Goal: Task Accomplishment & Management: Manage account settings

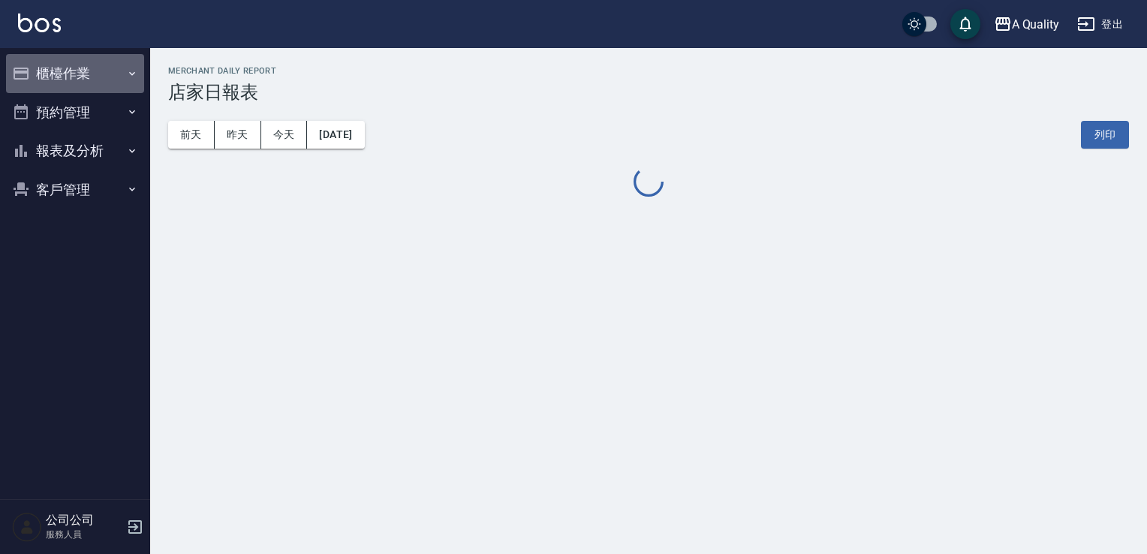
click at [81, 83] on button "櫃檯作業" at bounding box center [75, 73] width 138 height 39
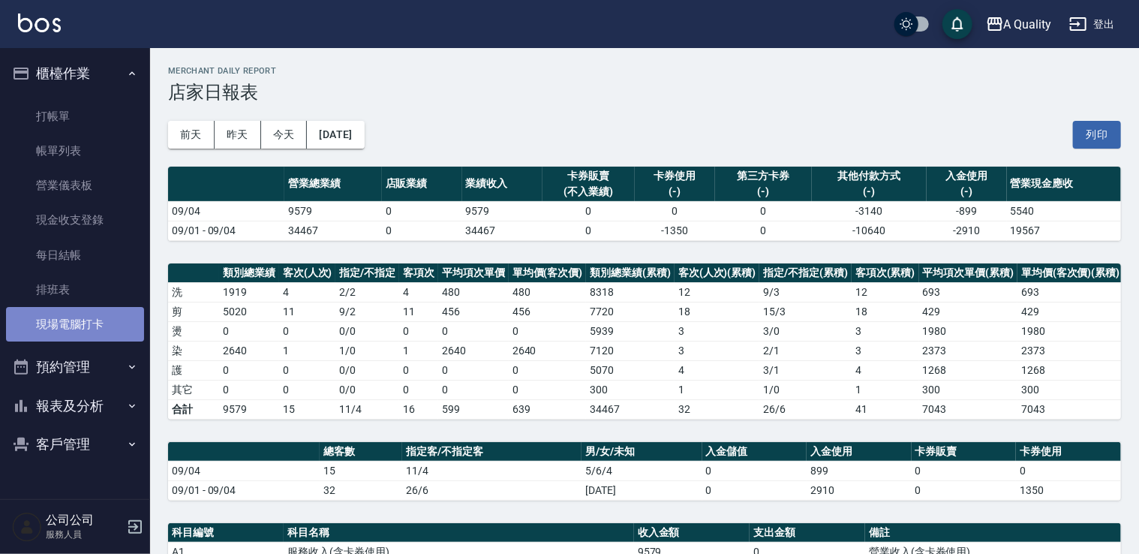
click at [66, 316] on link "現場電腦打卡" at bounding box center [75, 324] width 138 height 35
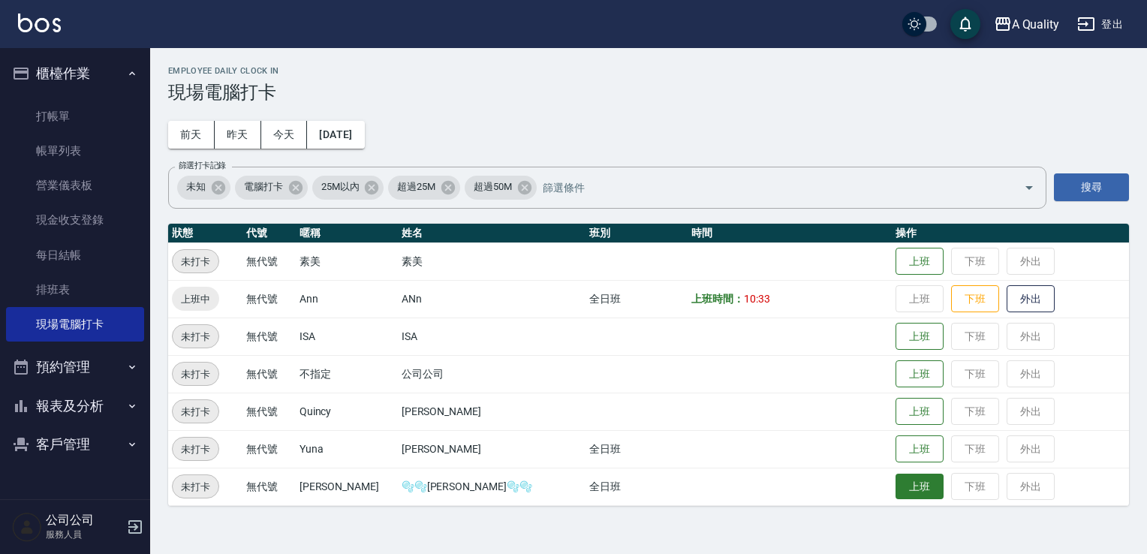
click at [895, 498] on button "上班" at bounding box center [919, 487] width 48 height 26
click at [83, 407] on button "報表及分析" at bounding box center [75, 406] width 138 height 39
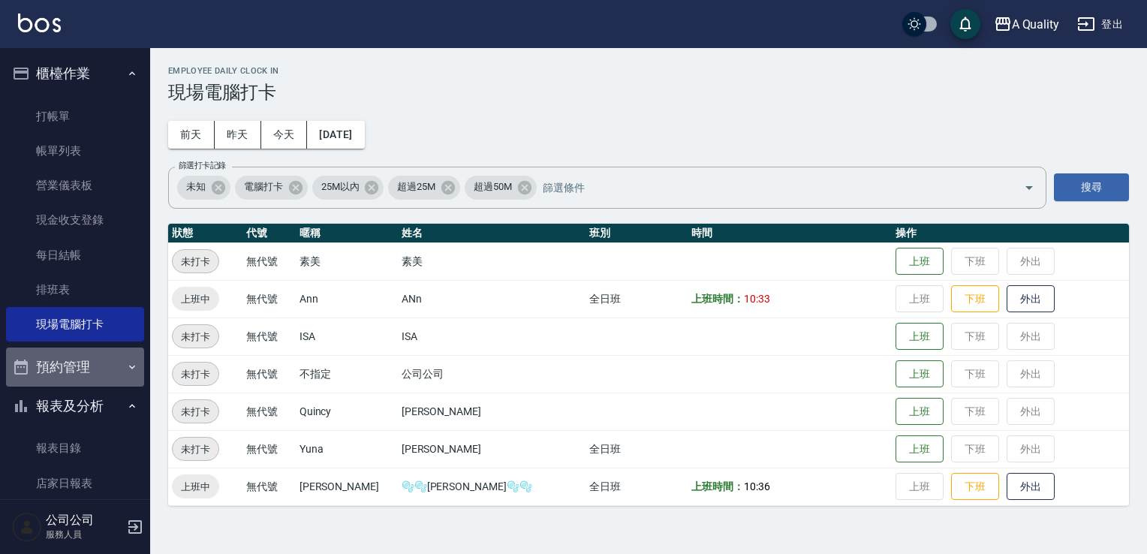
click at [80, 381] on button "預約管理" at bounding box center [75, 367] width 138 height 39
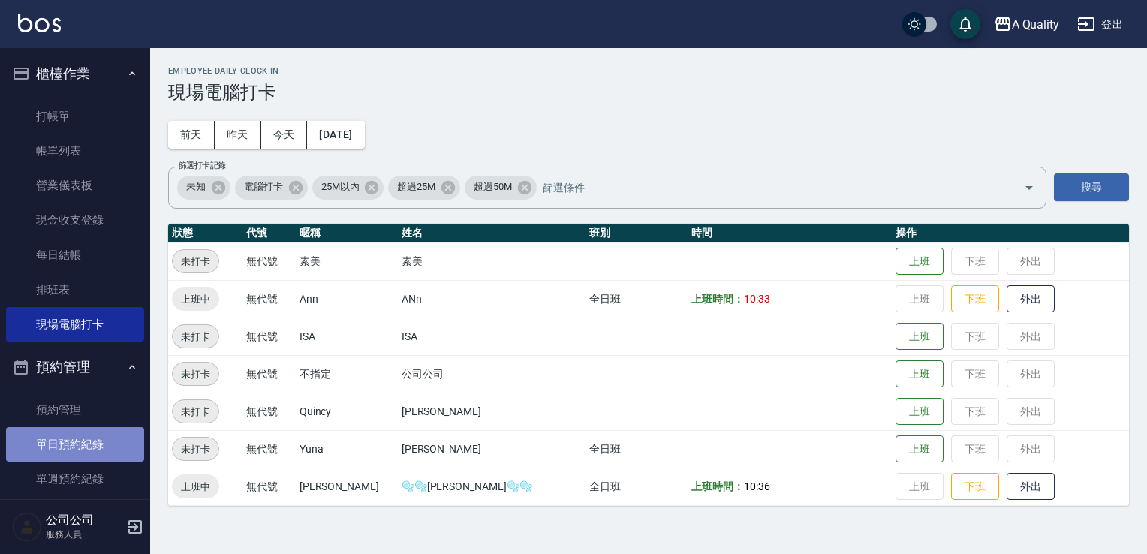
click at [77, 444] on link "單日預約紀錄" at bounding box center [75, 444] width 138 height 35
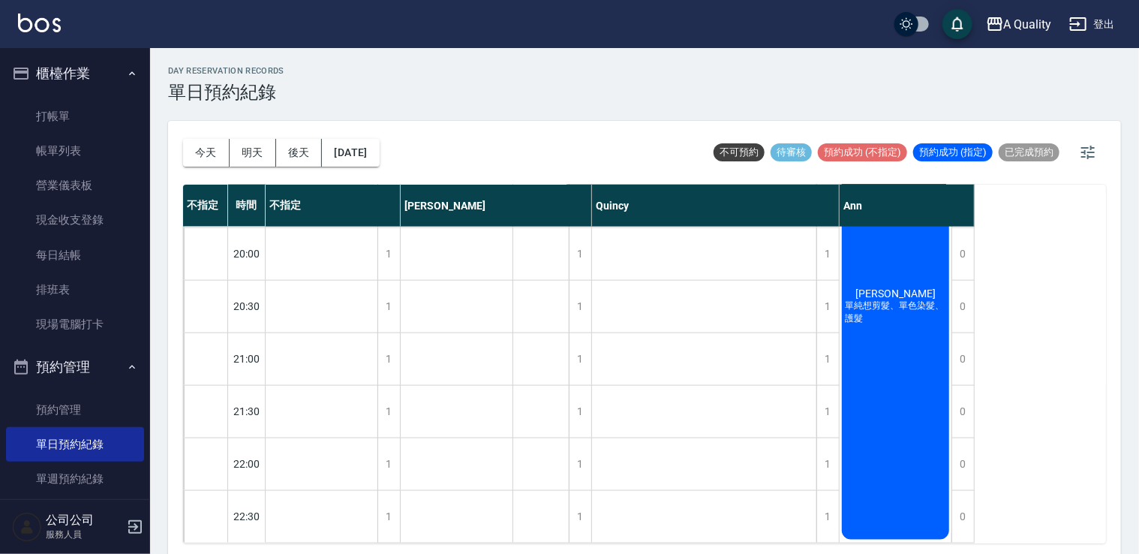
scroll to position [655, 0]
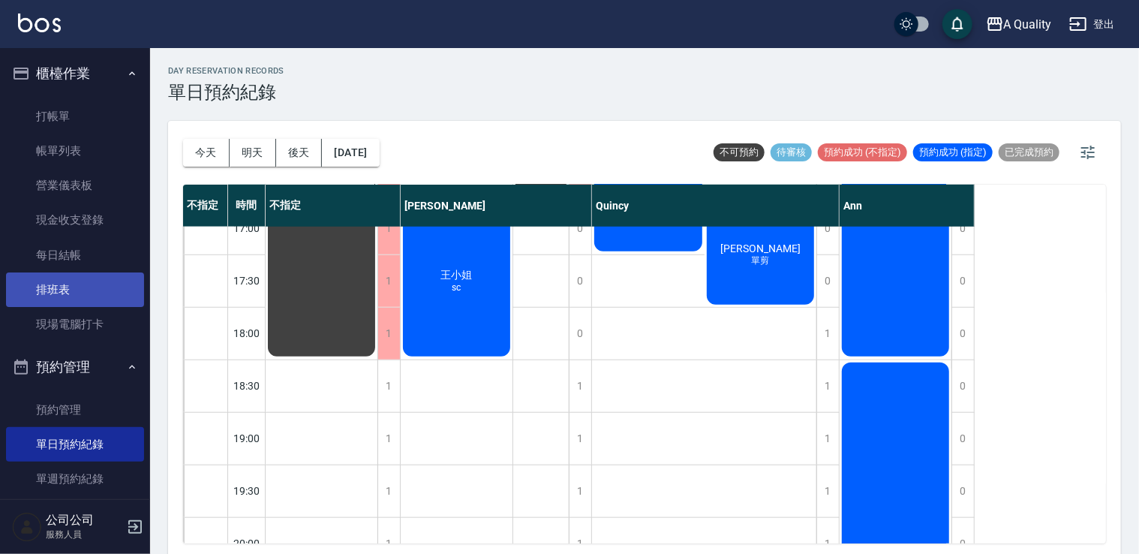
click at [86, 290] on link "排班表" at bounding box center [75, 289] width 138 height 35
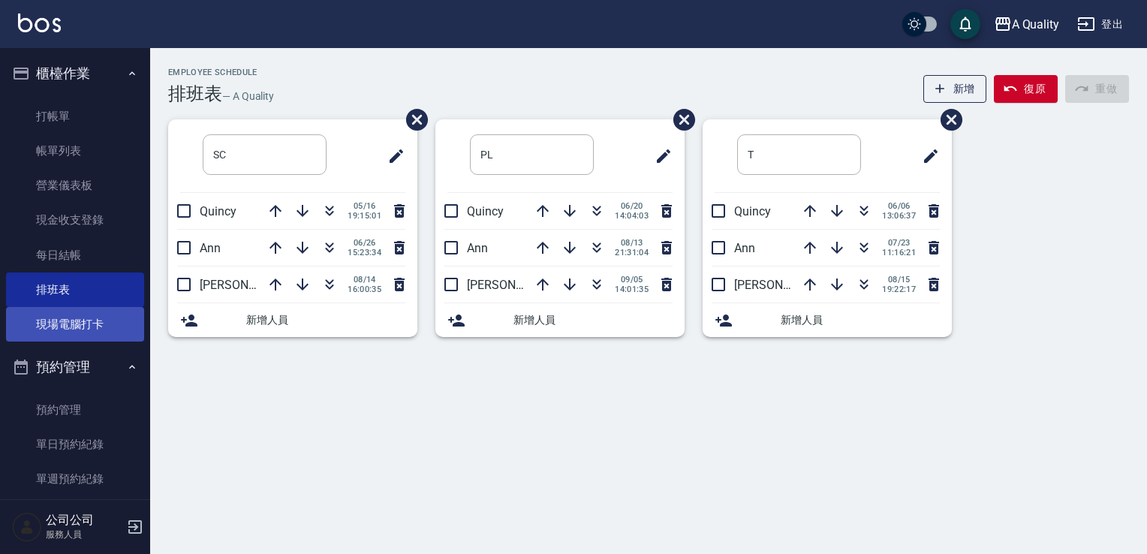
click at [95, 324] on link "現場電腦打卡" at bounding box center [75, 324] width 138 height 35
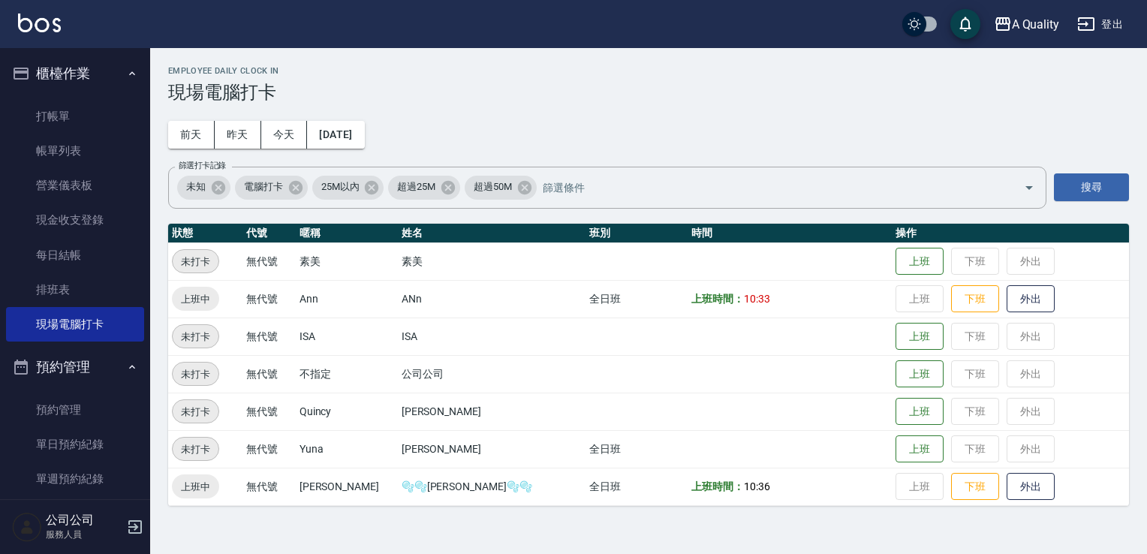
drag, startPoint x: 883, startPoint y: 459, endPoint x: 862, endPoint y: 460, distance: 21.1
click at [895, 461] on button "上班" at bounding box center [919, 449] width 48 height 28
click at [907, 336] on button "上班" at bounding box center [919, 337] width 48 height 26
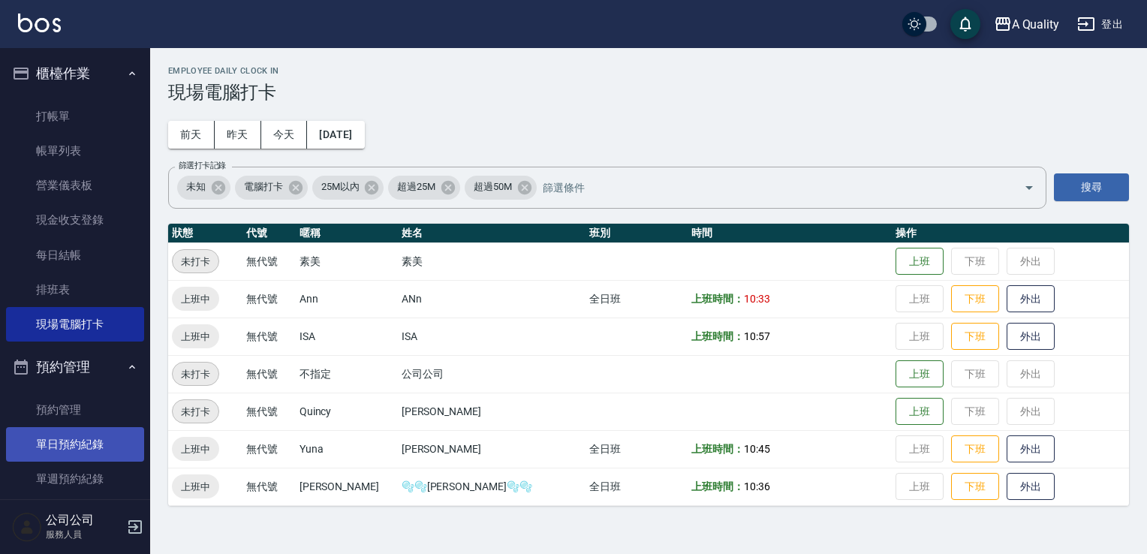
click at [79, 446] on link "單日預約紀錄" at bounding box center [75, 444] width 138 height 35
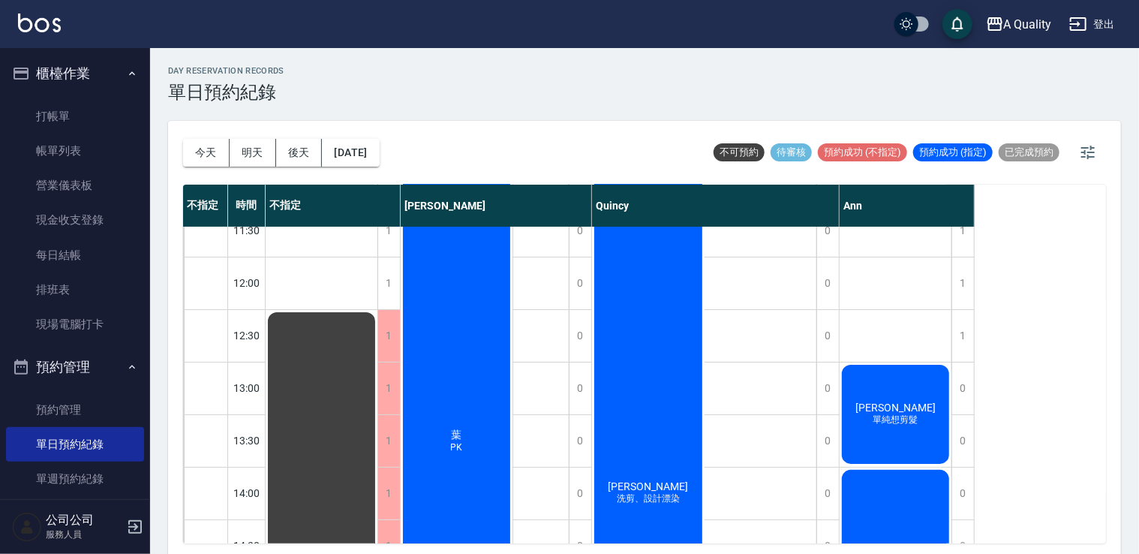
scroll to position [375, 0]
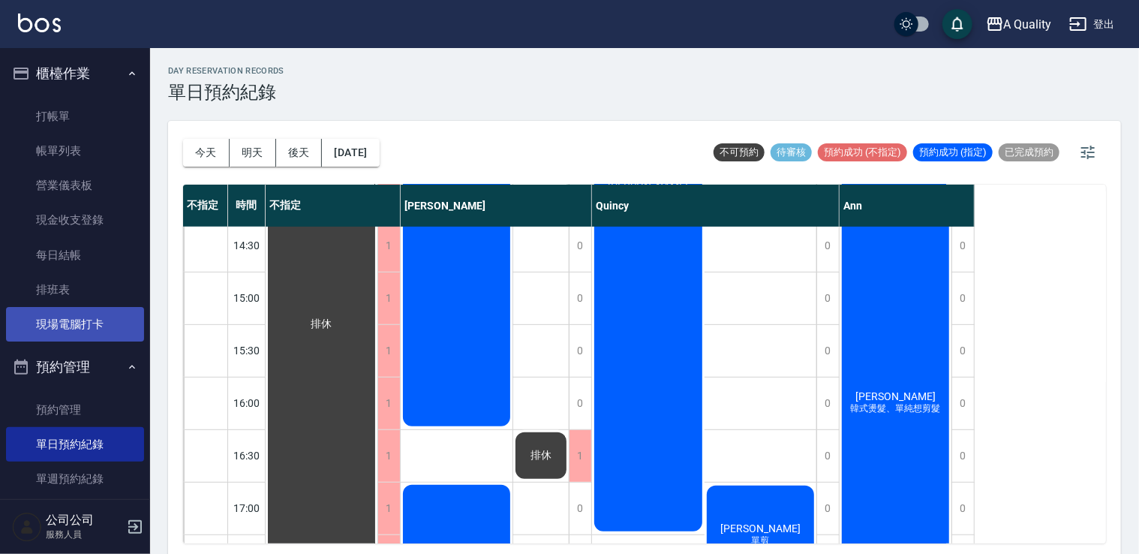
click at [116, 324] on link "現場電腦打卡" at bounding box center [75, 324] width 138 height 35
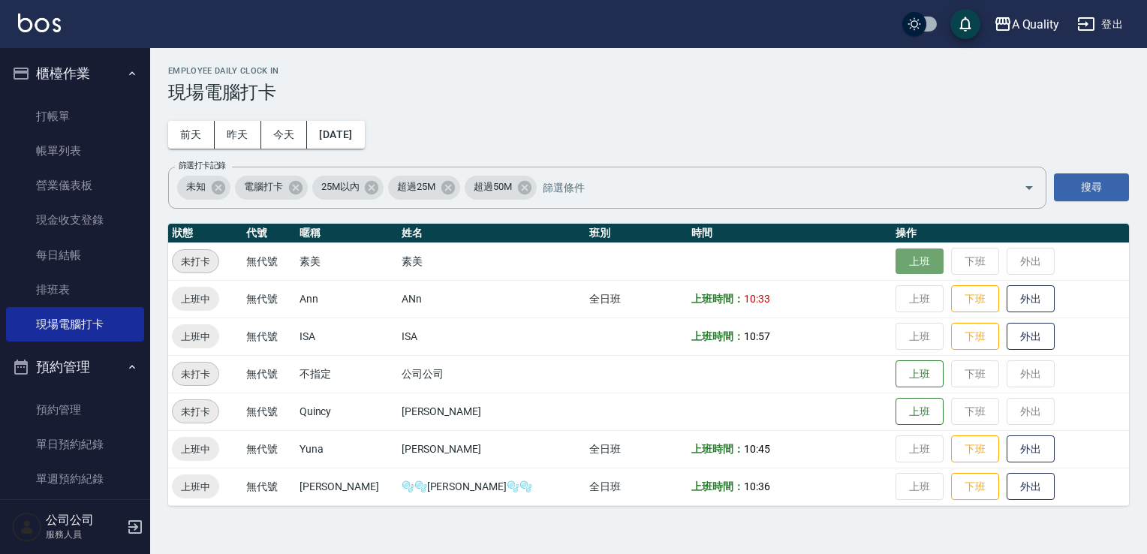
click at [895, 262] on button "上班" at bounding box center [919, 261] width 48 height 26
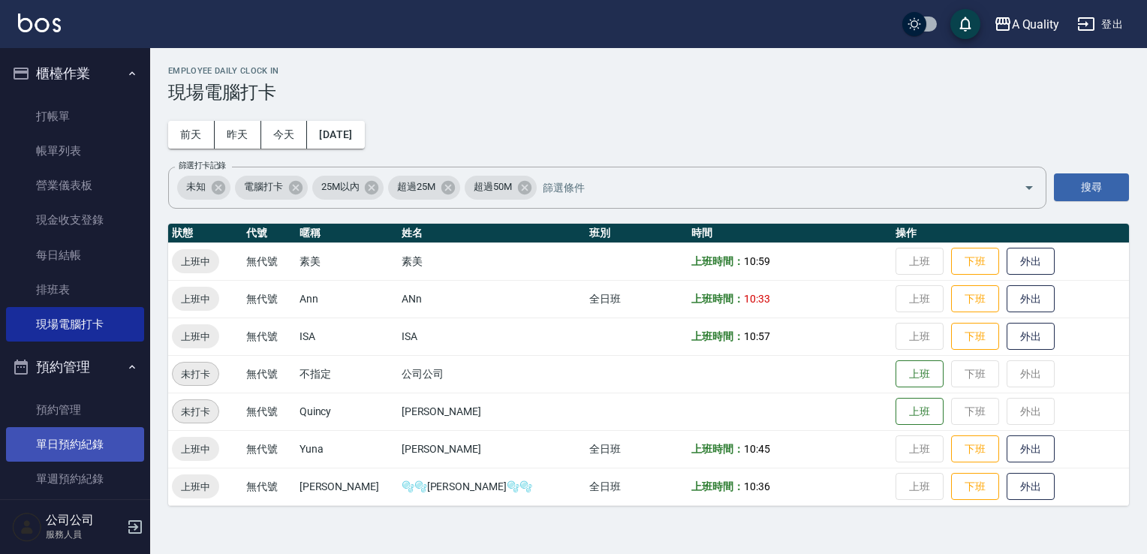
click at [52, 441] on link "單日預約紀錄" at bounding box center [75, 444] width 138 height 35
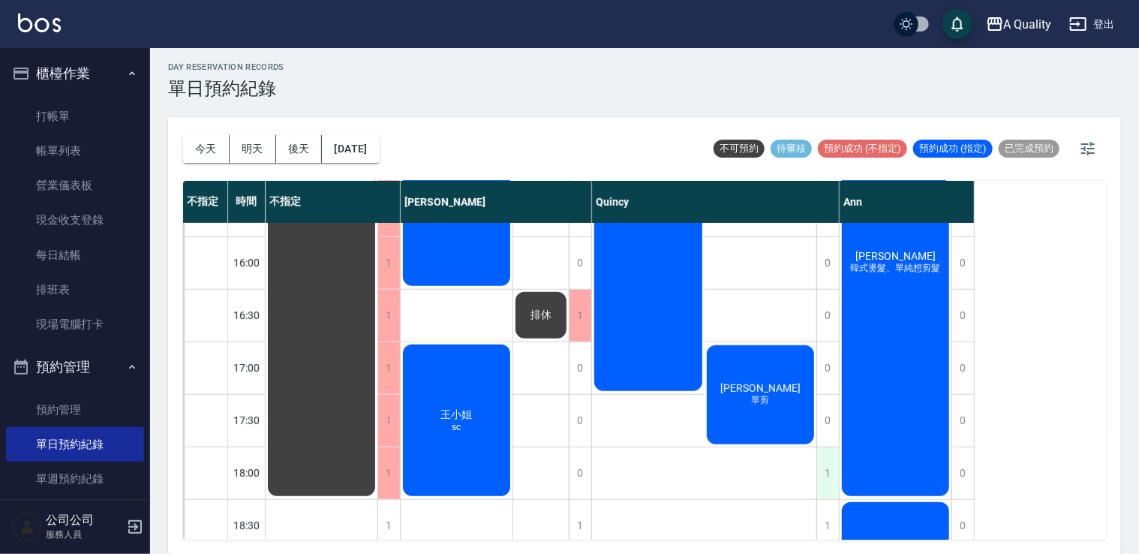
scroll to position [225, 0]
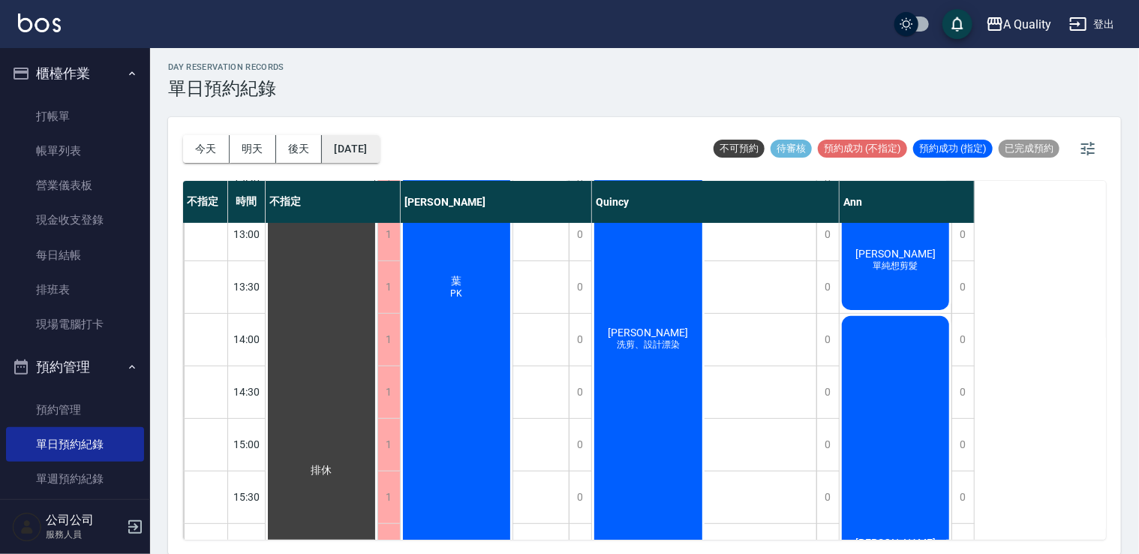
click at [373, 148] on button "2025/09/06" at bounding box center [350, 149] width 57 height 28
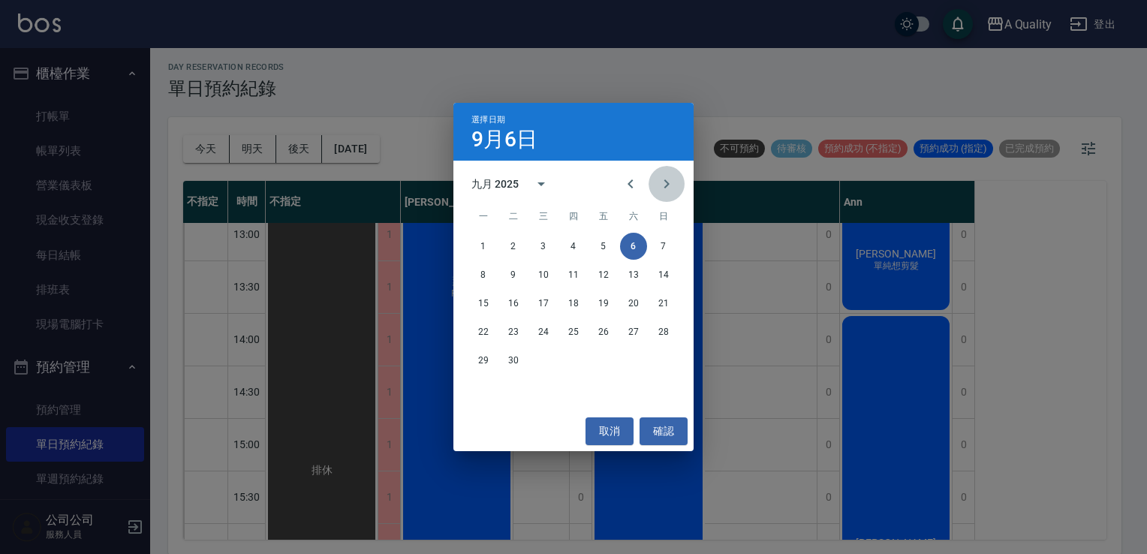
click at [667, 184] on icon "Next month" at bounding box center [667, 184] width 18 height 18
click at [669, 245] on button "5" at bounding box center [663, 246] width 27 height 27
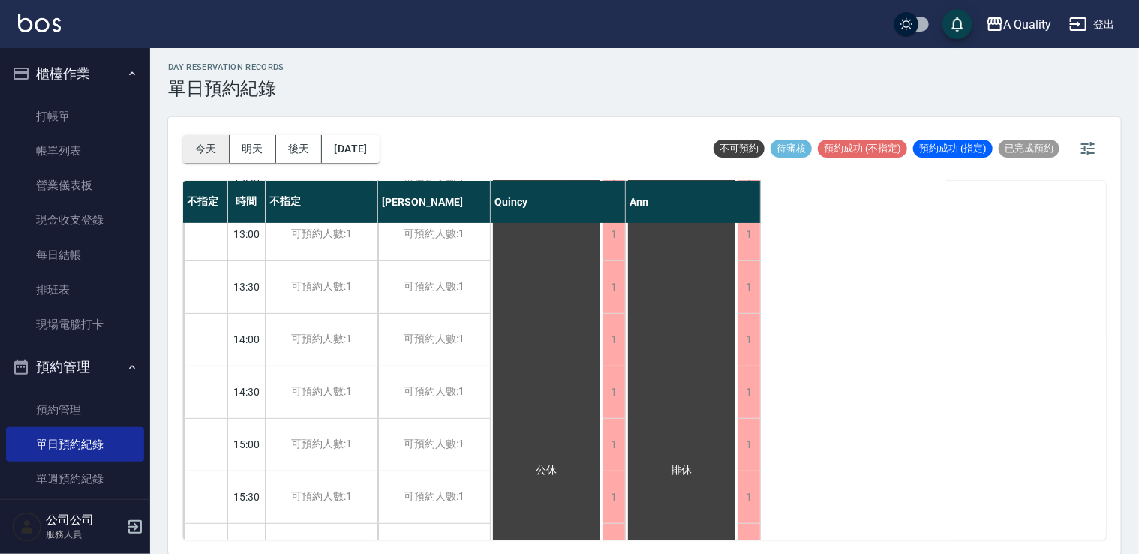
click at [200, 140] on button "今天" at bounding box center [206, 149] width 47 height 28
click at [200, 140] on div at bounding box center [569, 277] width 1139 height 554
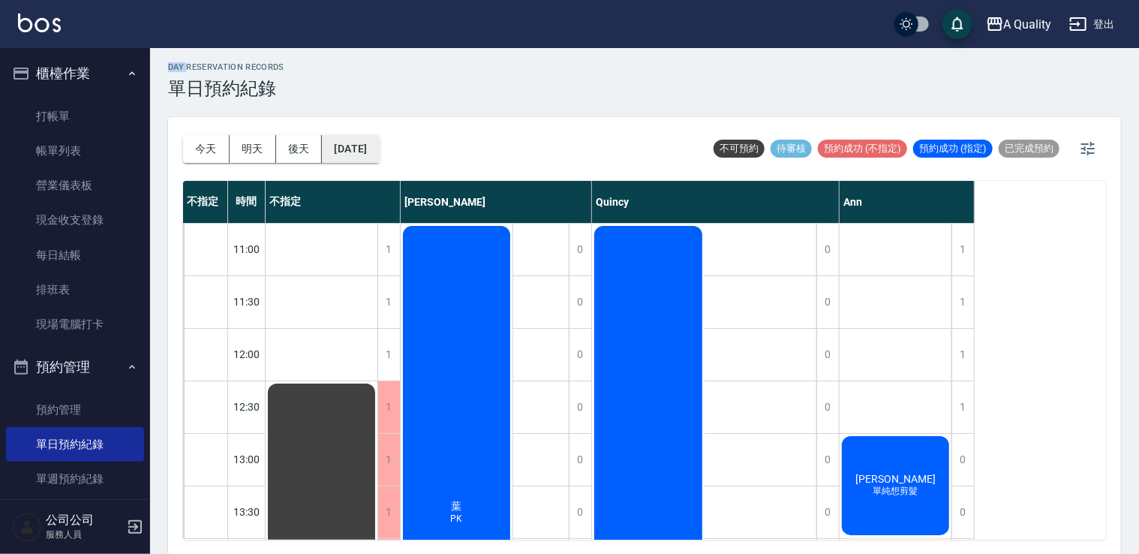
click at [363, 149] on button "[DATE]" at bounding box center [350, 149] width 57 height 28
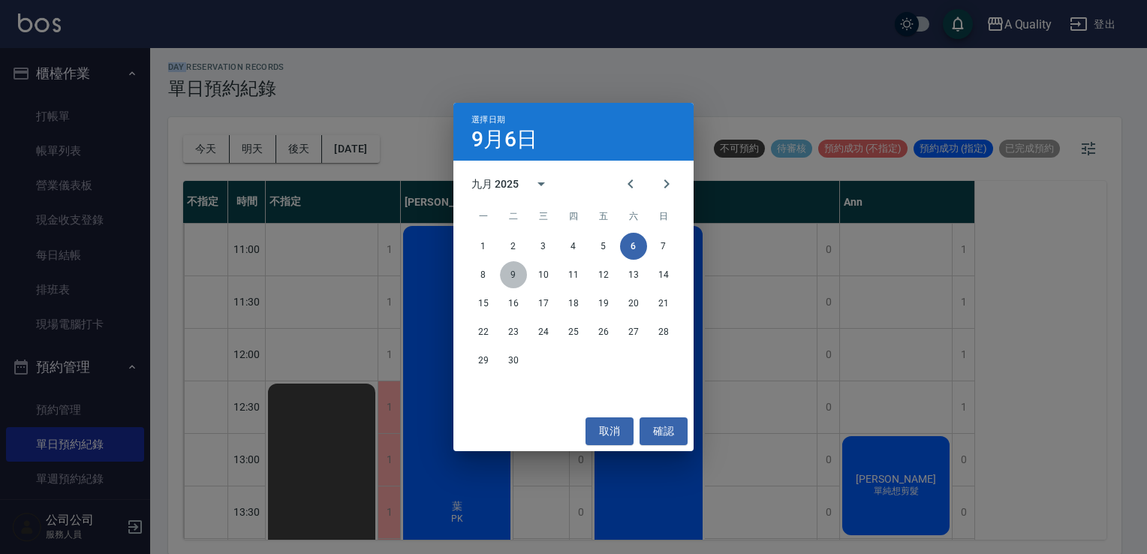
click at [516, 272] on button "9" at bounding box center [513, 274] width 27 height 27
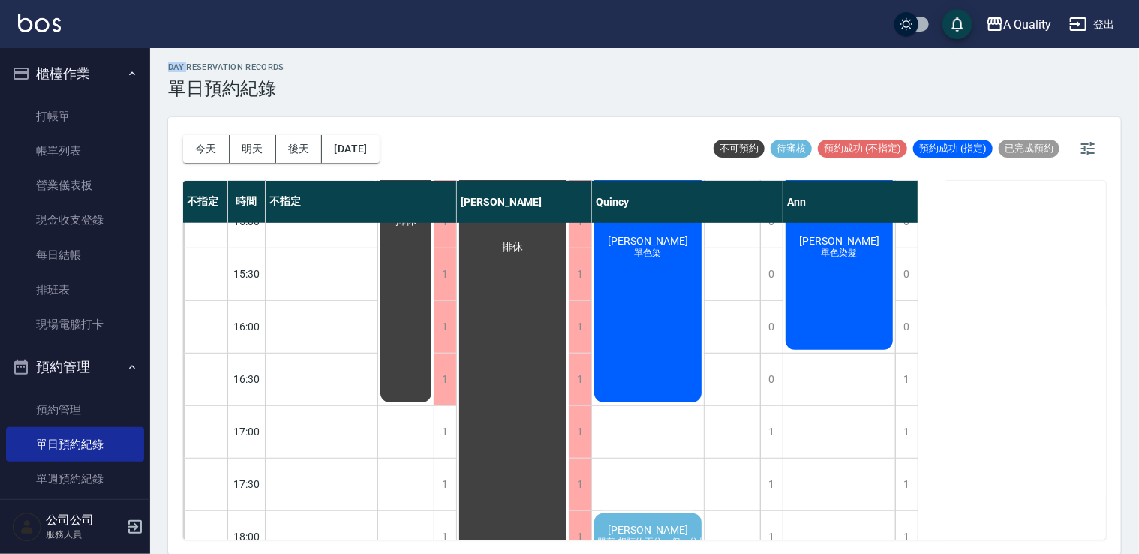
scroll to position [640, 0]
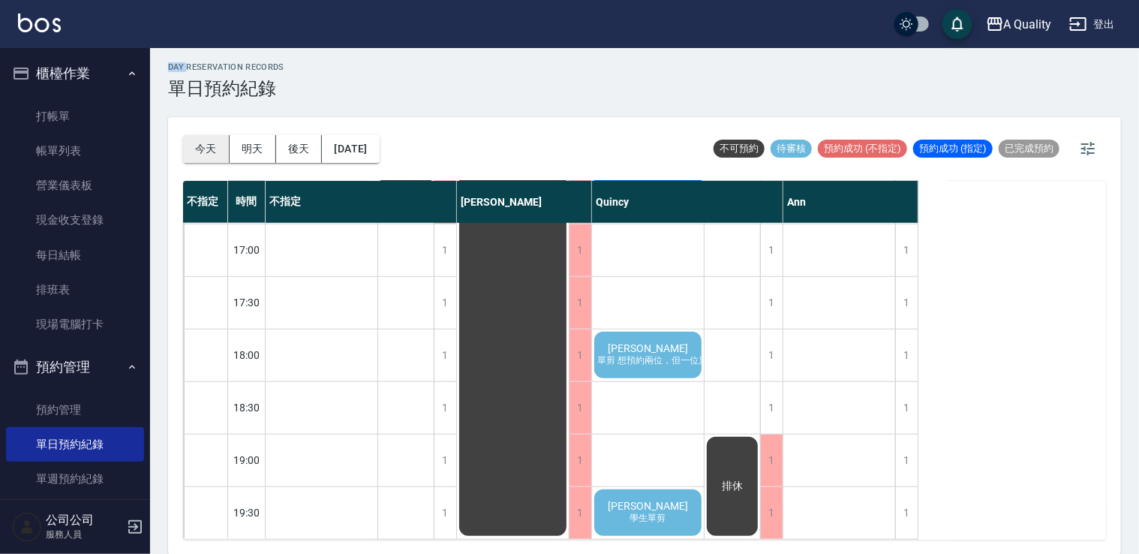
click at [215, 158] on button "今天" at bounding box center [206, 149] width 47 height 28
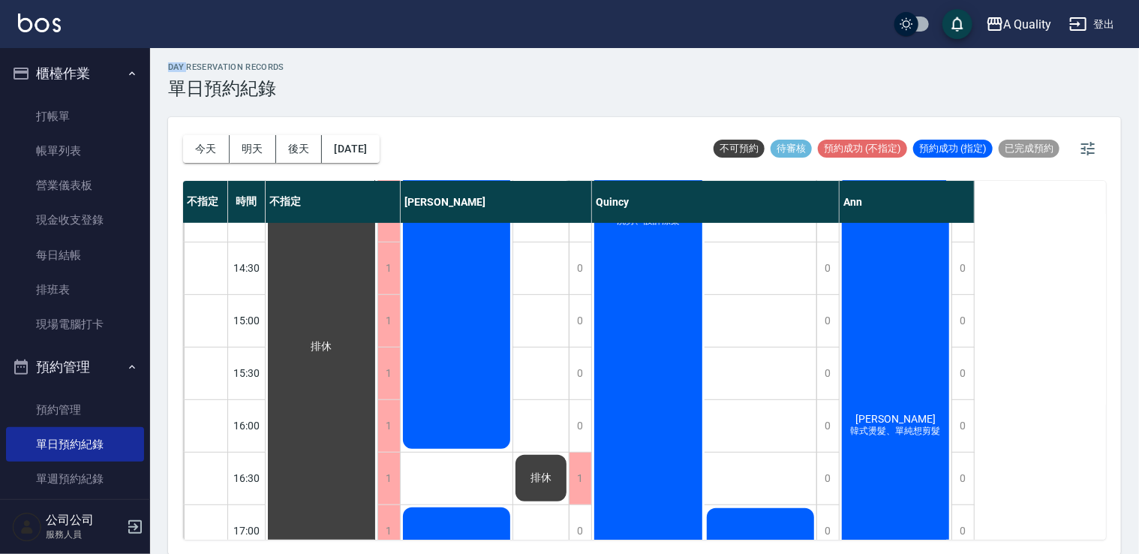
scroll to position [375, 0]
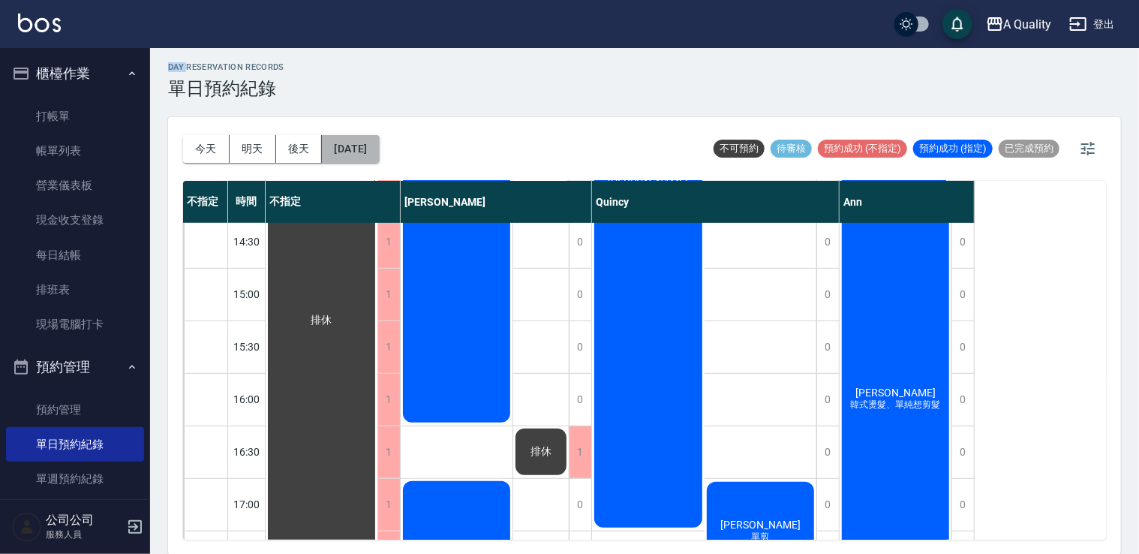
click at [365, 146] on button "[DATE]" at bounding box center [350, 149] width 57 height 28
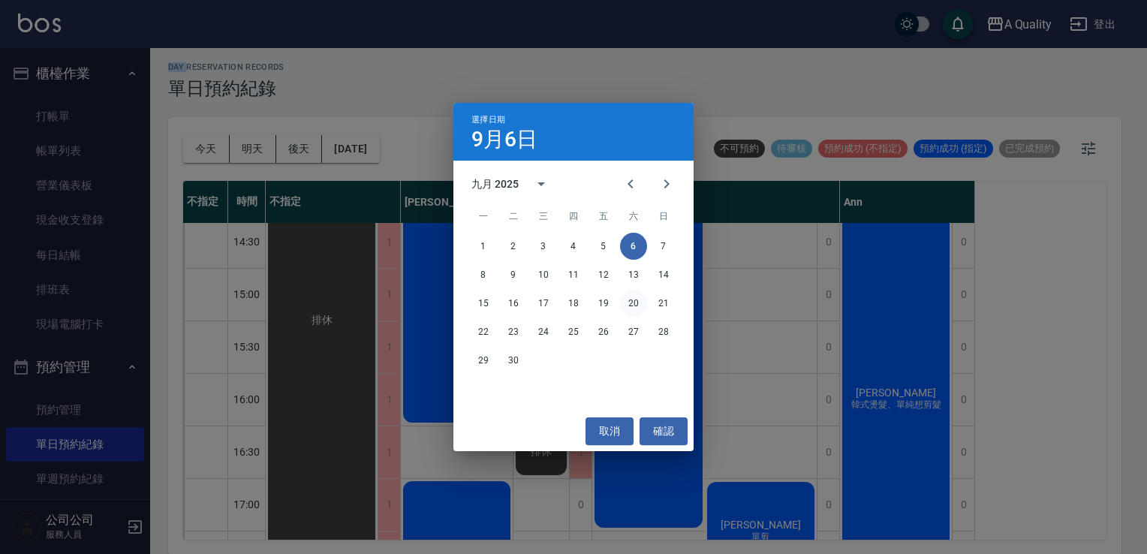
click at [632, 299] on button "20" at bounding box center [633, 303] width 27 height 27
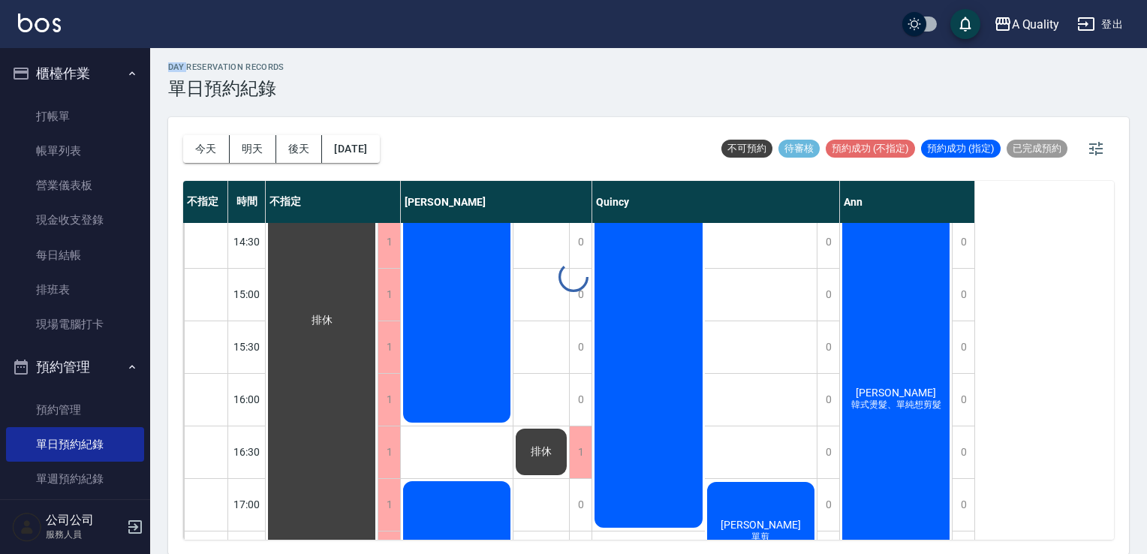
click at [632, 299] on div at bounding box center [573, 277] width 1147 height 554
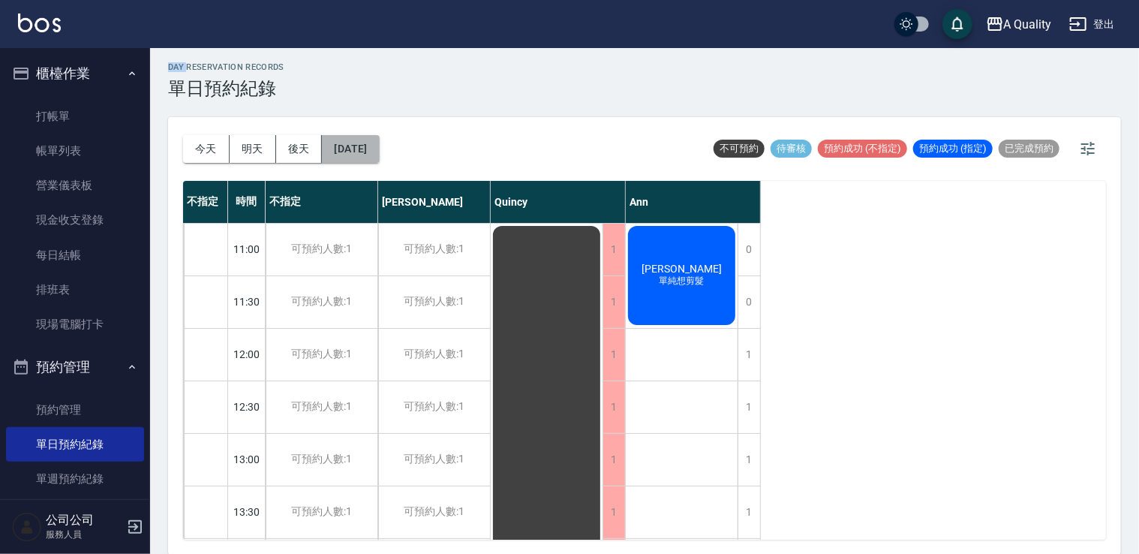
click at [379, 150] on button "2025/09/20" at bounding box center [350, 149] width 57 height 28
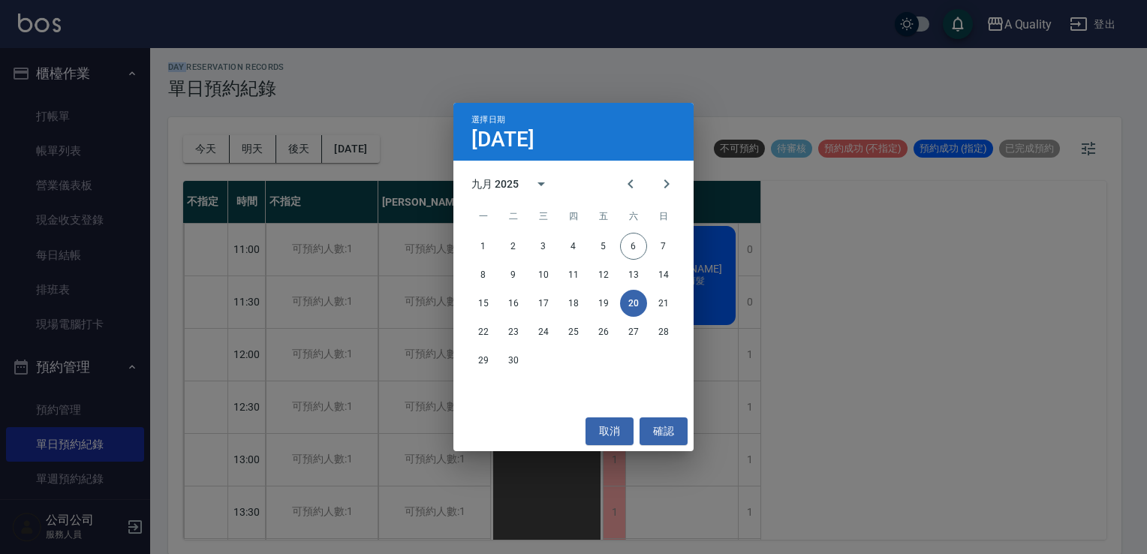
click at [631, 305] on button "20" at bounding box center [633, 303] width 27 height 27
click at [628, 333] on button "27" at bounding box center [633, 331] width 27 height 27
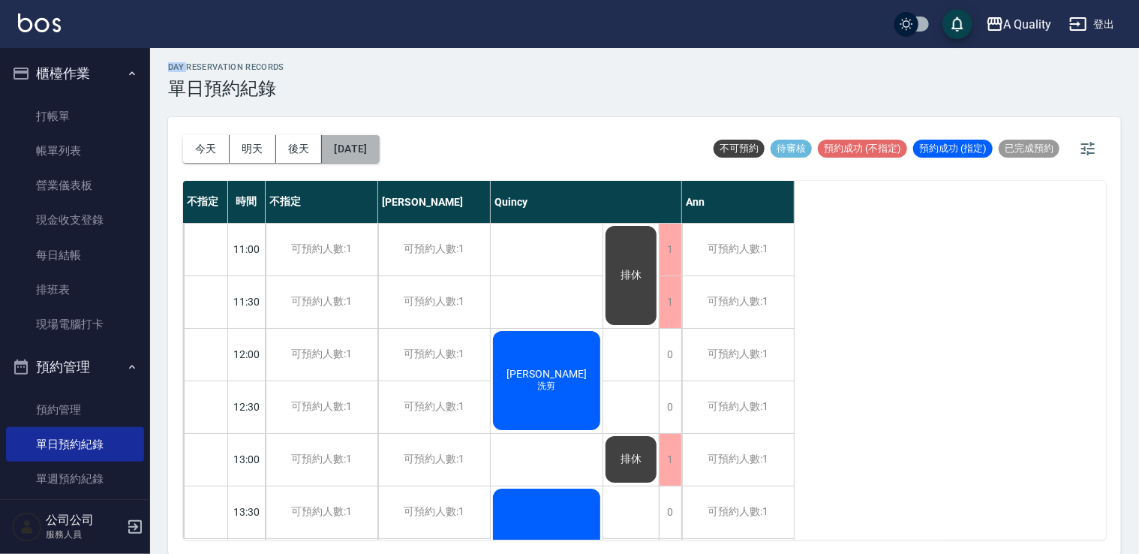
click at [378, 140] on button "2025/09/27" at bounding box center [350, 149] width 57 height 28
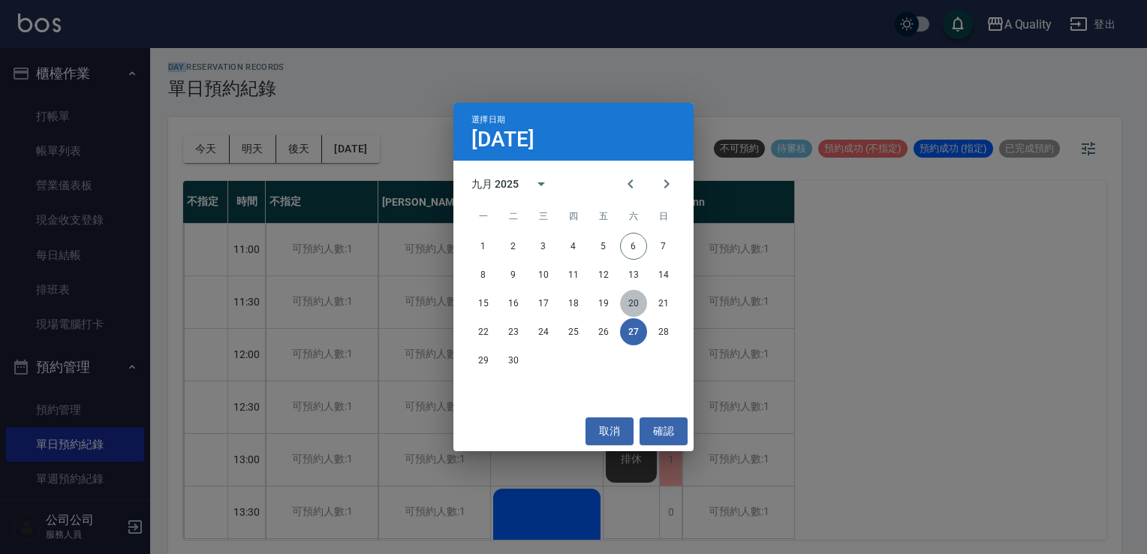
click at [637, 296] on button "20" at bounding box center [633, 303] width 27 height 27
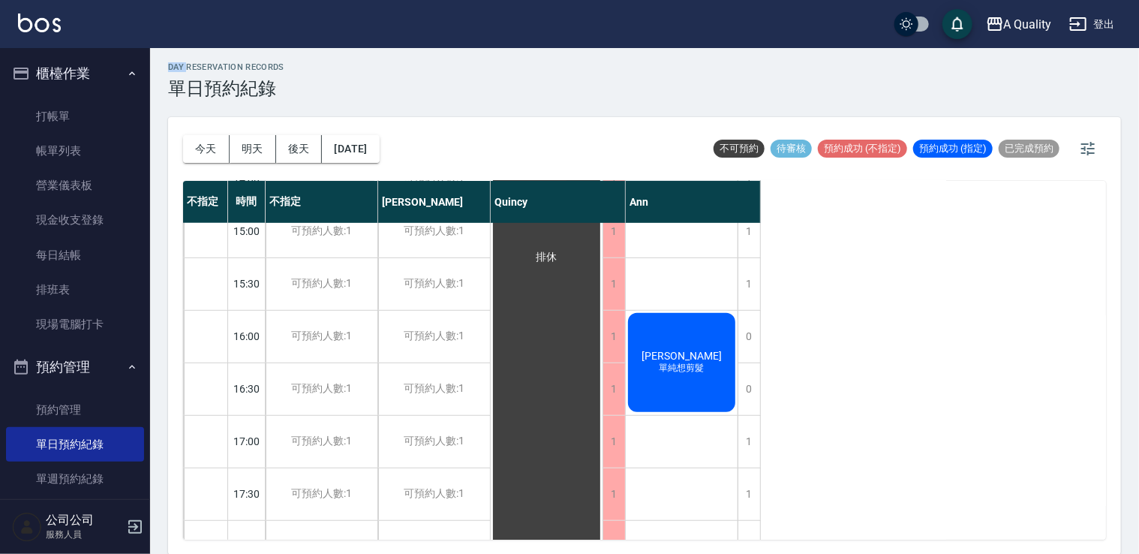
scroll to position [640, 0]
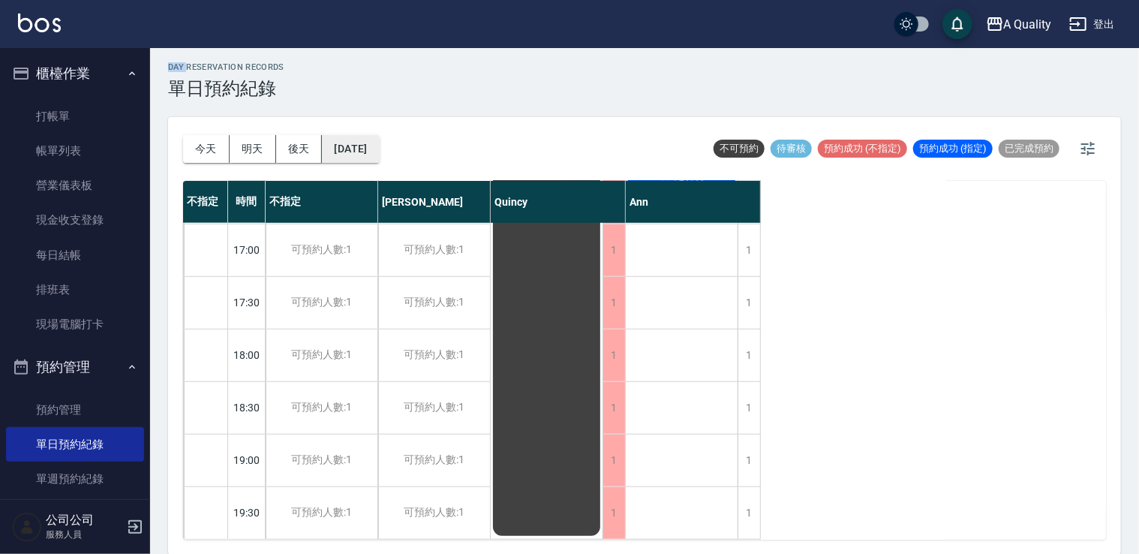
click at [360, 148] on button "2025/09/20" at bounding box center [350, 149] width 57 height 28
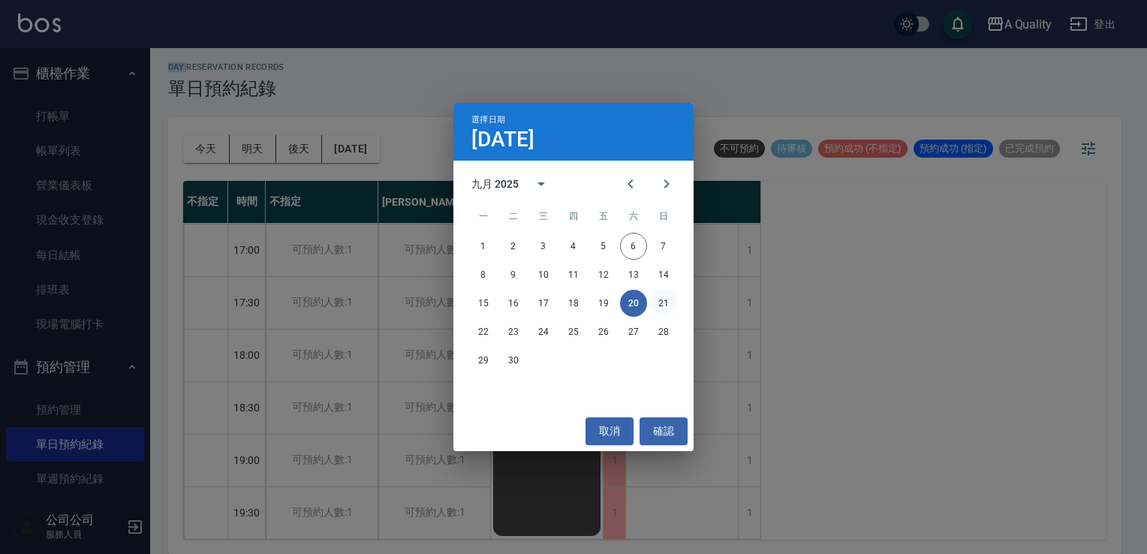
click at [663, 305] on button "21" at bounding box center [663, 303] width 27 height 27
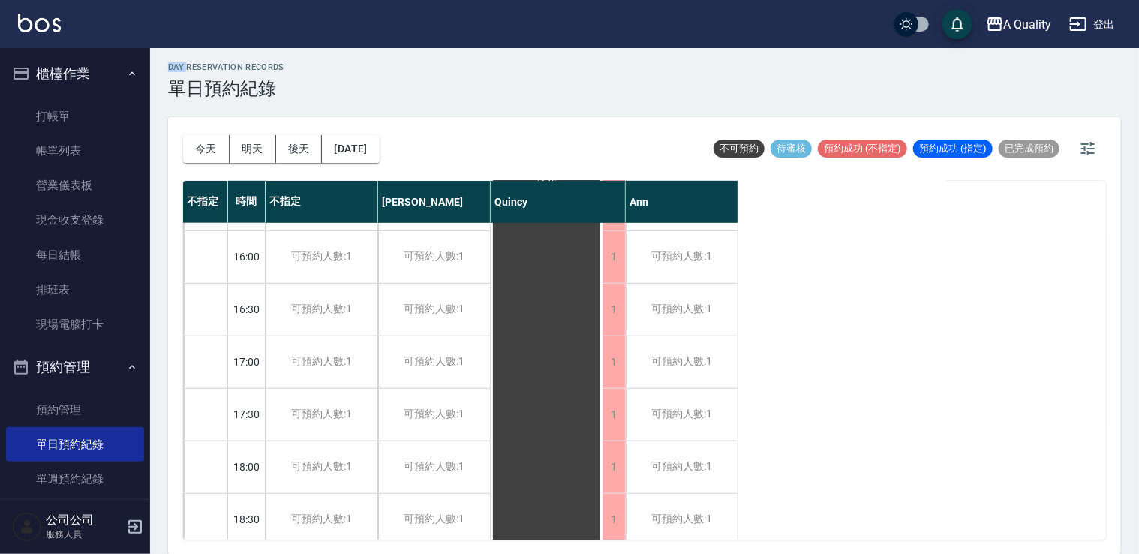
scroll to position [340, 0]
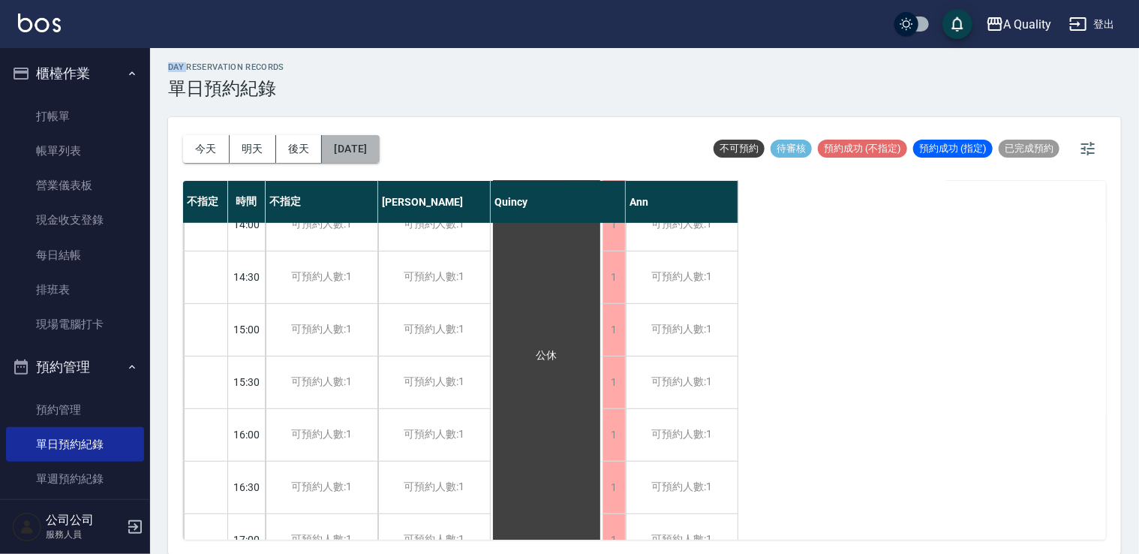
click at [379, 149] on button "2025/09/21" at bounding box center [350, 149] width 57 height 28
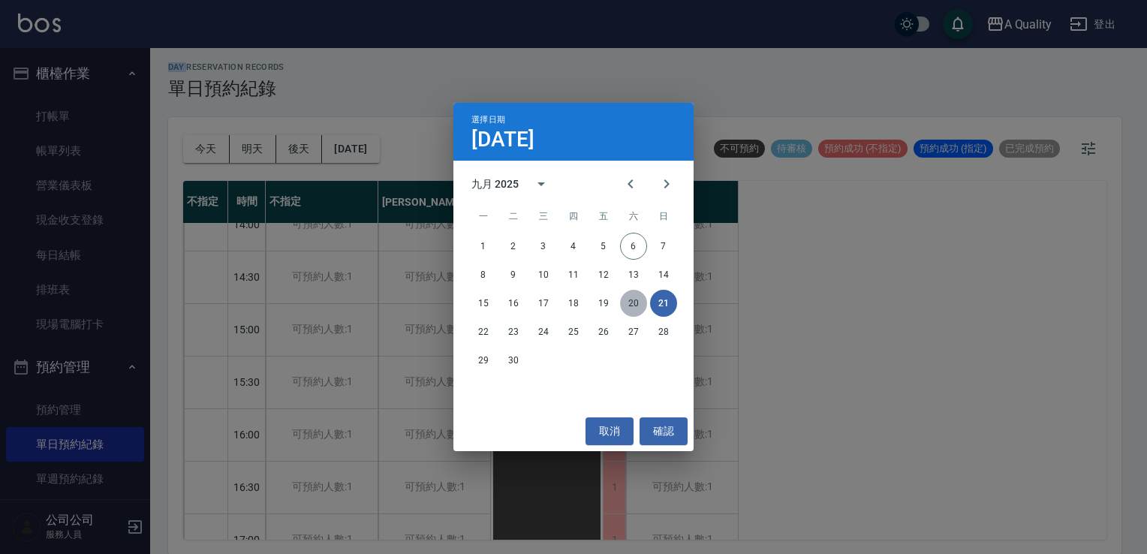
click at [630, 303] on button "20" at bounding box center [633, 303] width 27 height 27
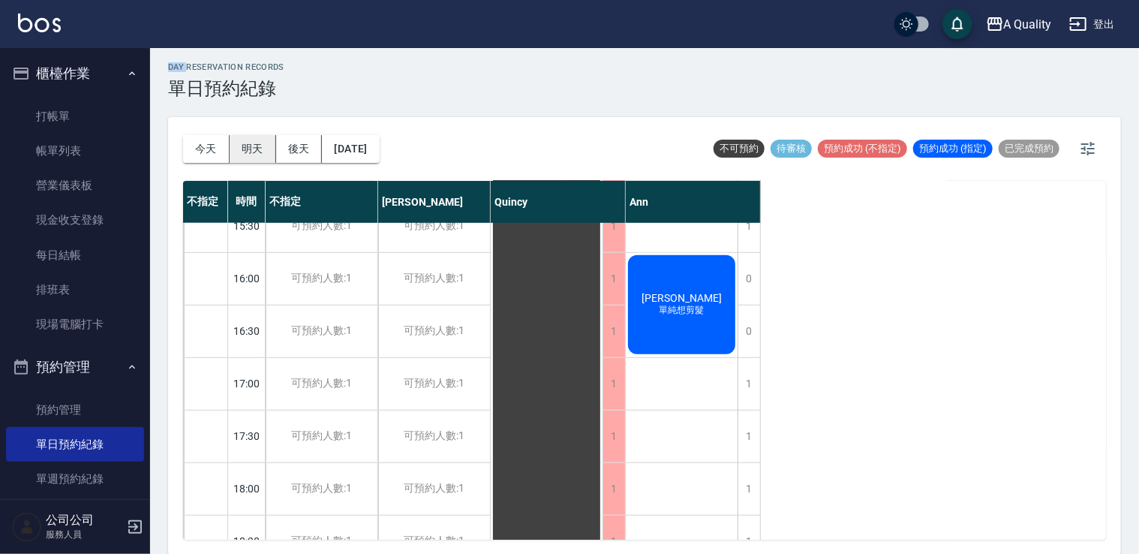
scroll to position [340, 0]
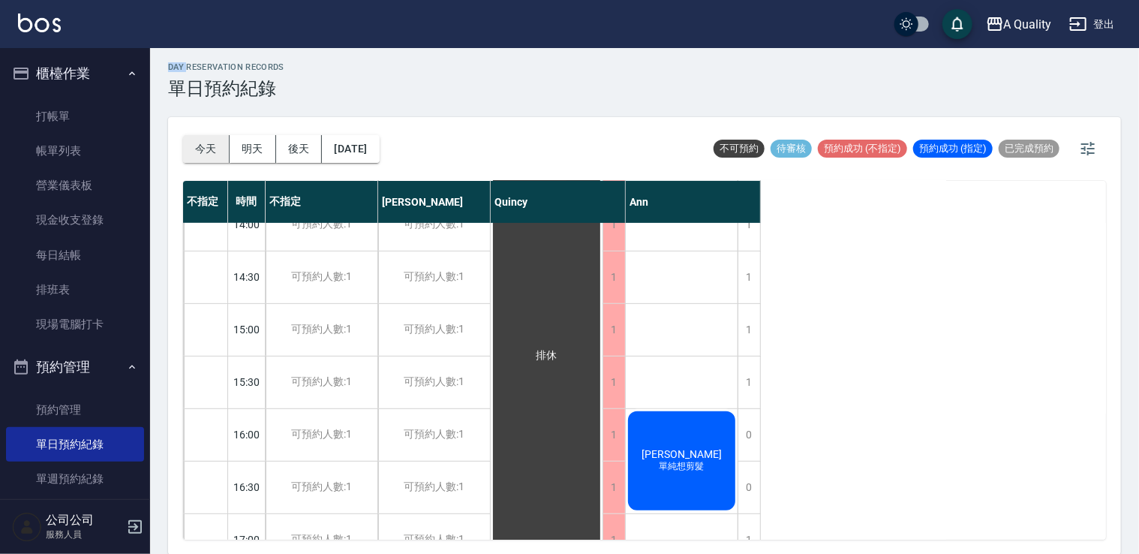
click at [201, 143] on button "今天" at bounding box center [206, 149] width 47 height 28
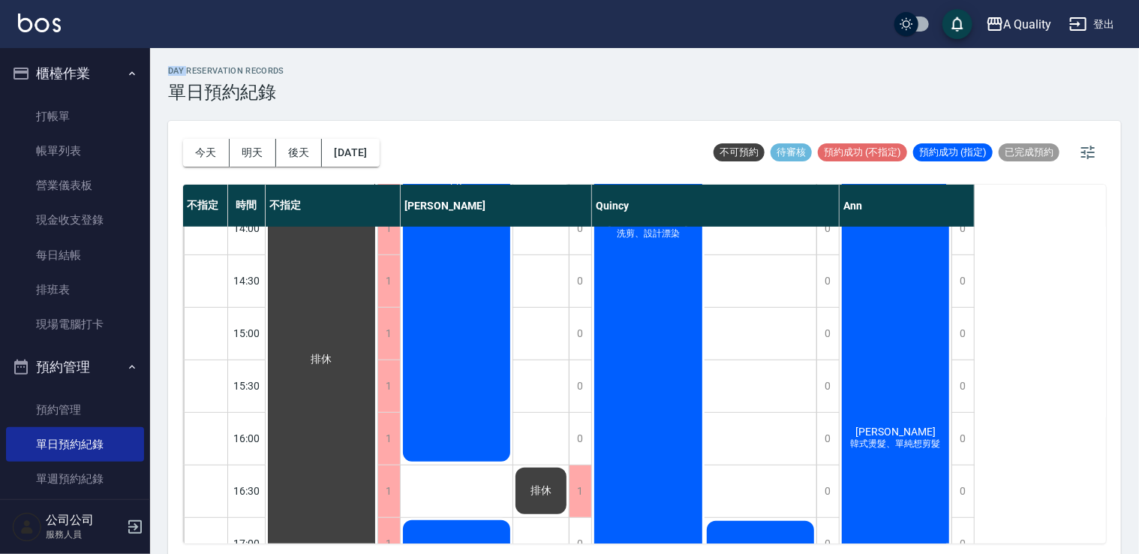
scroll to position [190, 0]
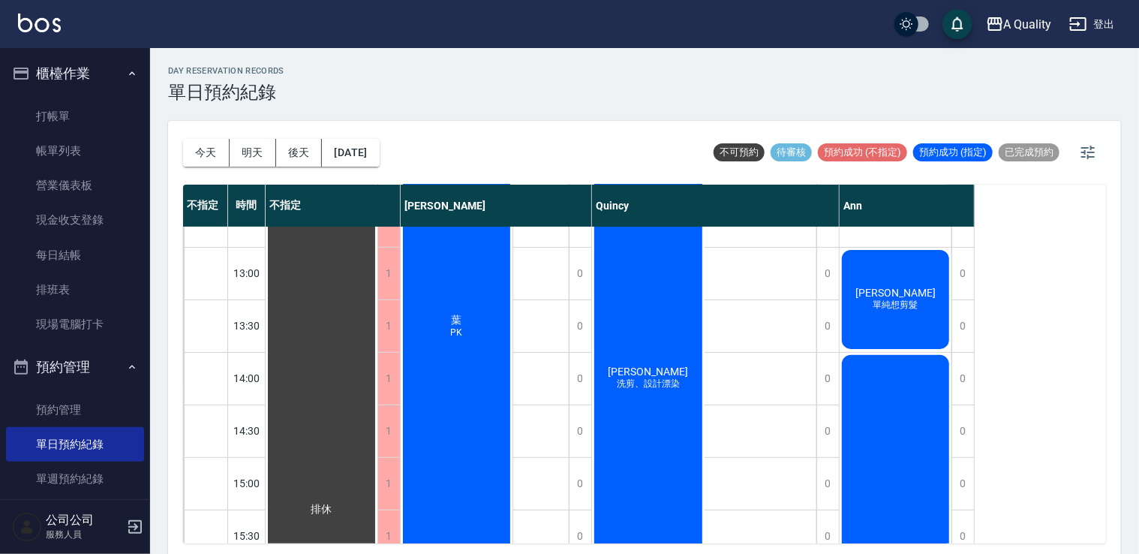
click at [435, 305] on div "葉 PK" at bounding box center [457, 326] width 112 height 576
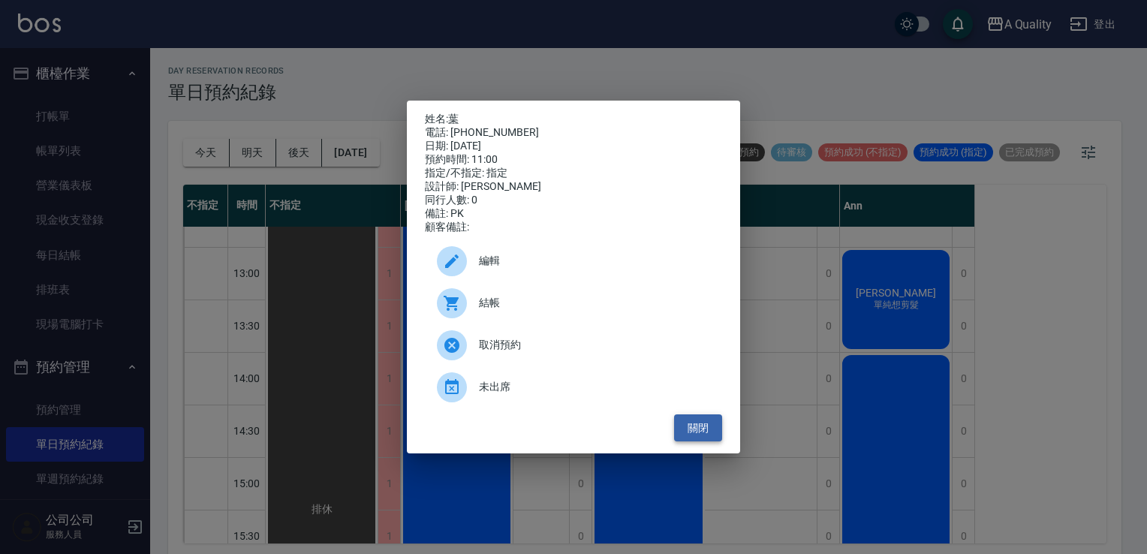
click at [700, 442] on button "關閉" at bounding box center [698, 428] width 48 height 28
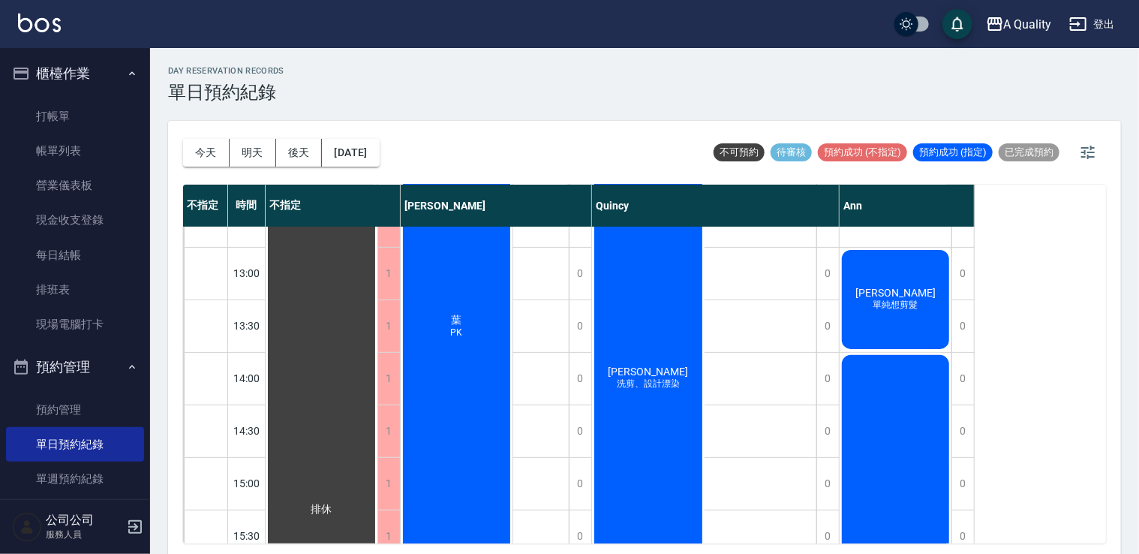
click at [658, 369] on span "[PERSON_NAME]" at bounding box center [648, 372] width 86 height 12
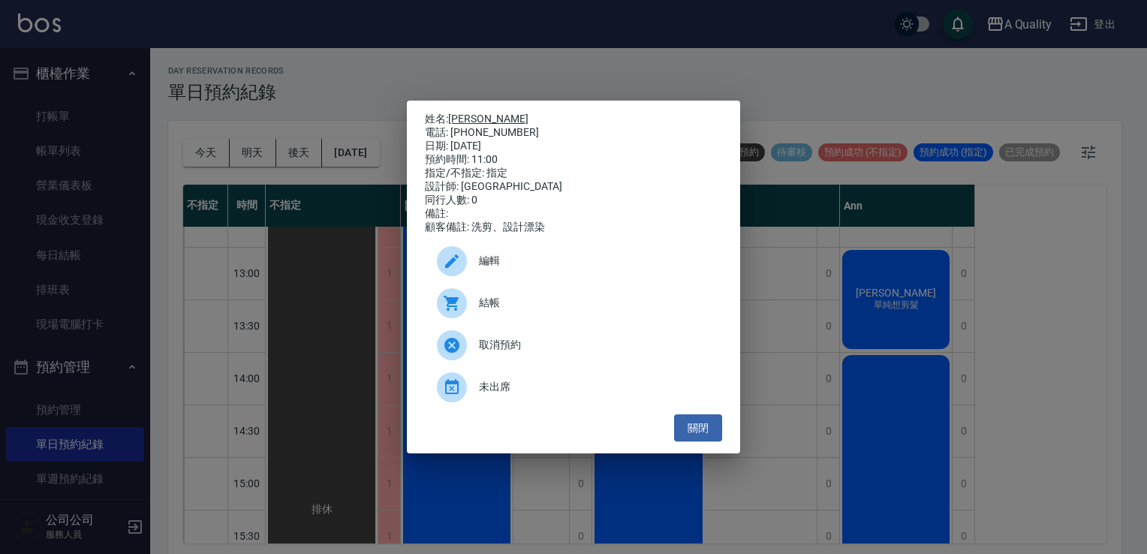
click at [475, 116] on link "[PERSON_NAME]" at bounding box center [488, 119] width 80 height 12
click at [704, 437] on button "關閉" at bounding box center [698, 428] width 48 height 28
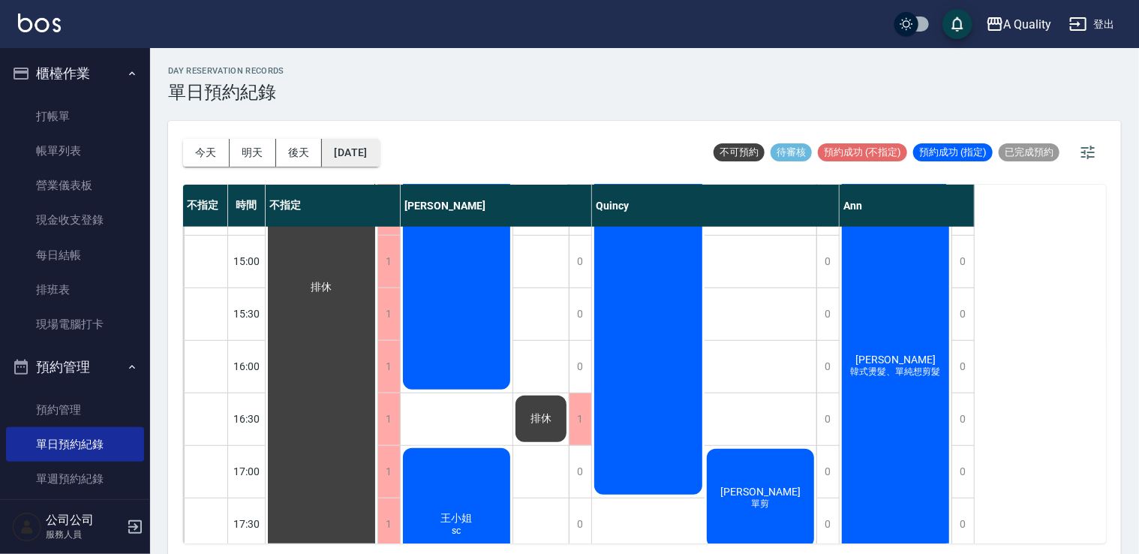
scroll to position [355, 0]
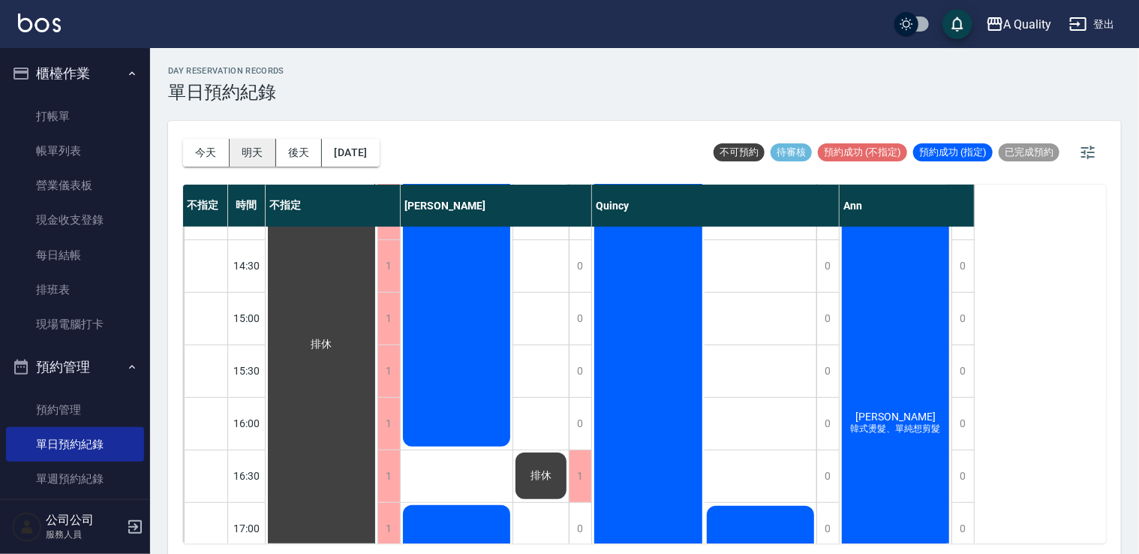
click at [257, 149] on button "明天" at bounding box center [253, 153] width 47 height 28
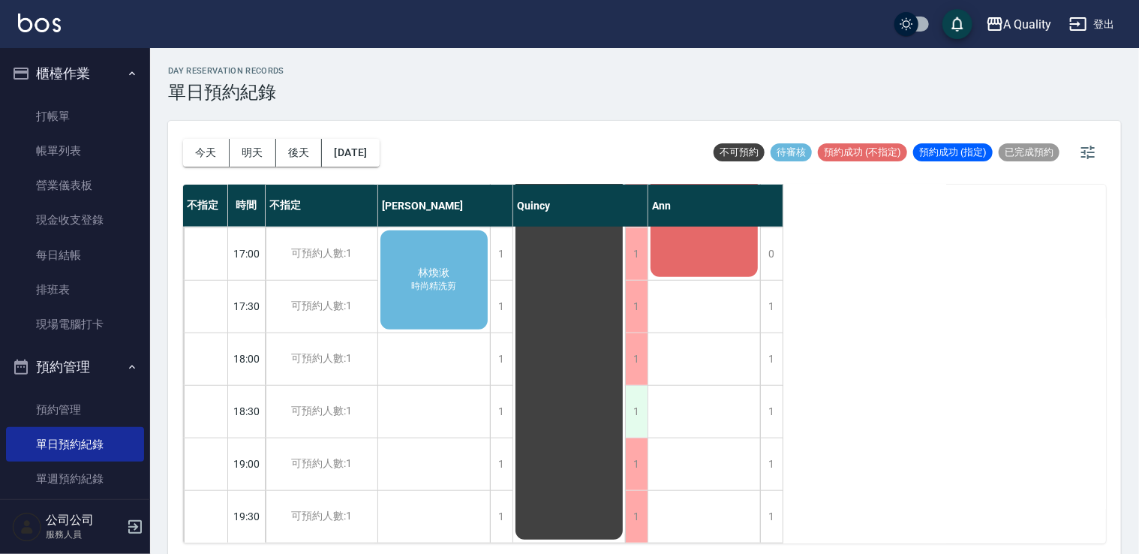
scroll to position [640, 0]
click at [400, 245] on div "林煥湫 時尚精洗剪" at bounding box center [434, 280] width 112 height 104
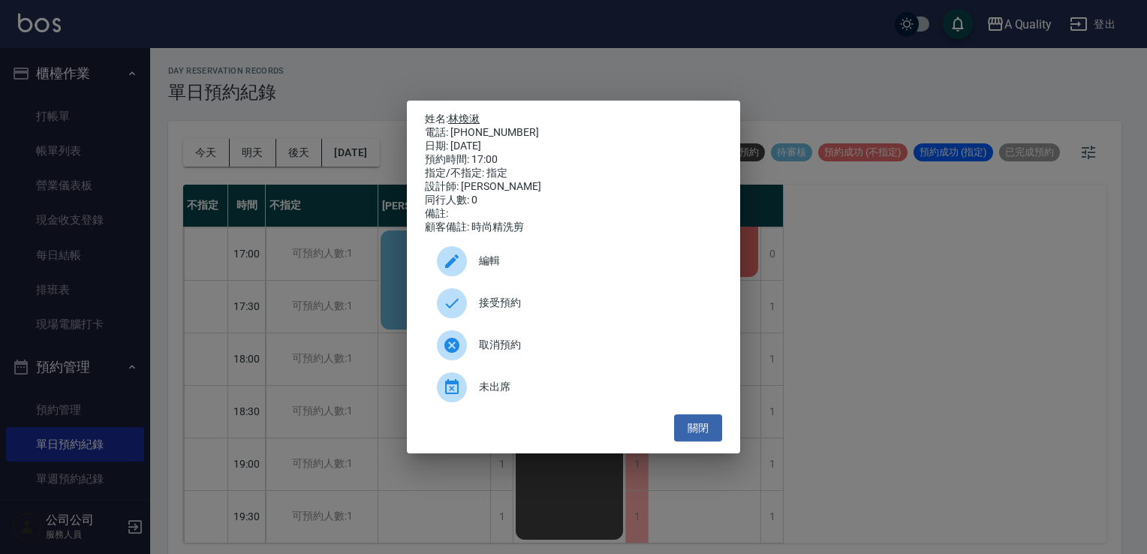
click at [480, 113] on link "林煥湫" at bounding box center [464, 119] width 32 height 12
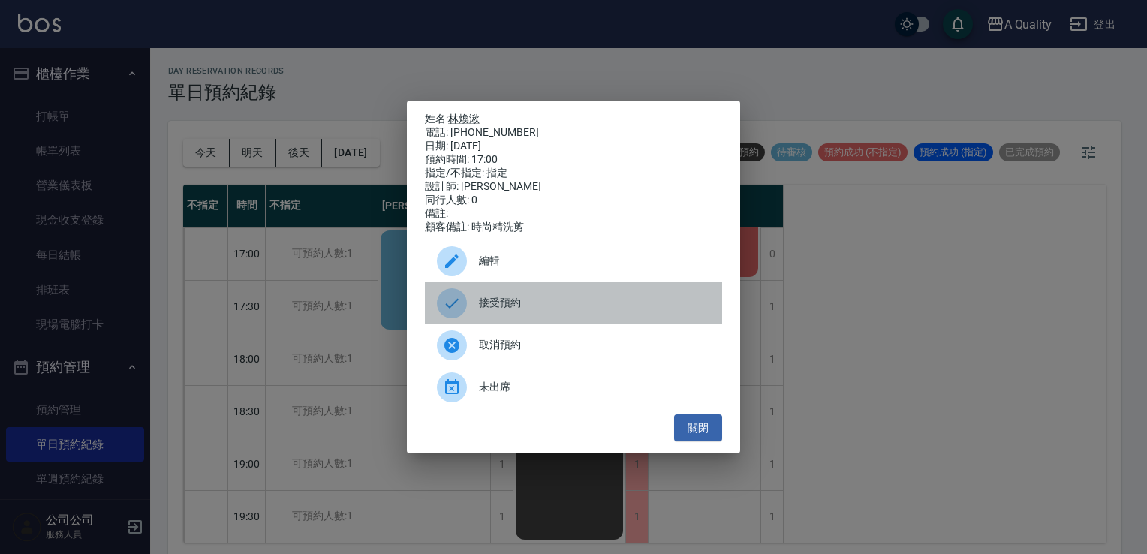
click at [525, 299] on div "接受預約" at bounding box center [573, 303] width 297 height 42
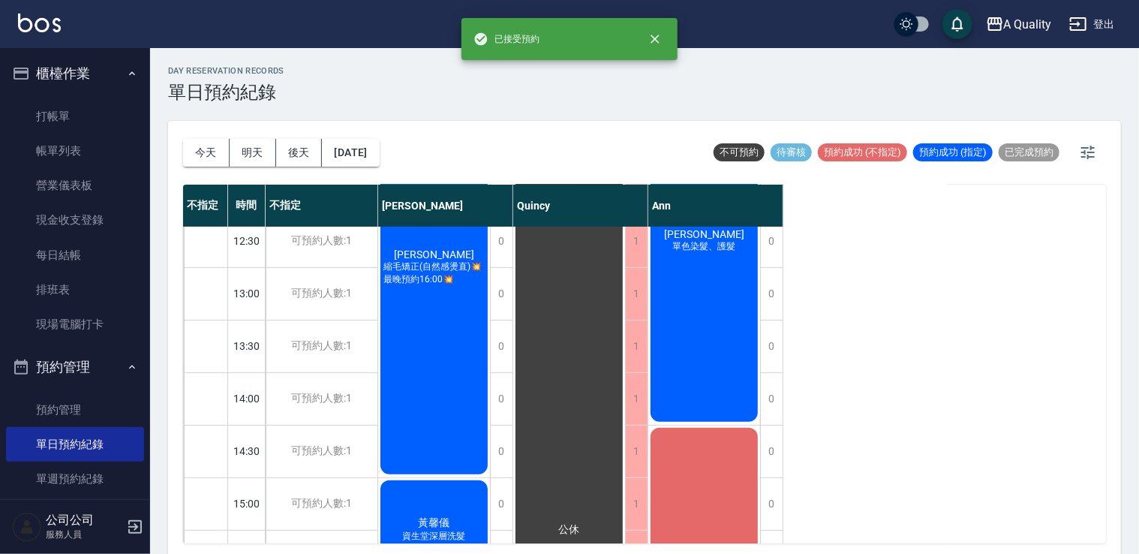
scroll to position [115, 0]
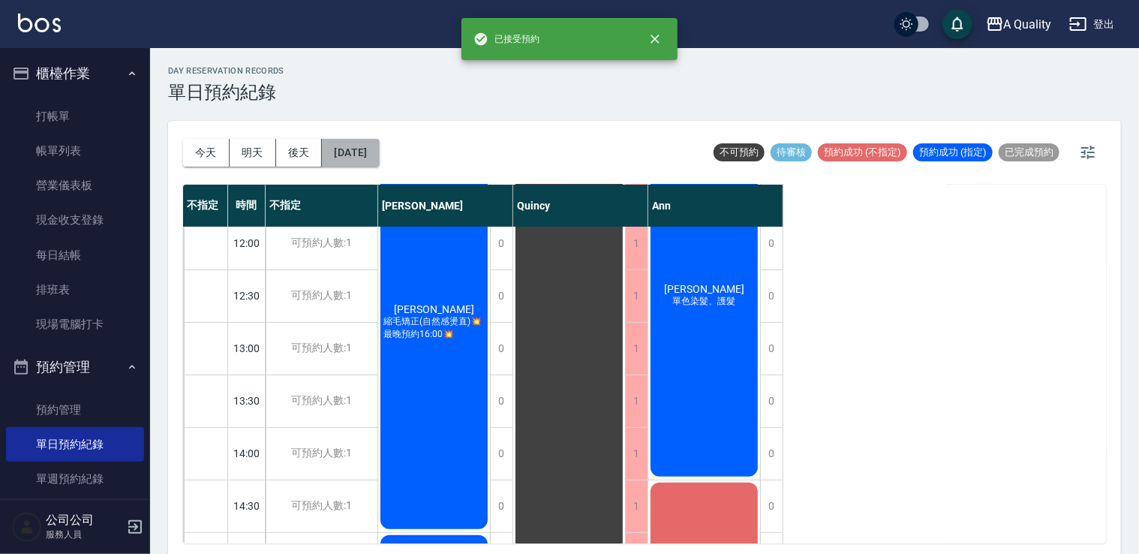
click at [351, 152] on button "2025/09/07" at bounding box center [350, 153] width 57 height 28
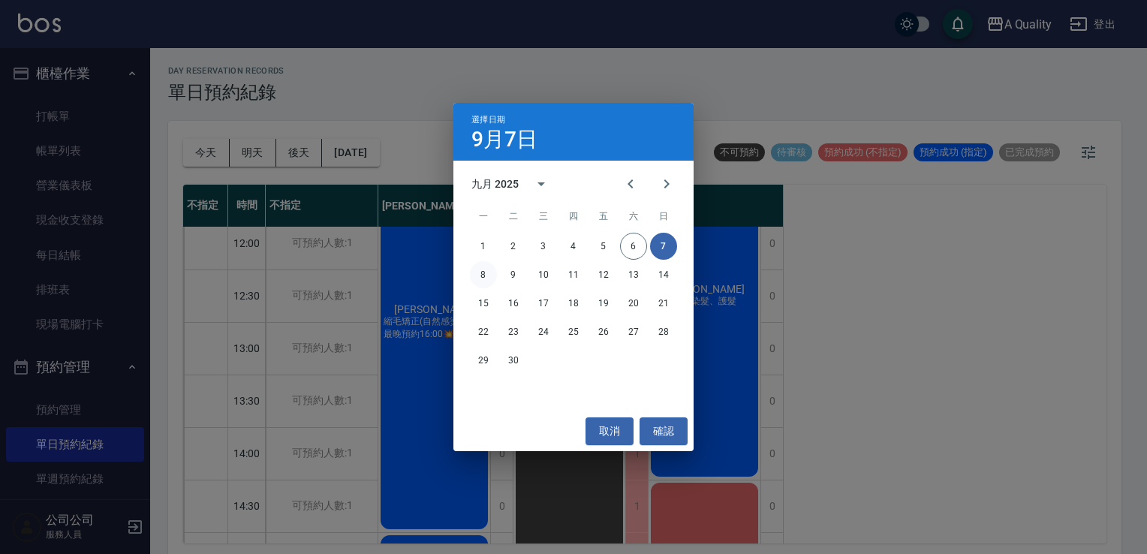
click at [478, 275] on button "8" at bounding box center [483, 274] width 27 height 27
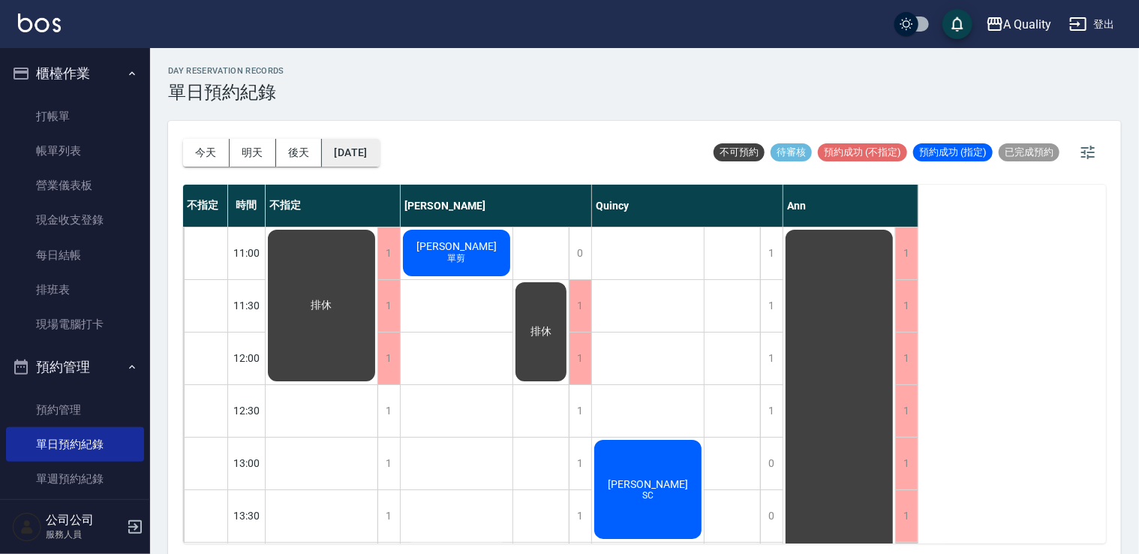
click at [372, 140] on button "[DATE]" at bounding box center [350, 153] width 57 height 28
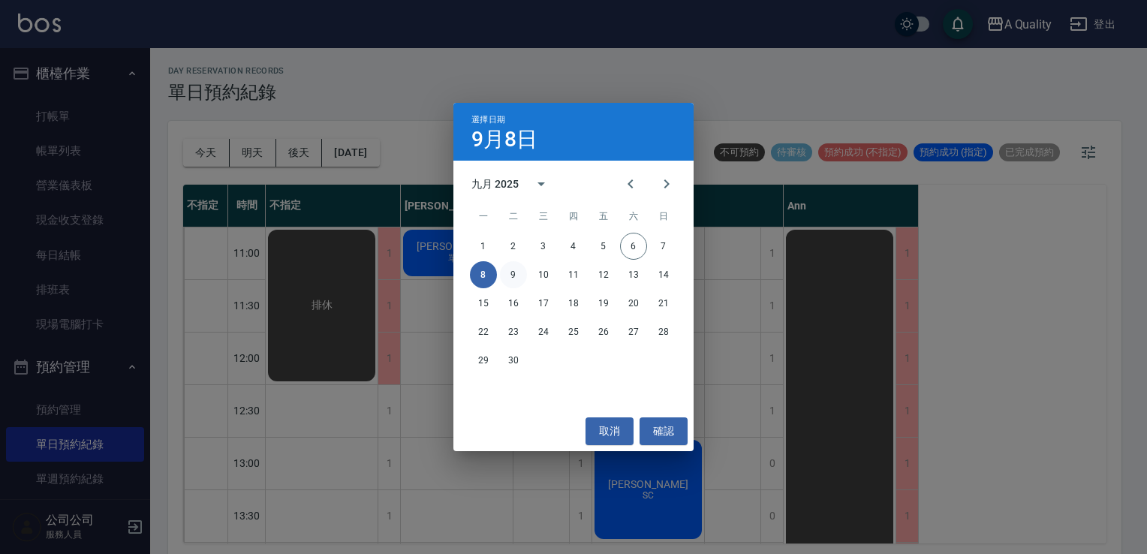
click at [519, 278] on button "9" at bounding box center [513, 274] width 27 height 27
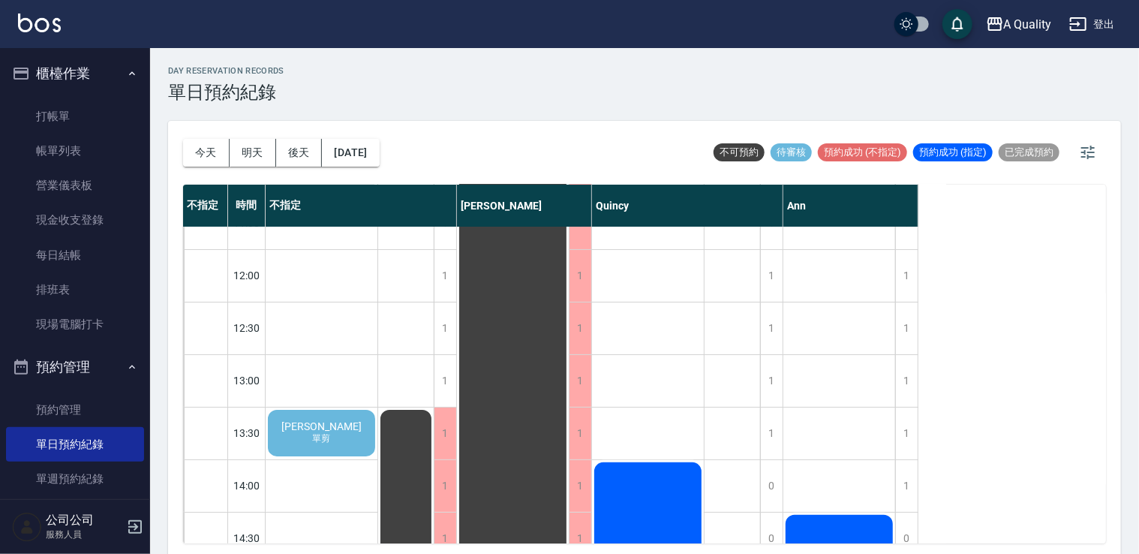
scroll to position [150, 0]
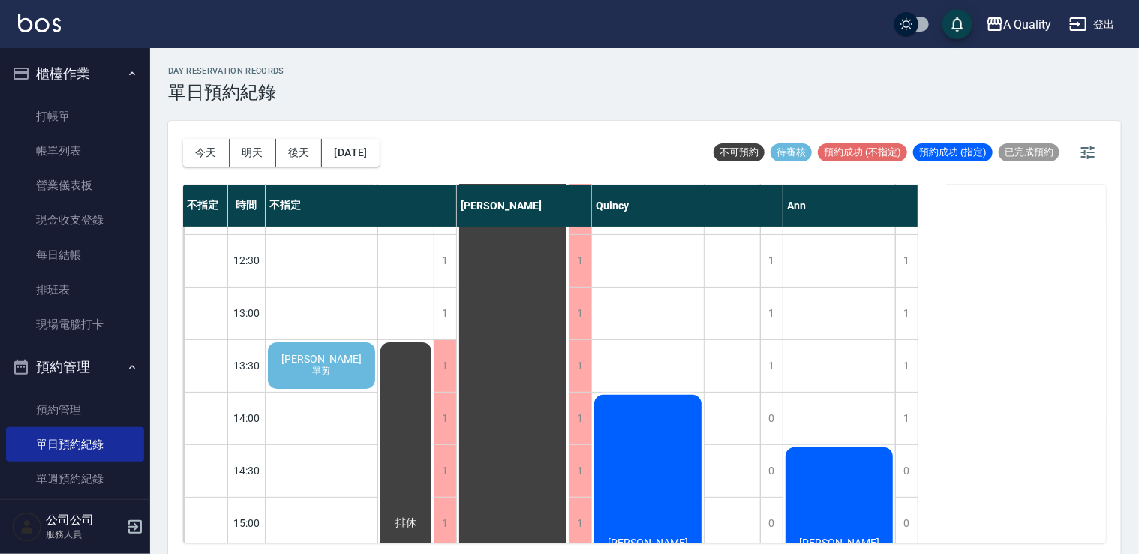
click at [340, 363] on div "陳羿愷 單剪" at bounding box center [322, 365] width 112 height 51
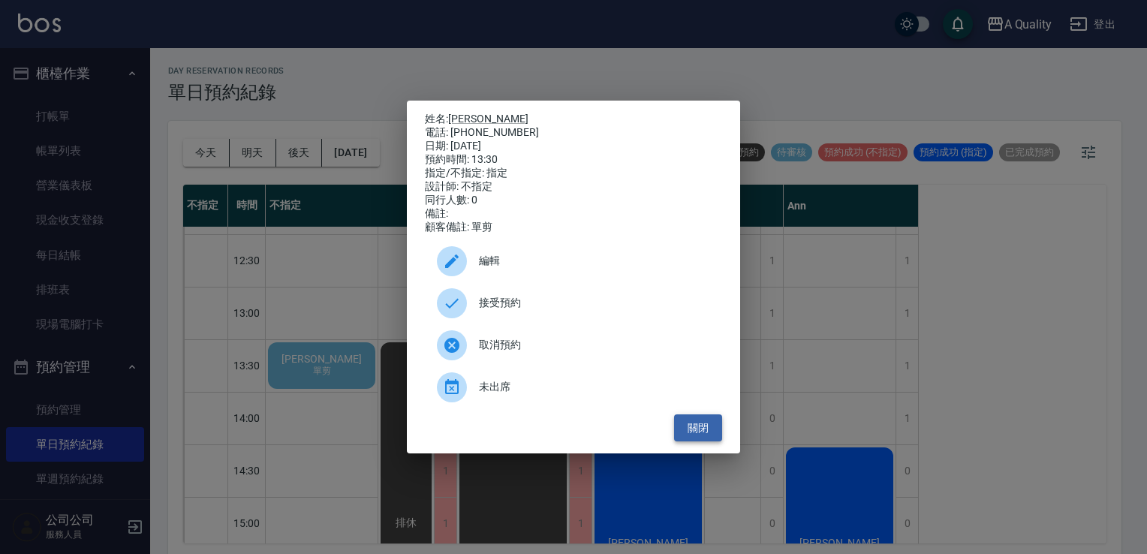
click at [706, 441] on button "關閉" at bounding box center [698, 428] width 48 height 28
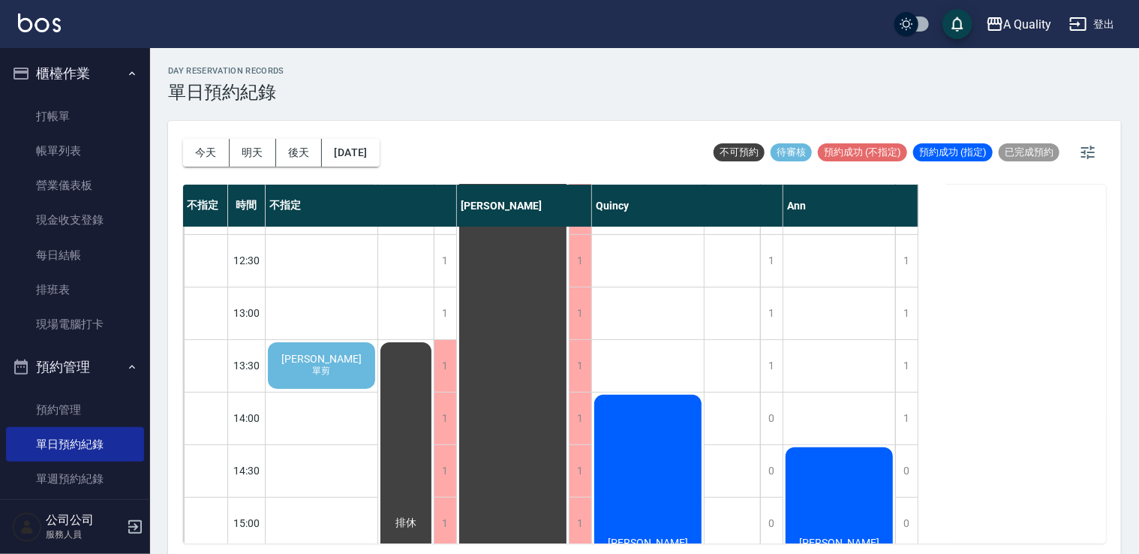
click at [205, 169] on div "今天 明天 後天 2025/09/09" at bounding box center [281, 153] width 197 height 64
click at [212, 147] on button "今天" at bounding box center [206, 153] width 47 height 28
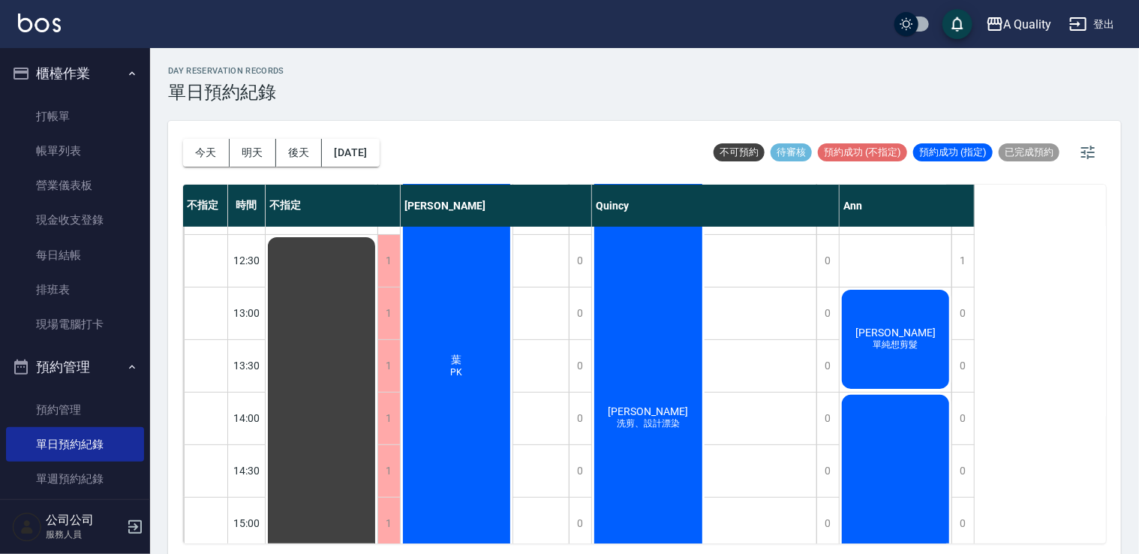
click at [868, 326] on div "汪子蜻 單純想剪髮" at bounding box center [896, 339] width 112 height 104
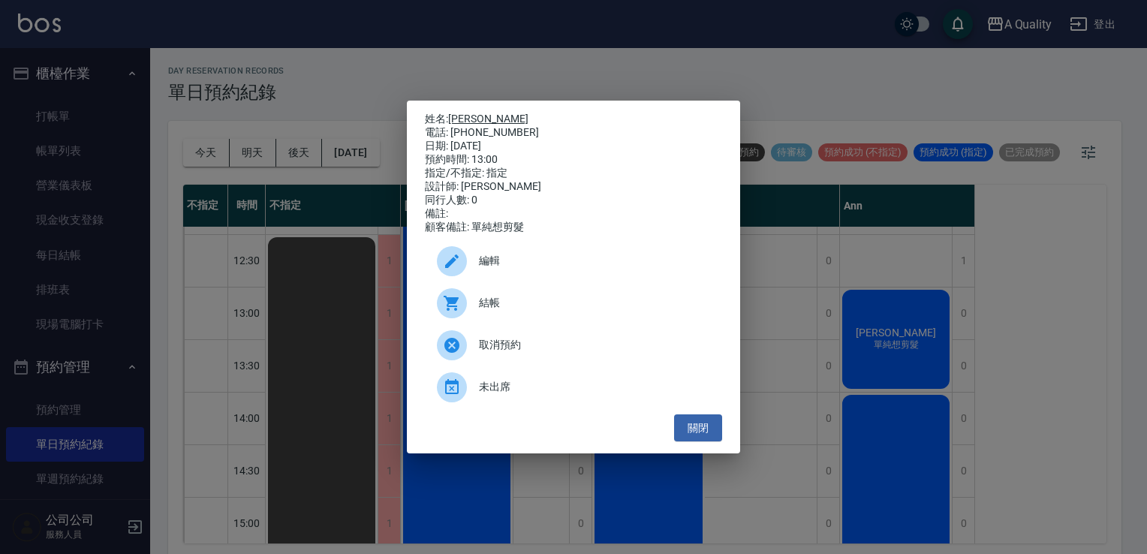
click at [471, 119] on link "[PERSON_NAME]" at bounding box center [488, 119] width 80 height 12
click at [692, 442] on button "關閉" at bounding box center [698, 428] width 48 height 28
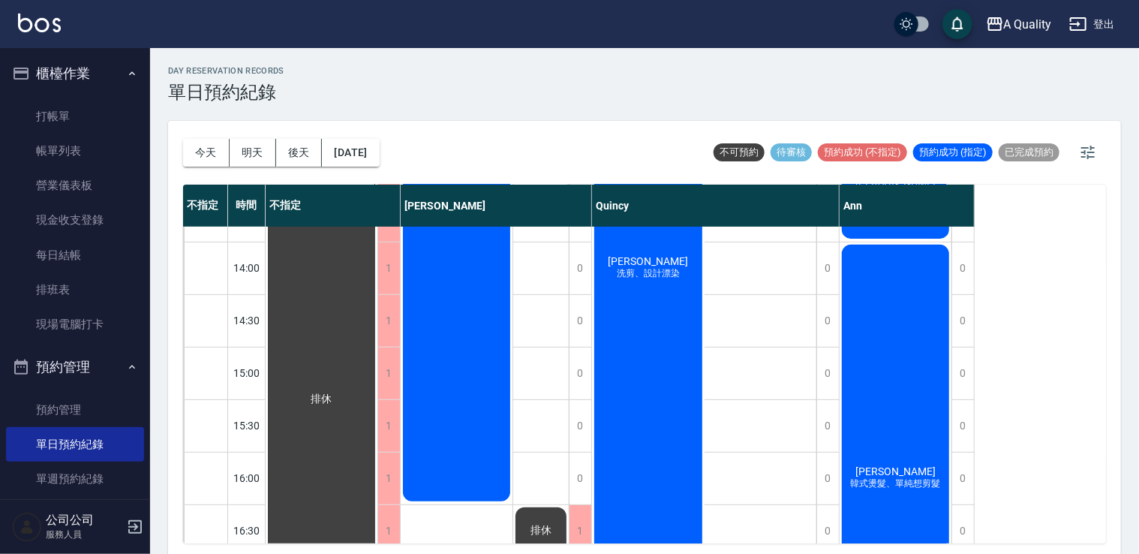
scroll to position [450, 0]
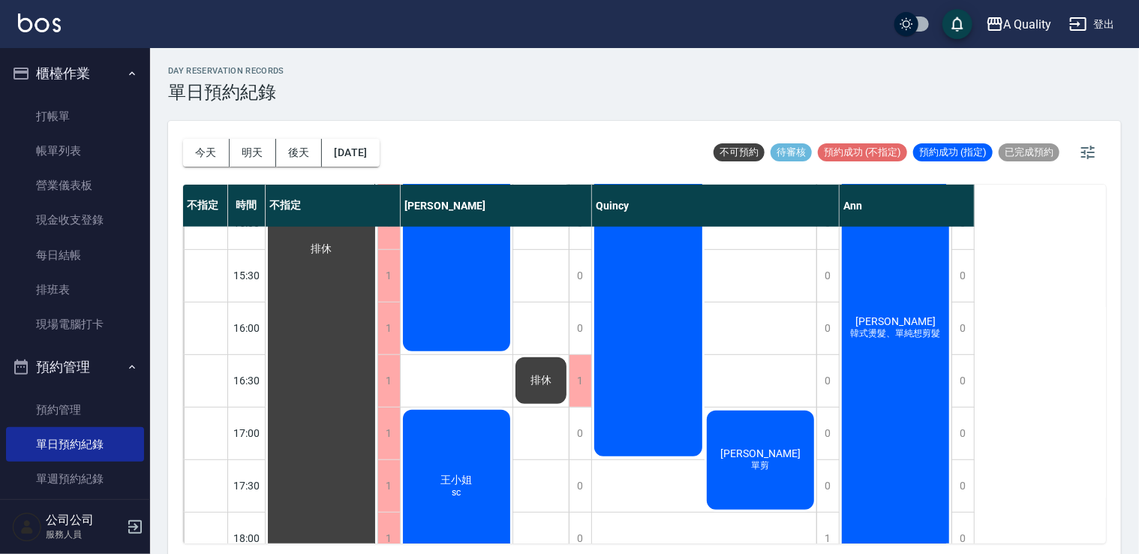
click at [417, 459] on div "王小姐 sc" at bounding box center [457, 486] width 112 height 156
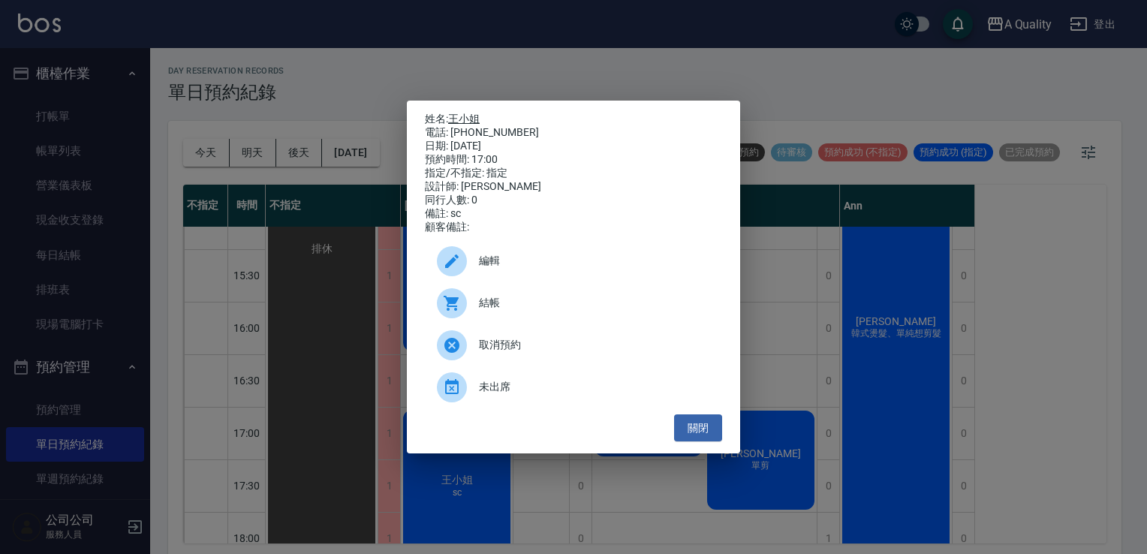
click at [458, 113] on link "王小姐" at bounding box center [464, 119] width 32 height 12
click at [697, 437] on button "關閉" at bounding box center [698, 428] width 48 height 28
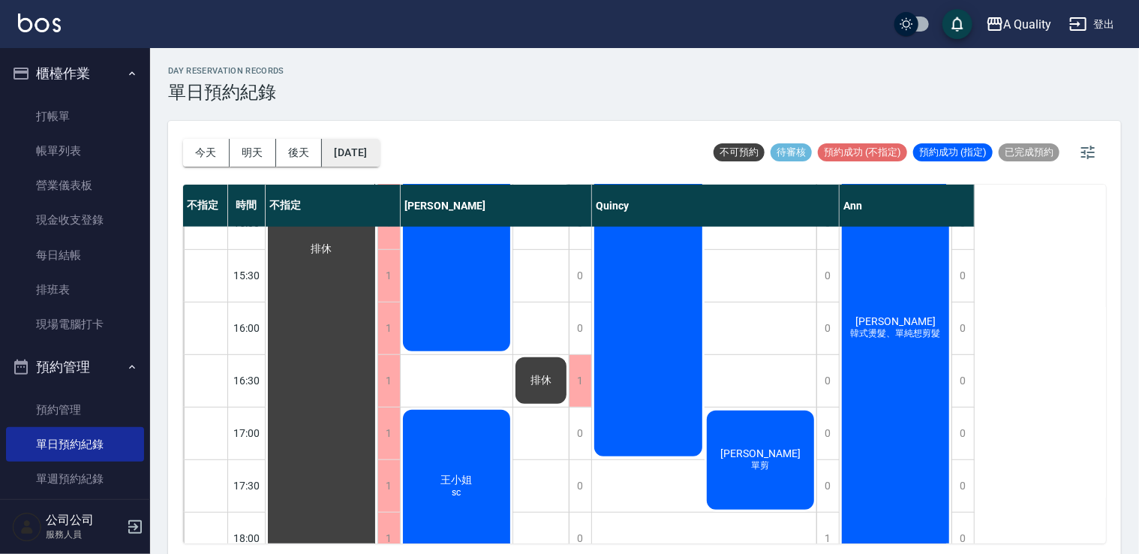
click at [359, 153] on button "[DATE]" at bounding box center [350, 153] width 57 height 28
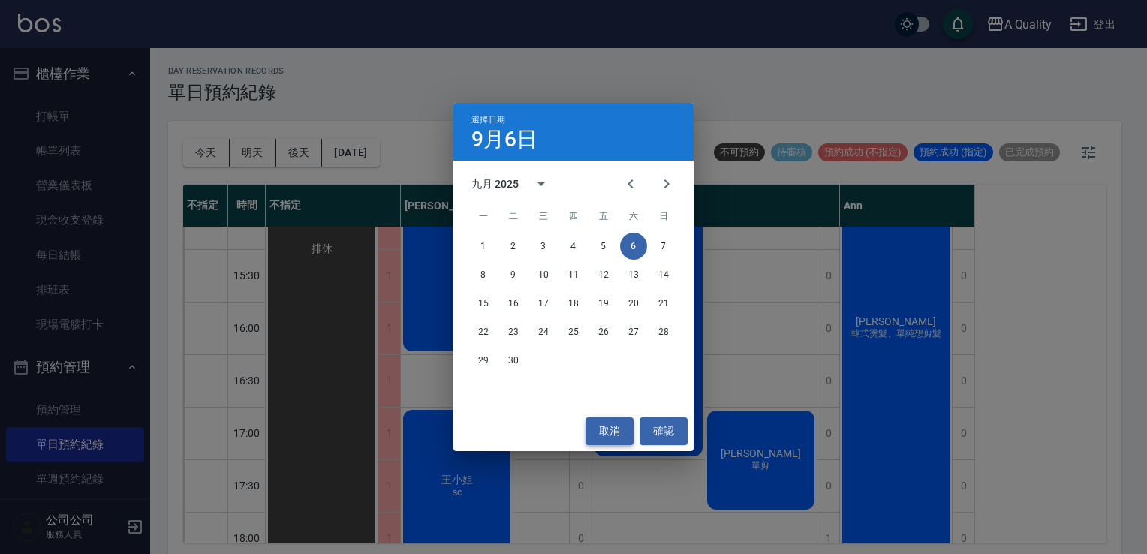
click at [614, 431] on button "取消" at bounding box center [609, 431] width 48 height 28
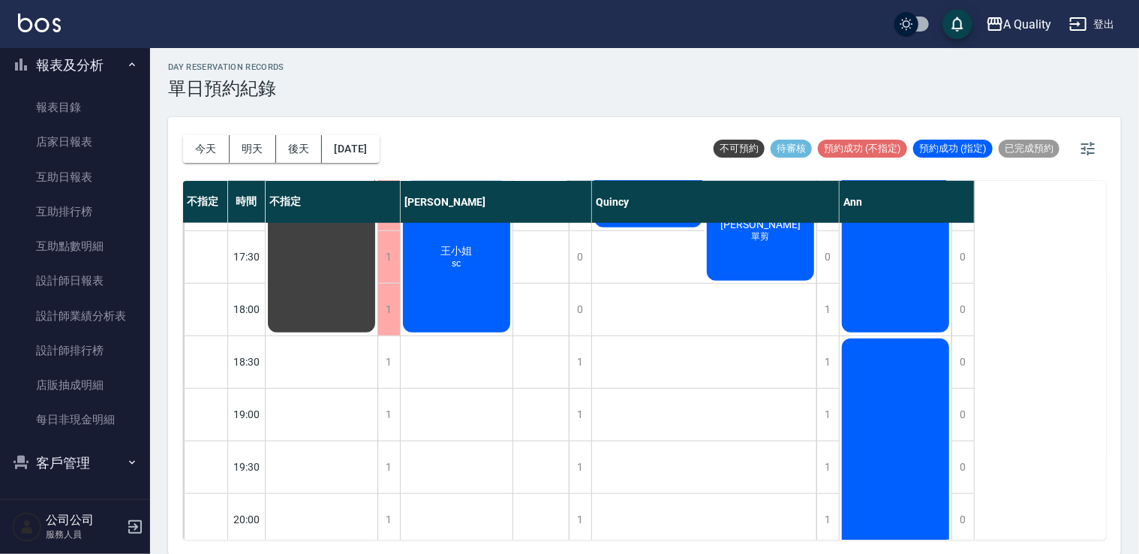
scroll to position [956, 0]
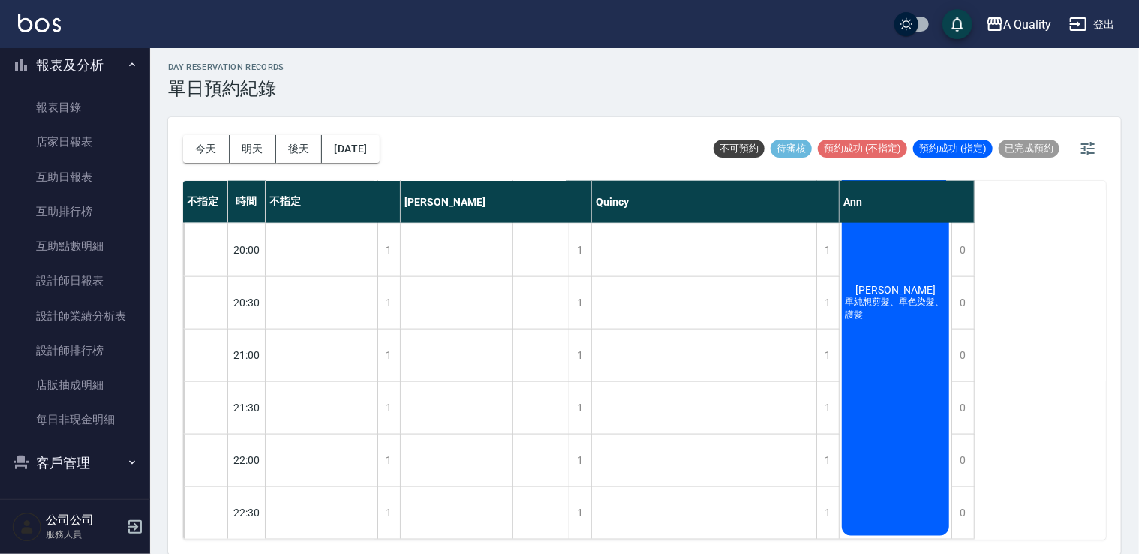
click at [913, 378] on div "黃亦勤 單純想剪髮、單色染髮、護髮" at bounding box center [896, 302] width 112 height 471
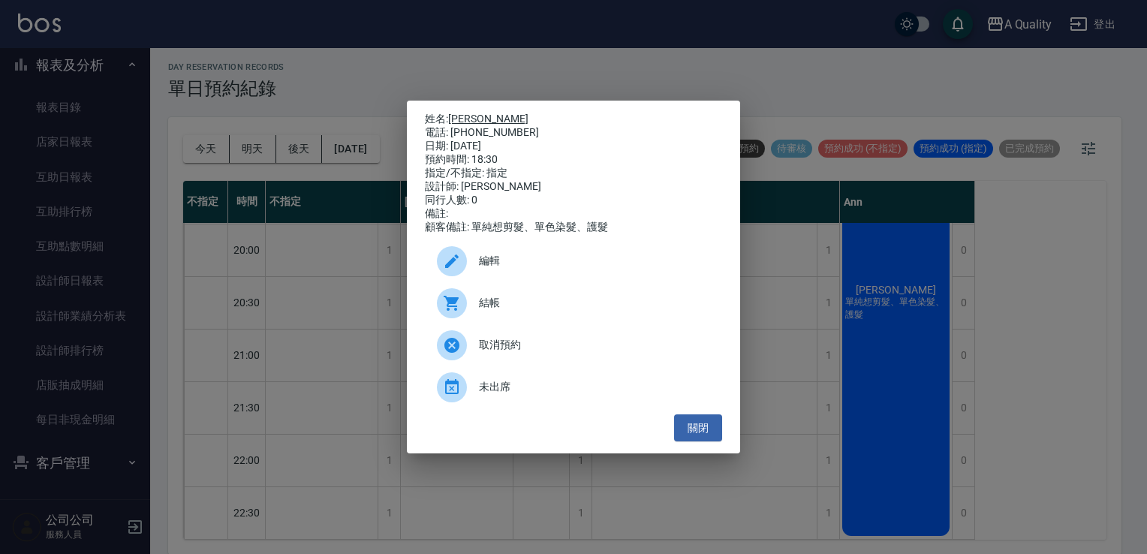
click at [463, 113] on link "[PERSON_NAME]" at bounding box center [488, 119] width 80 height 12
drag, startPoint x: 709, startPoint y: 428, endPoint x: 714, endPoint y: 418, distance: 11.1
click at [709, 428] on button "關閉" at bounding box center [698, 428] width 48 height 28
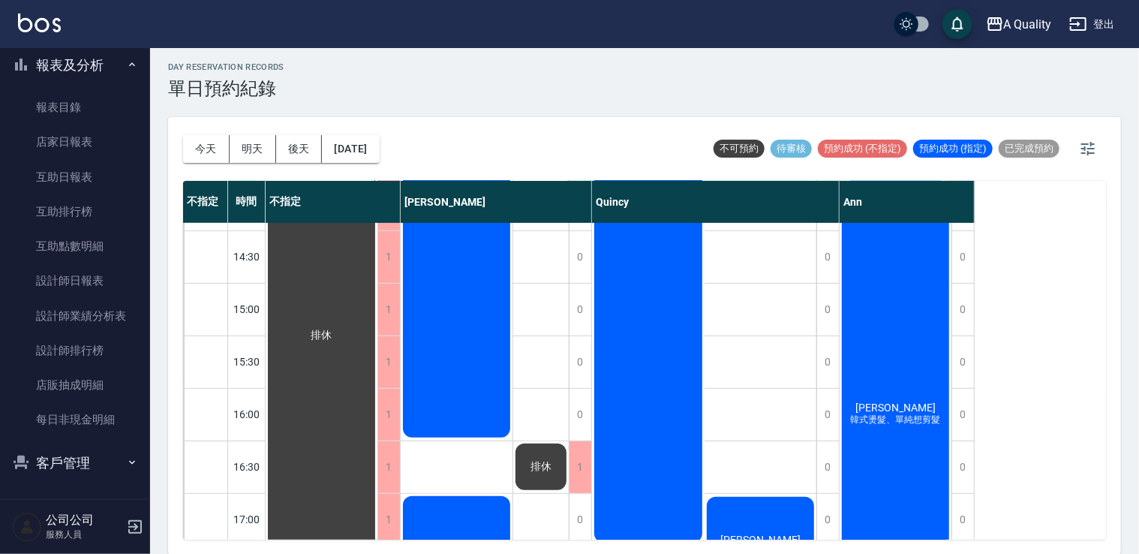
scroll to position [280, 0]
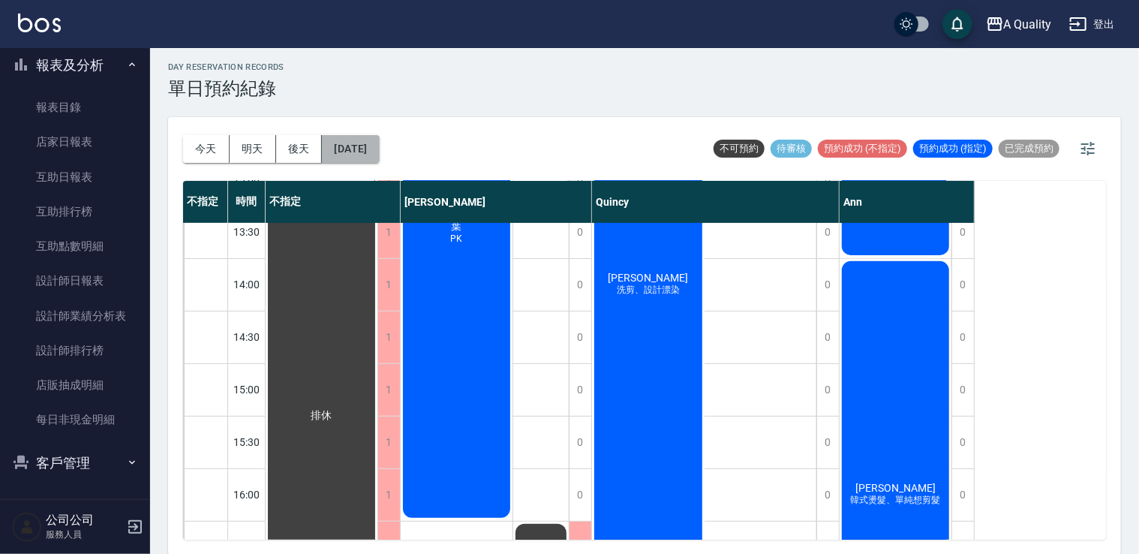
click at [363, 151] on button "[DATE]" at bounding box center [350, 149] width 57 height 28
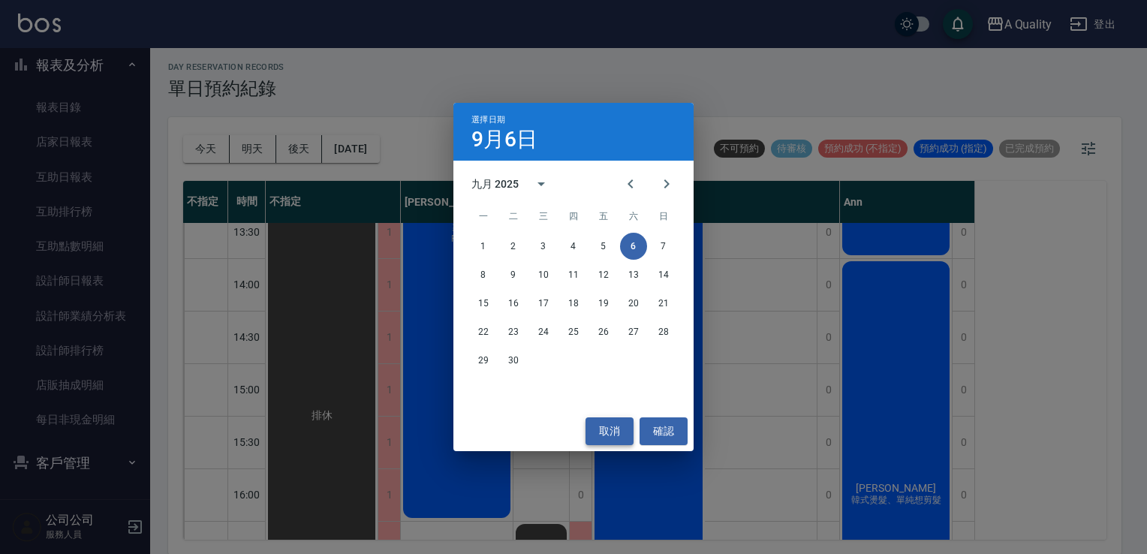
click at [597, 429] on button "取消" at bounding box center [609, 431] width 48 height 28
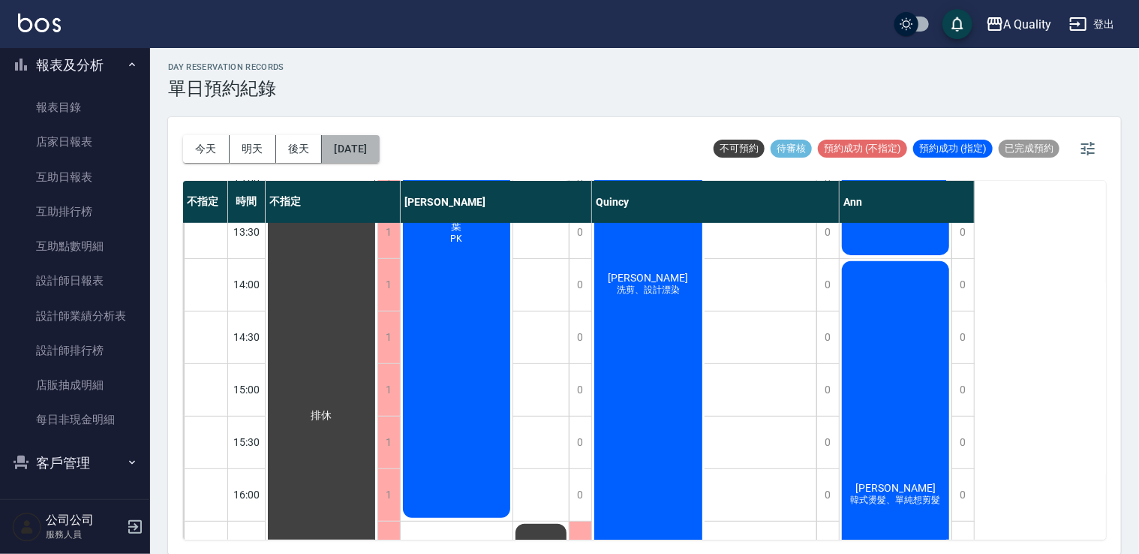
click at [370, 146] on button "[DATE]" at bounding box center [350, 149] width 57 height 28
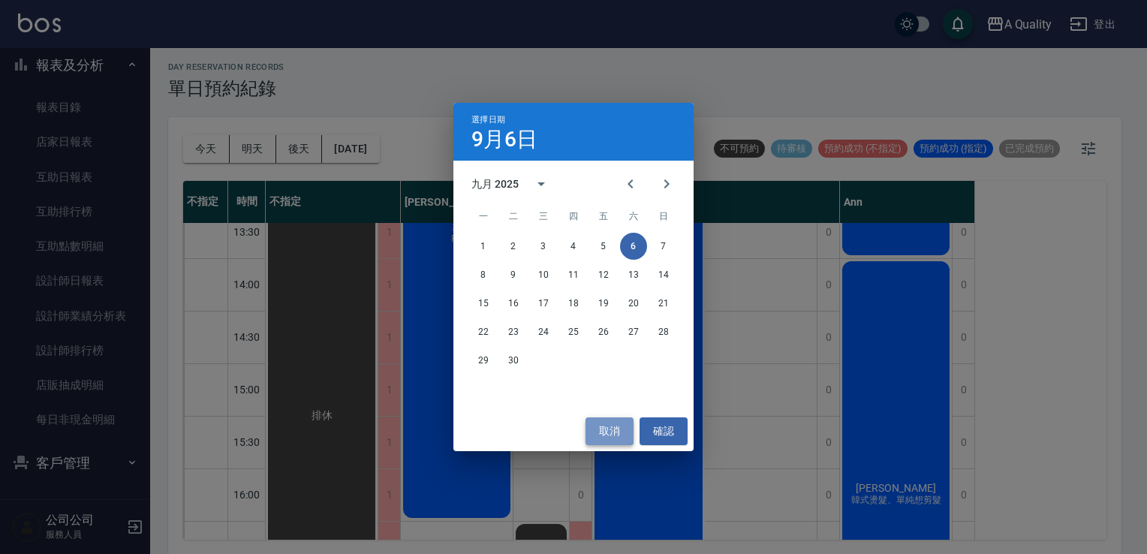
click at [615, 432] on button "取消" at bounding box center [609, 431] width 48 height 28
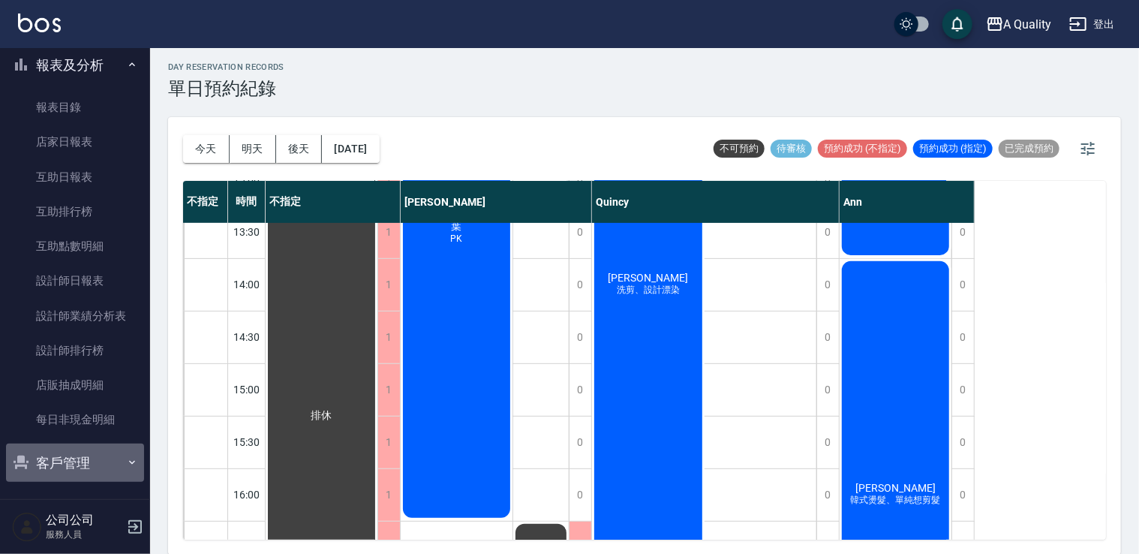
click at [78, 460] on button "客戶管理" at bounding box center [75, 463] width 138 height 39
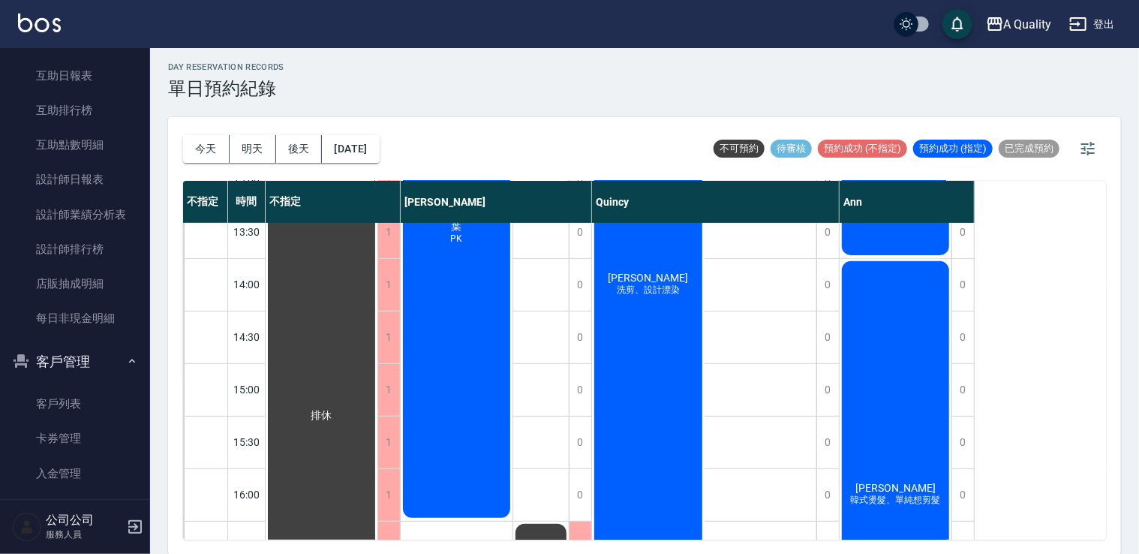
scroll to position [560, 0]
click at [89, 466] on link "入金管理" at bounding box center [75, 472] width 138 height 35
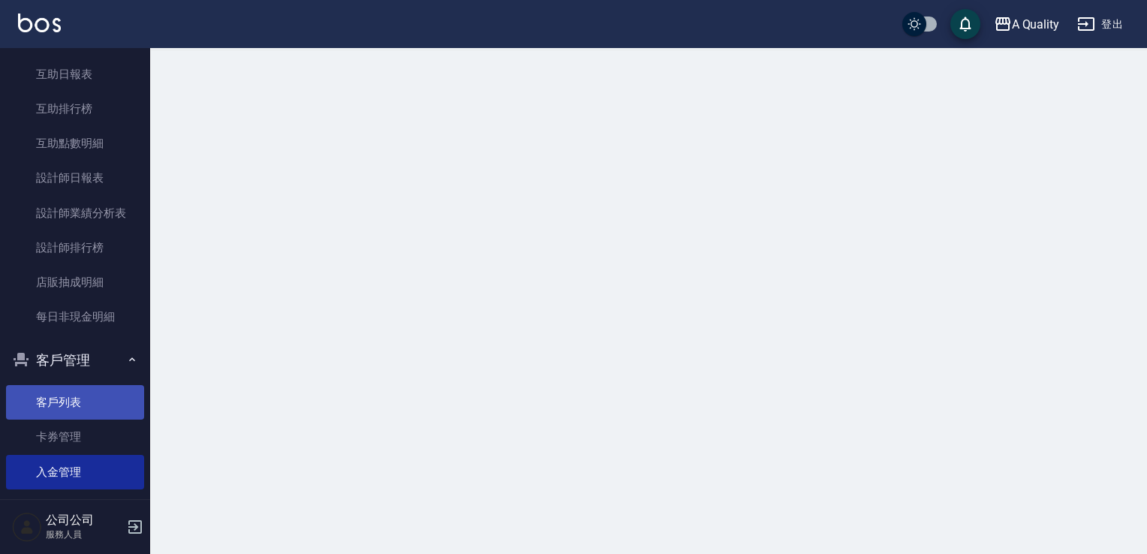
click at [87, 398] on link "客戶列表" at bounding box center [75, 402] width 138 height 35
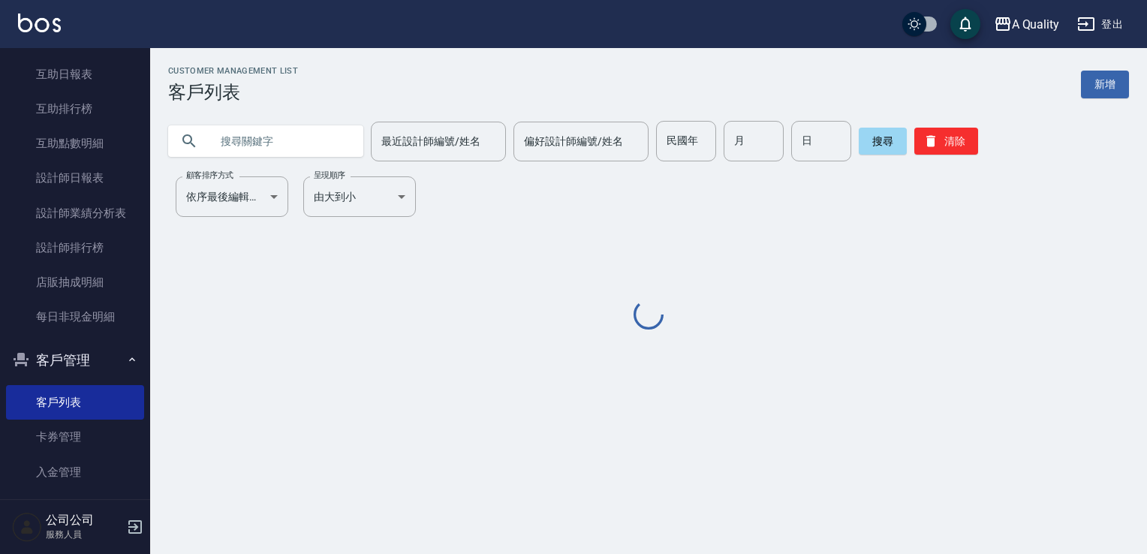
click at [304, 138] on input "text" at bounding box center [280, 141] width 141 height 41
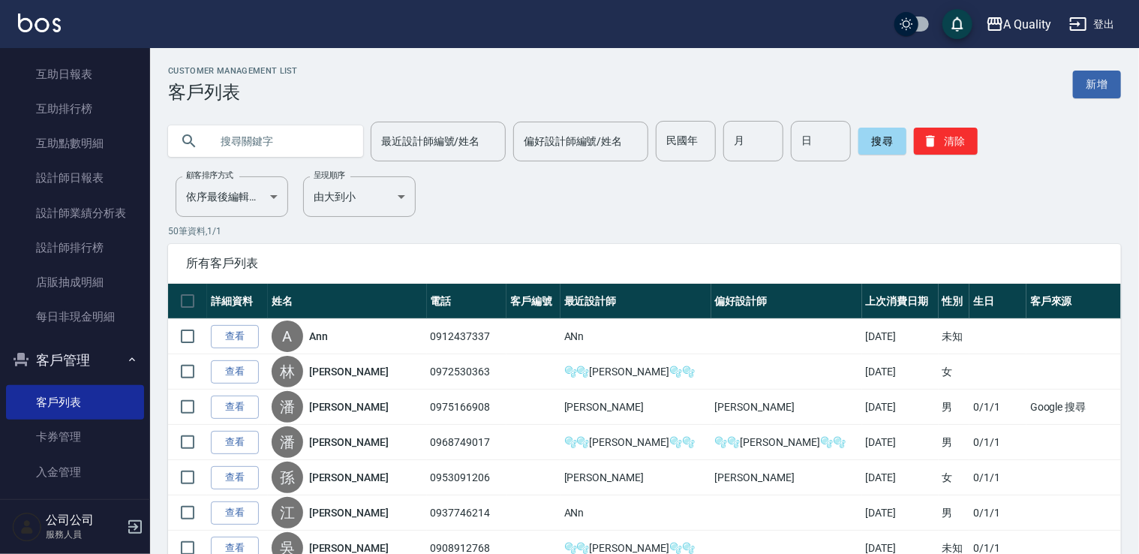
paste input "0965495339"
type input "0965495339"
click at [868, 143] on button "搜尋" at bounding box center [883, 141] width 48 height 27
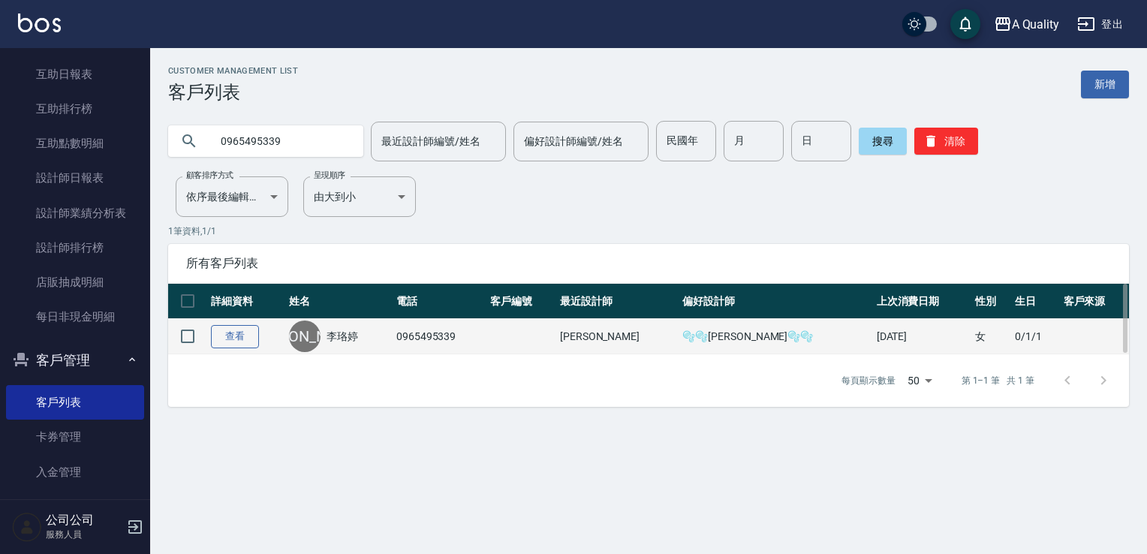
click at [225, 336] on link "查看" at bounding box center [235, 336] width 48 height 23
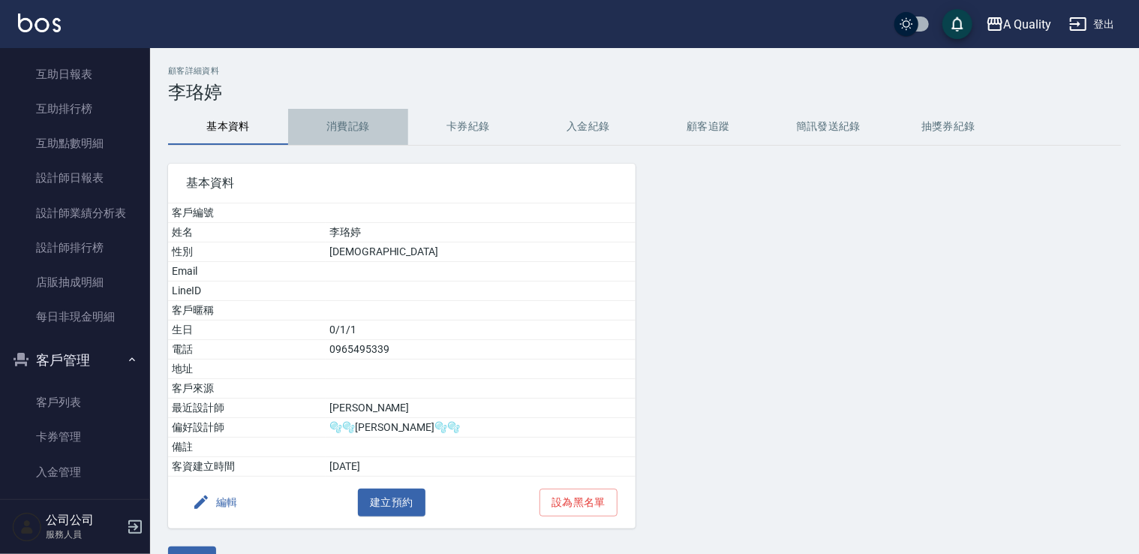
click at [339, 136] on button "消費記錄" at bounding box center [348, 127] width 120 height 36
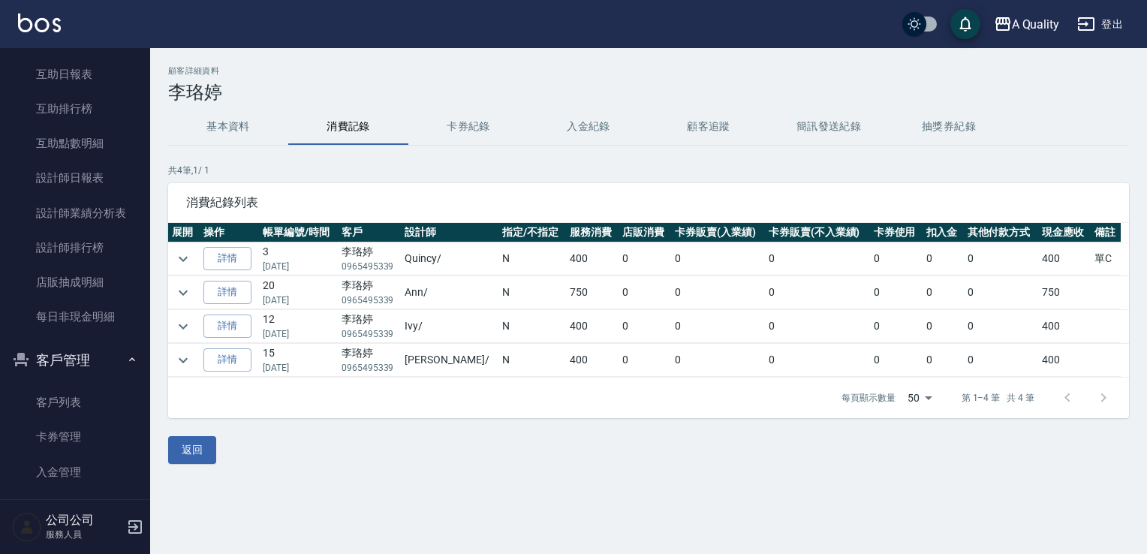
click at [218, 125] on button "基本資料" at bounding box center [228, 127] width 120 height 36
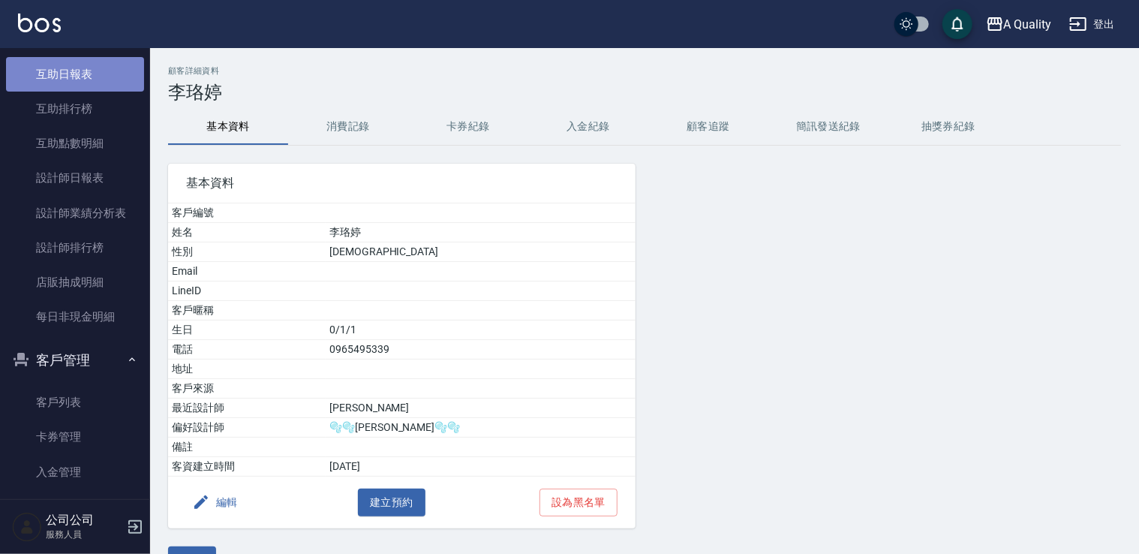
click at [96, 82] on link "互助日報表" at bounding box center [75, 74] width 138 height 35
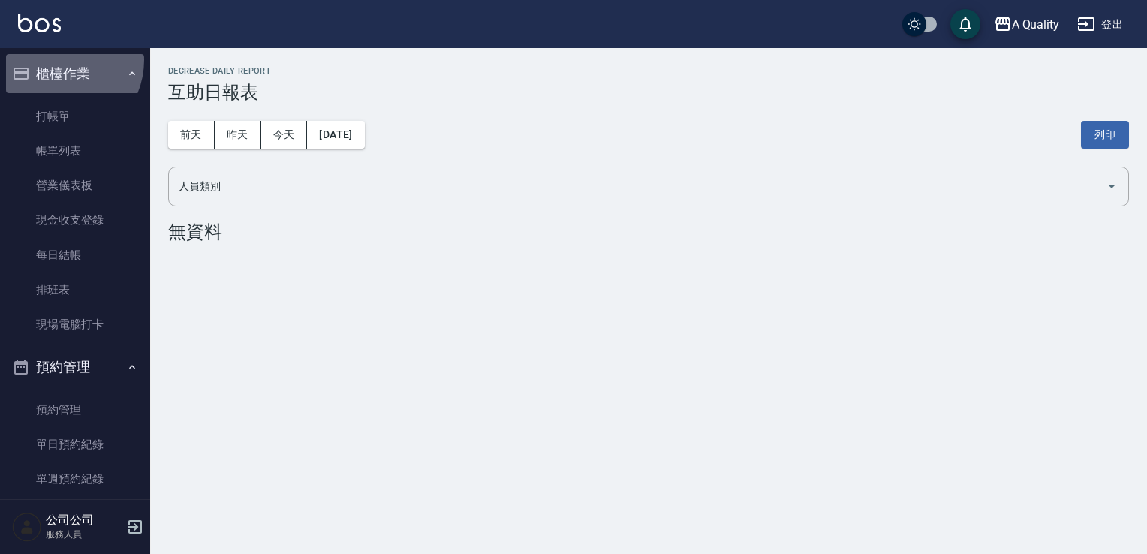
click at [57, 60] on button "櫃檯作業" at bounding box center [75, 73] width 138 height 39
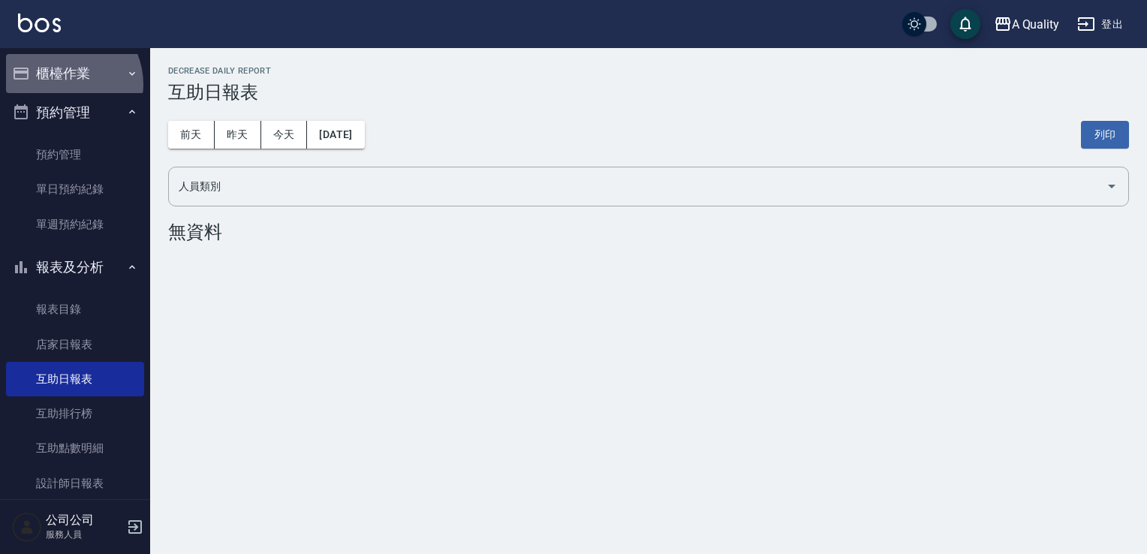
drag, startPoint x: 63, startPoint y: 84, endPoint x: 63, endPoint y: 106, distance: 21.8
click at [63, 84] on button "櫃檯作業" at bounding box center [75, 73] width 138 height 39
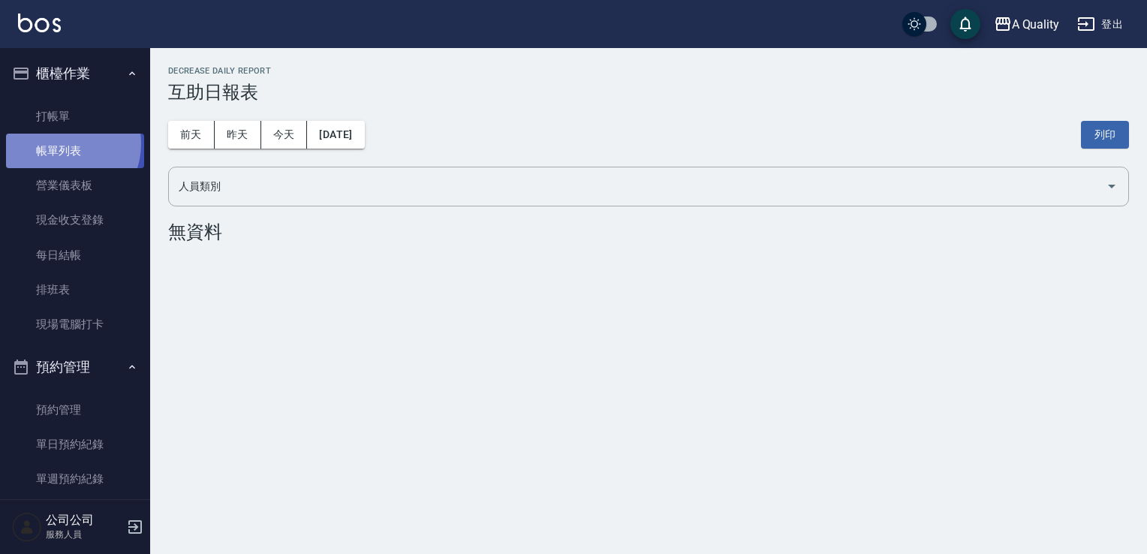
click at [63, 144] on link "帳單列表" at bounding box center [75, 151] width 138 height 35
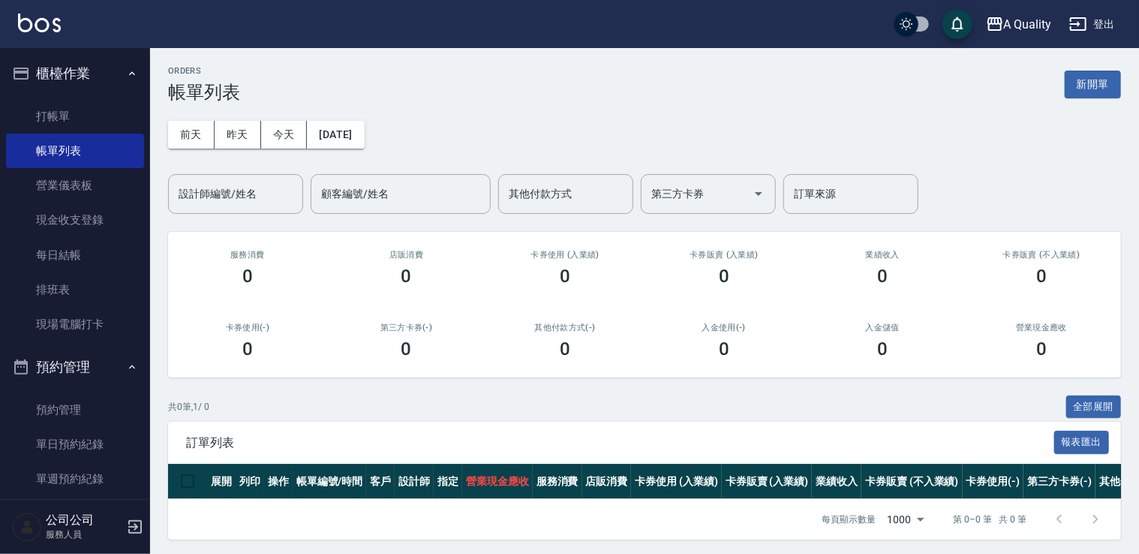
scroll to position [15, 0]
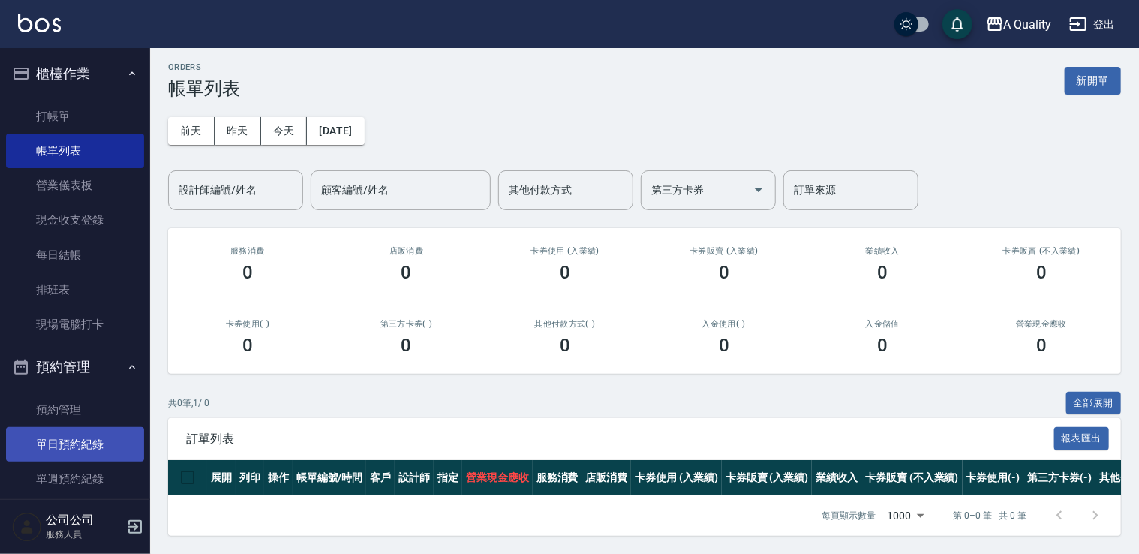
click at [98, 434] on link "單日預約紀錄" at bounding box center [75, 444] width 138 height 35
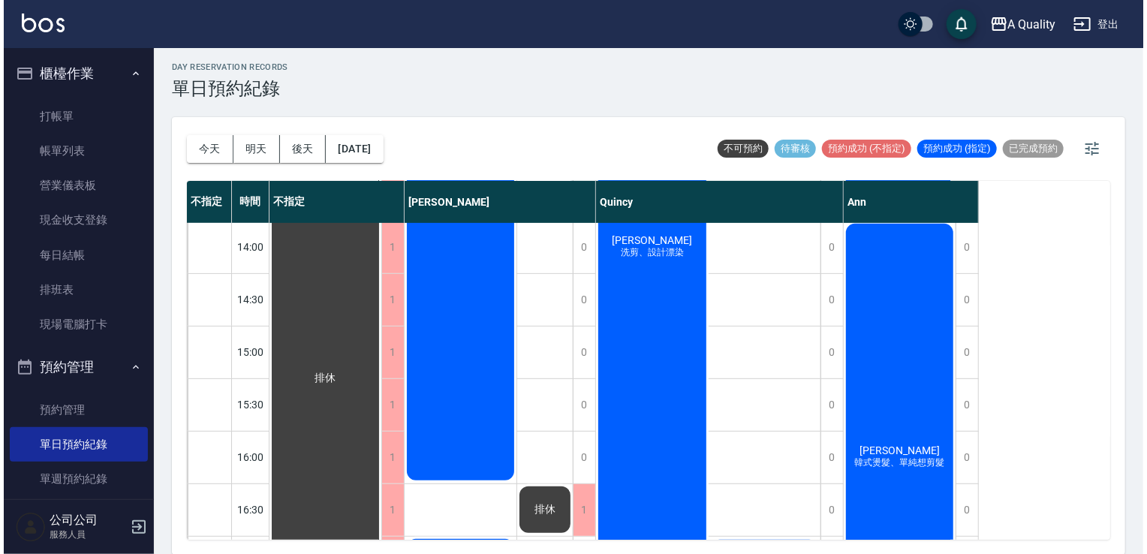
scroll to position [300, 0]
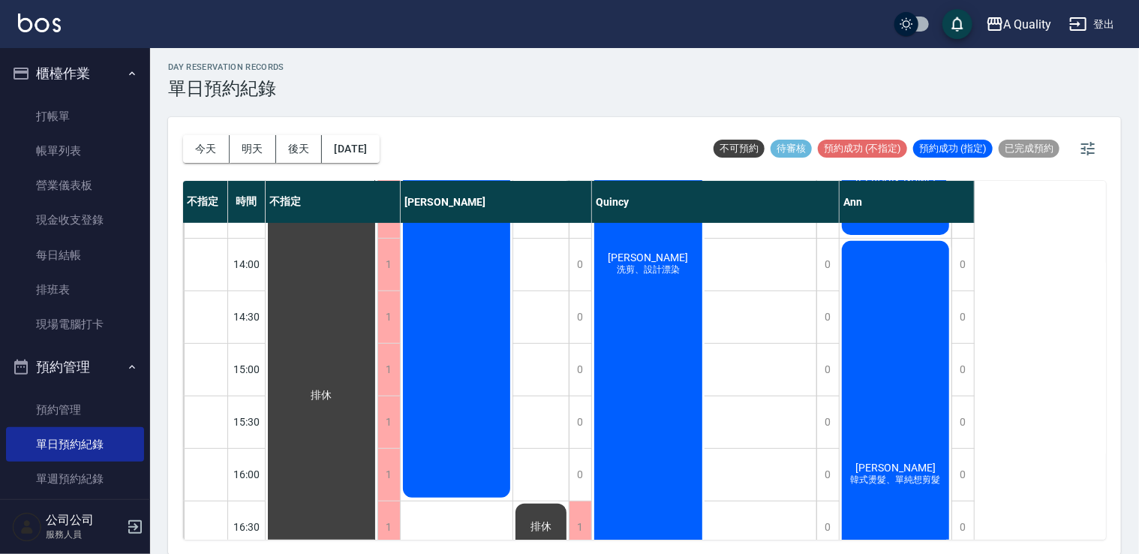
click at [616, 324] on div "李蒔芸 洗剪、設計漂染" at bounding box center [648, 264] width 113 height 682
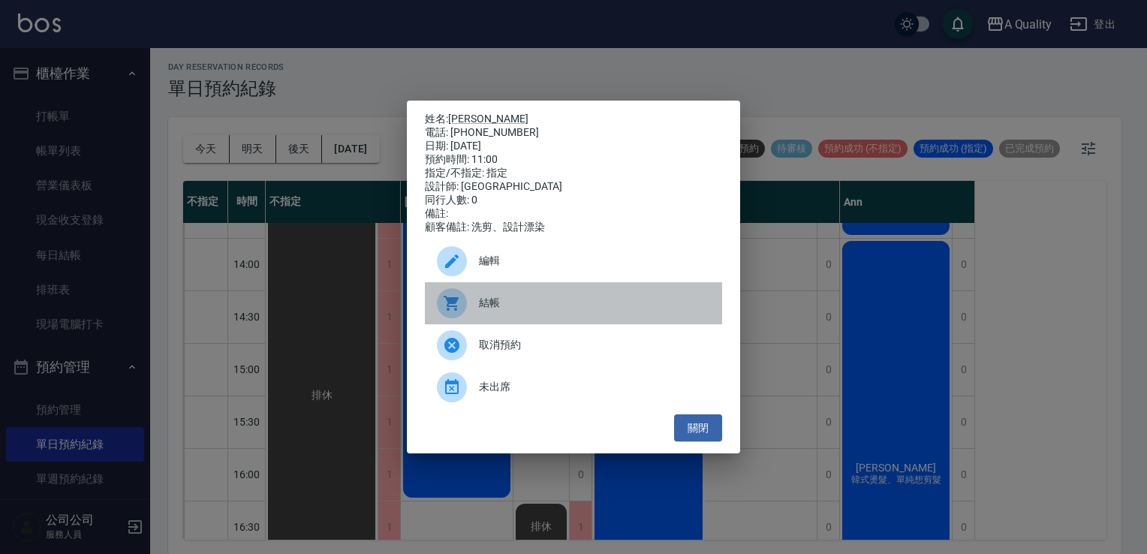
click at [502, 321] on div "結帳" at bounding box center [573, 303] width 297 height 42
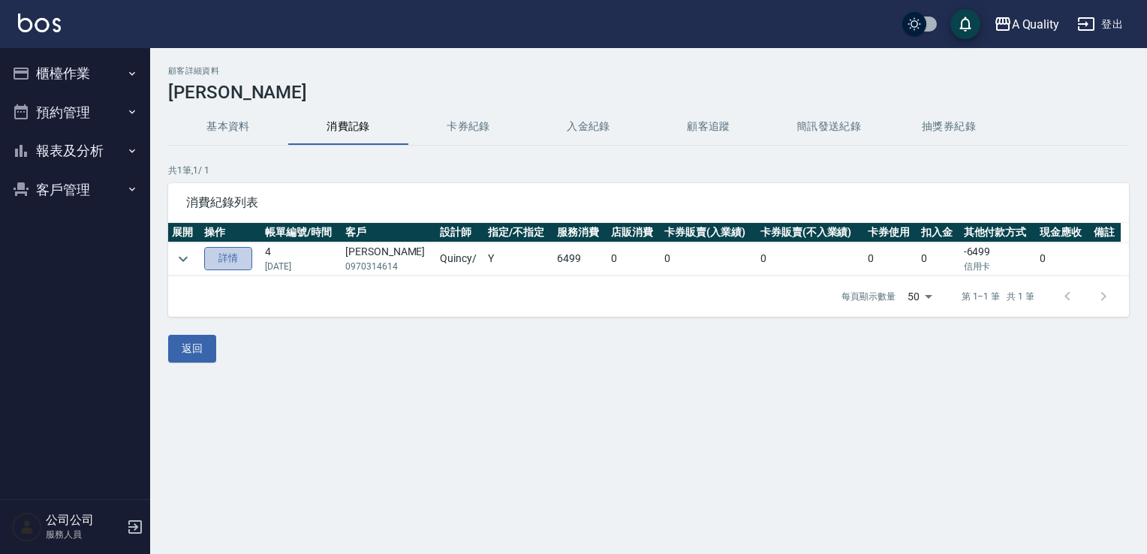
click at [221, 250] on link "詳情" at bounding box center [228, 258] width 48 height 23
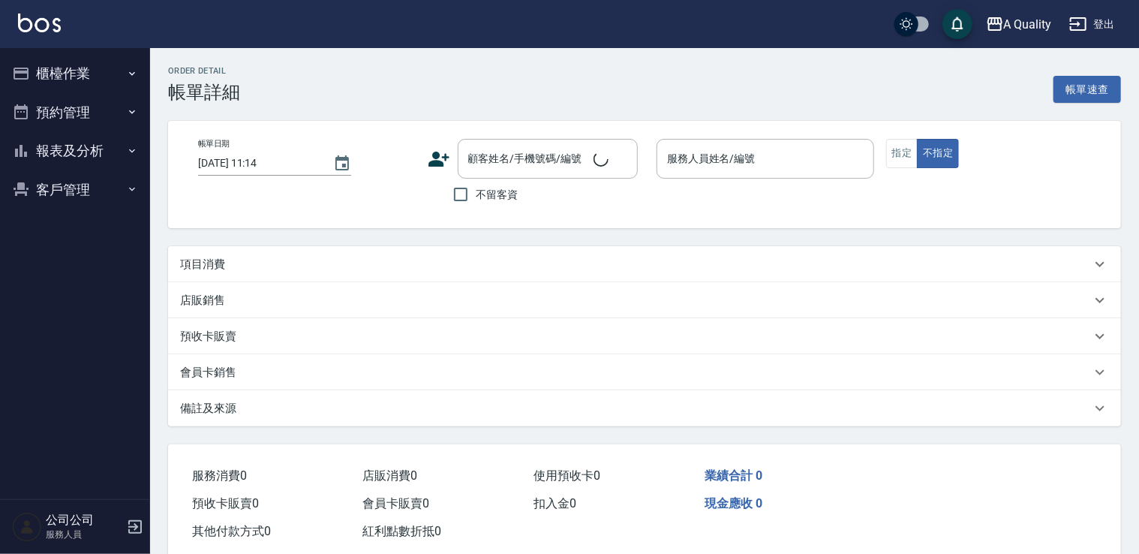
type input "2025/03/22 11:00"
type input "Quincy(無代號)"
type input "IG/Instagram"
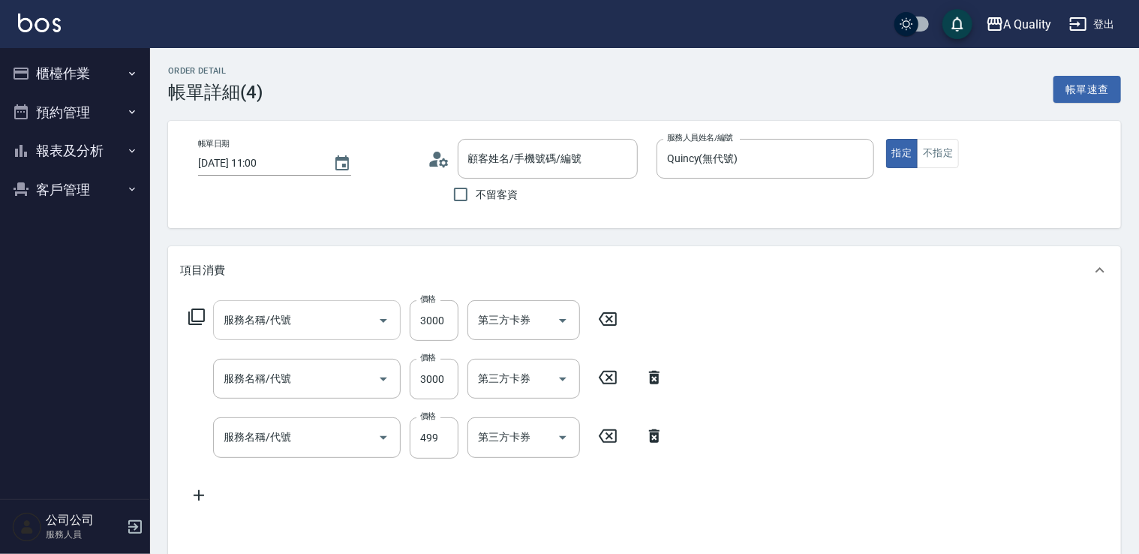
type input "李蒔芸/0970314614/null"
type input "信用卡"
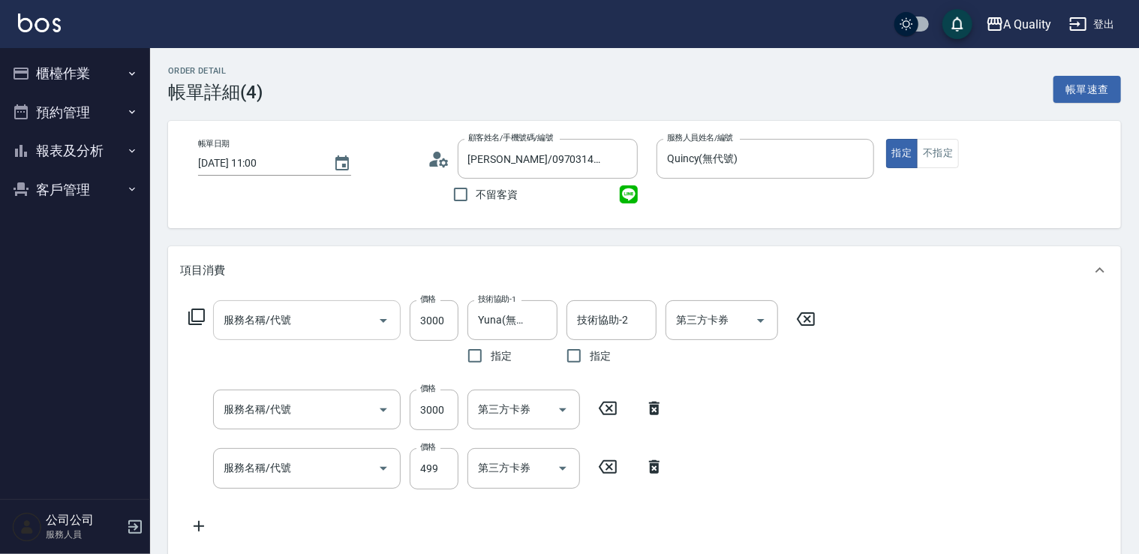
type input "設計染(402)"
type input "染髮(401)"
type input "剪髮(201)"
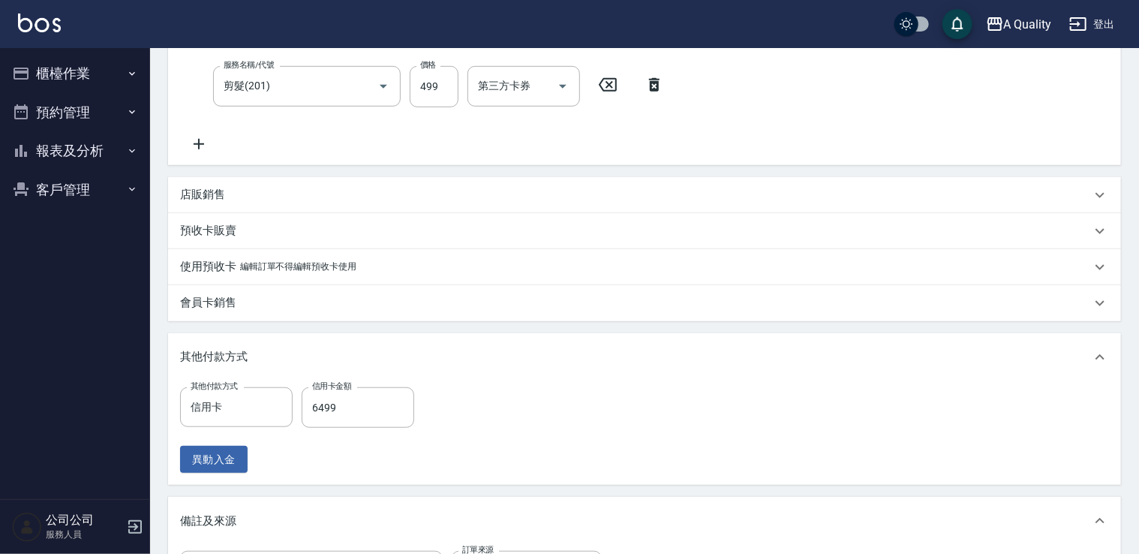
scroll to position [600, 0]
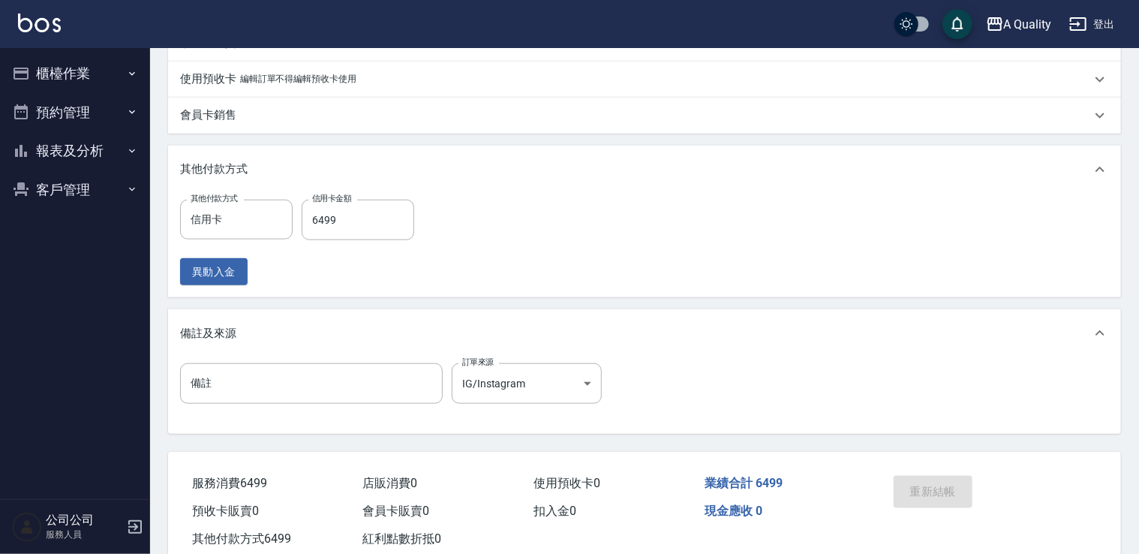
click at [57, 113] on button "預約管理" at bounding box center [75, 112] width 138 height 39
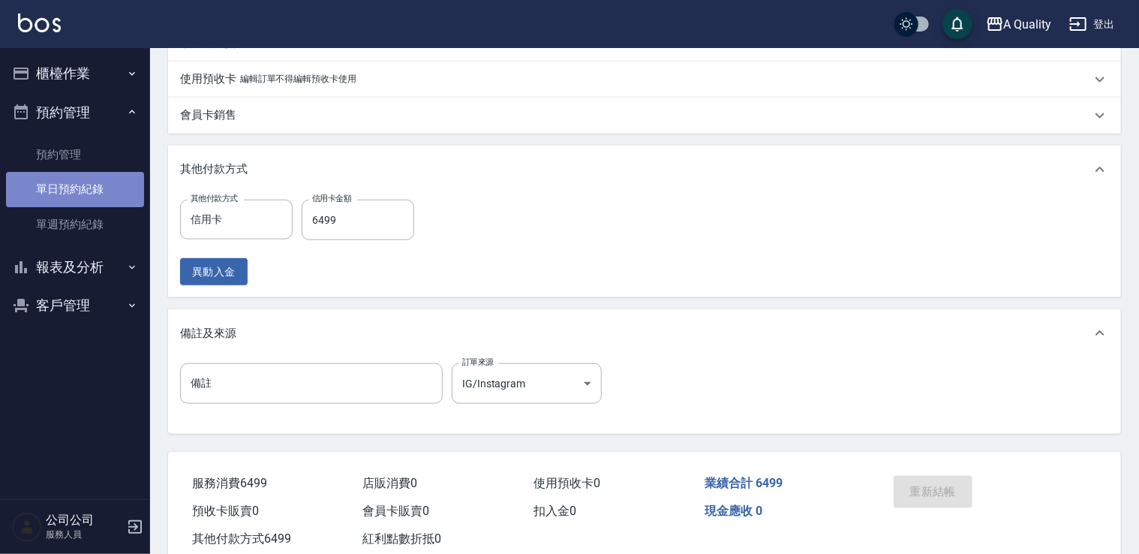
click at [44, 188] on link "單日預約紀錄" at bounding box center [75, 189] width 138 height 35
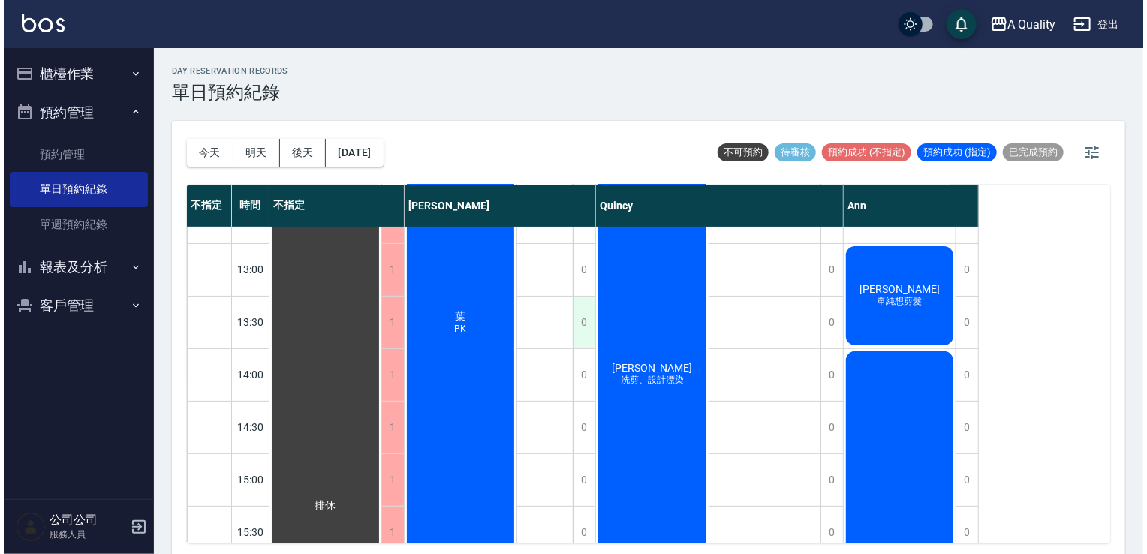
scroll to position [75, 0]
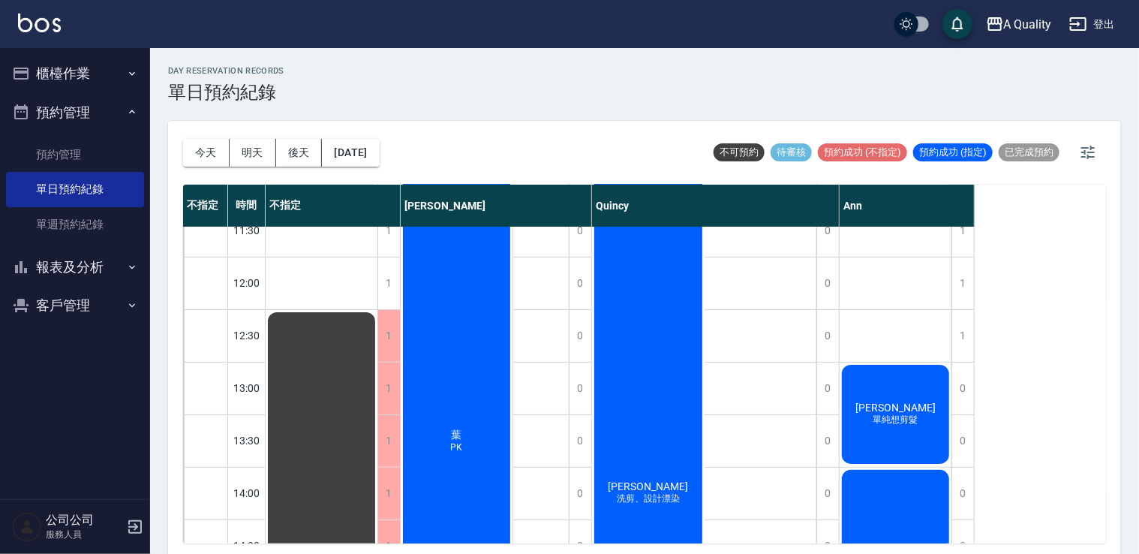
click at [408, 372] on div "葉 PK" at bounding box center [457, 440] width 112 height 576
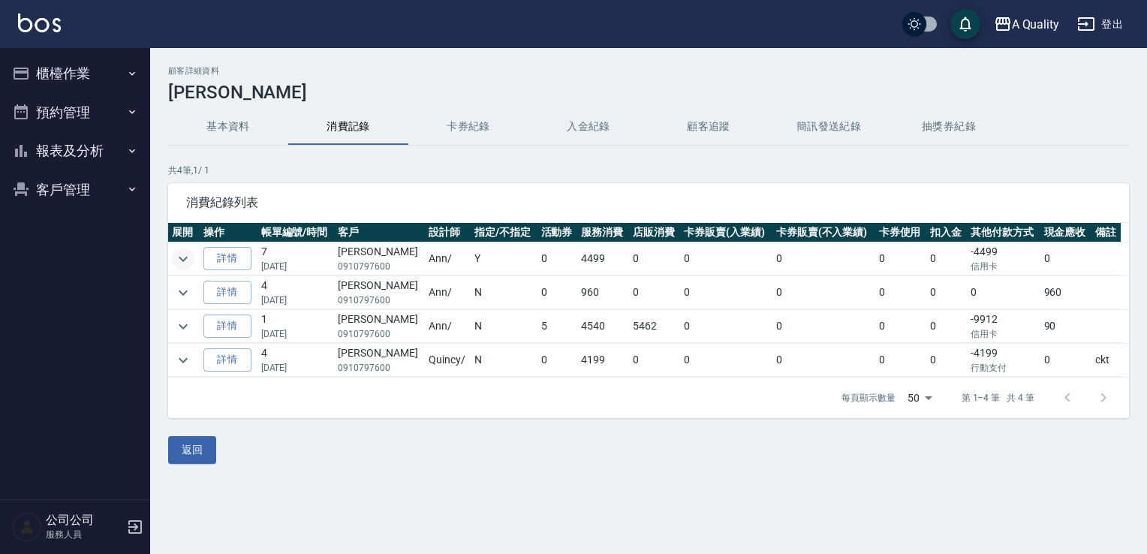
click at [190, 261] on icon "expand row" at bounding box center [183, 259] width 18 height 18
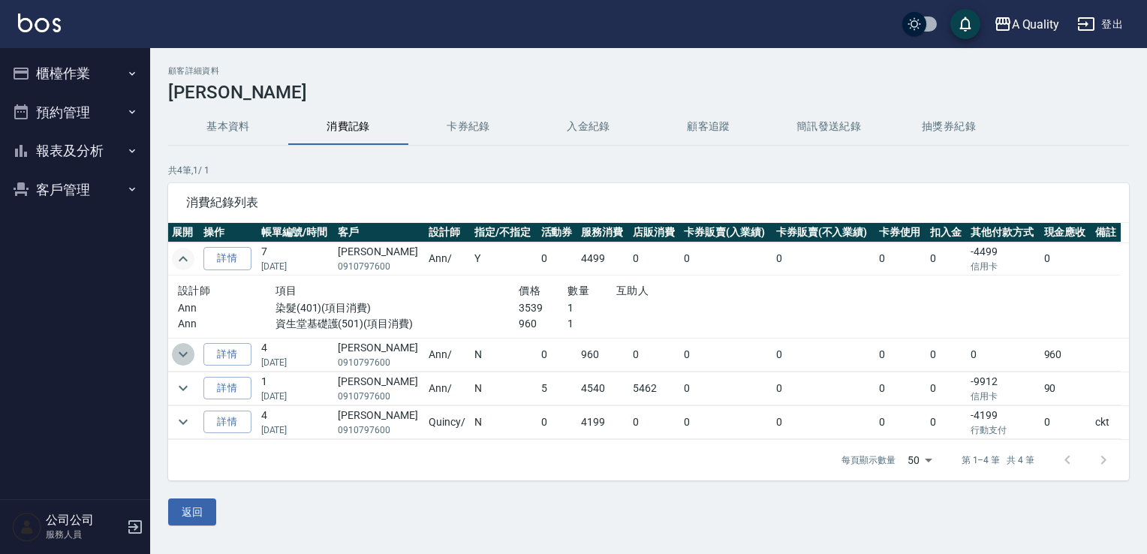
click at [188, 348] on icon "expand row" at bounding box center [183, 354] width 18 height 18
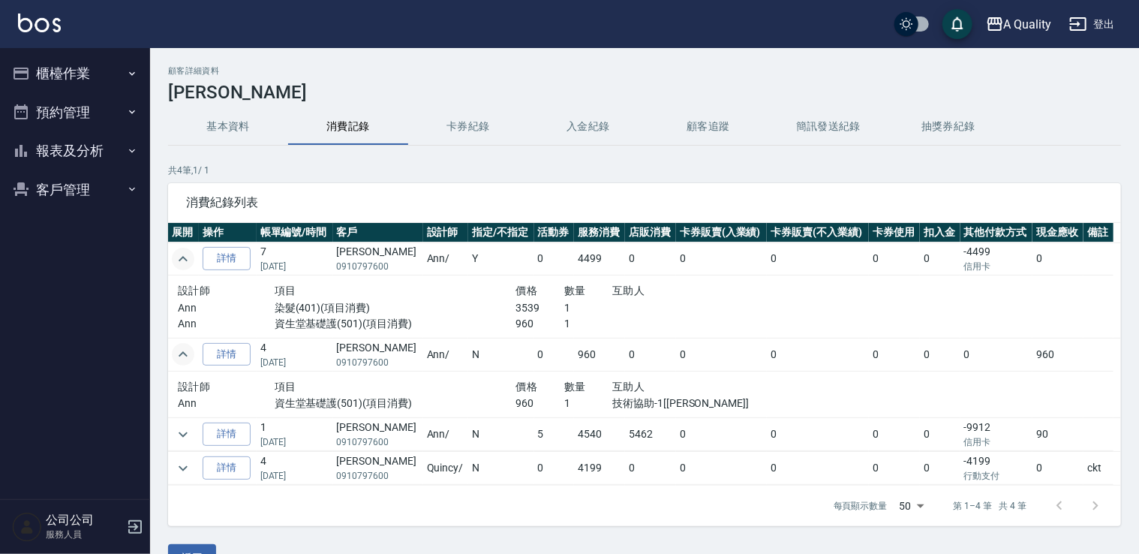
click at [188, 255] on icon "expand row" at bounding box center [183, 259] width 18 height 18
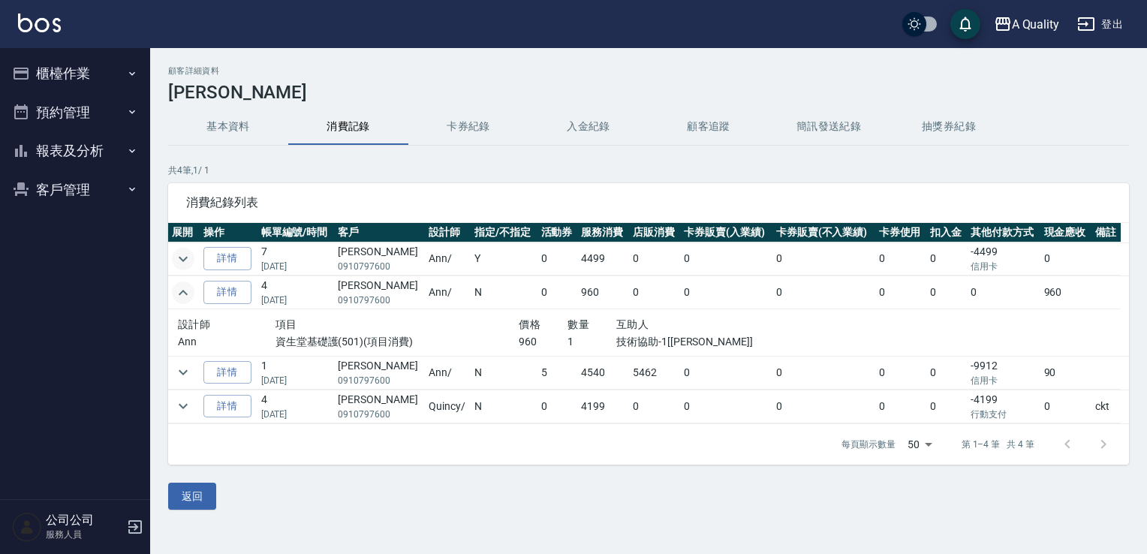
click at [187, 293] on icon "expand row" at bounding box center [183, 292] width 9 height 5
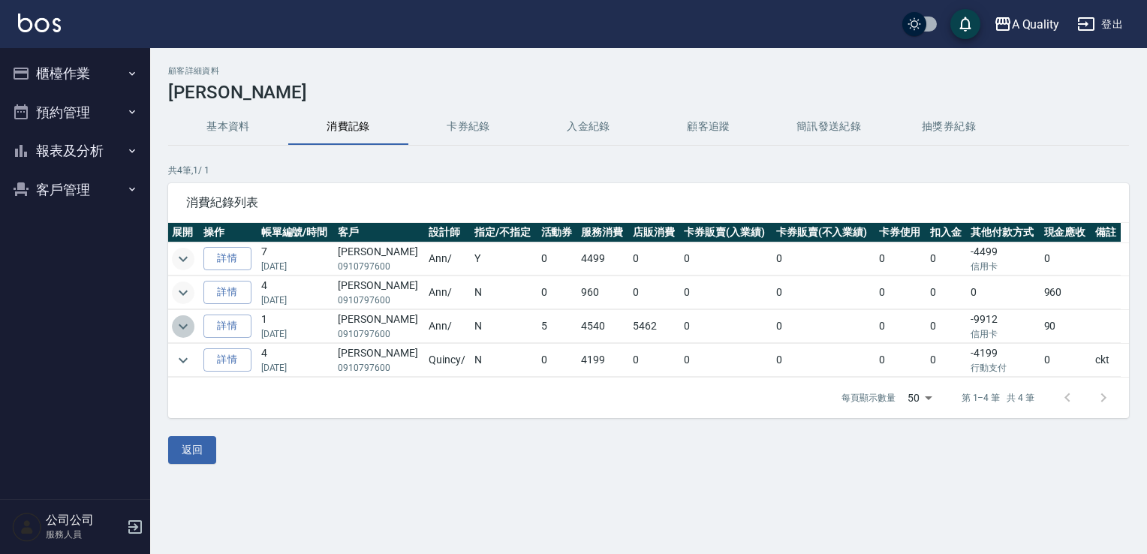
click at [186, 332] on icon "expand row" at bounding box center [183, 326] width 18 height 18
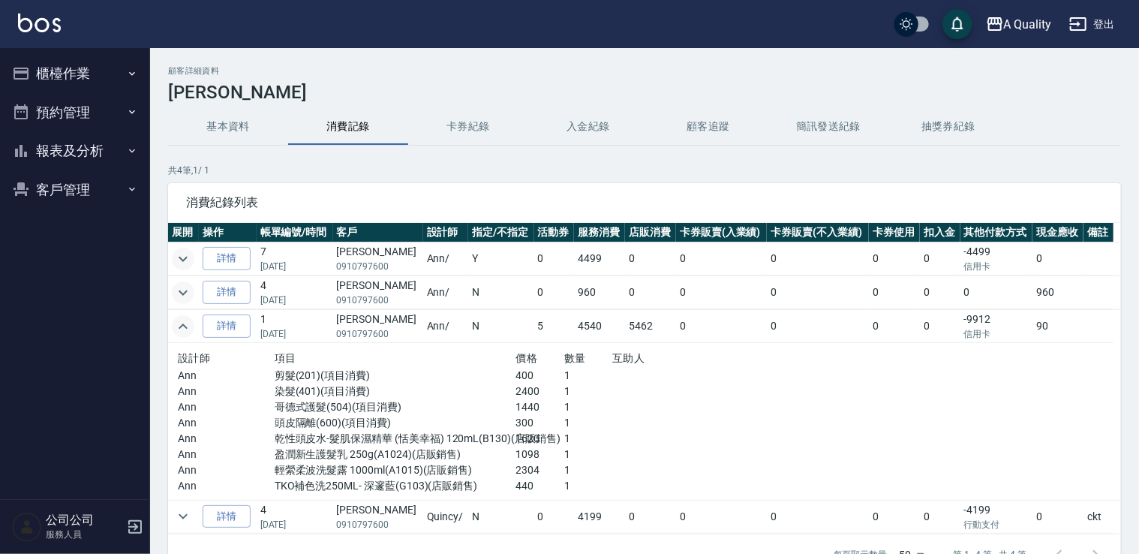
click at [185, 344] on div "設計師 項目 價格 數量 互助人 Ann 剪髮(201)(項目消費) 400 1 Ann 染髮(401)(項目消費) 2400 1 Ann 哥德式護髮(504…" at bounding box center [467, 421] width 591 height 157
click at [186, 335] on button "expand row" at bounding box center [183, 326] width 23 height 23
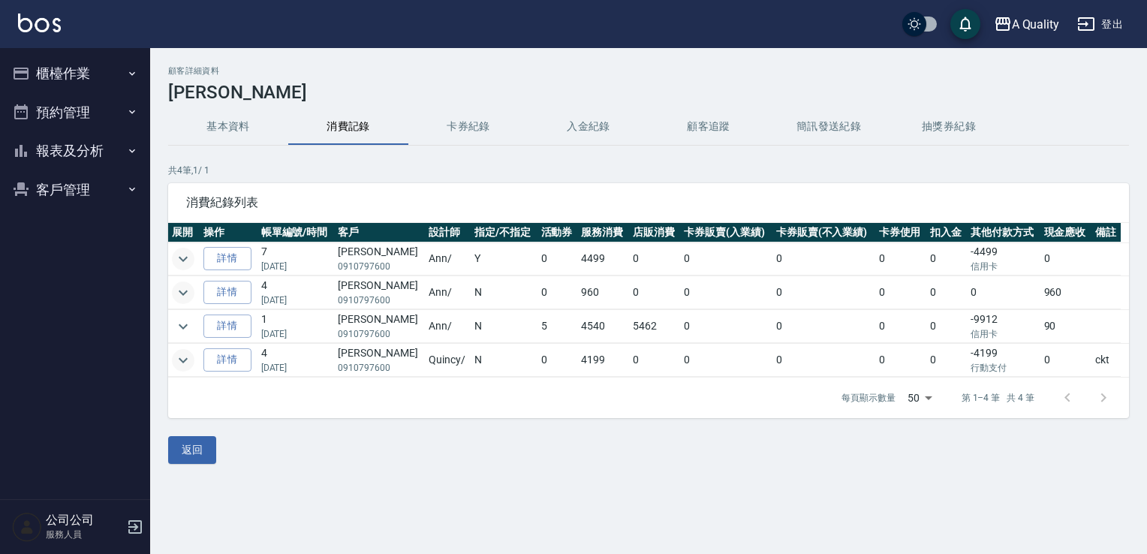
click at [183, 360] on icon "expand row" at bounding box center [183, 360] width 18 height 18
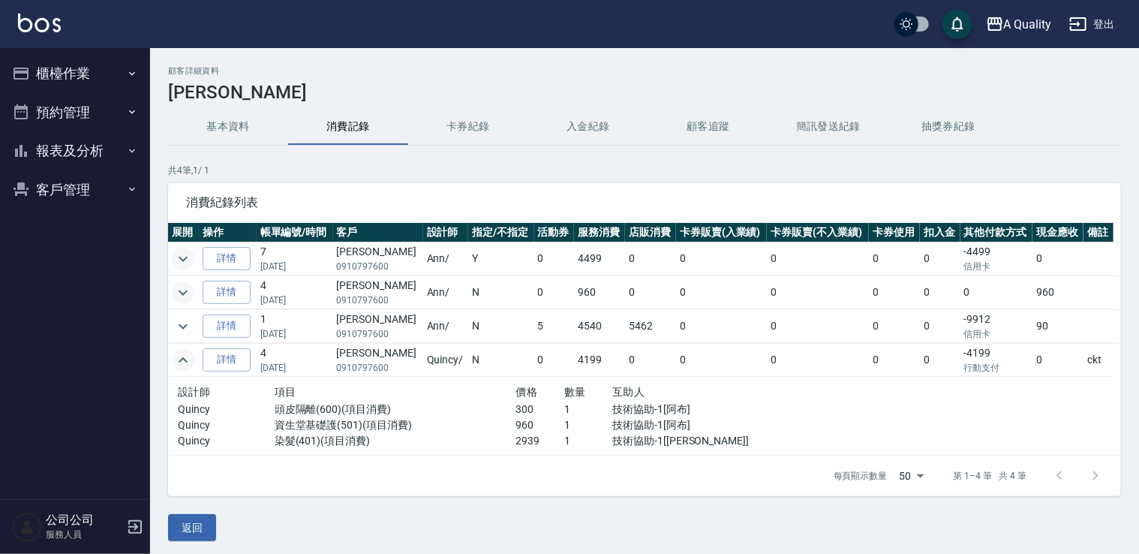
click at [192, 371] on td at bounding box center [183, 360] width 31 height 33
click at [183, 365] on icon "expand row" at bounding box center [183, 360] width 18 height 18
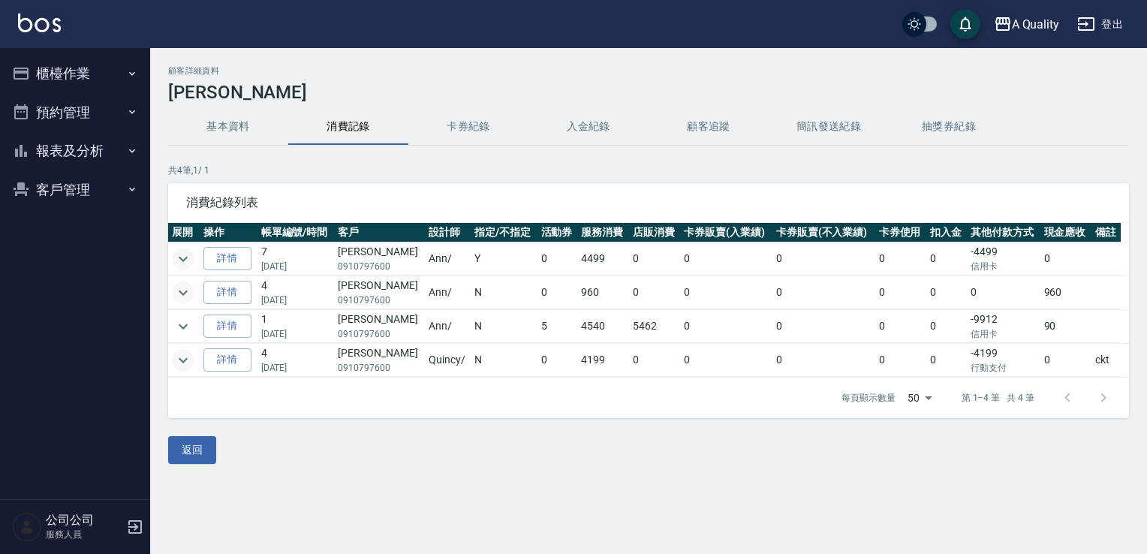
click at [183, 340] on td at bounding box center [184, 326] width 32 height 33
click at [183, 333] on icon "expand row" at bounding box center [183, 326] width 18 height 18
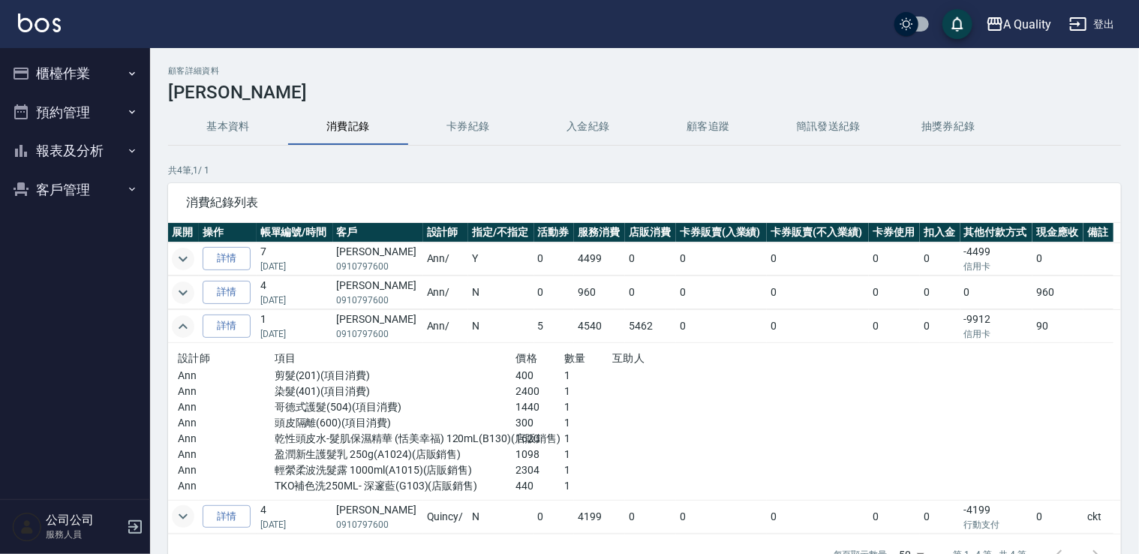
scroll to position [75, 0]
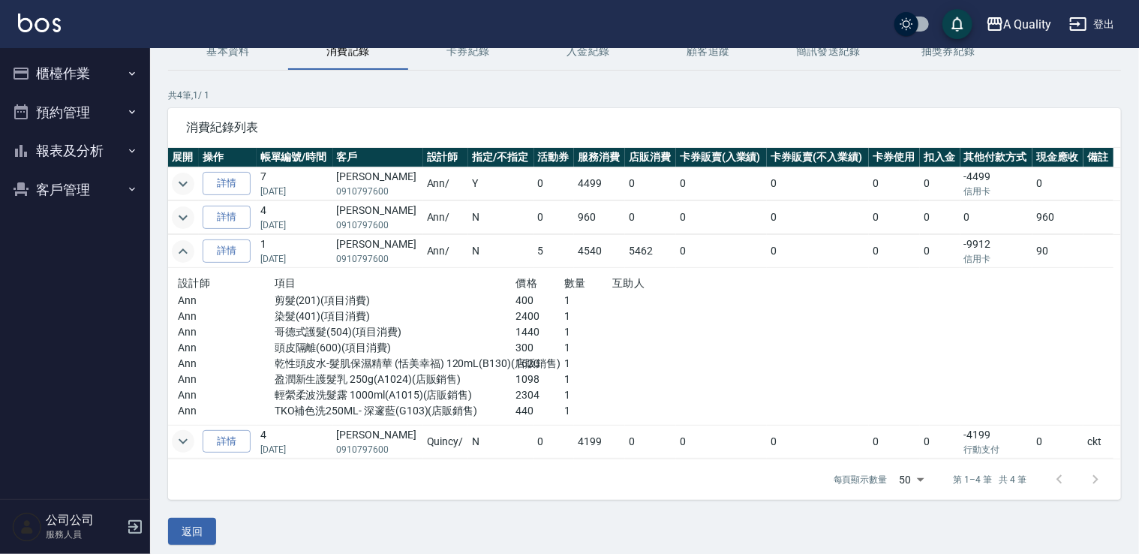
click at [182, 252] on icon "expand row" at bounding box center [183, 251] width 18 height 18
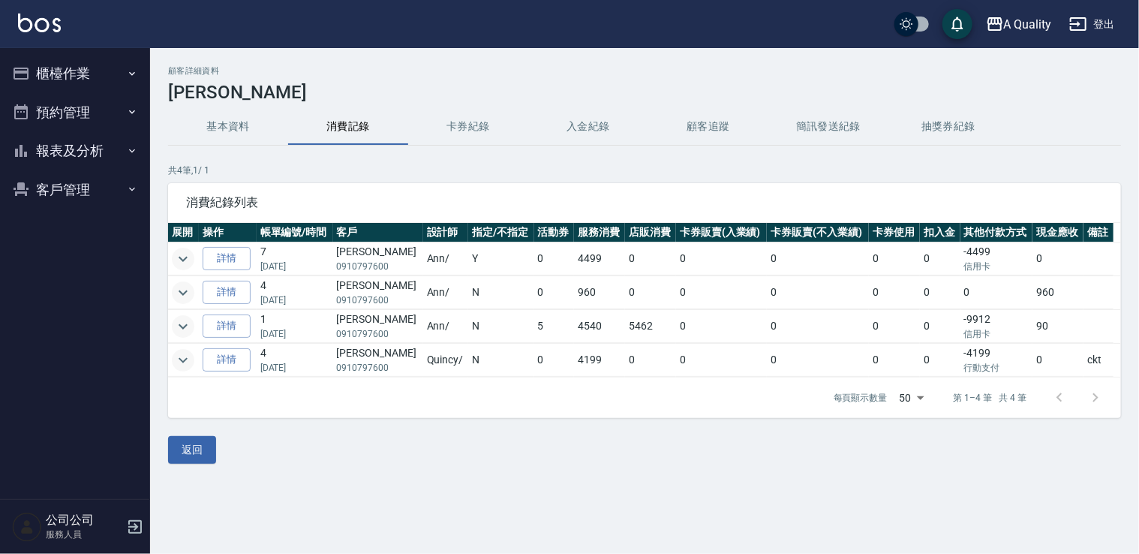
scroll to position [0, 0]
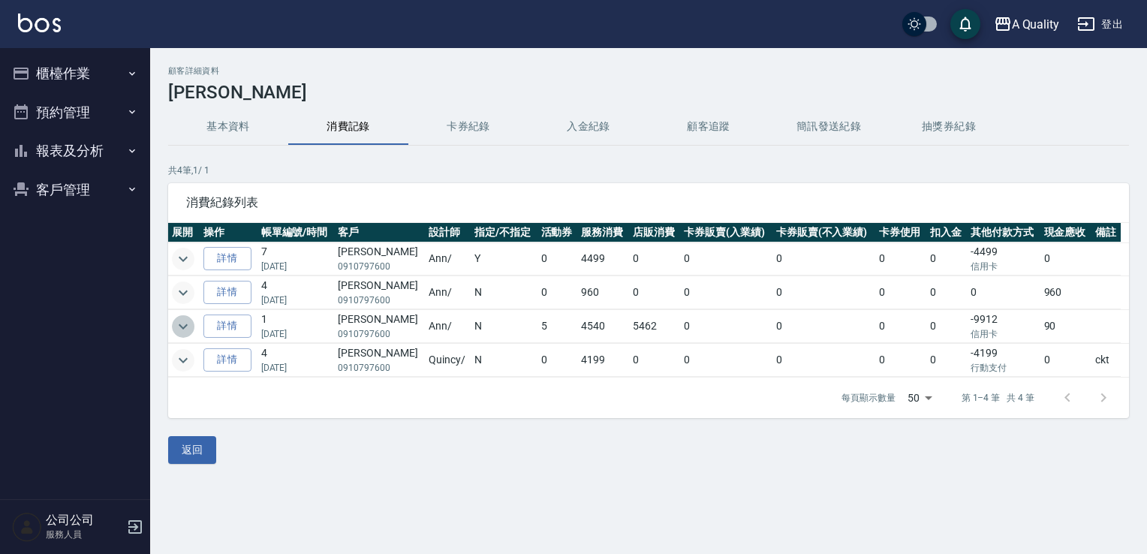
click at [180, 335] on button "expand row" at bounding box center [183, 326] width 23 height 23
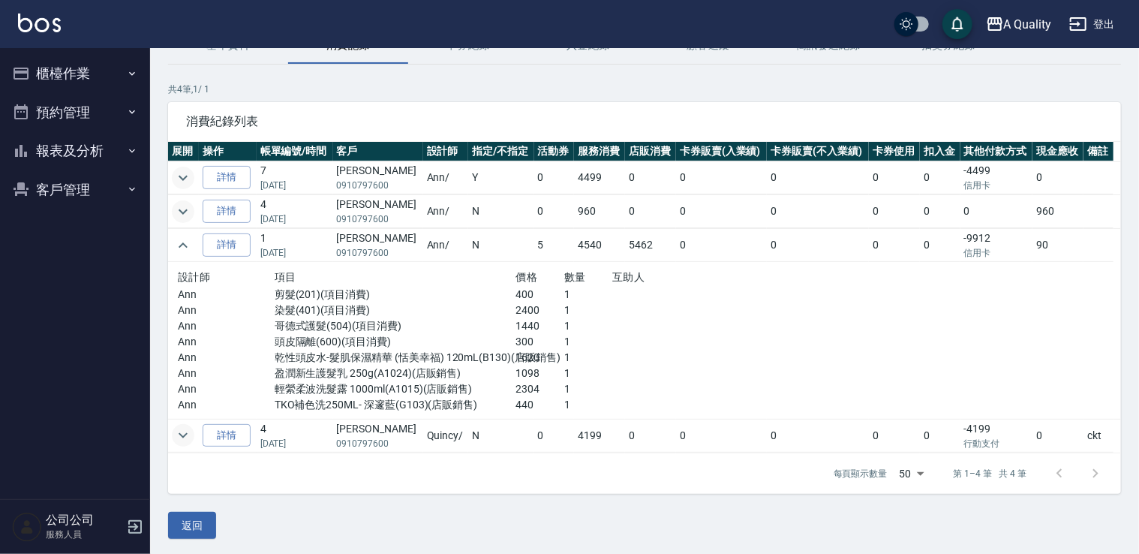
scroll to position [82, 0]
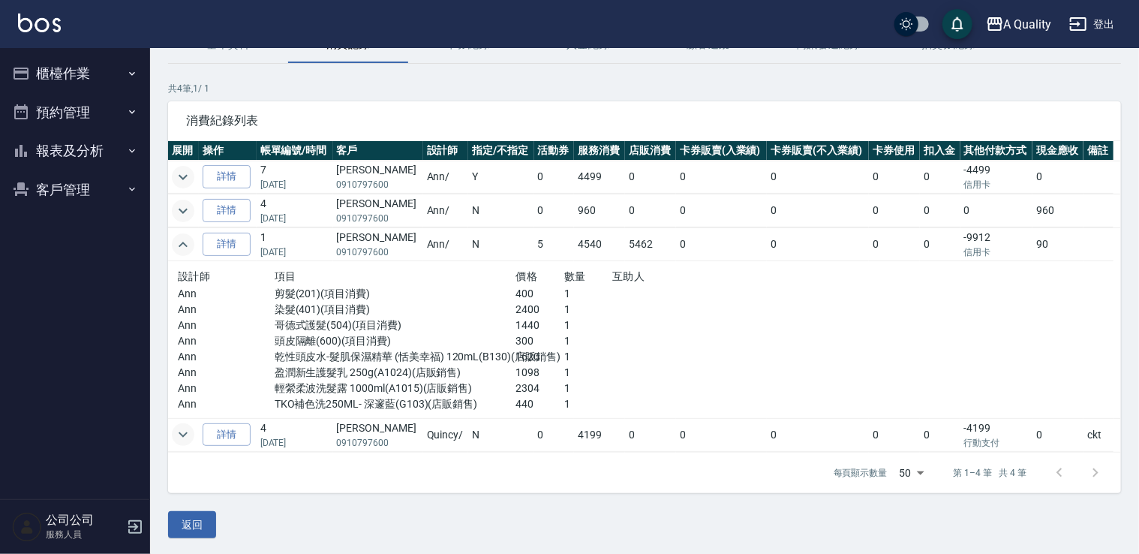
click at [176, 239] on icon "expand row" at bounding box center [183, 245] width 18 height 18
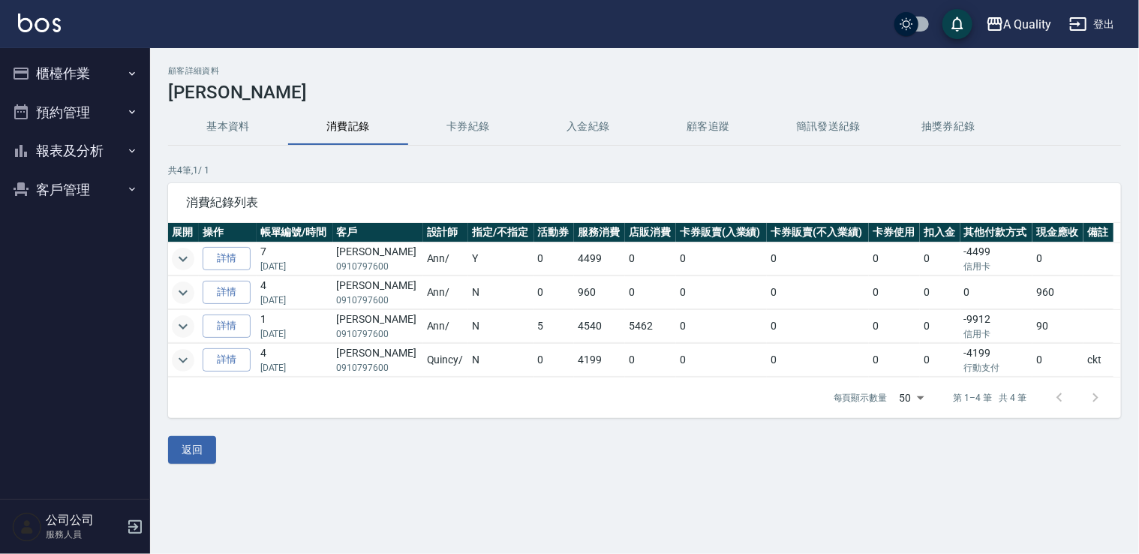
scroll to position [0, 0]
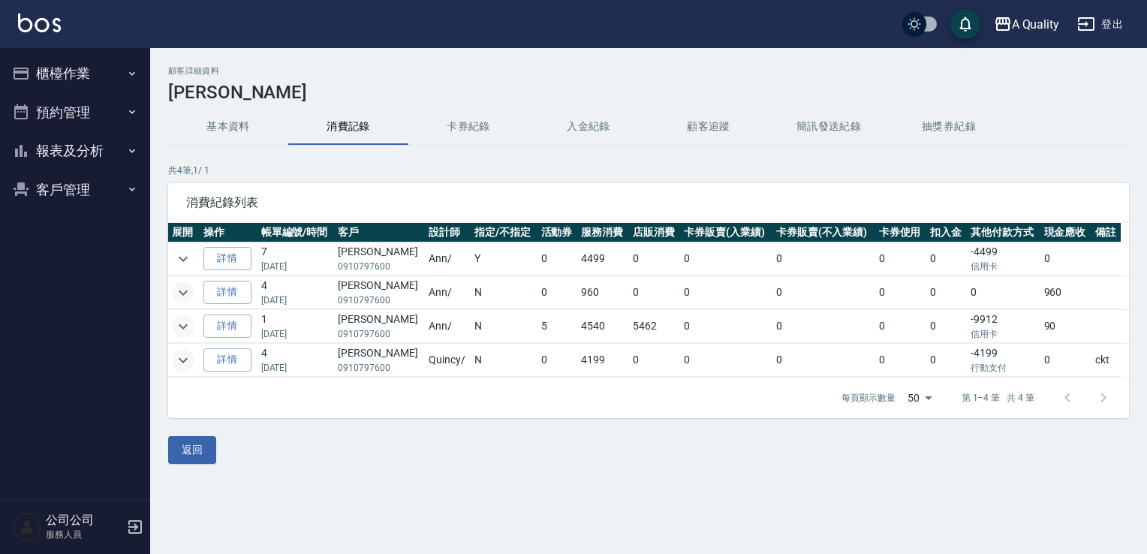
click at [247, 118] on button "基本資料" at bounding box center [228, 127] width 120 height 36
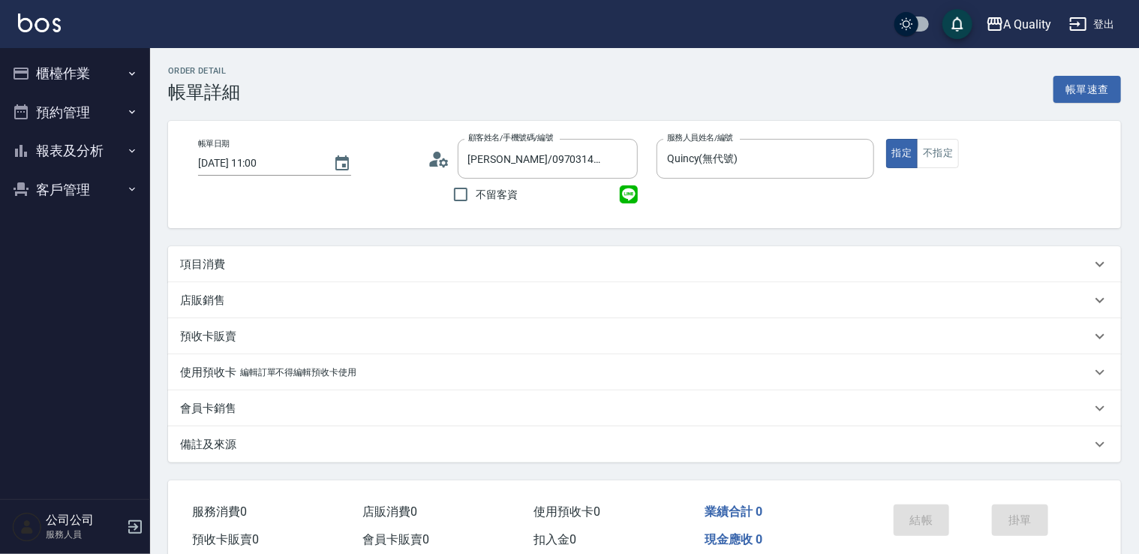
click at [310, 266] on div "項目消費" at bounding box center [635, 265] width 911 height 16
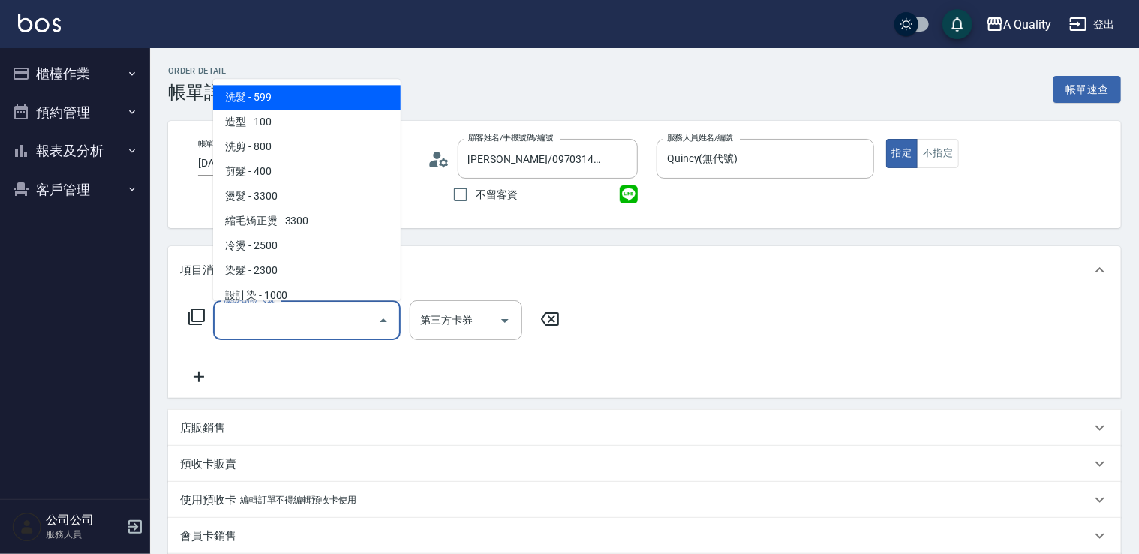
drag, startPoint x: 312, startPoint y: 327, endPoint x: 279, endPoint y: 296, distance: 45.1
click at [310, 326] on input "服務名稱/代號" at bounding box center [296, 320] width 152 height 26
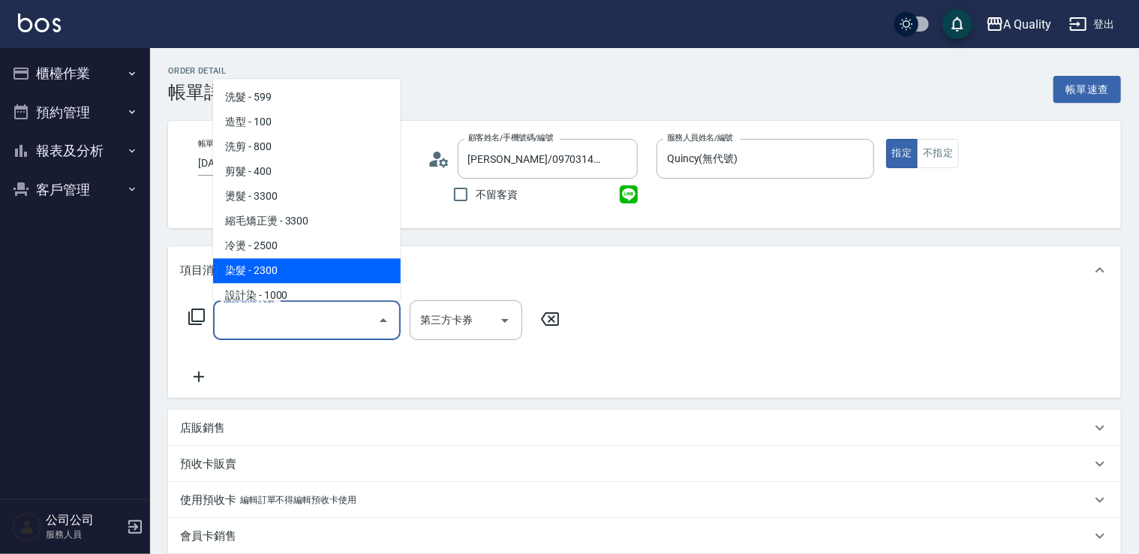
click at [264, 272] on span "染髮 - 2300" at bounding box center [307, 270] width 188 height 25
type input "染髮(401)"
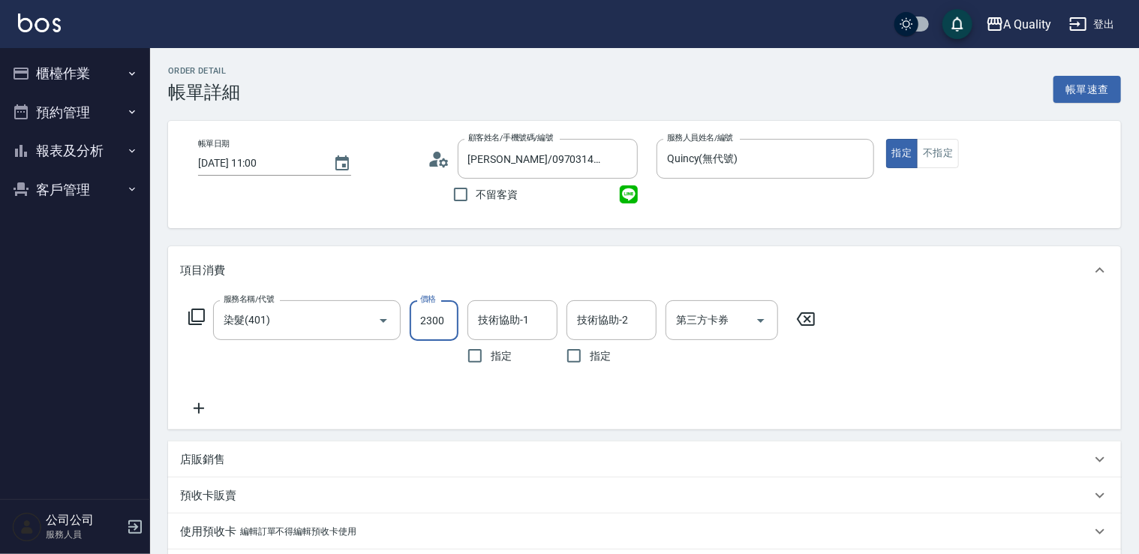
click at [426, 313] on input "2300" at bounding box center [434, 320] width 49 height 41
type input "2539"
click at [211, 414] on icon at bounding box center [199, 408] width 38 height 18
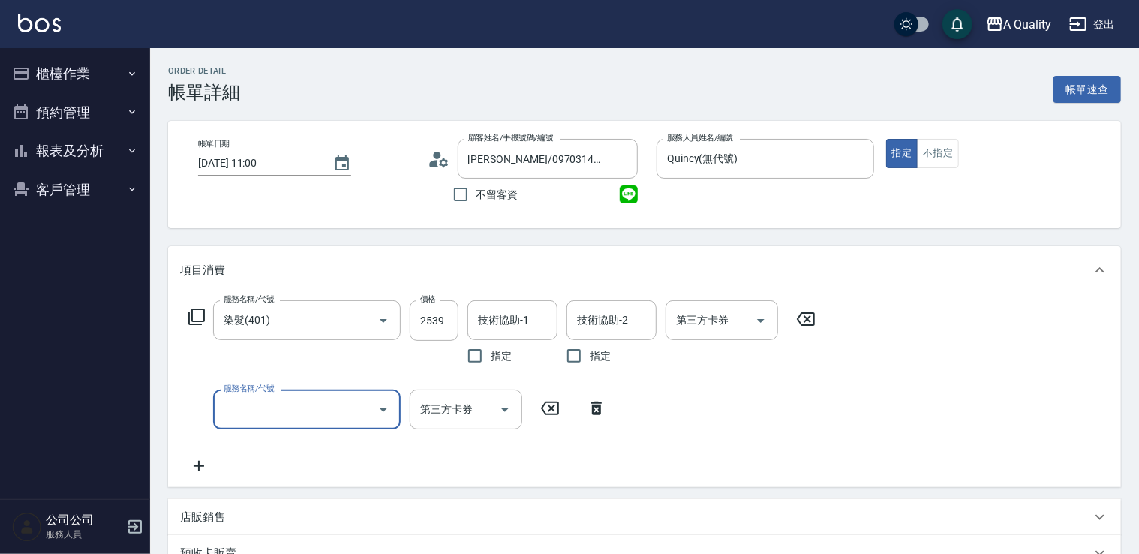
drag, startPoint x: 244, startPoint y: 419, endPoint x: 255, endPoint y: 410, distance: 14.4
click at [245, 419] on input "服務名稱/代號" at bounding box center [296, 409] width 152 height 26
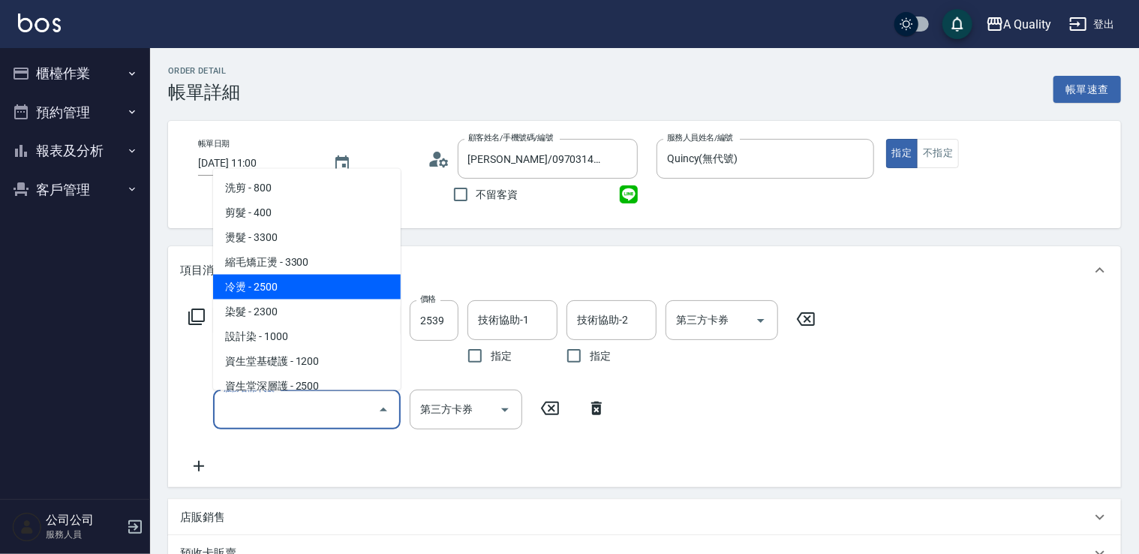
scroll to position [75, 0]
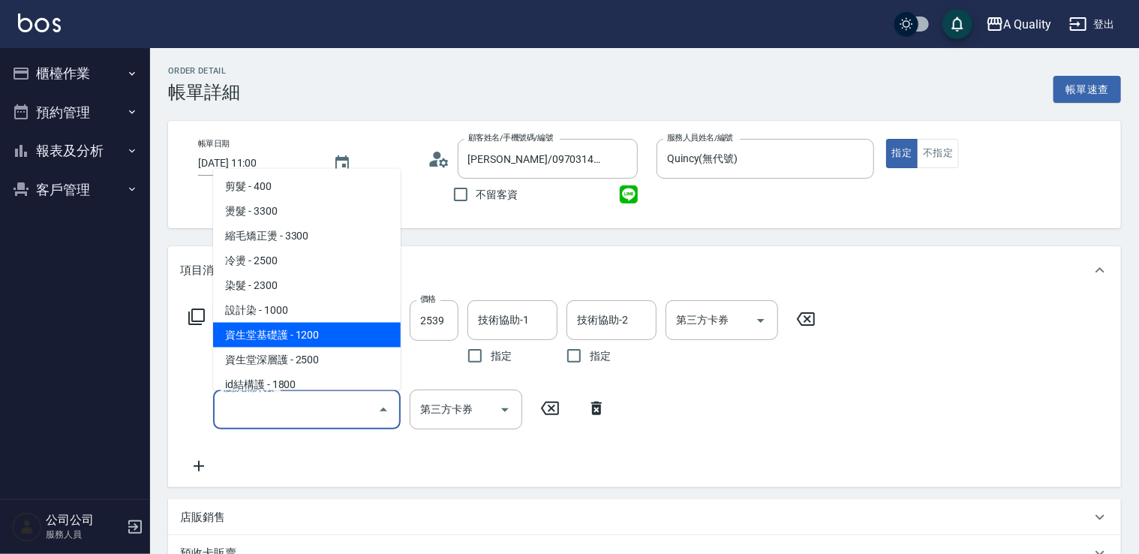
click at [312, 338] on span "資生堂基礎護 - 1200" at bounding box center [307, 334] width 188 height 25
type input "資生堂基礎護(501)"
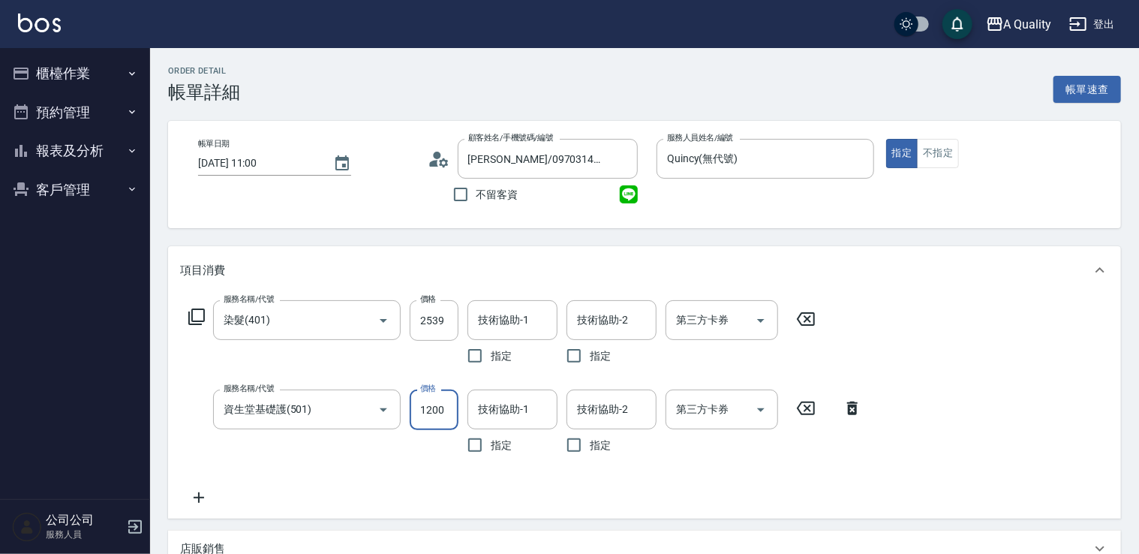
click at [423, 416] on input "1200" at bounding box center [434, 410] width 49 height 41
type input "960"
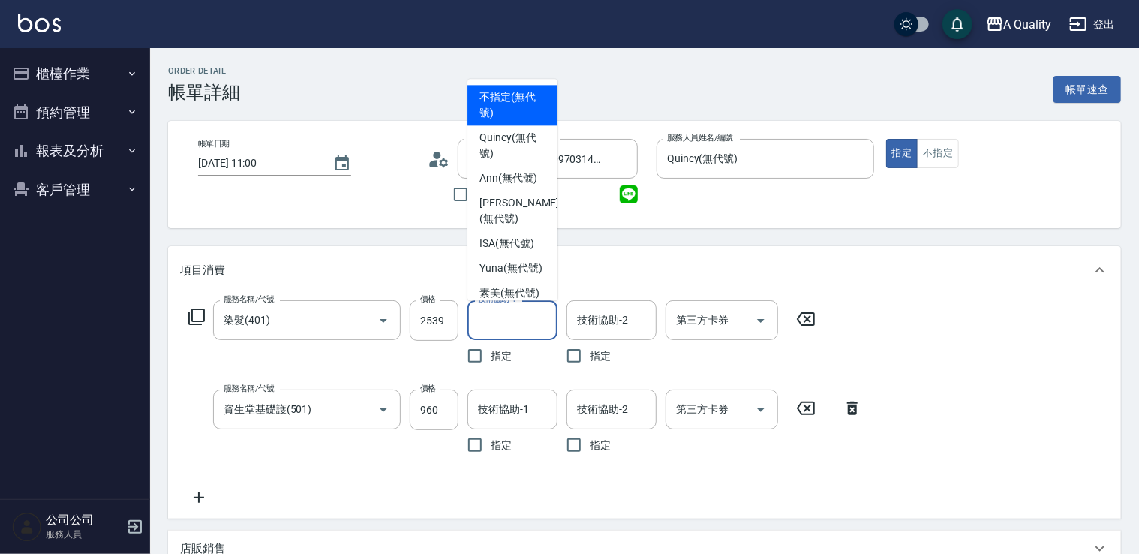
drag, startPoint x: 495, startPoint y: 315, endPoint x: 492, endPoint y: 333, distance: 17.4
click at [495, 316] on input "技術協助-1" at bounding box center [512, 320] width 77 height 26
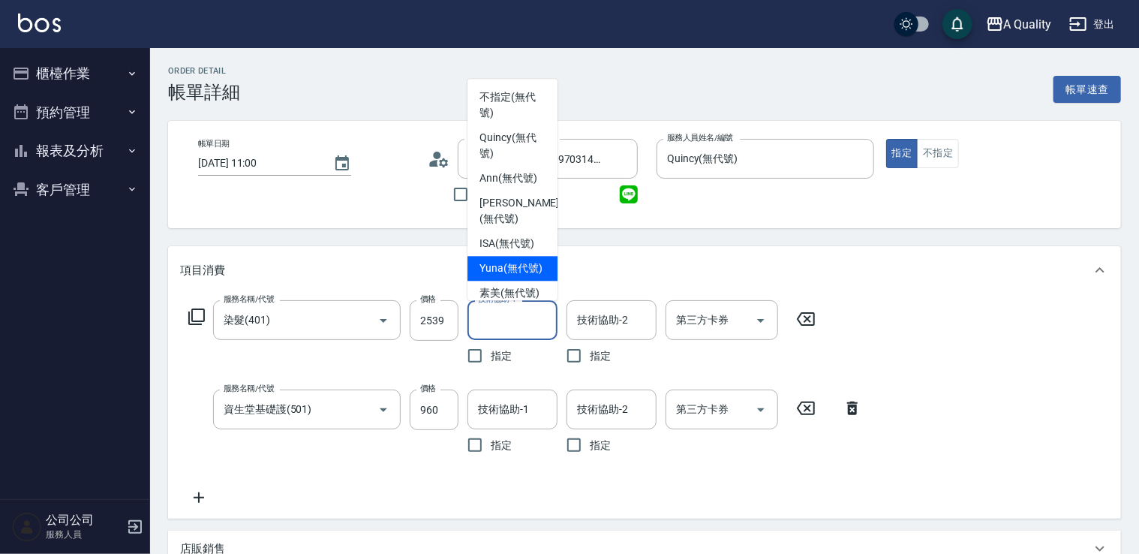
drag, startPoint x: 523, startPoint y: 281, endPoint x: 510, endPoint y: 362, distance: 82.2
click at [523, 276] on span "Yuna (無代號)" at bounding box center [511, 268] width 63 height 16
type input "Yuna(無代號)"
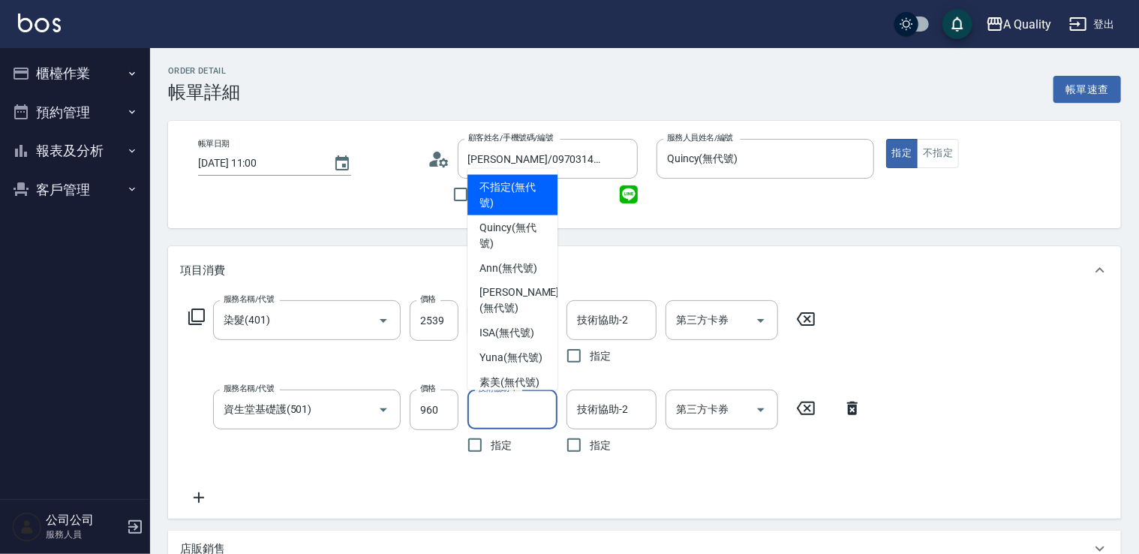
click at [510, 416] on input "技術協助-1" at bounding box center [512, 409] width 77 height 26
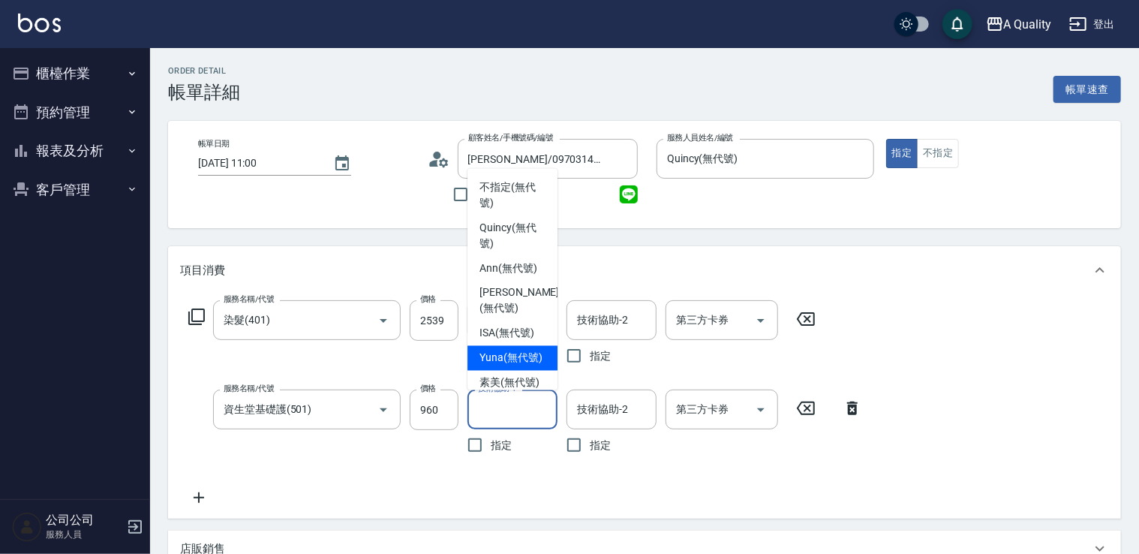
click at [507, 350] on span "Yuna (無代號)" at bounding box center [511, 358] width 63 height 16
type input "Yuna(無代號)"
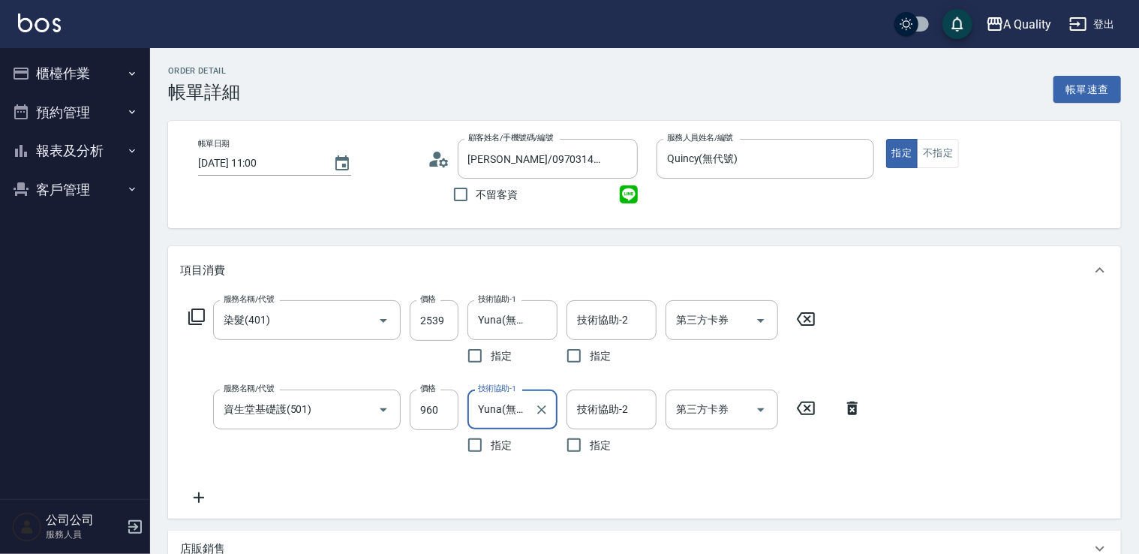
click at [207, 509] on div "服務名稱/代號 染髮(401) 服務名稱/代號 價格 2539 價格 技術協助-1 Yuna(無代號) 技術協助-1 指定 技術協助-2 技術協助-2 指定 …" at bounding box center [644, 406] width 953 height 224
click at [198, 498] on icon at bounding box center [199, 498] width 38 height 18
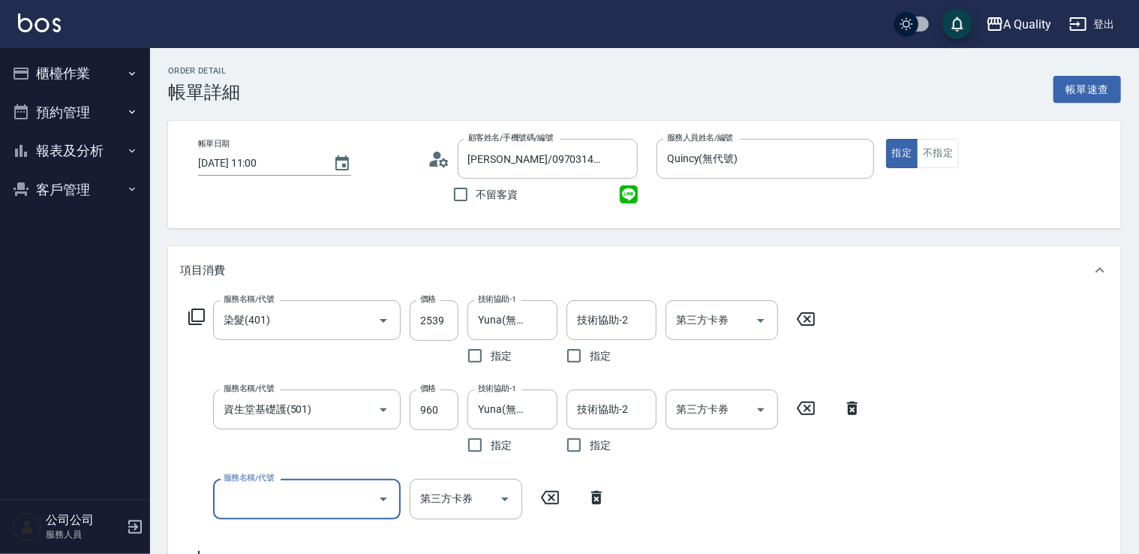
click at [237, 491] on input "服務名稱/代號" at bounding box center [296, 499] width 152 height 26
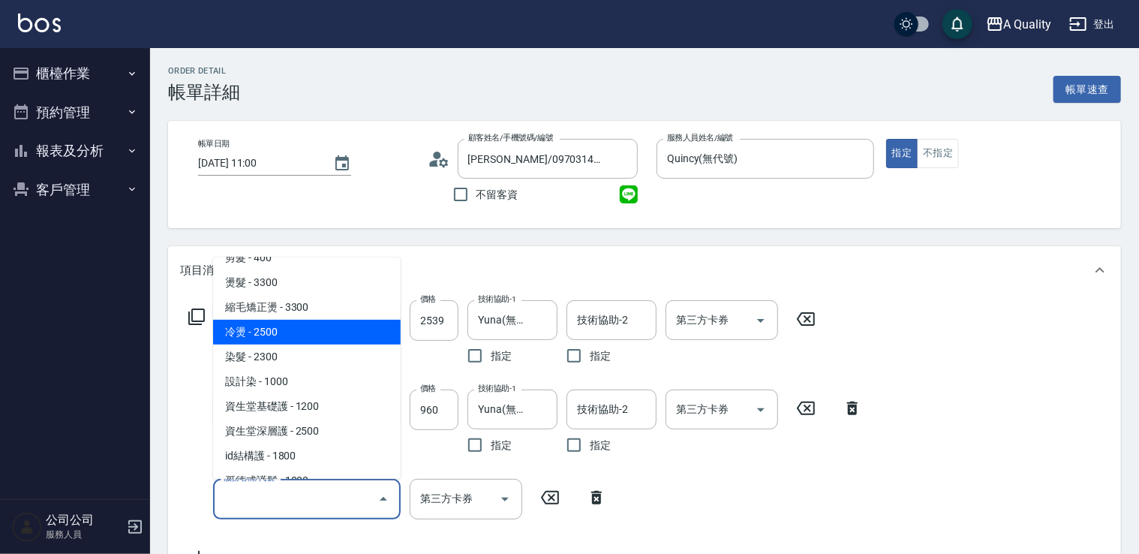
scroll to position [150, 0]
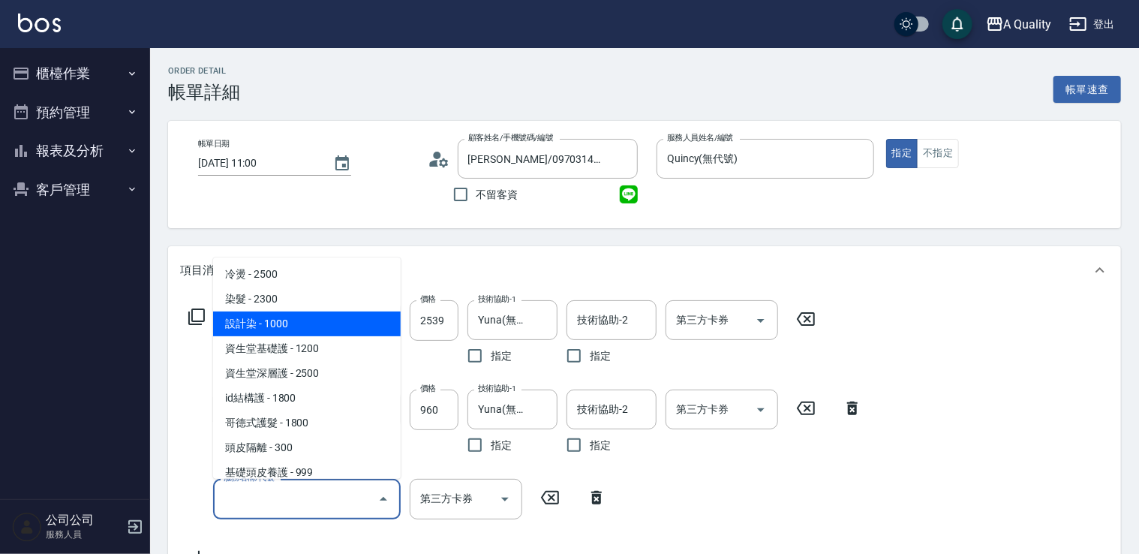
drag, startPoint x: 314, startPoint y: 324, endPoint x: 318, endPoint y: 336, distance: 12.6
click at [314, 325] on span "設計染 - 1000" at bounding box center [307, 323] width 188 height 25
type input "設計染(402)"
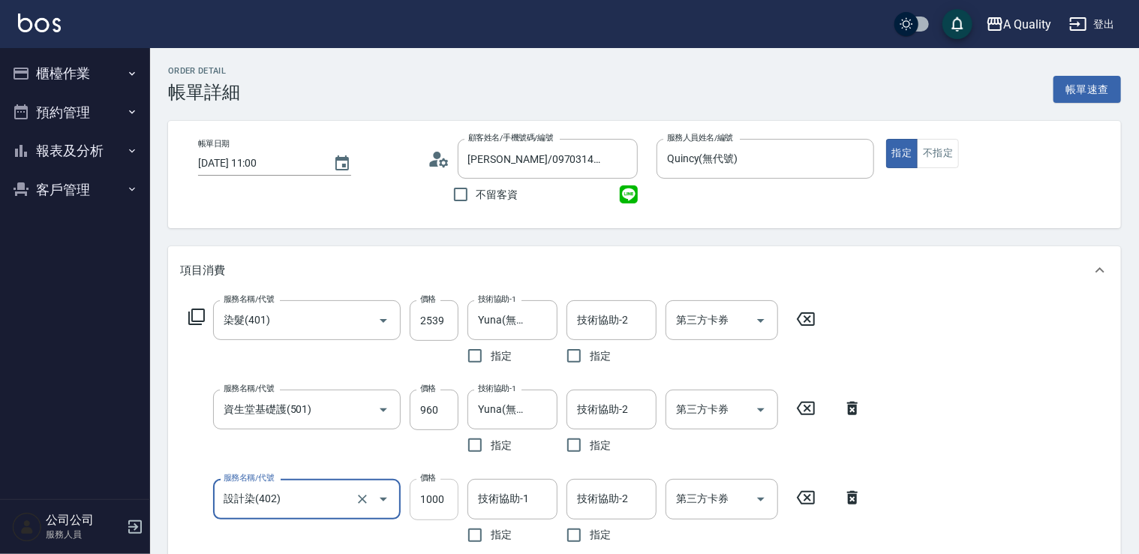
click at [444, 506] on input "1000" at bounding box center [434, 499] width 49 height 41
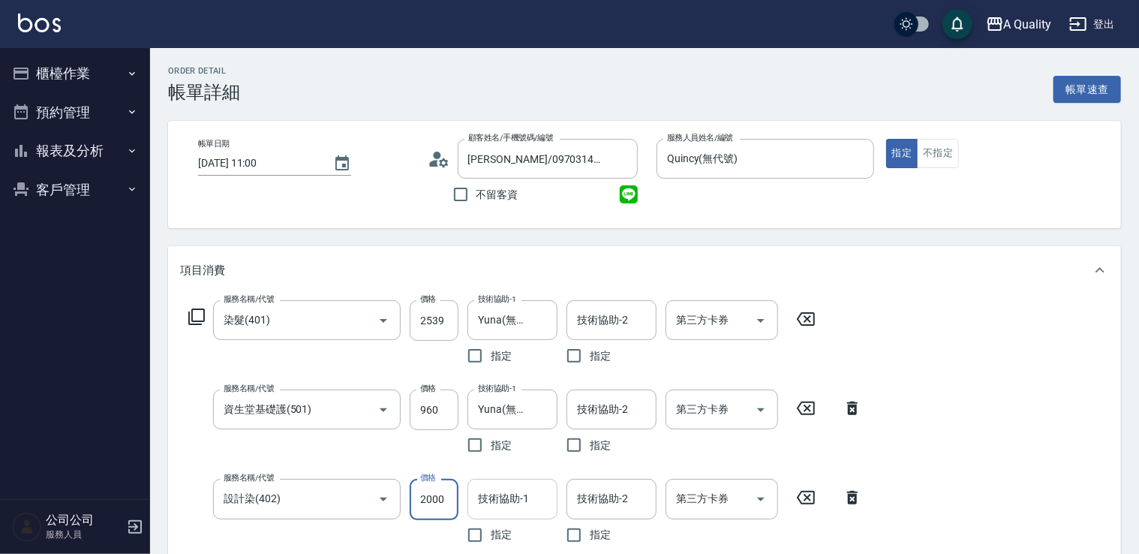
type input "2000"
click at [504, 495] on input "技術協助-1" at bounding box center [512, 499] width 77 height 26
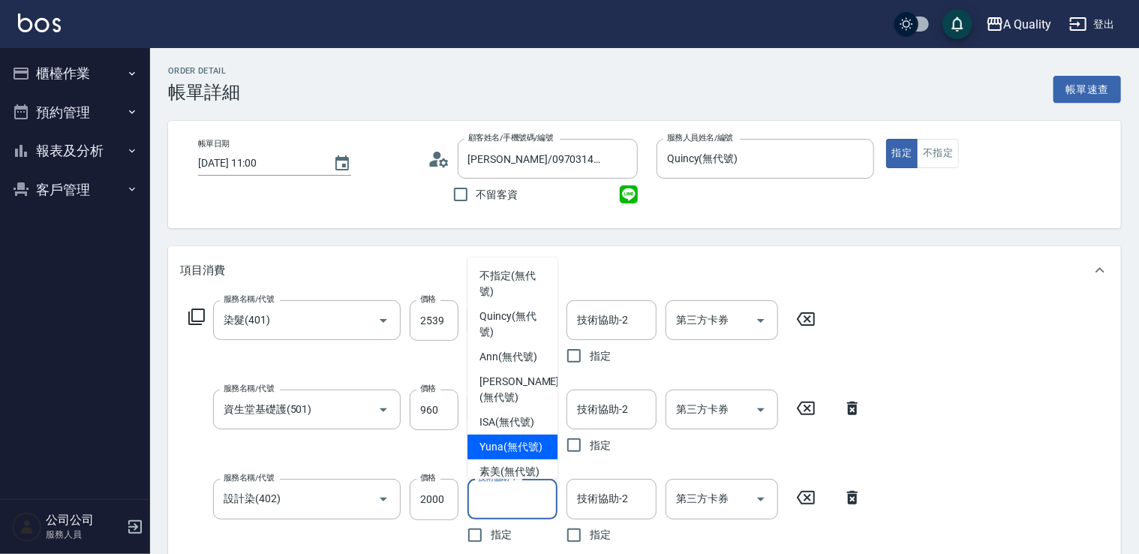
click at [507, 452] on span "Yuna (無代號)" at bounding box center [511, 447] width 63 height 16
type input "Yuna(無代號)"
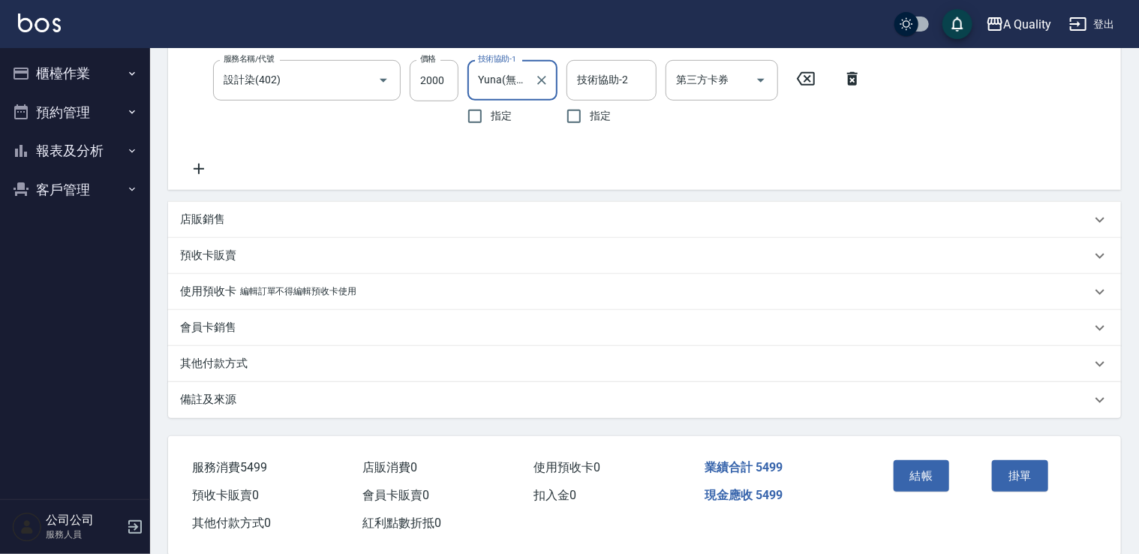
scroll to position [442, 0]
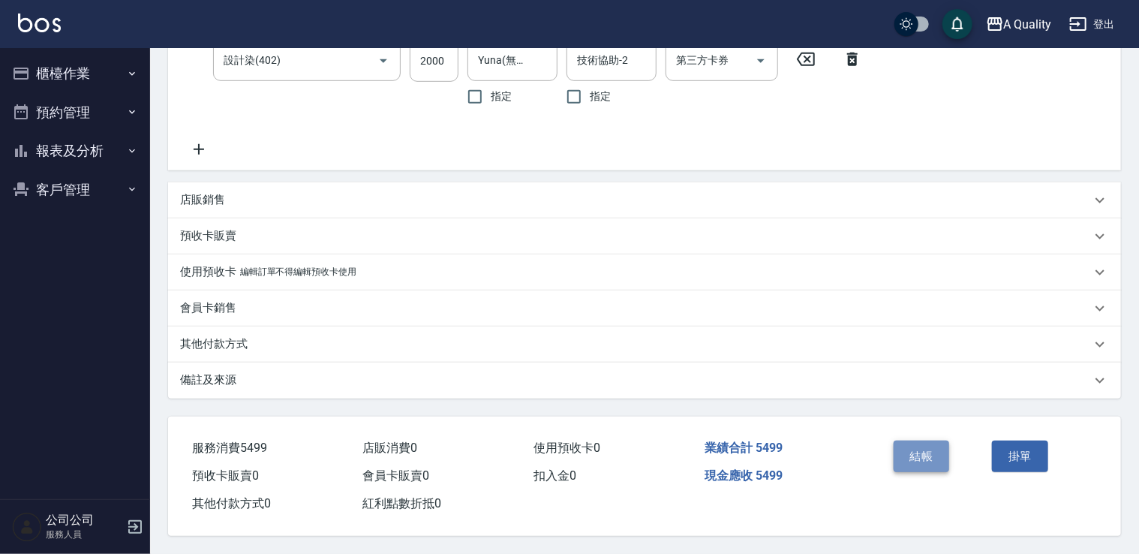
click at [919, 458] on button "結帳" at bounding box center [922, 457] width 56 height 32
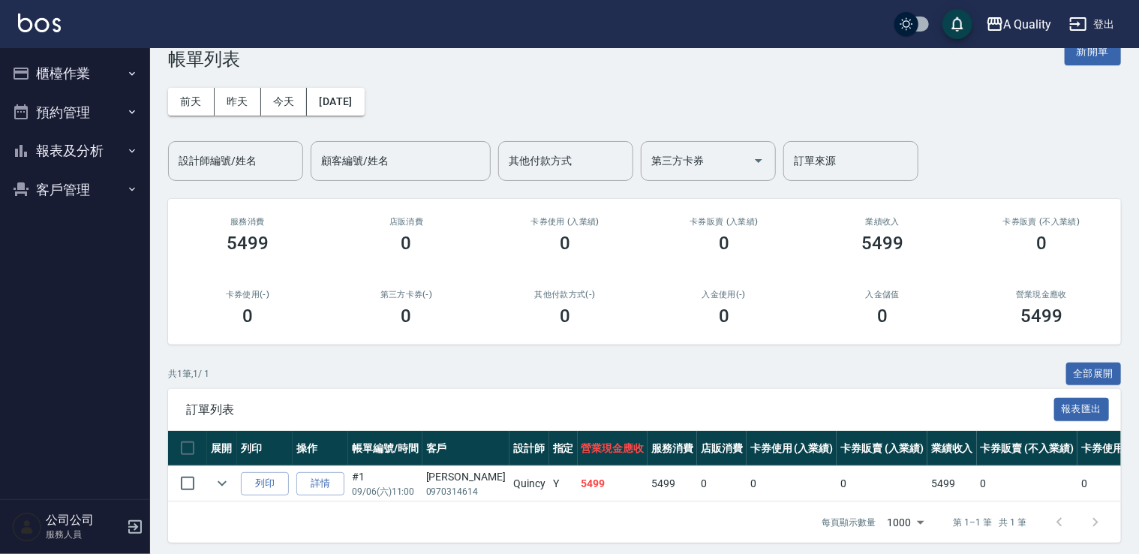
scroll to position [50, 0]
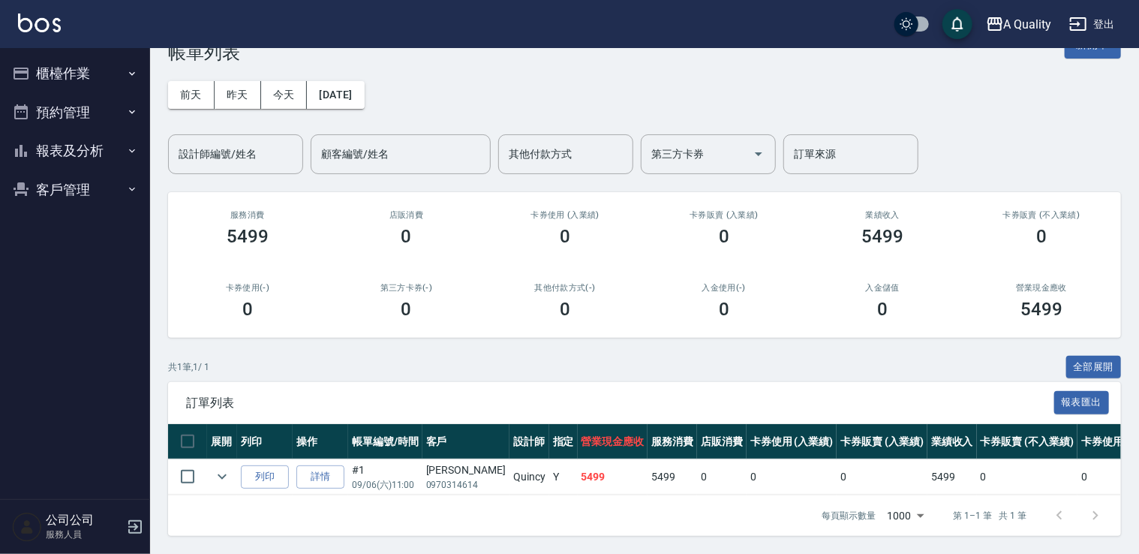
click at [75, 155] on button "報表及分析" at bounding box center [75, 150] width 138 height 39
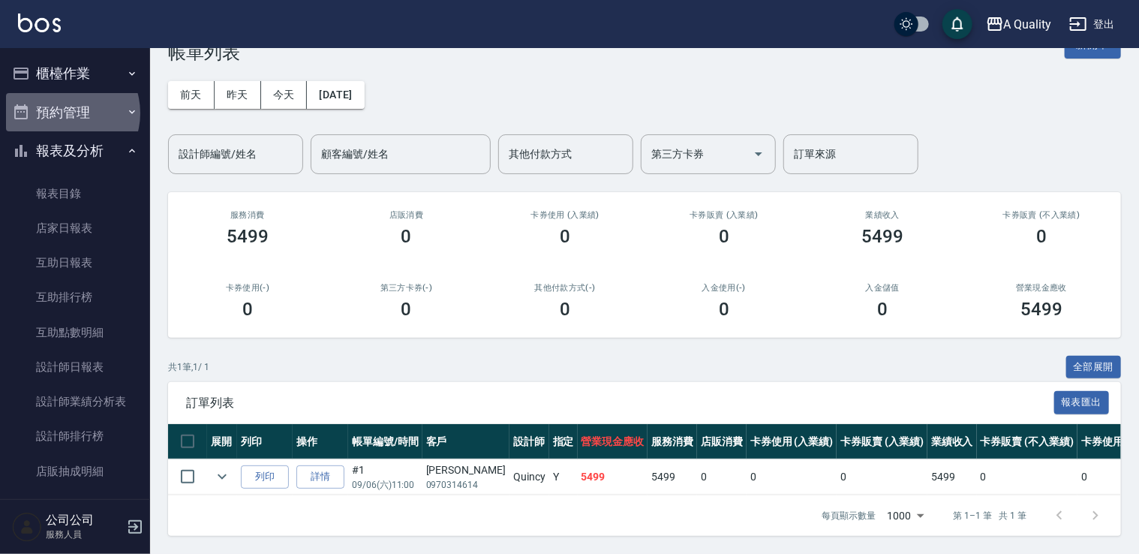
drag, startPoint x: 66, startPoint y: 113, endPoint x: 90, endPoint y: 147, distance: 42.1
click at [66, 116] on button "預約管理" at bounding box center [75, 112] width 138 height 39
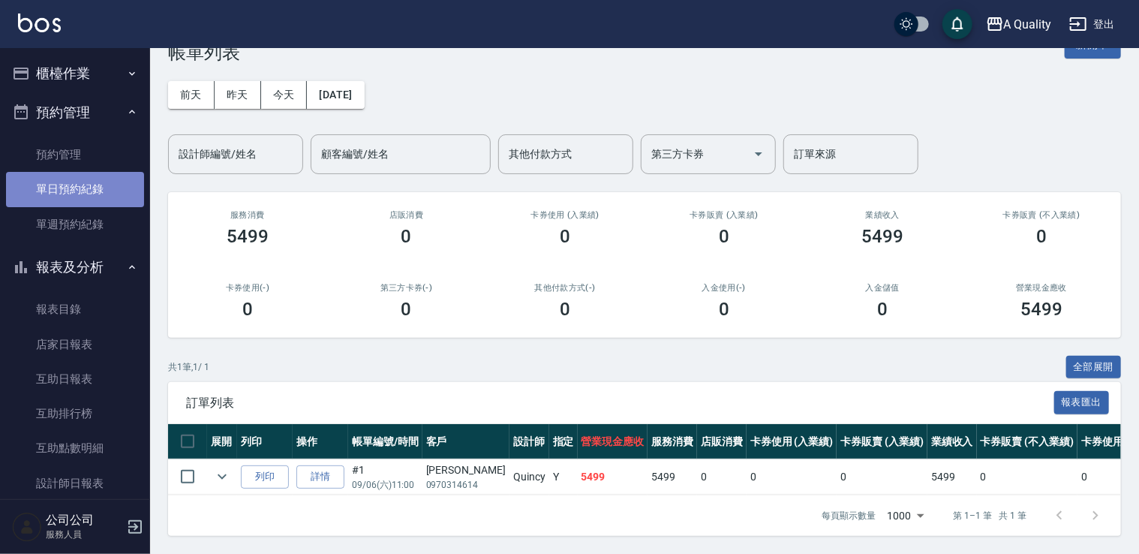
click at [91, 195] on link "單日預約紀錄" at bounding box center [75, 189] width 138 height 35
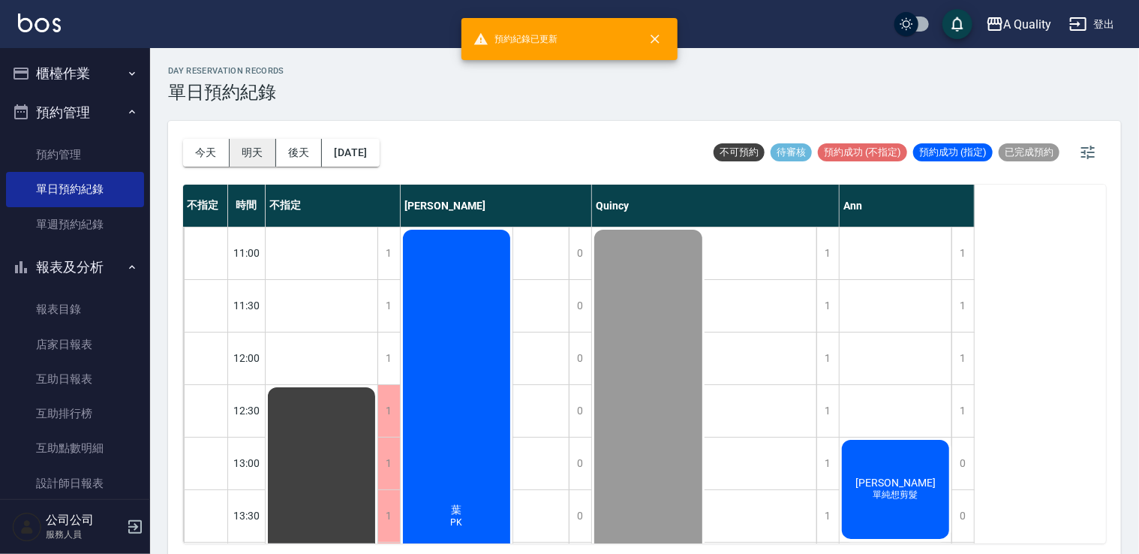
click at [249, 154] on button "明天" at bounding box center [253, 153] width 47 height 28
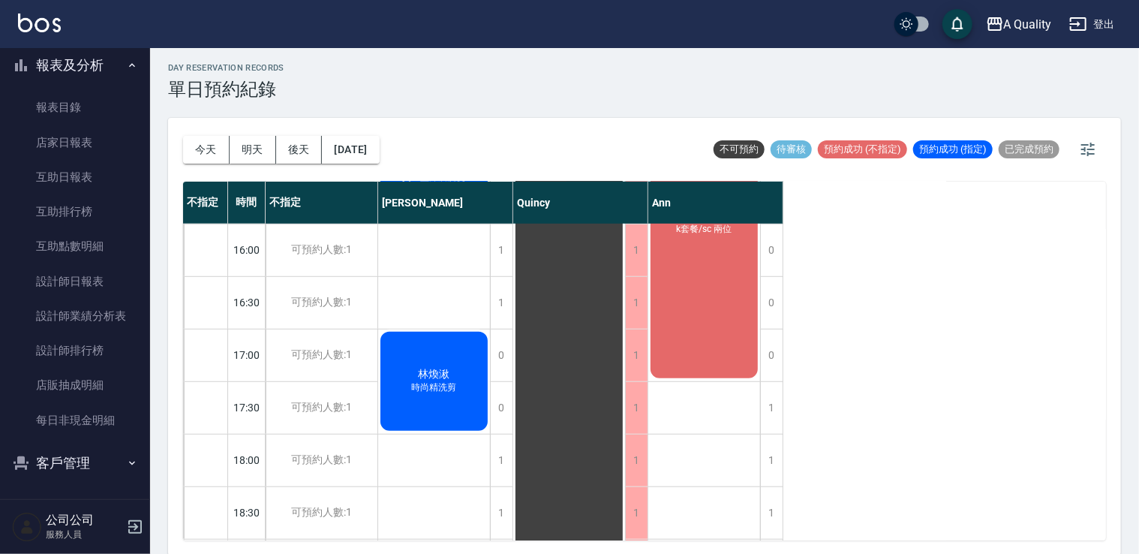
scroll to position [4, 0]
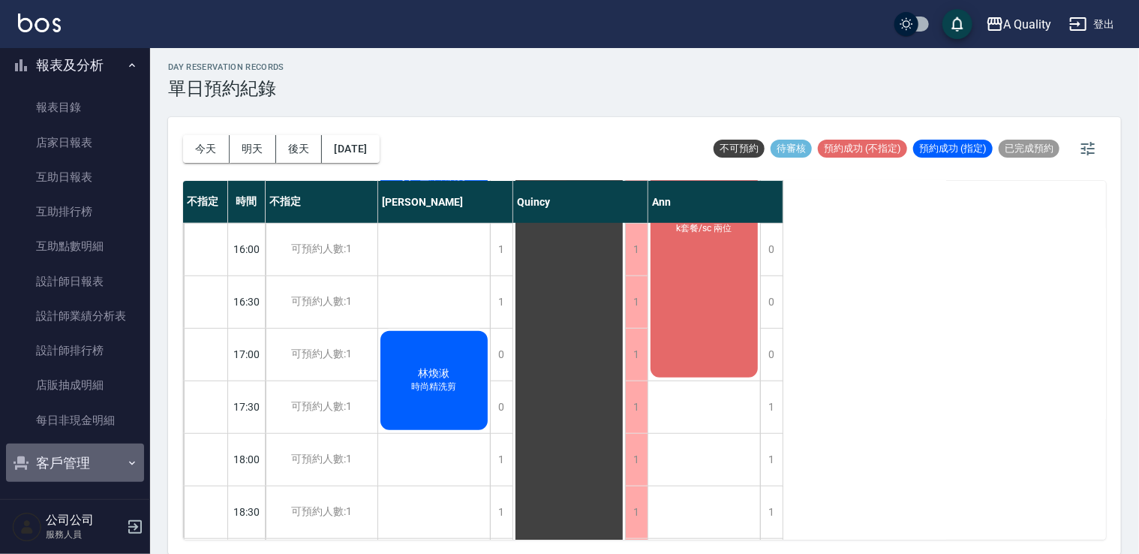
click at [87, 460] on button "客戶管理" at bounding box center [75, 463] width 138 height 39
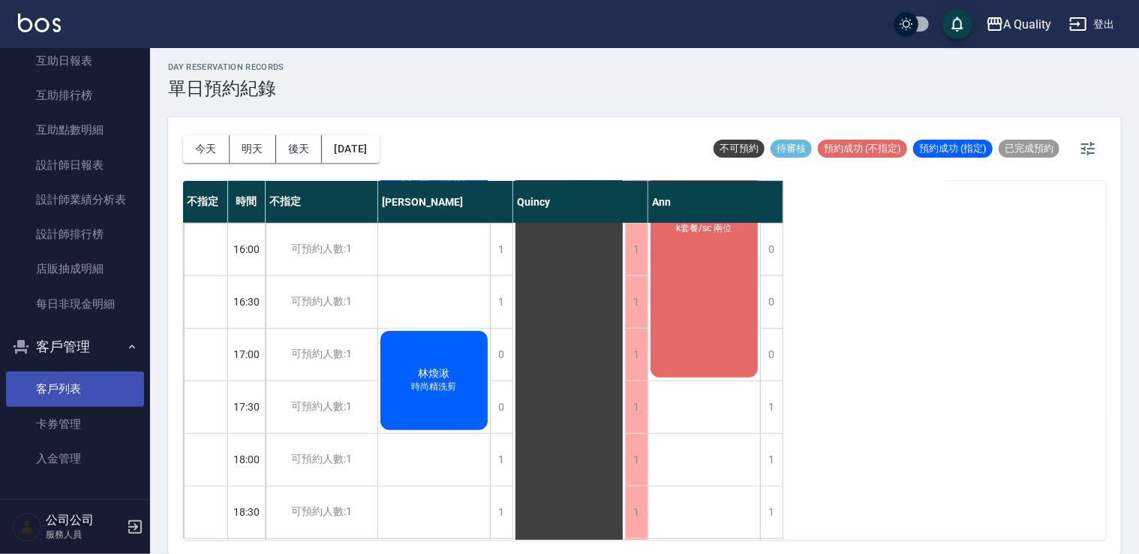
click at [72, 374] on link "客戶列表" at bounding box center [75, 389] width 138 height 35
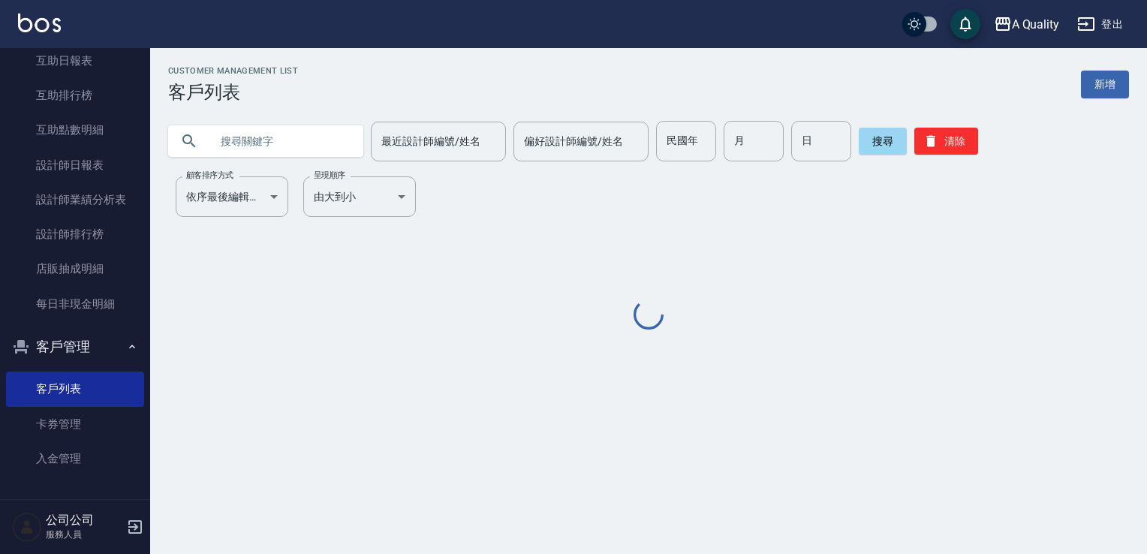
click at [254, 147] on input "text" at bounding box center [280, 141] width 141 height 41
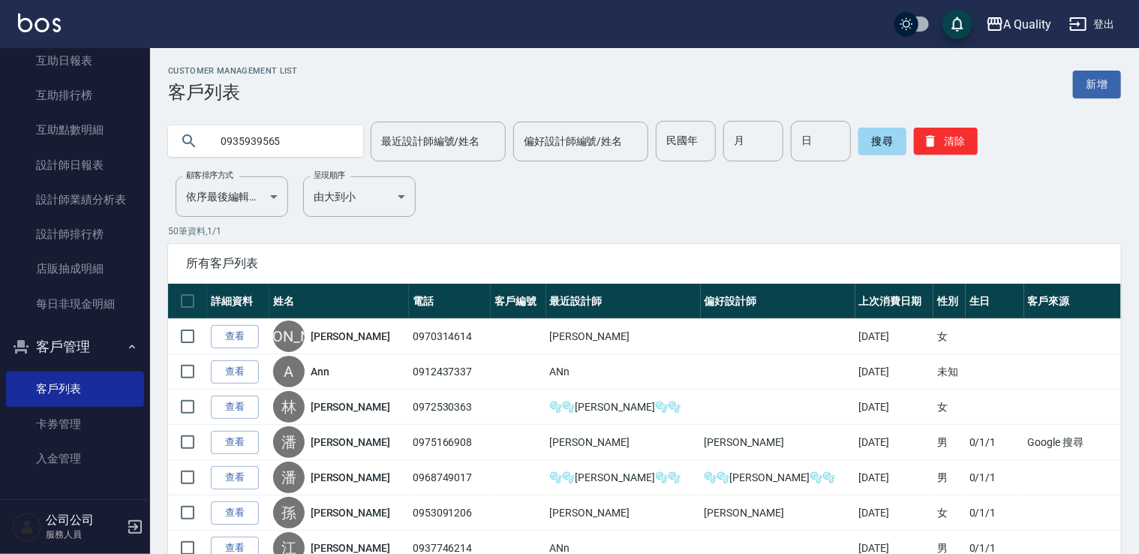
type input "0935939565"
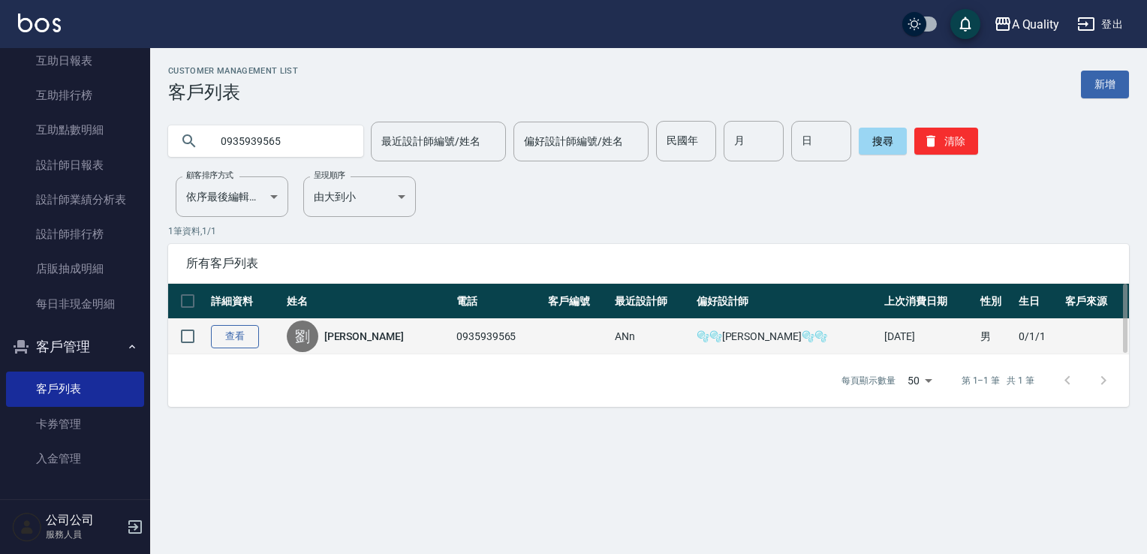
click at [249, 333] on link "查看" at bounding box center [235, 336] width 48 height 23
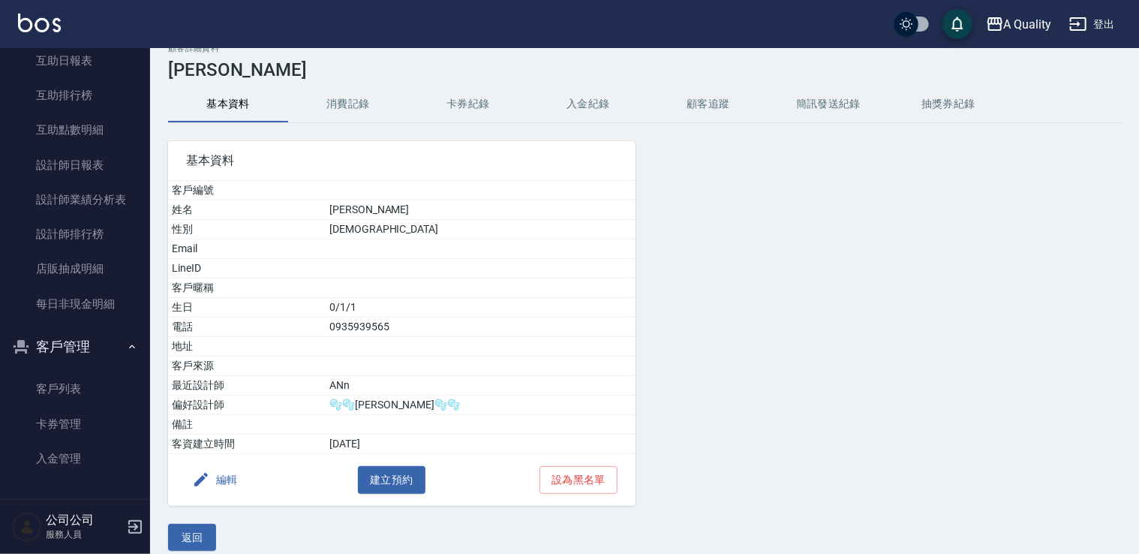
scroll to position [35, 0]
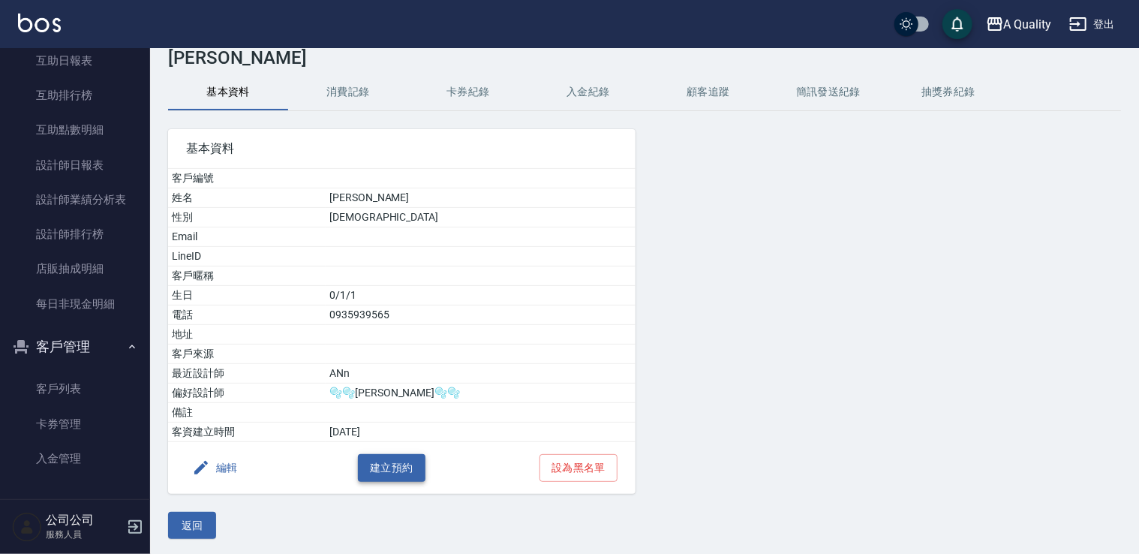
click at [399, 456] on button "建立預約" at bounding box center [392, 468] width 68 height 28
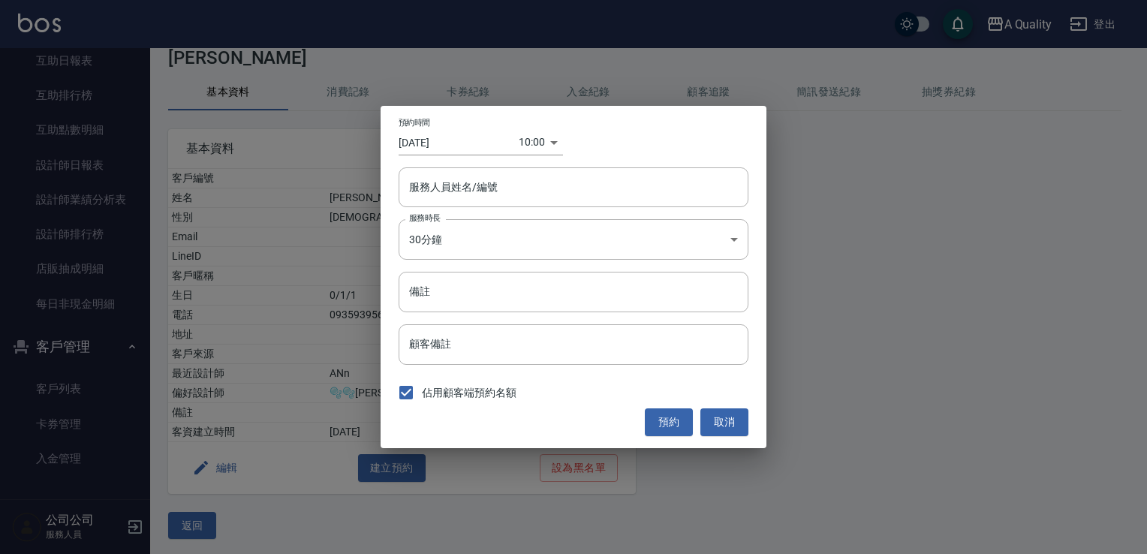
click at [462, 141] on input "[DATE]" at bounding box center [459, 142] width 120 height 25
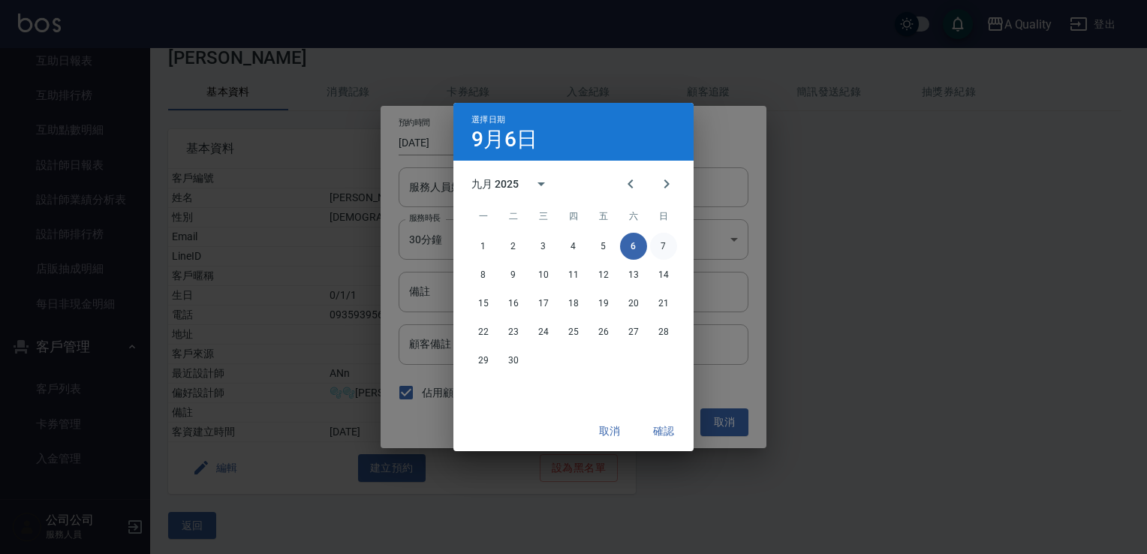
click at [664, 248] on button "7" at bounding box center [663, 246] width 27 height 27
type input "[DATE]"
type input "1757210400000"
click at [652, 431] on button "確認" at bounding box center [664, 431] width 48 height 28
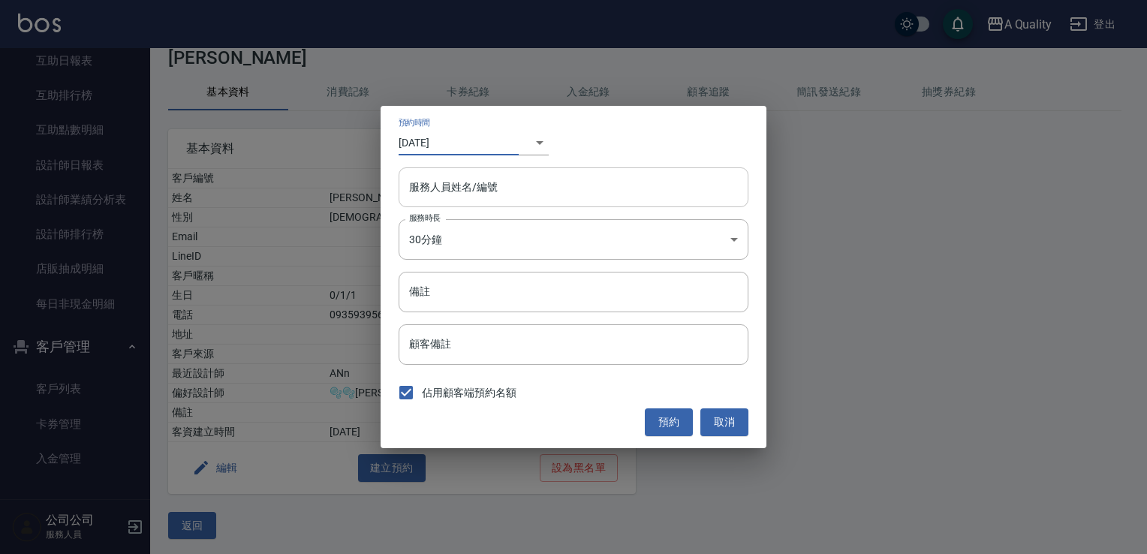
click at [537, 189] on input "服務人員姓名/編號" at bounding box center [573, 187] width 336 height 26
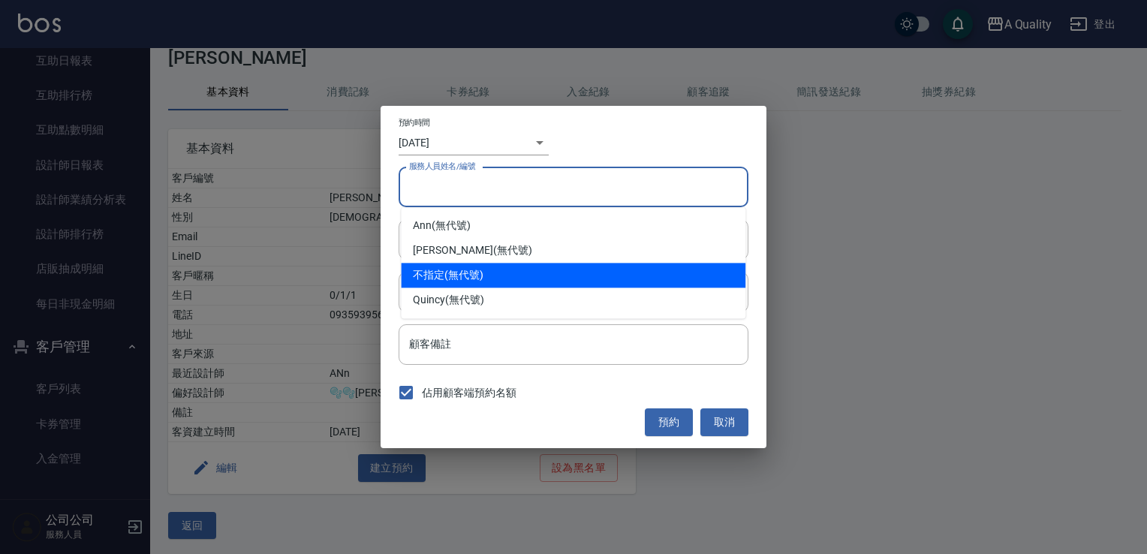
click at [529, 281] on div "不指定 (無代號)" at bounding box center [573, 275] width 345 height 25
type input "公司公司"
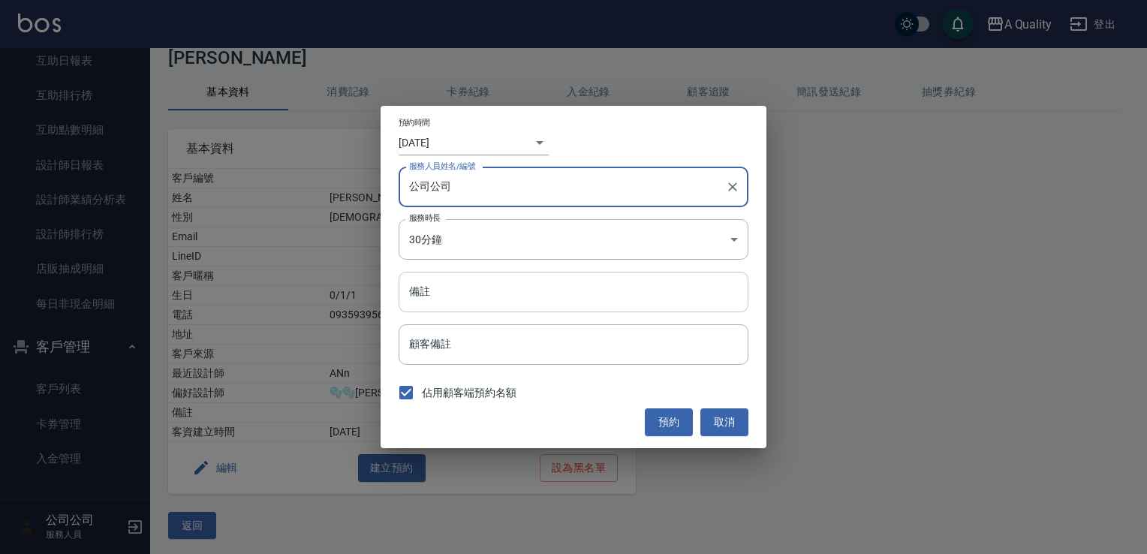
click at [518, 288] on input "備註" at bounding box center [574, 292] width 350 height 41
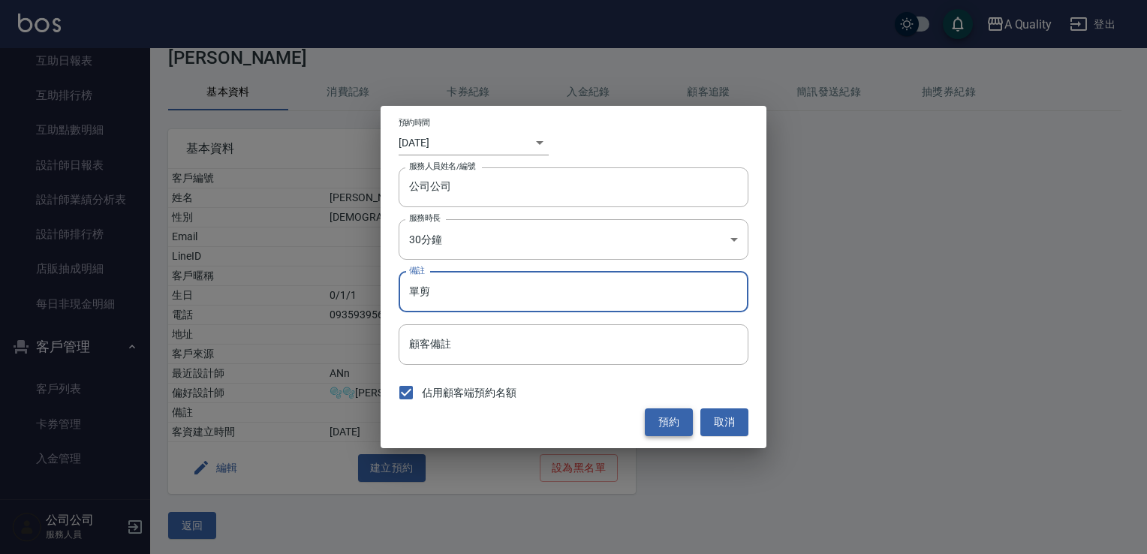
type input "單剪"
click at [667, 420] on button "預約" at bounding box center [669, 422] width 48 height 28
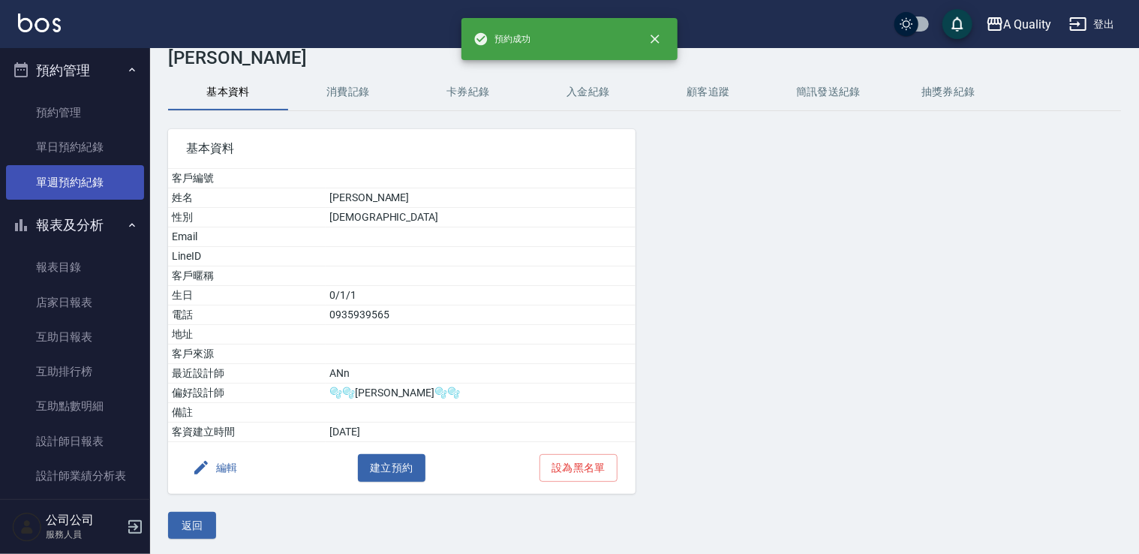
scroll to position [0, 0]
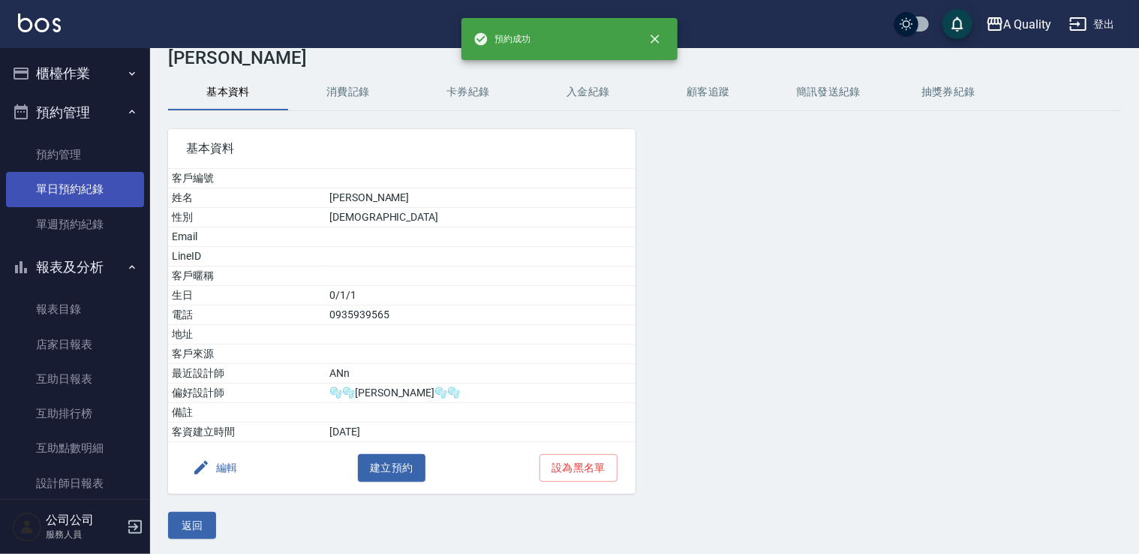
click at [68, 179] on link "單日預約紀錄" at bounding box center [75, 189] width 138 height 35
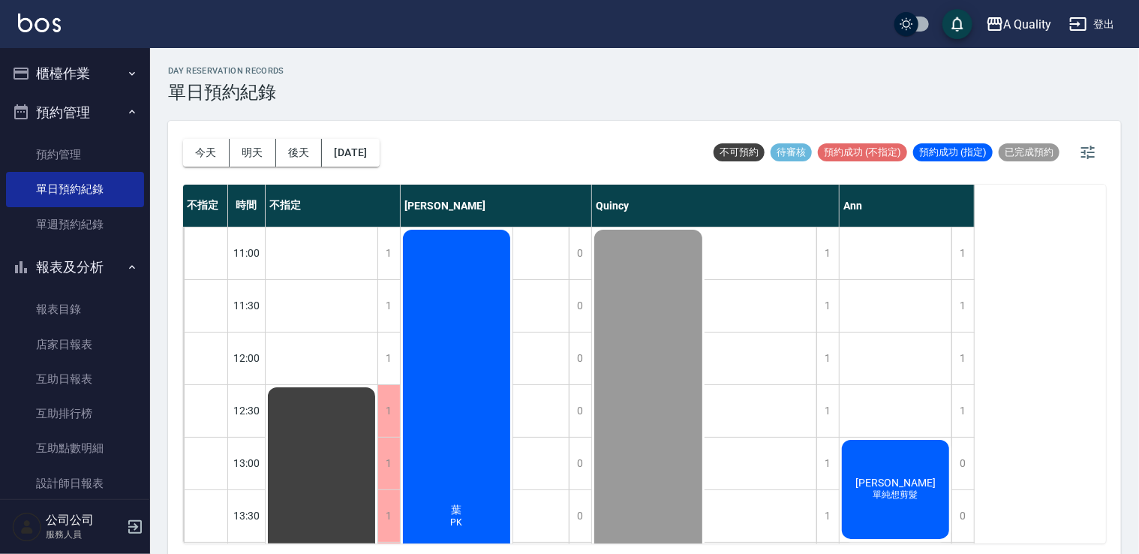
click at [258, 147] on button "明天" at bounding box center [253, 153] width 47 height 28
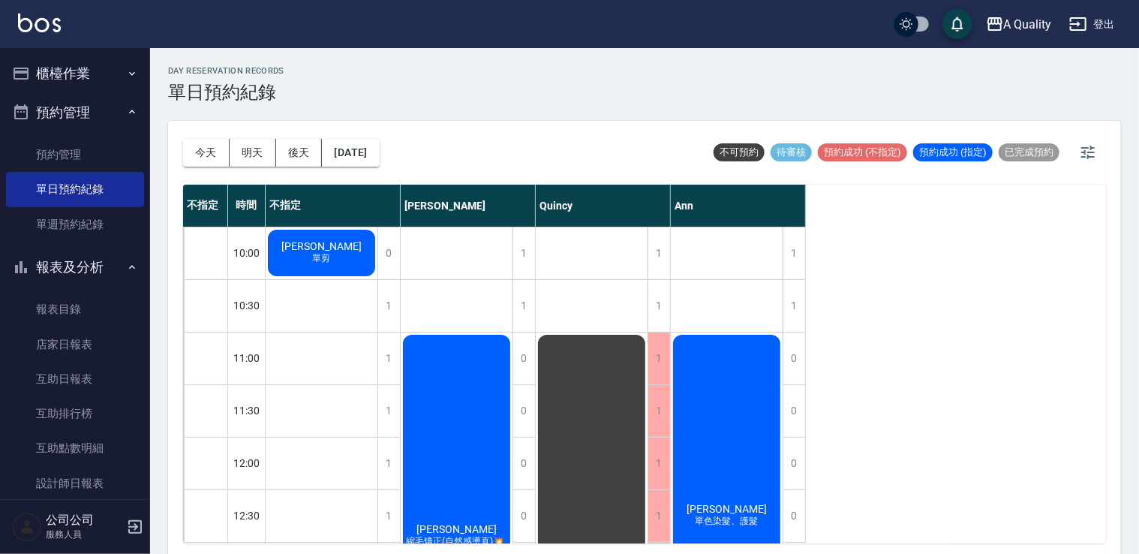
click at [354, 233] on div "劉小姐 單剪" at bounding box center [322, 252] width 112 height 51
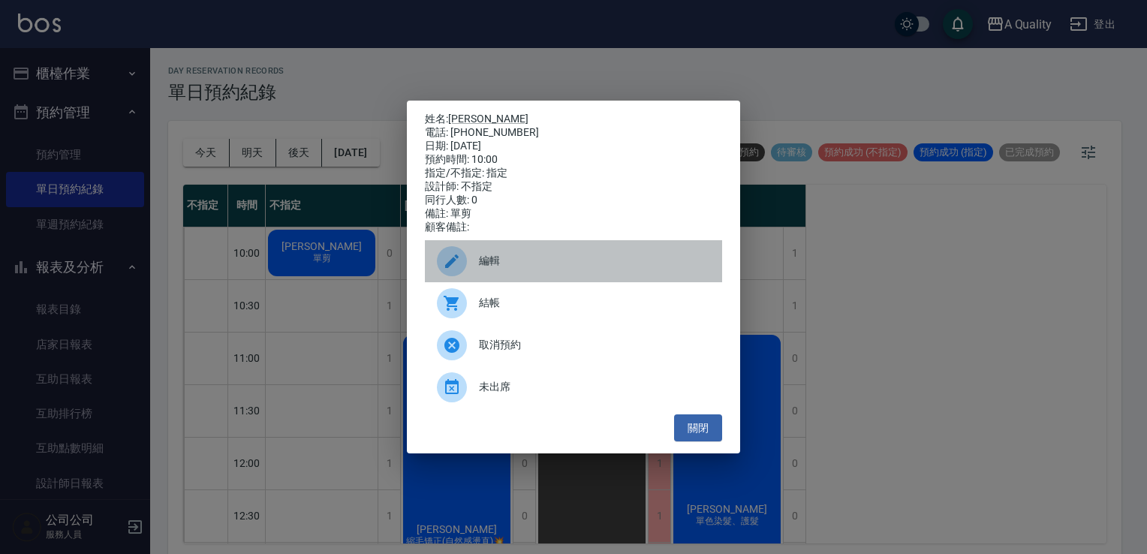
click at [489, 282] on div "編輯" at bounding box center [573, 261] width 297 height 42
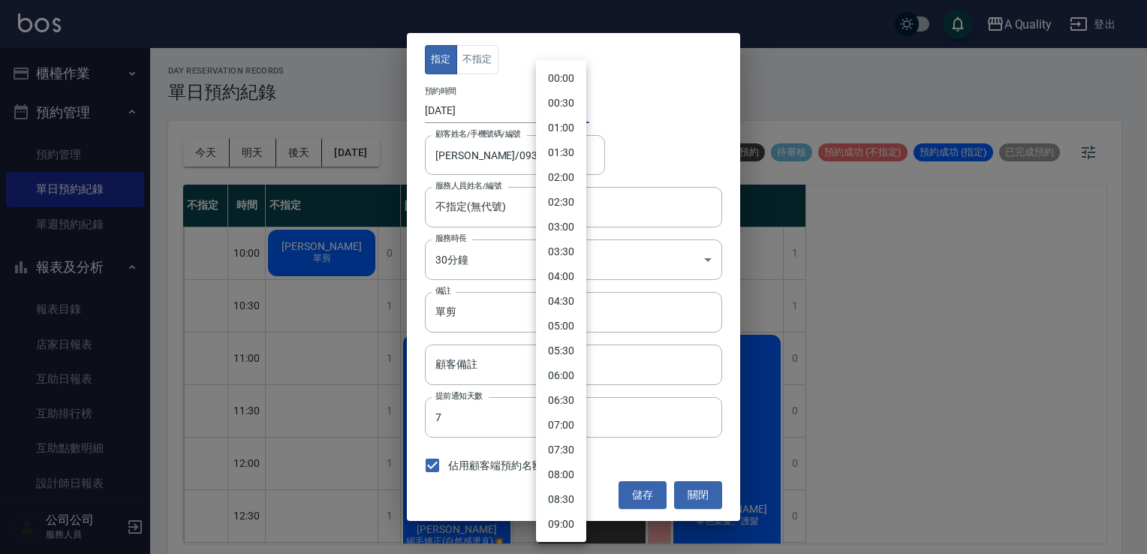
click at [565, 108] on body "A Quality 登出 櫃檯作業 打帳單 帳單列表 營業儀表板 現金收支登錄 每日結帳 排班表 現場電腦打卡 預約管理 預約管理 單日預約紀錄 單週預約紀錄…" at bounding box center [573, 279] width 1147 height 558
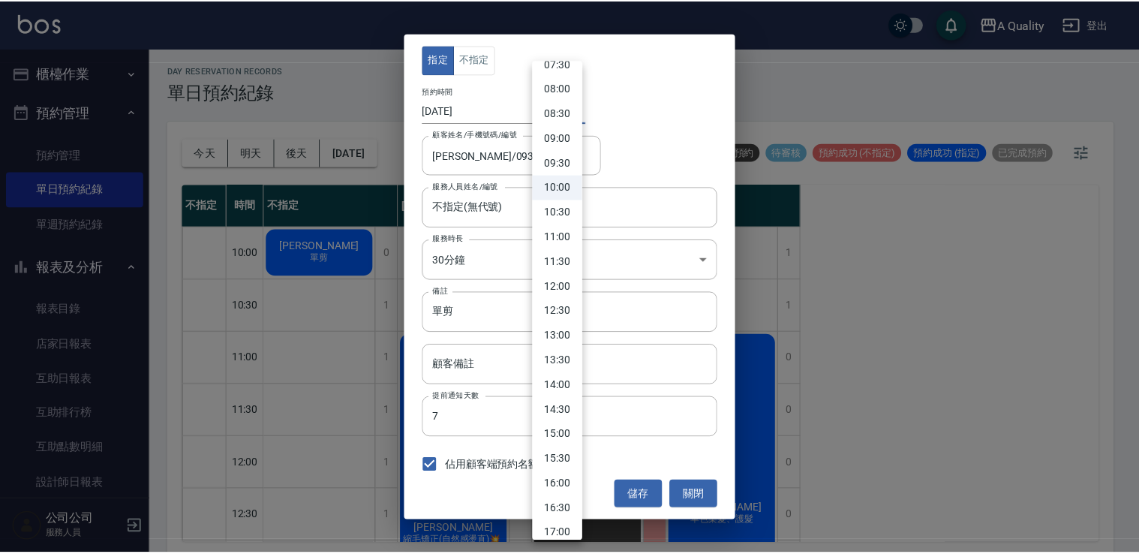
scroll to position [423, 0]
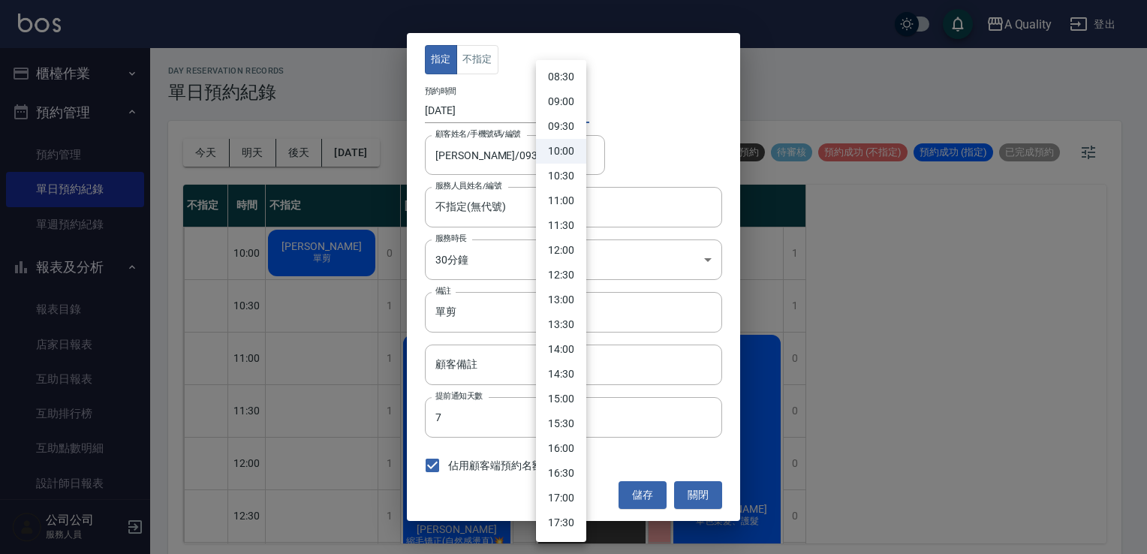
click at [573, 455] on li "16:00" at bounding box center [561, 448] width 50 height 25
type input "1757232000000"
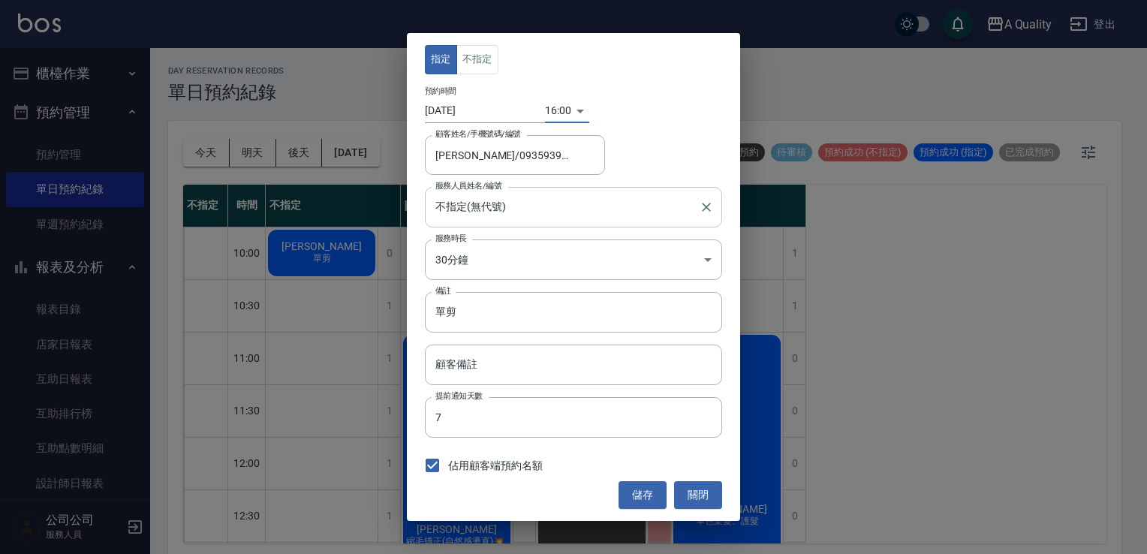
click at [531, 215] on input "不指定(無代號)" at bounding box center [562, 207] width 261 height 26
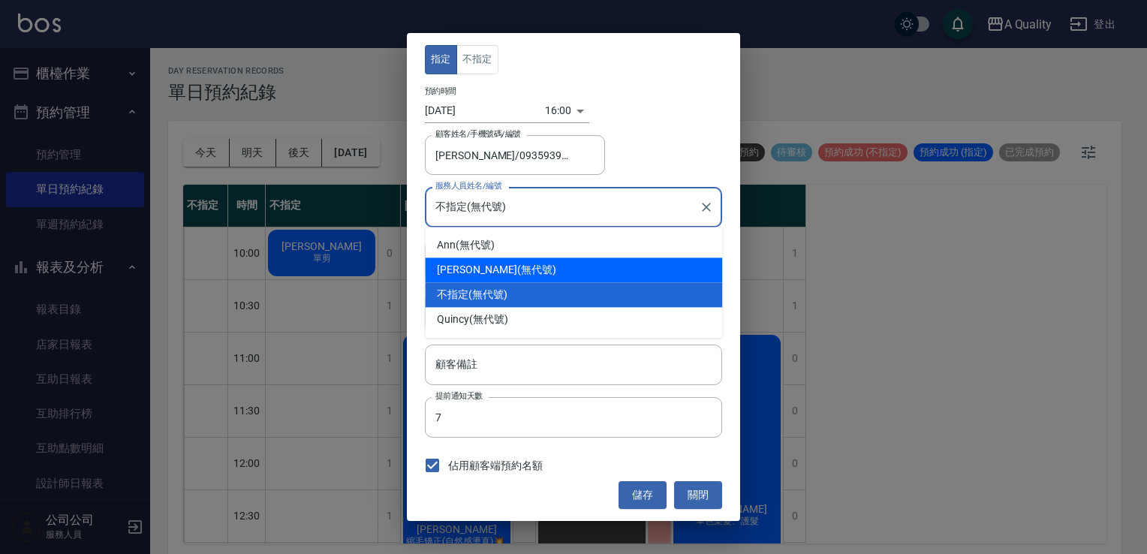
click at [534, 270] on div "Taylor (無代號)" at bounding box center [573, 269] width 297 height 25
type input "Taylor(無代號)"
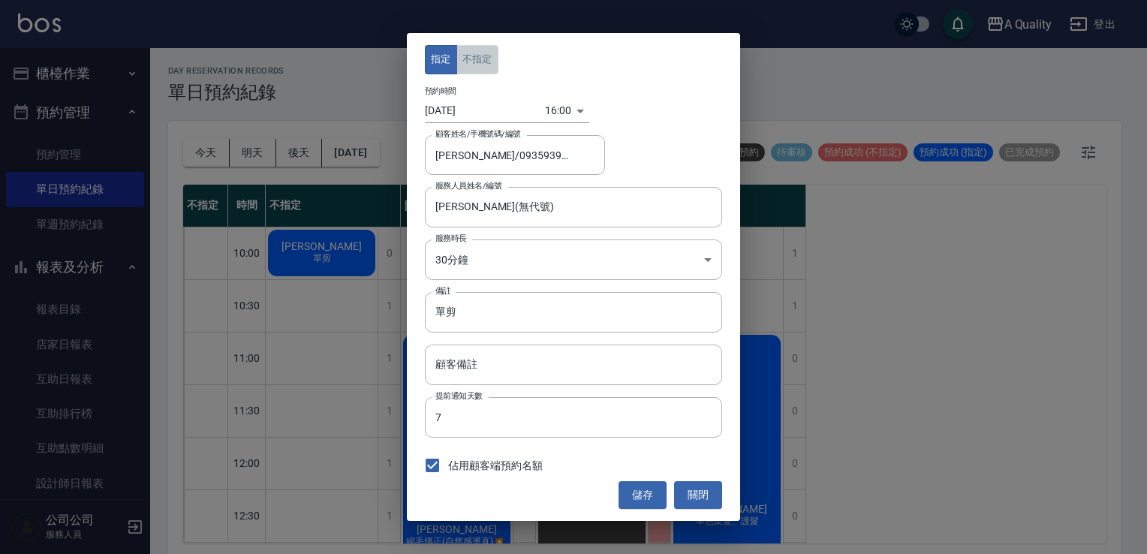
click at [471, 56] on button "不指定" at bounding box center [477, 59] width 42 height 29
click at [651, 499] on button "儲存" at bounding box center [642, 495] width 48 height 28
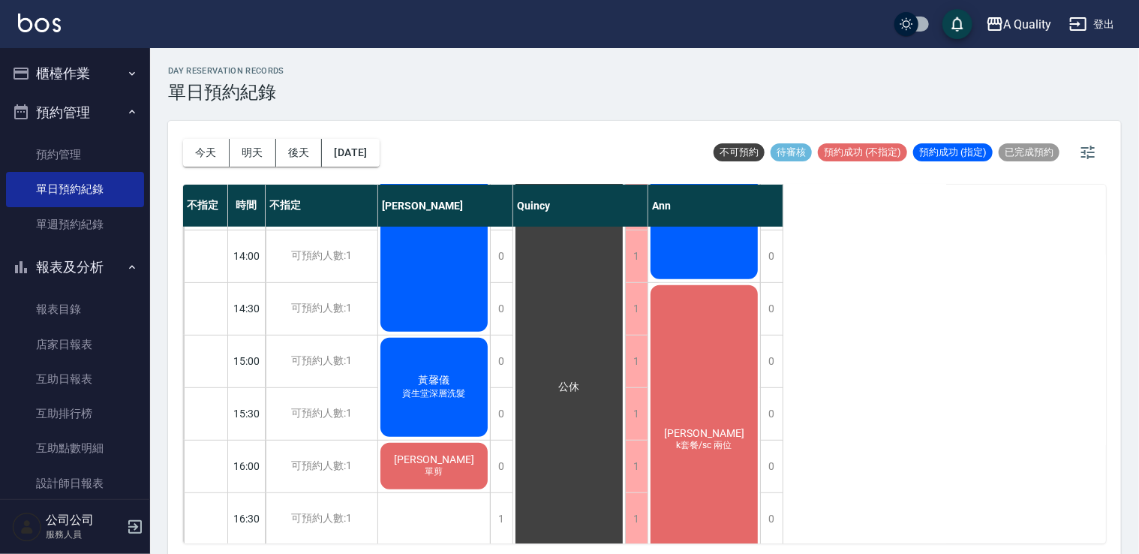
scroll to position [300, 0]
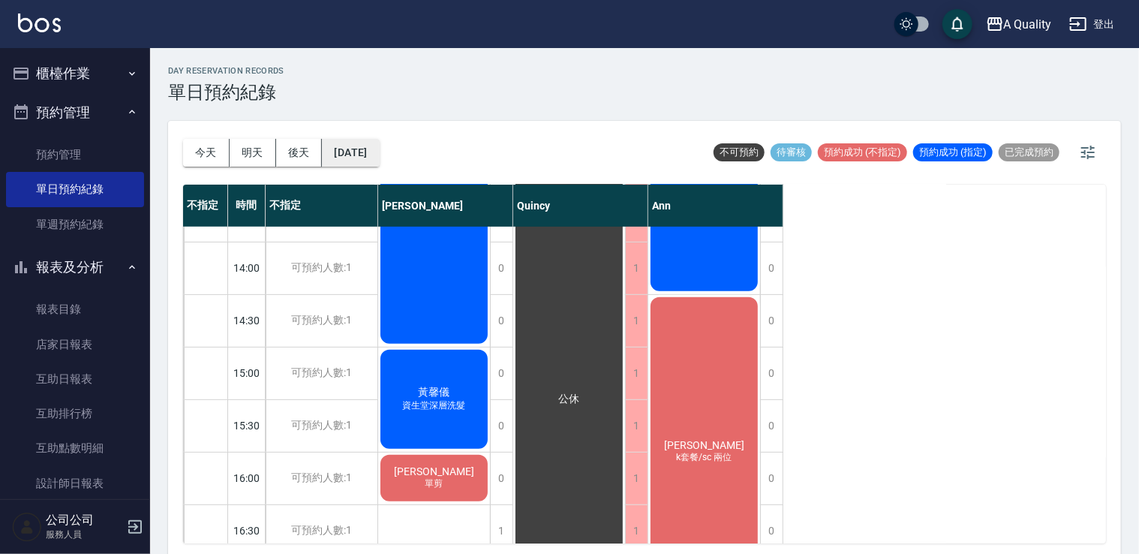
click at [358, 160] on button "2025/09/07" at bounding box center [350, 153] width 57 height 28
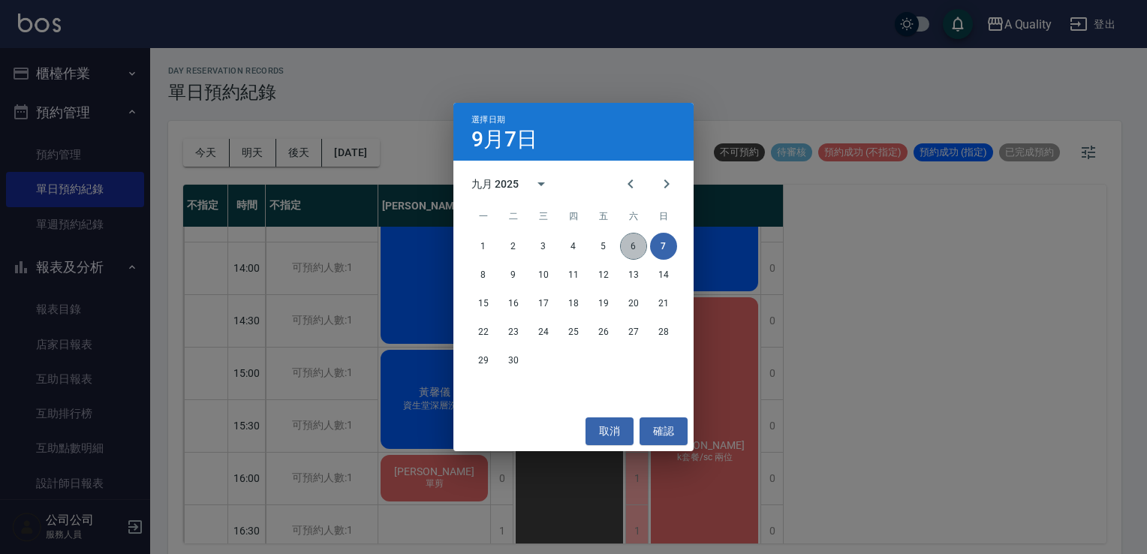
click at [631, 248] on button "6" at bounding box center [633, 246] width 27 height 27
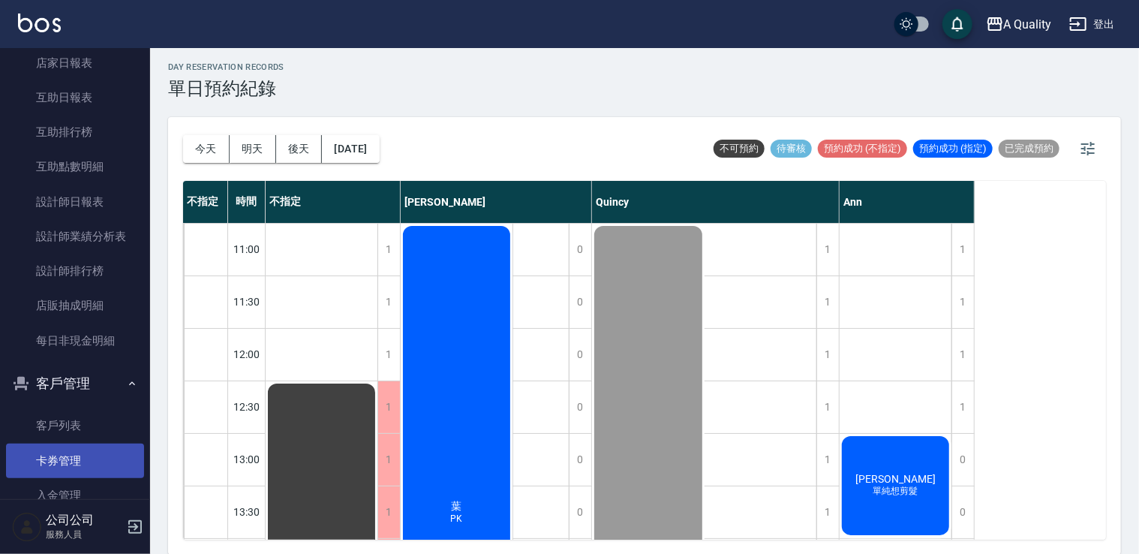
scroll to position [318, 0]
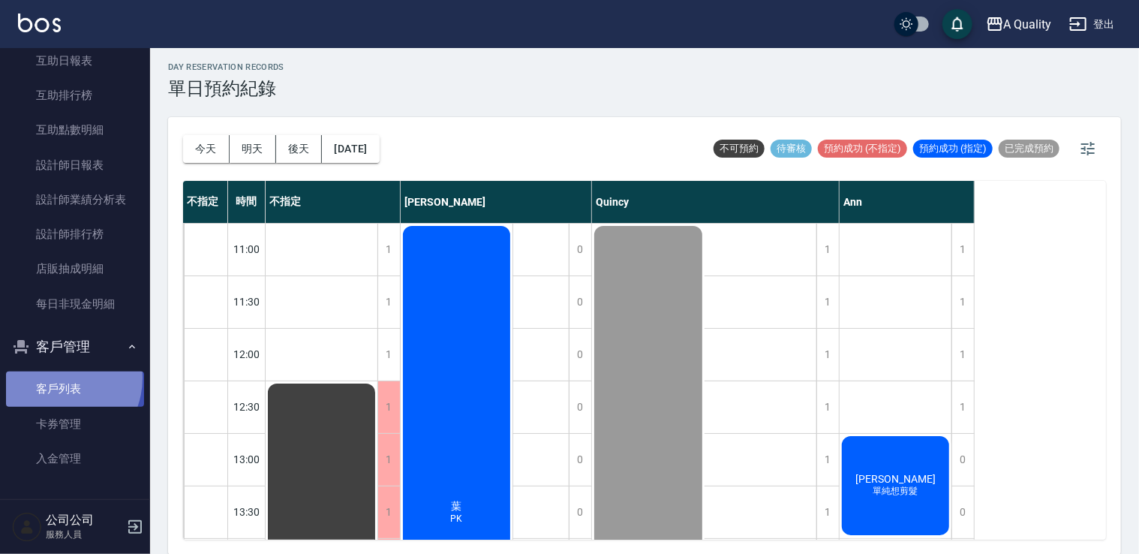
click at [54, 377] on link "客戶列表" at bounding box center [75, 389] width 138 height 35
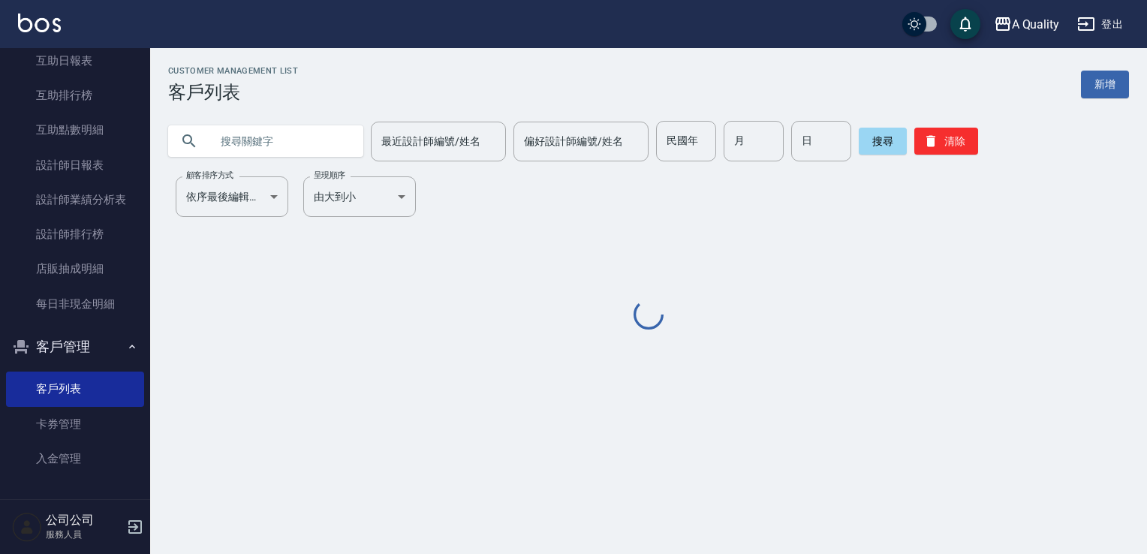
click at [345, 141] on input "text" at bounding box center [280, 141] width 141 height 41
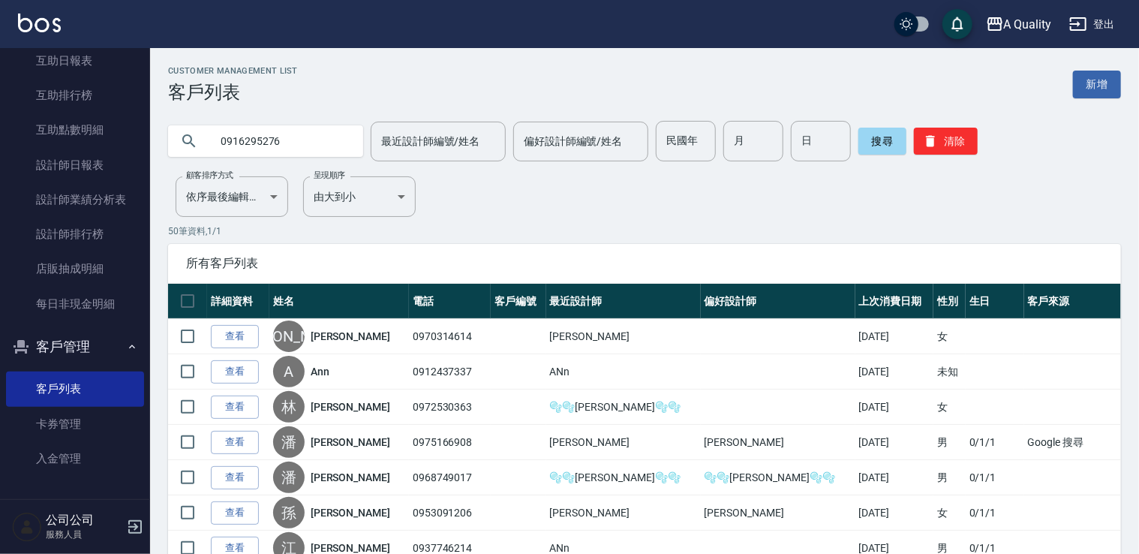
type input "0916295276"
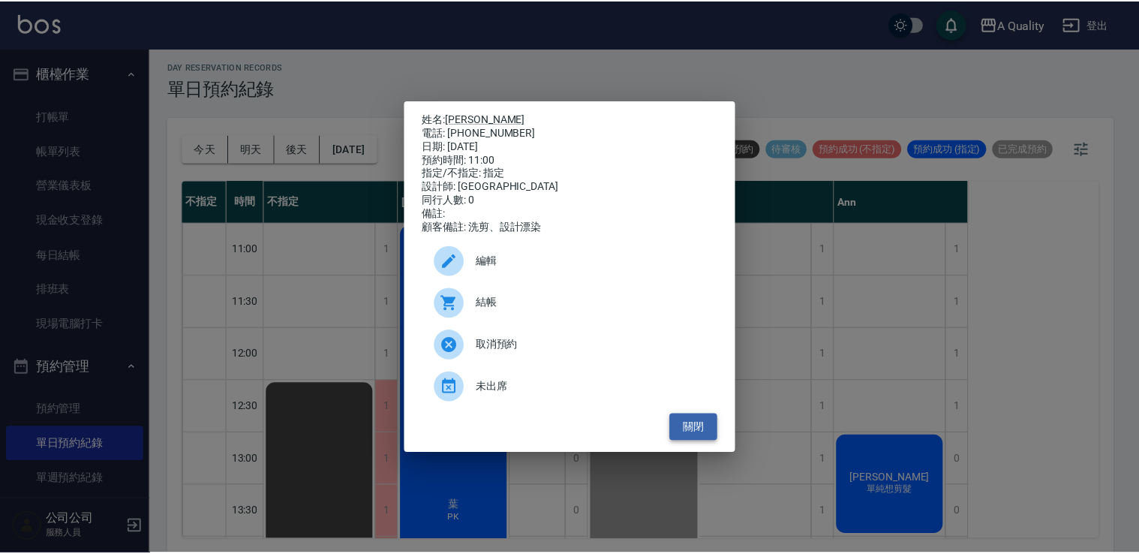
scroll to position [300, 0]
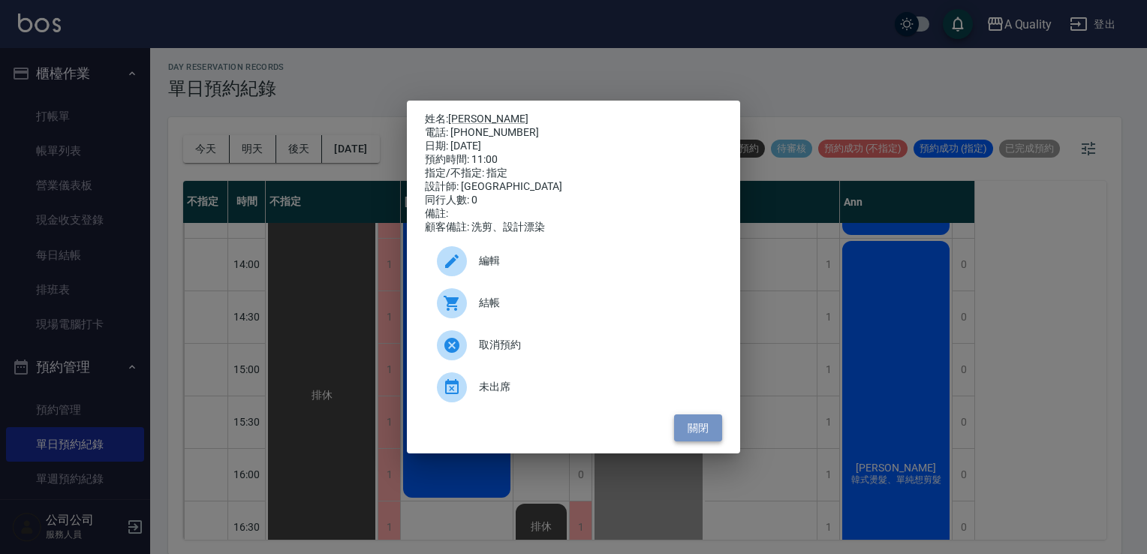
click at [696, 432] on button "關閉" at bounding box center [698, 428] width 48 height 28
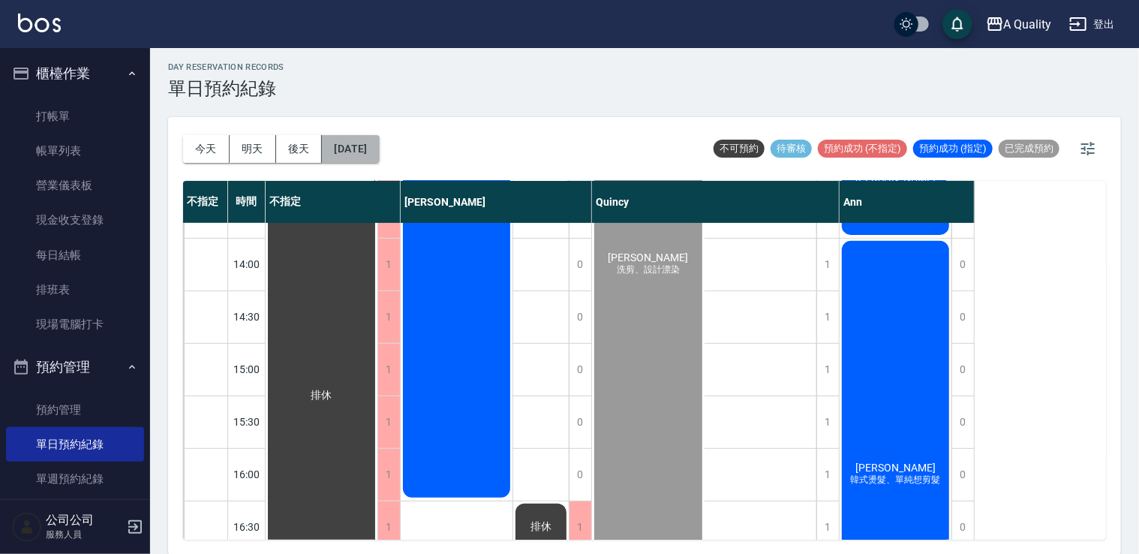
click at [378, 143] on button "[DATE]" at bounding box center [350, 149] width 57 height 28
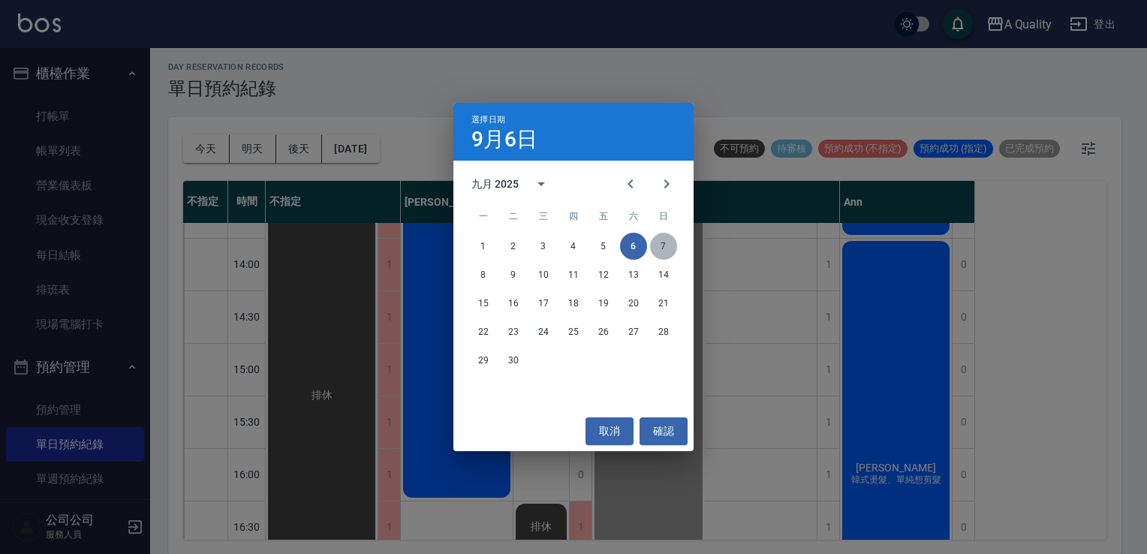
click at [658, 248] on button "7" at bounding box center [663, 246] width 27 height 27
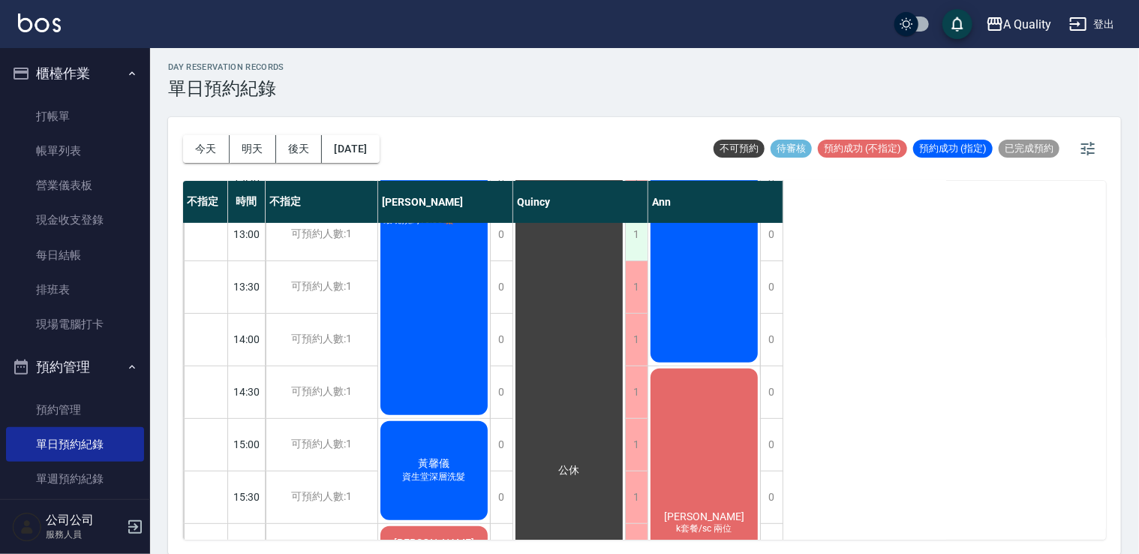
scroll to position [150, 0]
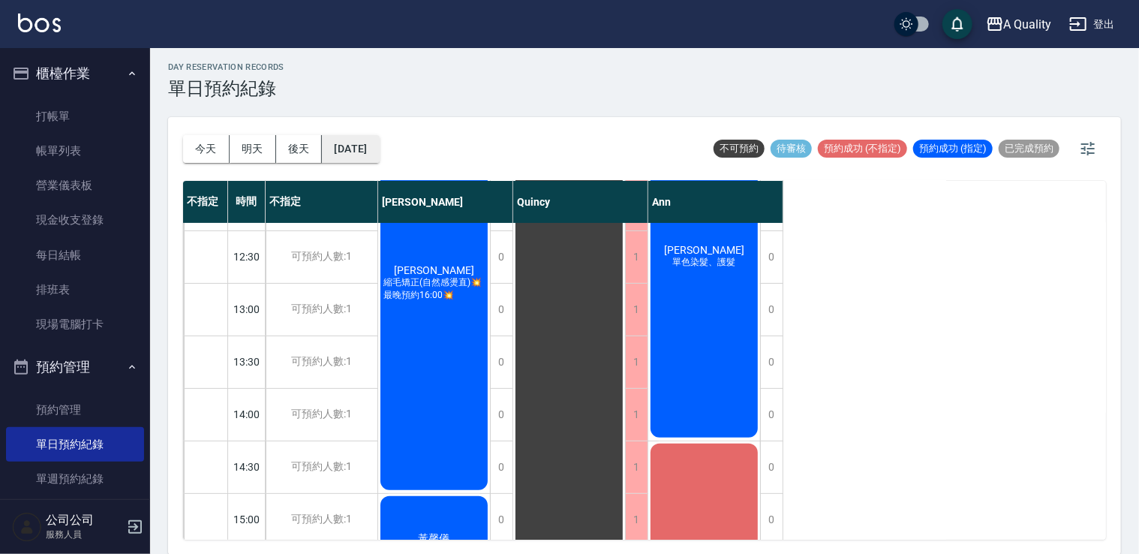
click at [369, 149] on button "2025/09/07" at bounding box center [350, 149] width 57 height 28
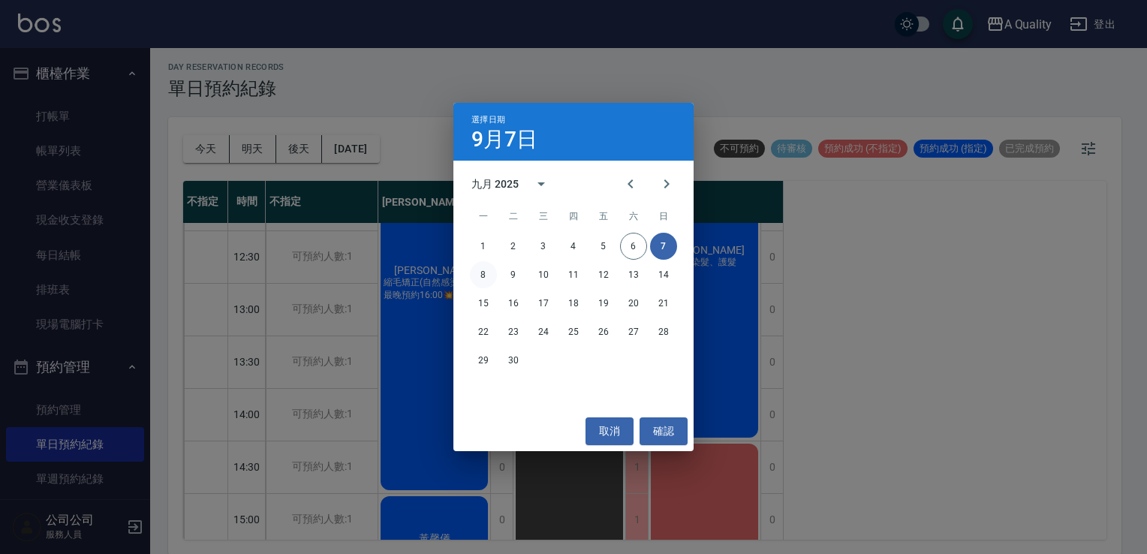
click at [480, 282] on button "8" at bounding box center [483, 274] width 27 height 27
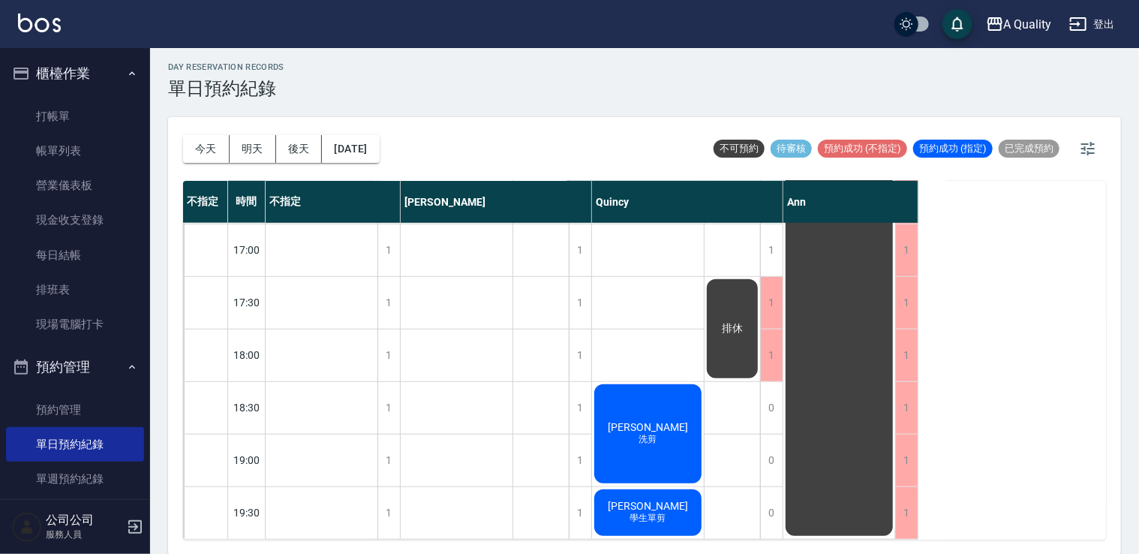
scroll to position [640, 0]
click at [379, 146] on button "2025/09/08" at bounding box center [350, 149] width 57 height 28
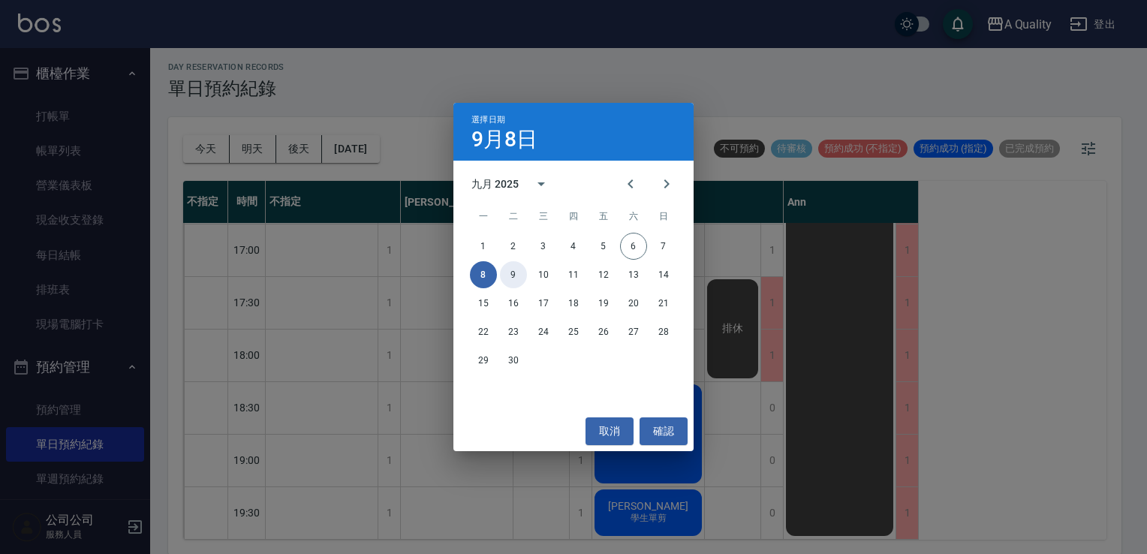
click at [521, 271] on button "9" at bounding box center [513, 274] width 27 height 27
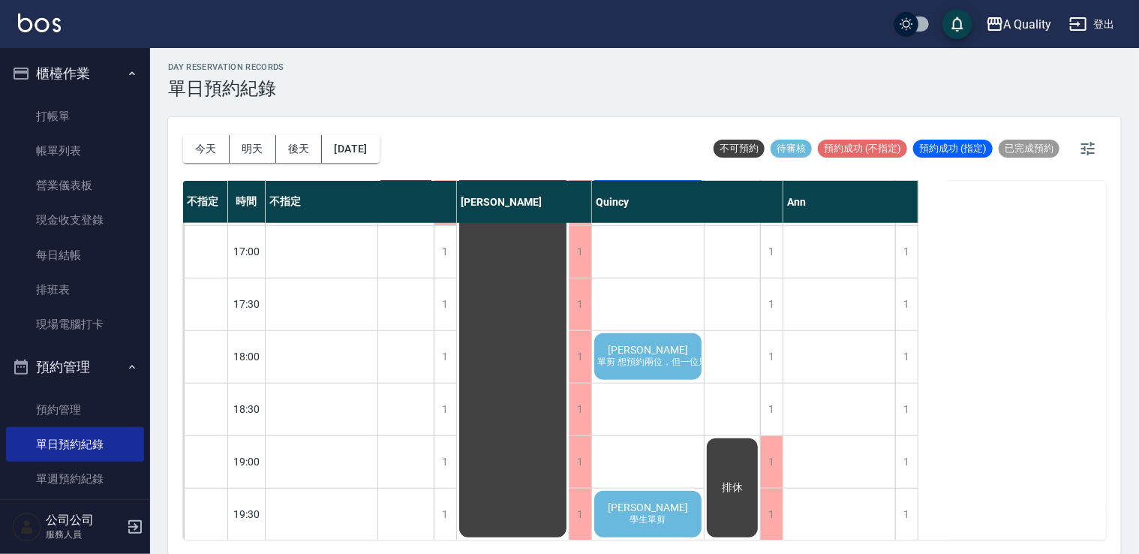
scroll to position [640, 0]
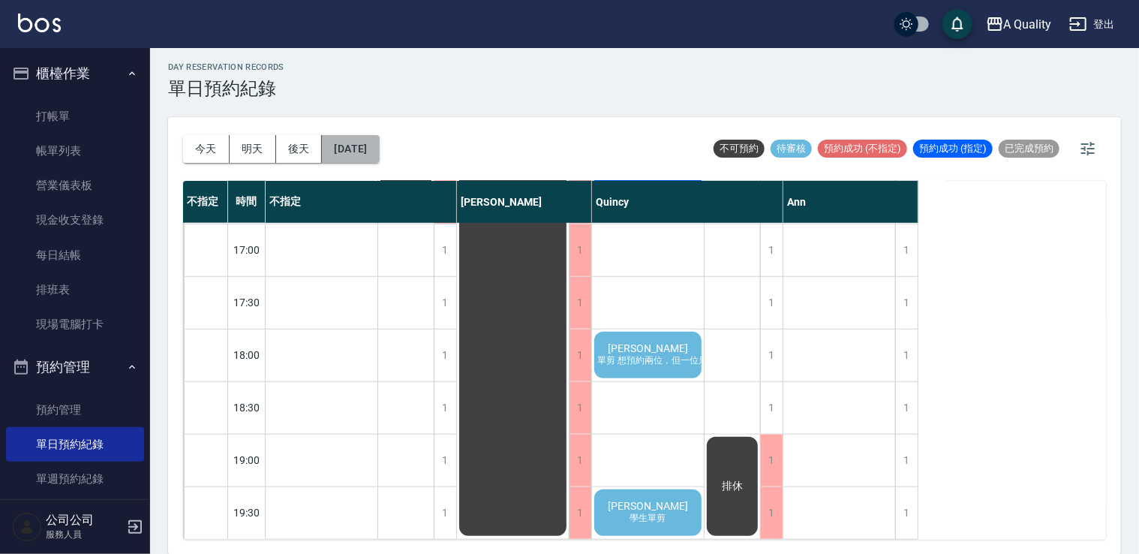
click at [379, 149] on button "2025/09/09" at bounding box center [350, 149] width 57 height 28
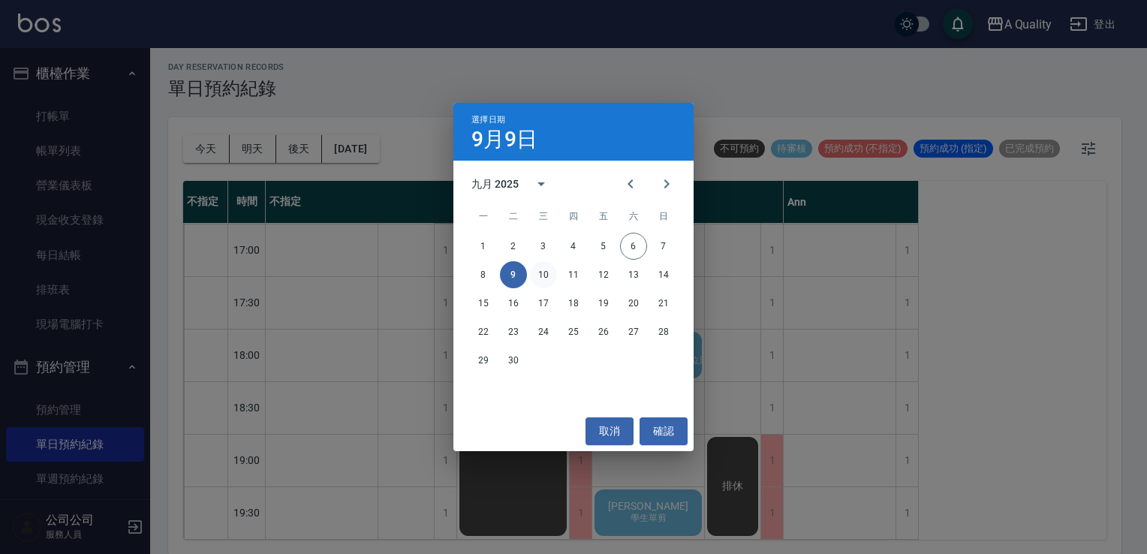
click at [540, 282] on button "10" at bounding box center [543, 274] width 27 height 27
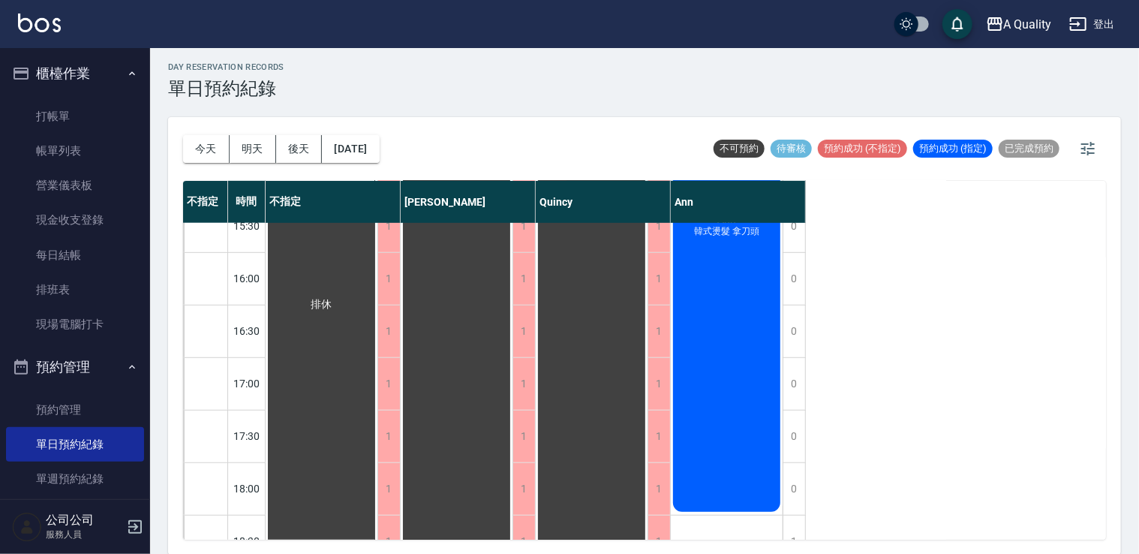
scroll to position [640, 0]
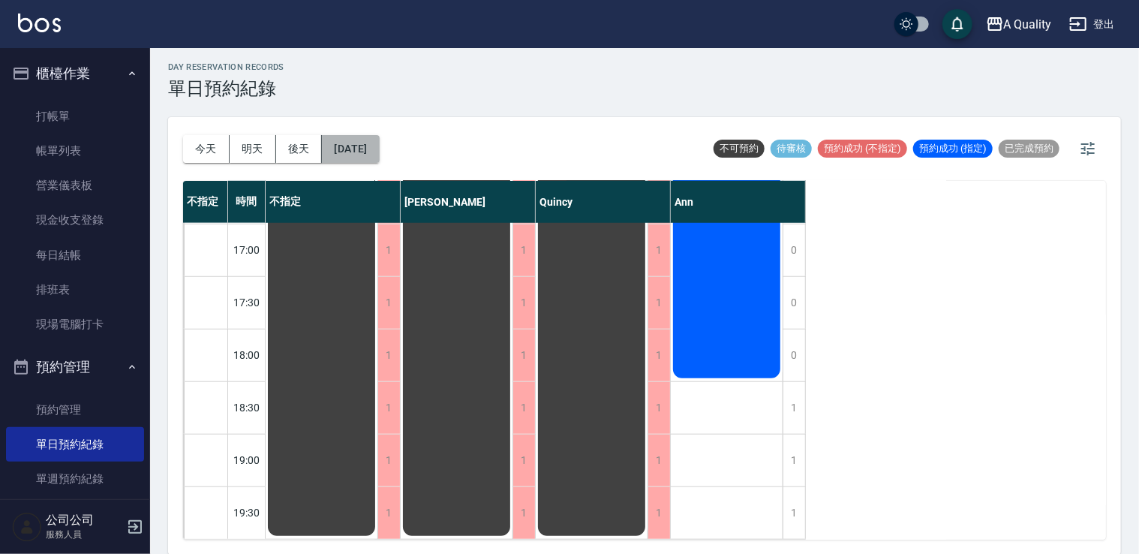
click at [363, 142] on button "2025/09/10" at bounding box center [350, 149] width 57 height 28
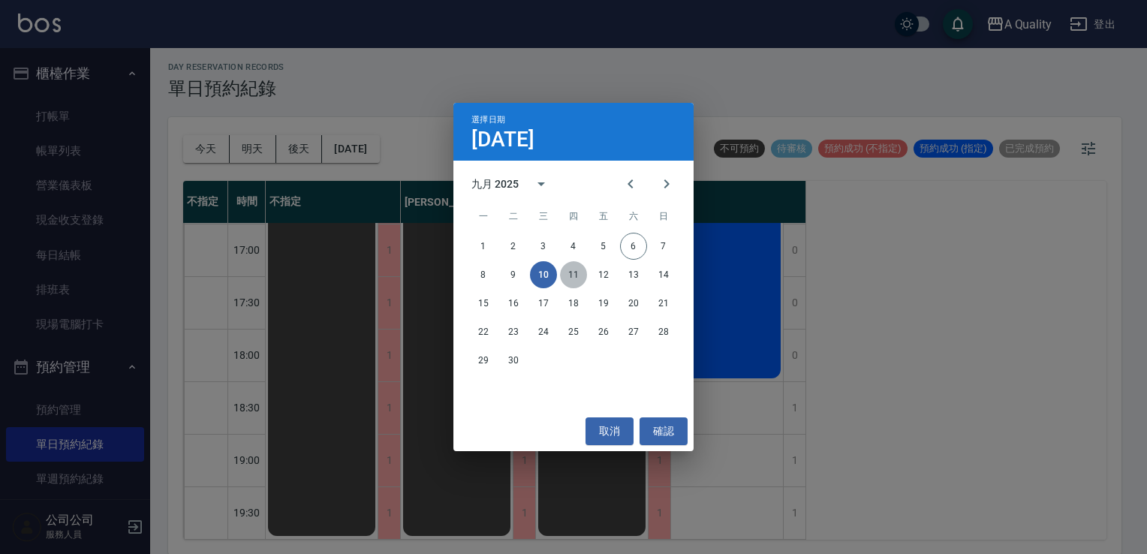
click at [568, 282] on button "11" at bounding box center [573, 274] width 27 height 27
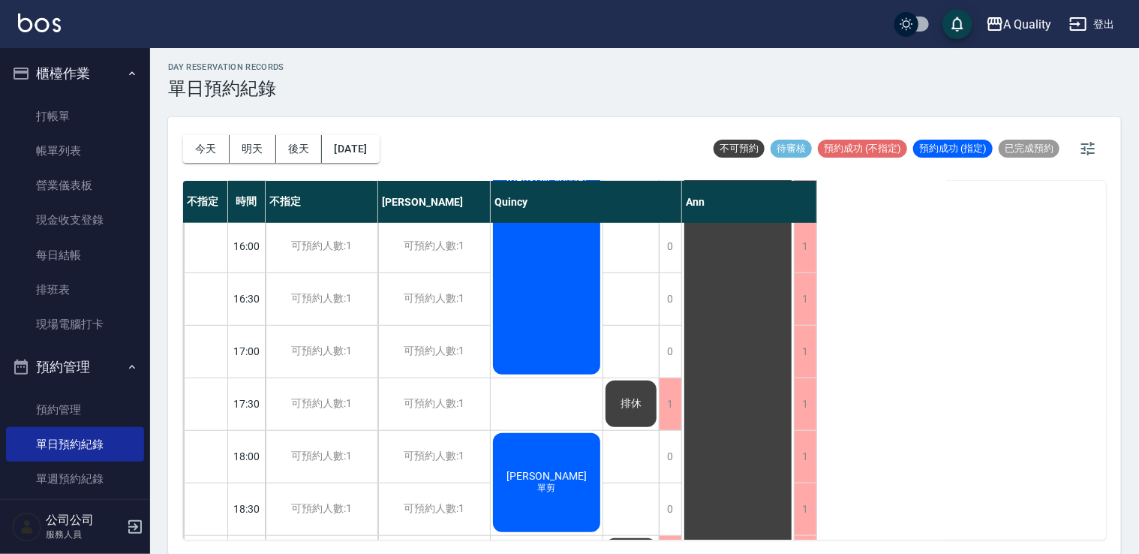
scroll to position [640, 0]
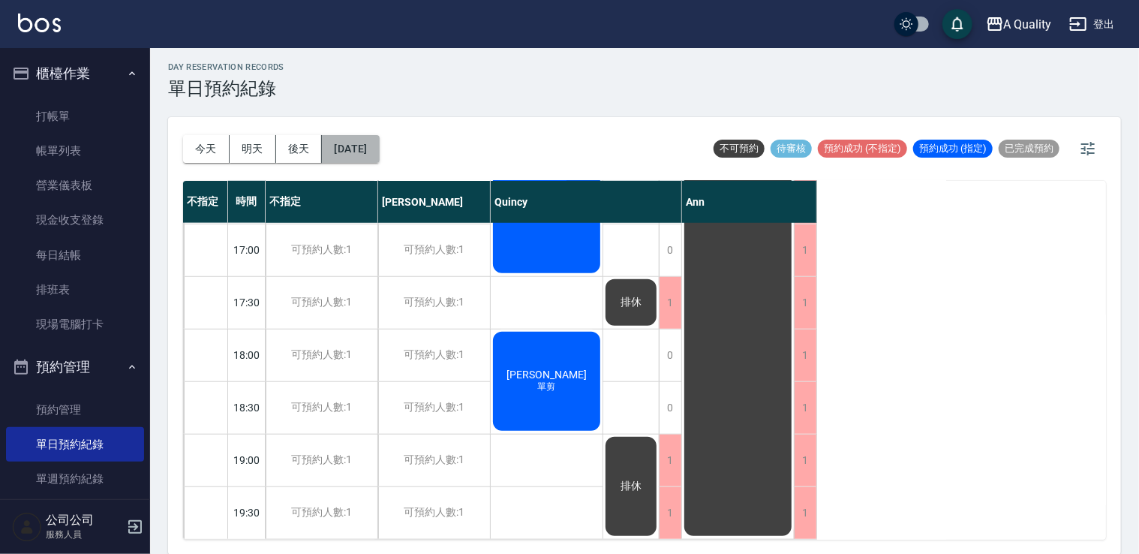
click at [379, 155] on button "2025/09/11" at bounding box center [350, 149] width 57 height 28
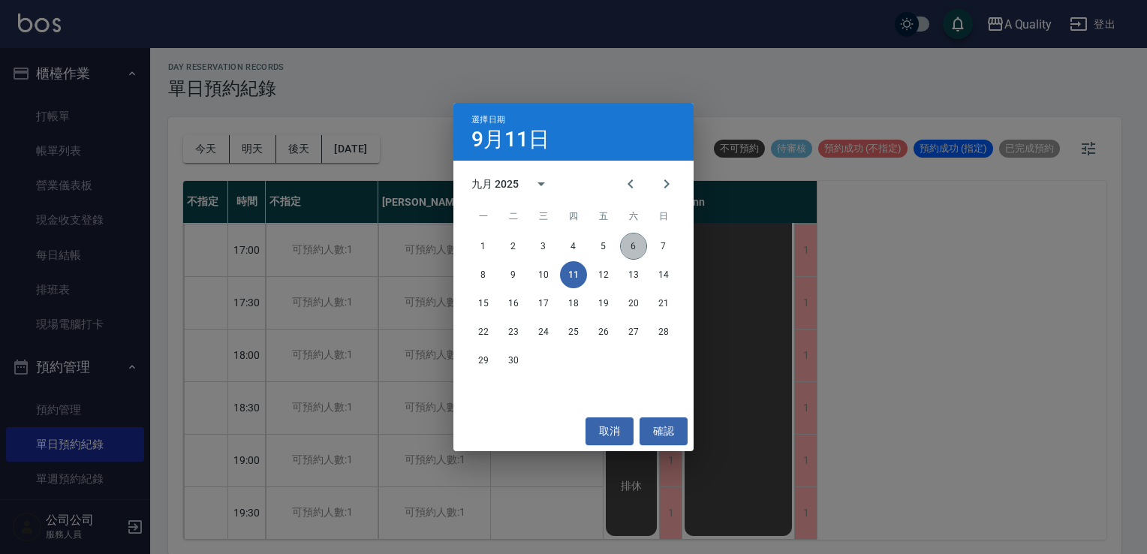
click at [633, 246] on button "6" at bounding box center [633, 246] width 27 height 27
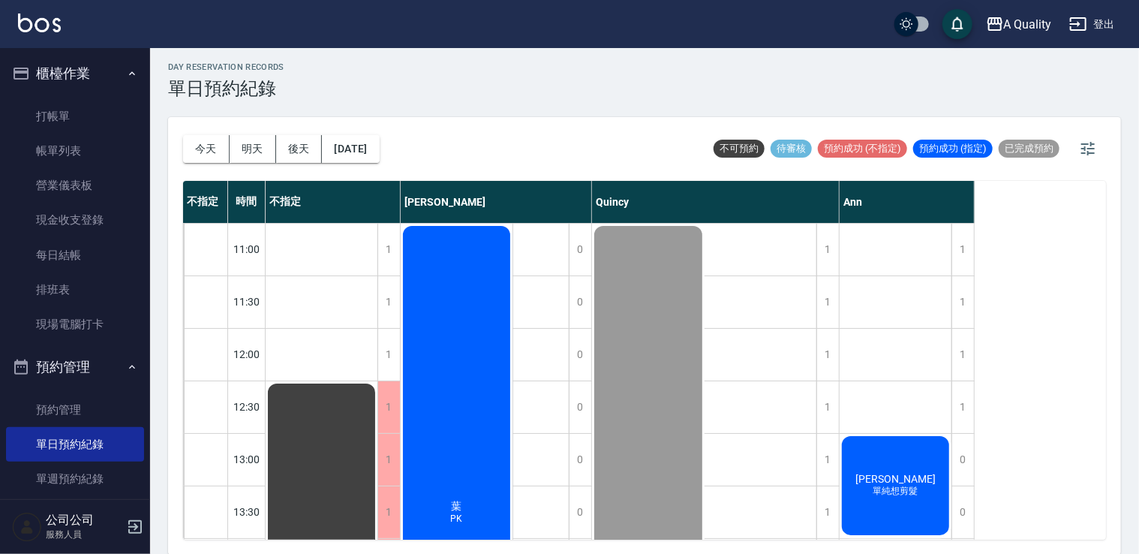
click at [931, 467] on div "汪子蜻 單純想剪髮" at bounding box center [896, 486] width 112 height 104
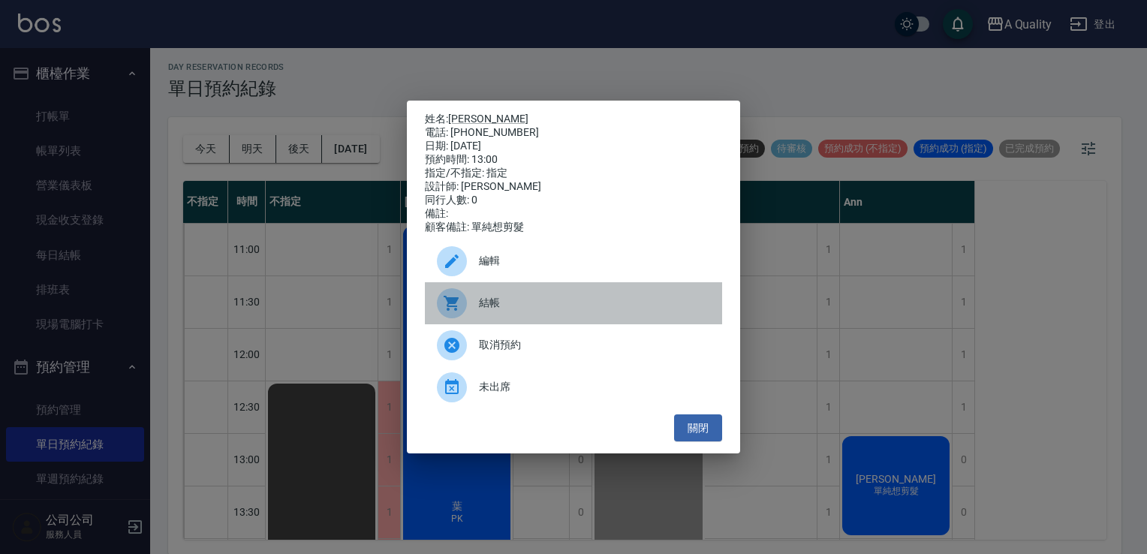
click at [543, 317] on div "結帳" at bounding box center [573, 303] width 297 height 42
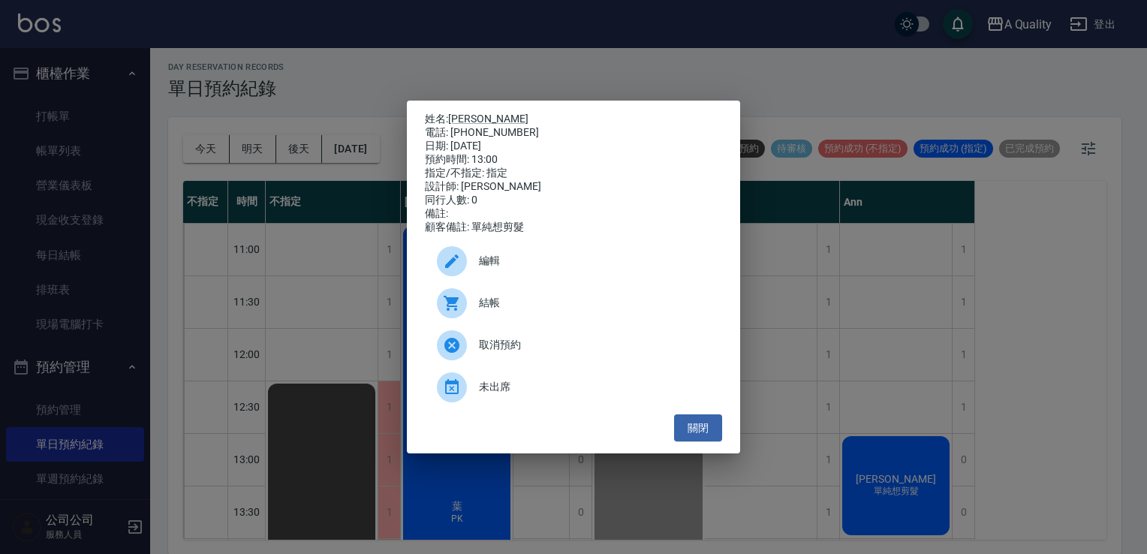
click at [531, 308] on span "結帳" at bounding box center [594, 303] width 231 height 16
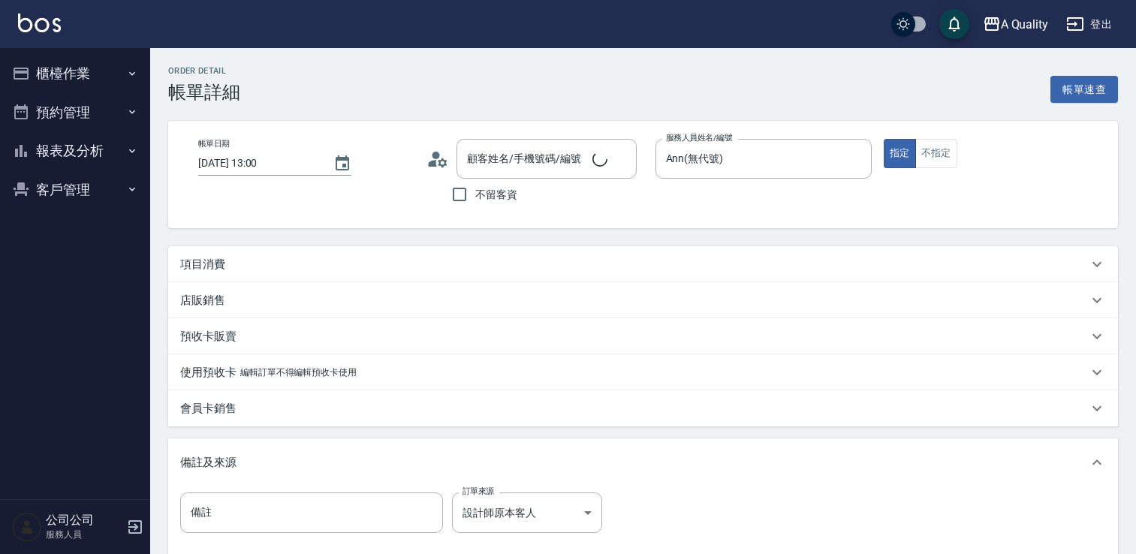
click at [207, 267] on p "項目消費" at bounding box center [202, 265] width 45 height 16
type input "[PERSON_NAME]/0921125896/"
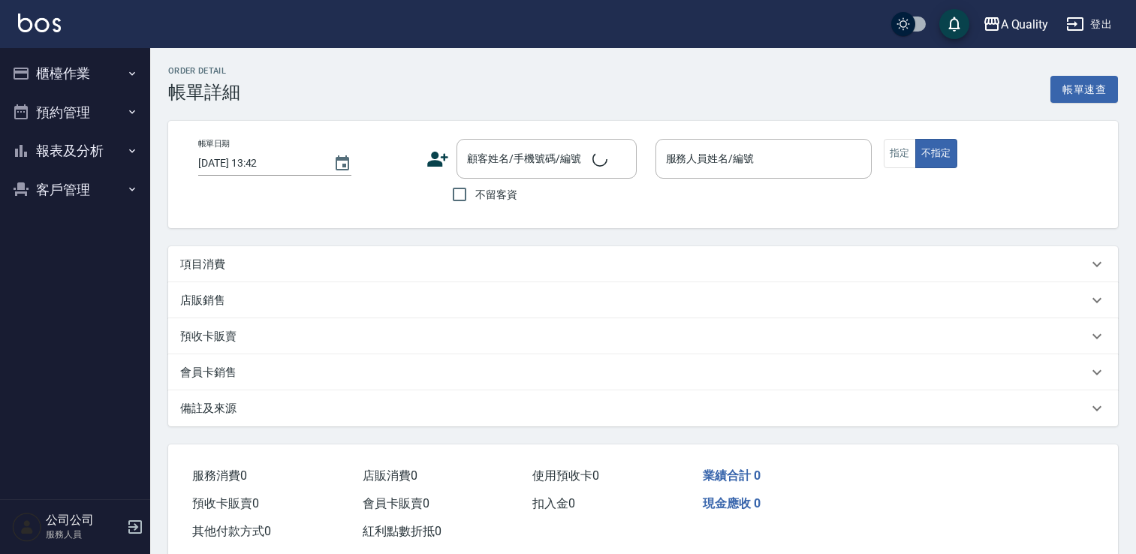
click at [235, 256] on div "項目消費" at bounding box center [642, 264] width 949 height 36
type input "[DATE] 13:00"
type input "Ann(無代號)"
type input "設計師原本客人"
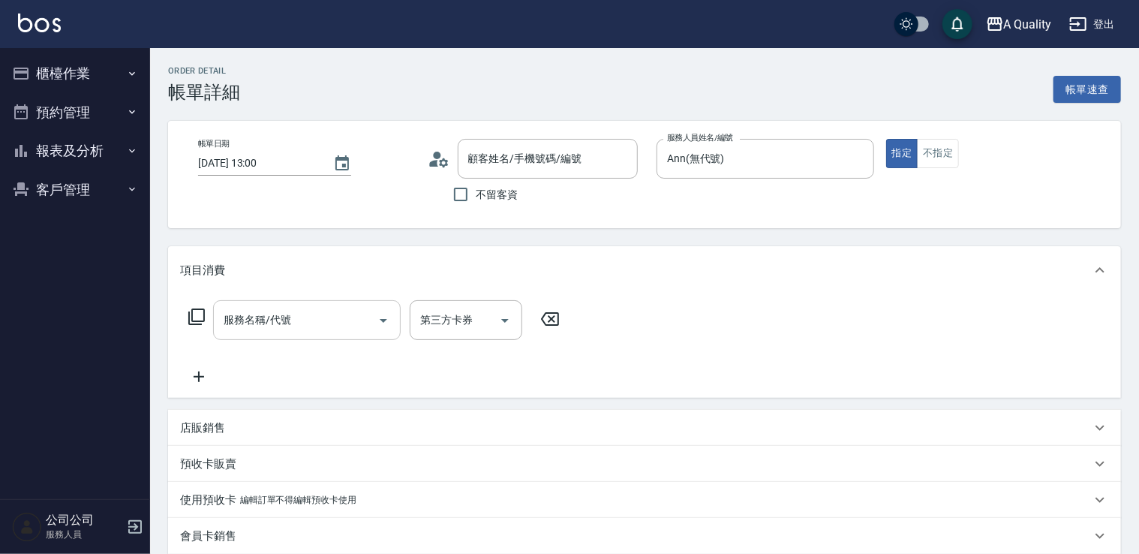
type input "[PERSON_NAME]/0921125896/"
drag, startPoint x: 256, startPoint y: 330, endPoint x: 255, endPoint y: 310, distance: 19.5
click at [255, 329] on input "服務名稱/代號" at bounding box center [296, 320] width 152 height 26
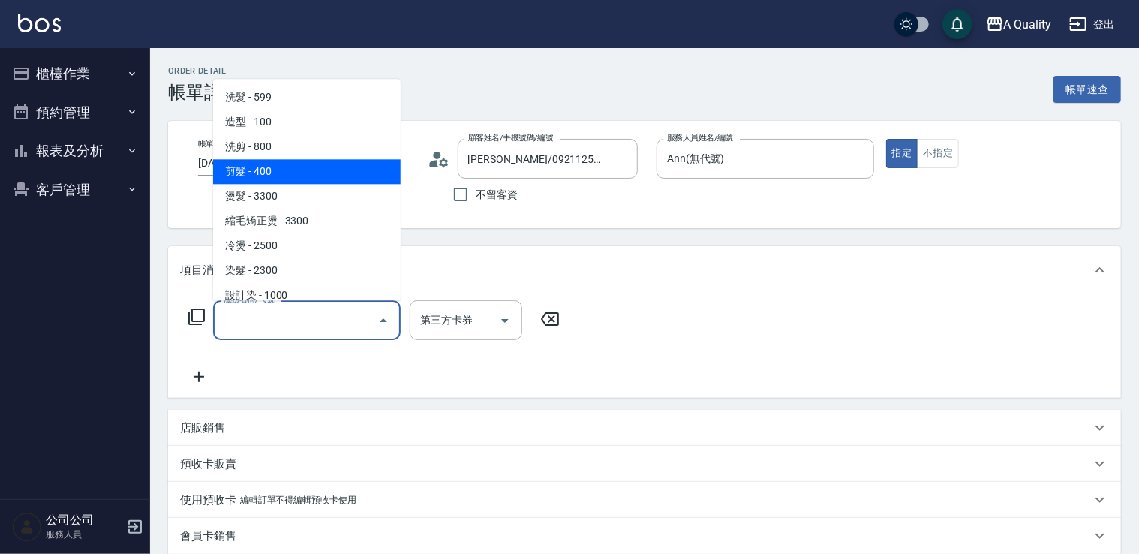
click at [263, 165] on span "剪髮 - 400" at bounding box center [307, 171] width 188 height 25
type input "剪髮(201)"
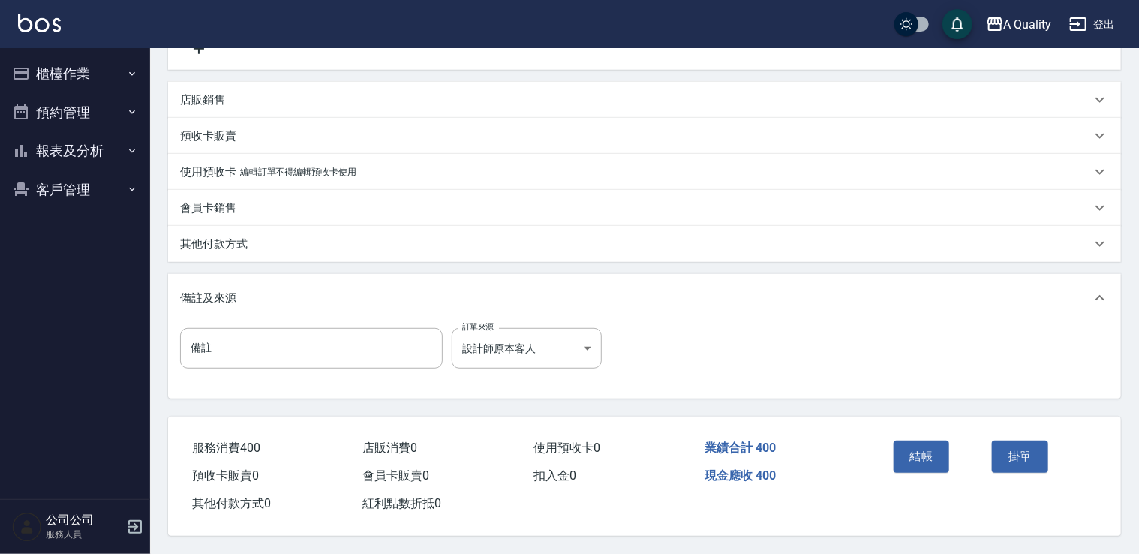
scroll to position [333, 0]
click at [922, 456] on button "結帳" at bounding box center [922, 457] width 56 height 32
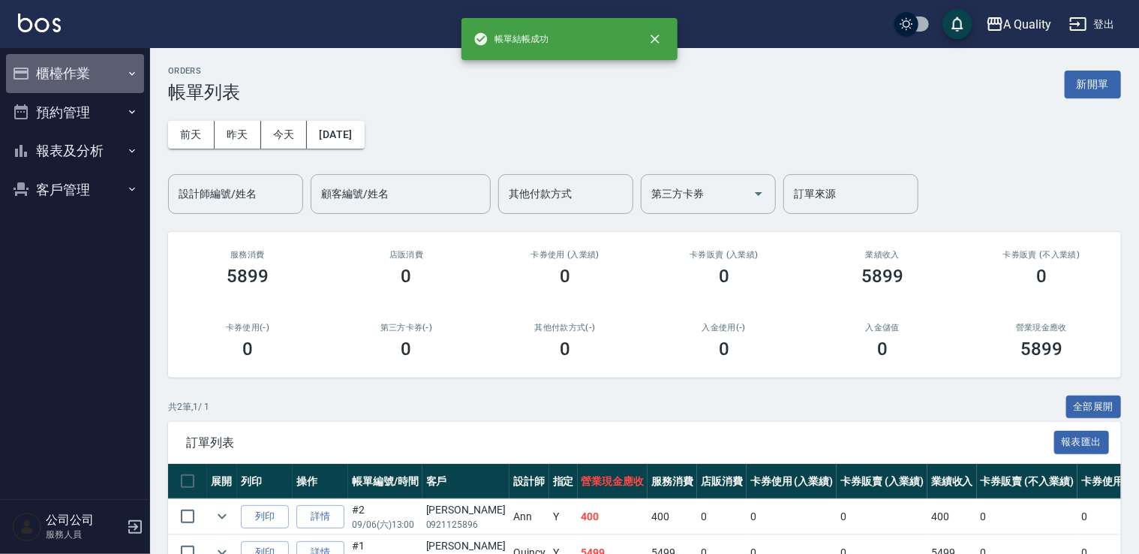
click at [57, 71] on button "櫃檯作業" at bounding box center [75, 73] width 138 height 39
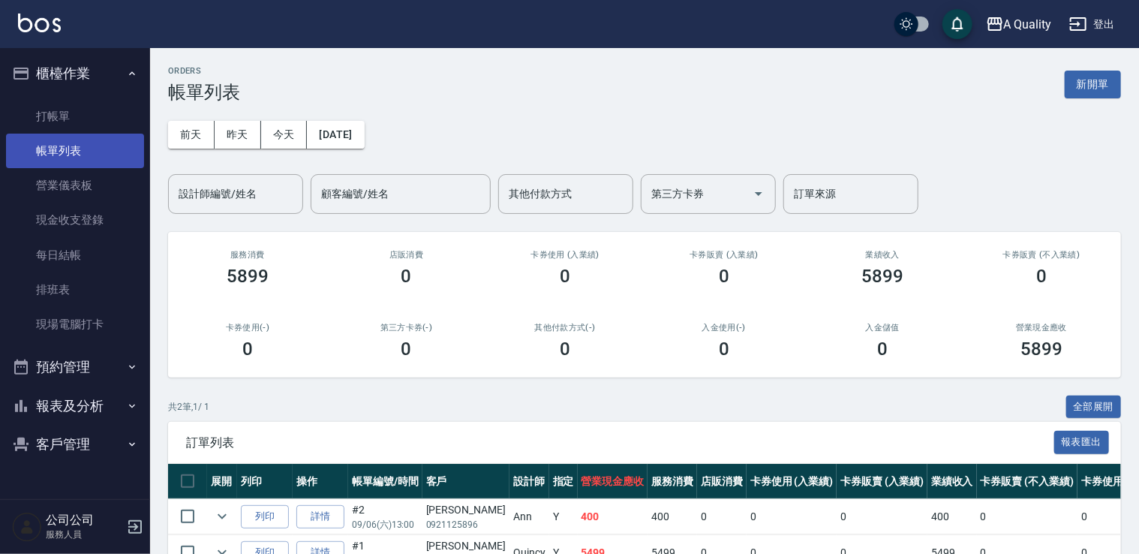
click at [63, 140] on link "帳單列表" at bounding box center [75, 151] width 138 height 35
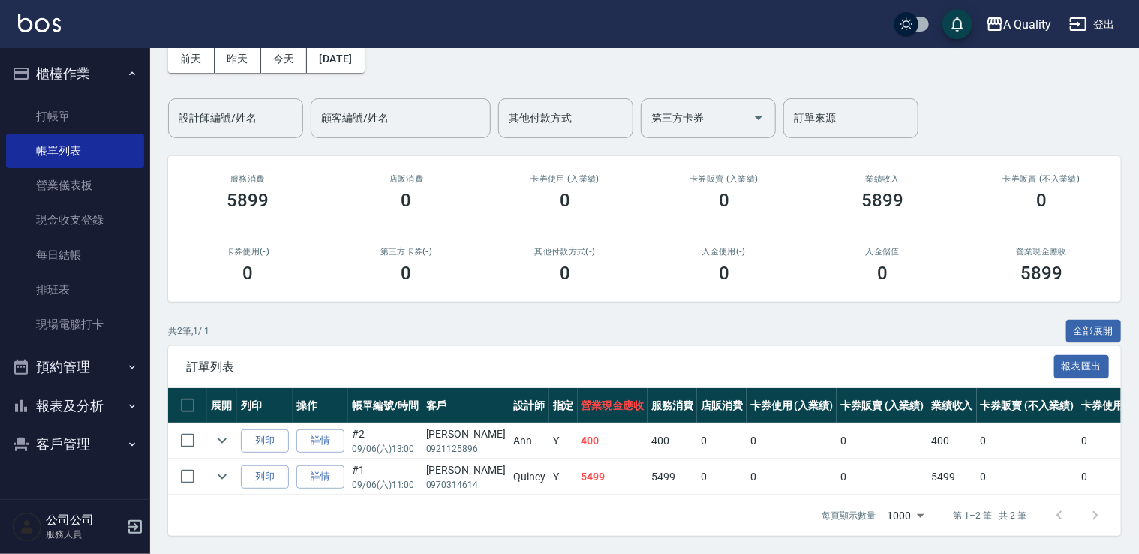
scroll to position [86, 0]
click at [54, 365] on button "預約管理" at bounding box center [75, 367] width 138 height 39
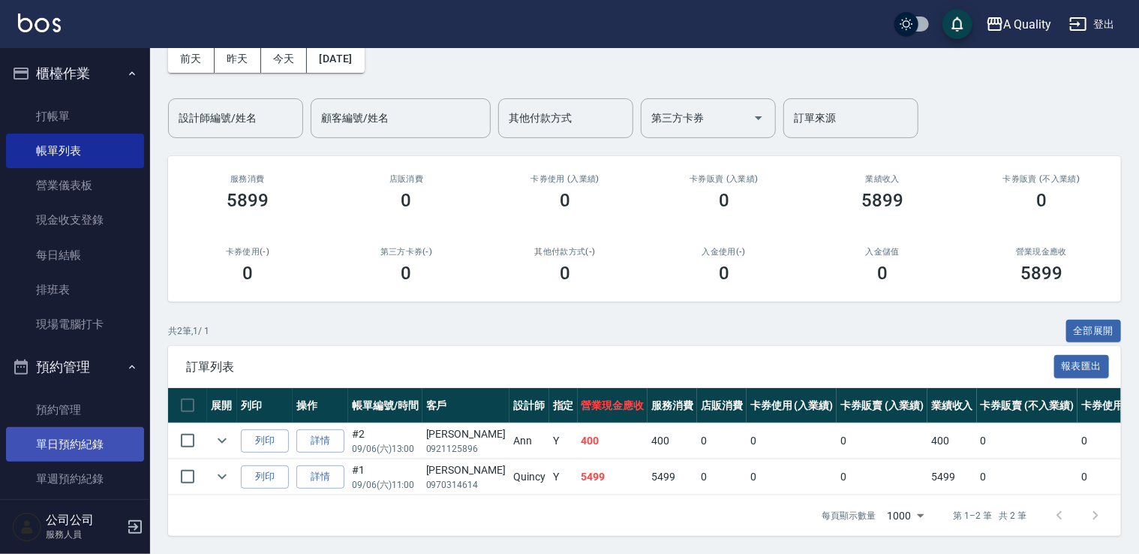
click at [74, 443] on link "單日預約紀錄" at bounding box center [75, 444] width 138 height 35
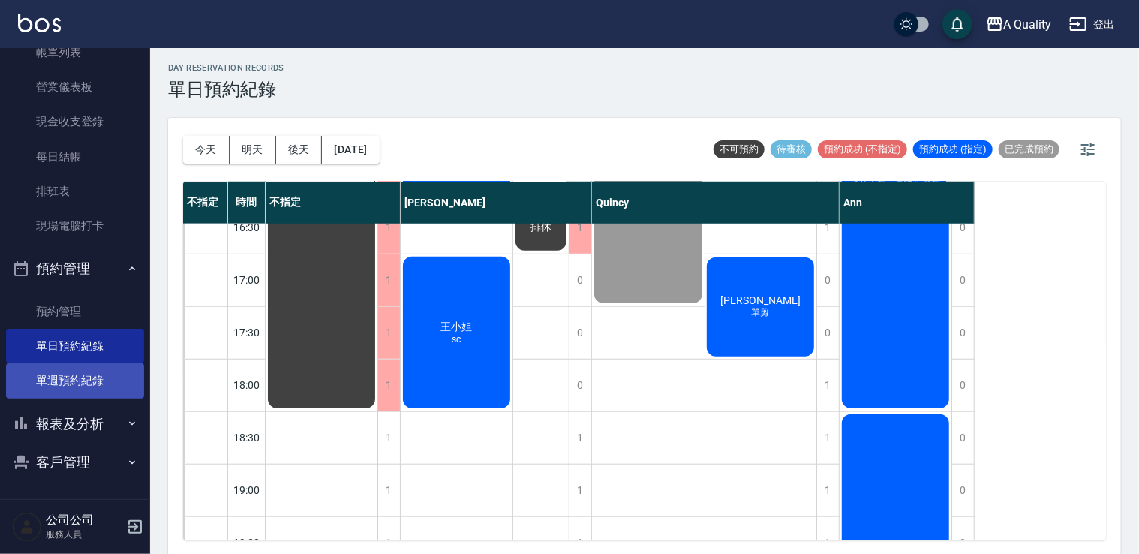
scroll to position [4, 0]
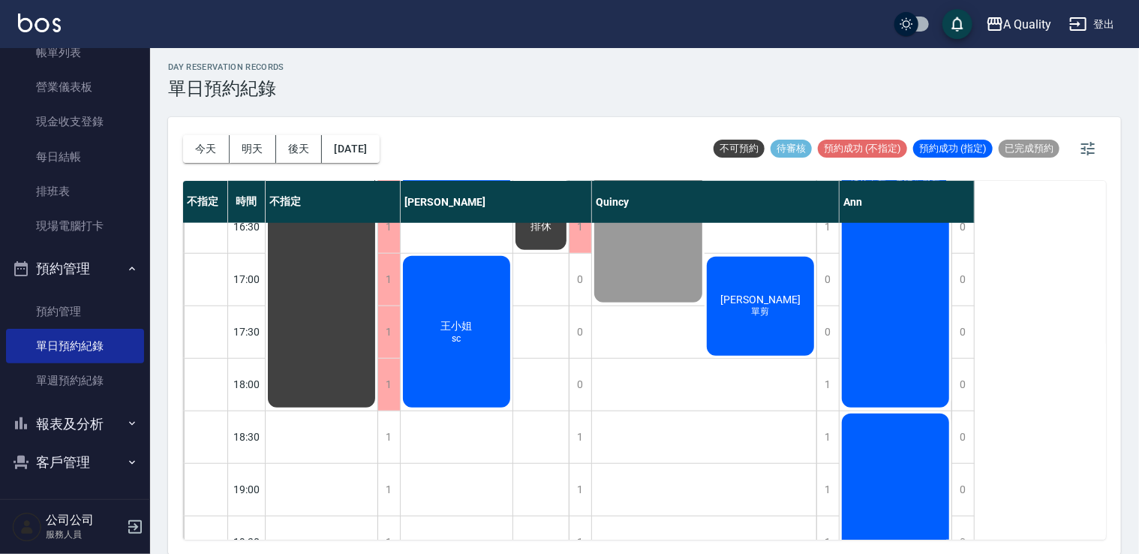
click at [76, 420] on button "報表及分析" at bounding box center [75, 424] width 138 height 39
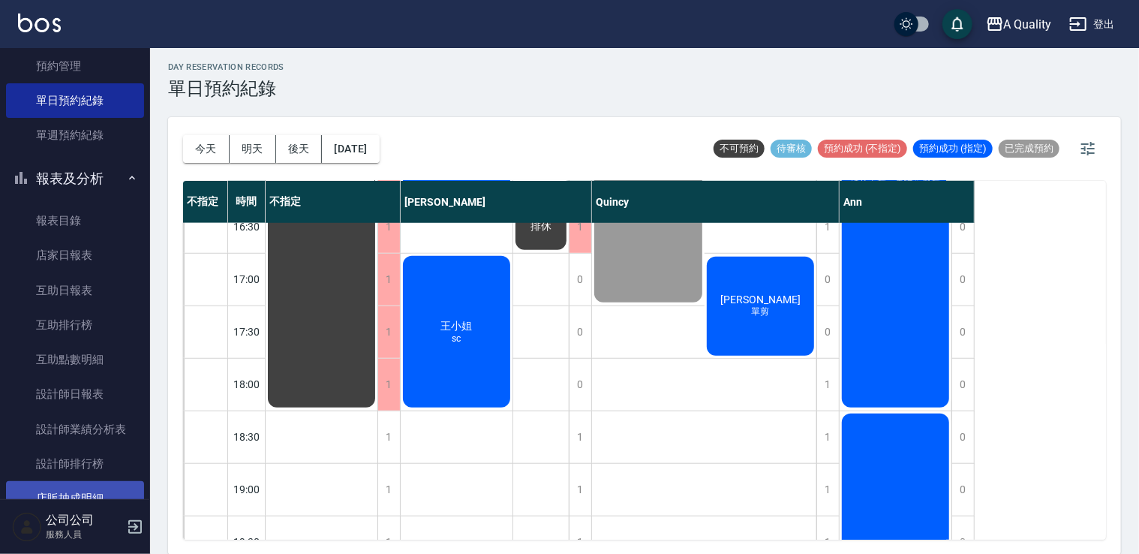
scroll to position [457, 0]
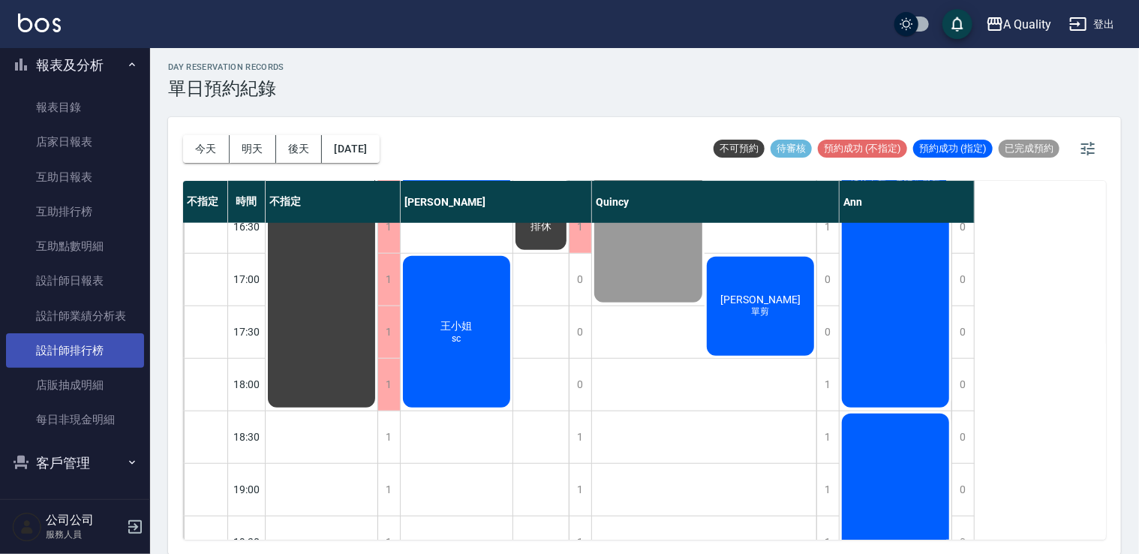
click at [68, 337] on link "設計師排行榜" at bounding box center [75, 350] width 138 height 35
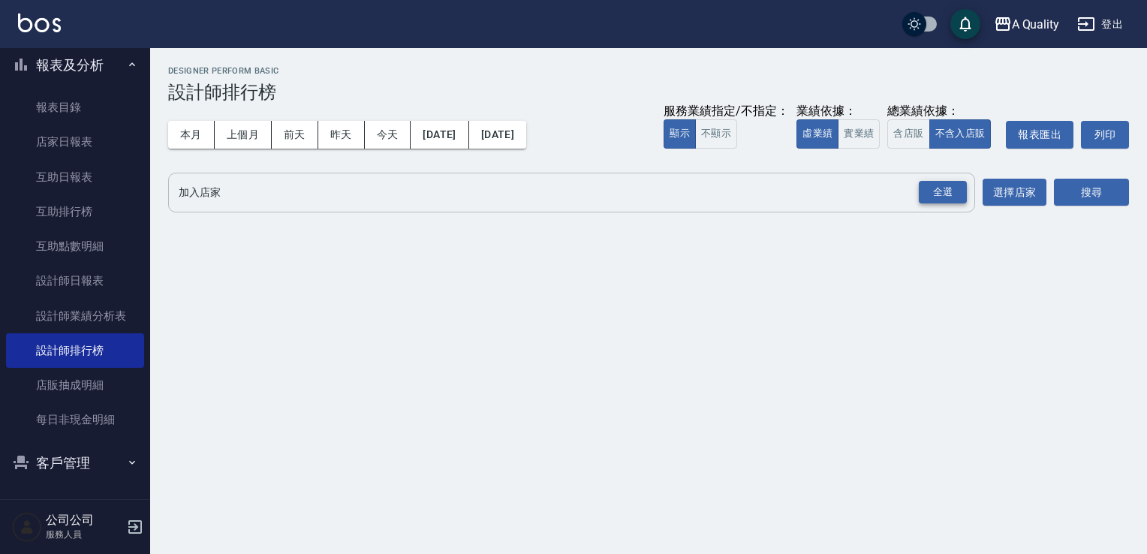
click at [928, 188] on div "全選" at bounding box center [943, 192] width 48 height 23
click at [1108, 188] on button "搜尋" at bounding box center [1091, 193] width 75 height 28
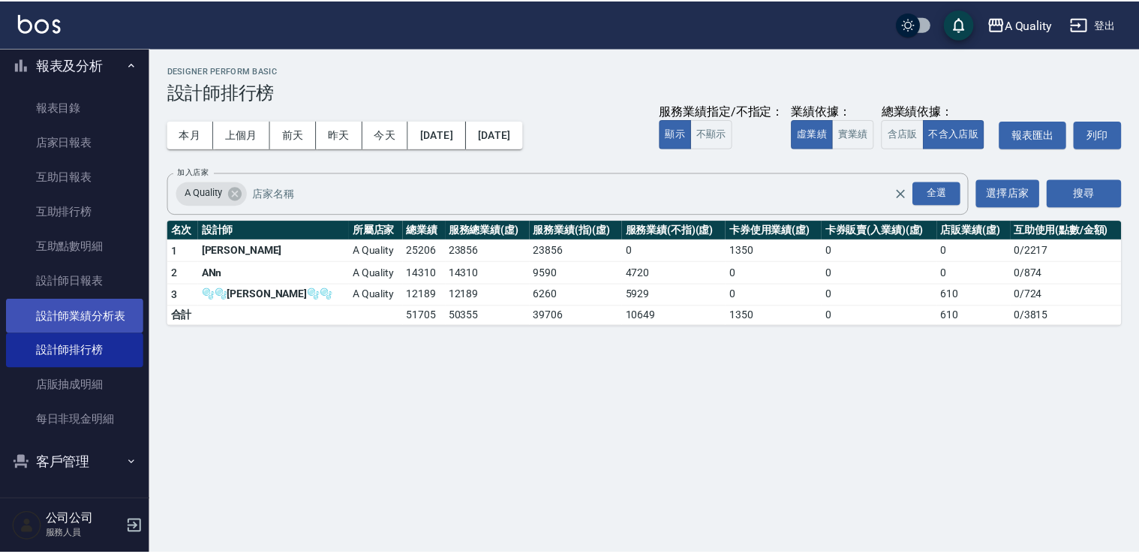
scroll to position [232, 0]
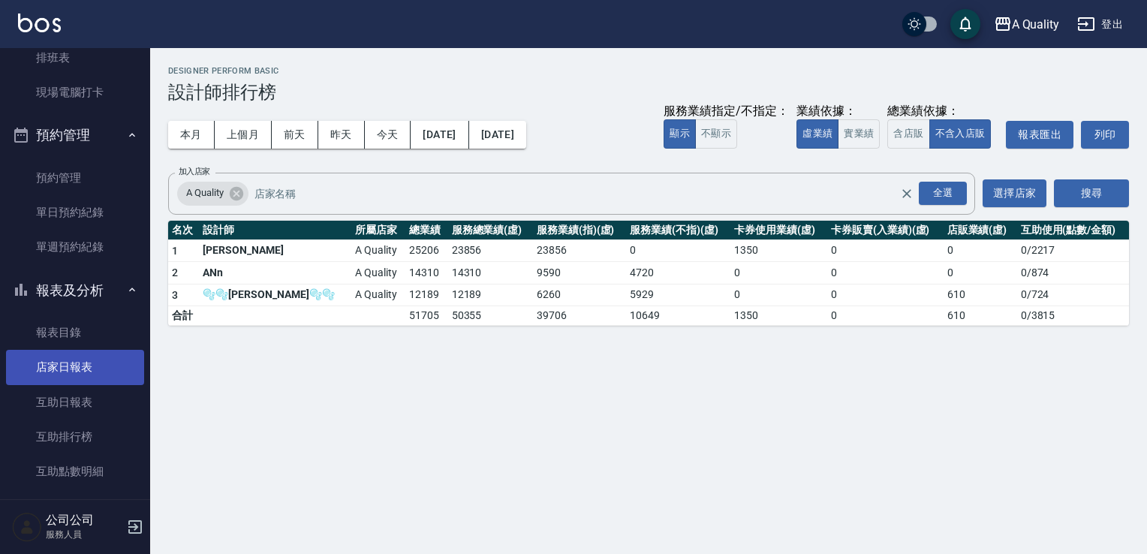
click at [81, 361] on link "店家日報表" at bounding box center [75, 367] width 138 height 35
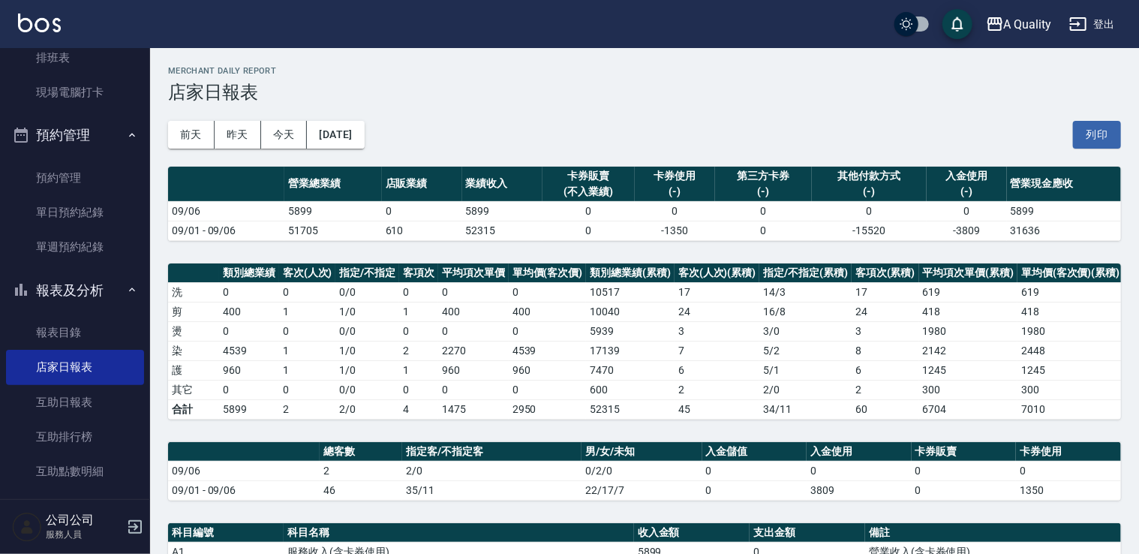
scroll to position [225, 0]
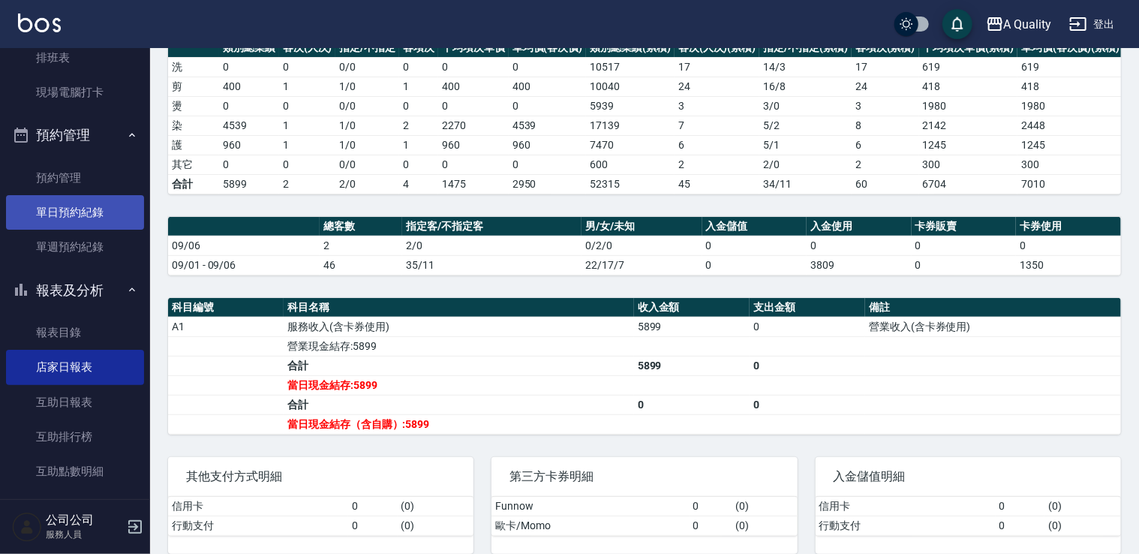
click at [69, 206] on link "單日預約紀錄" at bounding box center [75, 212] width 138 height 35
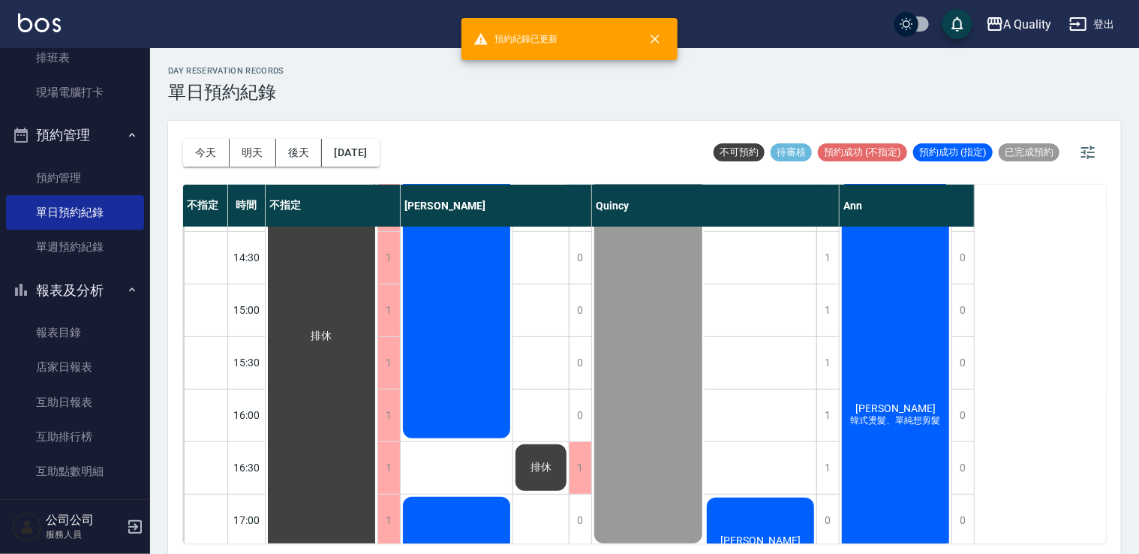
scroll to position [450, 0]
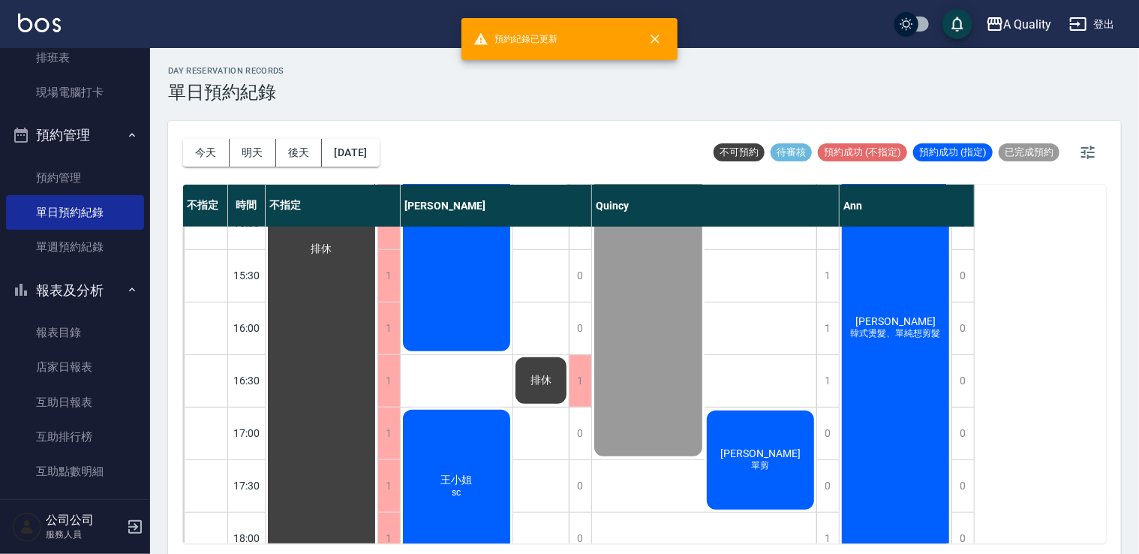
click at [872, 383] on div "邱詩茜 韓式燙髮、單純想剪髮" at bounding box center [896, 327] width 112 height 471
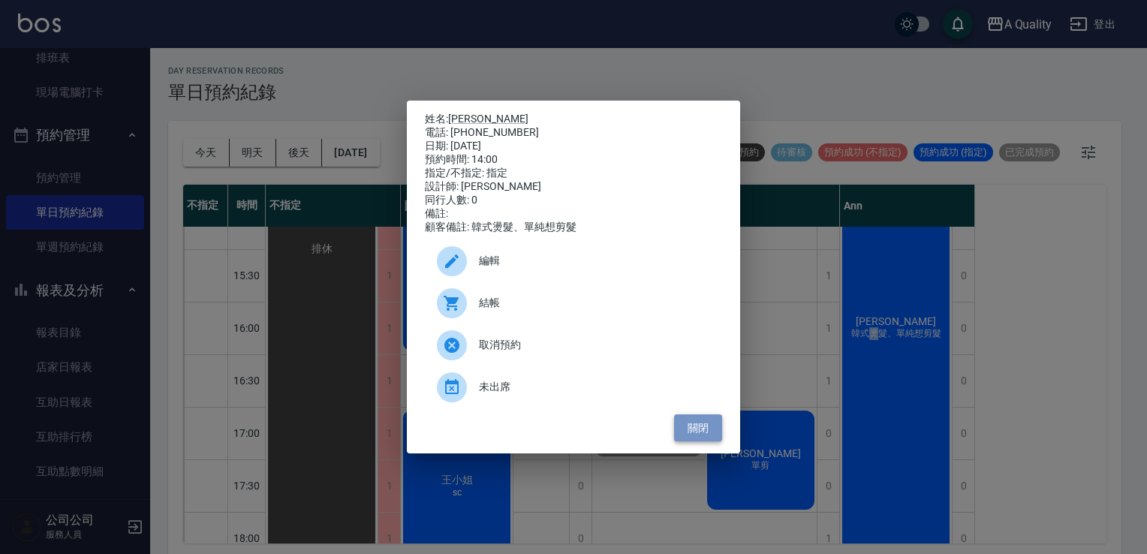
click at [712, 423] on button "關閉" at bounding box center [698, 428] width 48 height 28
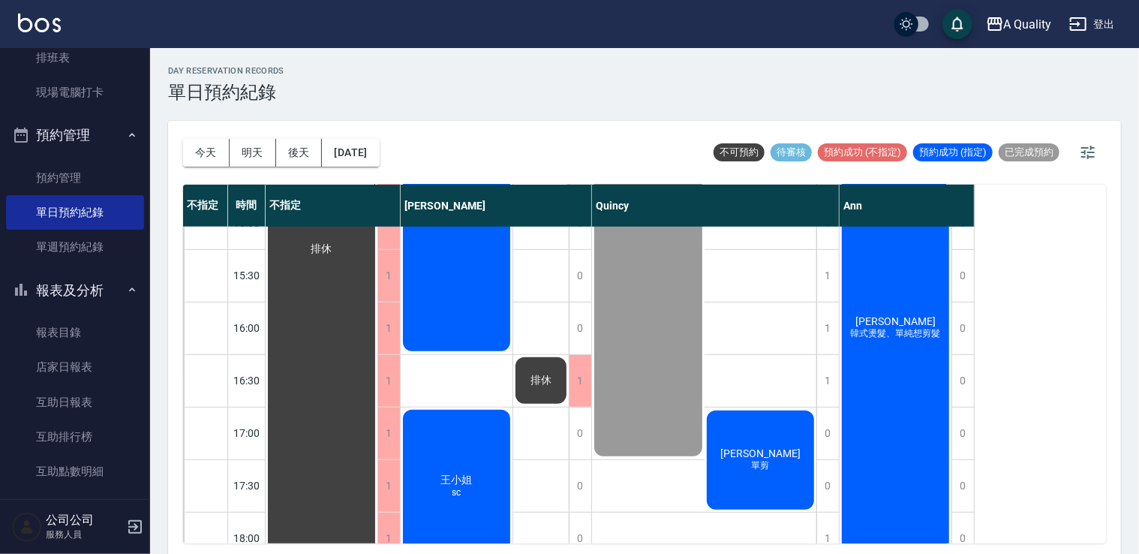
click at [1018, 416] on div "不指定 時間 不指定 Taylor Quincy Ann 11:00 11:30 12:00 12:30 13:00 13:30 14:00 14:30 15…" at bounding box center [644, 364] width 923 height 359
click at [877, 351] on div "邱詩茜 韓式燙髮、單純想剪髮" at bounding box center [896, 327] width 112 height 471
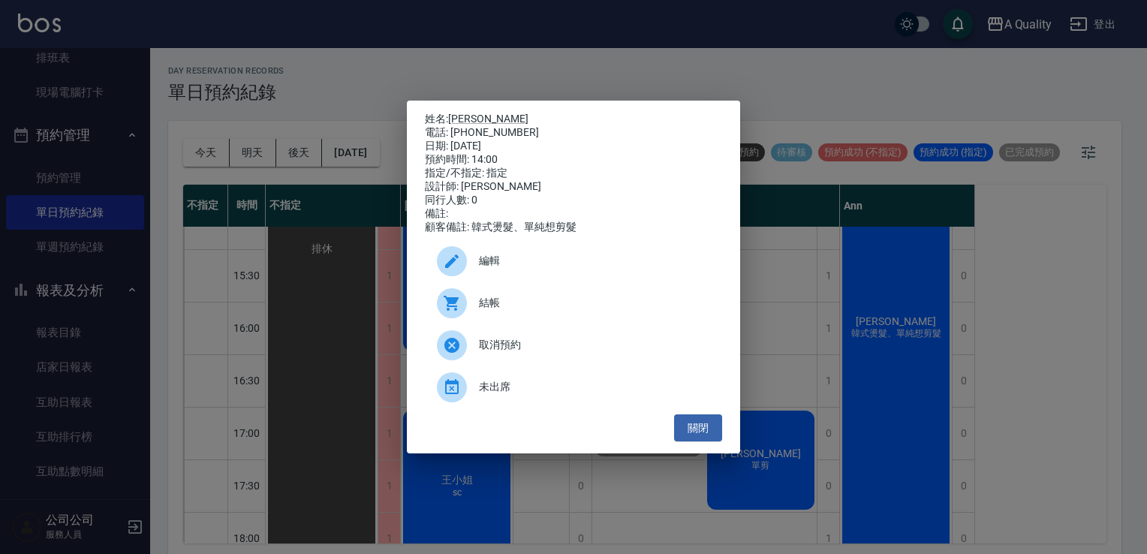
click at [535, 311] on span "結帳" at bounding box center [594, 303] width 231 height 16
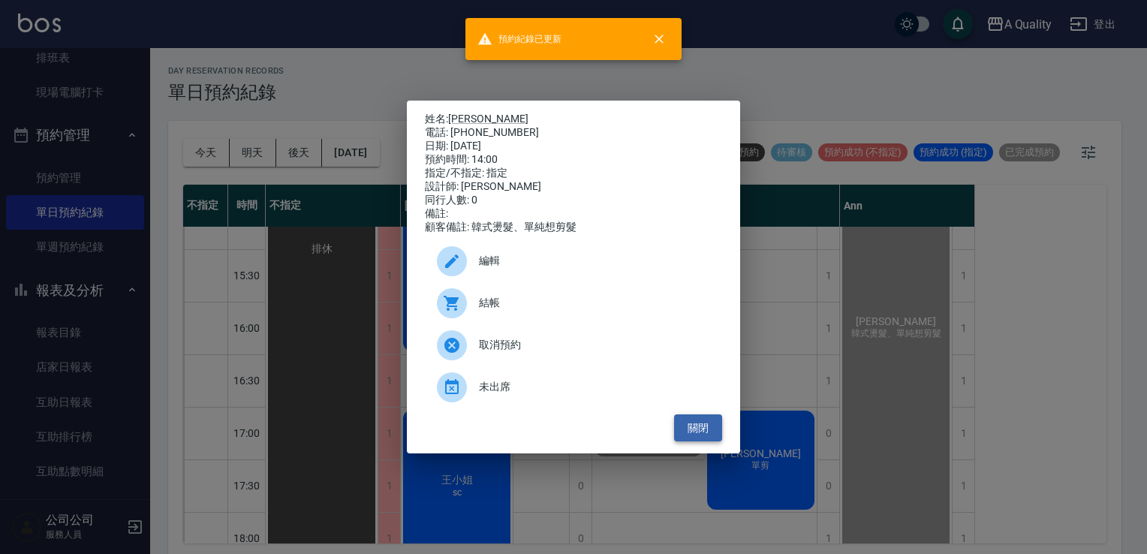
drag, startPoint x: 685, startPoint y: 438, endPoint x: 705, endPoint y: 431, distance: 21.6
click at [685, 438] on button "關閉" at bounding box center [698, 428] width 48 height 28
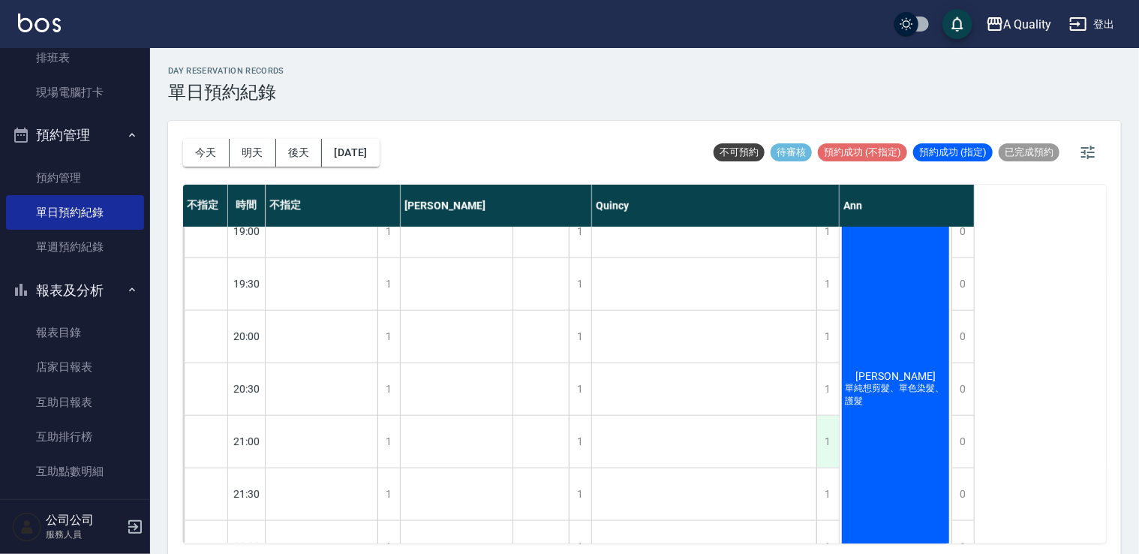
scroll to position [956, 0]
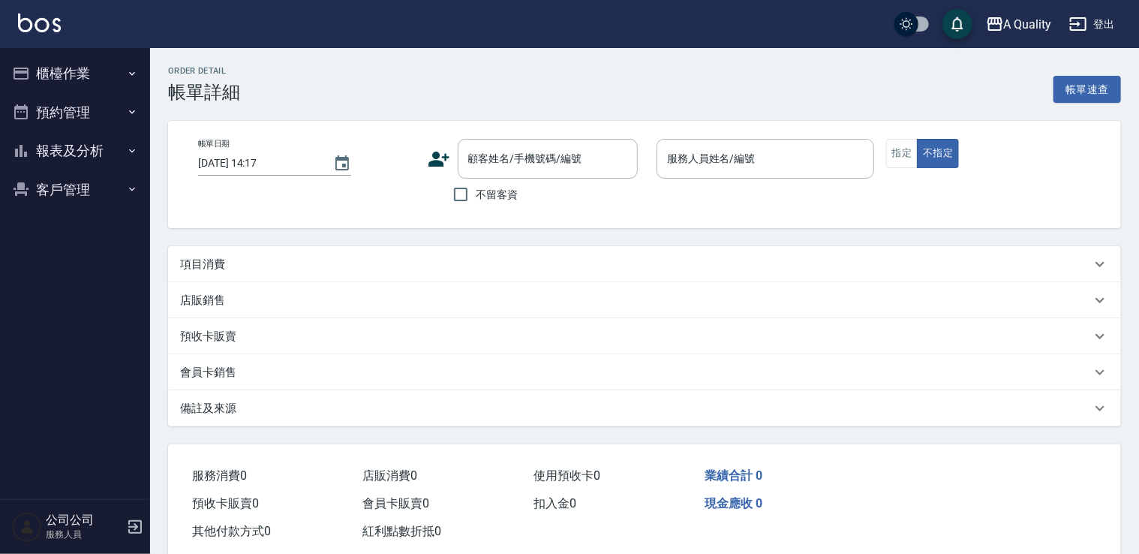
click at [236, 259] on div "項目消費" at bounding box center [635, 265] width 911 height 16
type input "[DATE] 14:00"
type input "Ann(無代號)"
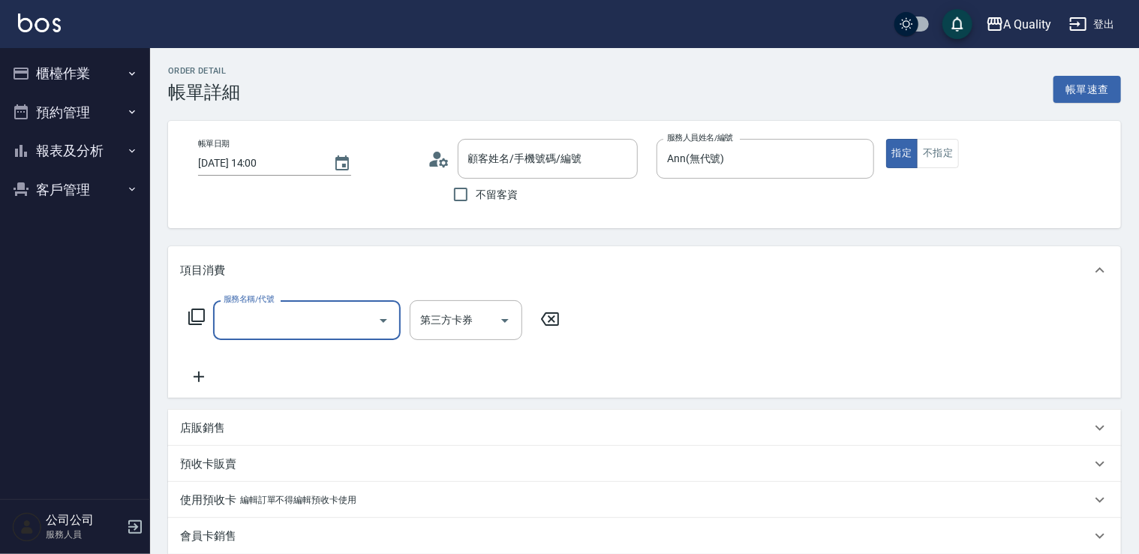
type input "[PERSON_NAME]/0925066056/null"
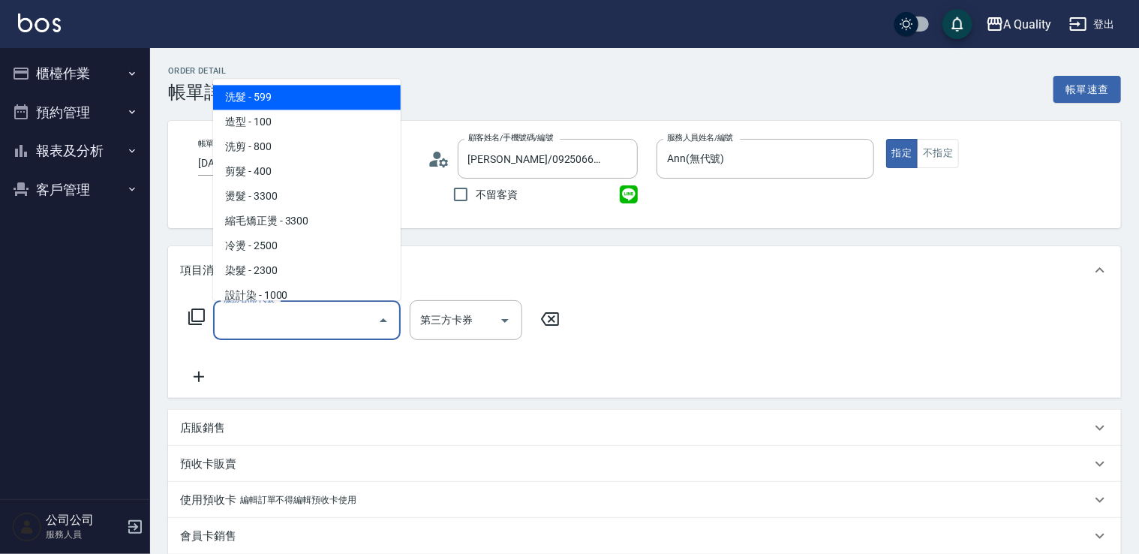
click at [321, 311] on input "服務名稱/代號" at bounding box center [296, 320] width 152 height 26
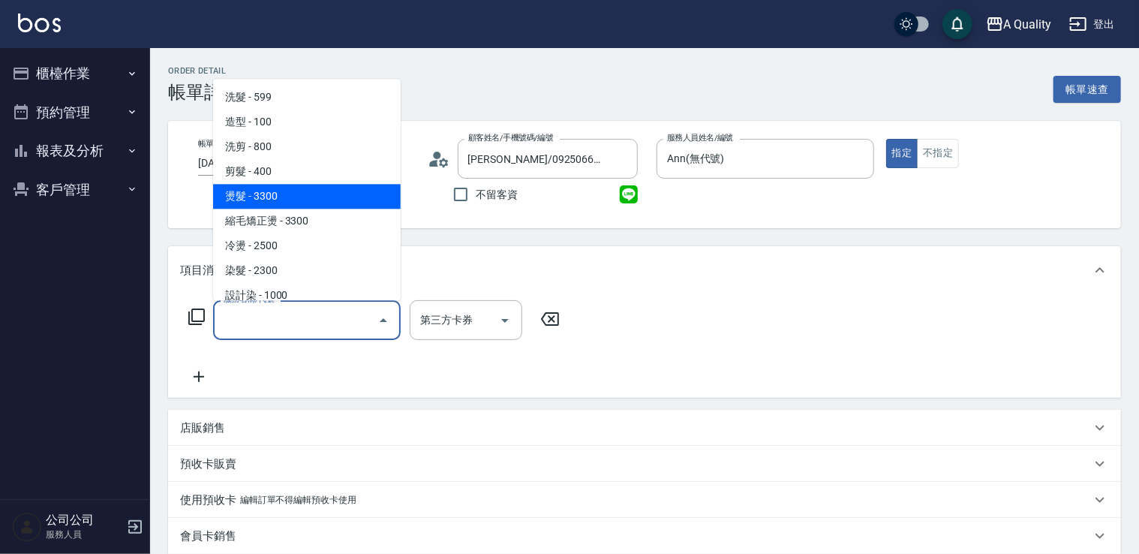
click at [274, 191] on span "燙髮 - 3300" at bounding box center [307, 196] width 188 height 25
type input "燙髮(301)"
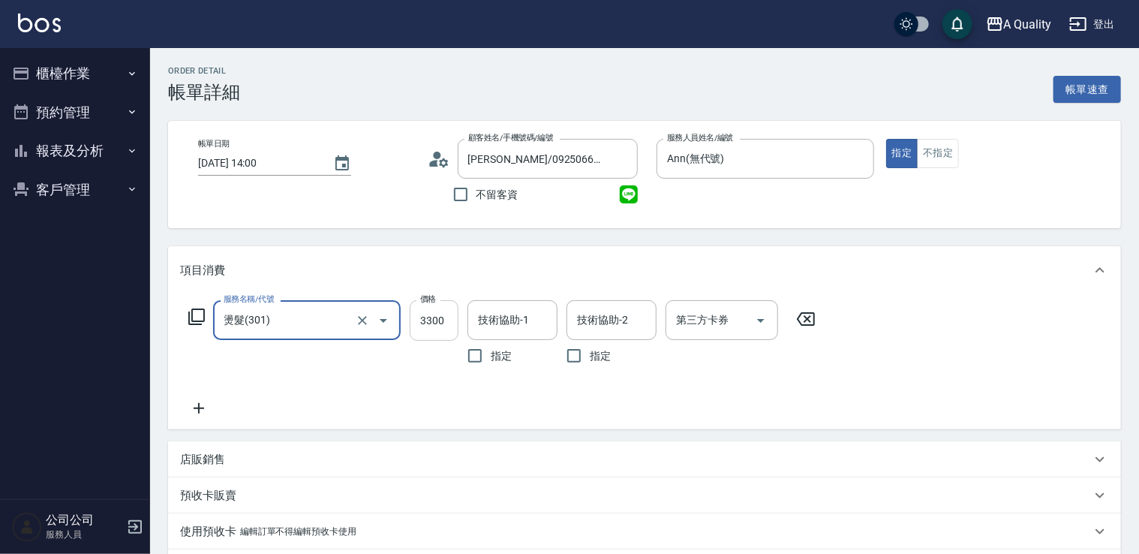
click at [442, 332] on input "3300" at bounding box center [434, 320] width 49 height 41
type input "3440"
drag, startPoint x: 186, startPoint y: 406, endPoint x: 197, endPoint y: 408, distance: 10.6
click at [197, 408] on icon at bounding box center [199, 408] width 38 height 18
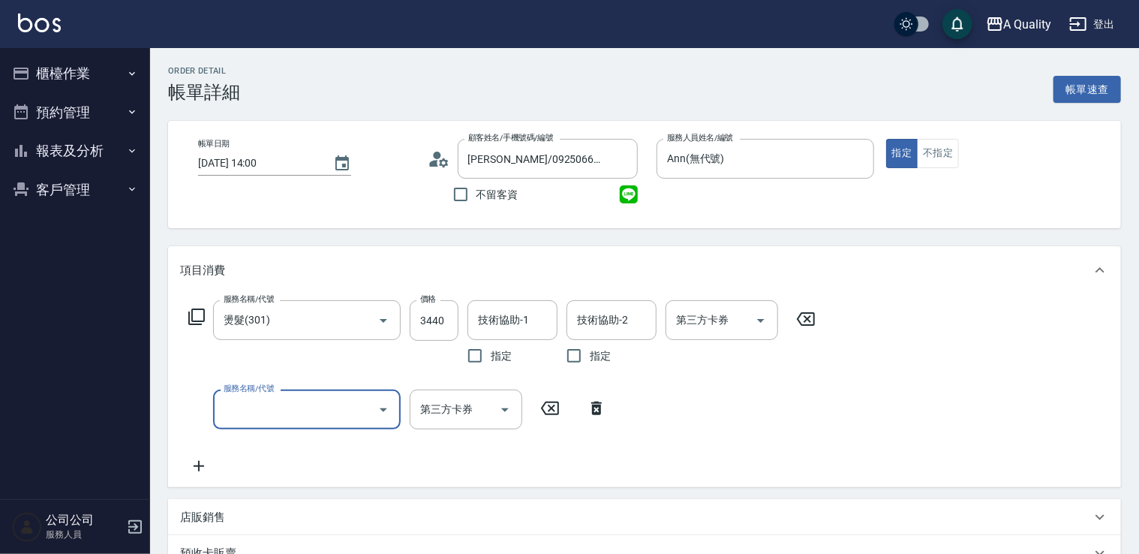
click at [297, 407] on input "服務名稱/代號" at bounding box center [296, 409] width 152 height 26
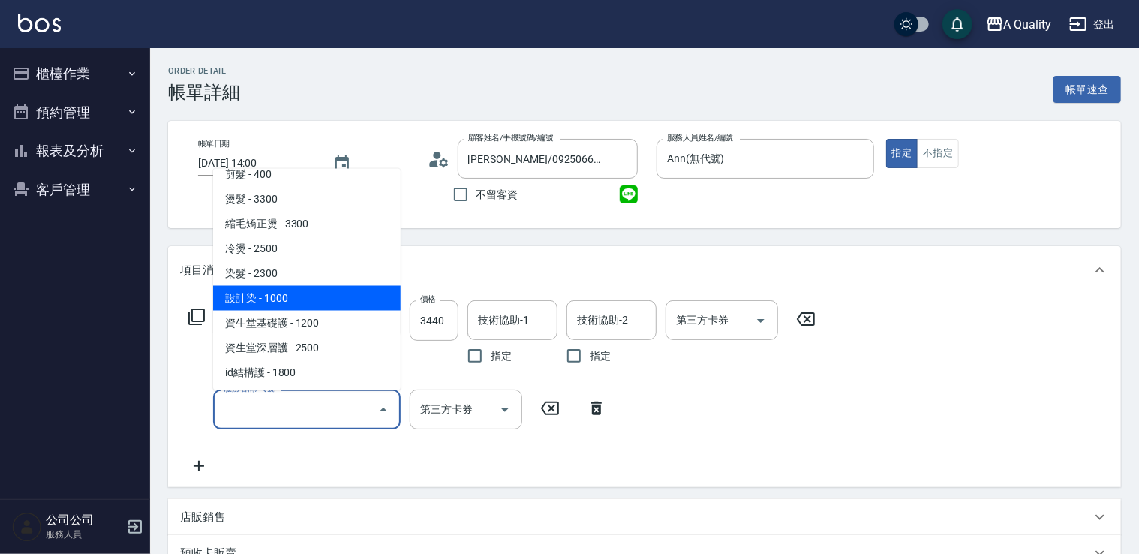
scroll to position [211, 0]
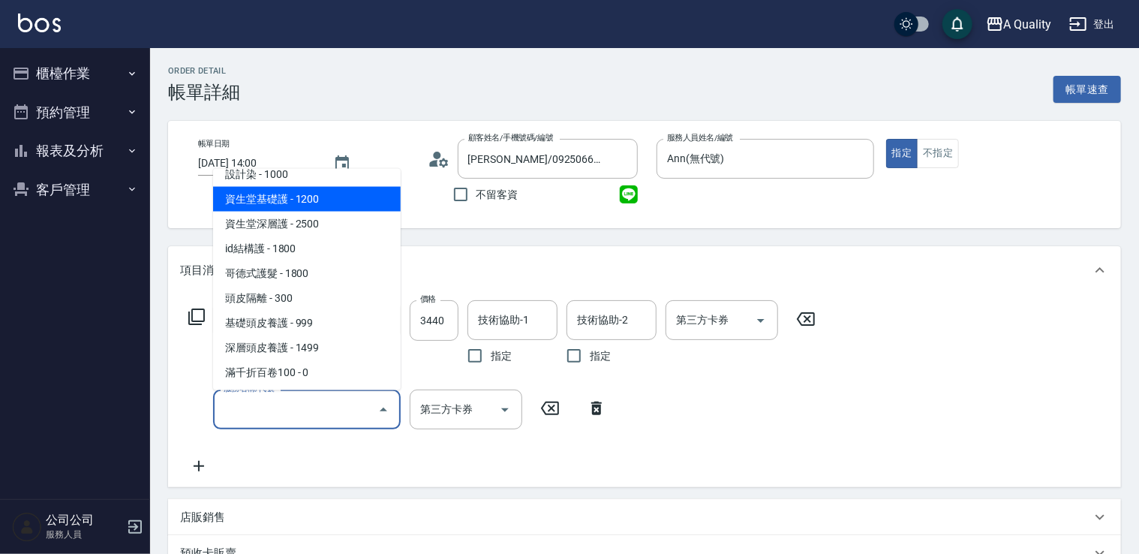
click at [312, 199] on span "資生堂基礎護 - 1200" at bounding box center [307, 198] width 188 height 25
type input "資生堂基礎護(501)"
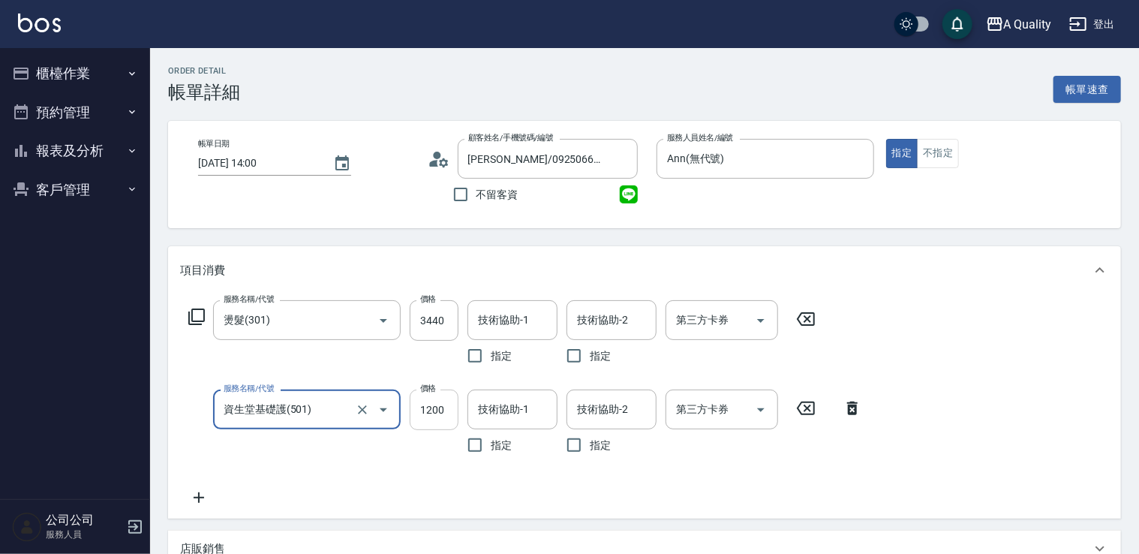
click at [438, 412] on input "1200" at bounding box center [434, 410] width 49 height 41
type input "960"
click at [510, 404] on input "技術協助-1" at bounding box center [512, 409] width 77 height 26
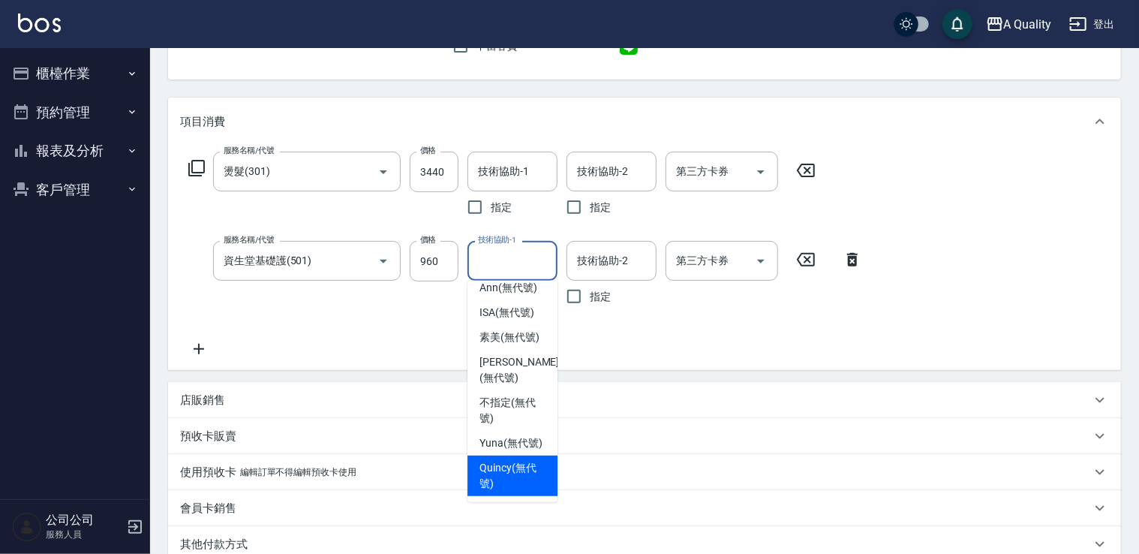
scroll to position [150, 0]
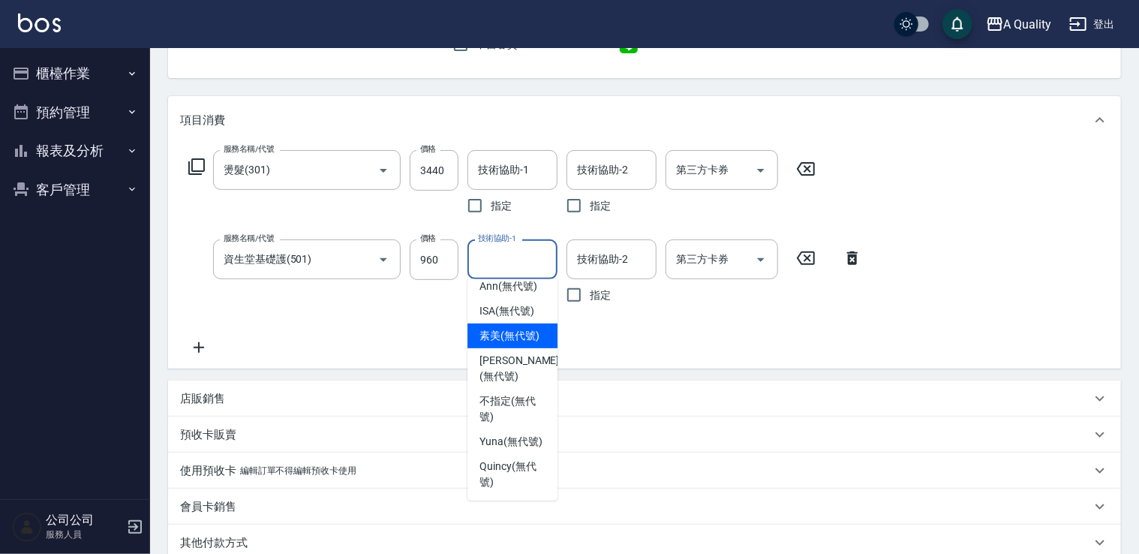
click at [492, 328] on span "素美 (無代號)" at bounding box center [510, 336] width 60 height 16
type input "素美(無代號)"
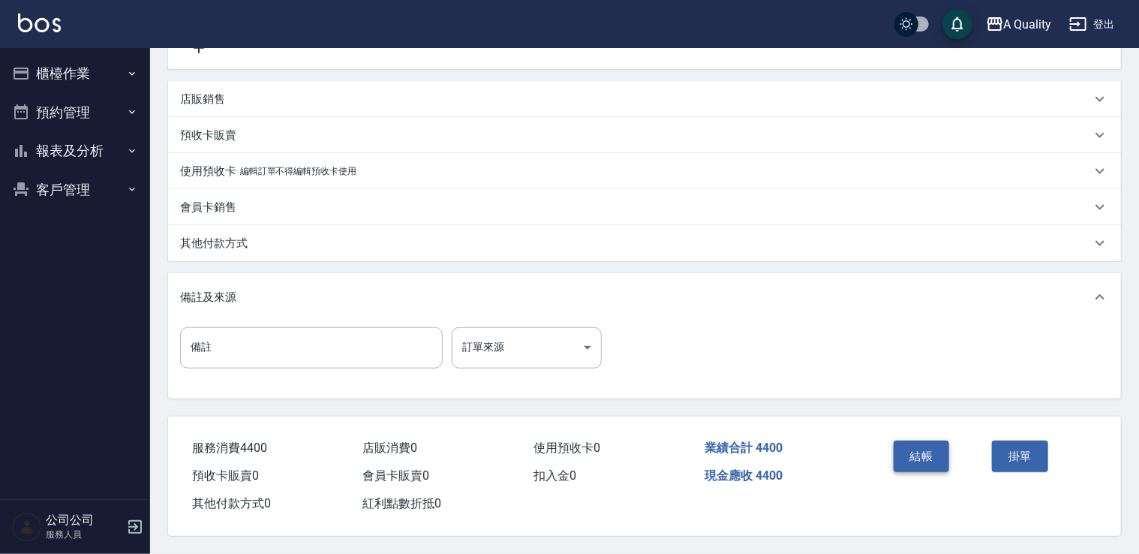
scroll to position [453, 0]
click at [908, 456] on button "結帳" at bounding box center [922, 457] width 56 height 32
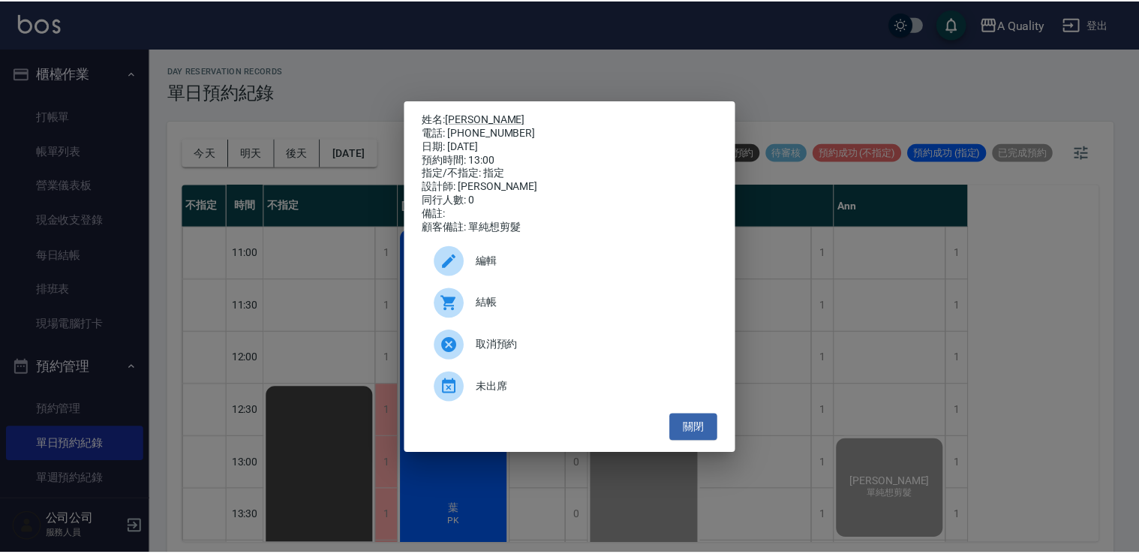
scroll to position [4, 0]
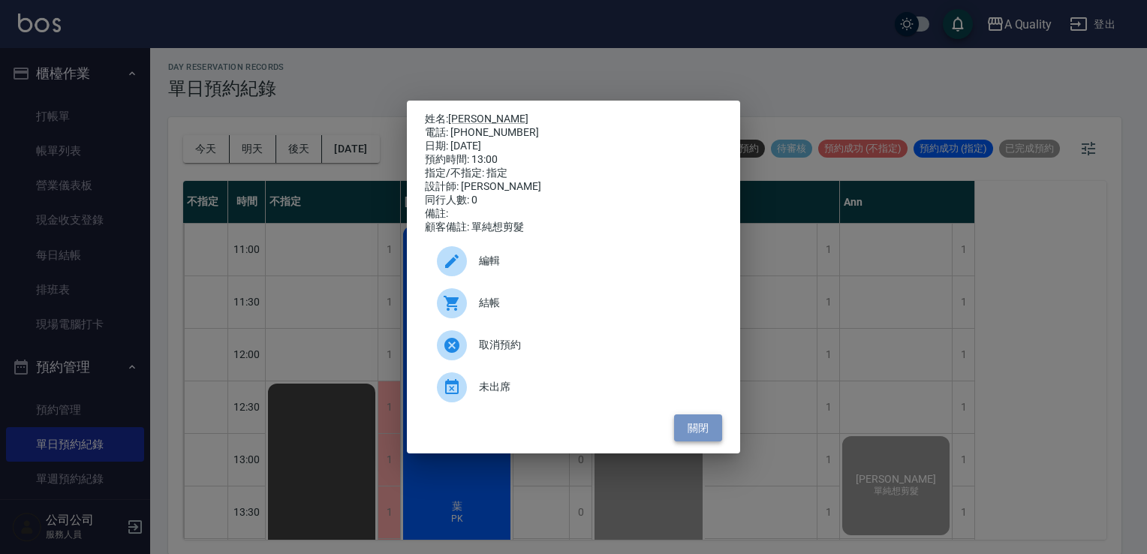
click at [705, 434] on button "關閉" at bounding box center [698, 428] width 48 height 28
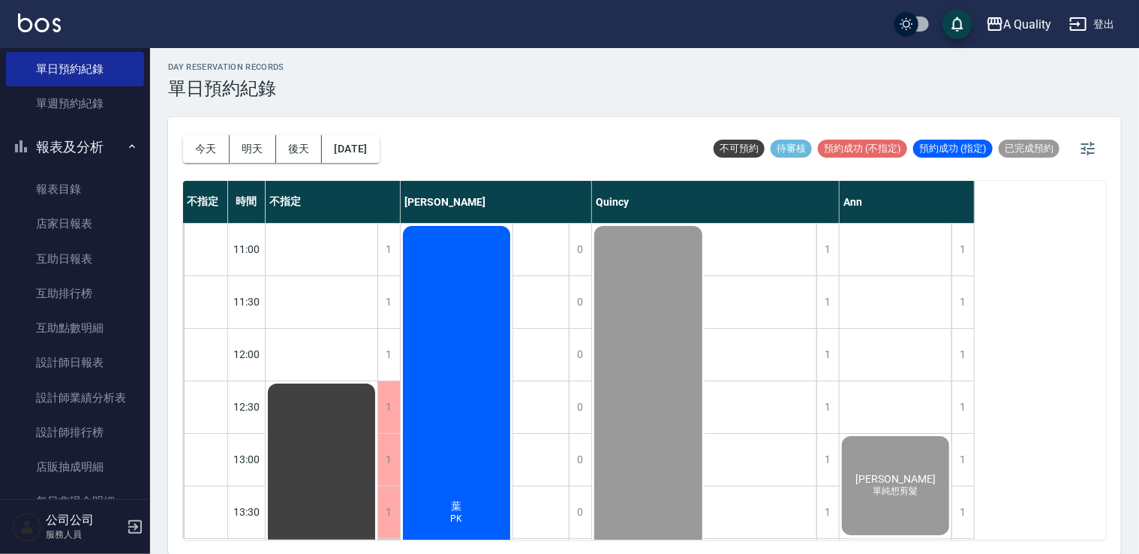
scroll to position [573, 0]
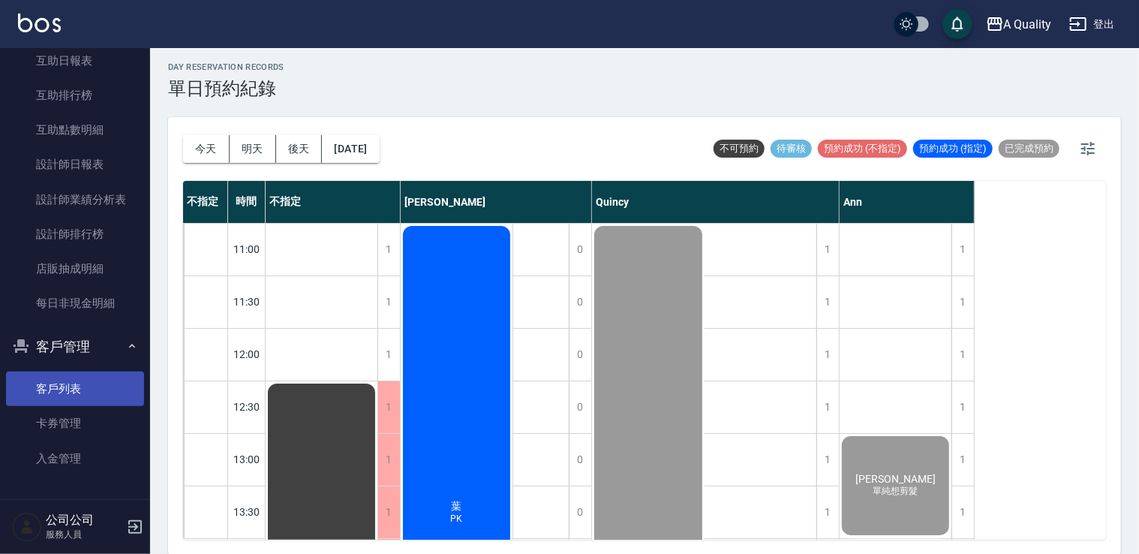
click at [82, 385] on link "客戶列表" at bounding box center [75, 389] width 138 height 35
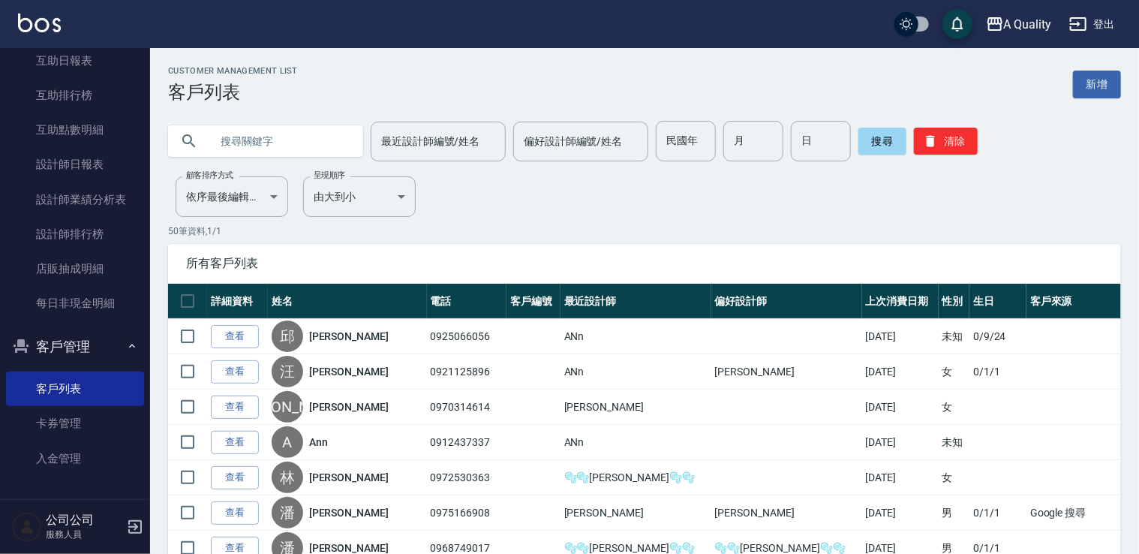
paste input "0965495339"
type input "0965495339"
click at [877, 143] on button "搜尋" at bounding box center [883, 141] width 48 height 27
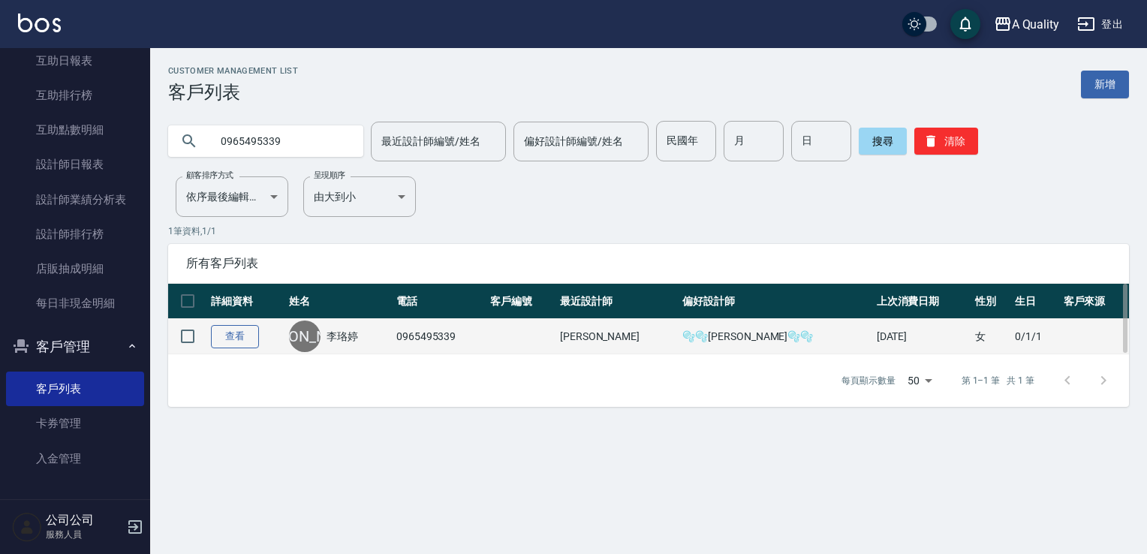
click at [240, 339] on link "查看" at bounding box center [235, 336] width 48 height 23
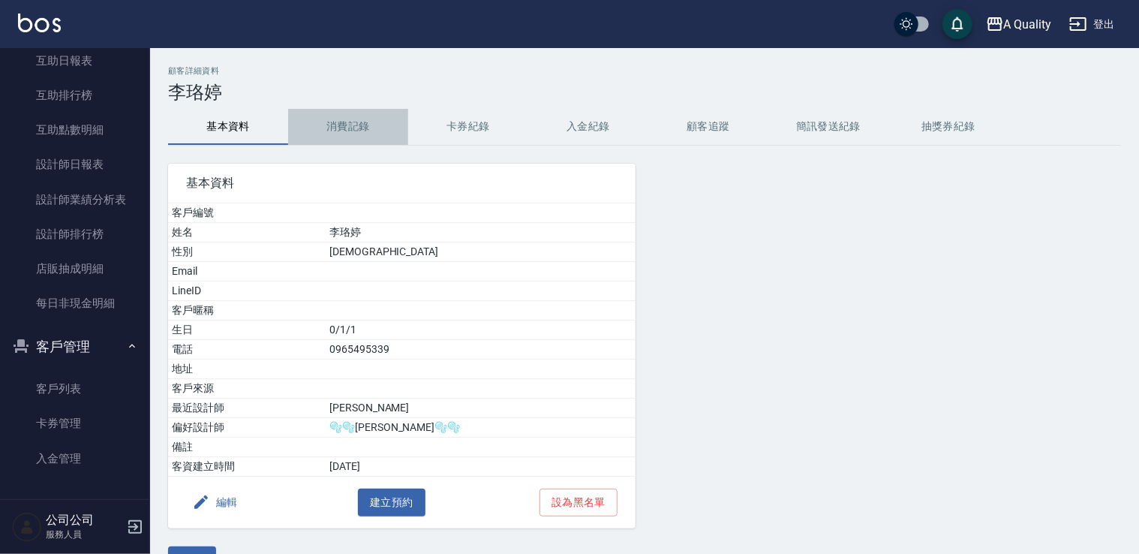
click at [360, 124] on button "消費記錄" at bounding box center [348, 127] width 120 height 36
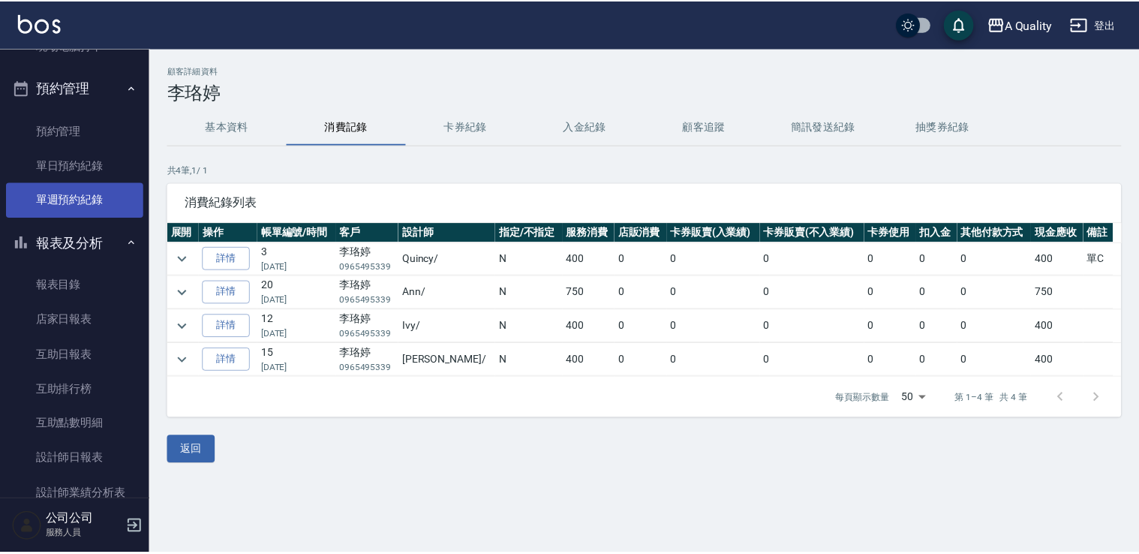
scroll to position [198, 0]
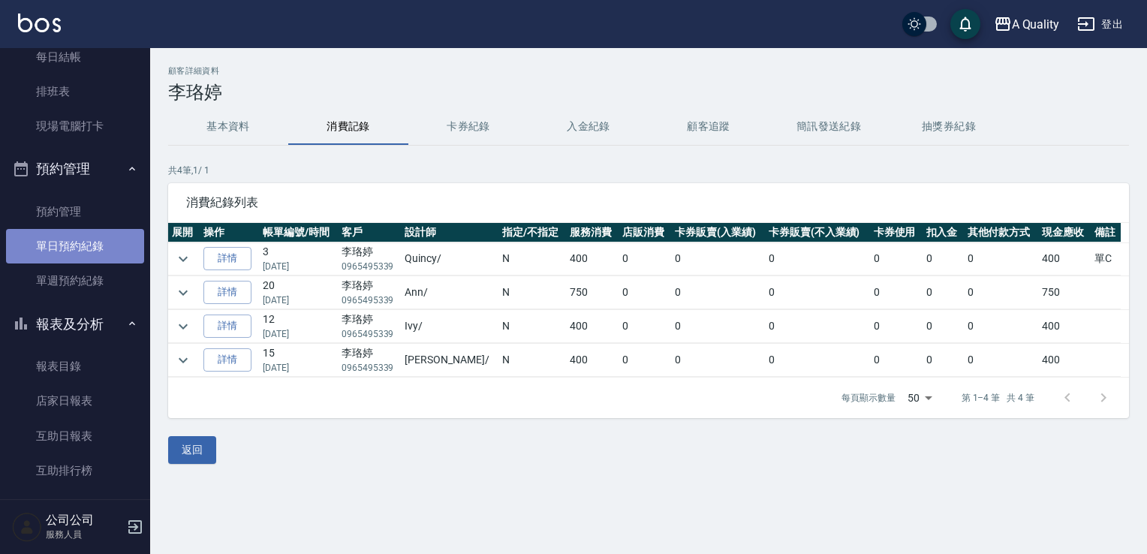
click at [92, 242] on link "單日預約紀錄" at bounding box center [75, 246] width 138 height 35
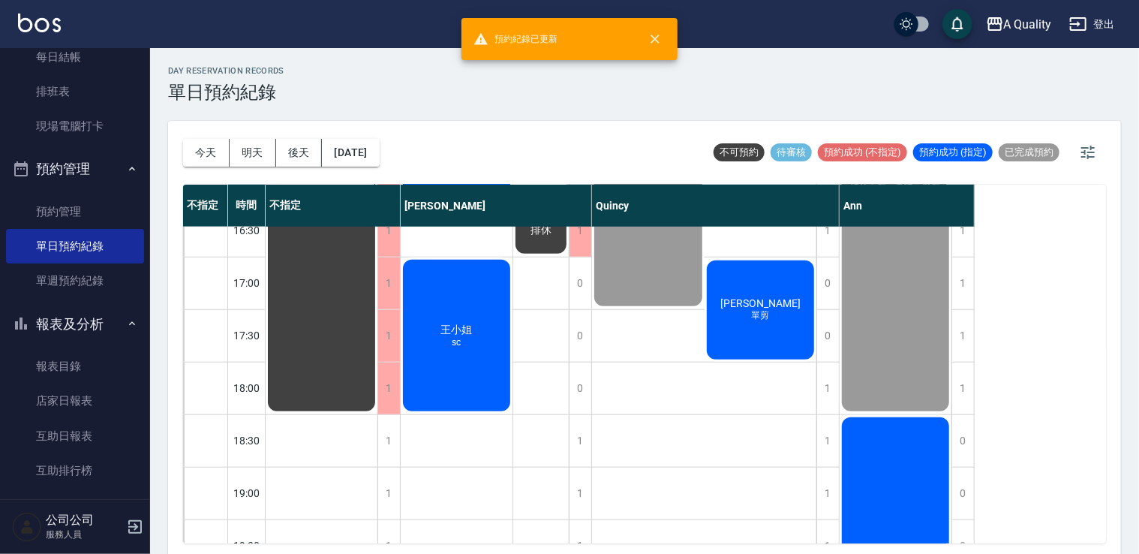
scroll to position [600, 0]
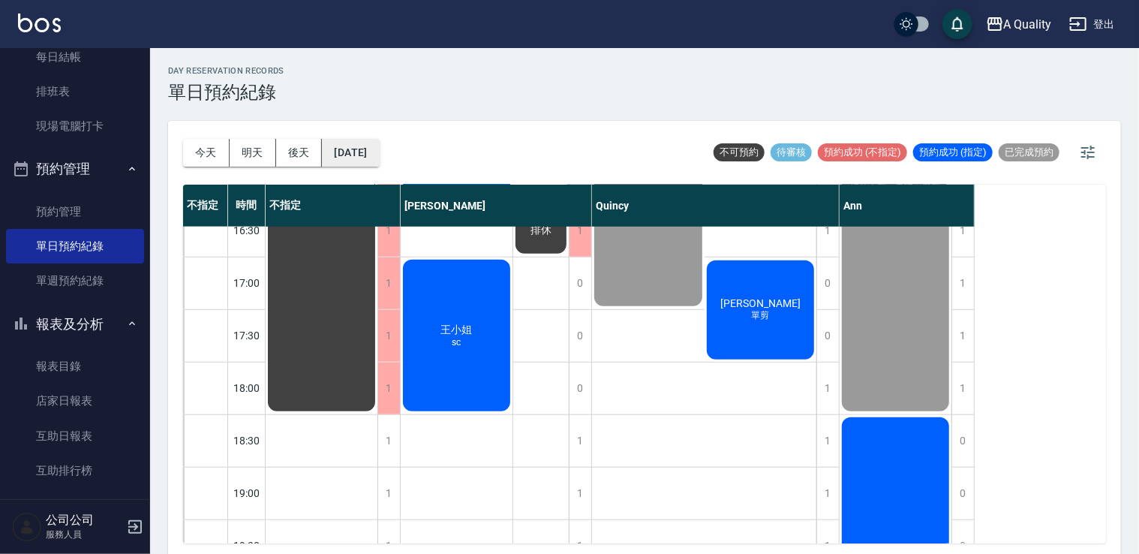
click at [367, 151] on button "[DATE]" at bounding box center [350, 153] width 57 height 28
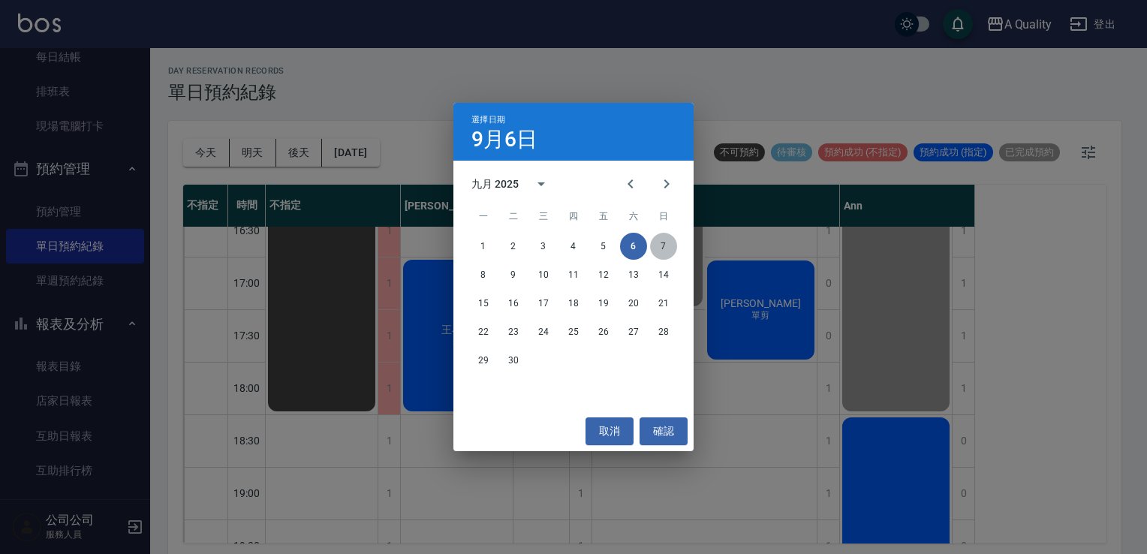
click at [658, 248] on button "7" at bounding box center [663, 246] width 27 height 27
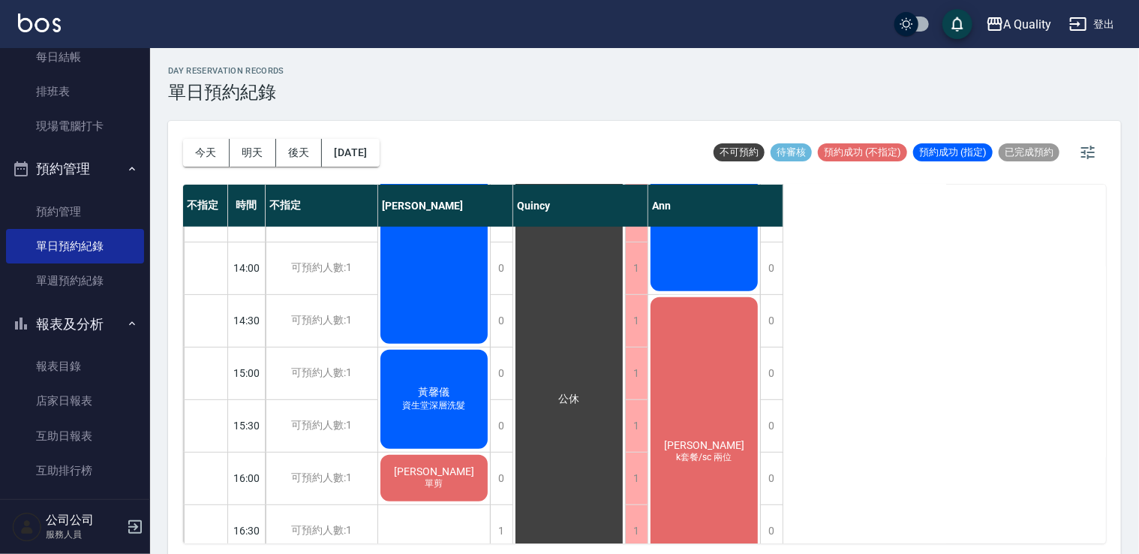
scroll to position [525, 0]
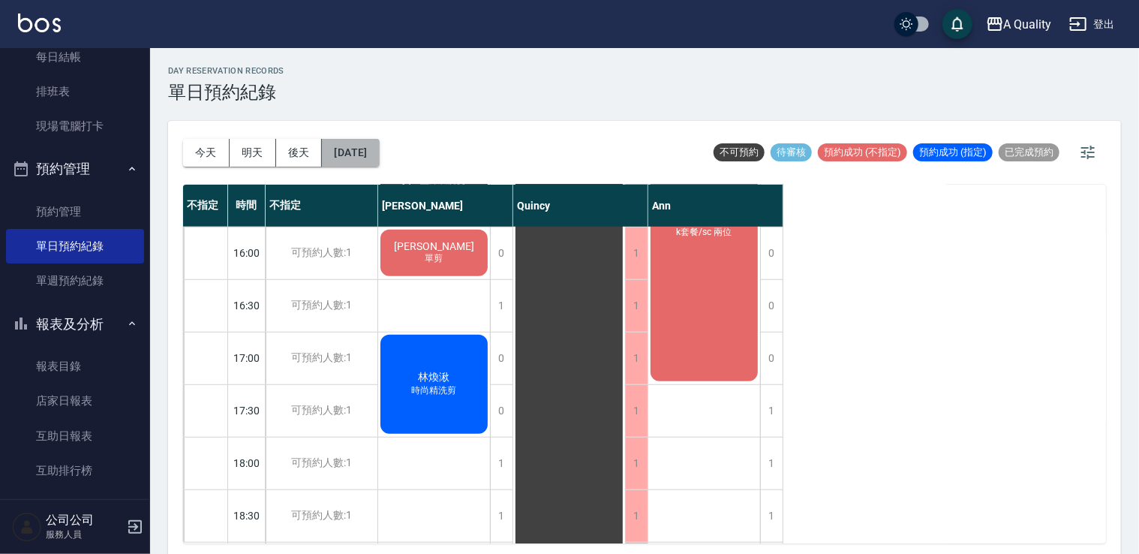
click at [379, 146] on button "2025/09/07" at bounding box center [350, 153] width 57 height 28
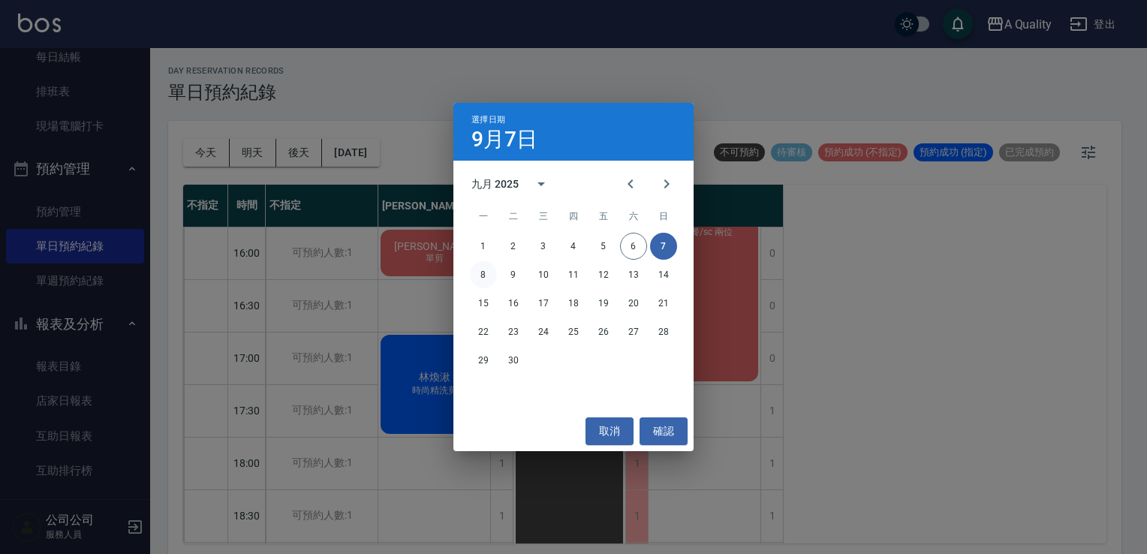
click at [481, 278] on button "8" at bounding box center [483, 274] width 27 height 27
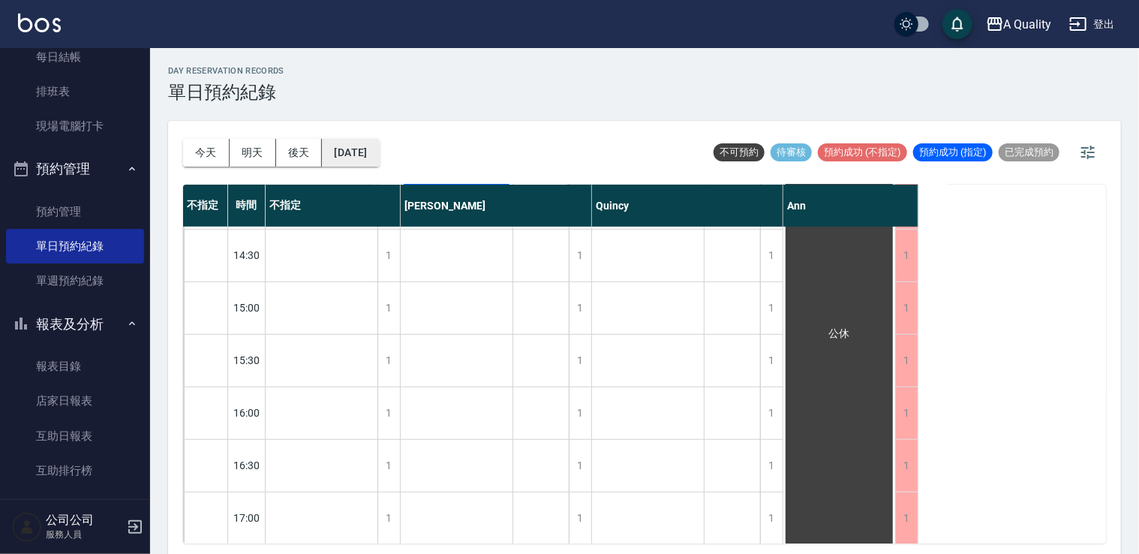
scroll to position [340, 0]
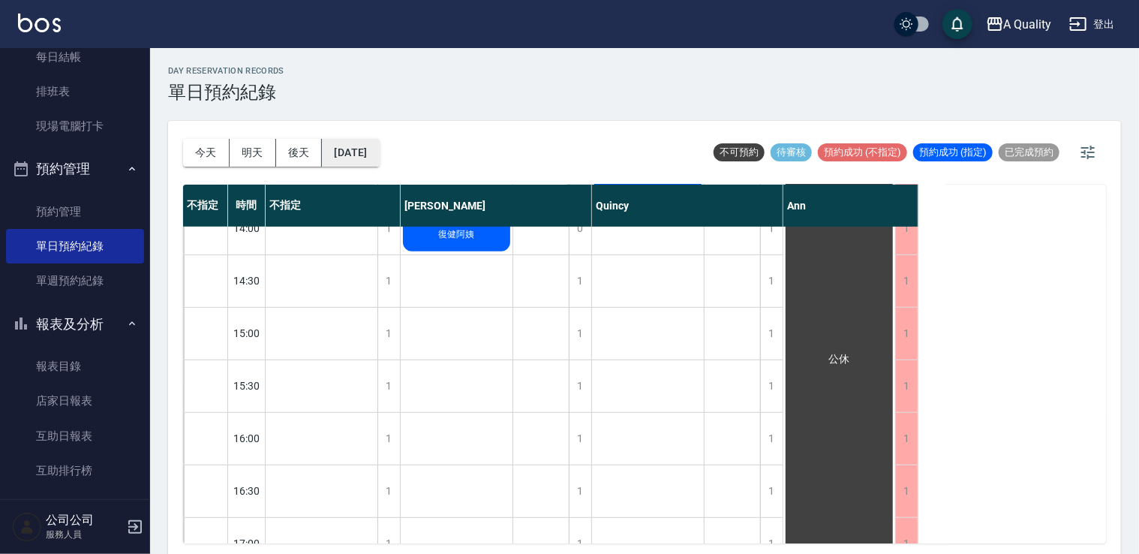
click at [367, 150] on button "2025/09/08" at bounding box center [350, 153] width 57 height 28
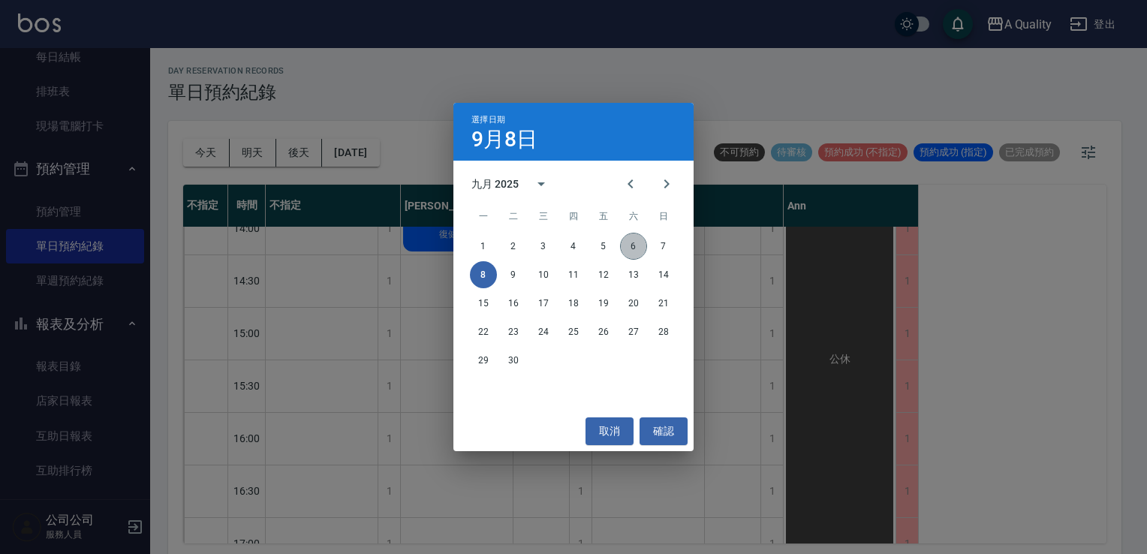
click at [630, 243] on button "6" at bounding box center [633, 246] width 27 height 27
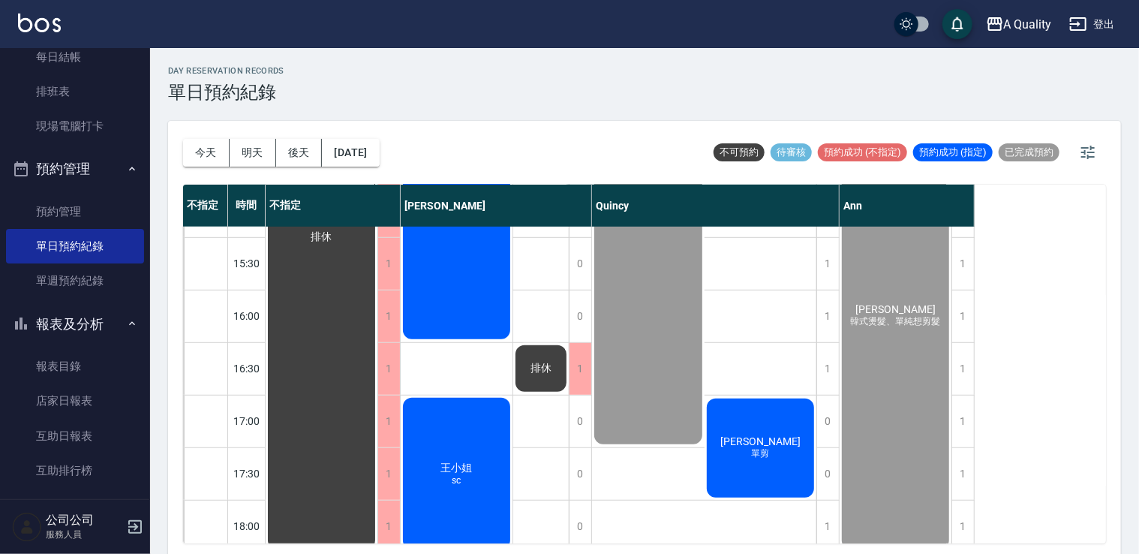
scroll to position [375, 0]
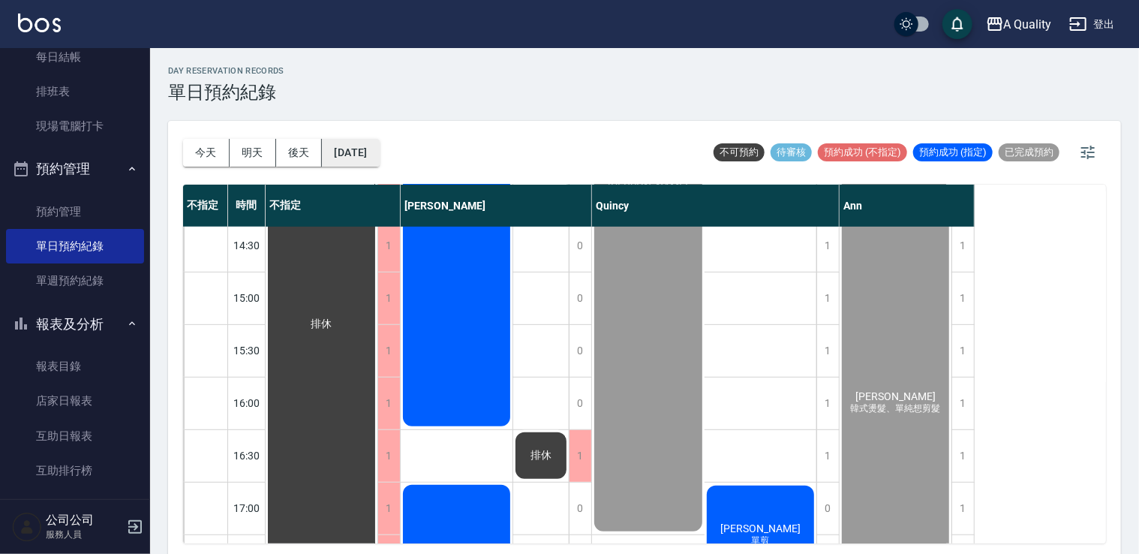
click at [375, 146] on button "[DATE]" at bounding box center [350, 153] width 57 height 28
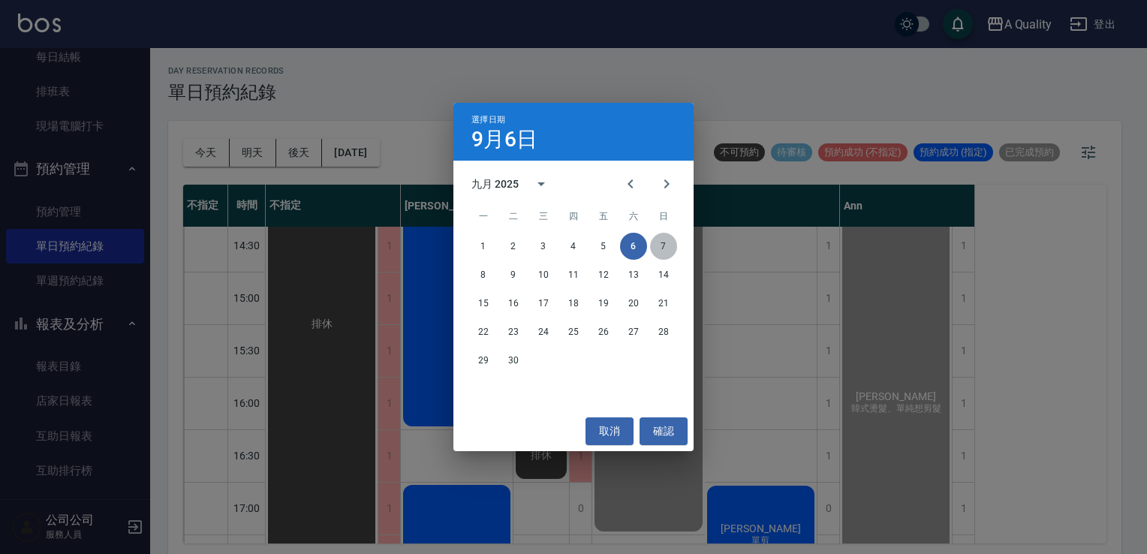
click at [671, 248] on button "7" at bounding box center [663, 246] width 27 height 27
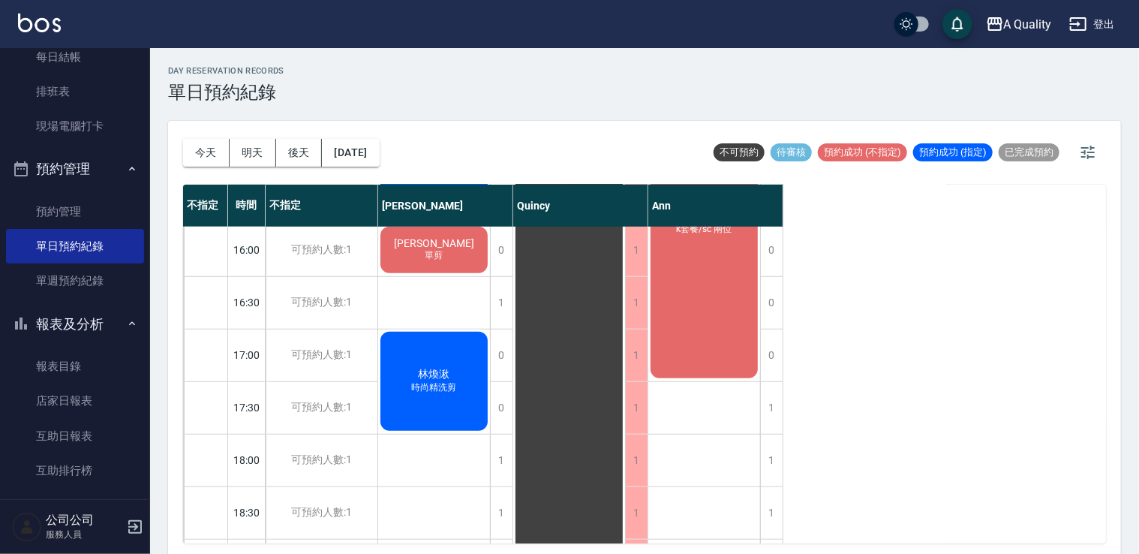
scroll to position [640, 0]
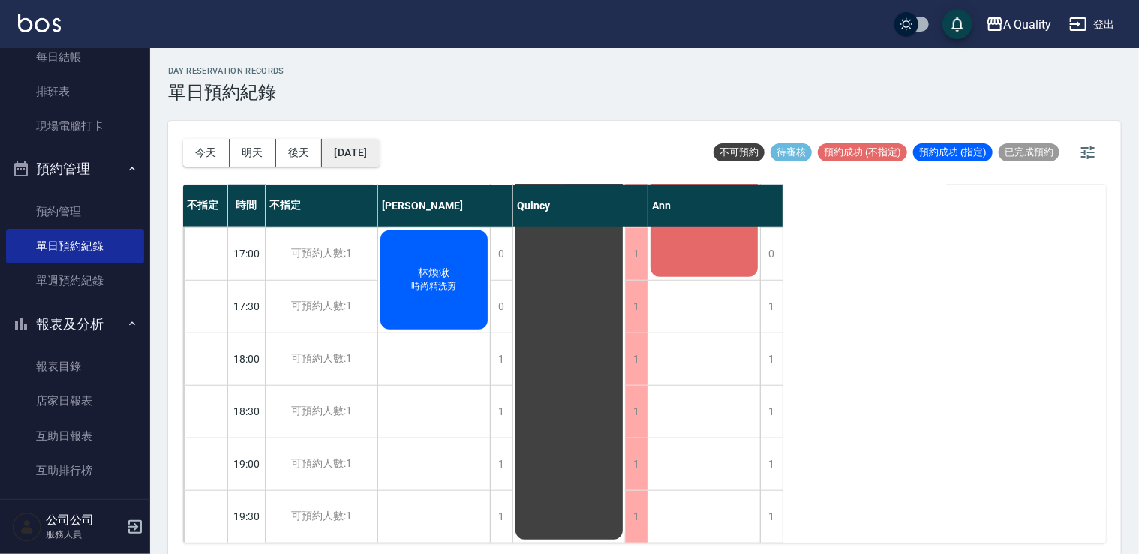
click at [369, 152] on button "2025/09/07" at bounding box center [350, 153] width 57 height 28
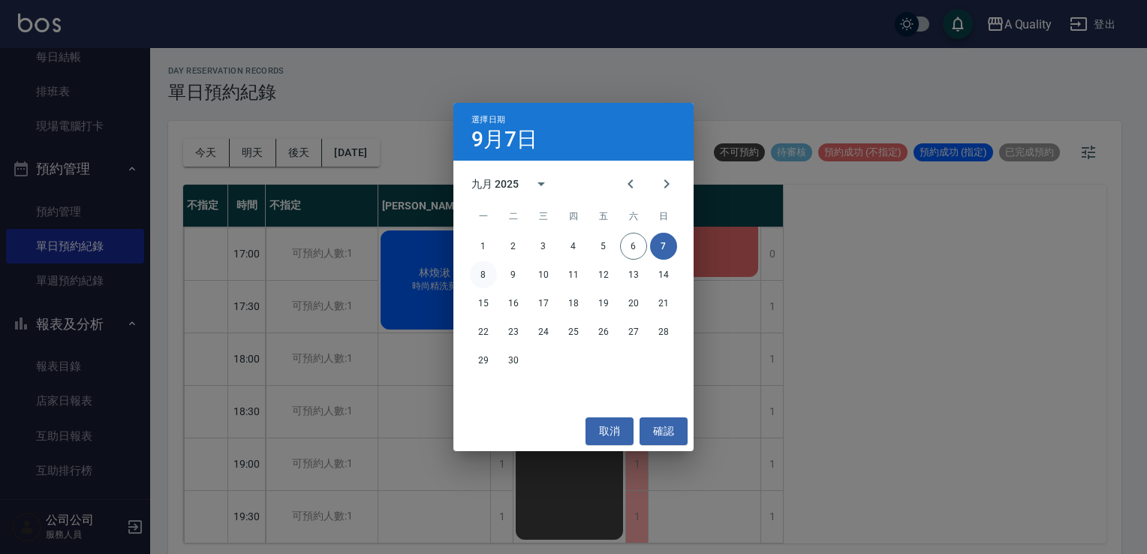
click at [480, 275] on button "8" at bounding box center [483, 274] width 27 height 27
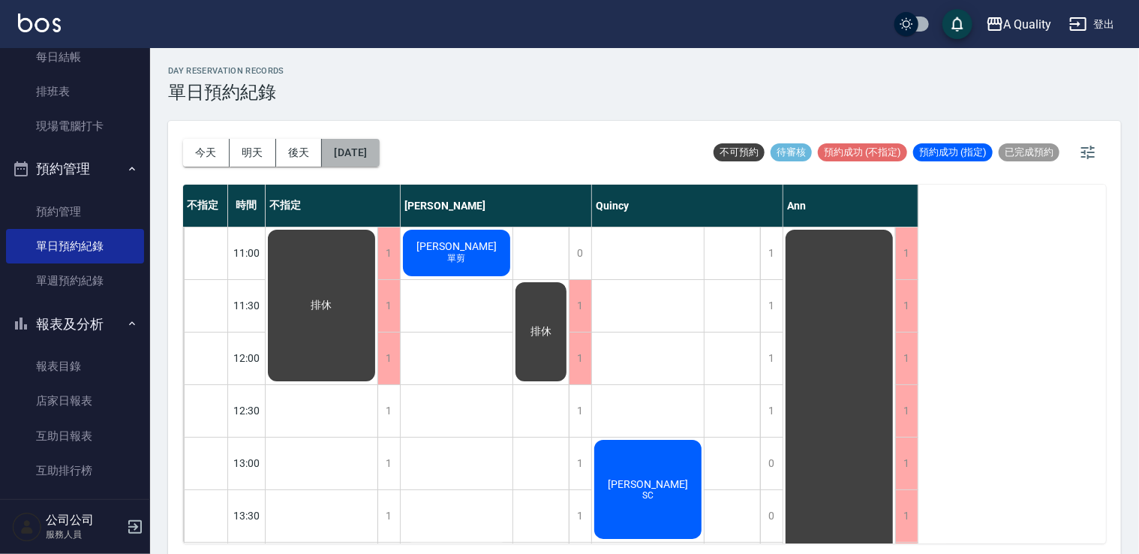
click at [379, 154] on button "2025/09/08" at bounding box center [350, 153] width 57 height 28
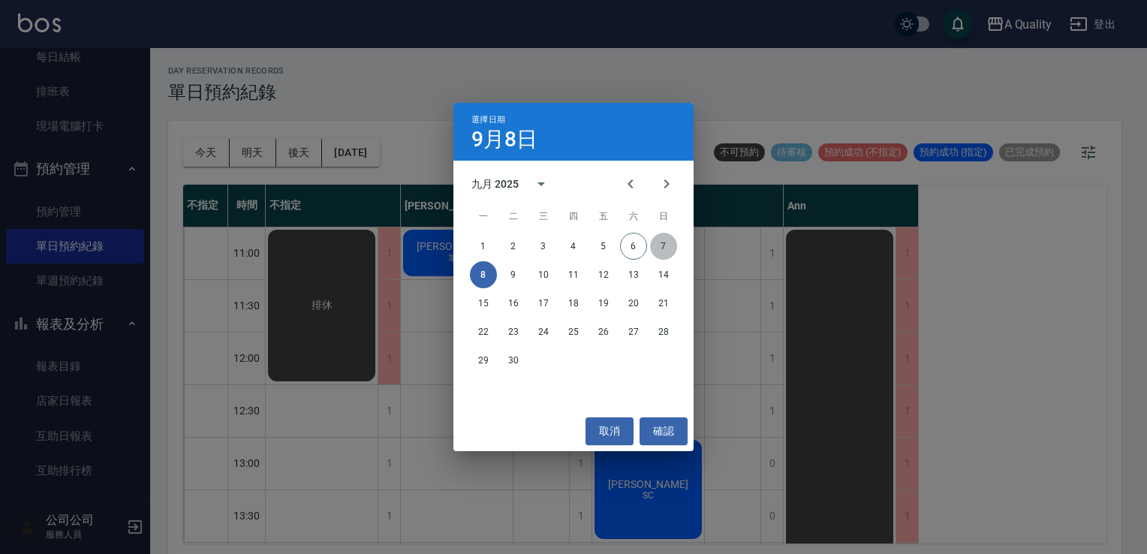
click at [664, 242] on button "7" at bounding box center [663, 246] width 27 height 27
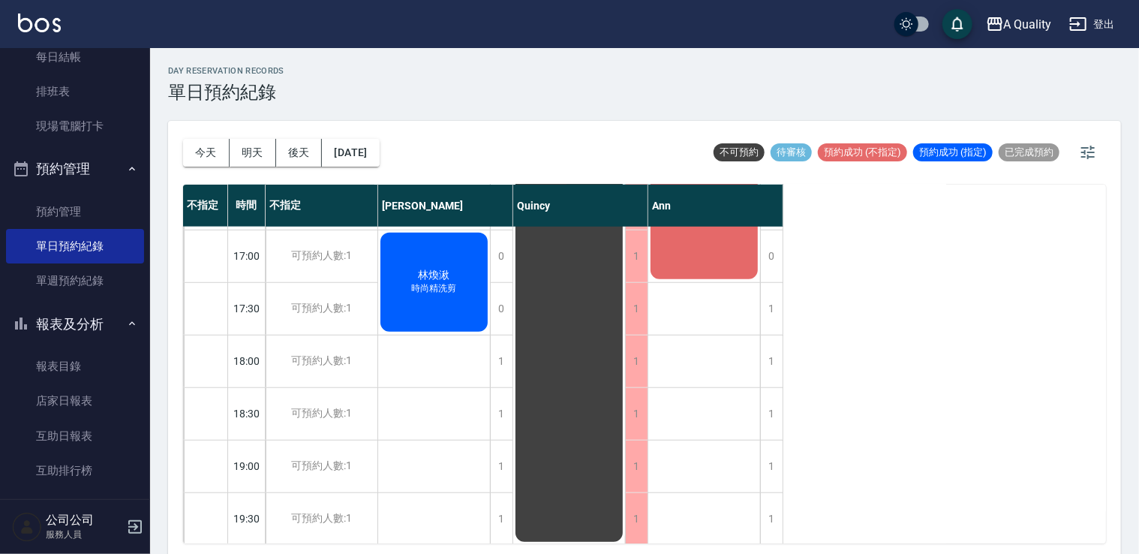
scroll to position [640, 0]
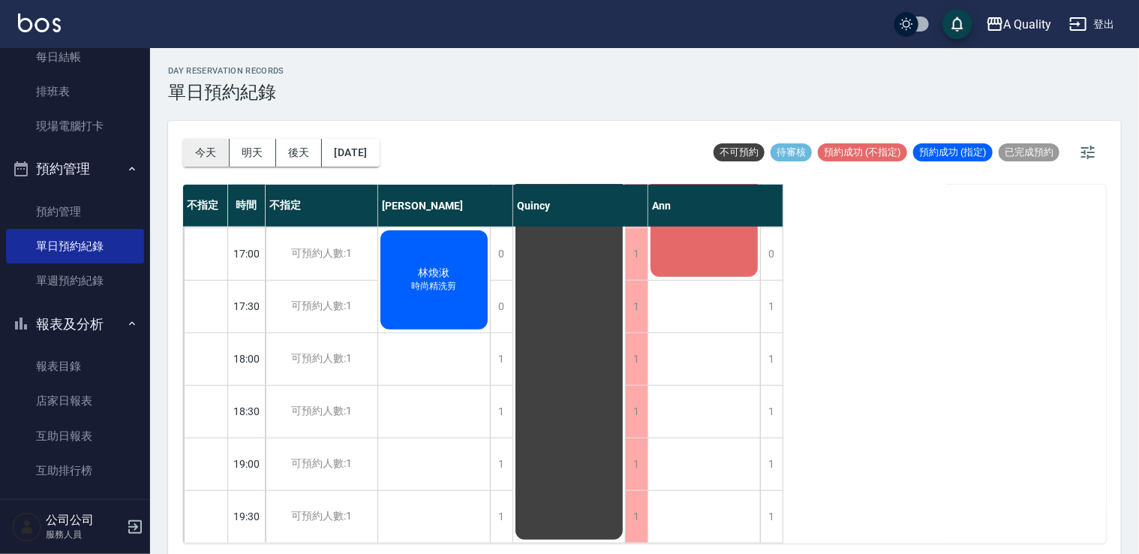
click at [204, 152] on button "今天" at bounding box center [206, 153] width 47 height 28
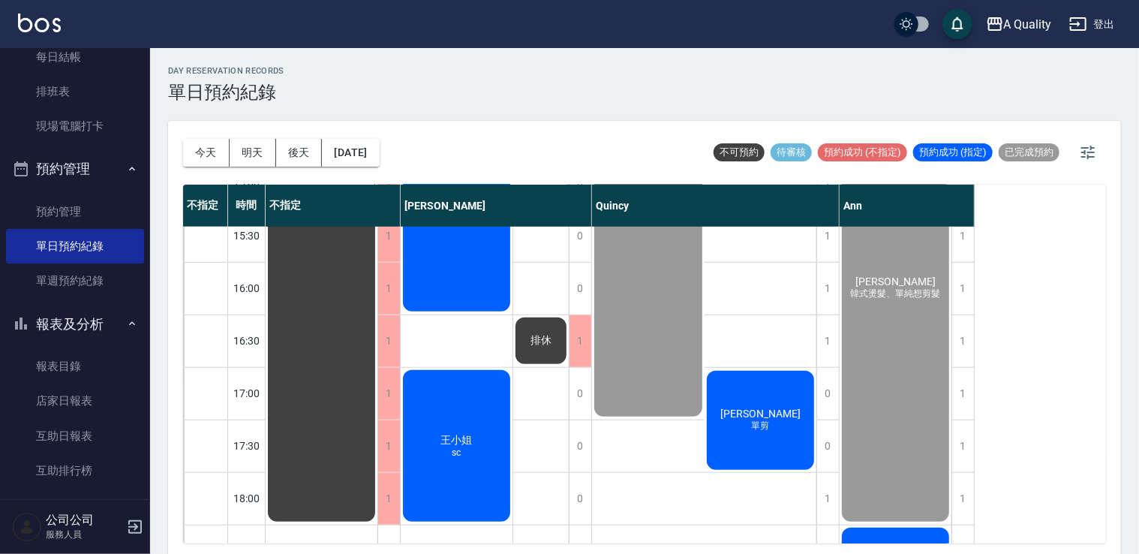
scroll to position [415, 0]
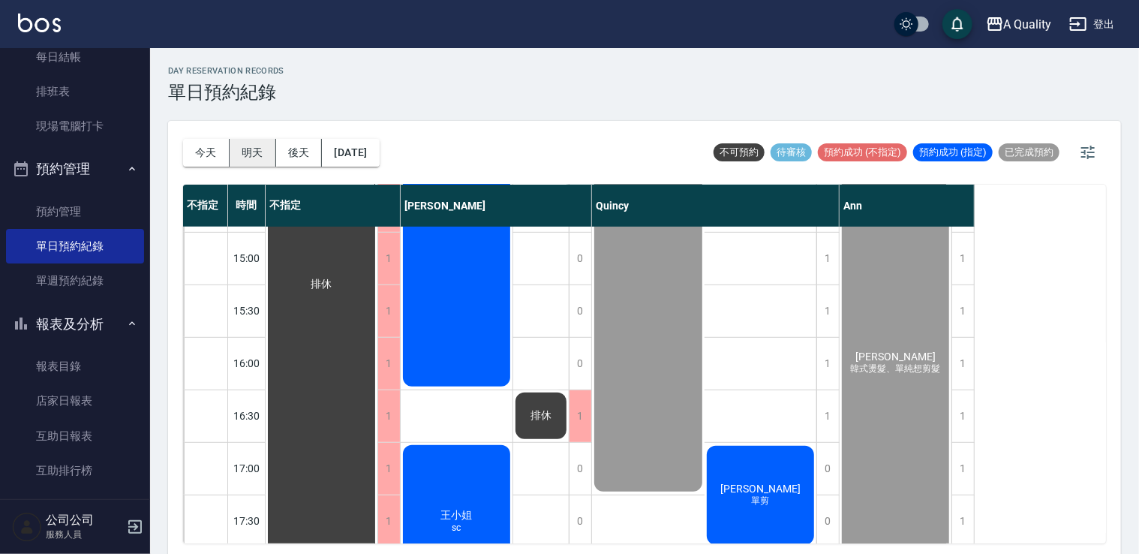
click at [260, 158] on button "明天" at bounding box center [253, 153] width 47 height 28
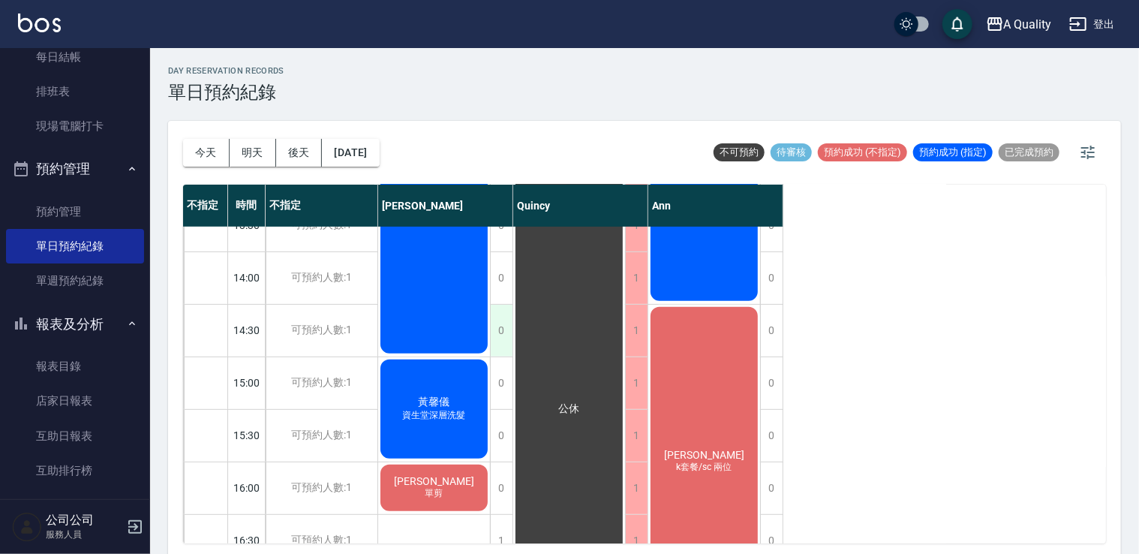
scroll to position [265, 0]
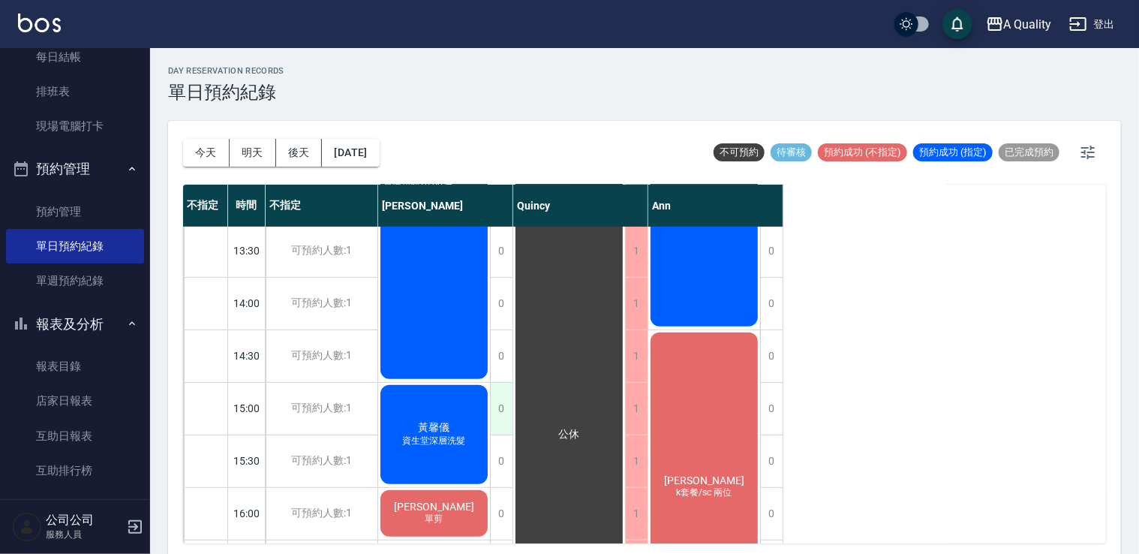
click at [505, 413] on div "0" at bounding box center [501, 409] width 23 height 52
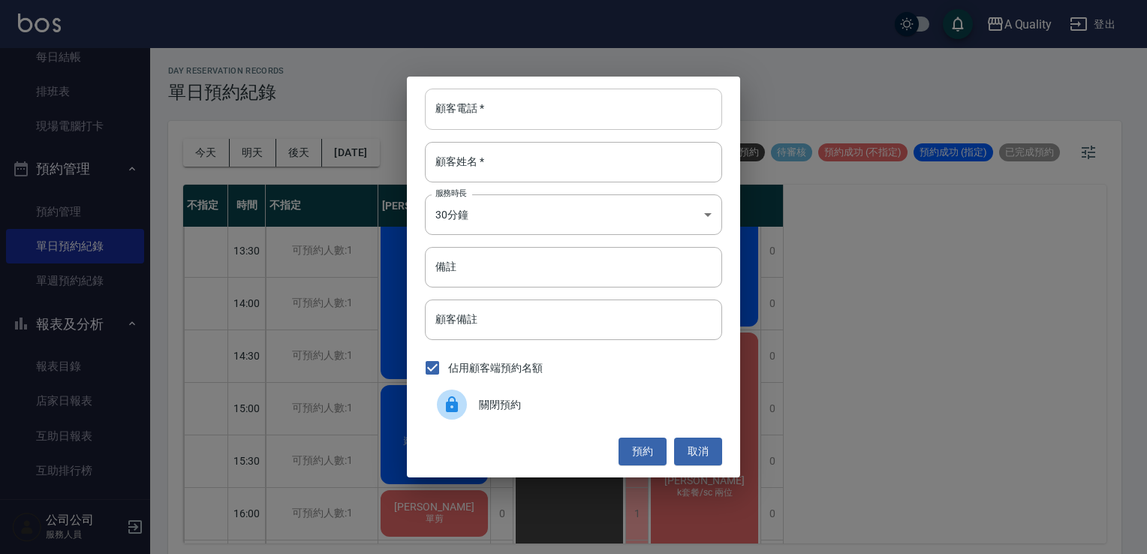
click at [564, 109] on input "顧客電話   *" at bounding box center [573, 109] width 297 height 41
type input "0917889427"
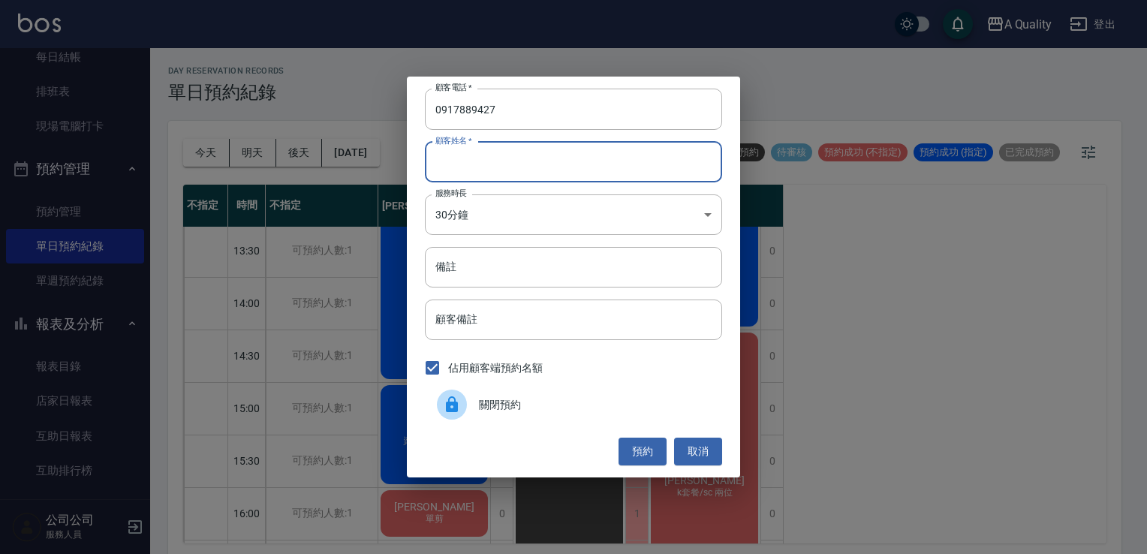
click at [564, 167] on input "顧客姓名   *" at bounding box center [573, 162] width 297 height 41
type input "5"
type input "張s"
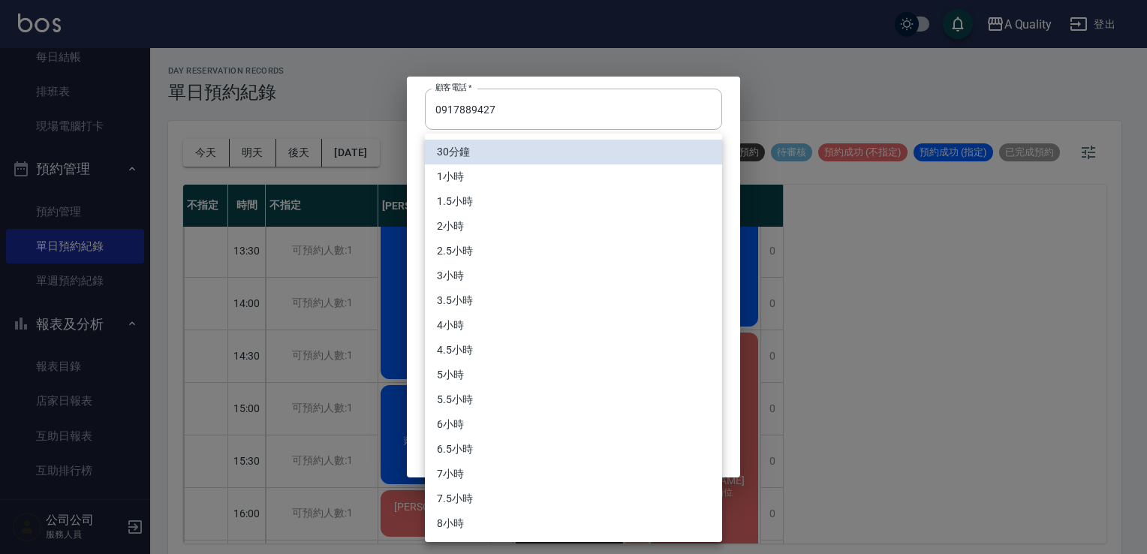
click at [564, 211] on body "A Quality 登出 櫃檯作業 打帳單 帳單列表 營業儀表板 現金收支登錄 每日結帳 排班表 現場電腦打卡 預約管理 預約管理 單日預約紀錄 單週預約紀錄…" at bounding box center [573, 279] width 1147 height 558
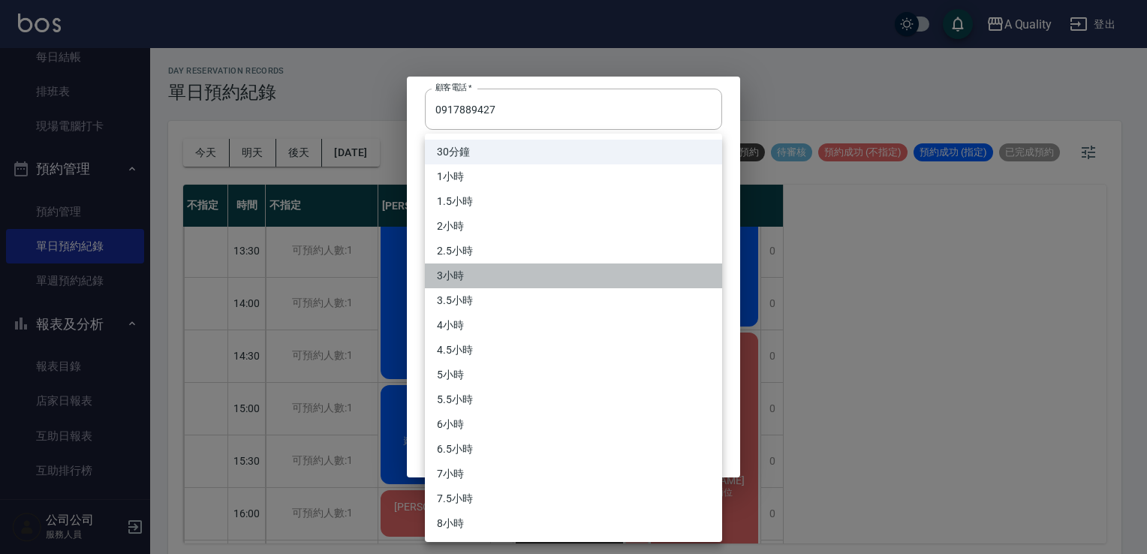
click at [464, 278] on li "3小時" at bounding box center [573, 275] width 297 height 25
type input "6"
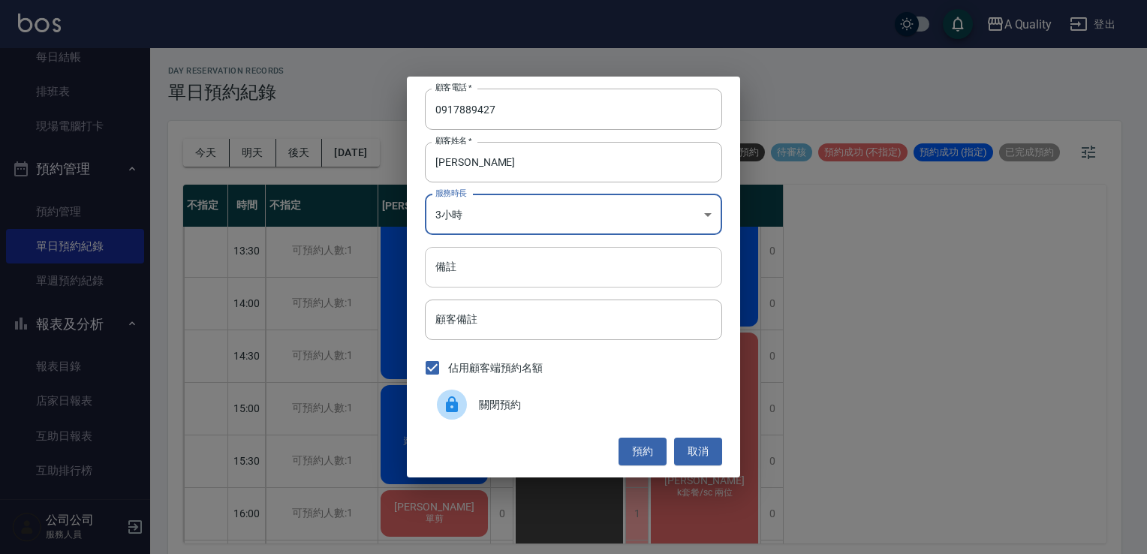
click at [480, 275] on input "備註" at bounding box center [573, 267] width 297 height 41
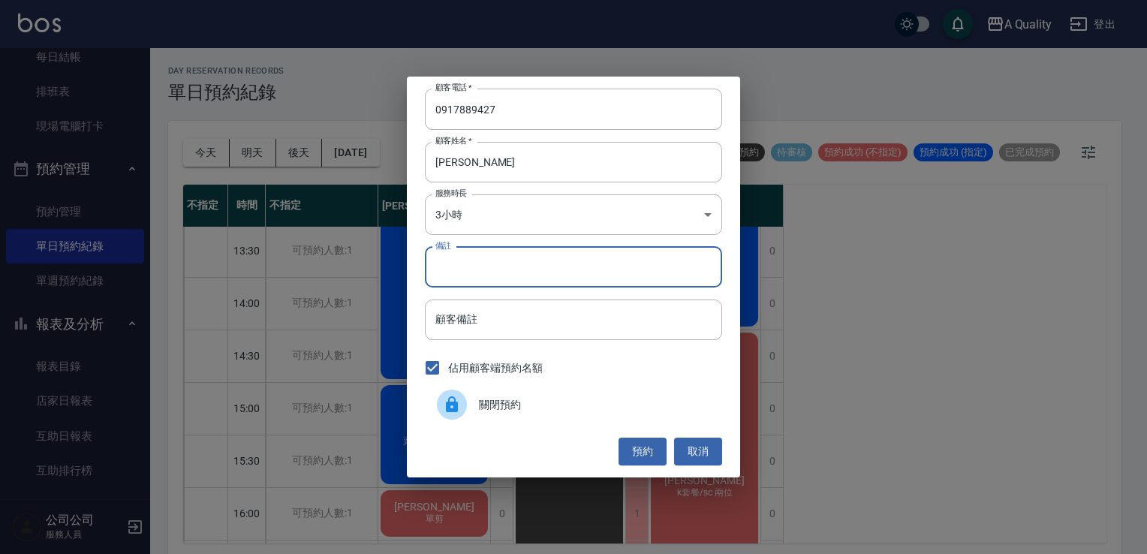
type input "k"
type input "KC"
click at [638, 447] on button "預約" at bounding box center [642, 452] width 48 height 28
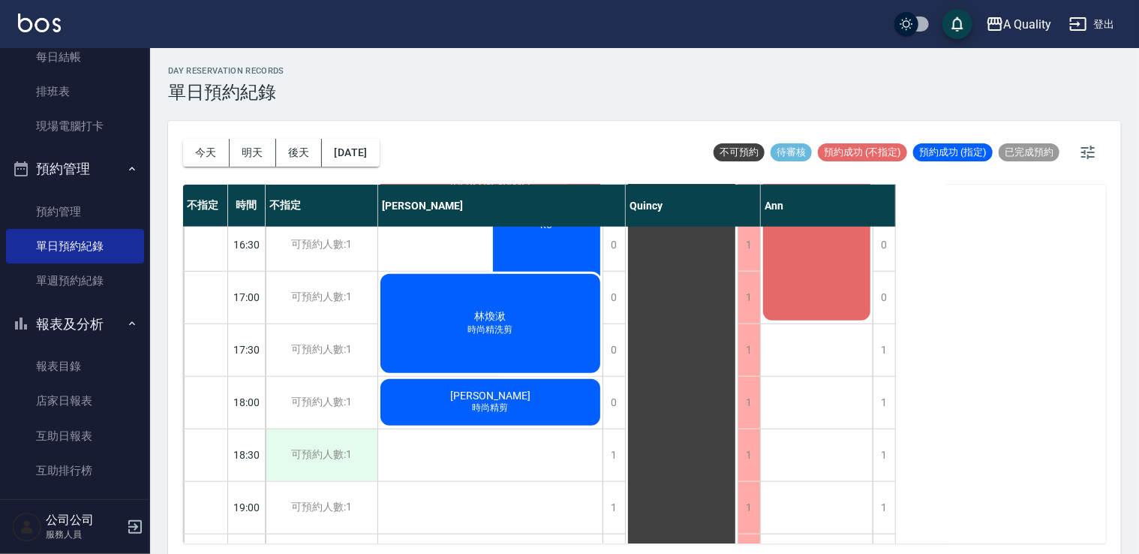
scroll to position [640, 0]
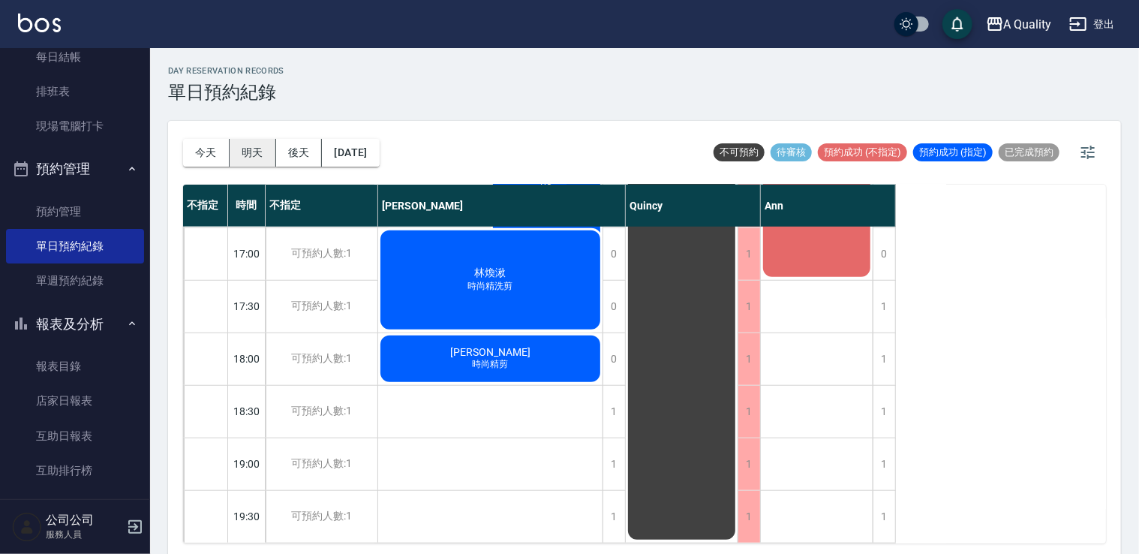
click at [257, 160] on button "明天" at bounding box center [253, 153] width 47 height 28
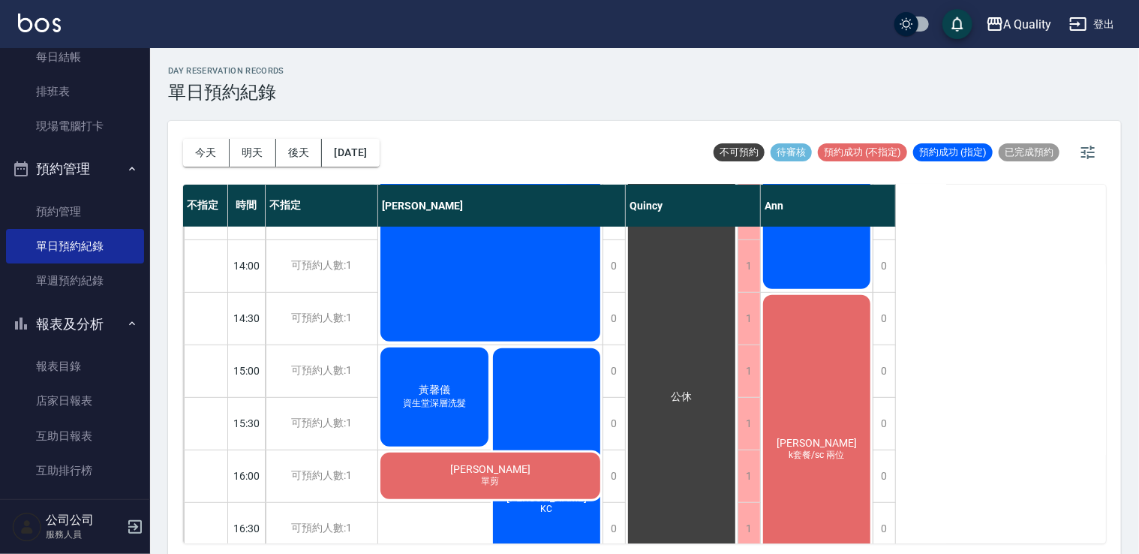
scroll to position [40, 0]
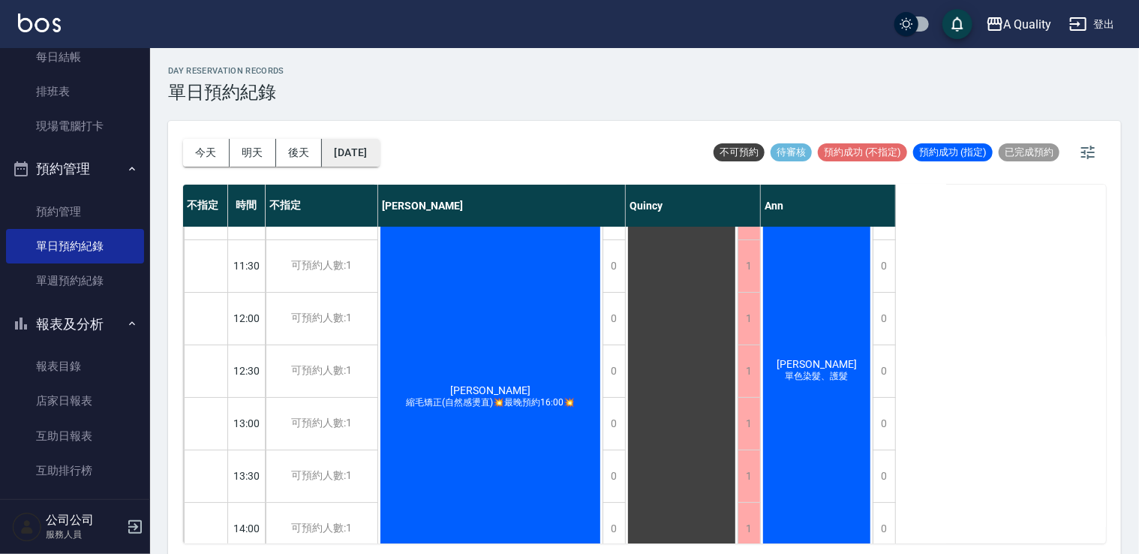
click at [344, 149] on button "2025/09/07" at bounding box center [350, 153] width 57 height 28
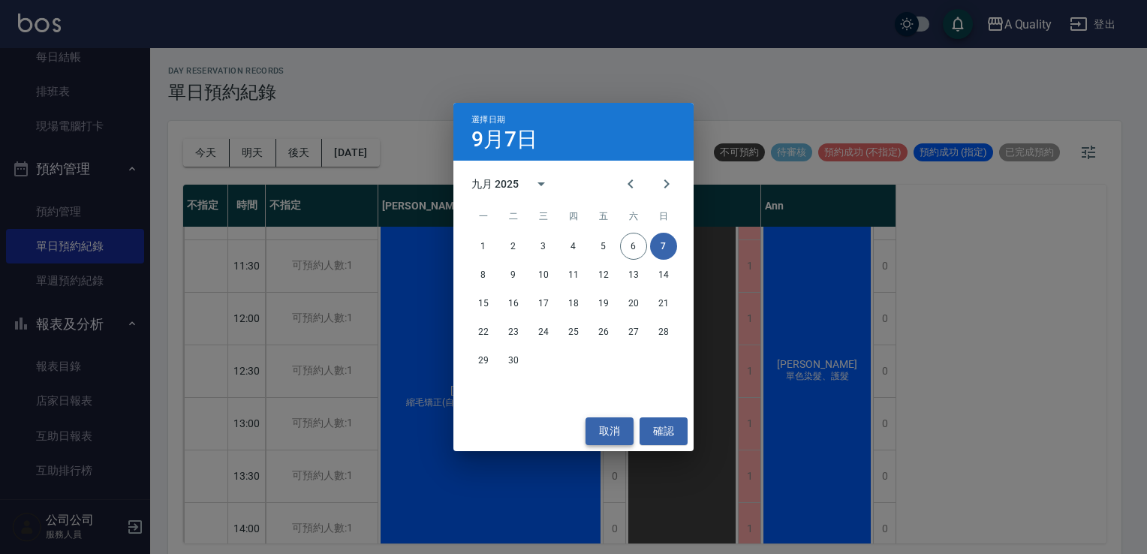
click at [588, 437] on button "取消" at bounding box center [609, 431] width 48 height 28
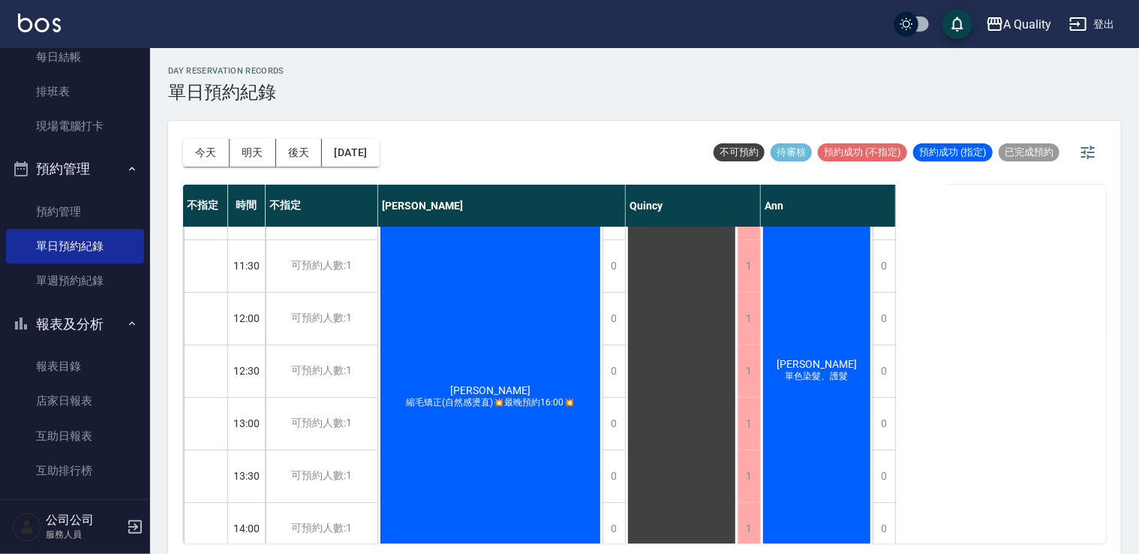
drag, startPoint x: 209, startPoint y: 158, endPoint x: 197, endPoint y: 156, distance: 11.4
click at [209, 158] on button "今天" at bounding box center [206, 153] width 47 height 28
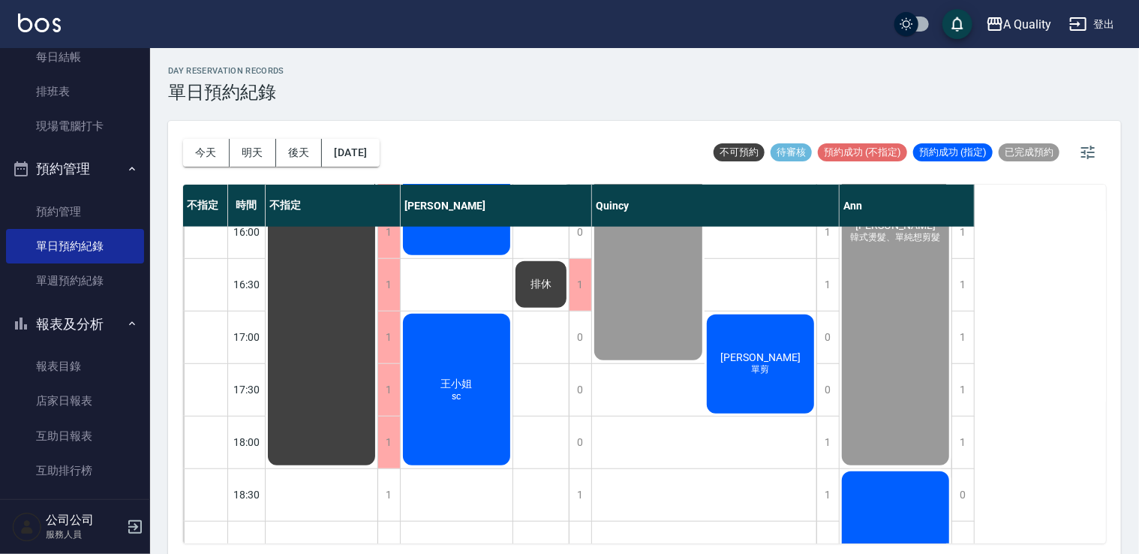
scroll to position [580, 0]
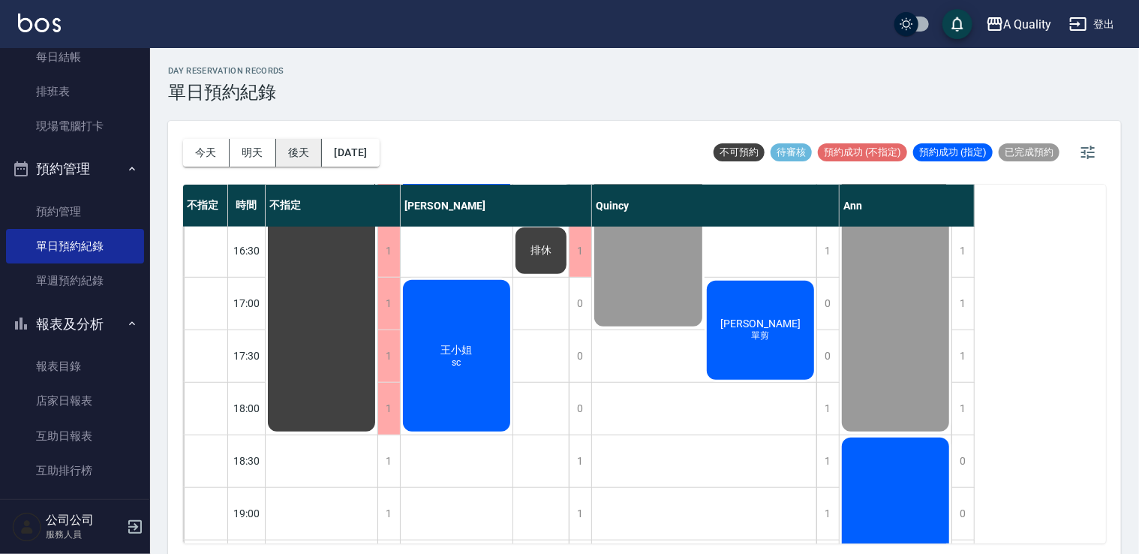
click at [308, 145] on button "後天" at bounding box center [299, 153] width 47 height 28
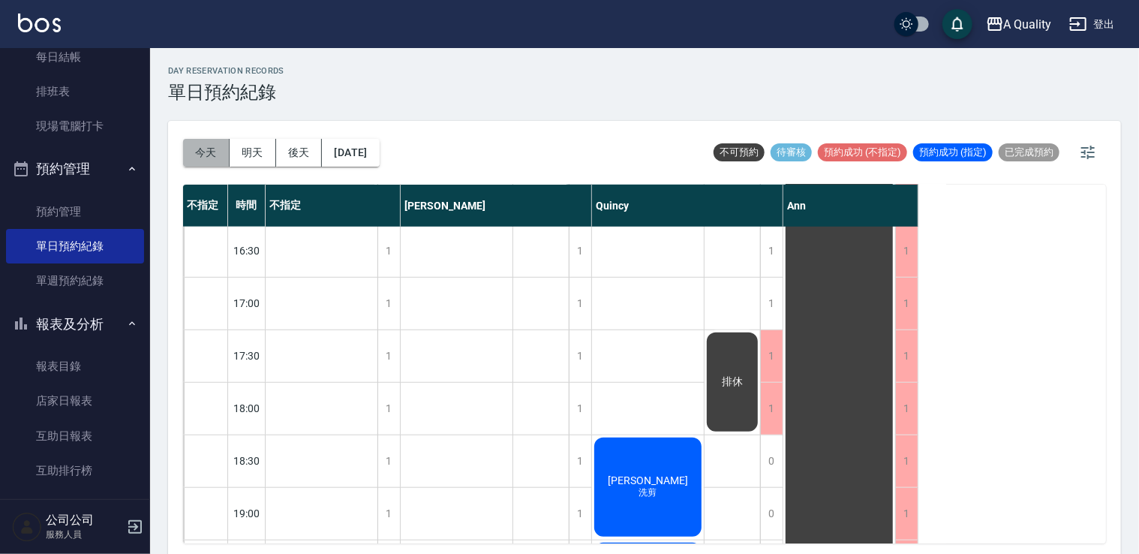
click at [209, 144] on button "今天" at bounding box center [206, 153] width 47 height 28
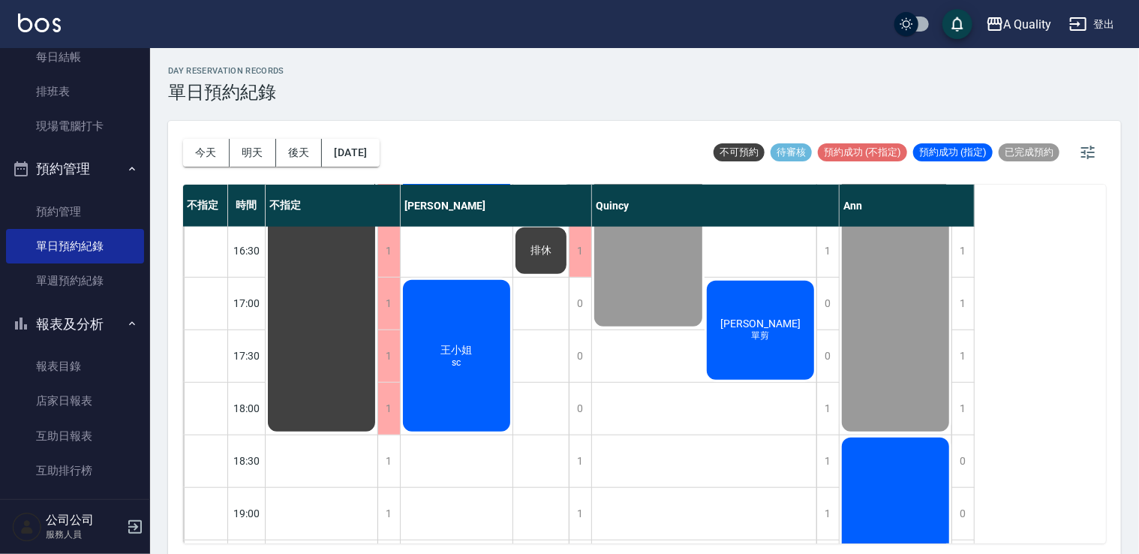
drag, startPoint x: 236, startPoint y: 164, endPoint x: 243, endPoint y: 156, distance: 11.2
click at [236, 164] on button "明天" at bounding box center [253, 153] width 47 height 28
click at [244, 156] on div at bounding box center [569, 277] width 1139 height 554
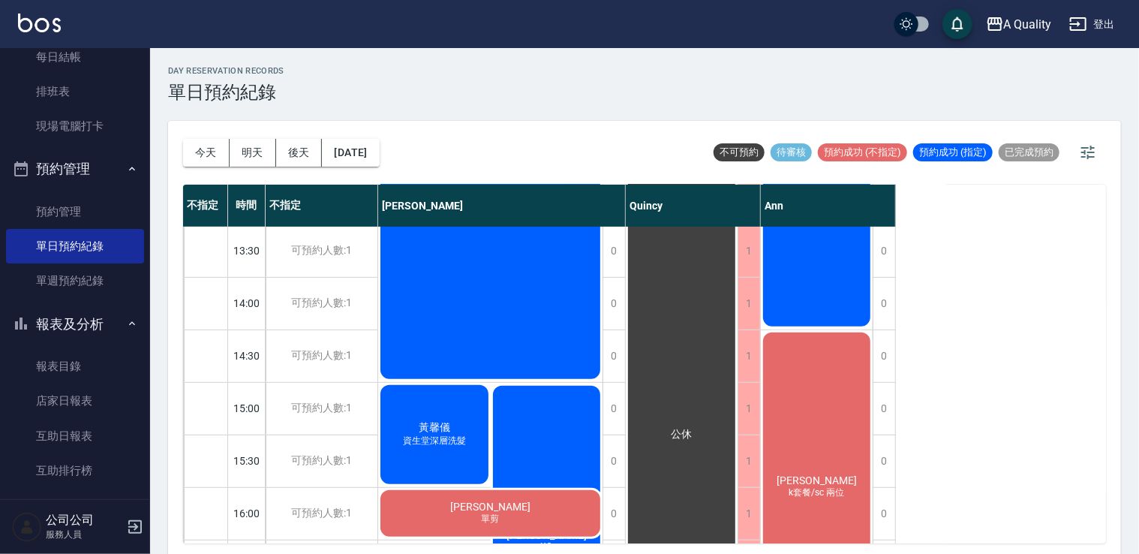
scroll to position [415, 0]
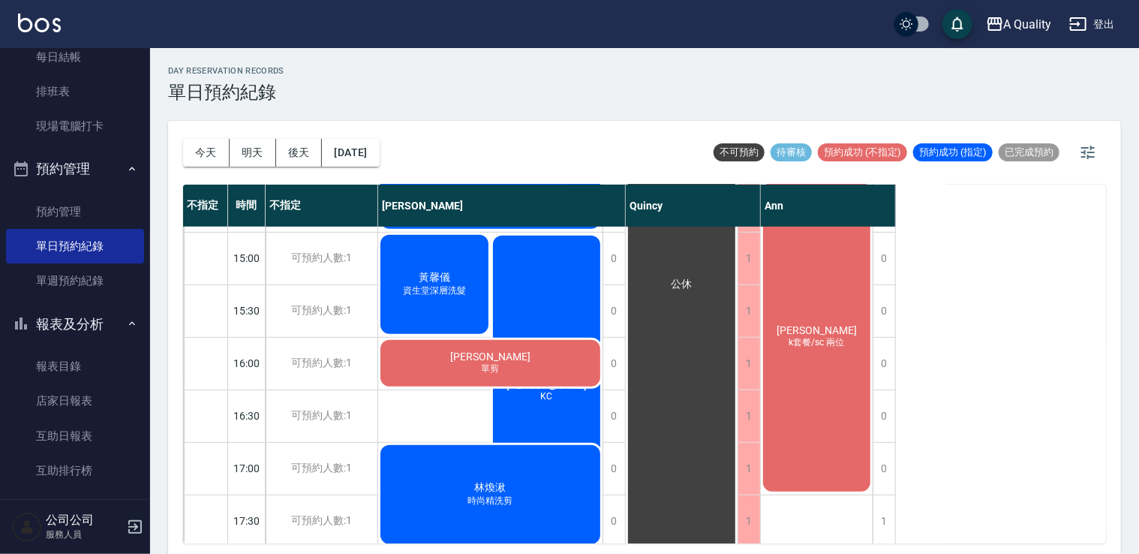
click at [802, 357] on div "范S k套餐/sc 兩位" at bounding box center [817, 337] width 112 height 314
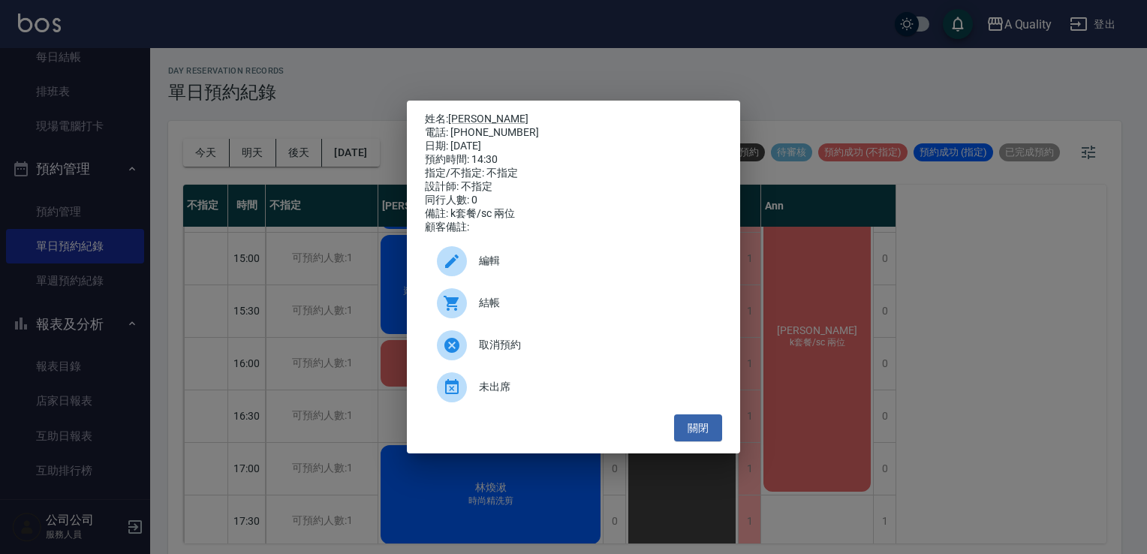
click at [447, 116] on p "姓名: 范S" at bounding box center [573, 120] width 297 height 14
click at [461, 116] on link "[PERSON_NAME]" at bounding box center [488, 119] width 80 height 12
drag, startPoint x: 718, startPoint y: 431, endPoint x: 637, endPoint y: 389, distance: 91.3
click at [718, 431] on button "關閉" at bounding box center [698, 428] width 48 height 28
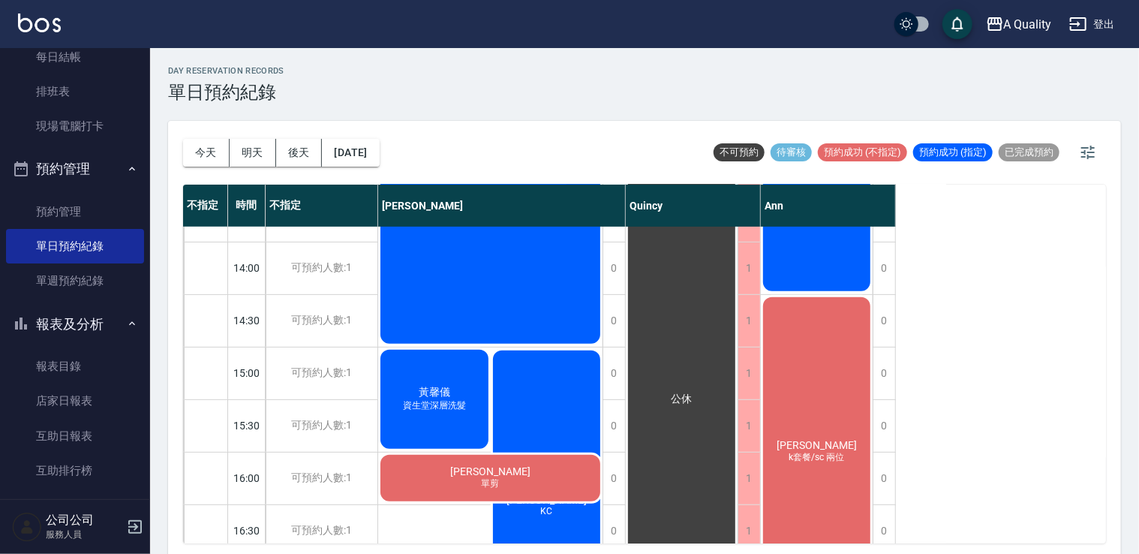
scroll to position [265, 0]
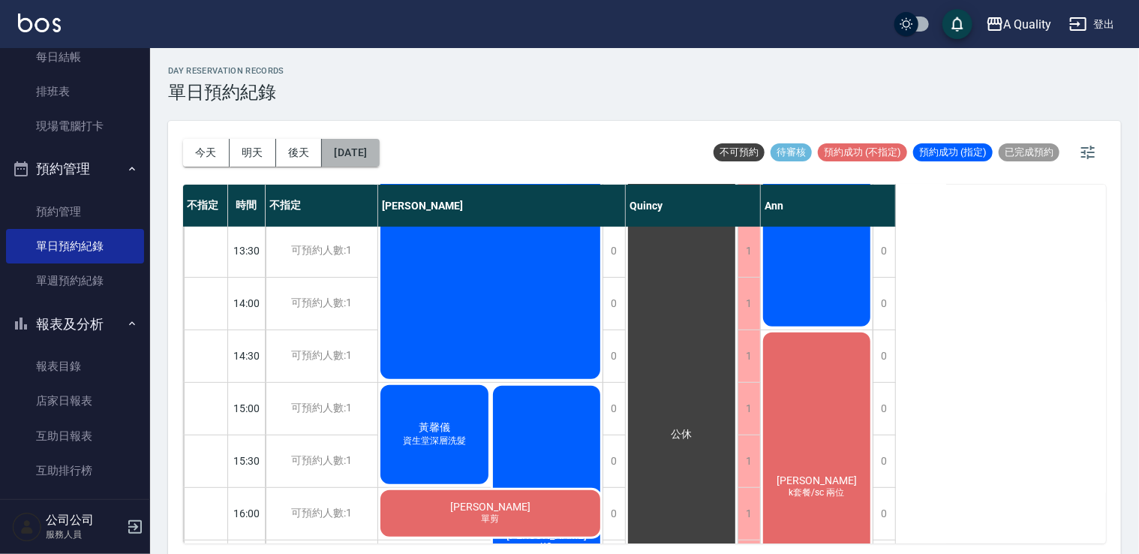
click at [375, 158] on button "2025/09/07" at bounding box center [350, 153] width 57 height 28
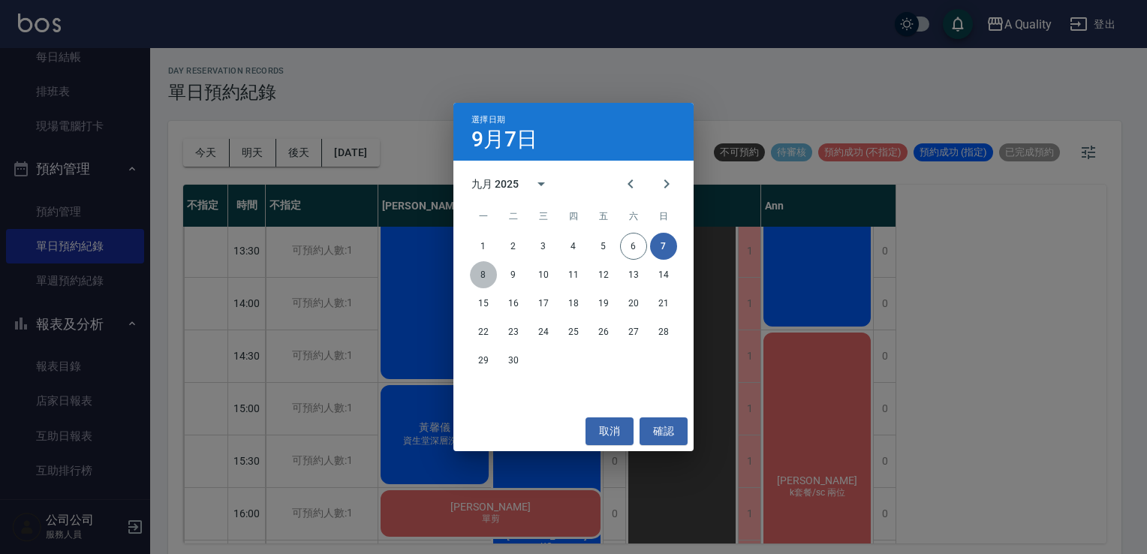
click at [482, 277] on button "8" at bounding box center [483, 274] width 27 height 27
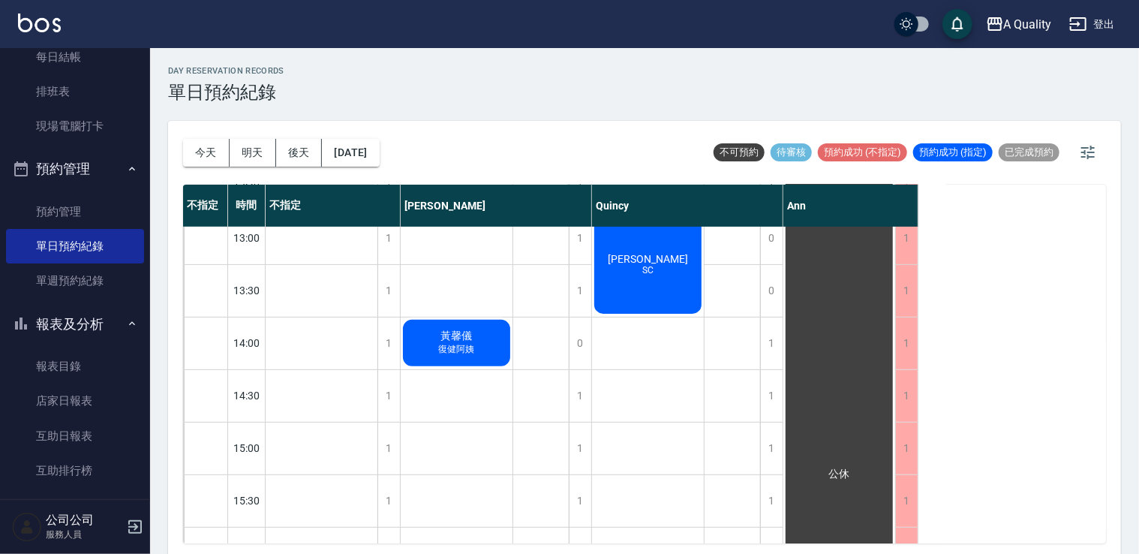
scroll to position [75, 0]
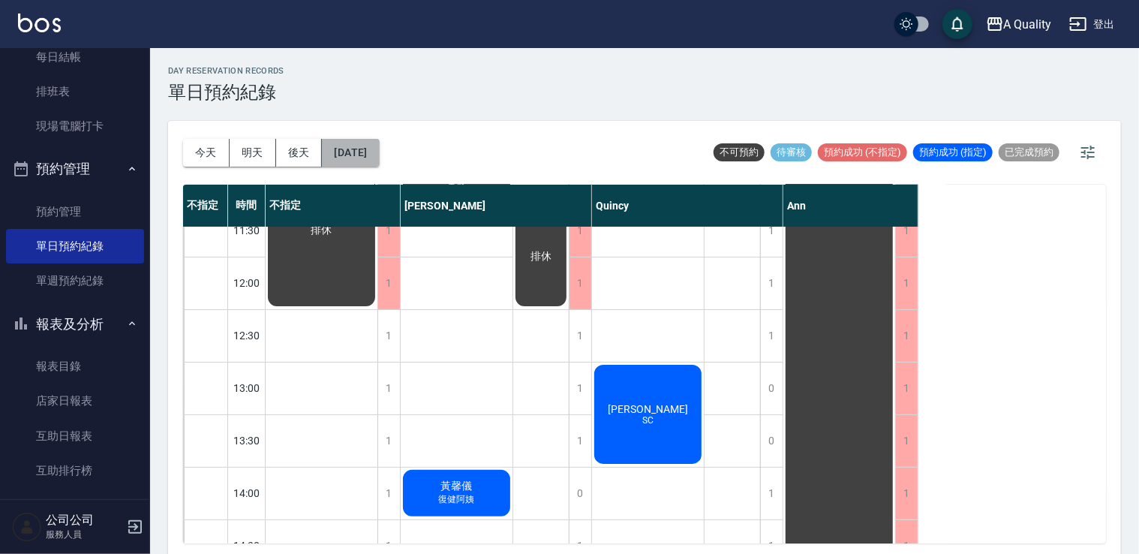
click at [359, 159] on button "2025/09/08" at bounding box center [350, 153] width 57 height 28
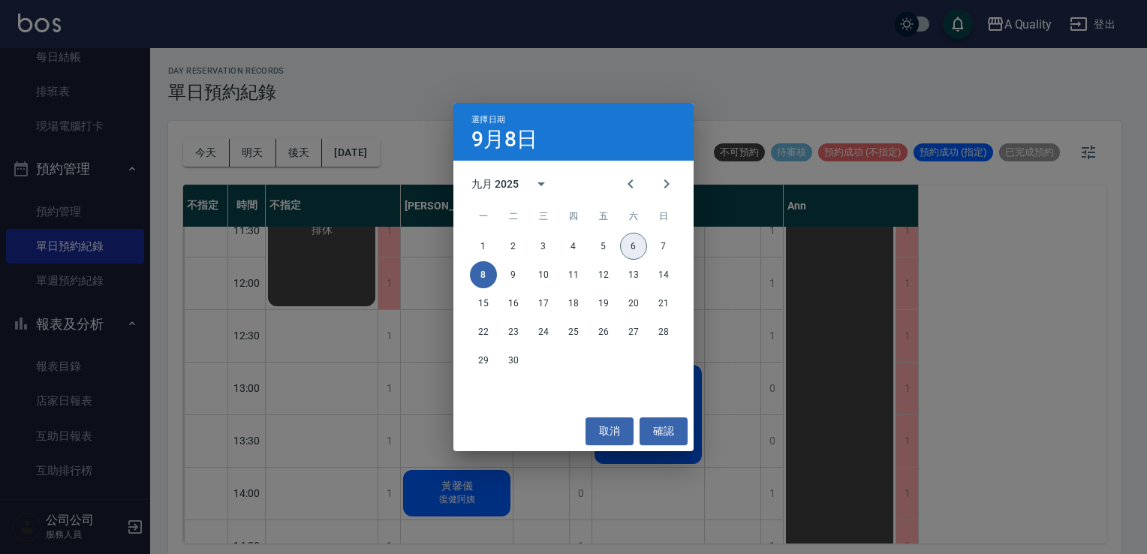
click at [634, 252] on button "6" at bounding box center [633, 246] width 27 height 27
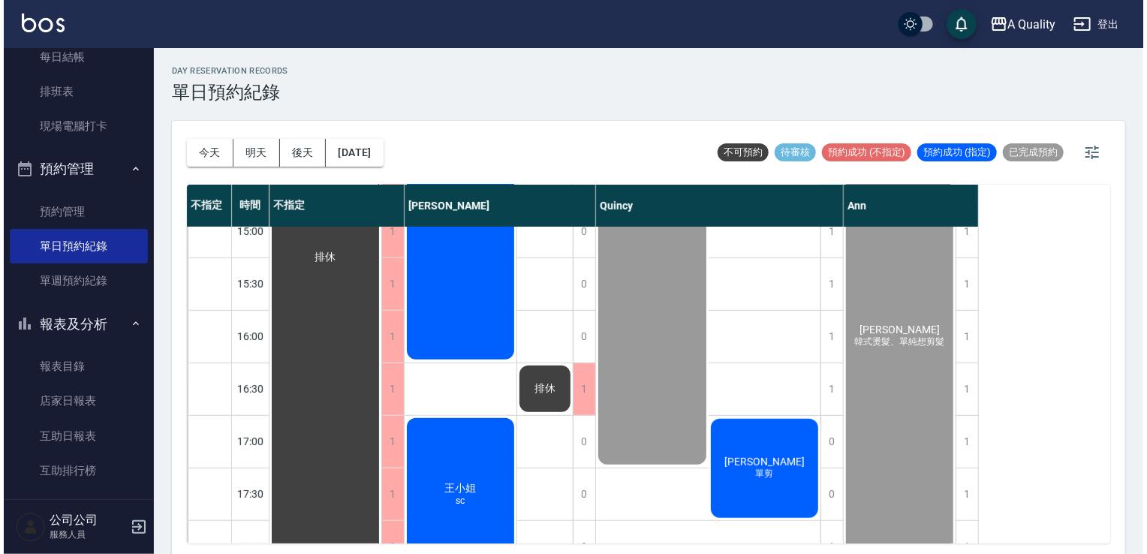
scroll to position [600, 0]
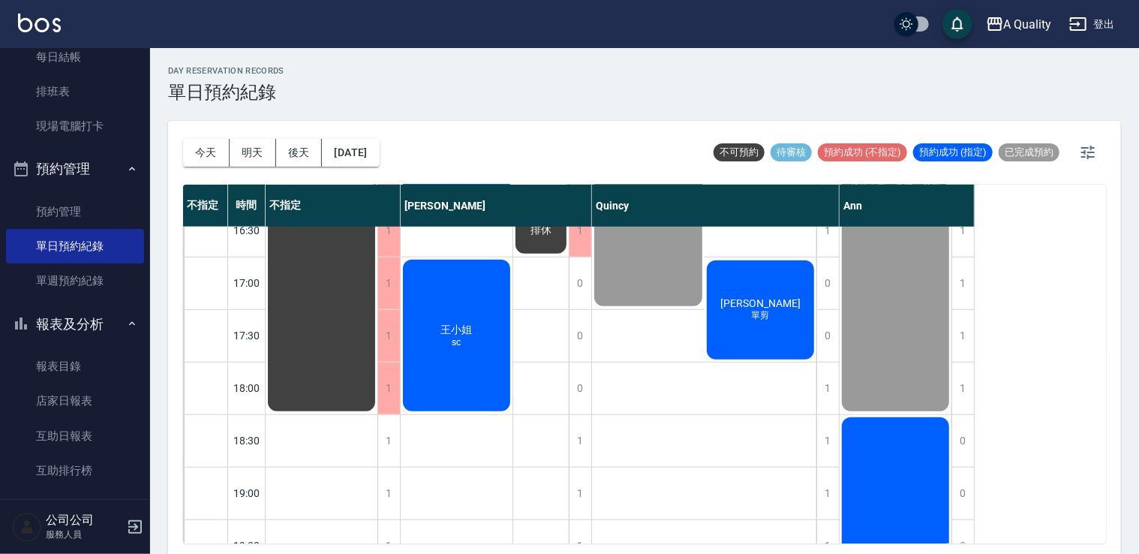
click at [730, 325] on div "曾紫婷 單剪" at bounding box center [761, 310] width 113 height 104
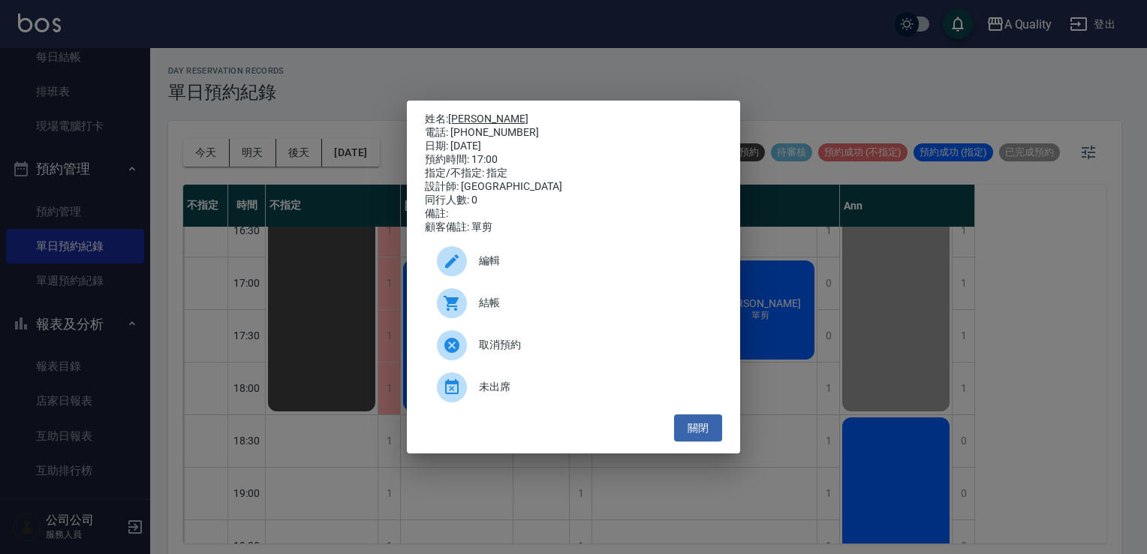
click at [473, 113] on link "曾紫婷" at bounding box center [488, 119] width 80 height 12
click at [518, 311] on span "結帳" at bounding box center [594, 303] width 231 height 16
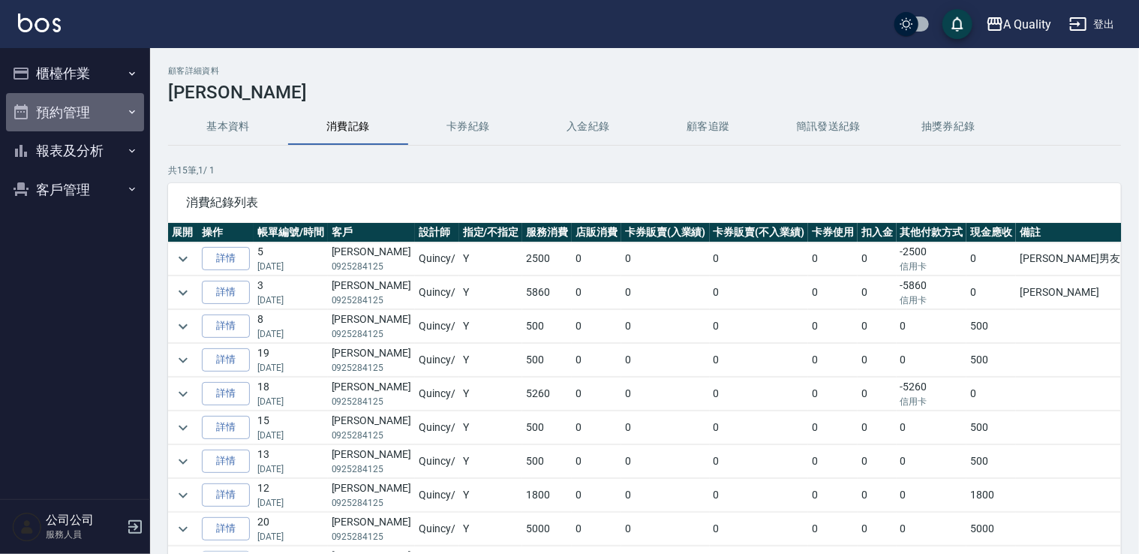
click at [30, 110] on button "預約管理" at bounding box center [75, 112] width 138 height 39
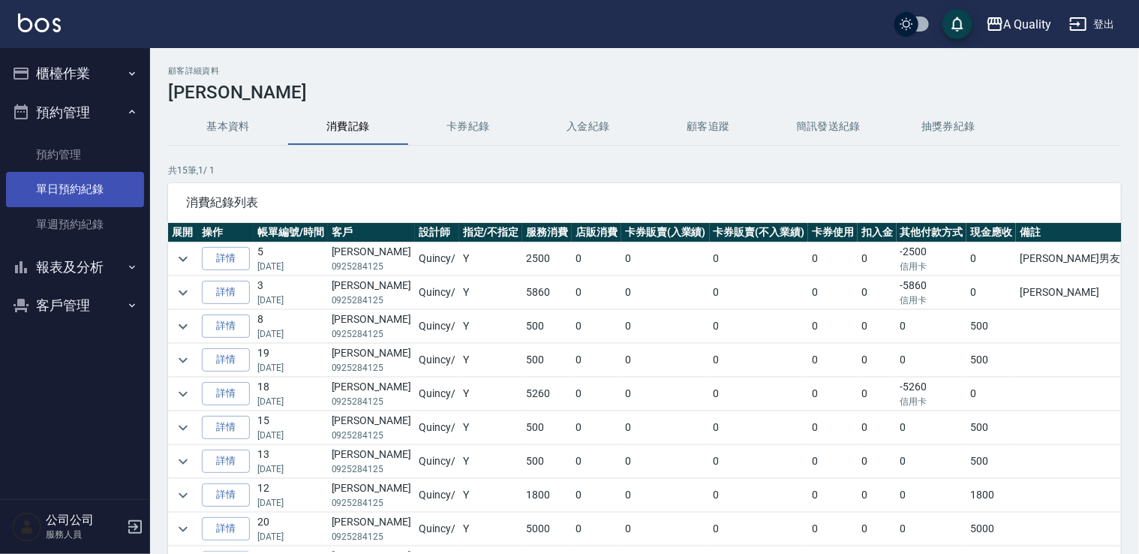
click at [70, 193] on link "單日預約紀錄" at bounding box center [75, 189] width 138 height 35
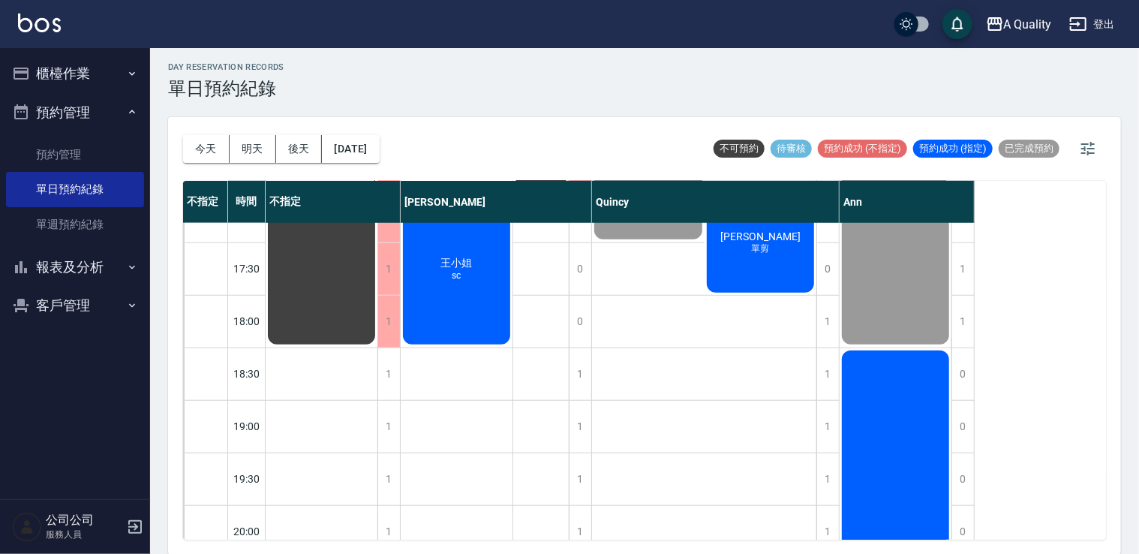
scroll to position [600, 0]
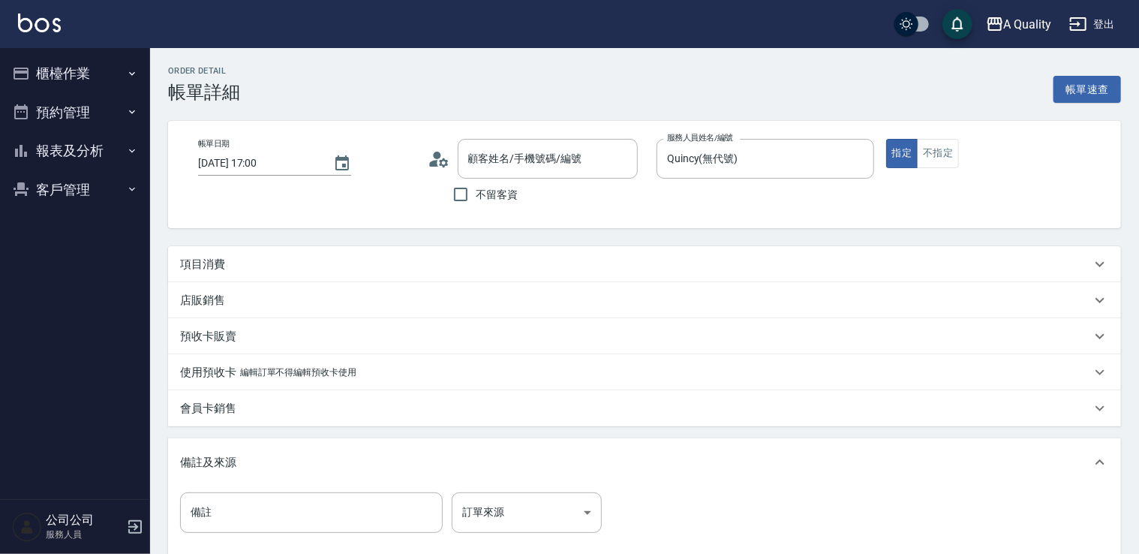
type input "[DATE] 17:00"
type input "Quincy(無代號)"
type input "[PERSON_NAME]/0925284125/000120"
click at [263, 255] on div "項目消費" at bounding box center [644, 264] width 953 height 36
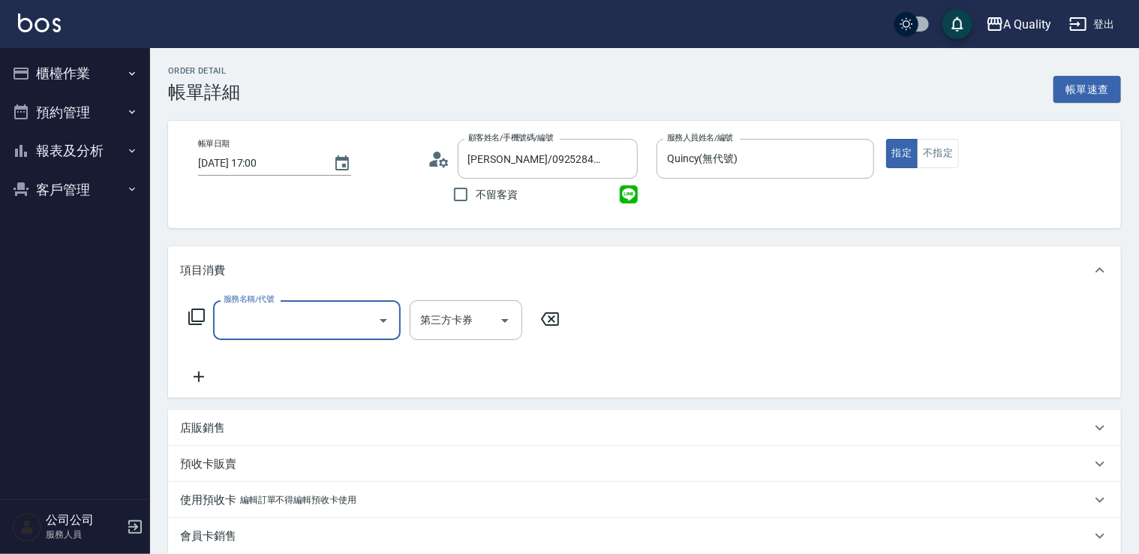
click at [272, 314] on input "服務名稱/代號" at bounding box center [296, 320] width 152 height 26
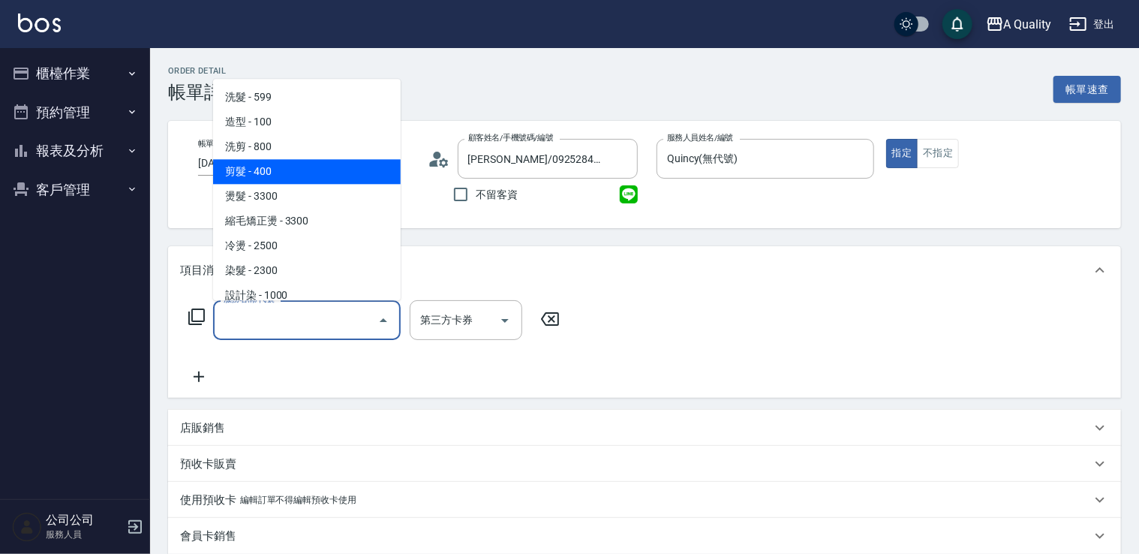
click at [272, 178] on span "剪髮 - 400" at bounding box center [307, 171] width 188 height 25
type input "剪髮(201)"
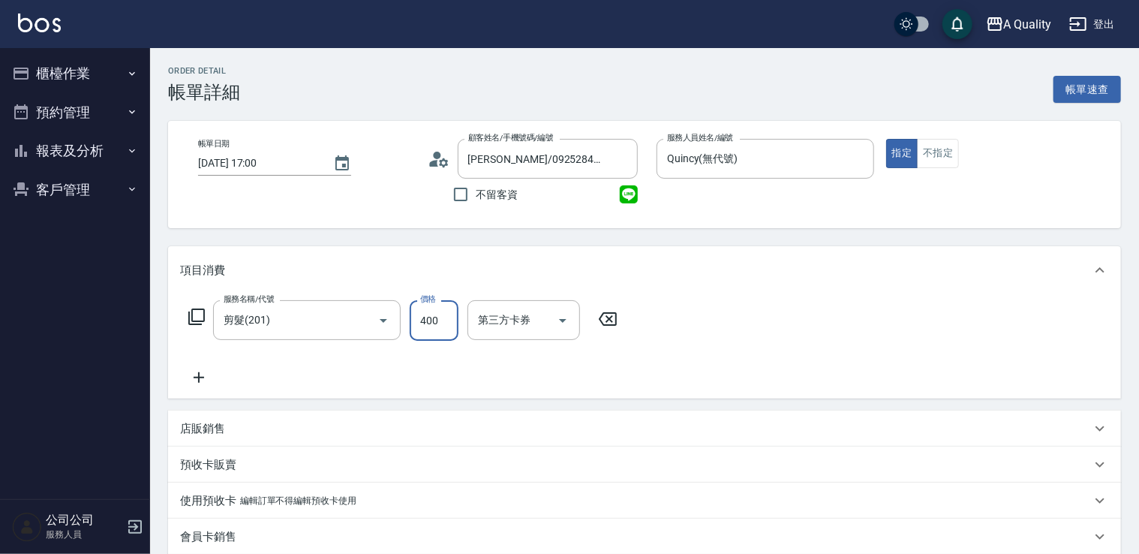
click at [444, 327] on input "400" at bounding box center [434, 320] width 49 height 41
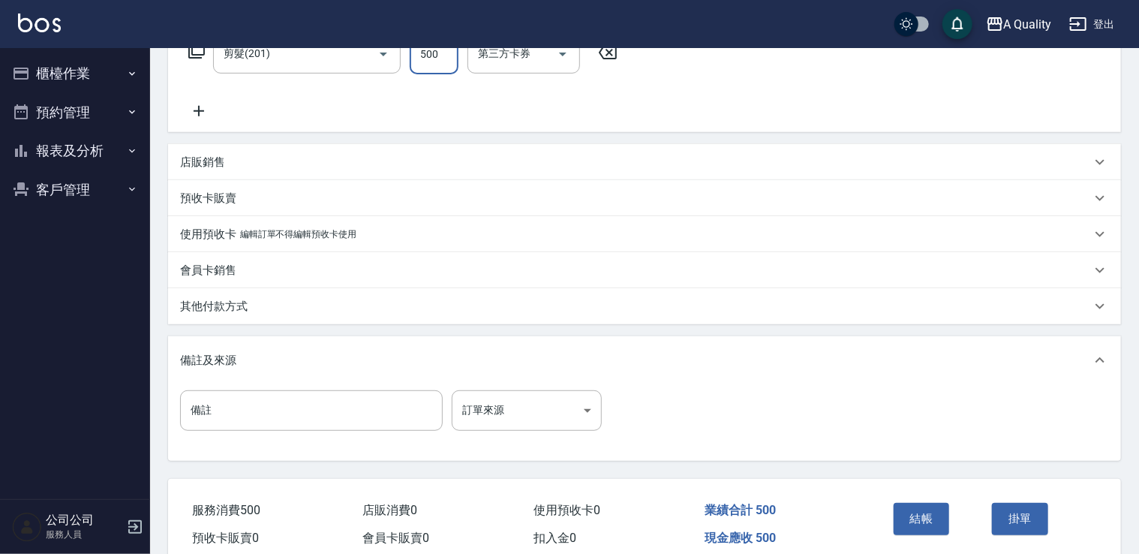
scroll to position [333, 0]
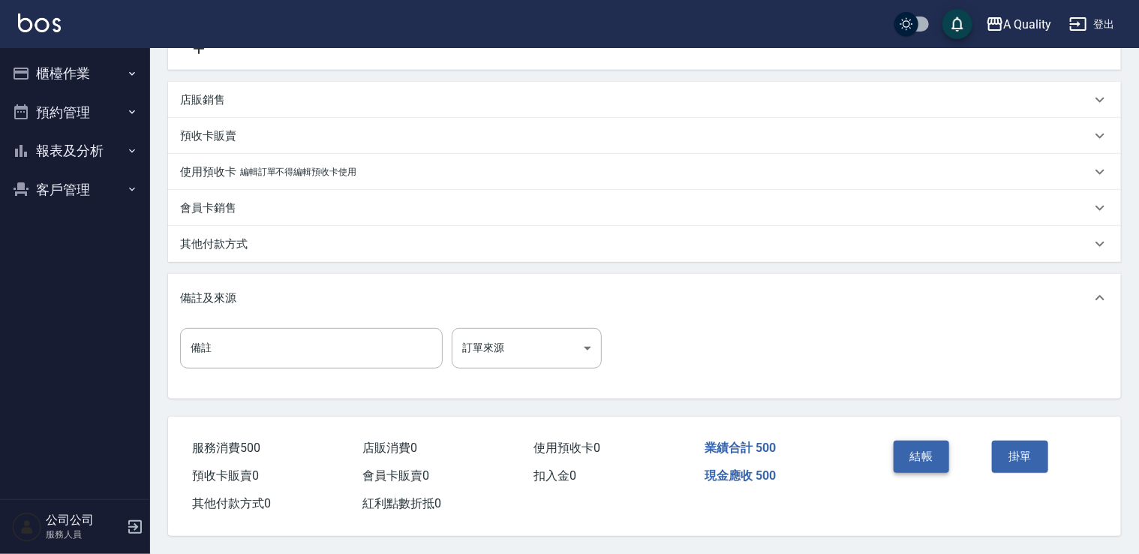
type input "500"
click at [919, 452] on button "結帳" at bounding box center [922, 457] width 56 height 32
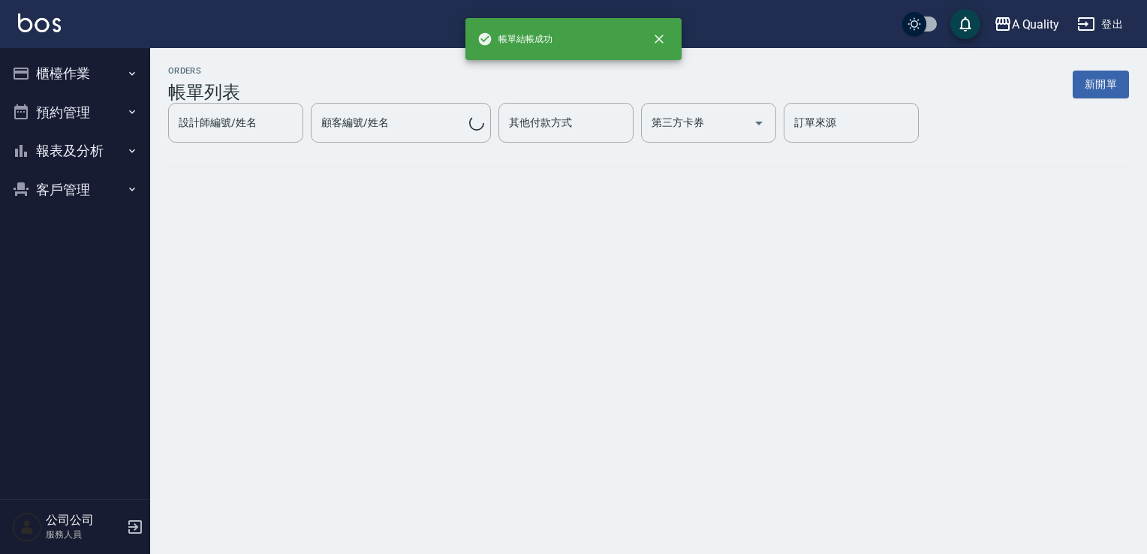
drag, startPoint x: 41, startPoint y: 62, endPoint x: 49, endPoint y: 63, distance: 7.7
click at [42, 62] on button "櫃檯作業" at bounding box center [75, 73] width 138 height 39
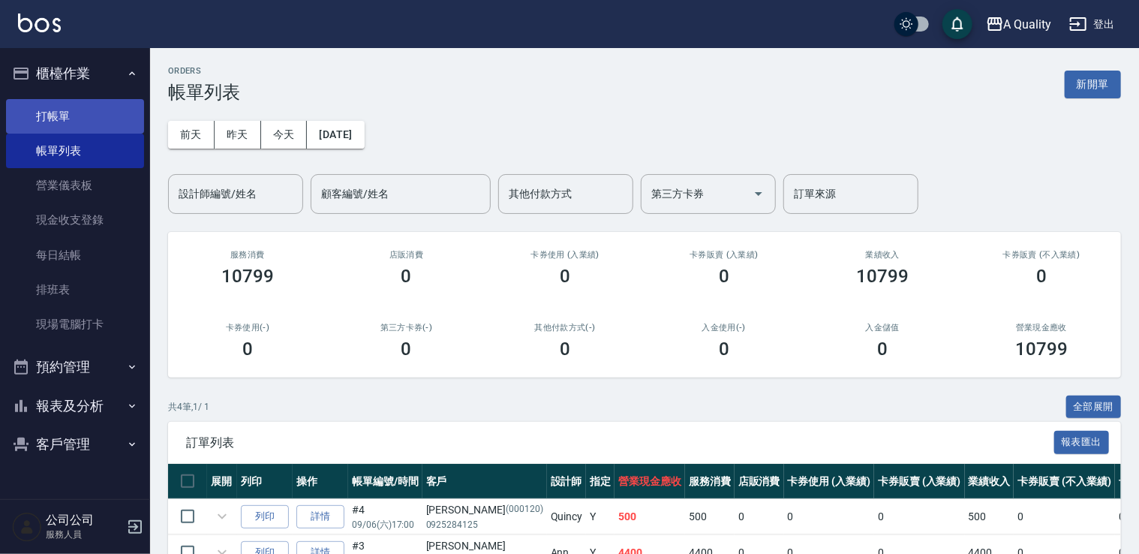
click at [72, 125] on link "打帳單" at bounding box center [75, 116] width 138 height 35
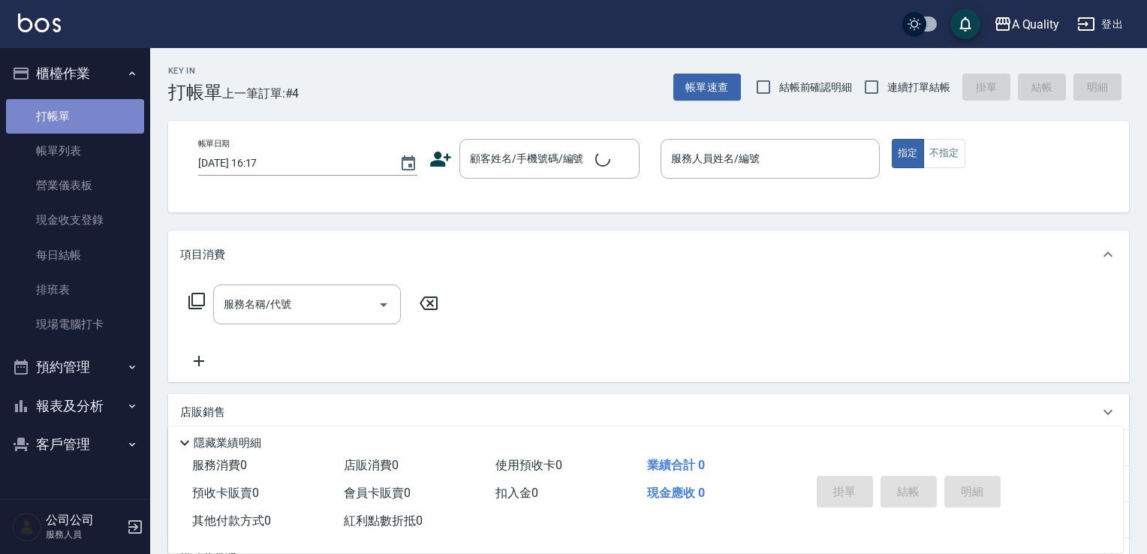
click at [69, 119] on link "打帳單" at bounding box center [75, 116] width 138 height 35
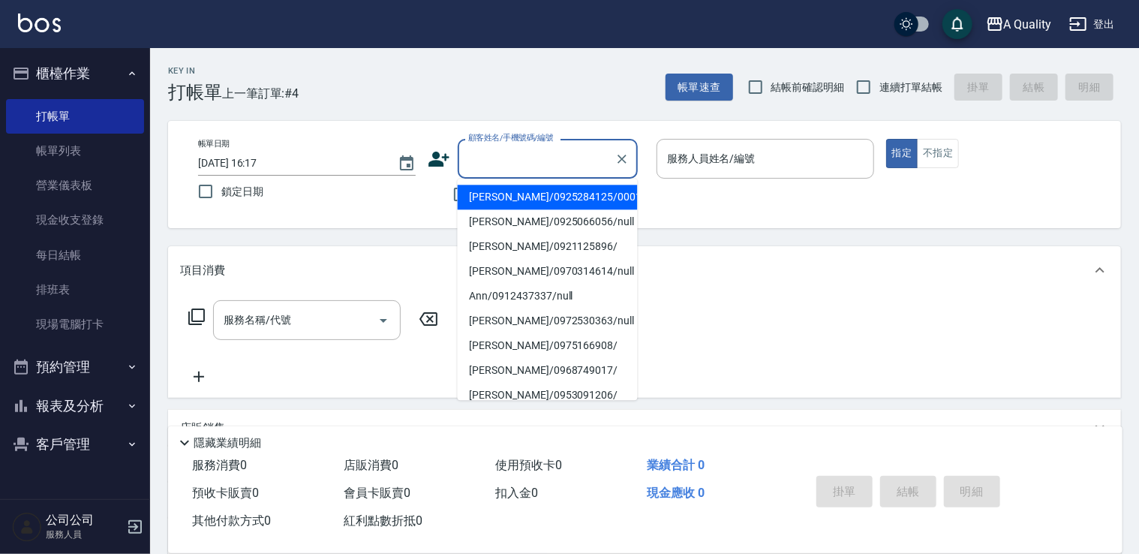
click at [539, 161] on input "顧客姓名/手機號碼/編號" at bounding box center [537, 159] width 144 height 26
drag, startPoint x: 510, startPoint y: 203, endPoint x: 600, endPoint y: 185, distance: 92.6
click at [513, 200] on li "[PERSON_NAME]/0925284125/000120" at bounding box center [548, 197] width 180 height 25
type input "[PERSON_NAME]/0925284125/000120"
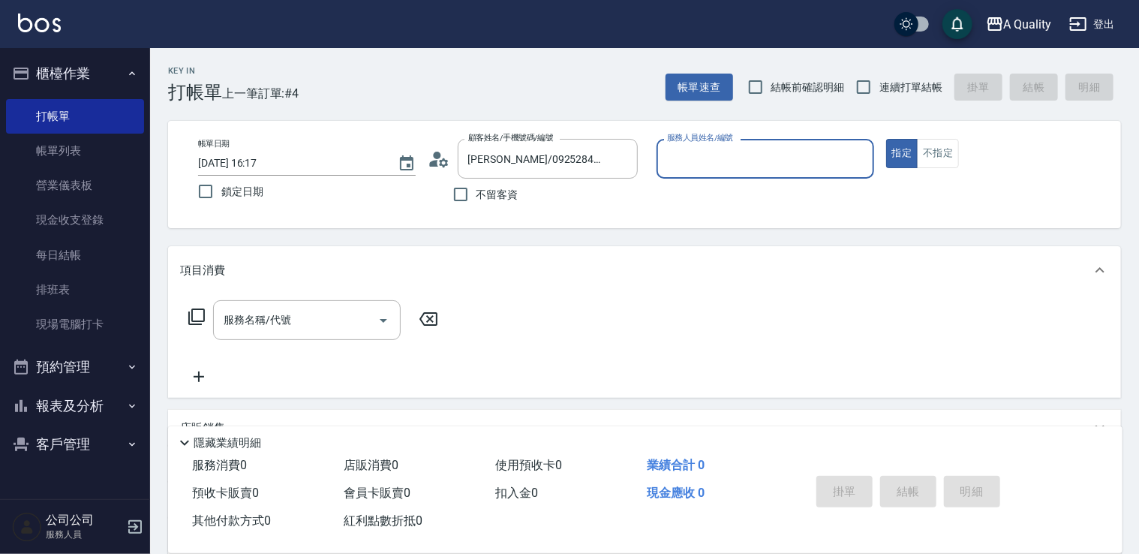
type input "Quincy(無代號)"
click at [330, 310] on input "服務名稱/代號" at bounding box center [296, 320] width 152 height 26
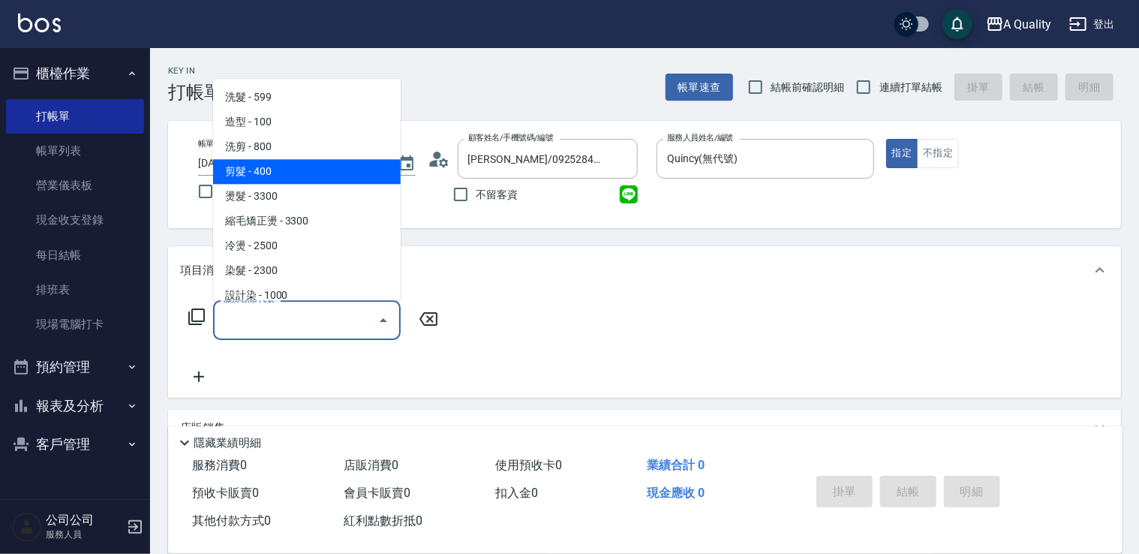
click at [299, 168] on span "剪髮 - 400" at bounding box center [307, 171] width 188 height 25
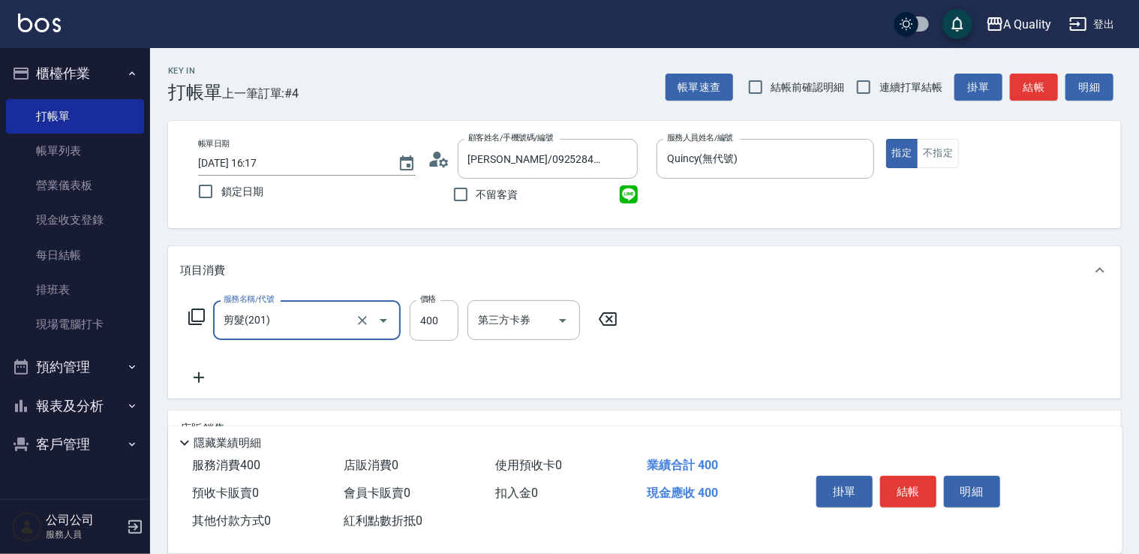
type input "剪髮(201)"
click at [907, 492] on button "結帳" at bounding box center [908, 492] width 56 height 32
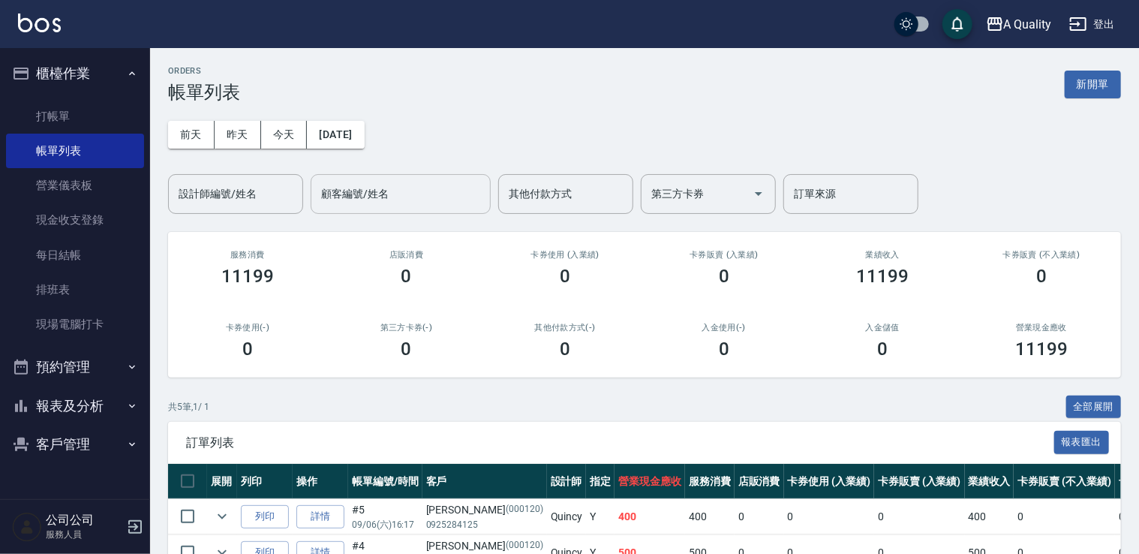
scroll to position [193, 0]
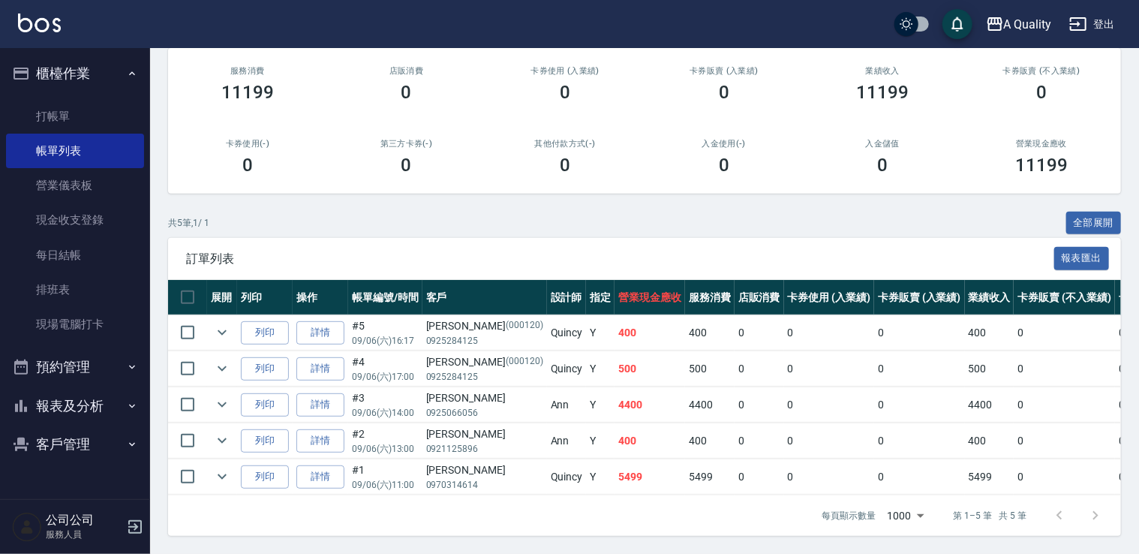
click at [74, 360] on button "預約管理" at bounding box center [75, 367] width 138 height 39
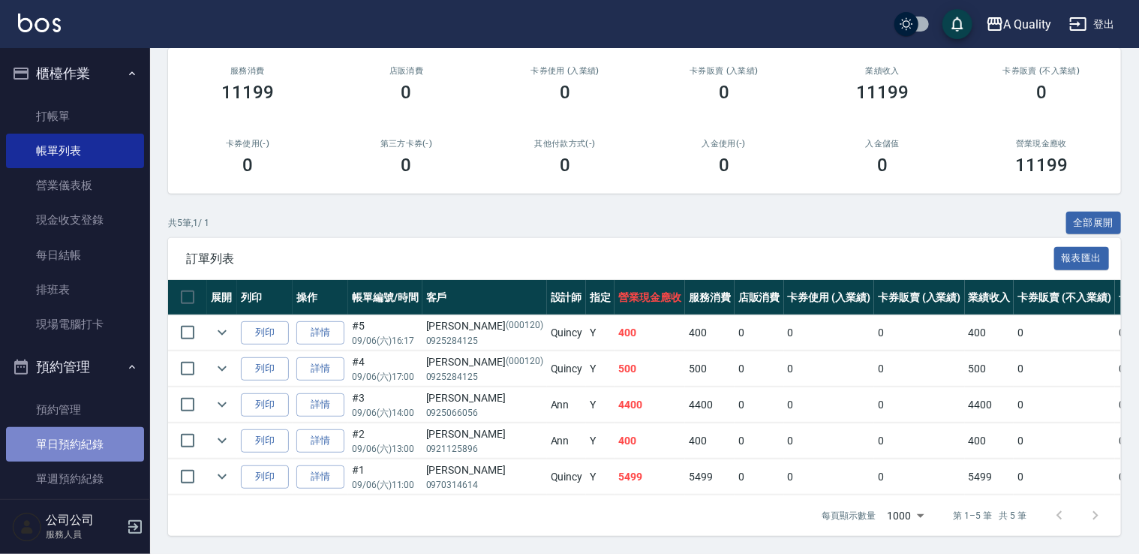
click at [78, 444] on link "單日預約紀錄" at bounding box center [75, 444] width 138 height 35
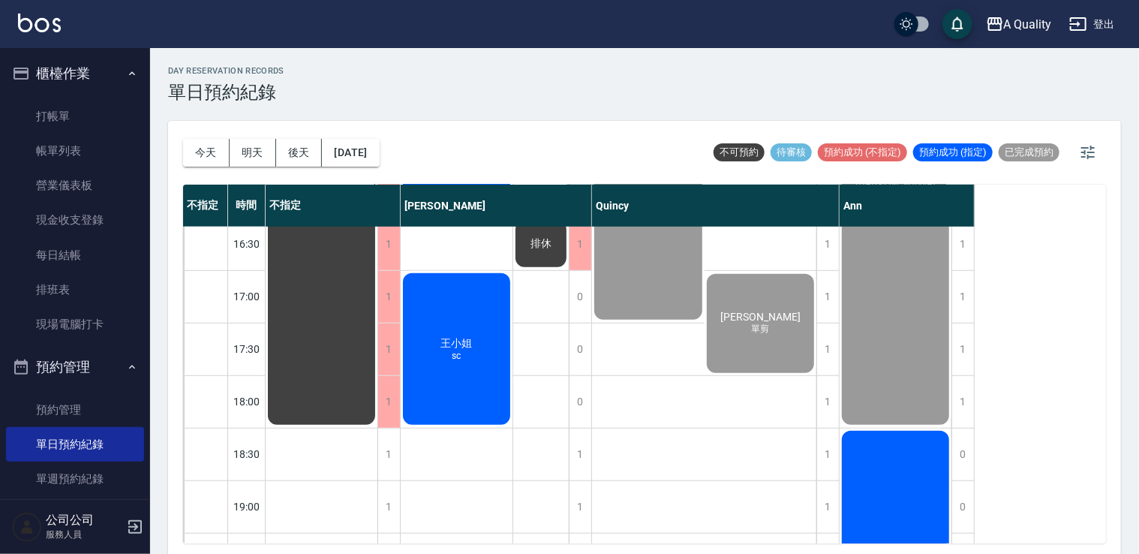
scroll to position [450, 0]
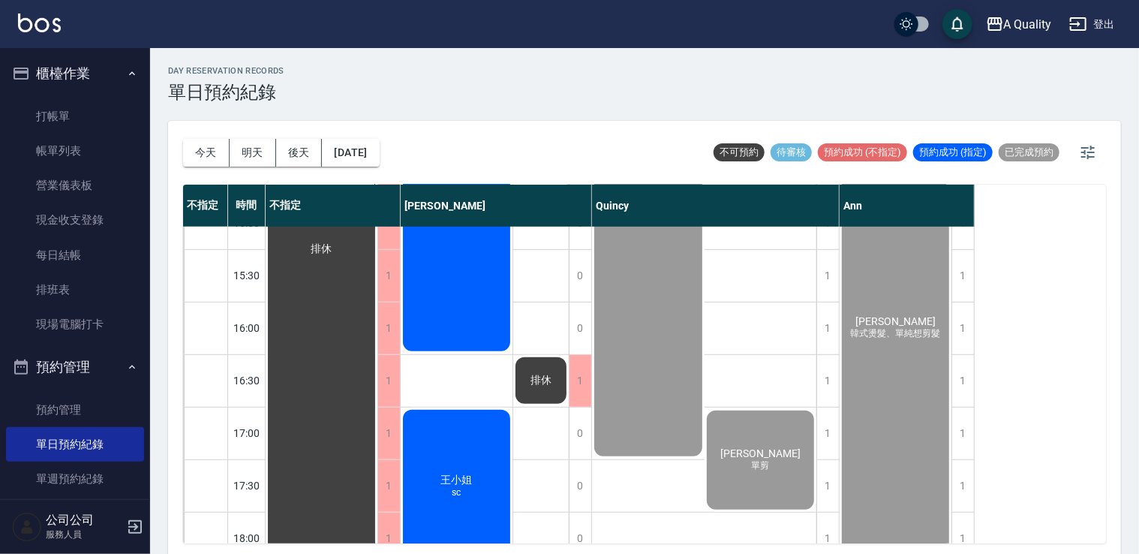
click at [6, 427] on link "單日預約紀錄" at bounding box center [75, 444] width 138 height 35
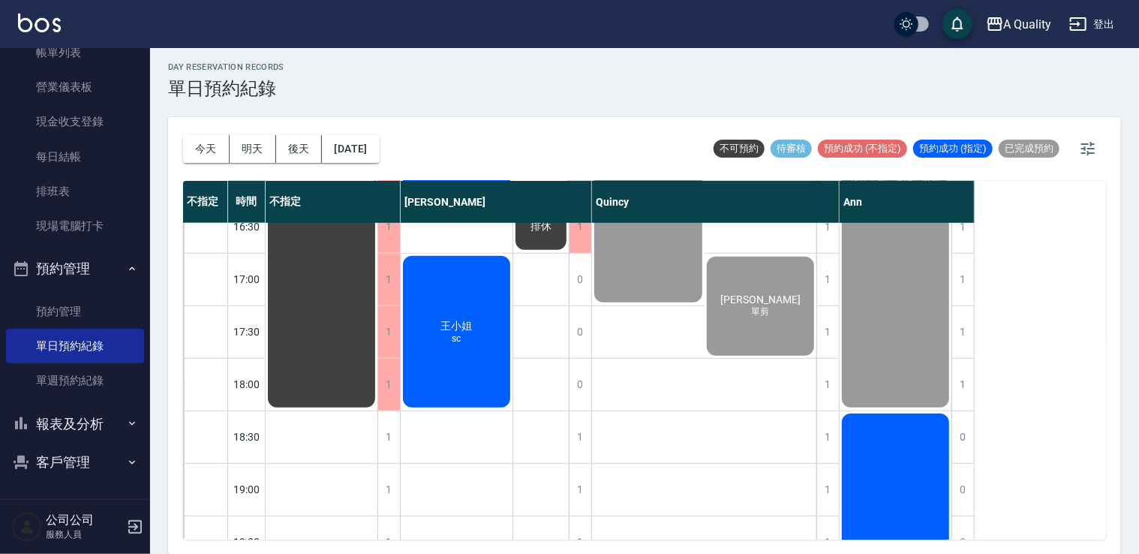
scroll to position [751, 0]
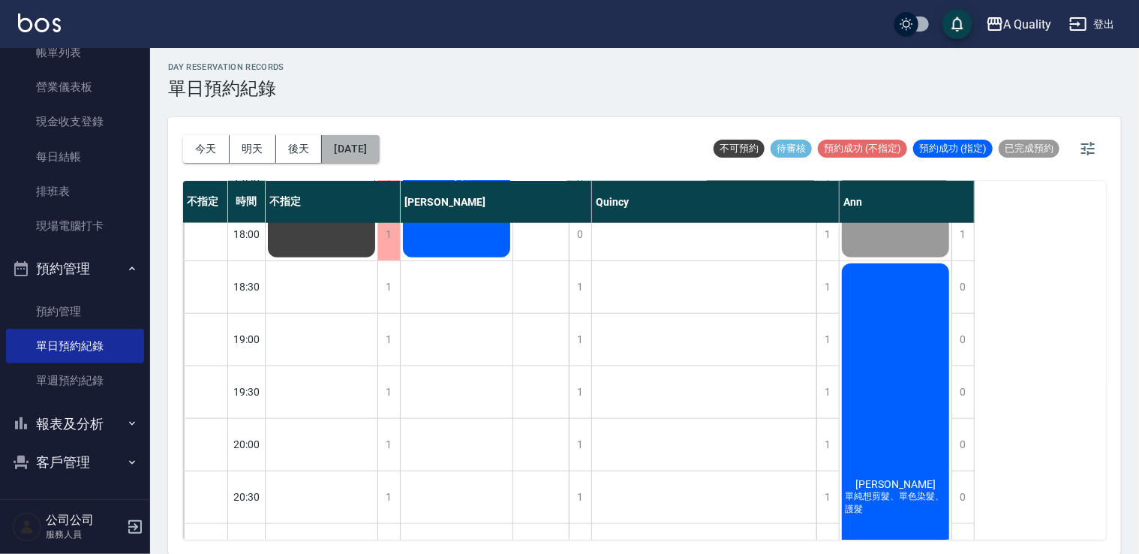
click at [374, 142] on button "[DATE]" at bounding box center [350, 149] width 57 height 28
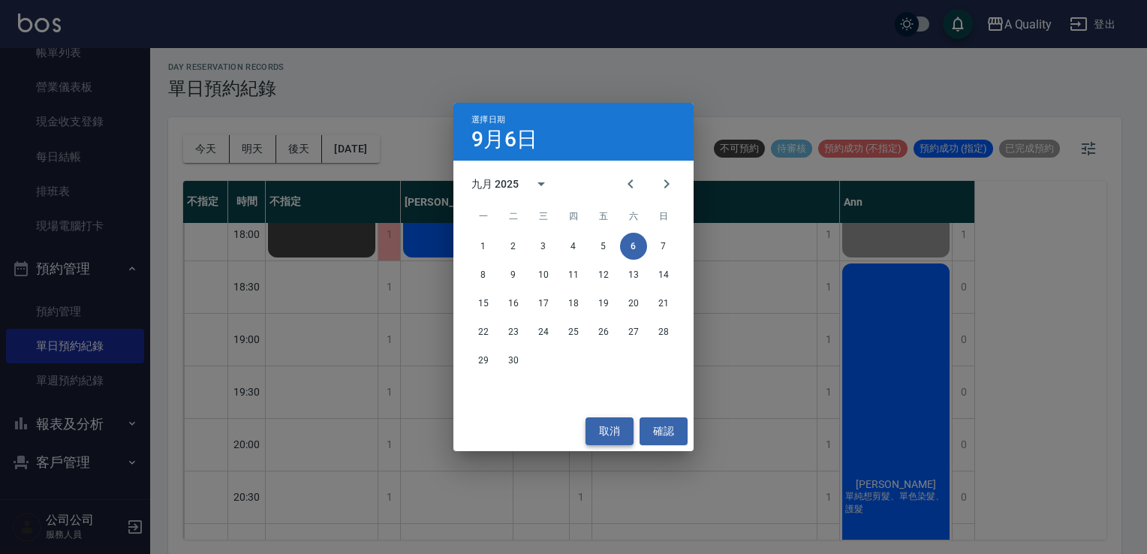
click at [612, 424] on button "取消" at bounding box center [609, 431] width 48 height 28
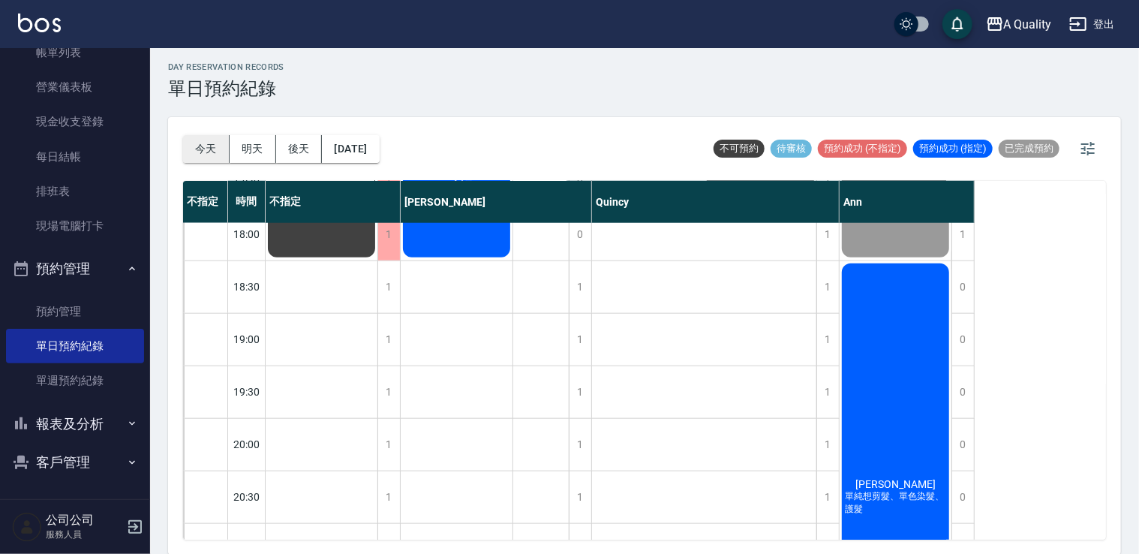
click at [207, 152] on button "今天" at bounding box center [206, 149] width 47 height 28
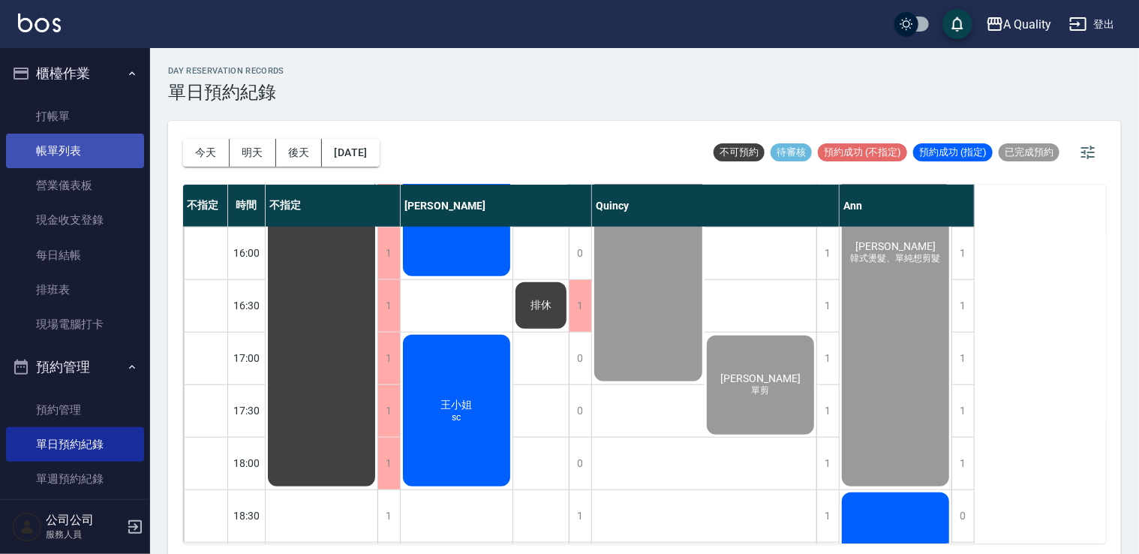
click at [54, 137] on link "帳單列表" at bounding box center [75, 151] width 138 height 35
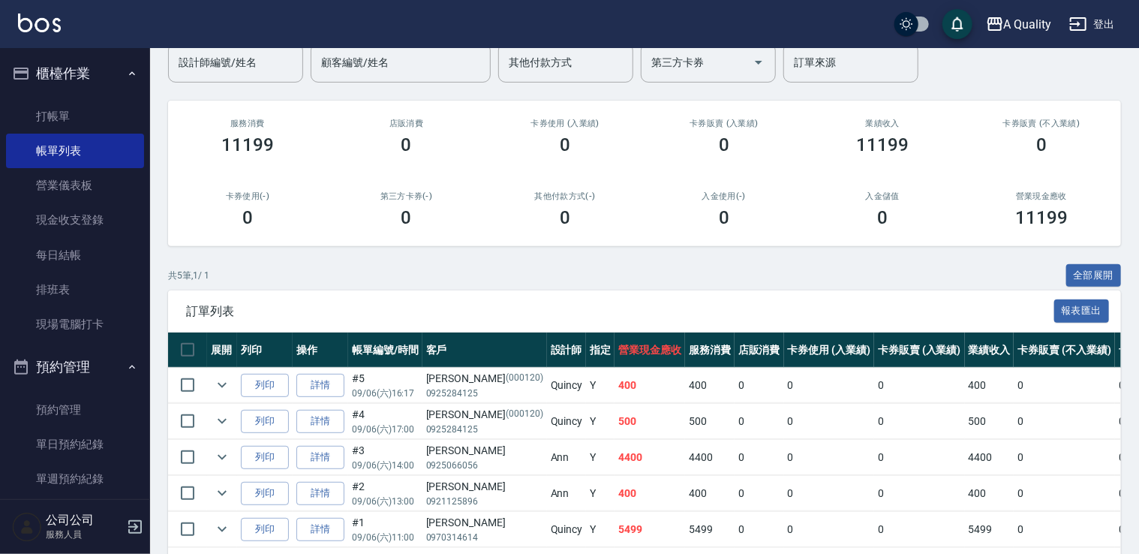
scroll to position [193, 0]
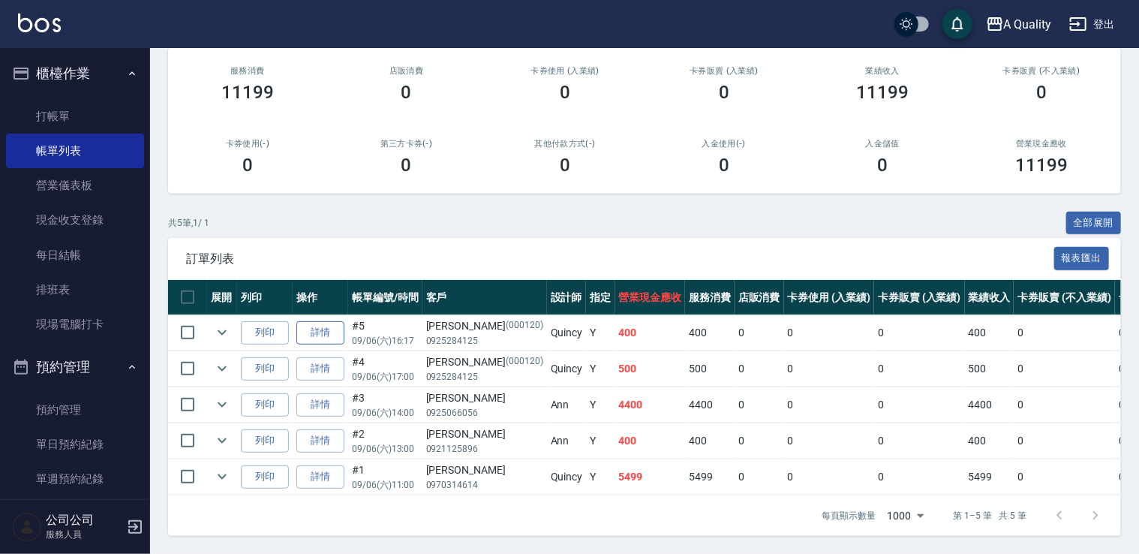
click at [332, 324] on link "詳情" at bounding box center [320, 332] width 48 height 23
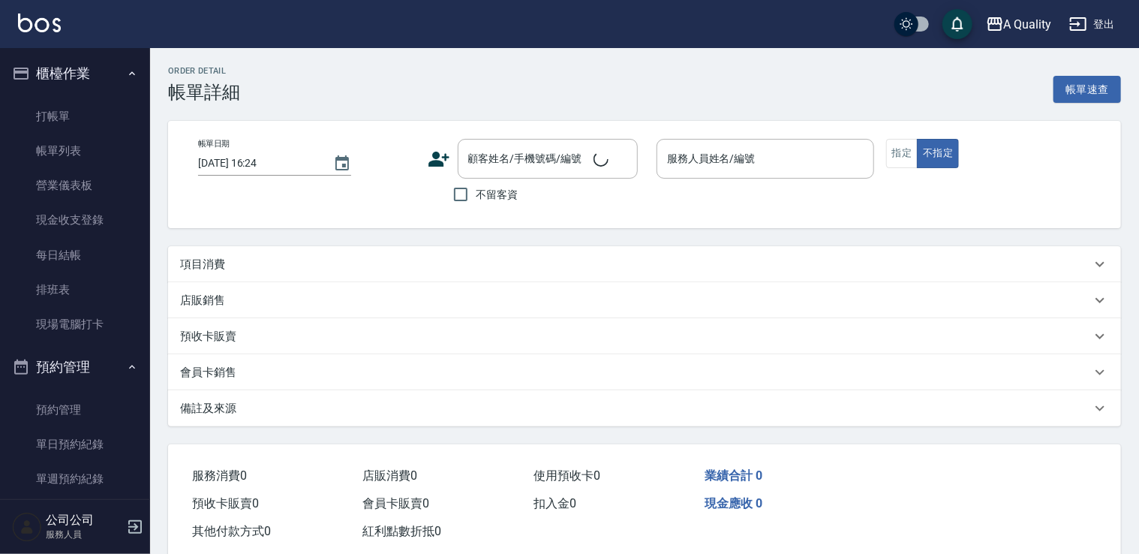
type input "[DATE] 16:17"
type input "Quincy(無代號)"
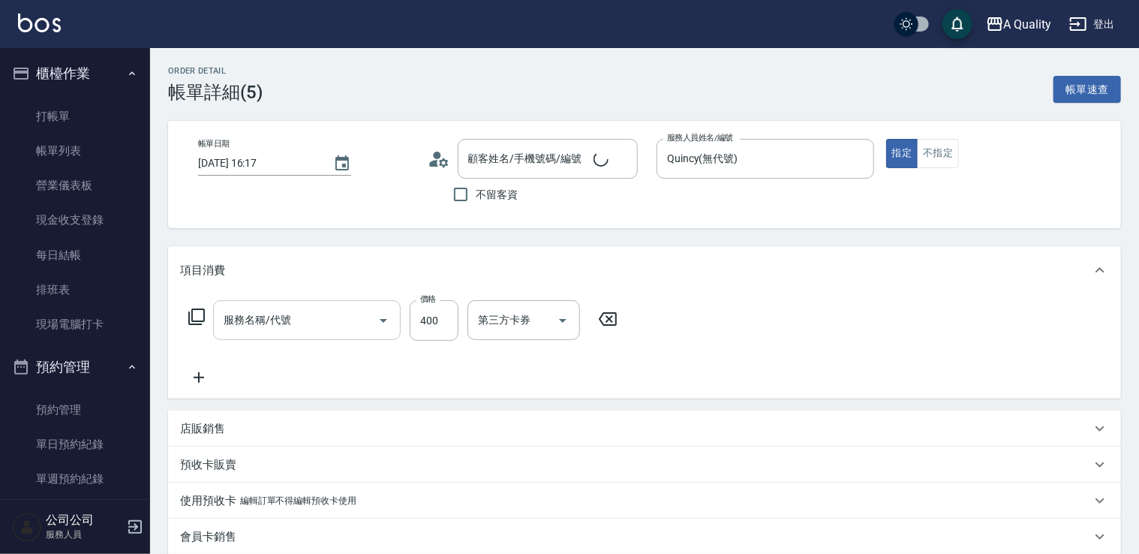
type input "剪髮(201)"
type input "[PERSON_NAME]/0925284125/000120"
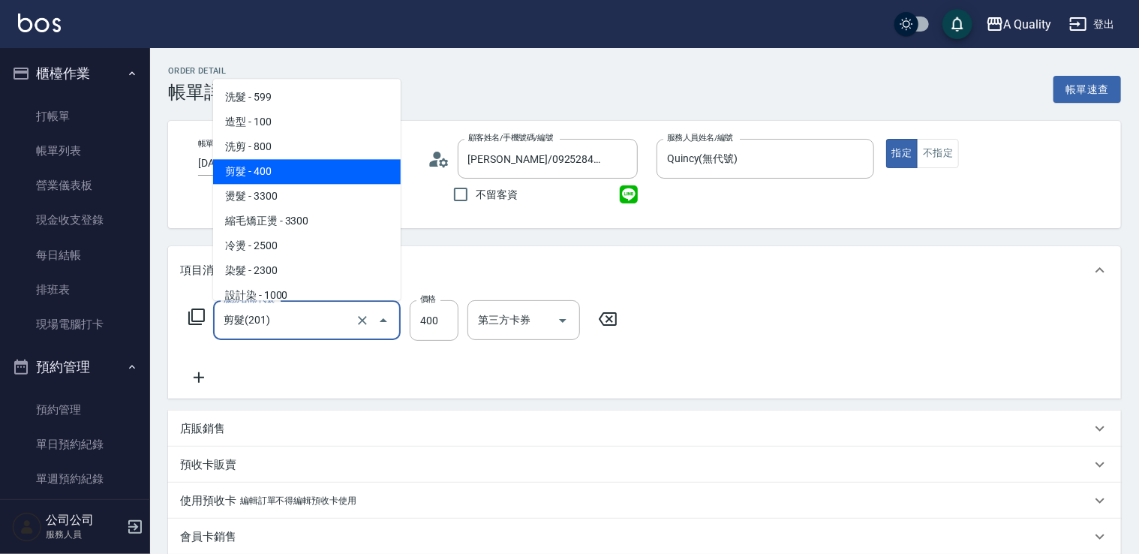
click at [347, 324] on input "剪髮(201)" at bounding box center [286, 320] width 132 height 26
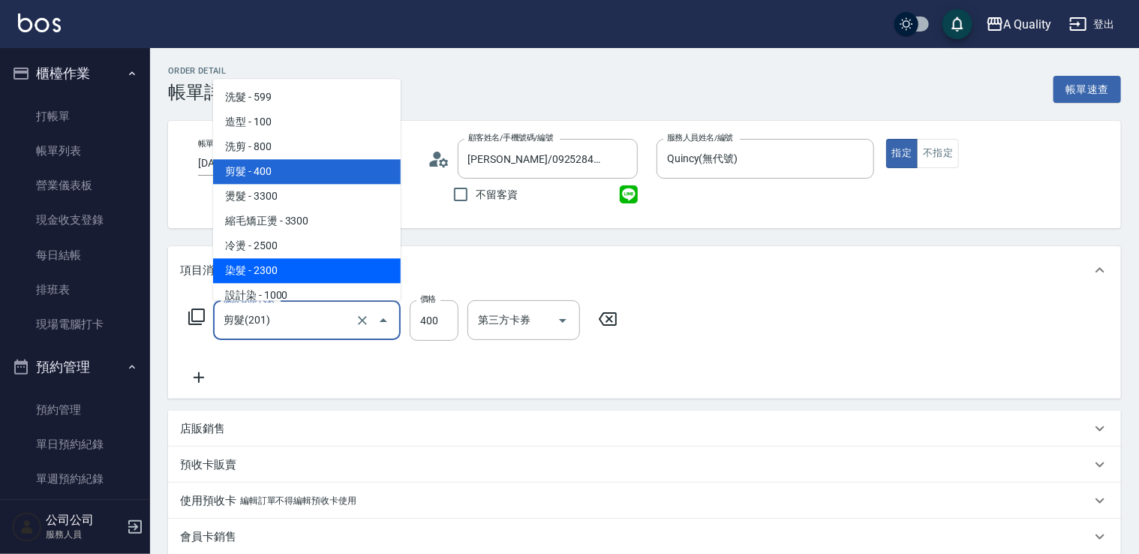
scroll to position [150, 0]
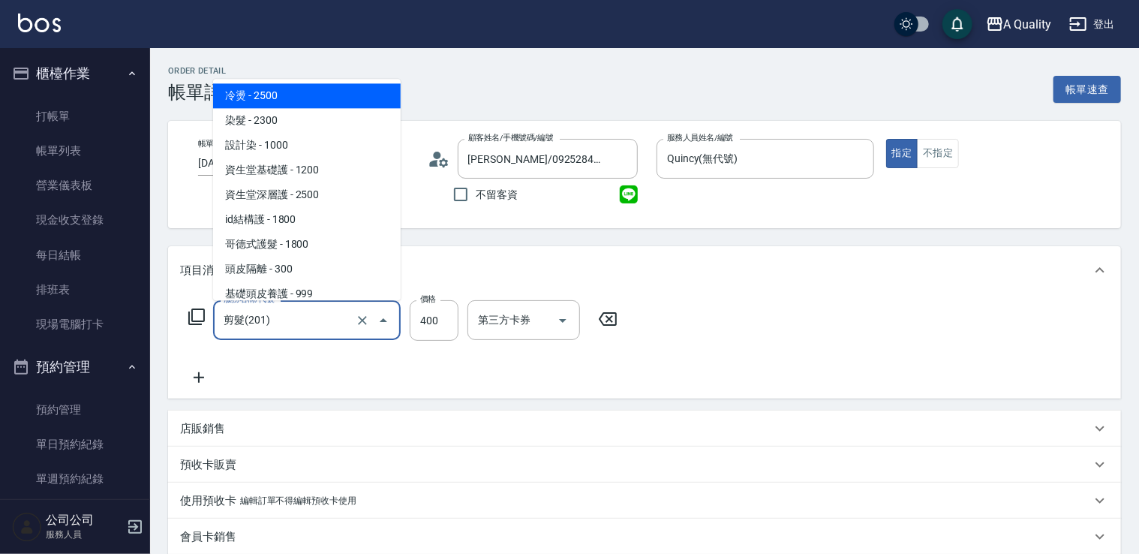
click at [278, 102] on span "冷燙 - 2500" at bounding box center [307, 95] width 188 height 25
type input "冷燙(330)"
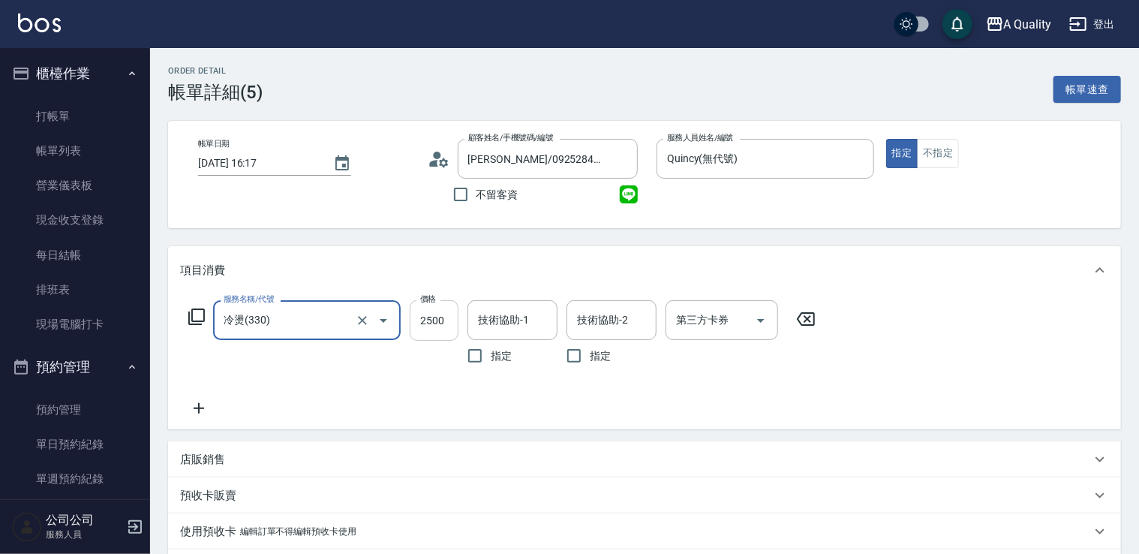
click at [435, 315] on input "2500" at bounding box center [434, 320] width 49 height 41
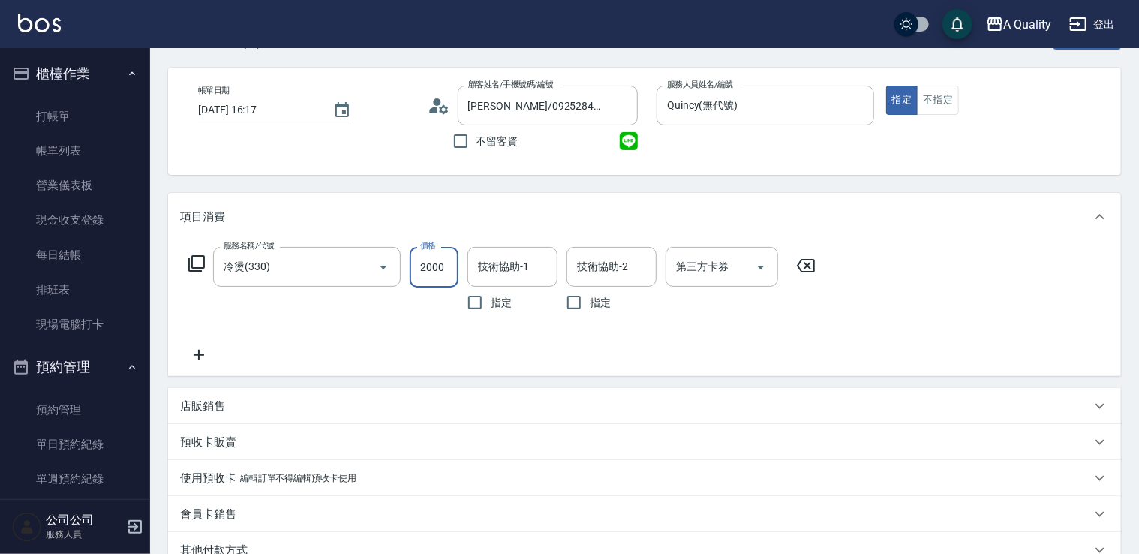
scroll to position [263, 0]
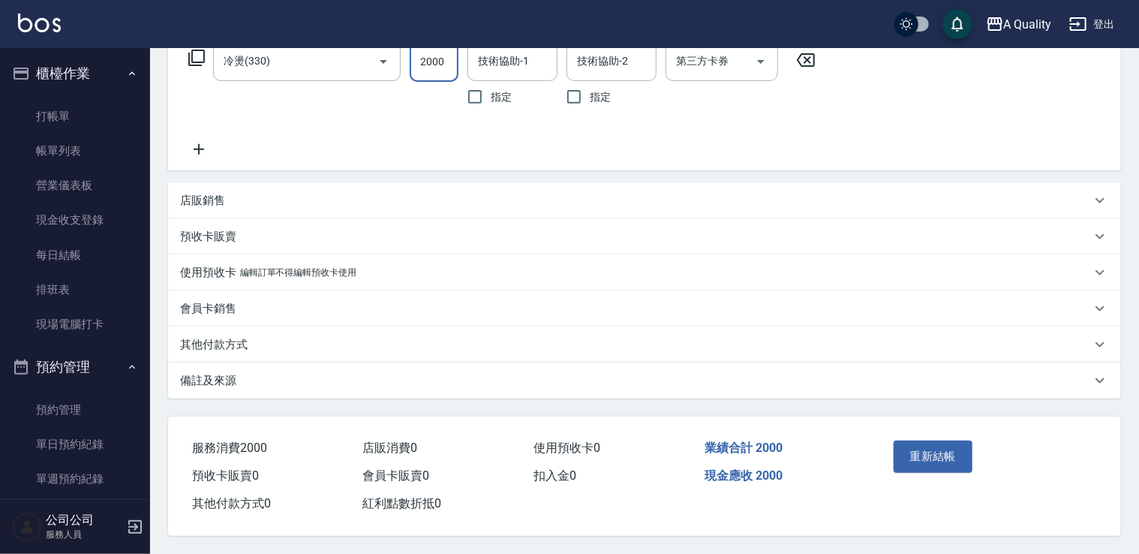
type input "2000"
click at [504, 44] on div "A Quality 登出" at bounding box center [569, 24] width 1139 height 48
click at [504, 64] on input "技術協助-1" at bounding box center [512, 61] width 77 height 26
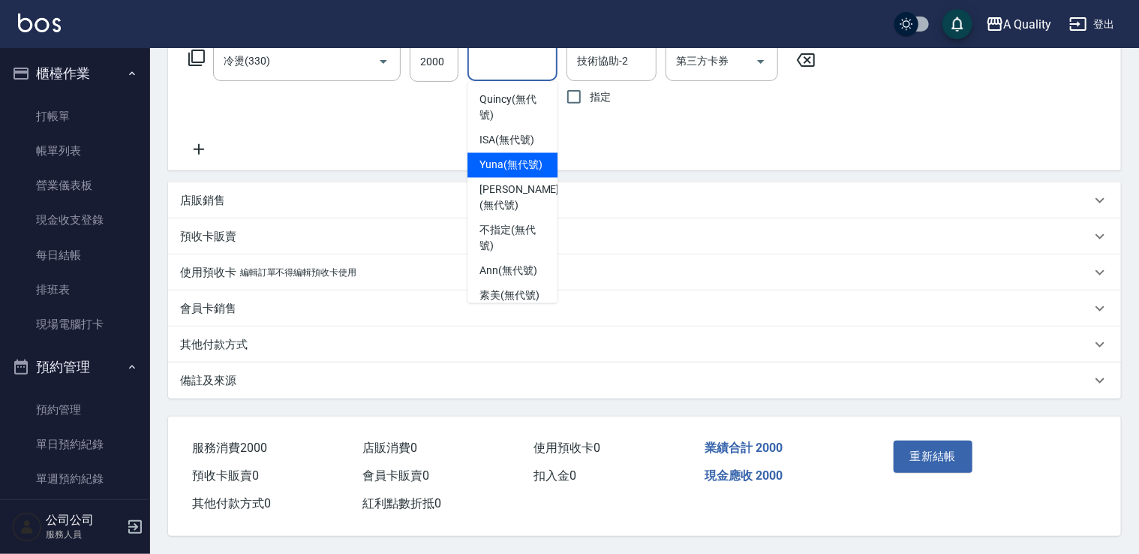
drag, startPoint x: 509, startPoint y: 161, endPoint x: 588, endPoint y: 186, distance: 83.6
click at [510, 161] on span "Yuna (無代號)" at bounding box center [511, 166] width 63 height 16
type input "Yuna(無代號)"
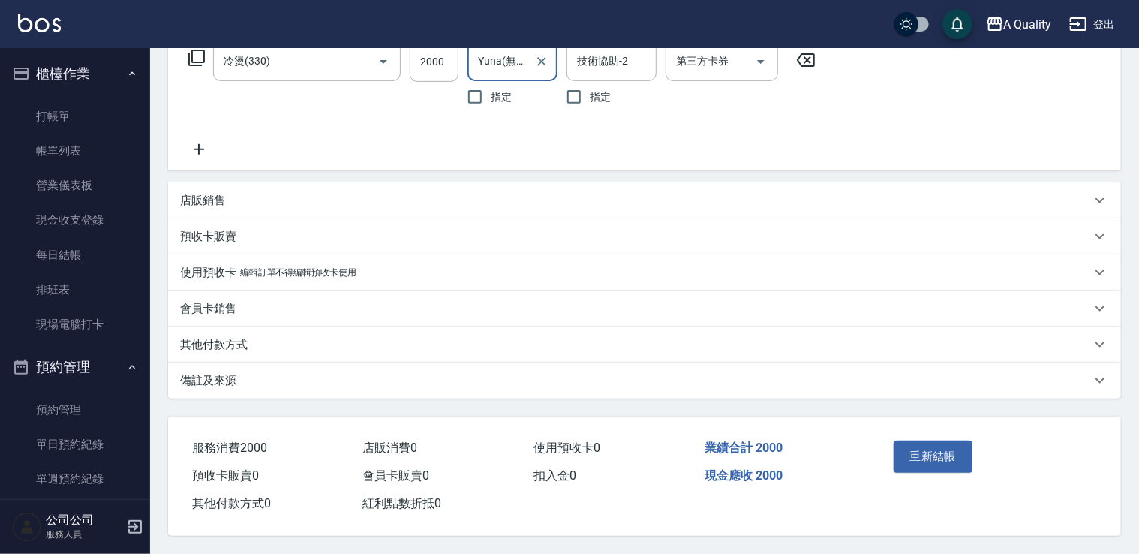
click at [934, 441] on button "重新結帳" at bounding box center [934, 457] width 80 height 32
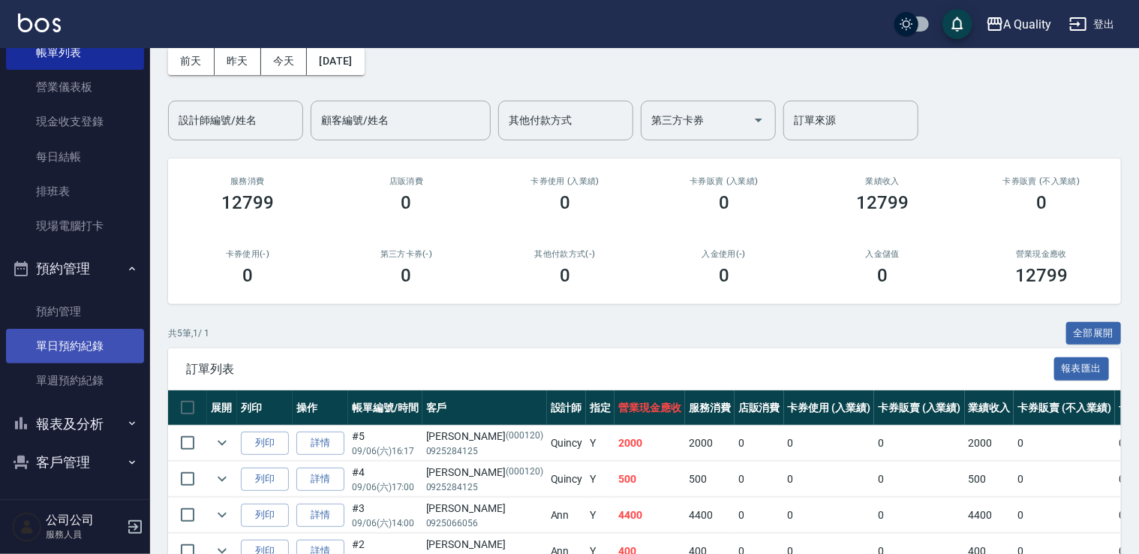
scroll to position [193, 0]
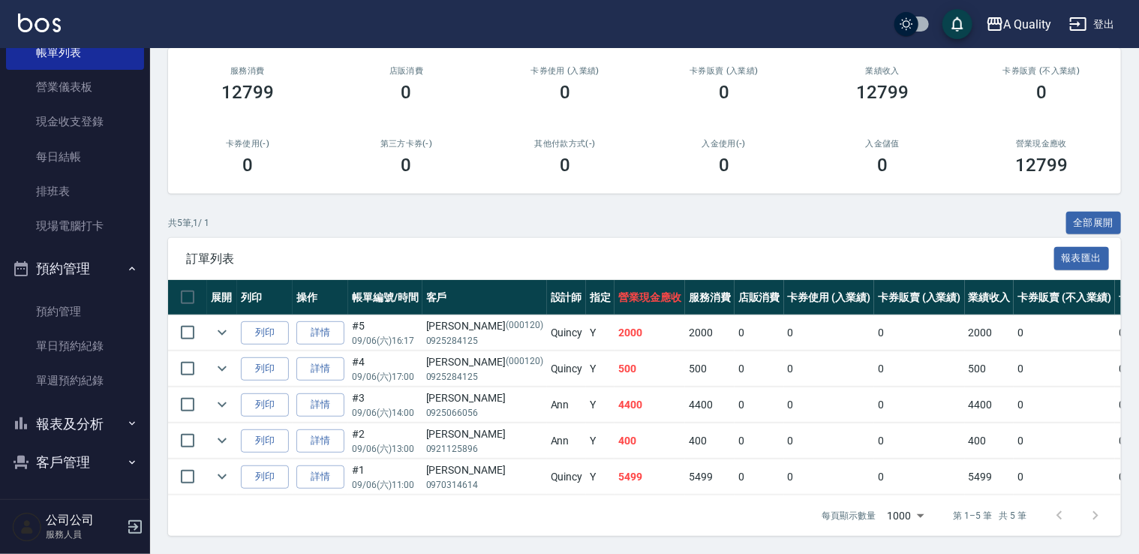
click at [74, 411] on button "報表及分析" at bounding box center [75, 424] width 138 height 39
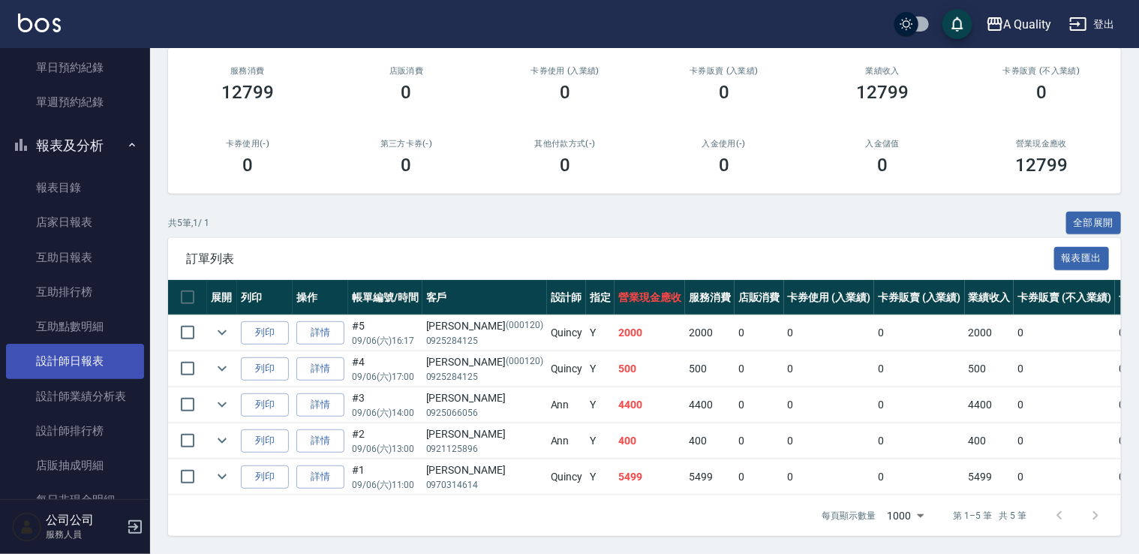
scroll to position [457, 0]
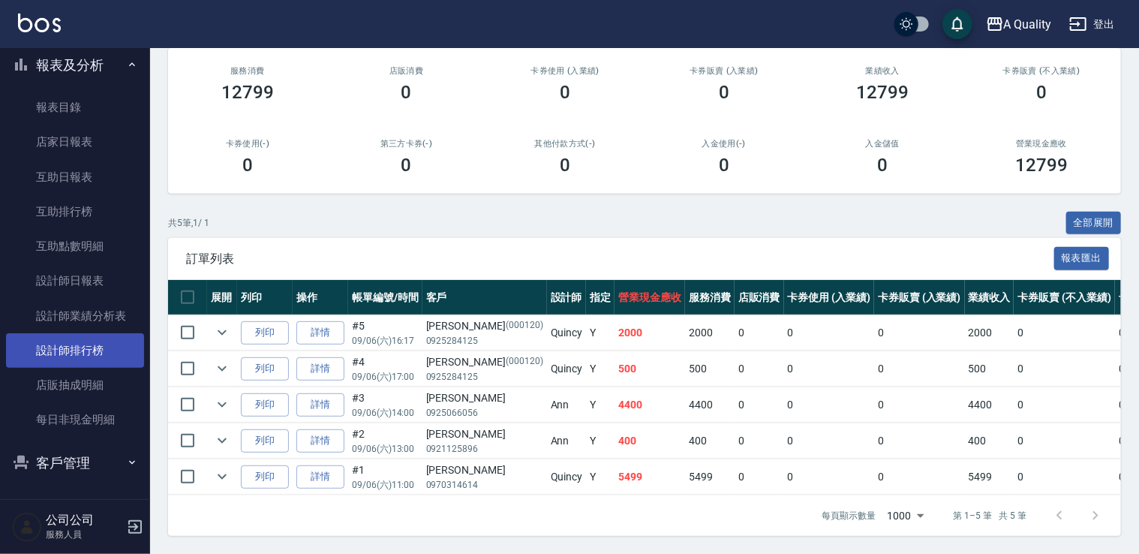
click at [87, 345] on link "設計師排行榜" at bounding box center [75, 350] width 138 height 35
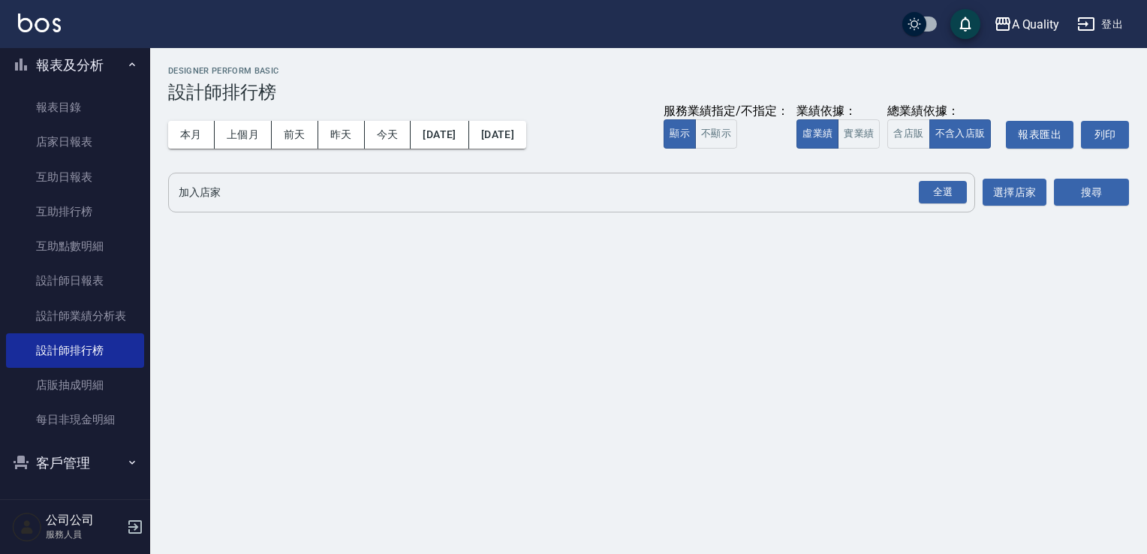
click at [946, 207] on div "全選" at bounding box center [942, 193] width 53 height 40
click at [946, 206] on button "全選" at bounding box center [943, 192] width 54 height 29
click at [961, 190] on div "全選" at bounding box center [943, 192] width 48 height 23
click at [1098, 191] on button "搜尋" at bounding box center [1091, 193] width 75 height 28
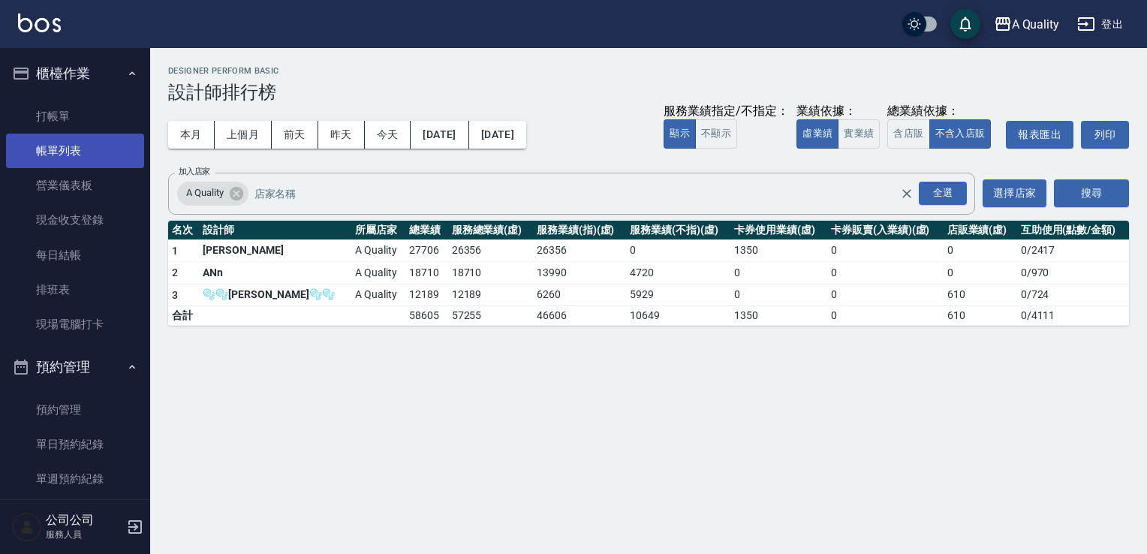
click at [53, 155] on link "帳單列表" at bounding box center [75, 151] width 138 height 35
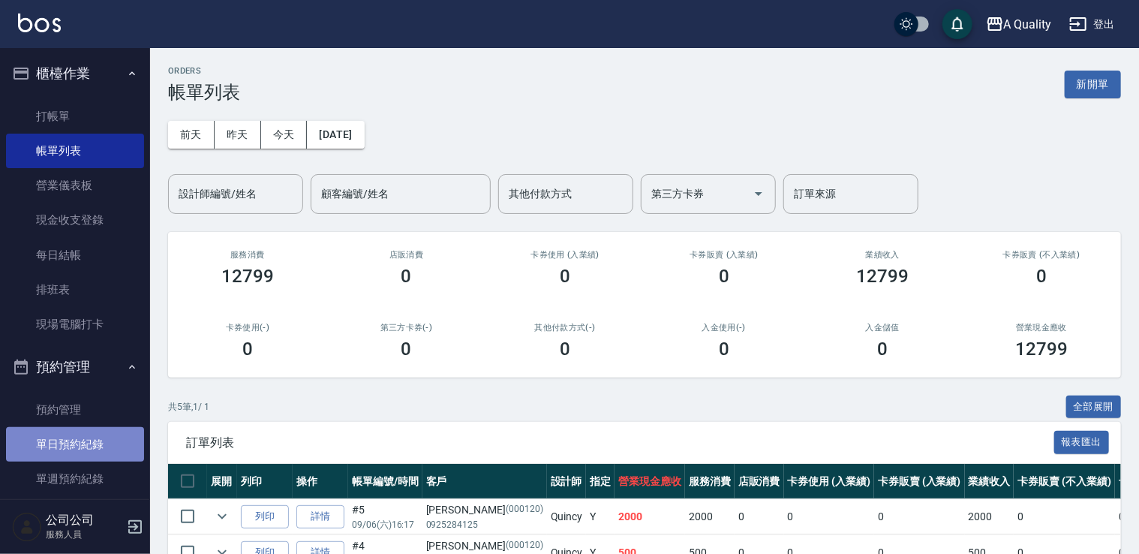
click at [77, 435] on link "單日預約紀錄" at bounding box center [75, 444] width 138 height 35
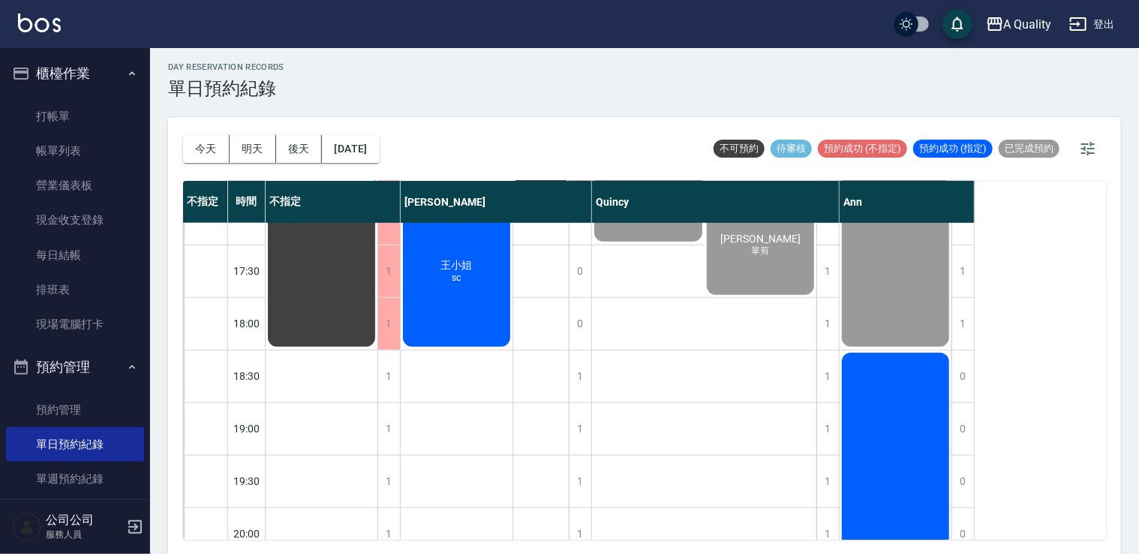
scroll to position [655, 0]
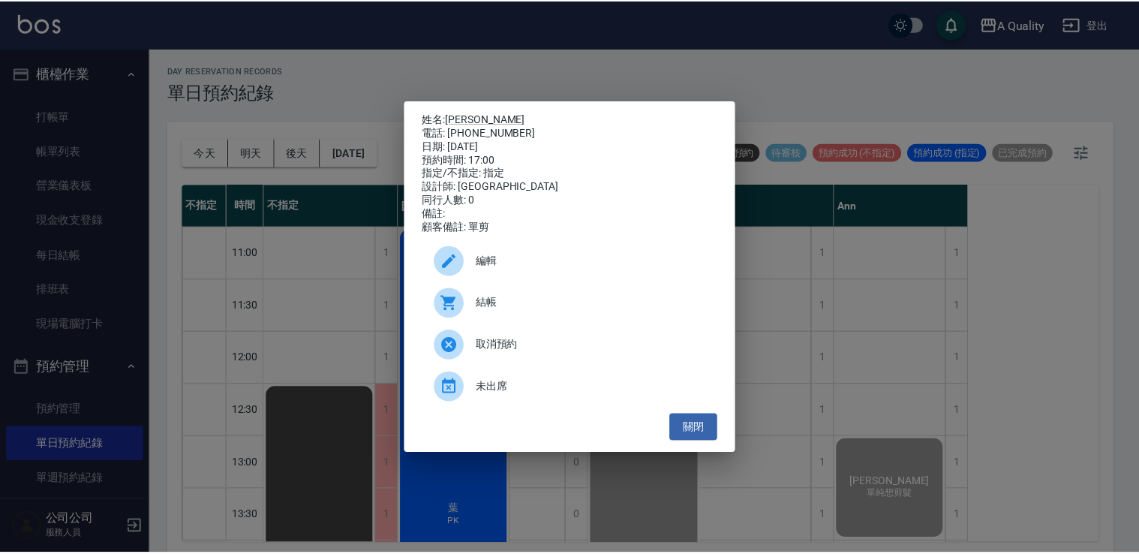
scroll to position [600, 0]
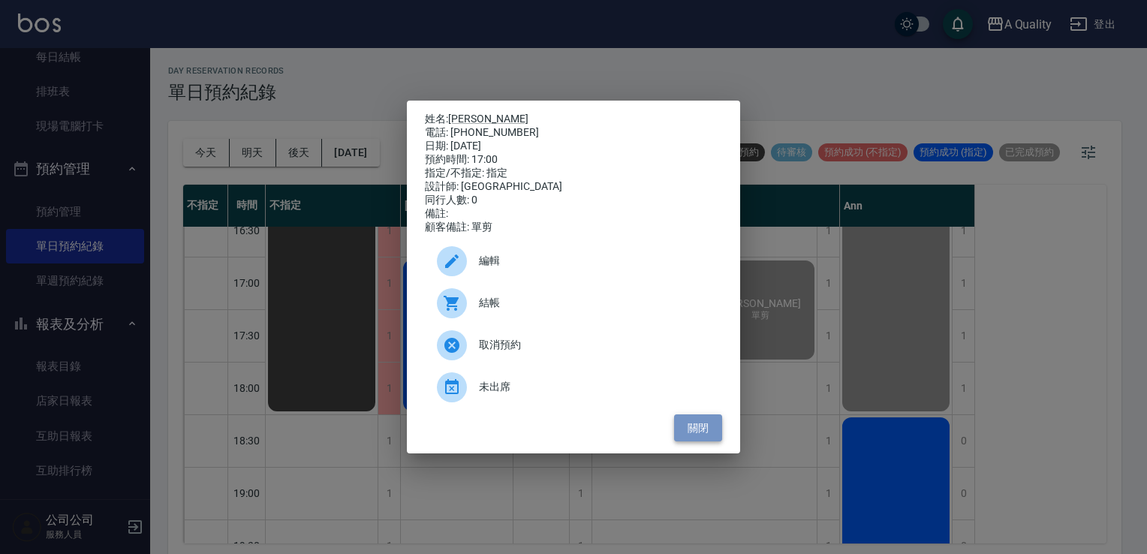
click at [690, 427] on button "關閉" at bounding box center [698, 428] width 48 height 28
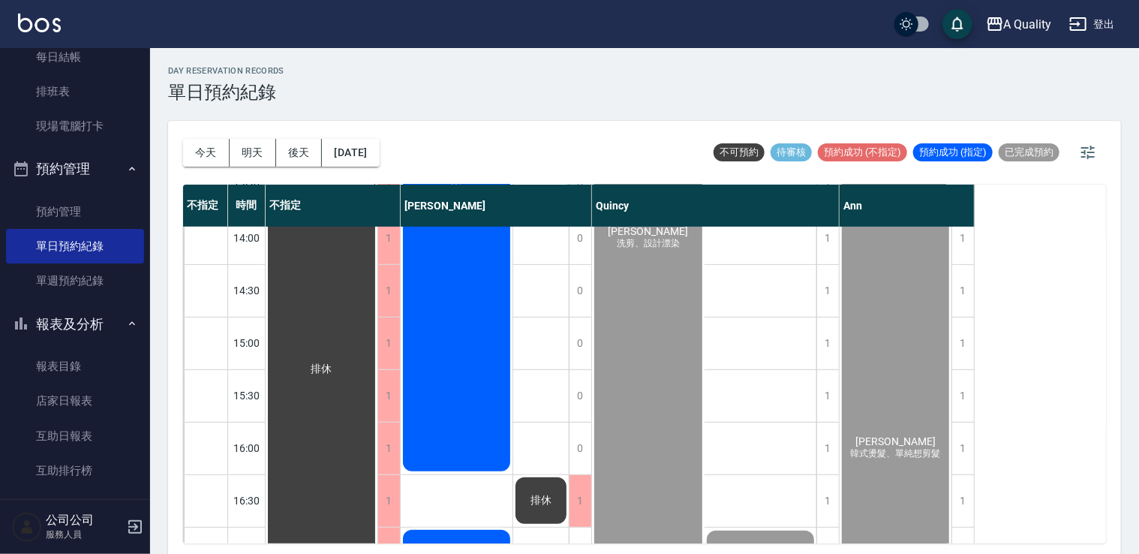
scroll to position [300, 0]
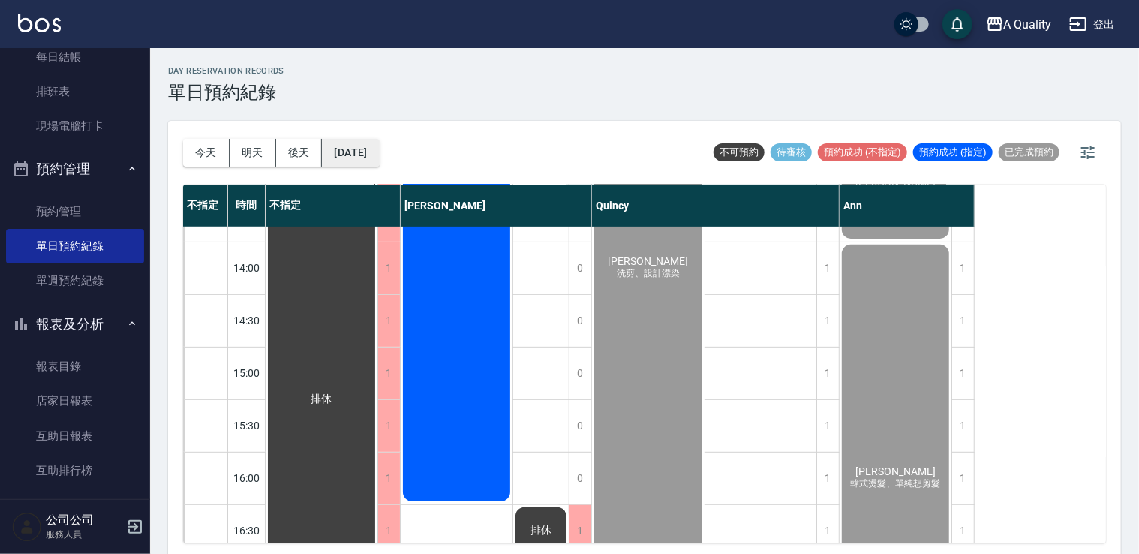
click at [366, 148] on button "[DATE]" at bounding box center [350, 153] width 57 height 28
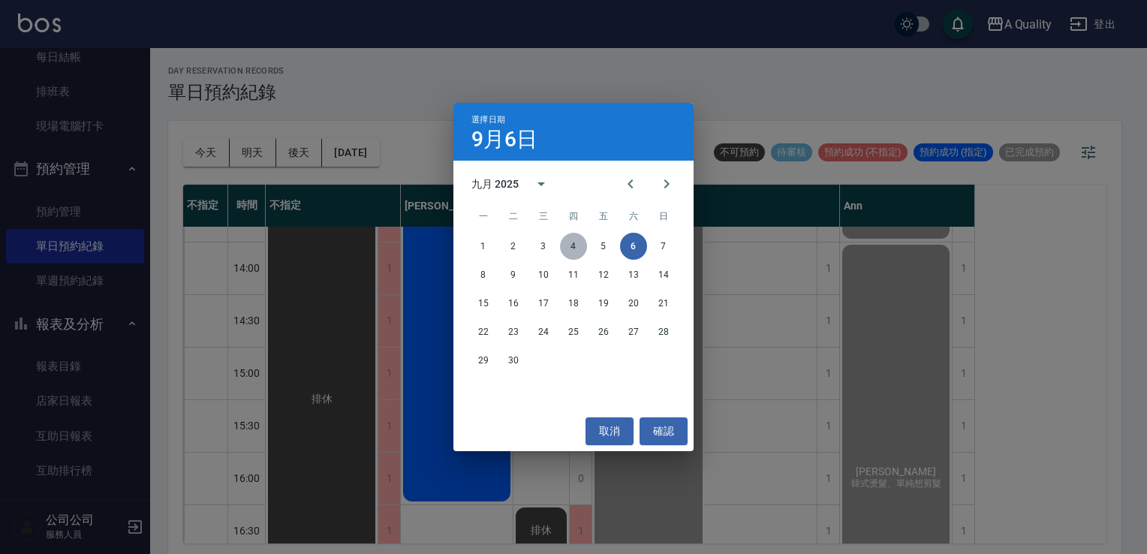
click at [568, 257] on button "4" at bounding box center [573, 246] width 27 height 27
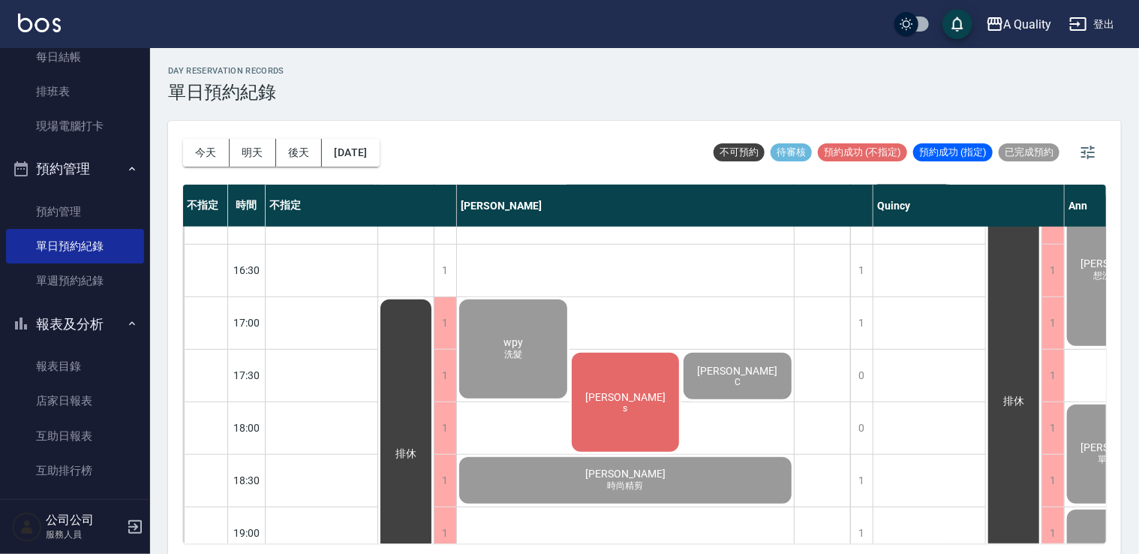
scroll to position [640, 0]
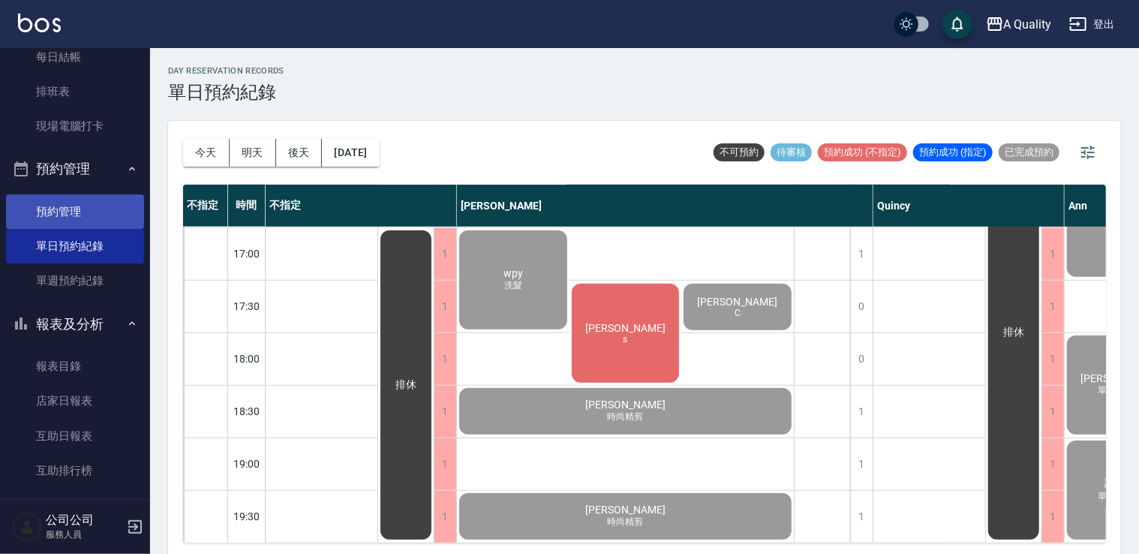
click at [88, 201] on link "預約管理" at bounding box center [75, 211] width 138 height 35
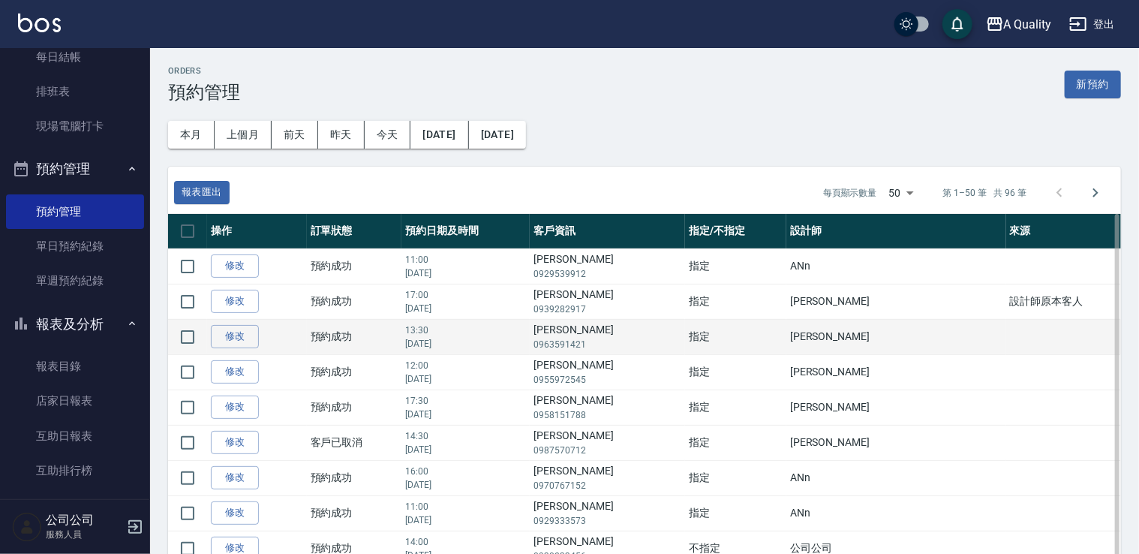
scroll to position [300, 0]
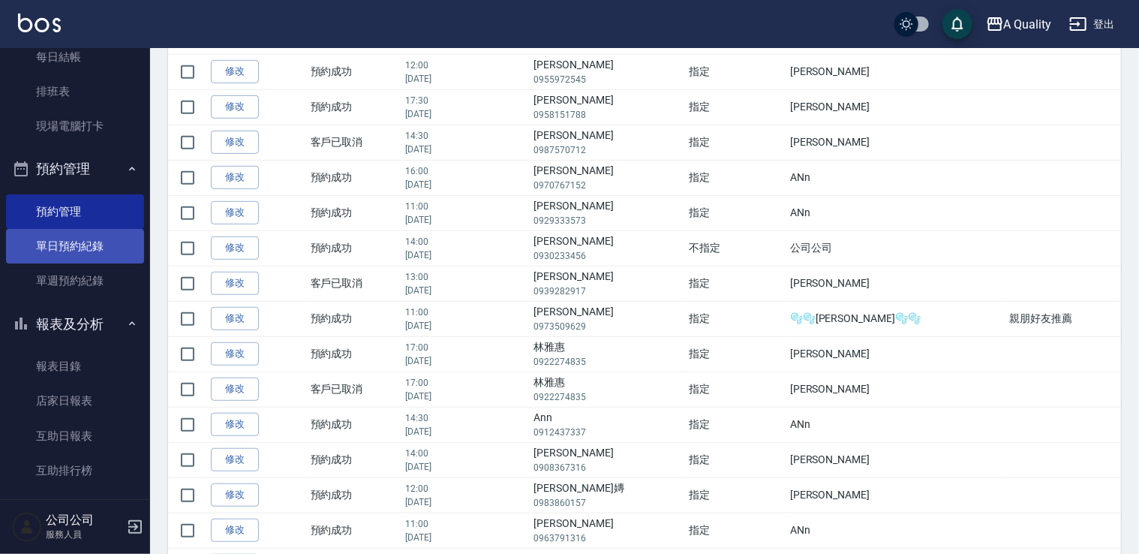
click at [78, 242] on link "單日預約紀錄" at bounding box center [75, 246] width 138 height 35
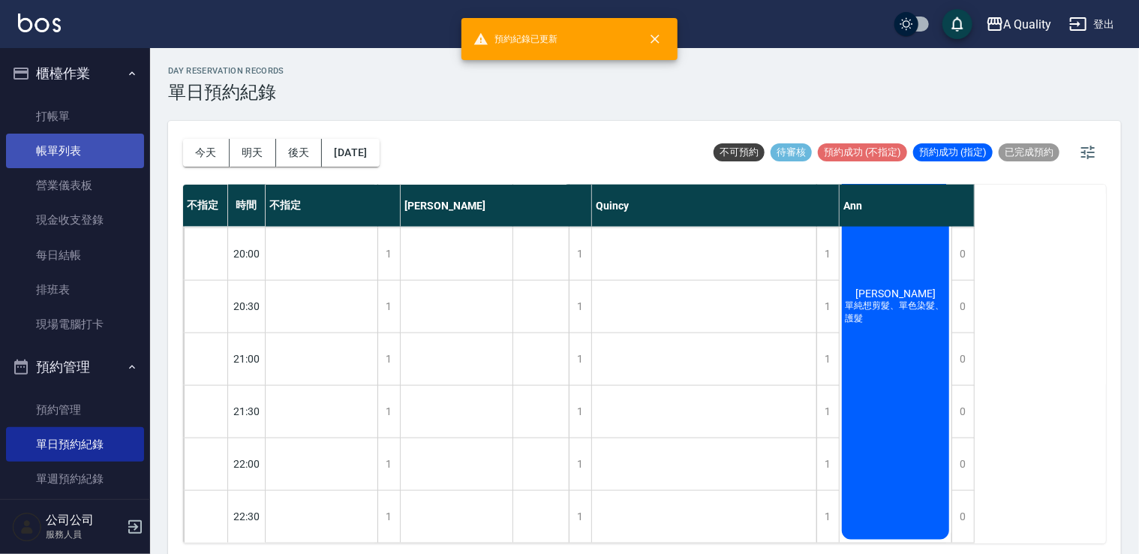
click at [90, 143] on link "帳單列表" at bounding box center [75, 151] width 138 height 35
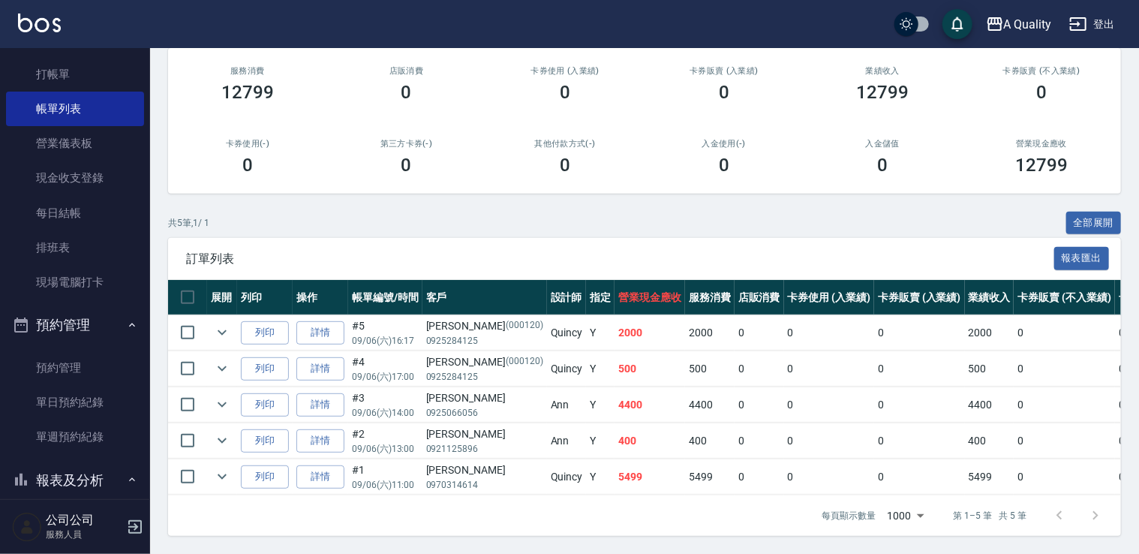
scroll to position [150, 0]
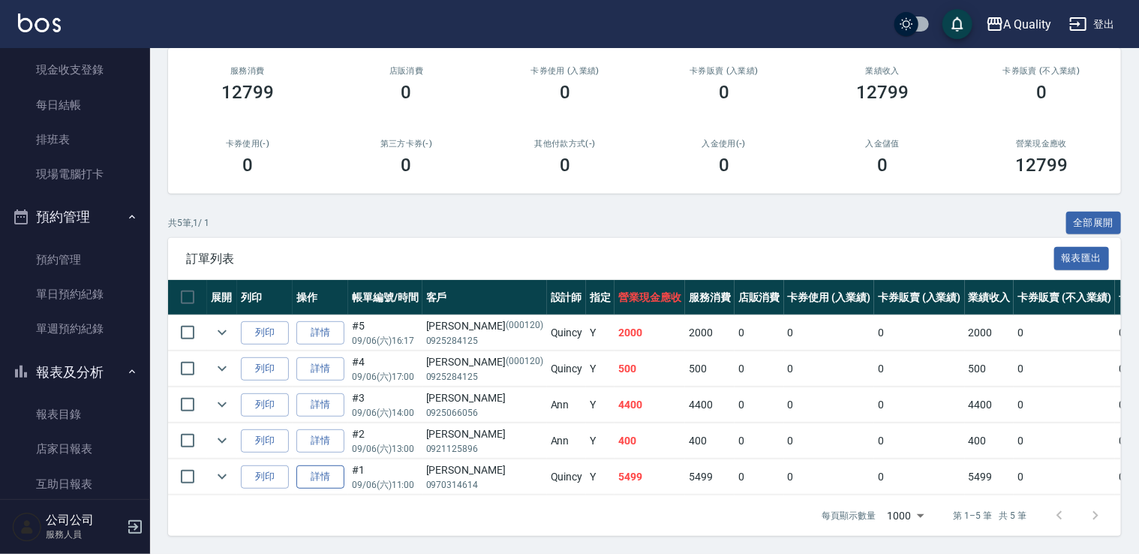
click at [313, 474] on link "詳情" at bounding box center [320, 476] width 48 height 23
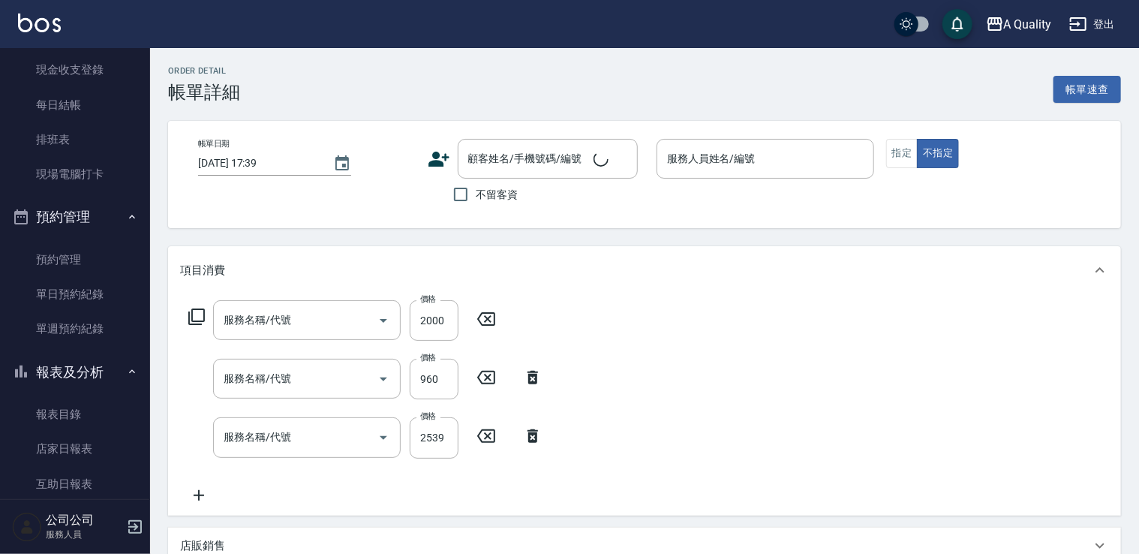
type input "設計染(402)"
type input "資生堂基礎護(501)"
type input "染髮(401)"
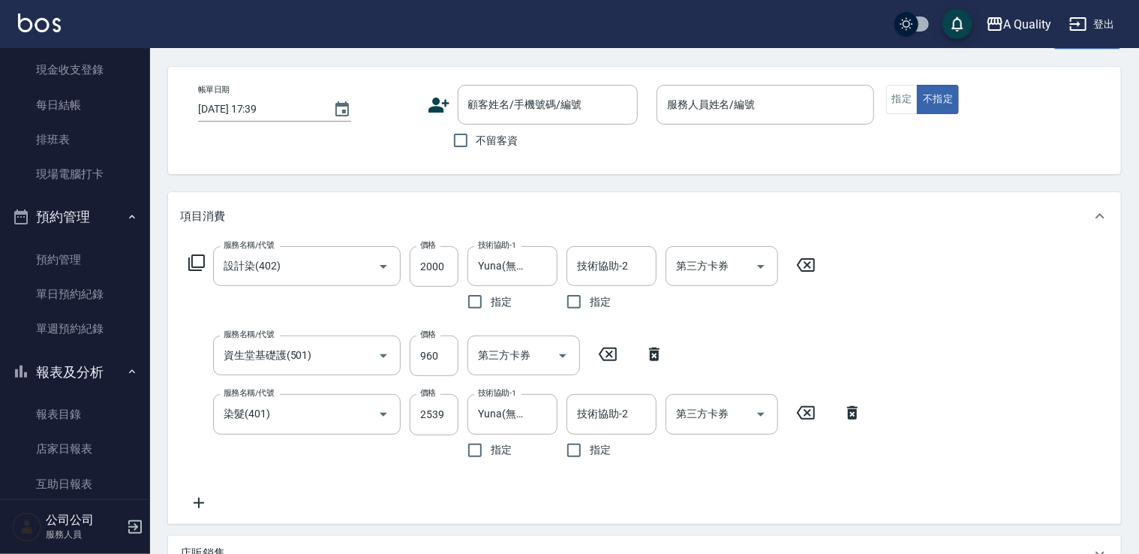
type input "2025/09/06 11:00"
type input "Quincy(無代號)"
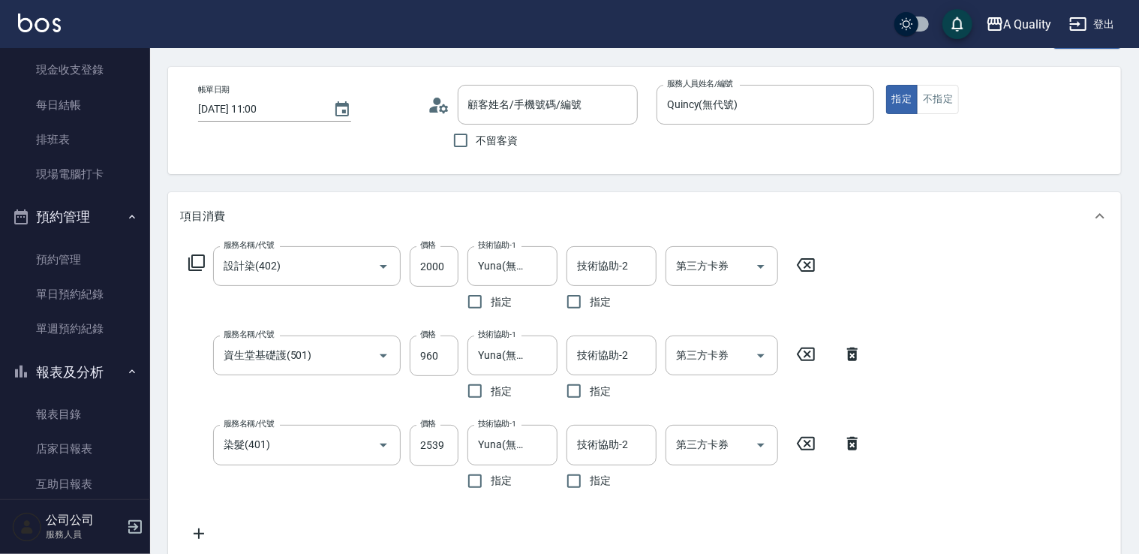
scroll to position [339, 0]
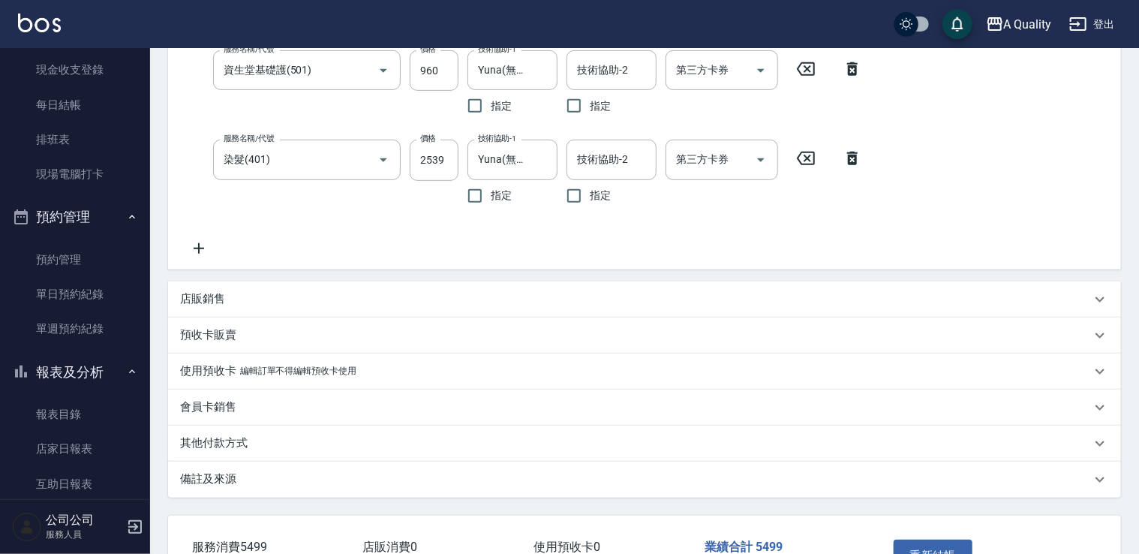
type input "李蒔芸/0970314614/null"
click at [250, 479] on div "備註及來源" at bounding box center [635, 479] width 911 height 16
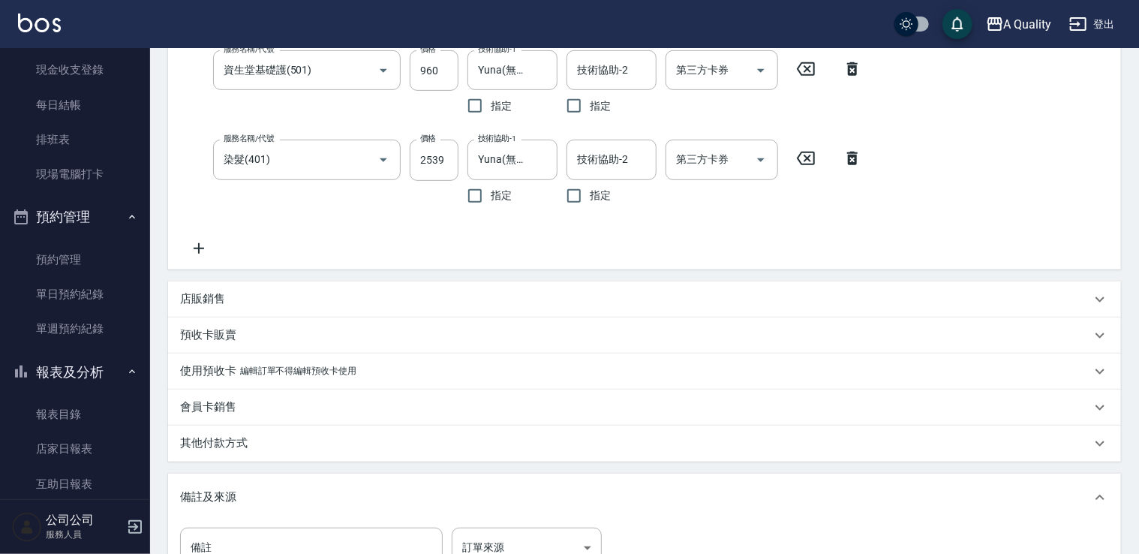
scroll to position [489, 0]
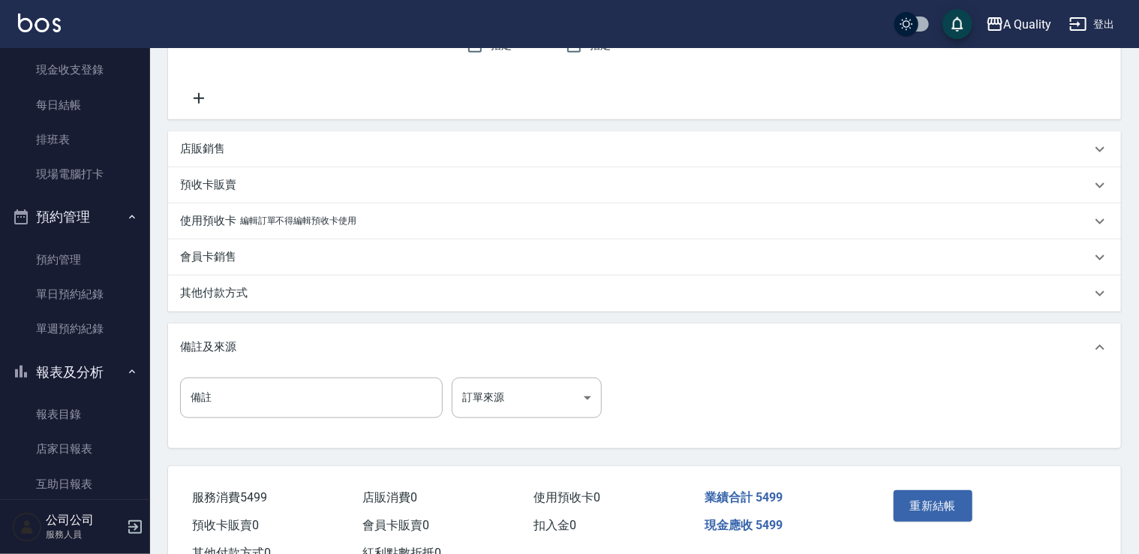
drag, startPoint x: 234, startPoint y: 252, endPoint x: 234, endPoint y: 277, distance: 24.8
click at [234, 269] on div "會員卡銷售" at bounding box center [644, 257] width 953 height 36
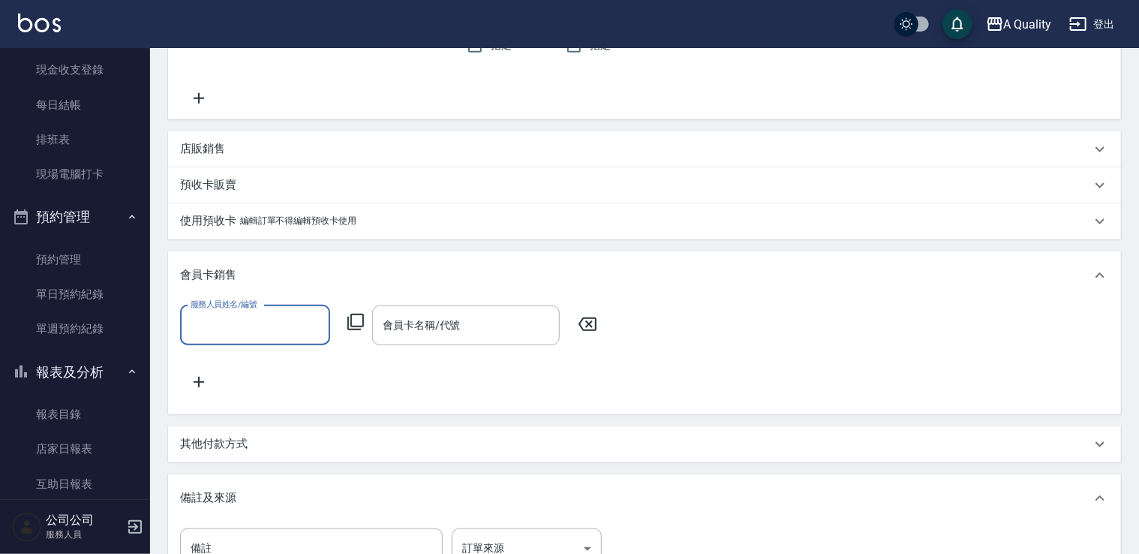
scroll to position [0, 0]
click at [236, 302] on label "服務人員姓名/編號" at bounding box center [224, 304] width 66 height 11
click at [236, 312] on input "服務人員姓名/編號" at bounding box center [255, 325] width 137 height 26
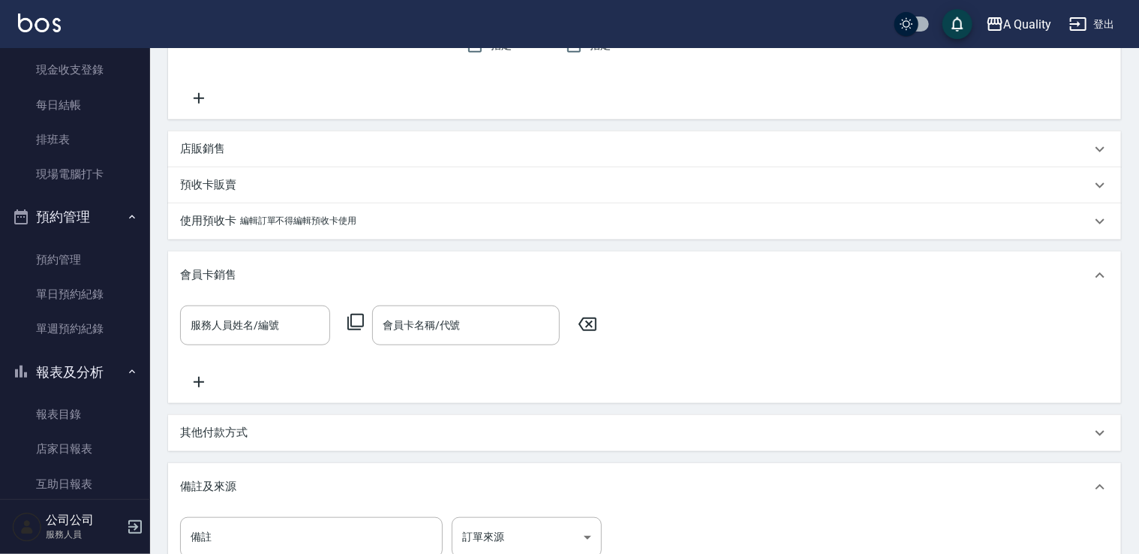
drag, startPoint x: 237, startPoint y: 248, endPoint x: 240, endPoint y: 260, distance: 12.4
click at [237, 249] on div "項目消費 服務名稱/代號 設計染(402) 服務名稱/代號 價格 2000 價格 技術協助-1 Yuna(無代號) 技術協助-1 指定 技術協助-2 技術協助…" at bounding box center [644, 172] width 953 height 831
click at [240, 263] on div "會員卡銷售" at bounding box center [644, 275] width 953 height 48
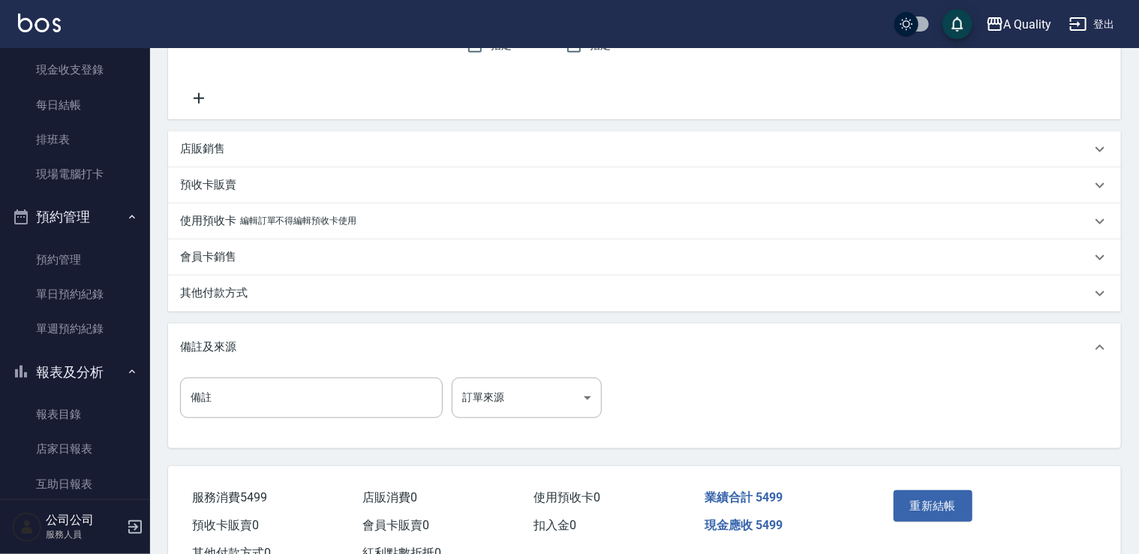
drag, startPoint x: 247, startPoint y: 290, endPoint x: 252, endPoint y: 302, distance: 13.1
click at [247, 291] on p "其他付款方式" at bounding box center [214, 293] width 68 height 16
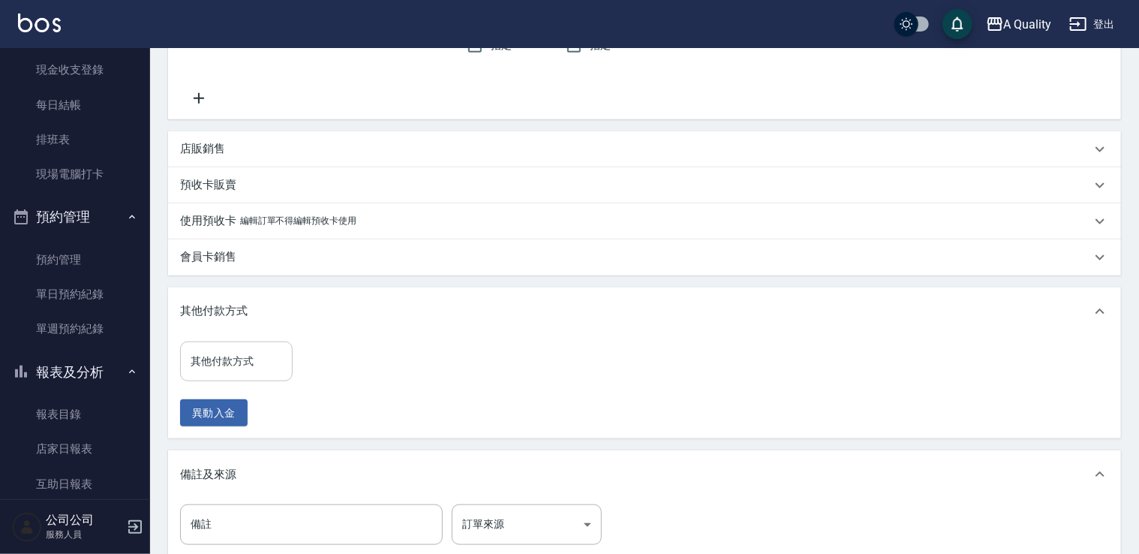
drag, startPoint x: 251, startPoint y: 376, endPoint x: 249, endPoint y: 369, distance: 7.7
click at [250, 375] on div "其他付款方式" at bounding box center [236, 362] width 113 height 40
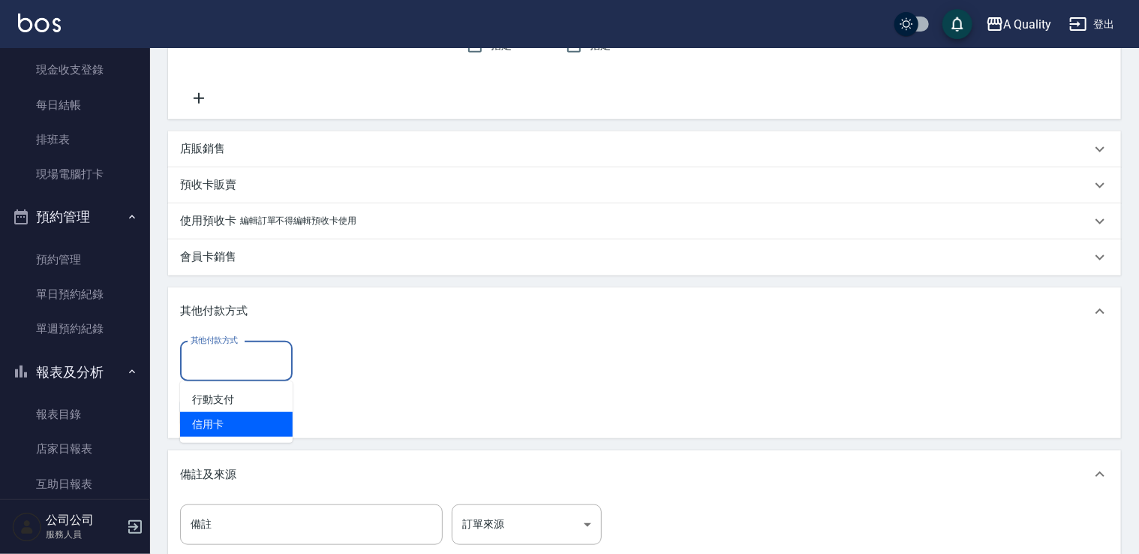
click at [236, 427] on span "信用卡" at bounding box center [236, 424] width 113 height 25
type input "信用卡"
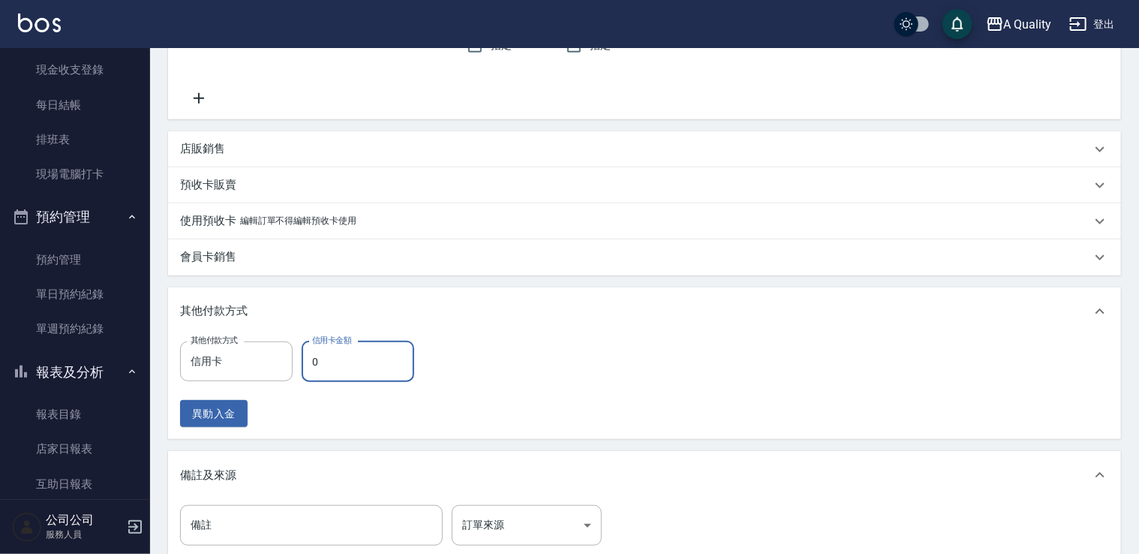
drag, startPoint x: 337, startPoint y: 363, endPoint x: 315, endPoint y: 342, distance: 30.3
click at [336, 363] on input "0" at bounding box center [358, 362] width 113 height 41
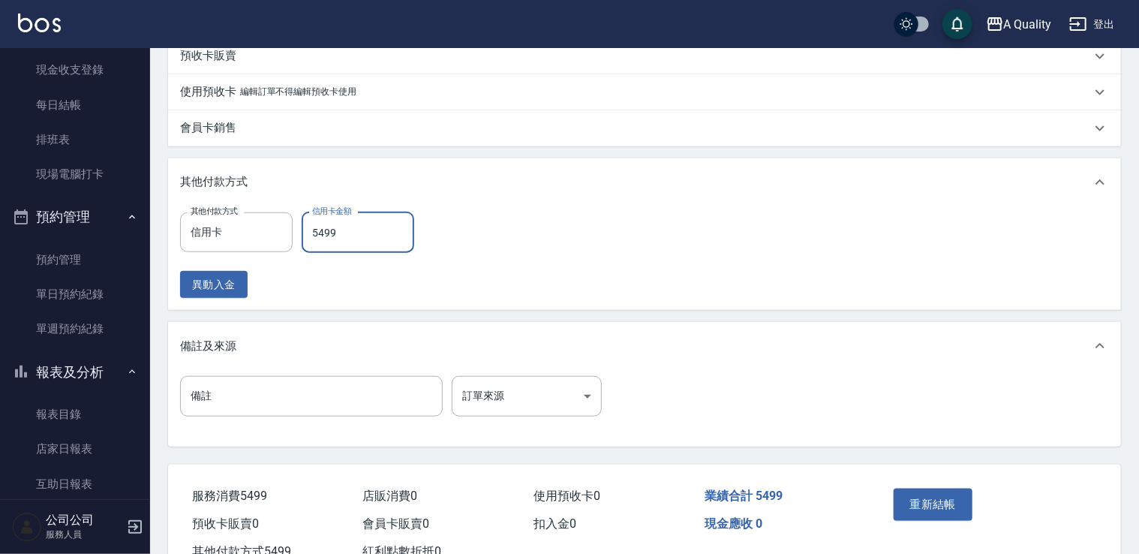
scroll to position [671, 0]
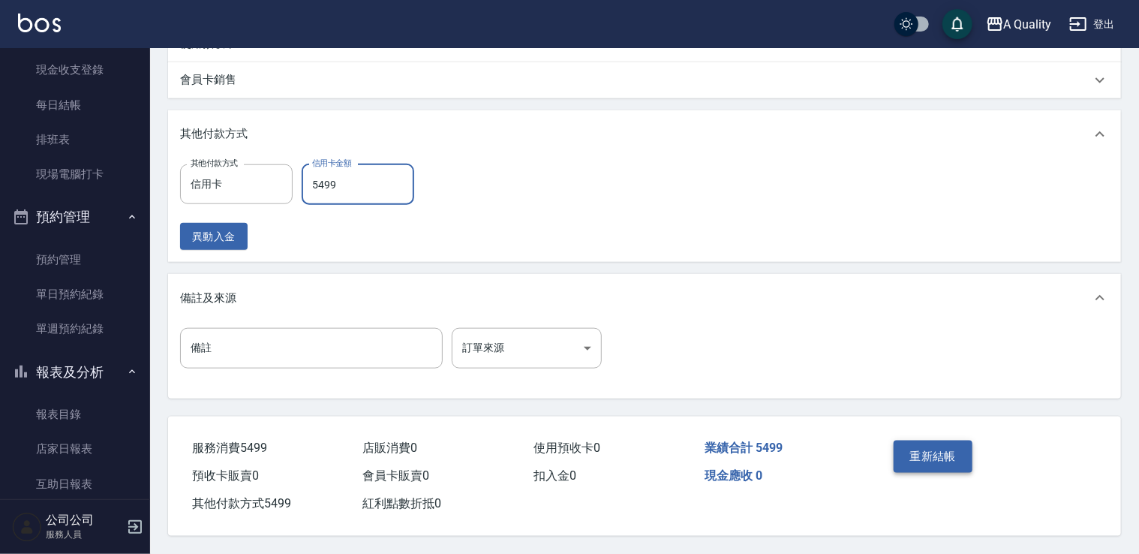
type input "5499"
drag, startPoint x: 953, startPoint y: 459, endPoint x: 939, endPoint y: 462, distance: 14.6
click at [952, 461] on button "重新結帳" at bounding box center [934, 457] width 80 height 32
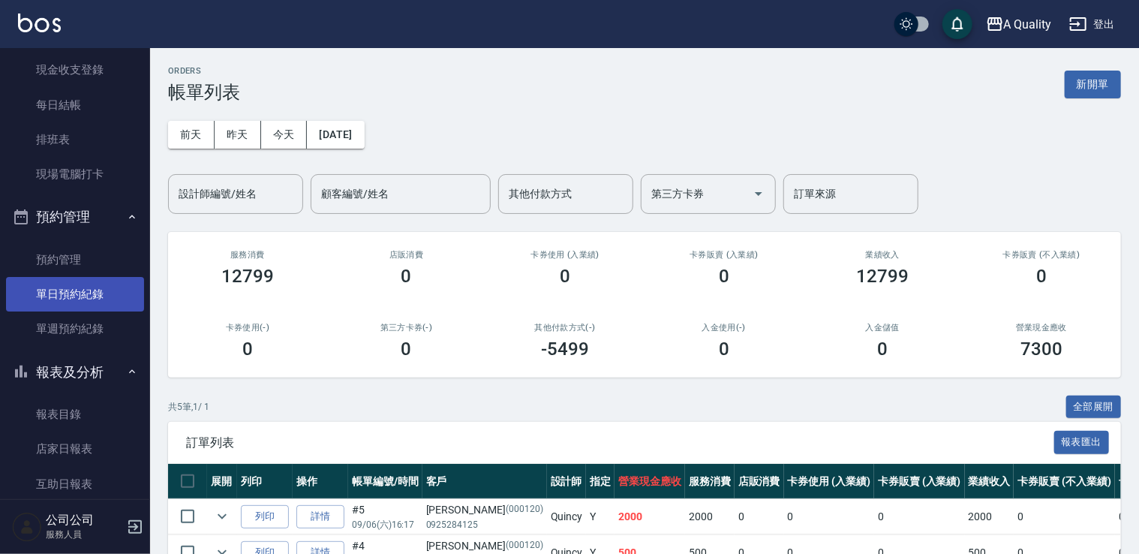
click at [95, 291] on link "單日預約紀錄" at bounding box center [75, 294] width 138 height 35
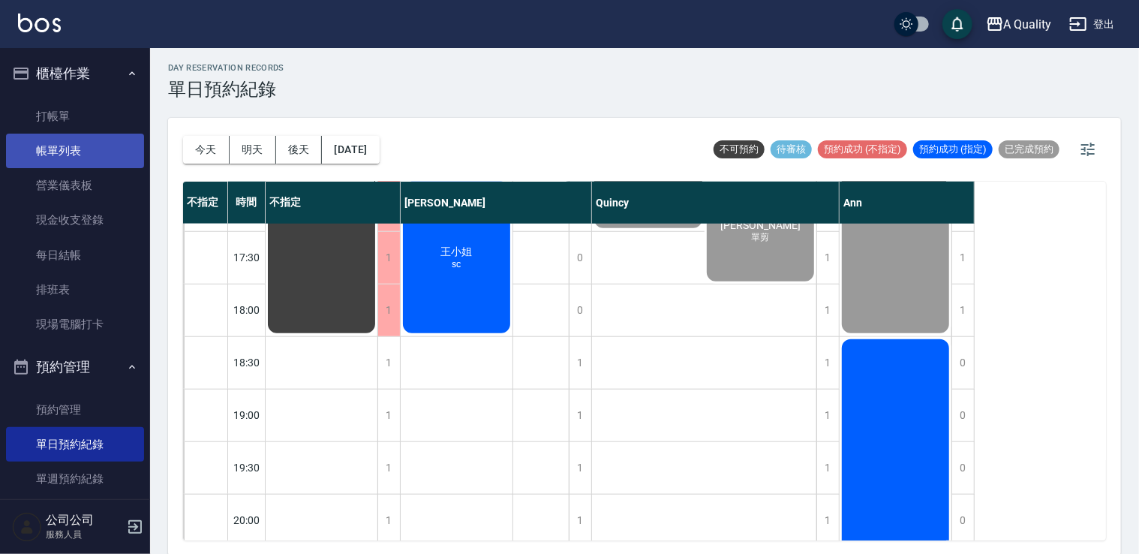
click at [68, 140] on link "帳單列表" at bounding box center [75, 151] width 138 height 35
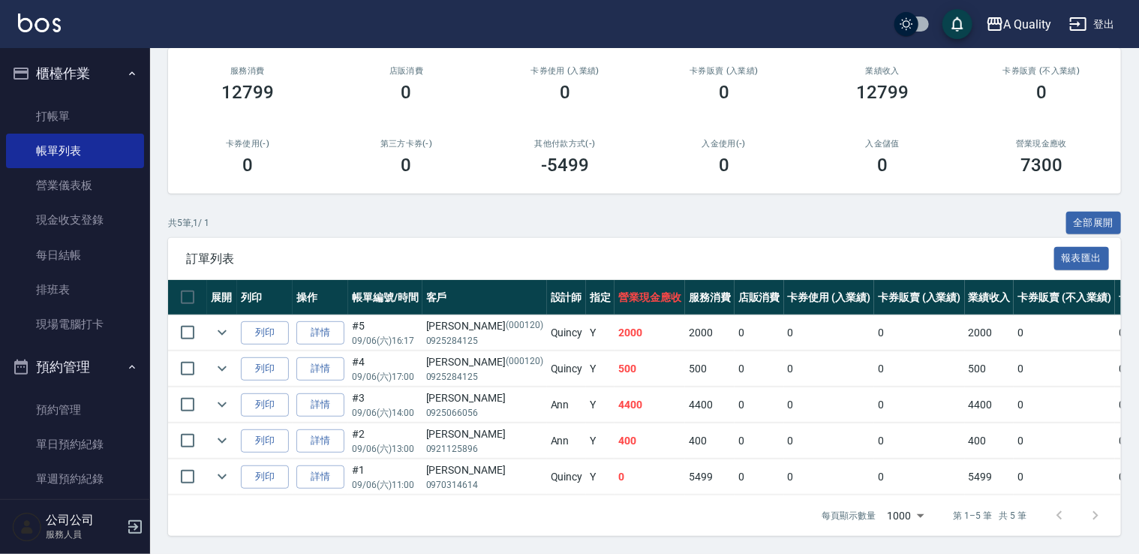
scroll to position [193, 0]
click at [101, 451] on link "單日預約紀錄" at bounding box center [75, 444] width 138 height 35
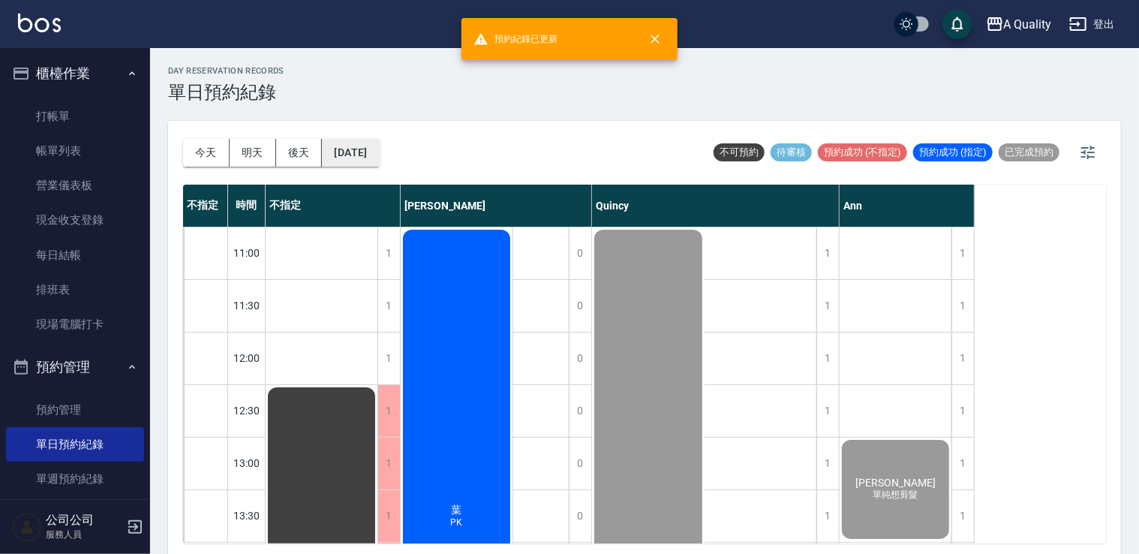
click at [379, 161] on button "[DATE]" at bounding box center [350, 153] width 57 height 28
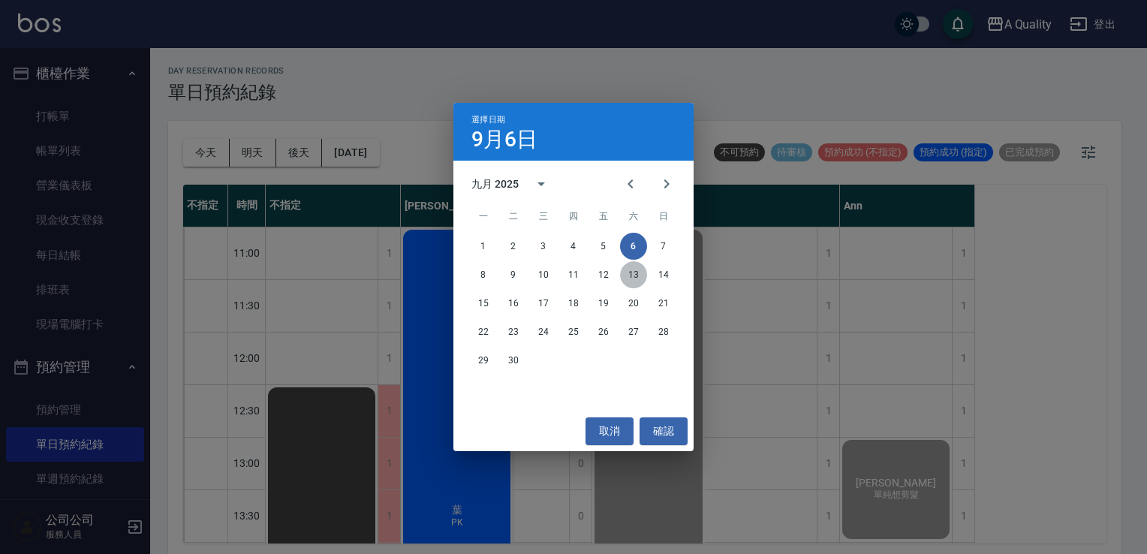
click at [630, 278] on button "13" at bounding box center [633, 274] width 27 height 27
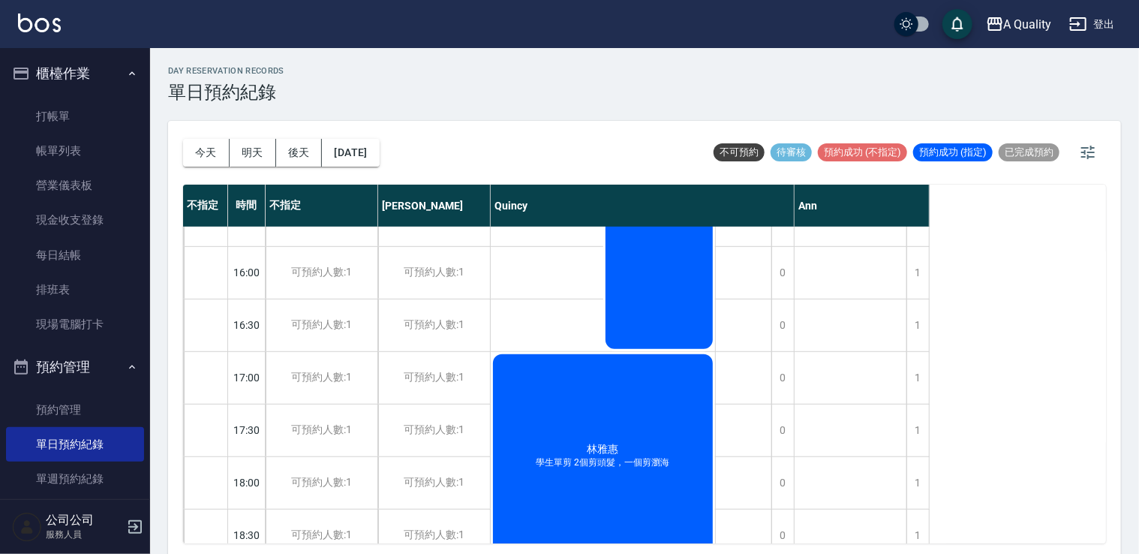
scroll to position [450, 0]
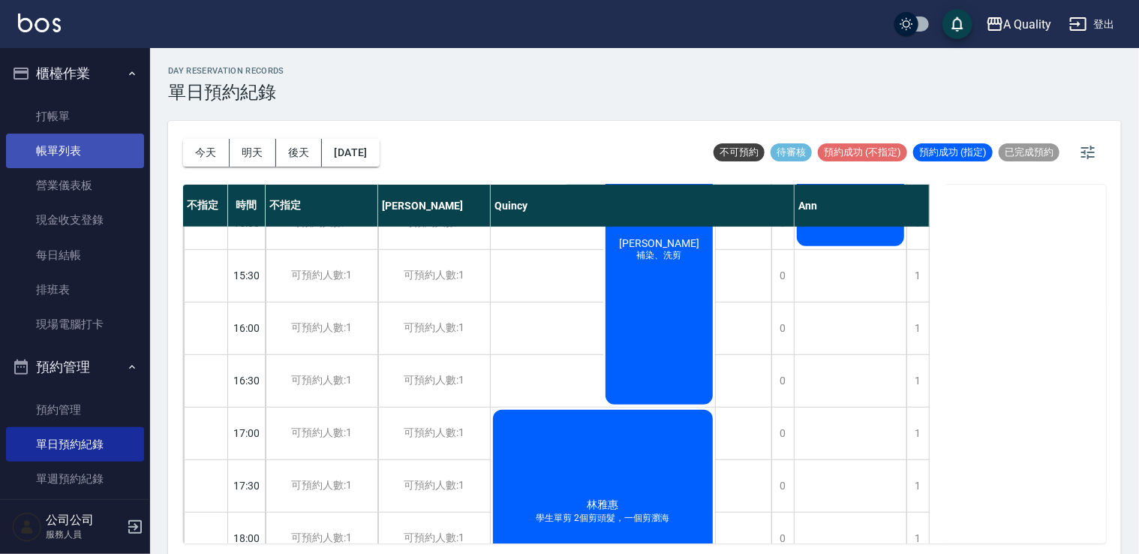
click at [86, 148] on link "帳單列表" at bounding box center [75, 151] width 138 height 35
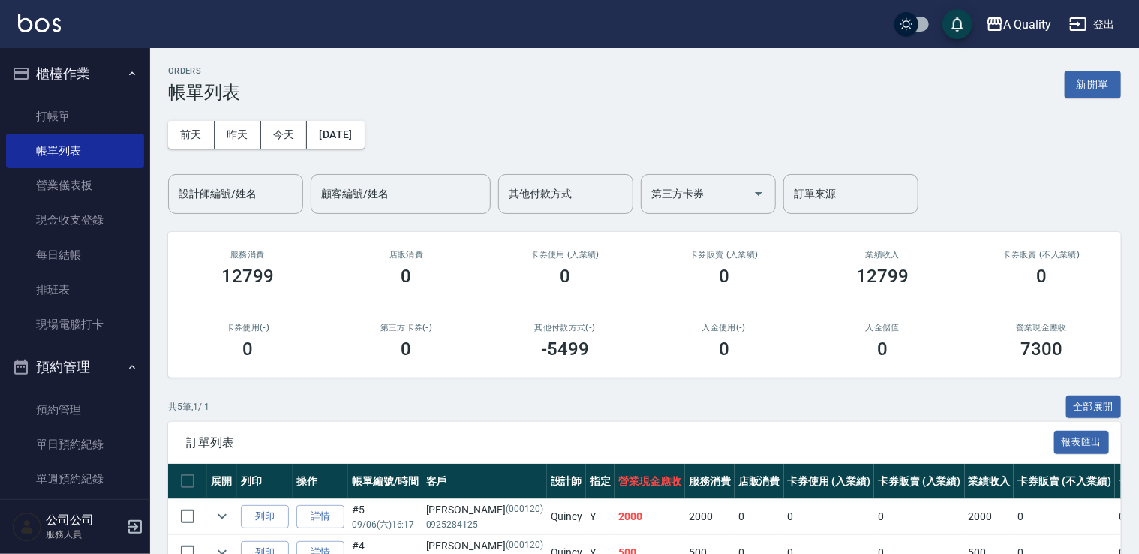
scroll to position [193, 0]
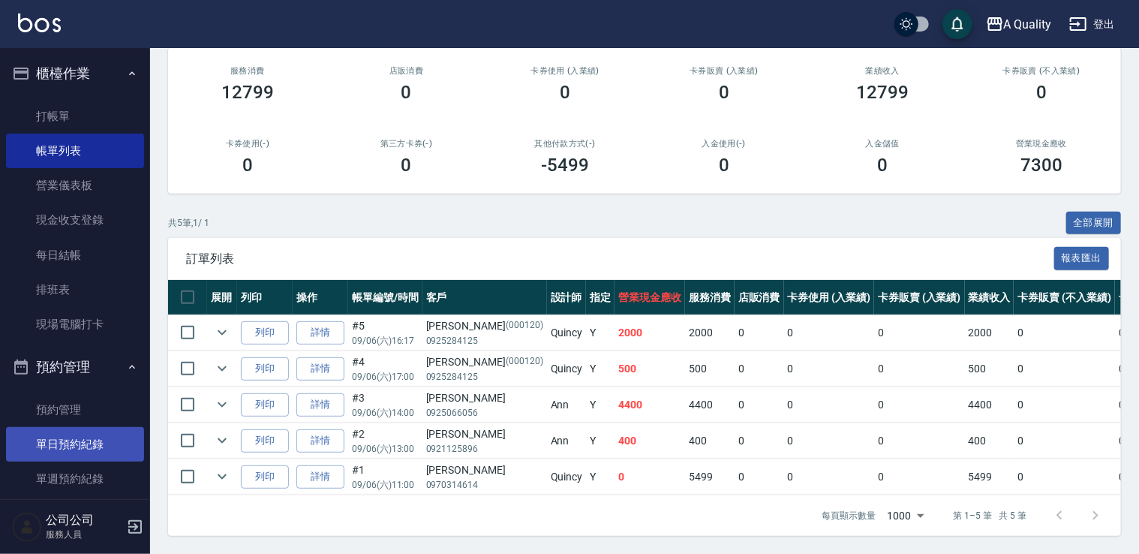
click at [62, 429] on link "單日預約紀錄" at bounding box center [75, 444] width 138 height 35
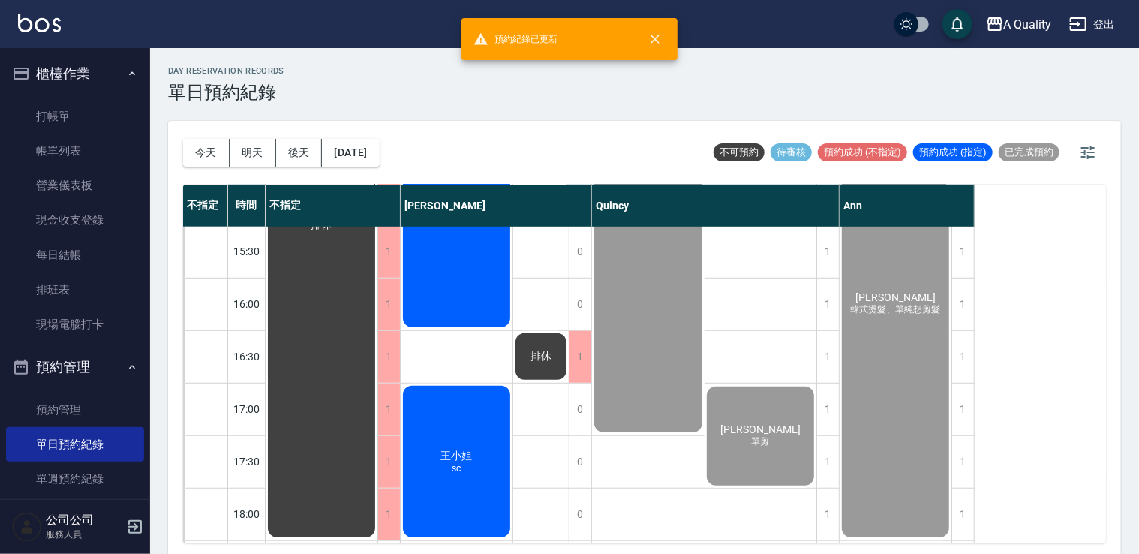
scroll to position [450, 0]
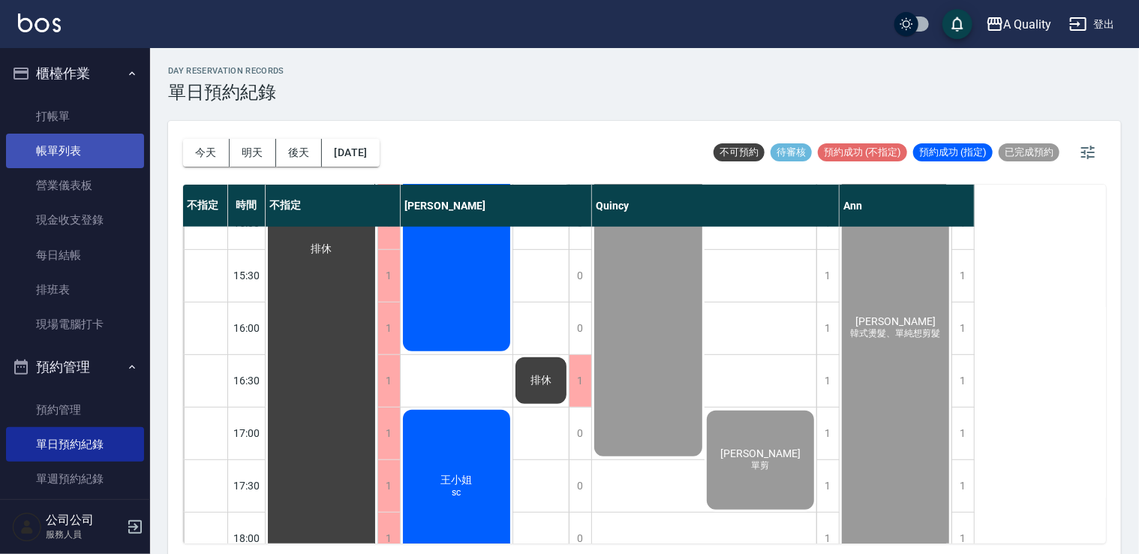
drag, startPoint x: 68, startPoint y: 152, endPoint x: 99, endPoint y: 166, distance: 33.9
click at [68, 152] on link "帳單列表" at bounding box center [75, 151] width 138 height 35
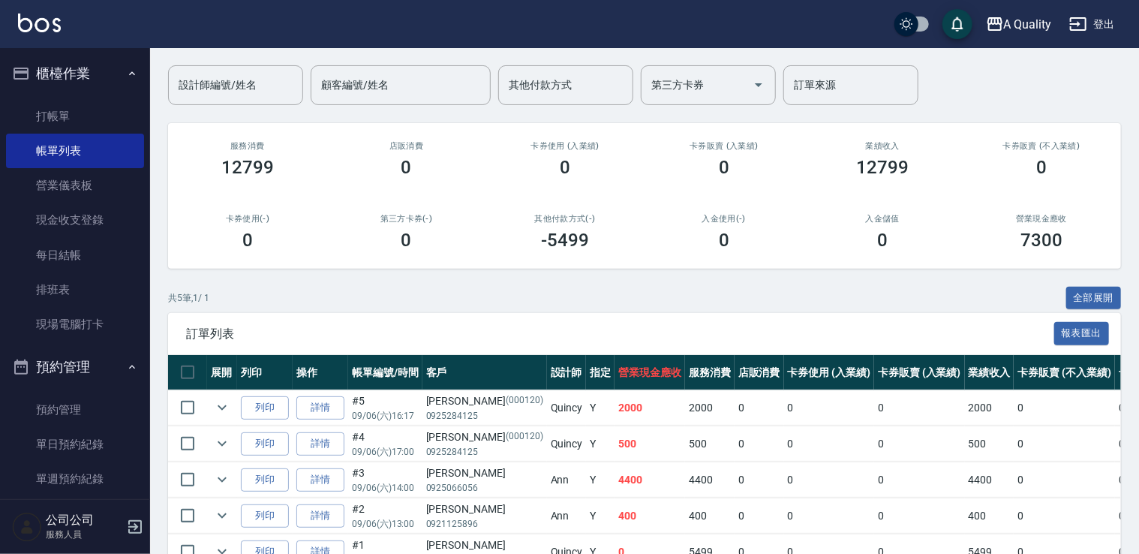
scroll to position [193, 0]
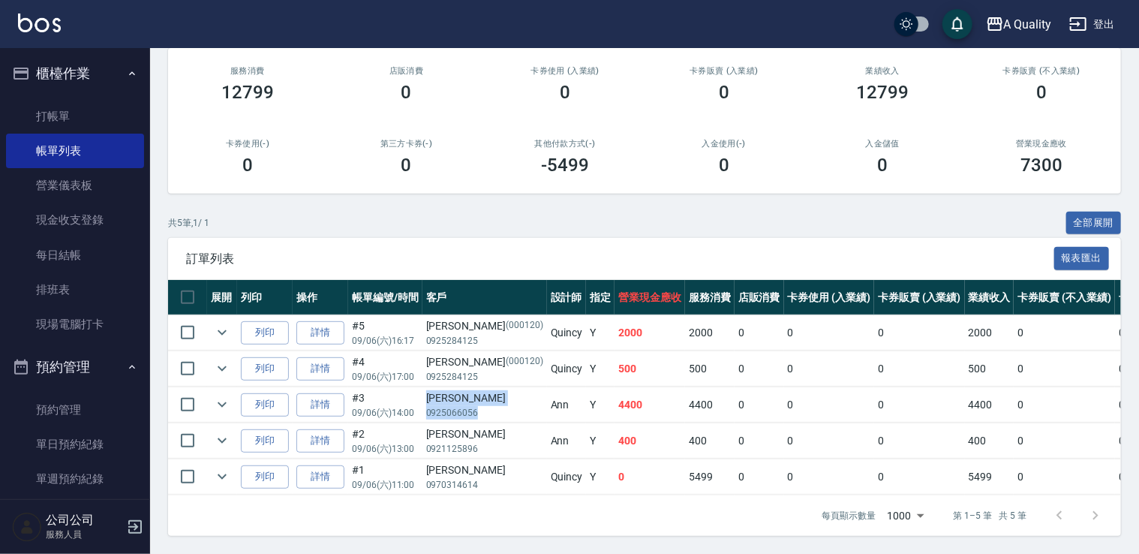
drag, startPoint x: 423, startPoint y: 383, endPoint x: 475, endPoint y: 406, distance: 56.8
click at [475, 406] on td "邱詩茜 0925066056" at bounding box center [485, 404] width 125 height 35
copy td "邱詩茜 0925066056"
click at [89, 437] on link "單日預約紀錄" at bounding box center [75, 444] width 138 height 35
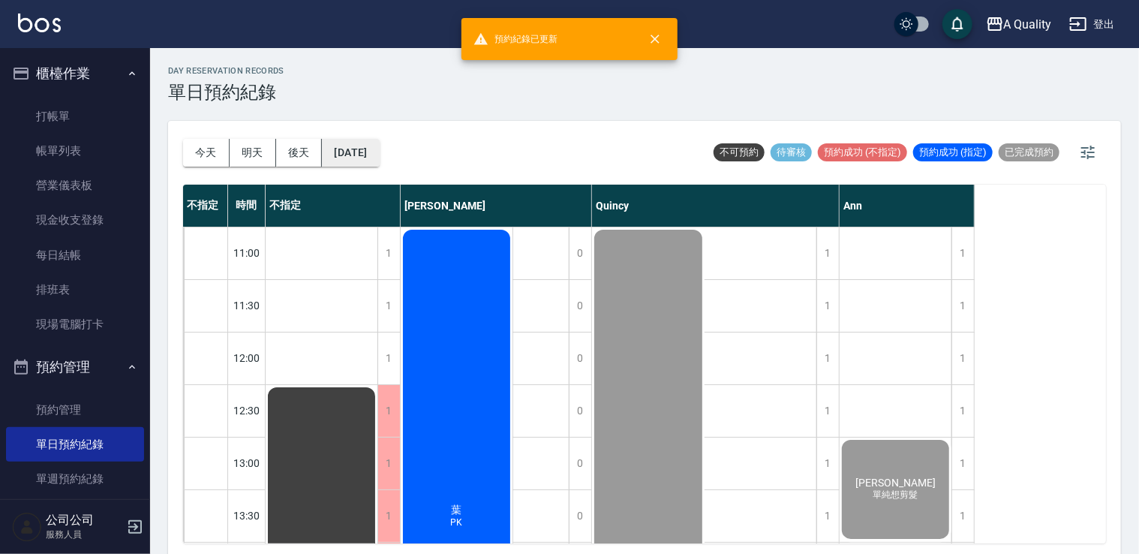
click at [379, 157] on button "[DATE]" at bounding box center [350, 153] width 57 height 28
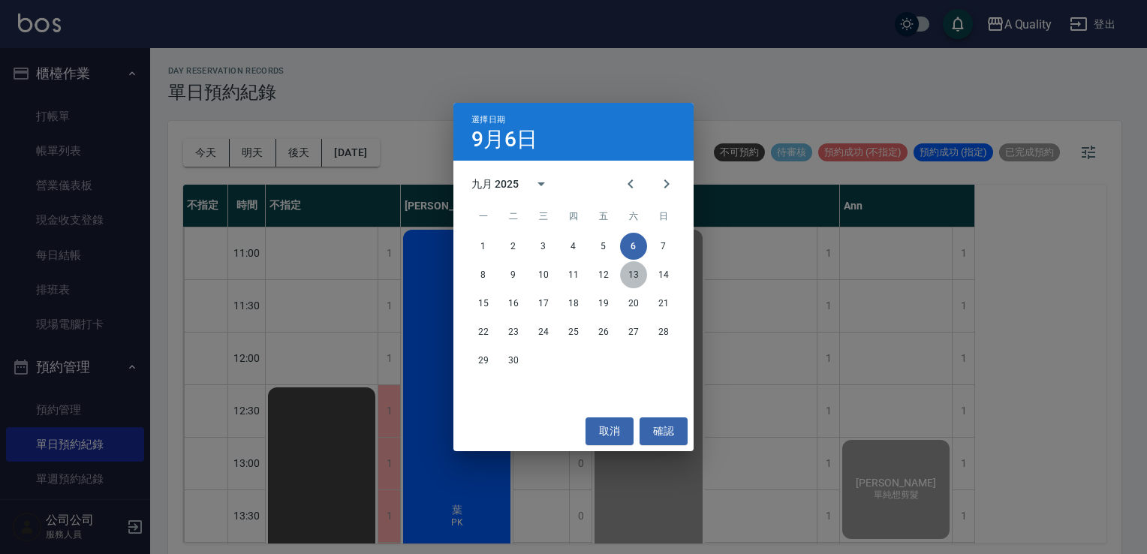
click at [637, 272] on button "13" at bounding box center [633, 274] width 27 height 27
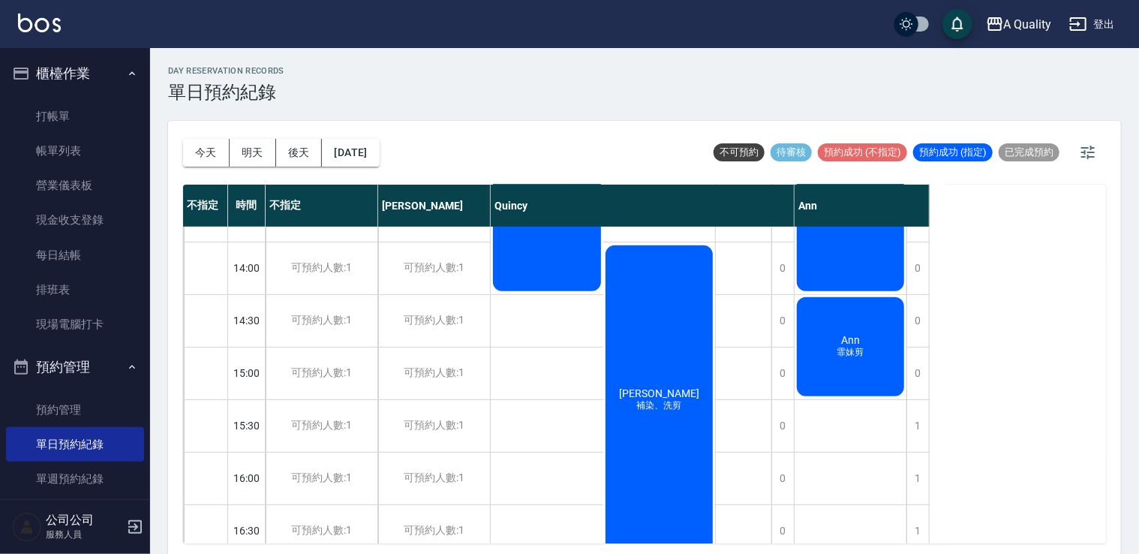
scroll to position [375, 0]
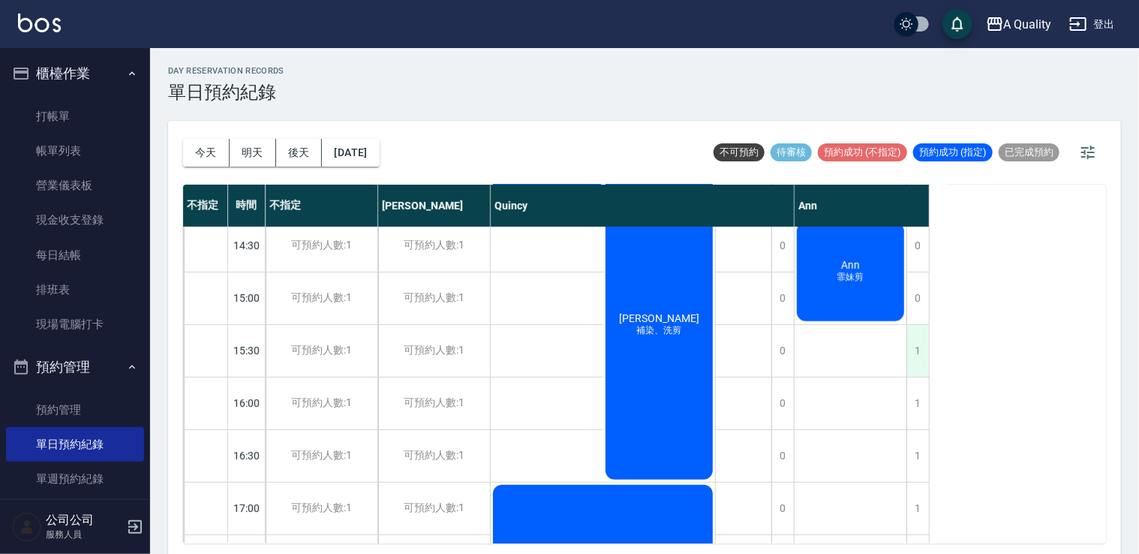
click at [913, 342] on div "1" at bounding box center [918, 351] width 23 height 52
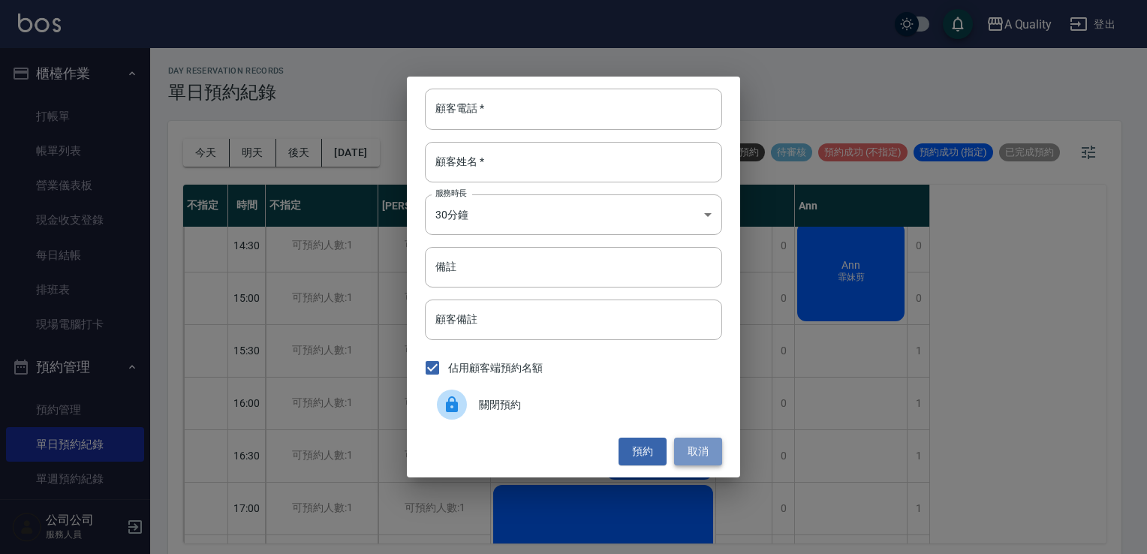
click at [679, 449] on button "取消" at bounding box center [698, 452] width 48 height 28
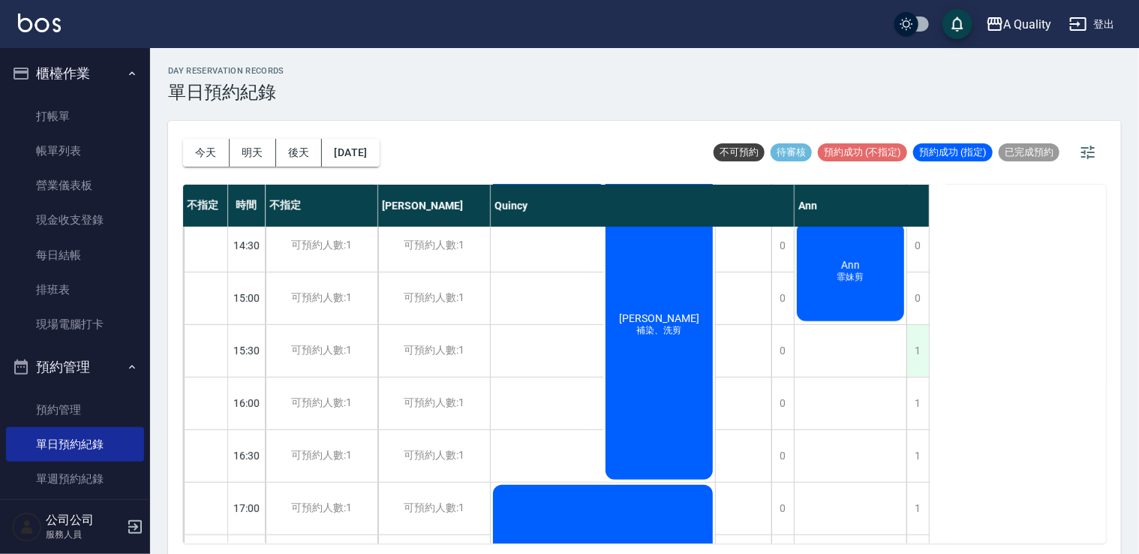
click at [916, 344] on div "1" at bounding box center [918, 351] width 23 height 52
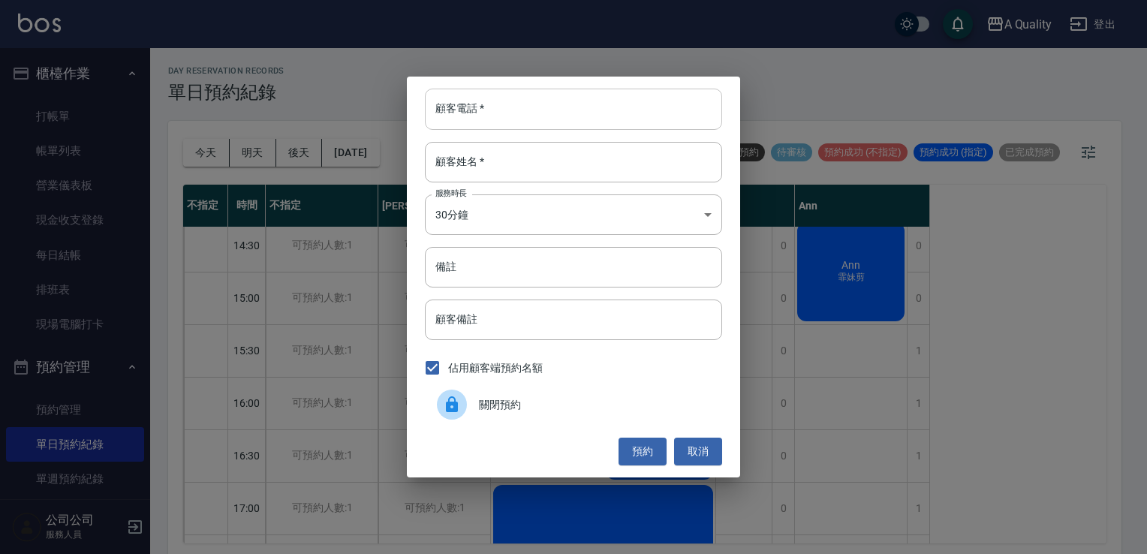
click at [477, 115] on input "顧客電話   *" at bounding box center [573, 109] width 297 height 41
paste input "邱詩茜 0925066056"
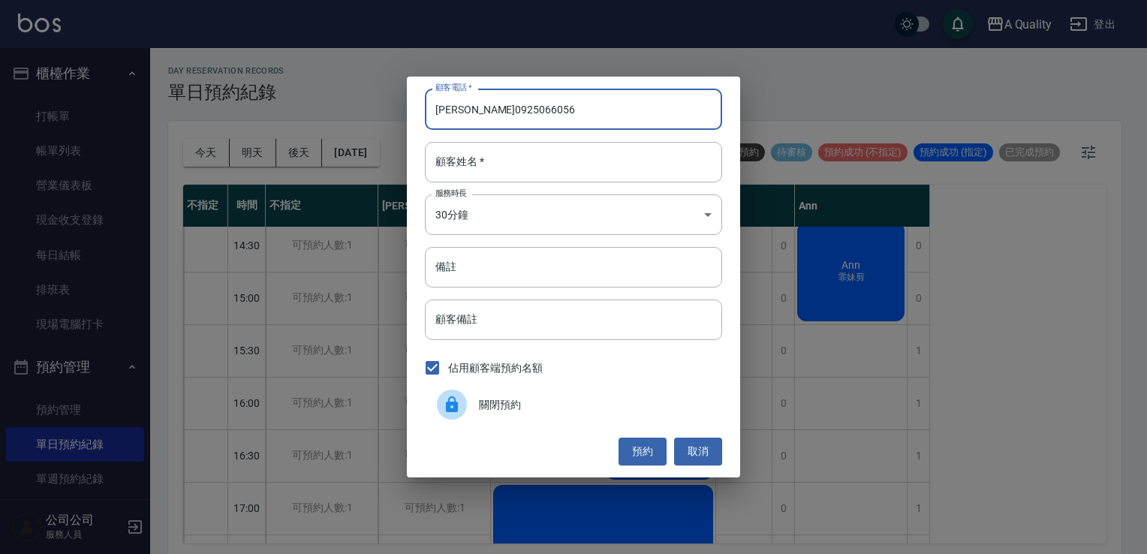
drag, startPoint x: 471, startPoint y: 110, endPoint x: 438, endPoint y: 110, distance: 33.8
click at [438, 110] on input "邱詩茜 0925066056" at bounding box center [573, 109] width 297 height 41
type input "0925066056"
click at [457, 164] on input "顧客姓名   *" at bounding box center [573, 162] width 297 height 41
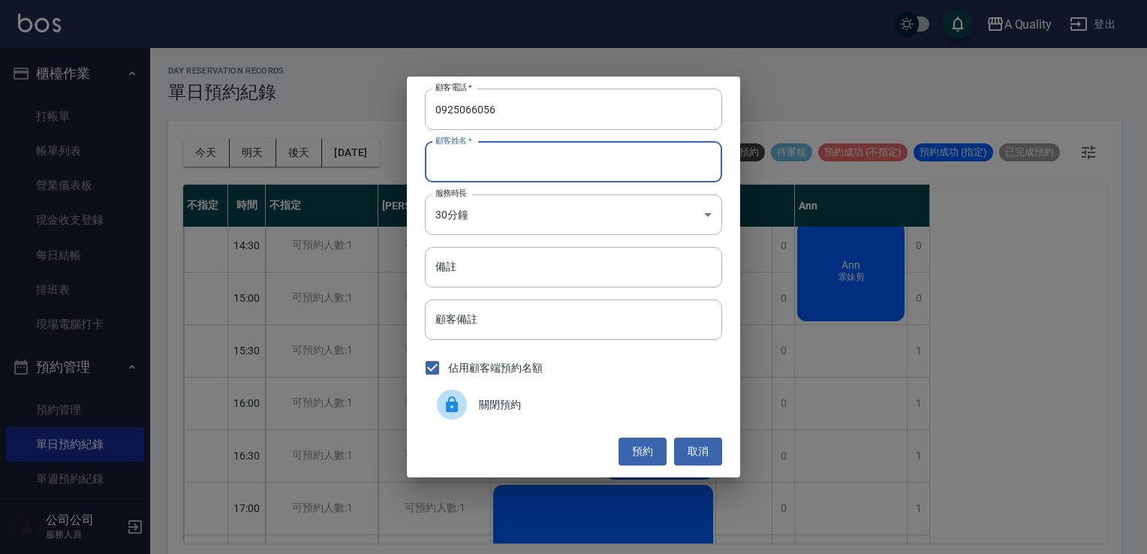
paste input "[PERSON_NAME]"
type input "[PERSON_NAME]"
click at [455, 217] on body "A Quality 登出 櫃檯作業 打帳單 帳單列表 營業儀表板 現金收支登錄 每日結帳 排班表 現場電腦打卡 預約管理 預約管理 單日預約紀錄 單週預約紀錄…" at bounding box center [573, 279] width 1147 height 558
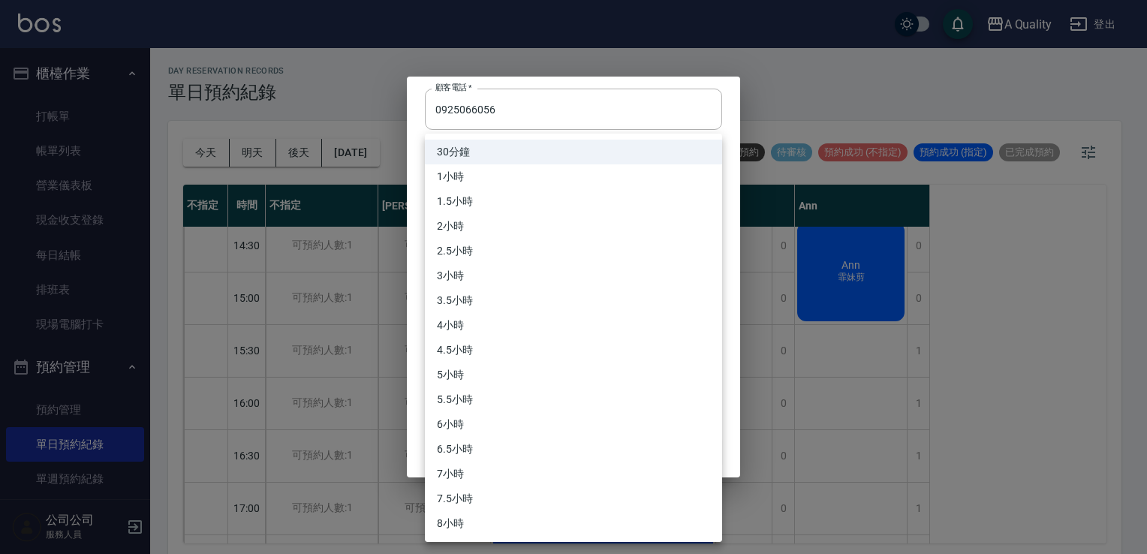
click at [455, 271] on li "3小時" at bounding box center [573, 275] width 297 height 25
type input "6"
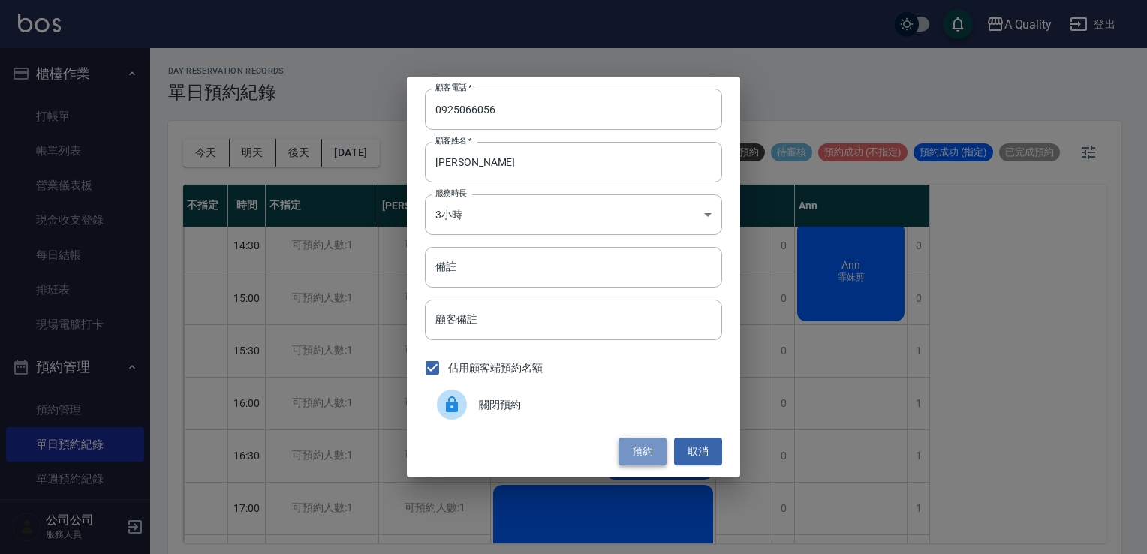
click at [649, 449] on button "預約" at bounding box center [642, 452] width 48 height 28
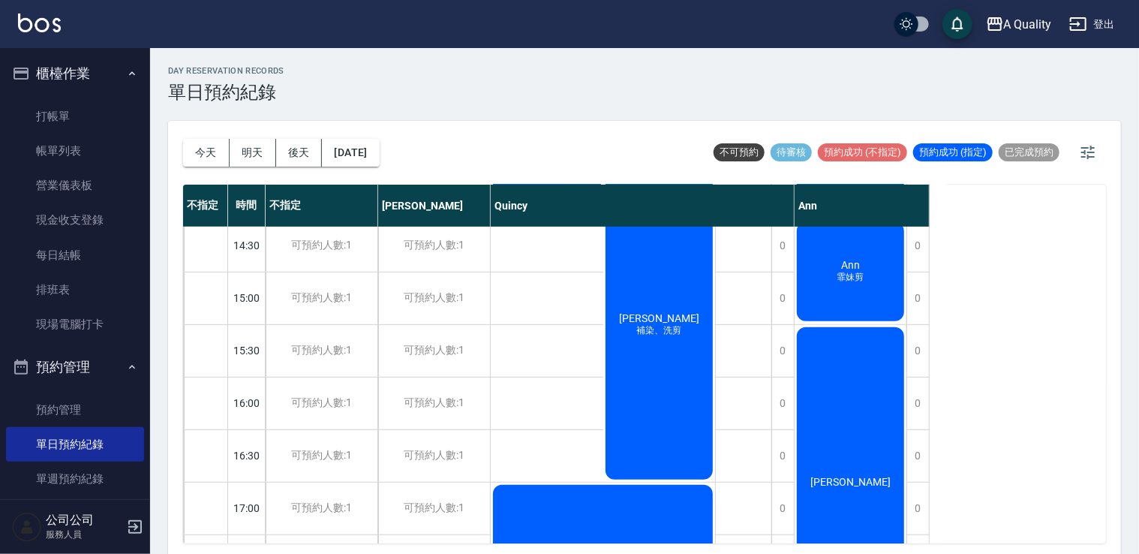
click at [841, 387] on div "[PERSON_NAME]" at bounding box center [851, 482] width 112 height 314
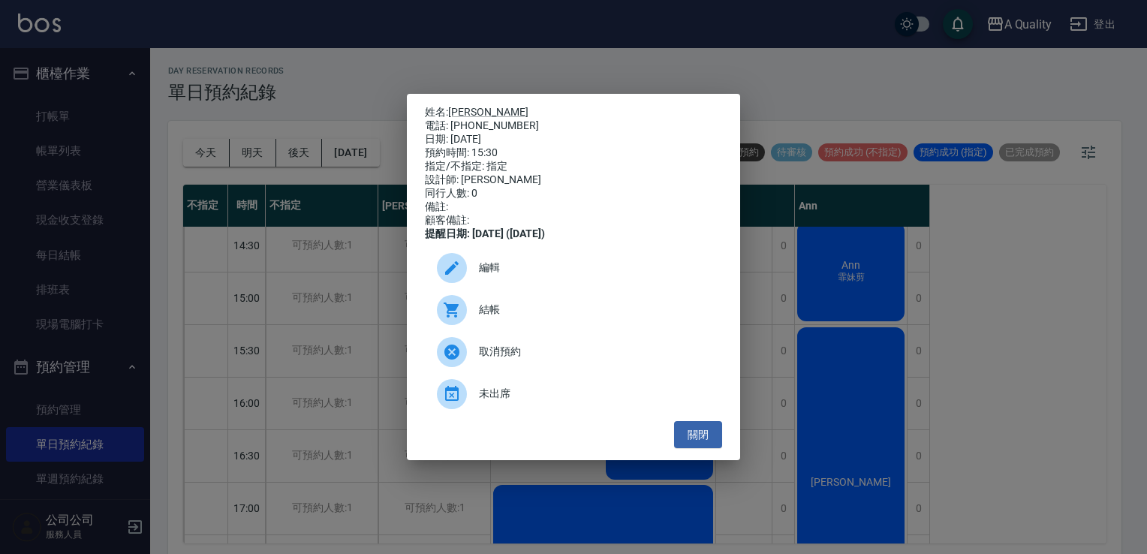
click at [558, 272] on span "編輯" at bounding box center [594, 268] width 231 height 16
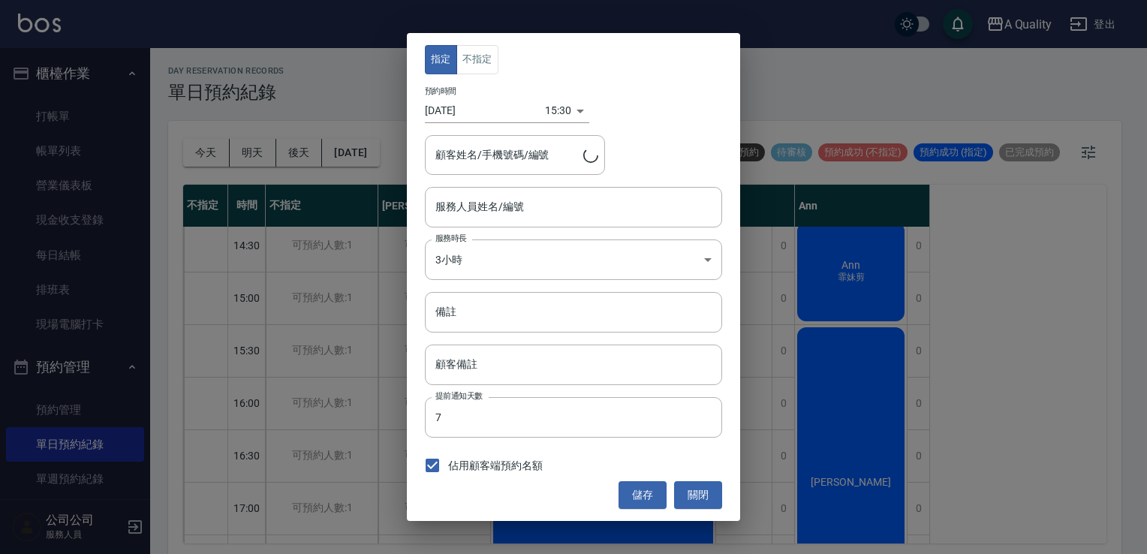
type input "Ann(無代號)"
type input "邱詩茜/0925066056"
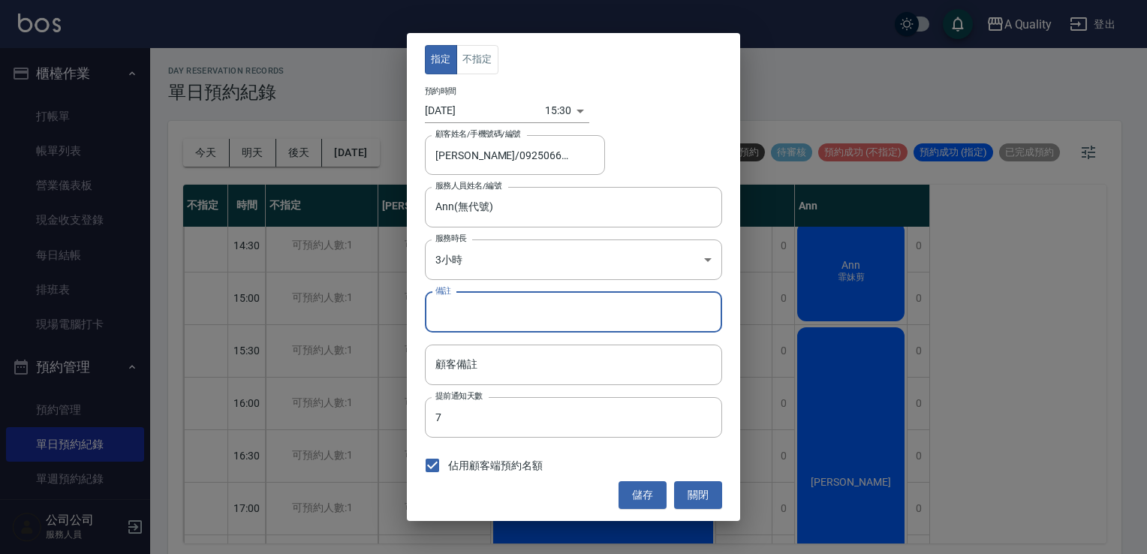
click at [477, 305] on input "備註" at bounding box center [573, 312] width 297 height 41
type input "ㄜ"
type input "K"
click at [643, 492] on button "儲存" at bounding box center [642, 495] width 48 height 28
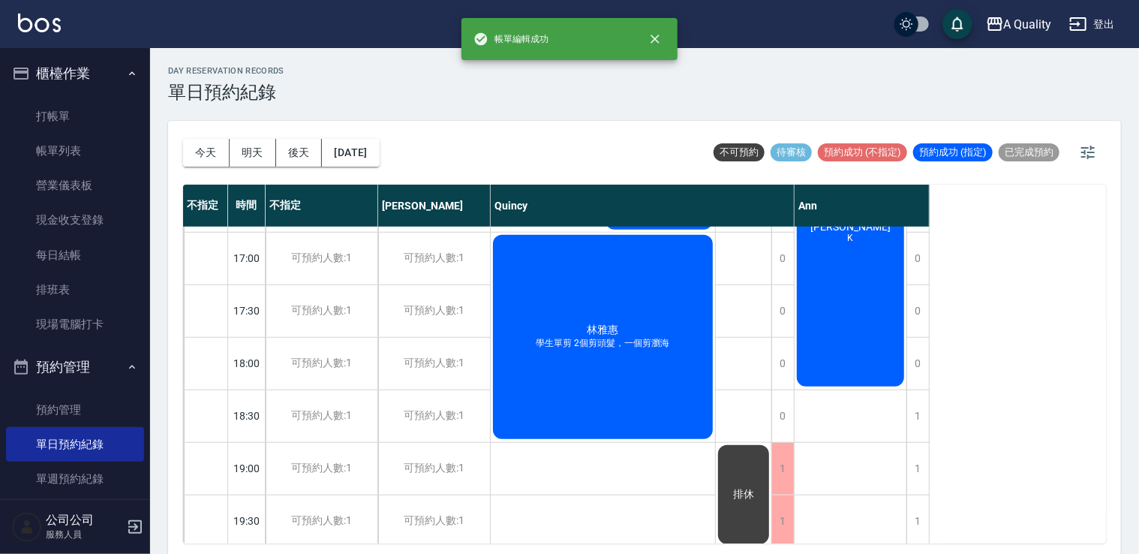
scroll to position [640, 0]
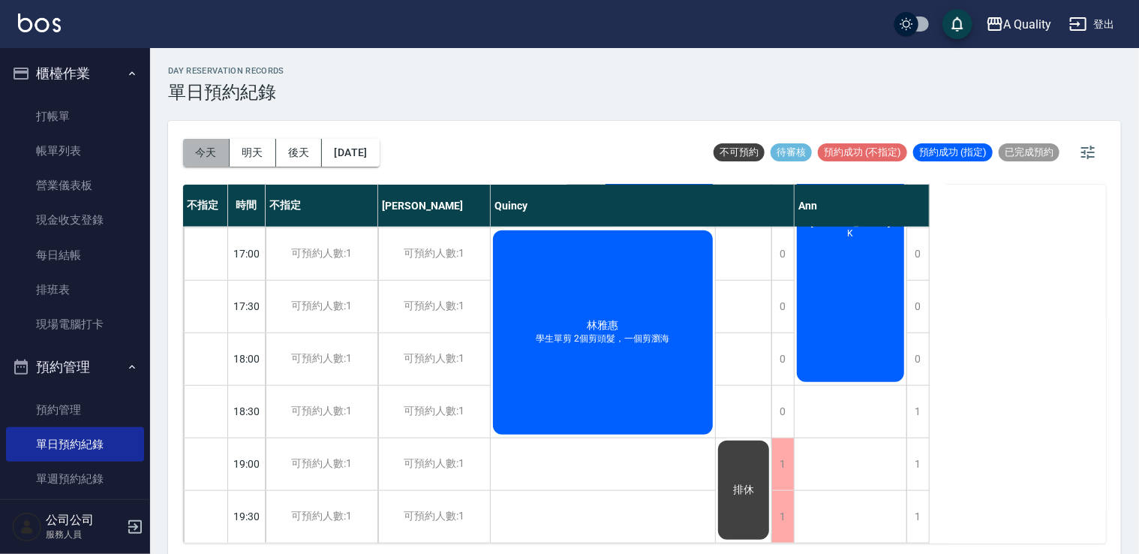
click at [218, 150] on button "今天" at bounding box center [206, 153] width 47 height 28
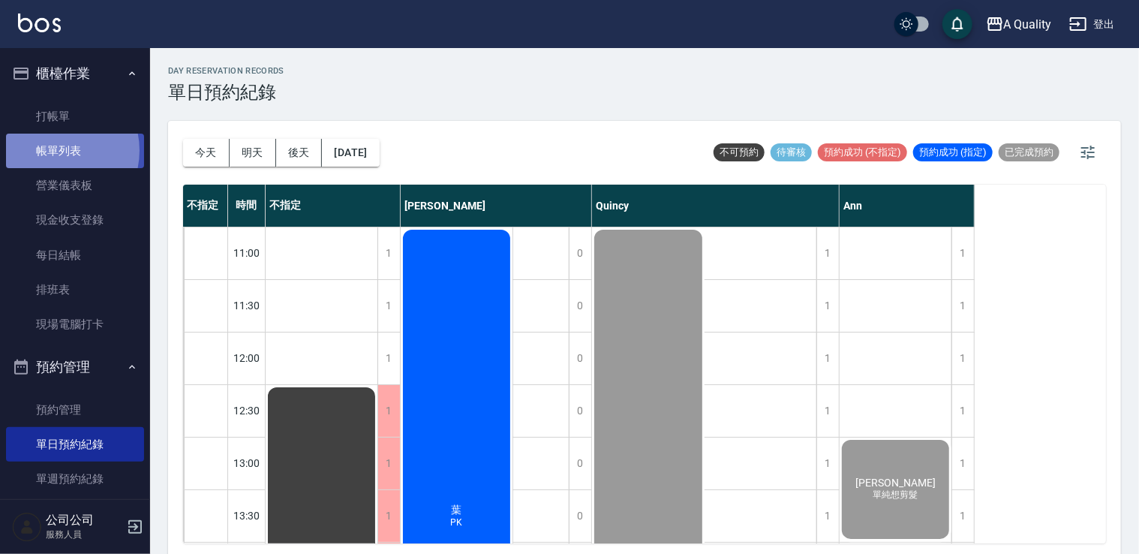
click at [53, 151] on link "帳單列表" at bounding box center [75, 151] width 138 height 35
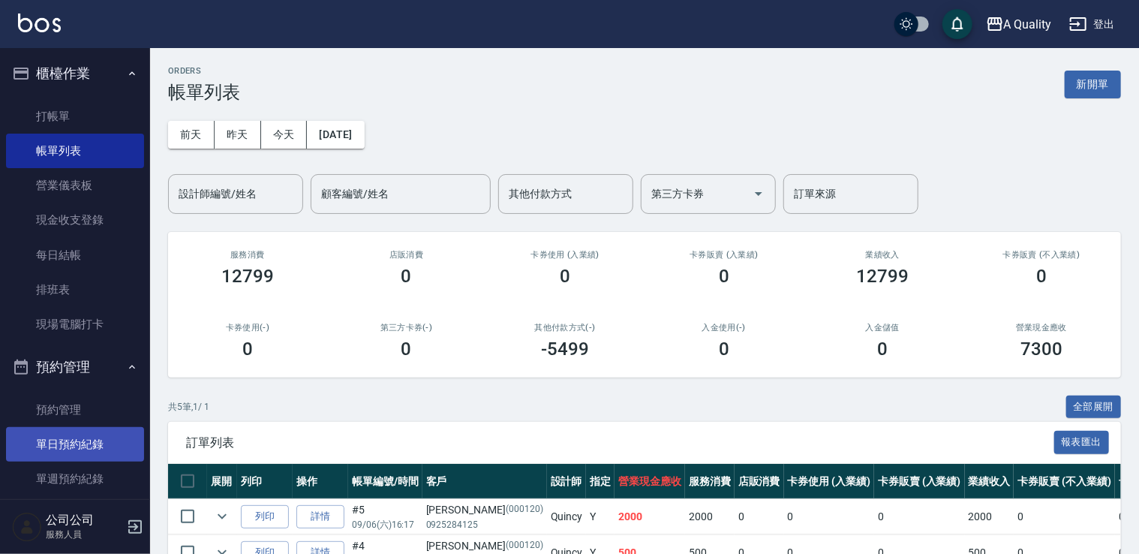
click at [108, 450] on link "單日預約紀錄" at bounding box center [75, 444] width 138 height 35
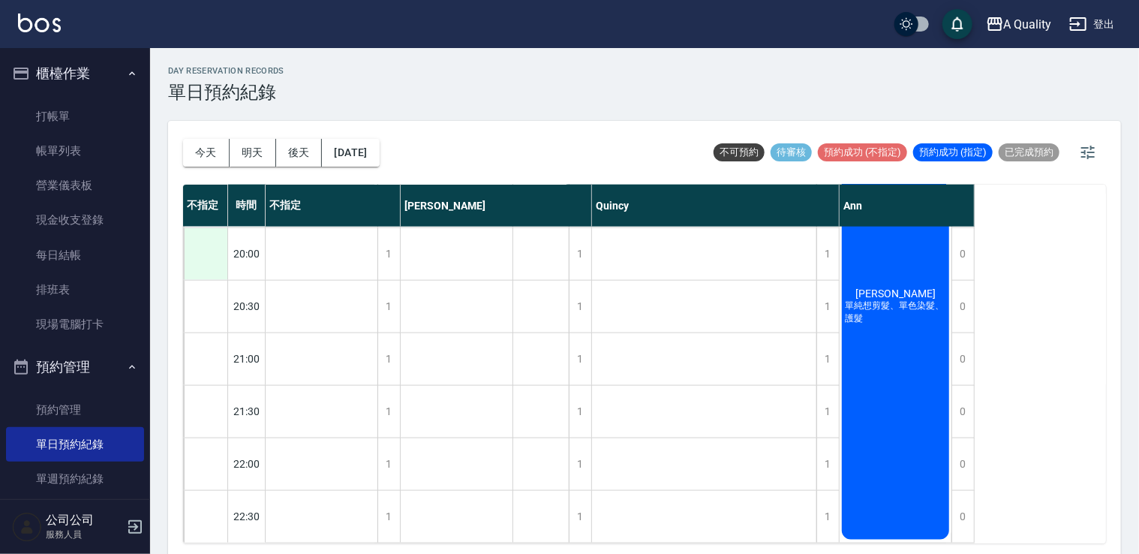
scroll to position [4, 0]
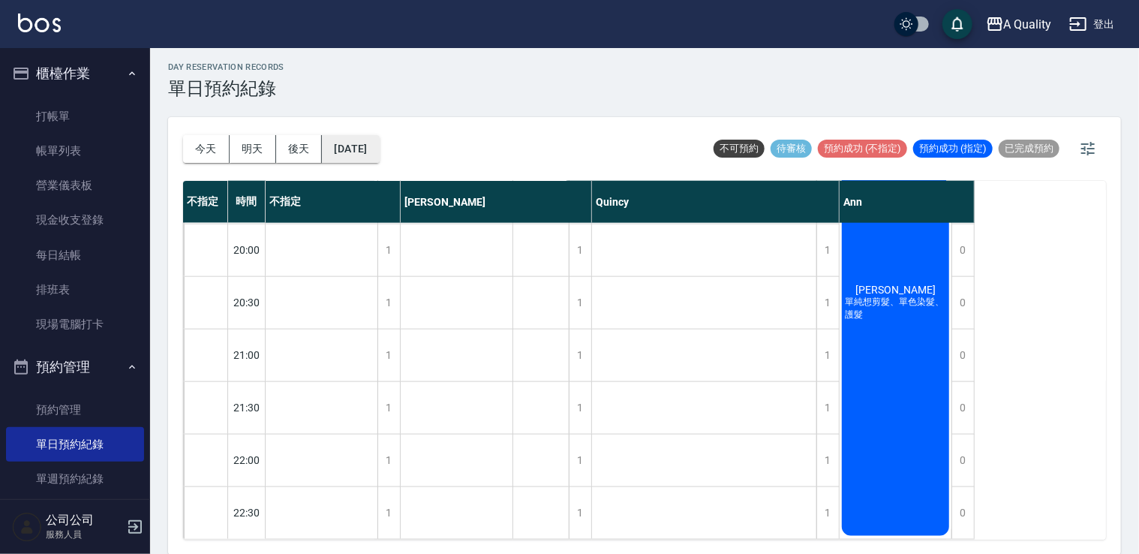
click at [379, 149] on button "2025/09/06" at bounding box center [350, 149] width 57 height 28
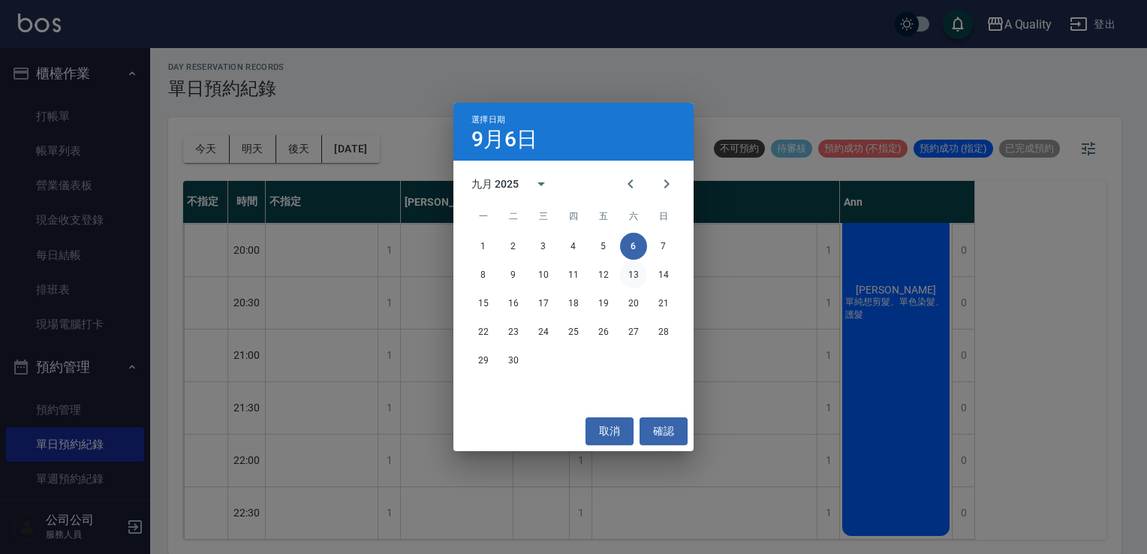
click at [643, 277] on button "13" at bounding box center [633, 274] width 27 height 27
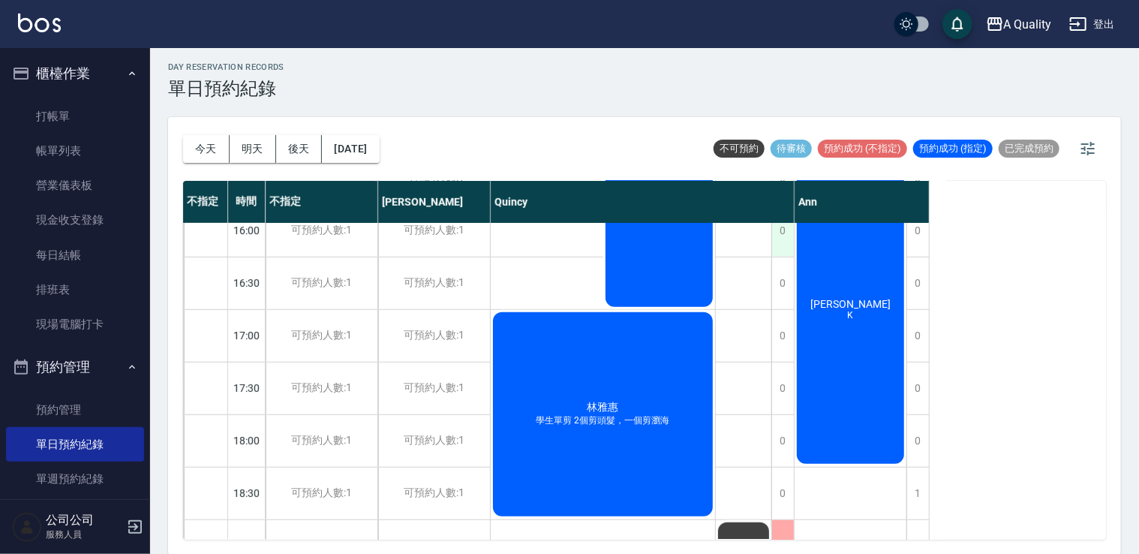
scroll to position [415, 0]
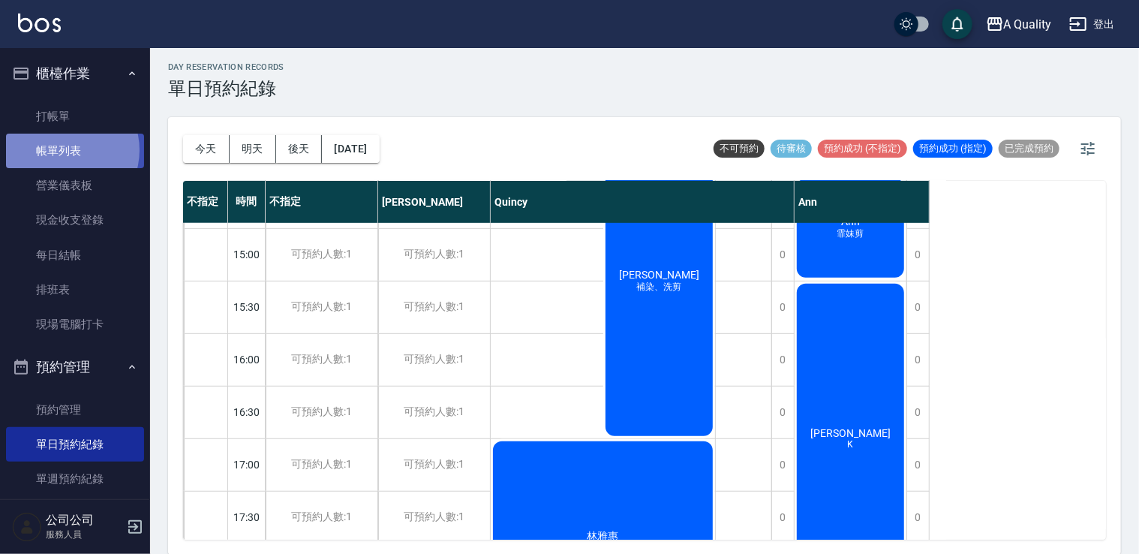
click at [62, 150] on link "帳單列表" at bounding box center [75, 151] width 138 height 35
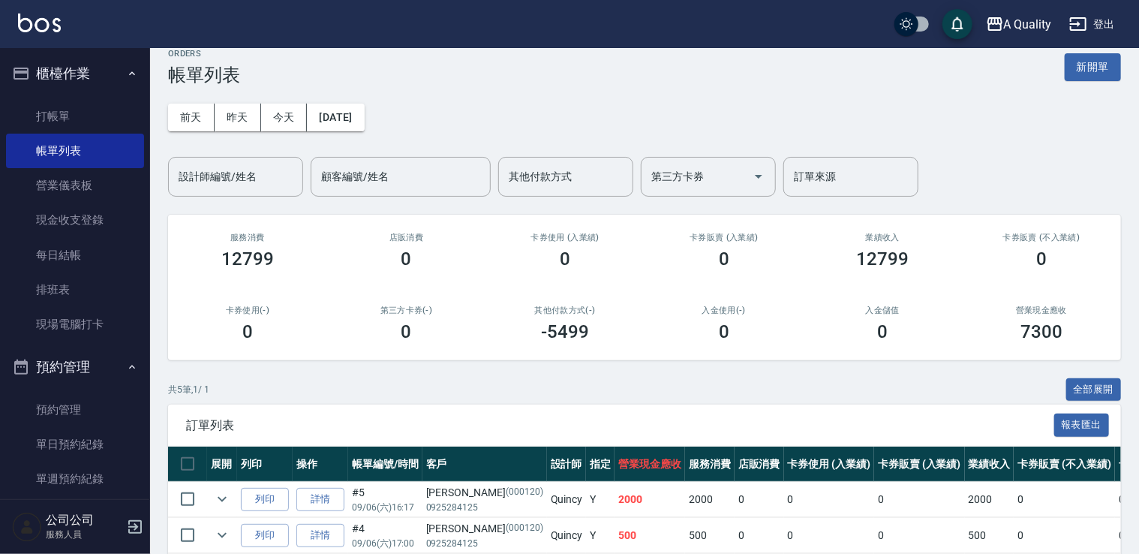
scroll to position [193, 0]
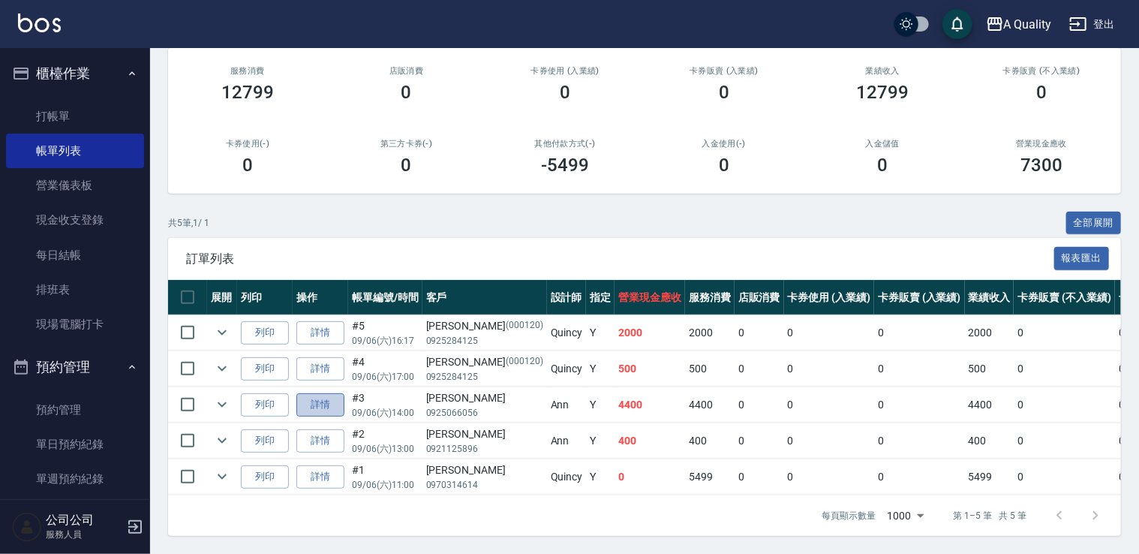
click at [327, 395] on link "詳情" at bounding box center [320, 404] width 48 height 23
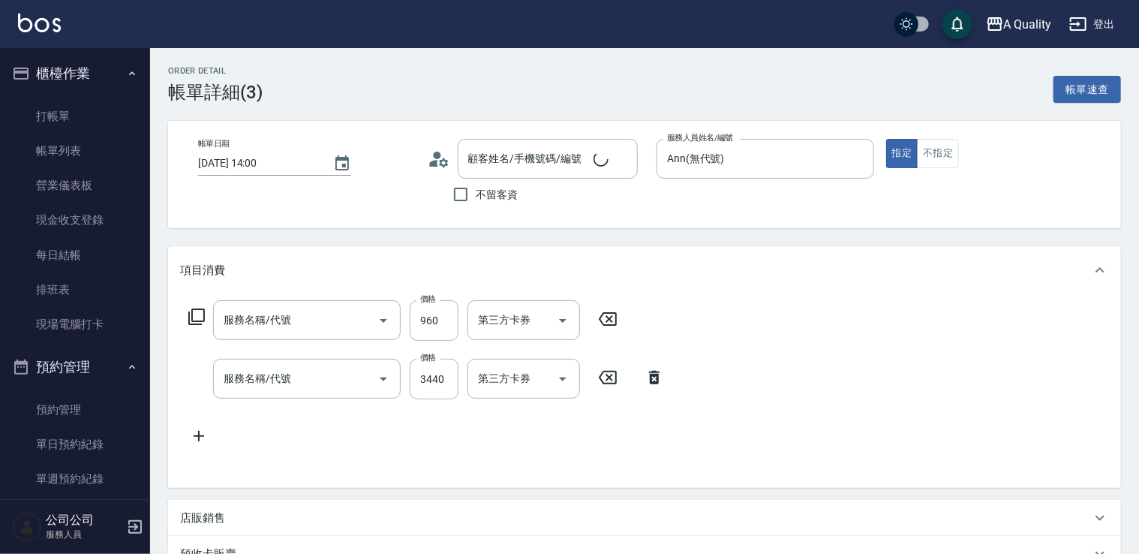
type input "2025/09/06 14:00"
type input "Ann(無代號)"
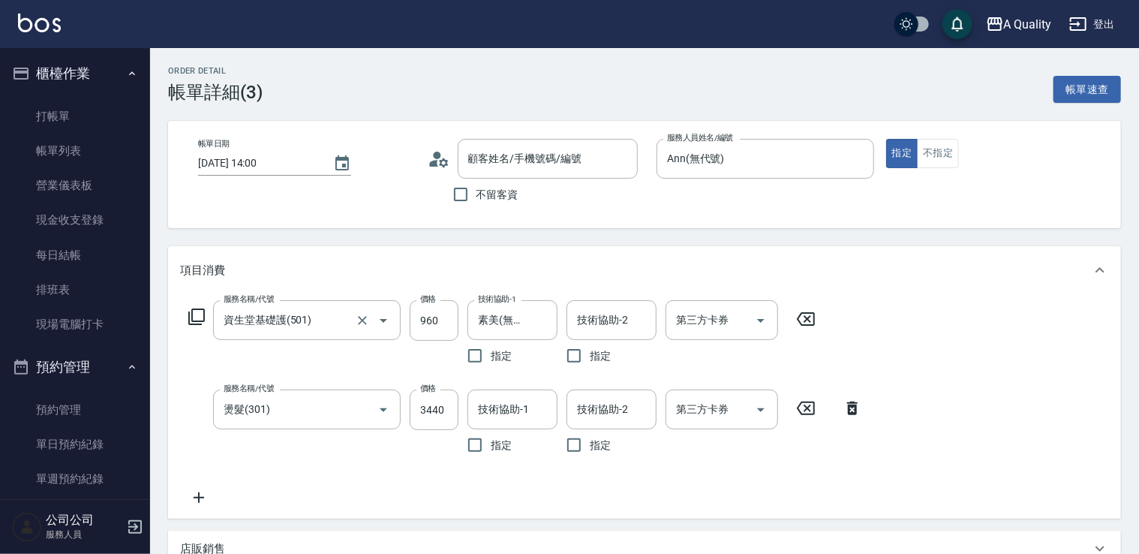
type input "資生堂基礎護(501)"
type input "燙髮(301)"
type input "邱詩茜/0925066056/null"
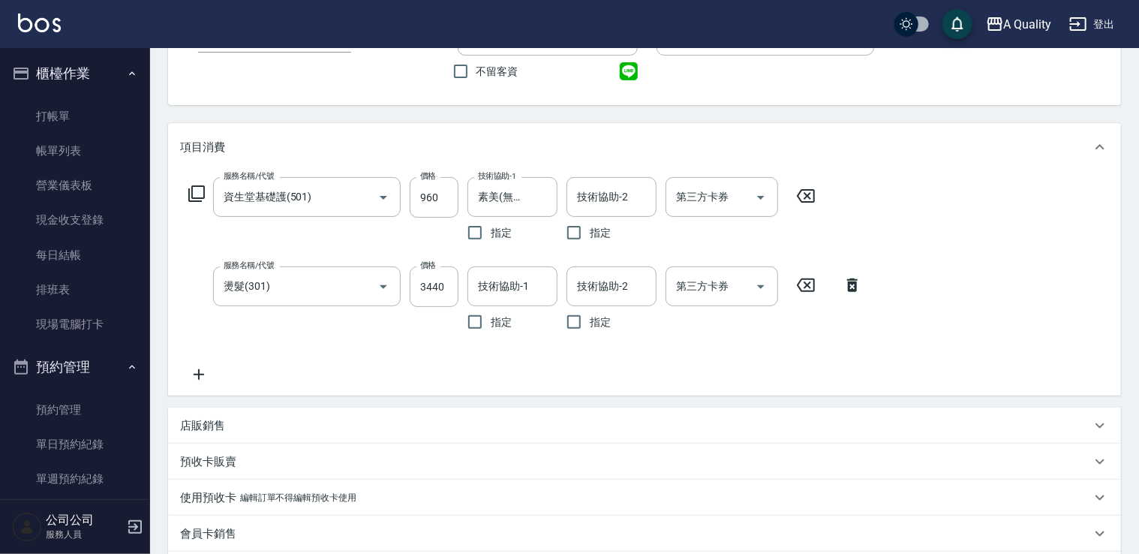
scroll to position [225, 0]
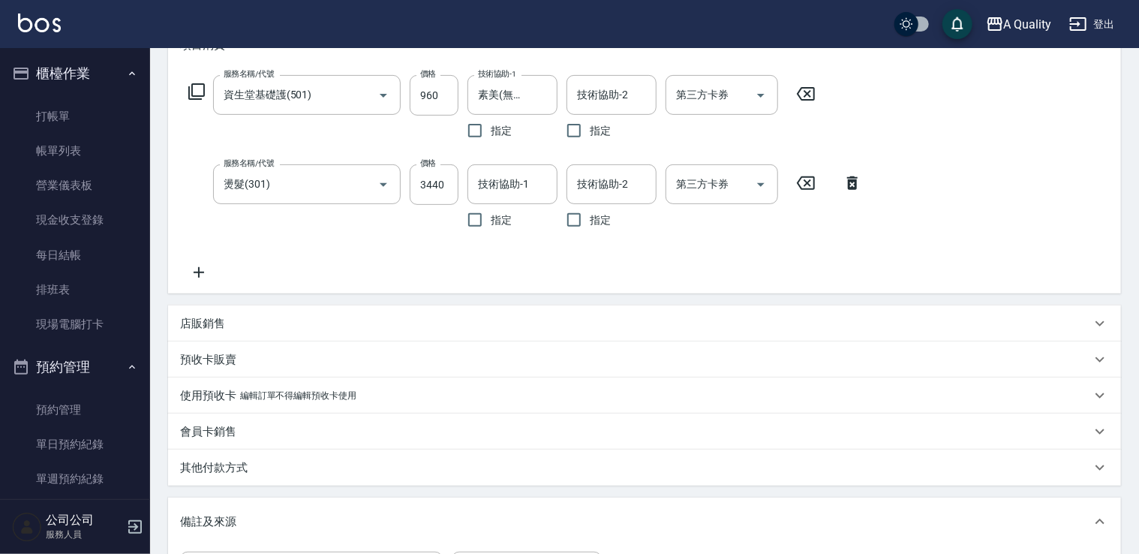
click at [234, 466] on p "其他付款方式" at bounding box center [214, 468] width 68 height 16
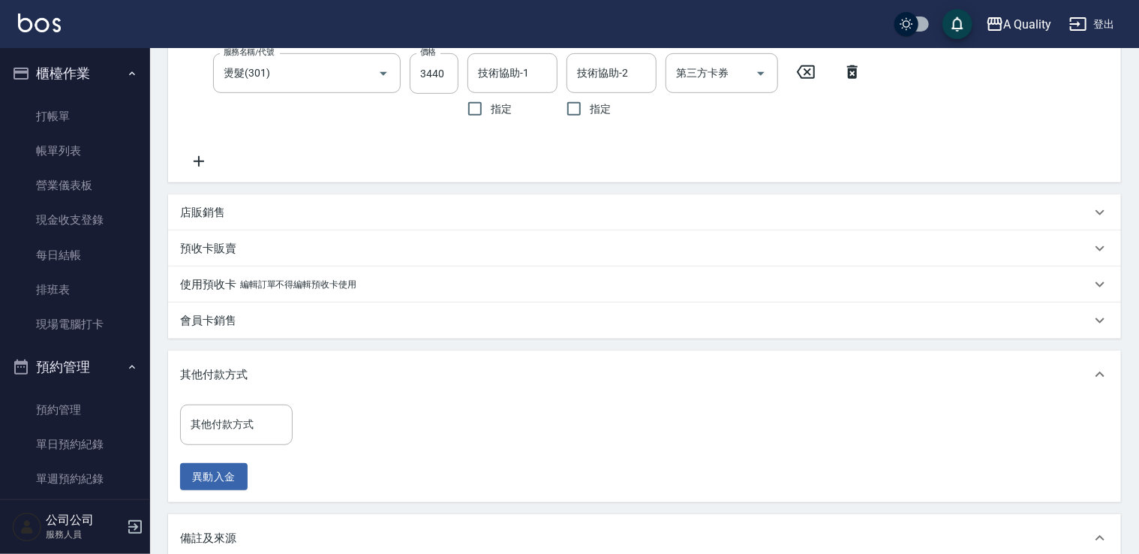
scroll to position [450, 0]
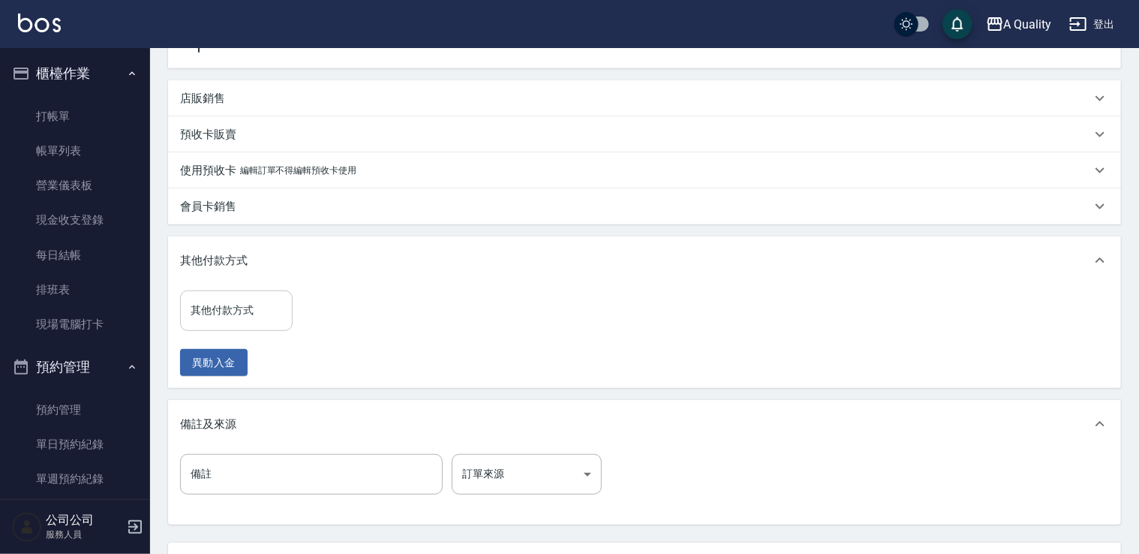
click at [250, 303] on input "其他付款方式" at bounding box center [236, 310] width 99 height 26
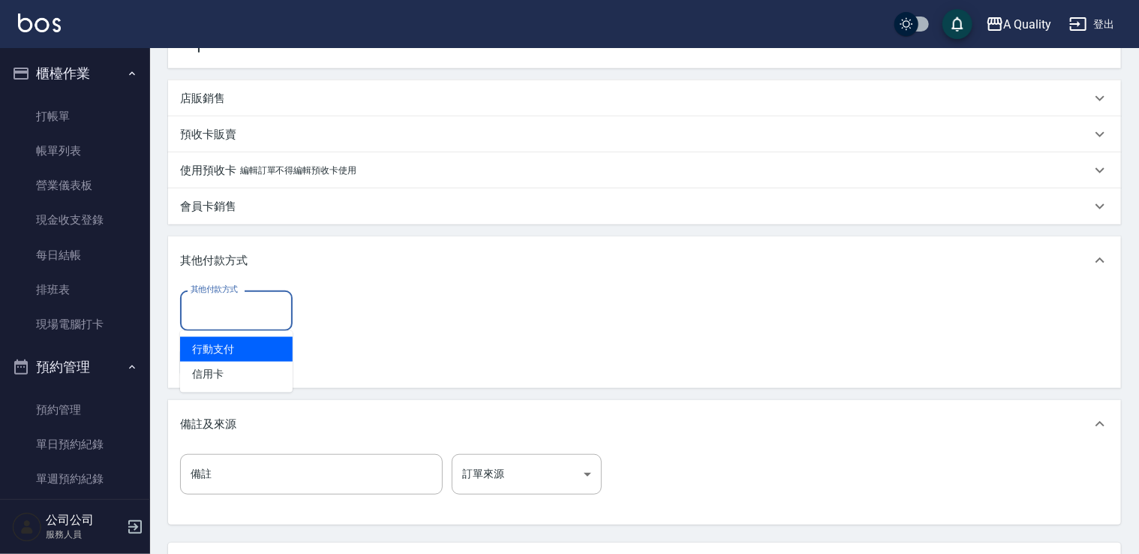
click at [234, 350] on span "行動支付" at bounding box center [236, 349] width 113 height 25
type input "行動支付"
click at [330, 321] on input "0" at bounding box center [358, 310] width 113 height 41
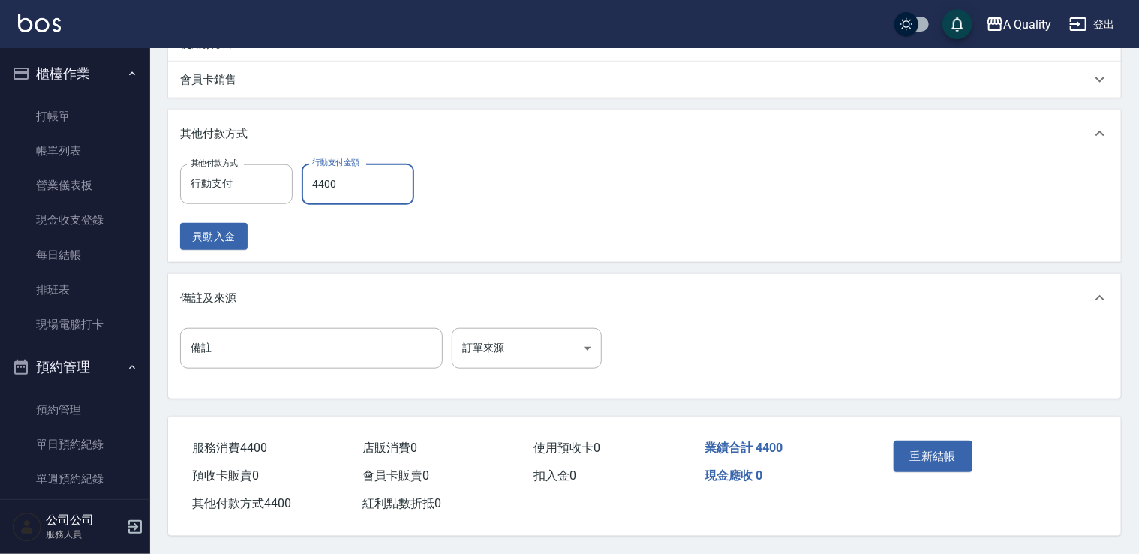
scroll to position [582, 0]
type input "4400"
click at [934, 441] on button "重新結帳" at bounding box center [934, 457] width 80 height 32
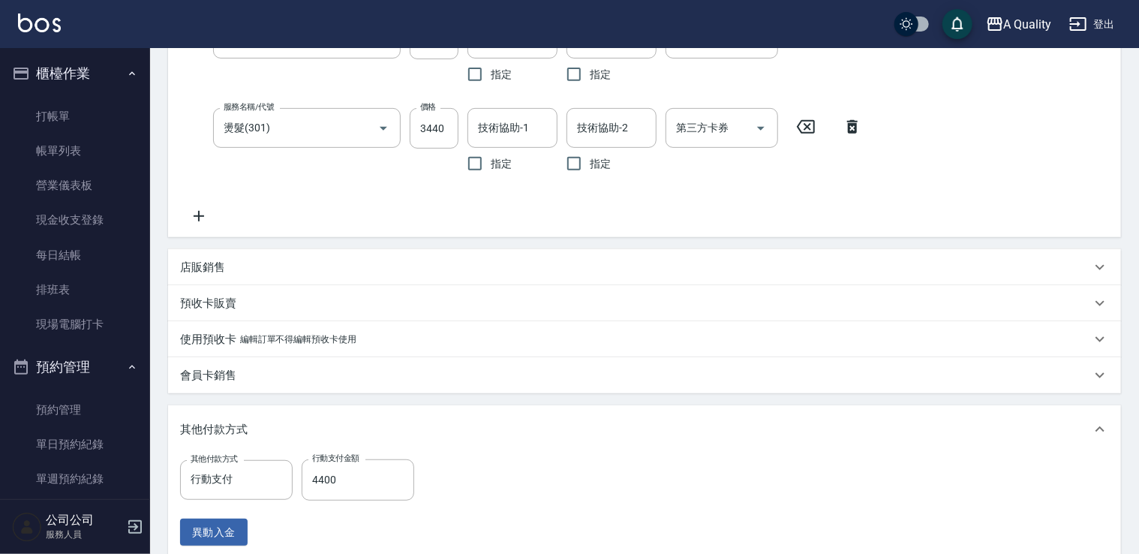
scroll to position [269, 0]
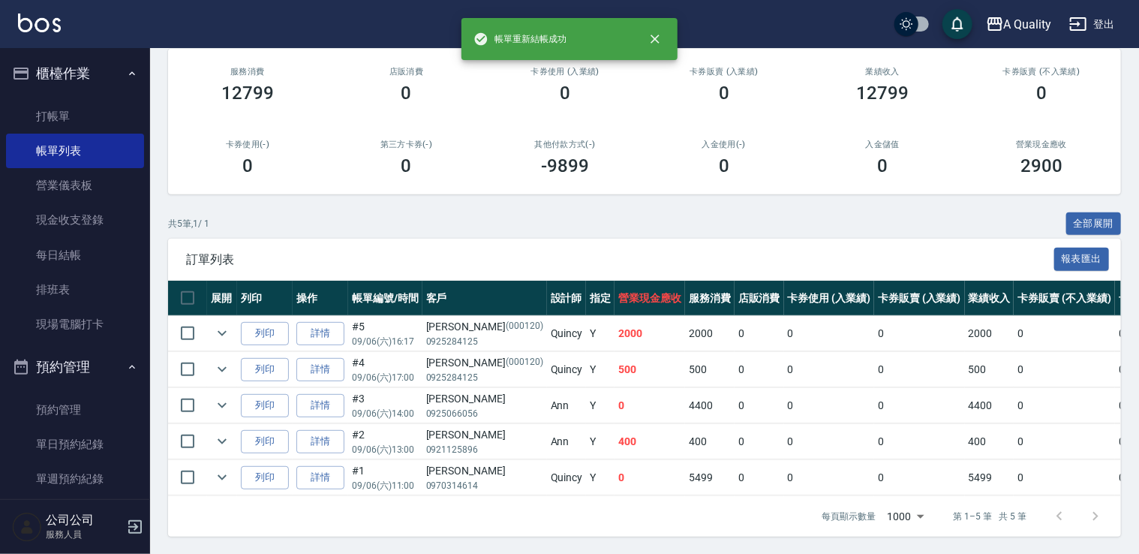
scroll to position [193, 0]
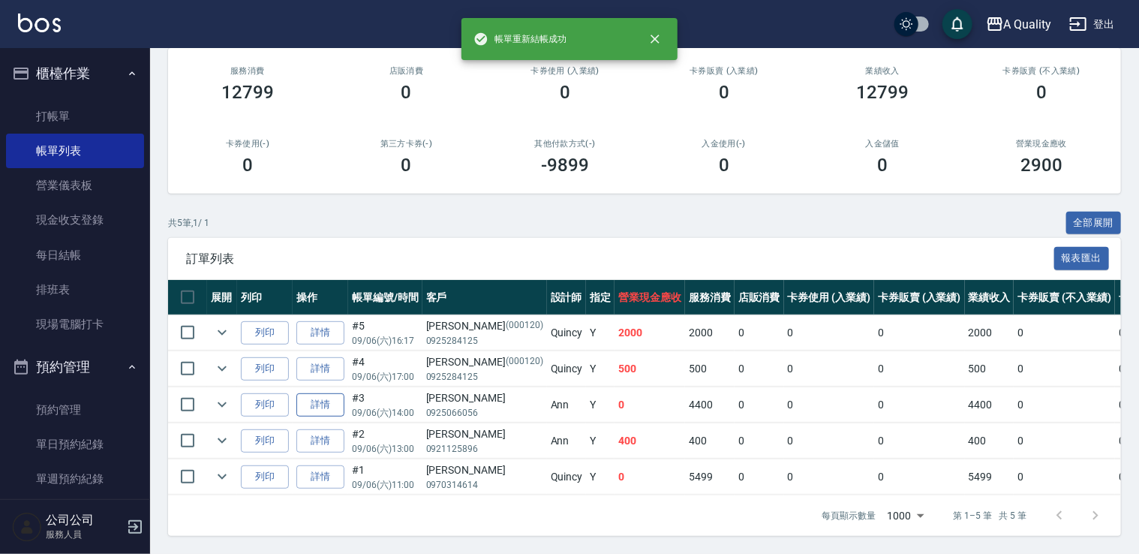
click at [317, 401] on link "詳情" at bounding box center [320, 404] width 48 height 23
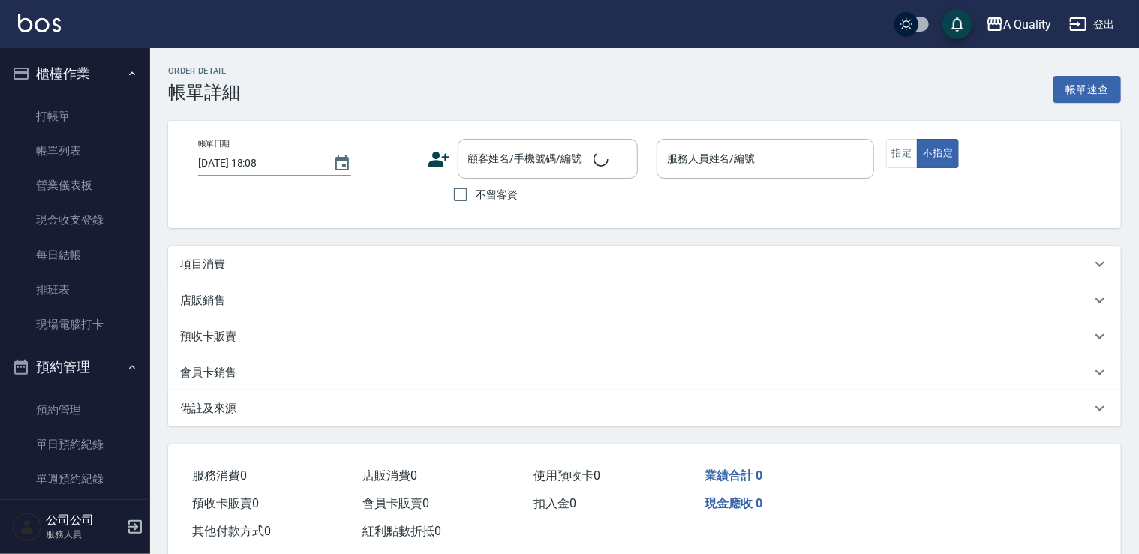
type input "2025/09/06 14:00"
type input "Ann(無代號)"
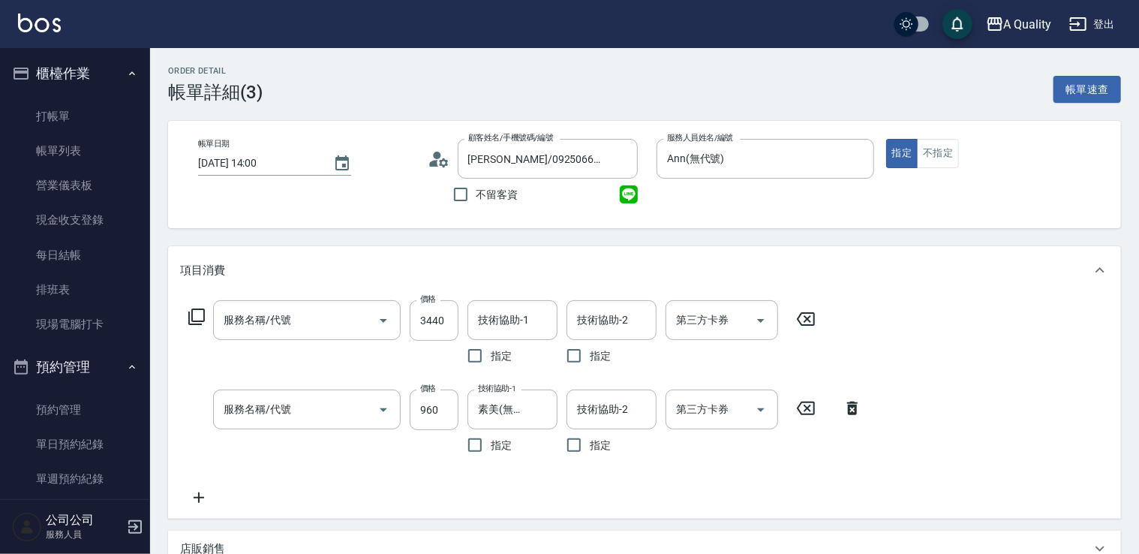
type input "邱詩茜/0925066056/null"
type input "燙髮(301)"
type input "資生堂基礎護(501)"
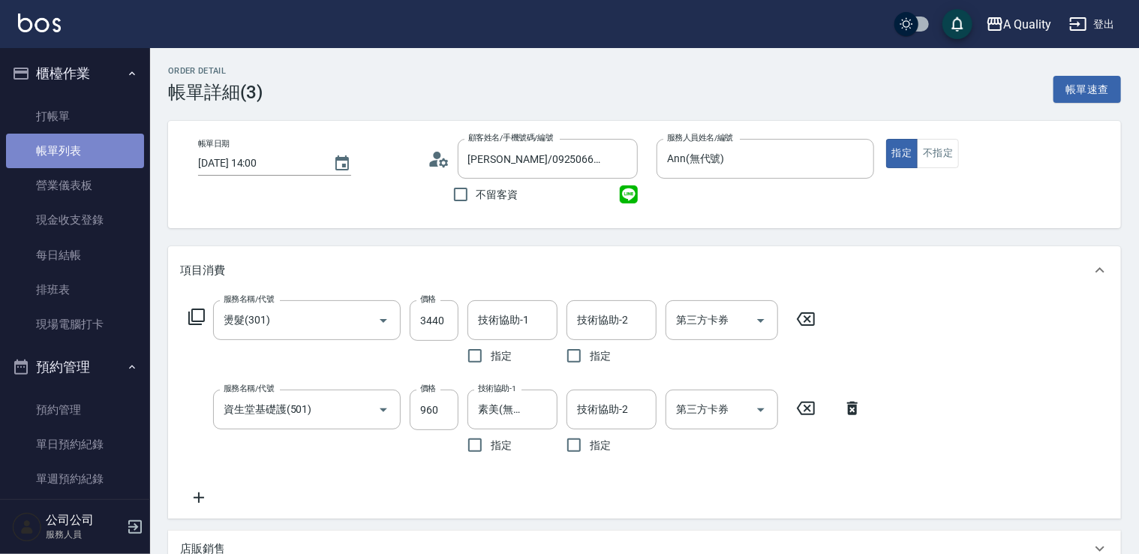
click at [76, 154] on link "帳單列表" at bounding box center [75, 151] width 138 height 35
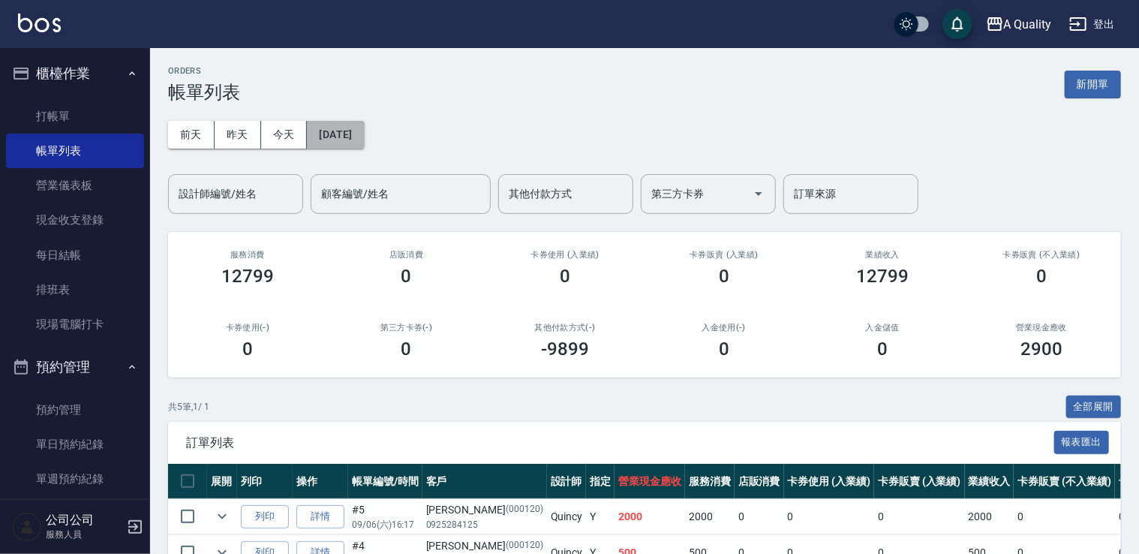
click at [347, 122] on button "2025/09/06" at bounding box center [335, 135] width 57 height 28
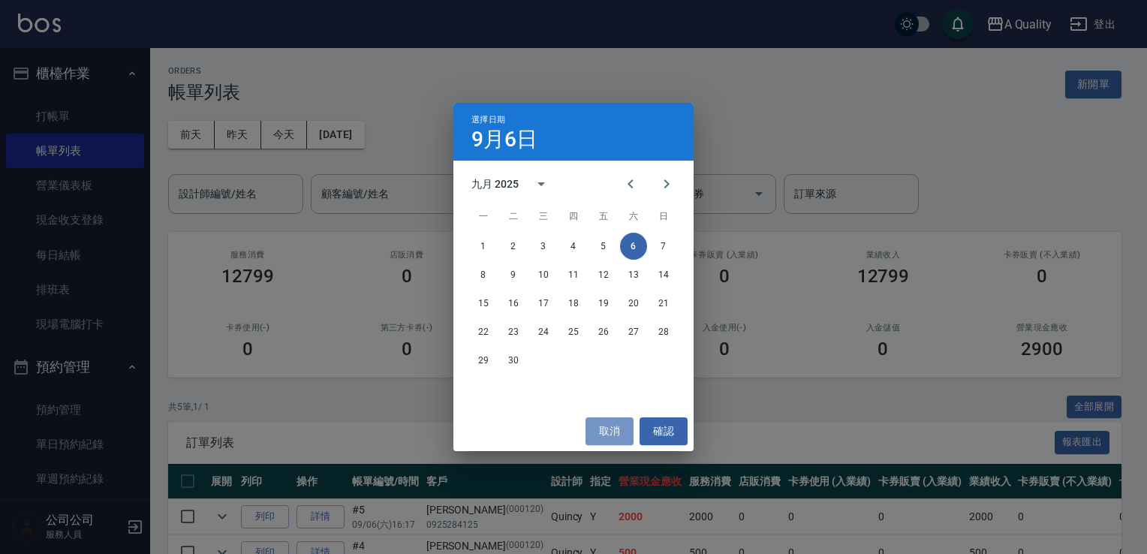
drag, startPoint x: 611, startPoint y: 437, endPoint x: 241, endPoint y: 385, distance: 373.6
click at [606, 437] on button "取消" at bounding box center [609, 431] width 48 height 28
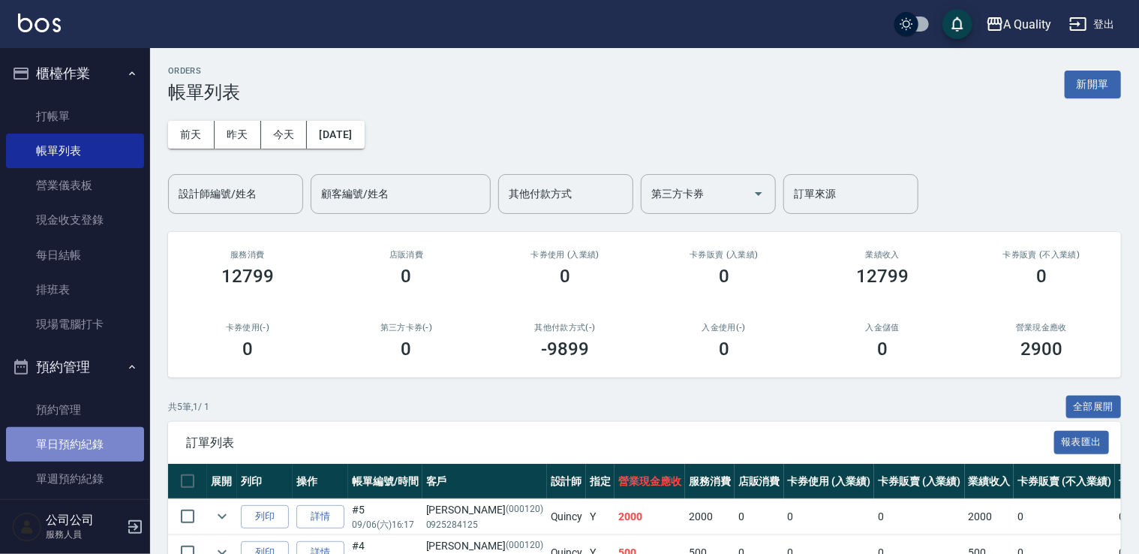
click at [83, 444] on link "單日預約紀錄" at bounding box center [75, 444] width 138 height 35
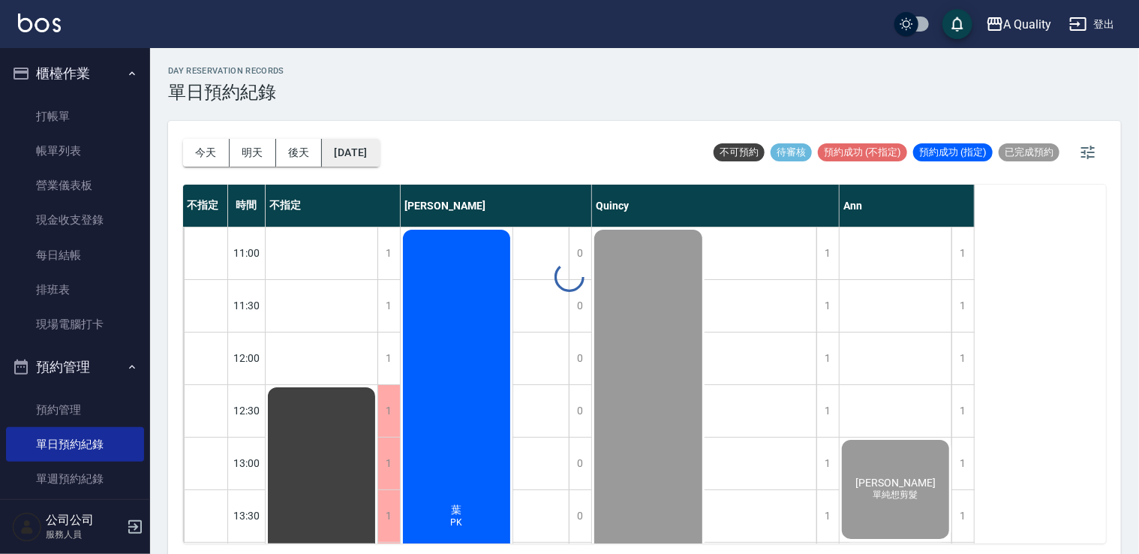
drag, startPoint x: 360, startPoint y: 140, endPoint x: 360, endPoint y: 153, distance: 12.8
click at [360, 143] on div "day Reservation records 單日預約紀錄 今天 明天 後天 2025/09/06 不可預約 待審核 預約成功 (不指定) 預約成功 (指定…" at bounding box center [644, 303] width 989 height 510
click at [360, 156] on button "2025/09/06" at bounding box center [350, 153] width 57 height 28
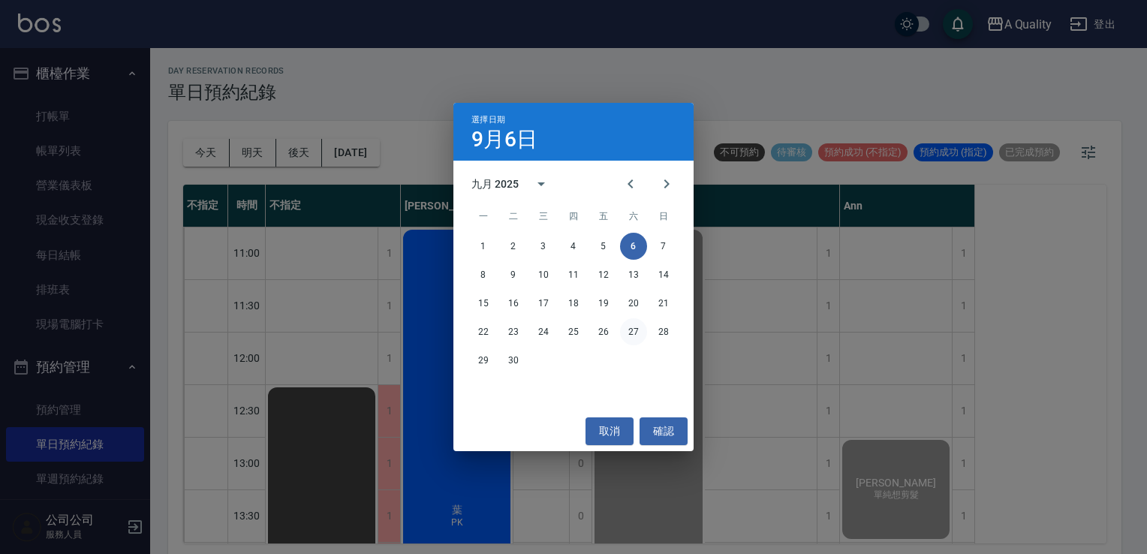
click at [633, 332] on button "27" at bounding box center [633, 331] width 27 height 27
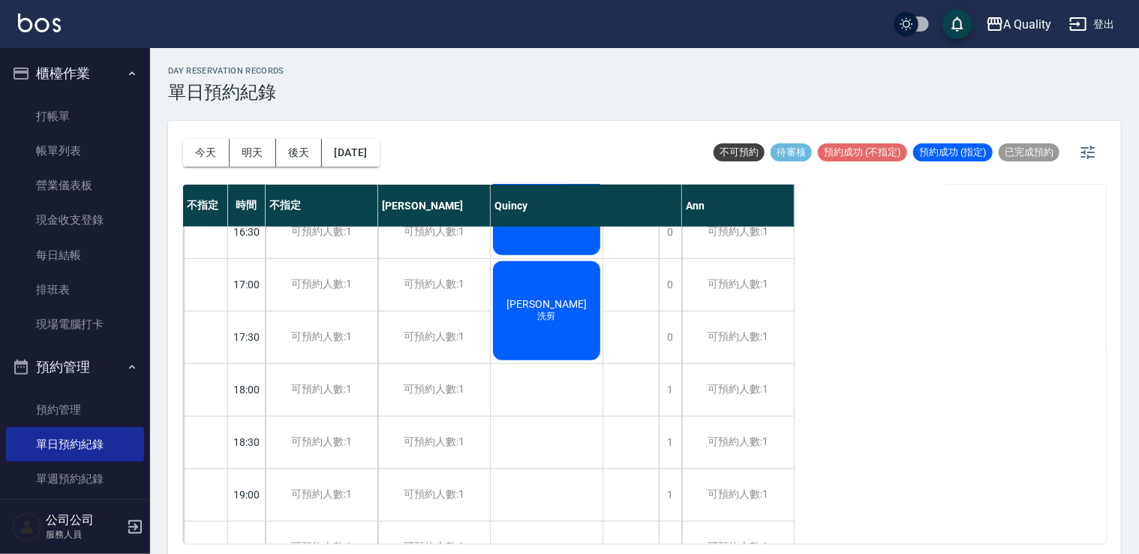
scroll to position [640, 0]
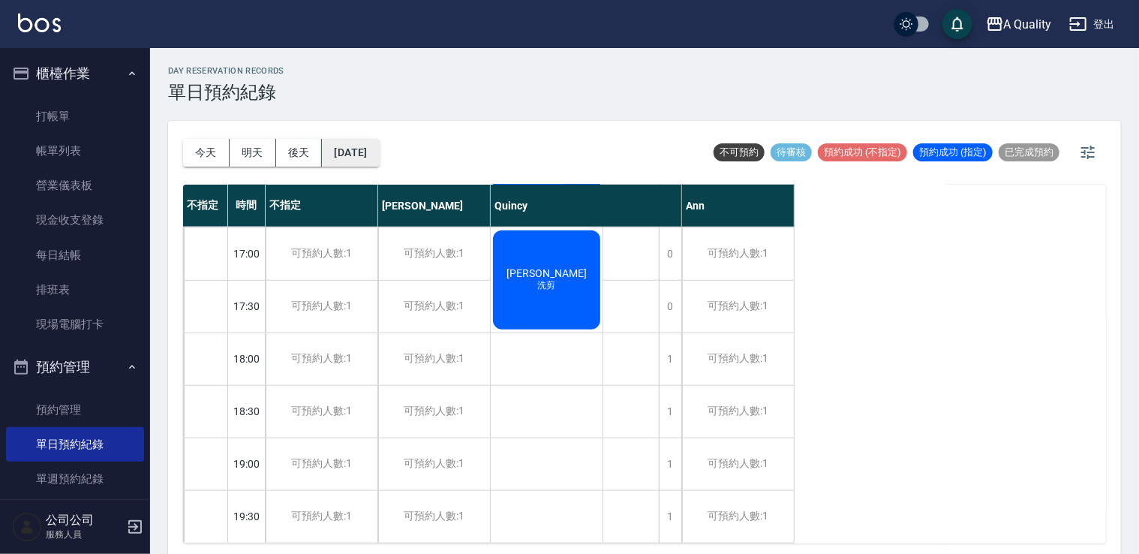
click at [373, 163] on button "2025/09/27" at bounding box center [350, 153] width 57 height 28
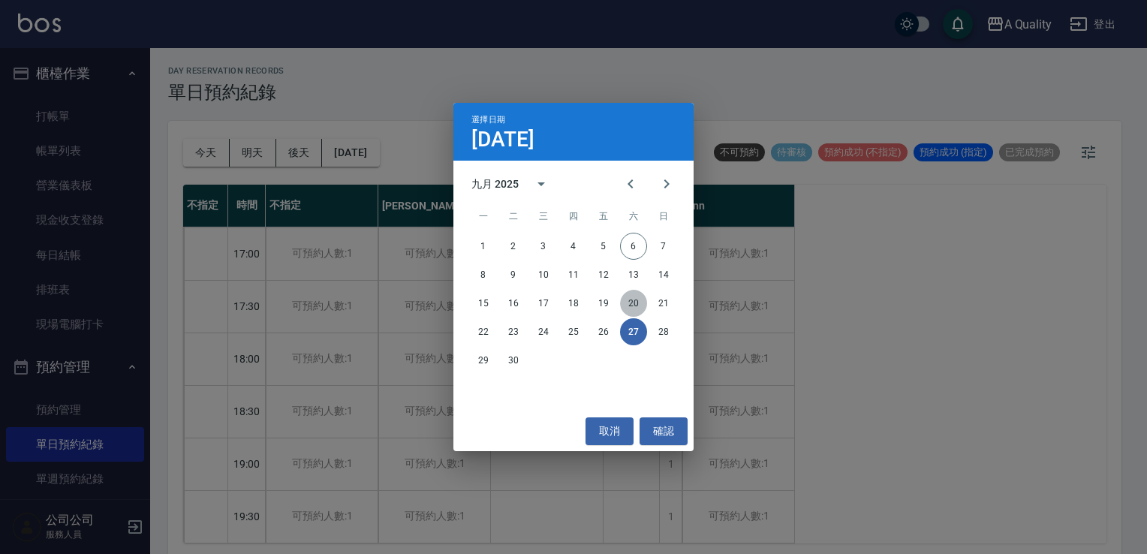
click at [632, 297] on button "20" at bounding box center [633, 303] width 27 height 27
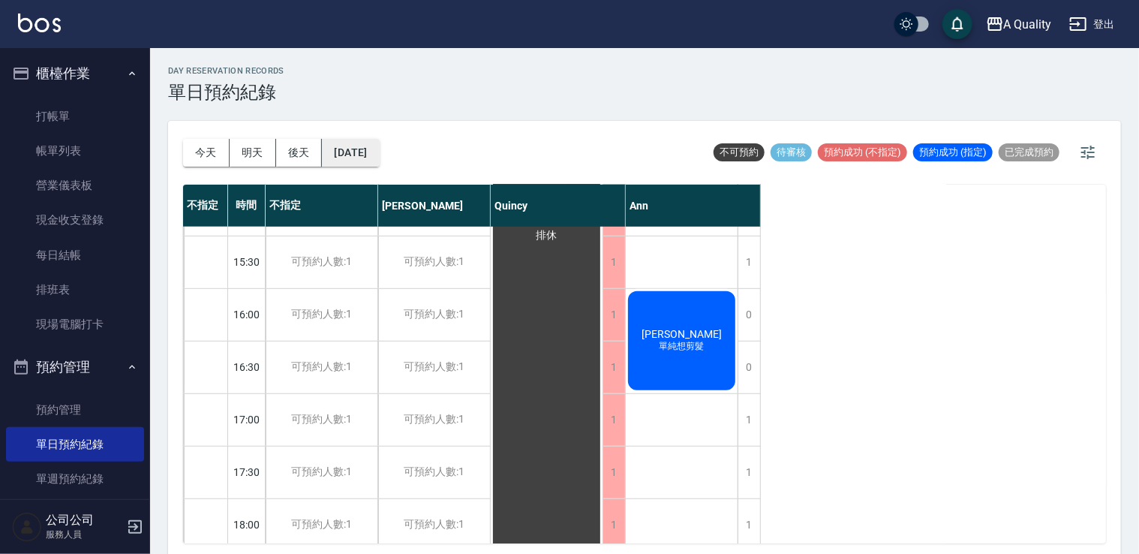
scroll to position [265, 0]
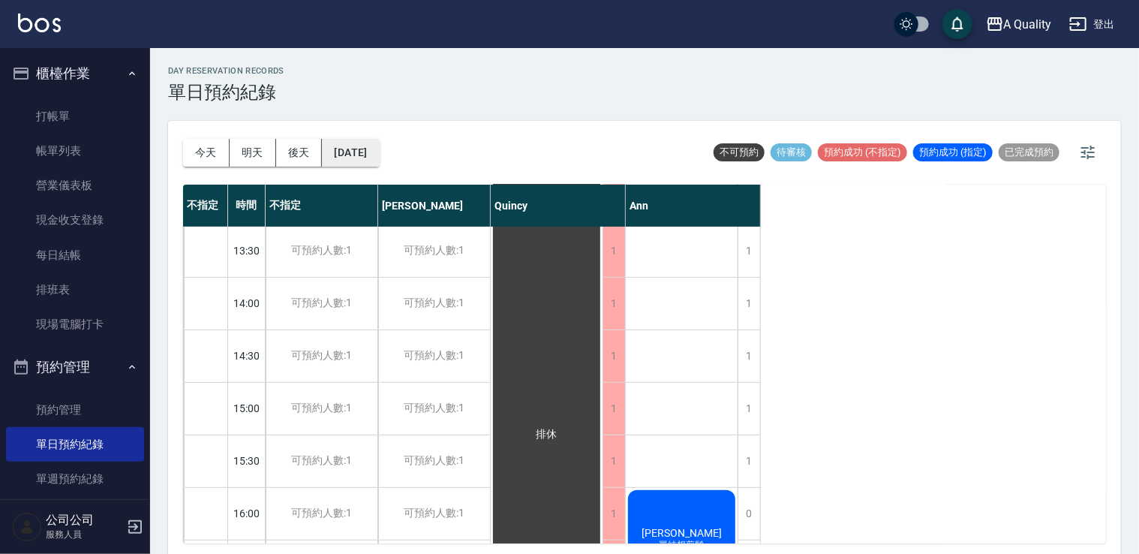
click at [355, 149] on button "2025/09/20" at bounding box center [350, 153] width 57 height 28
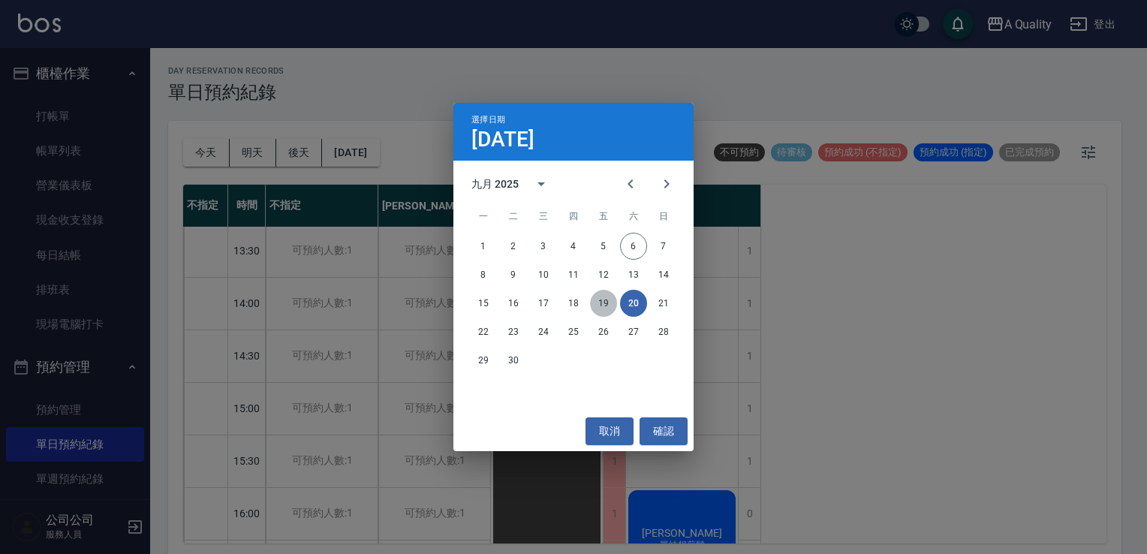
click at [608, 302] on button "19" at bounding box center [603, 303] width 27 height 27
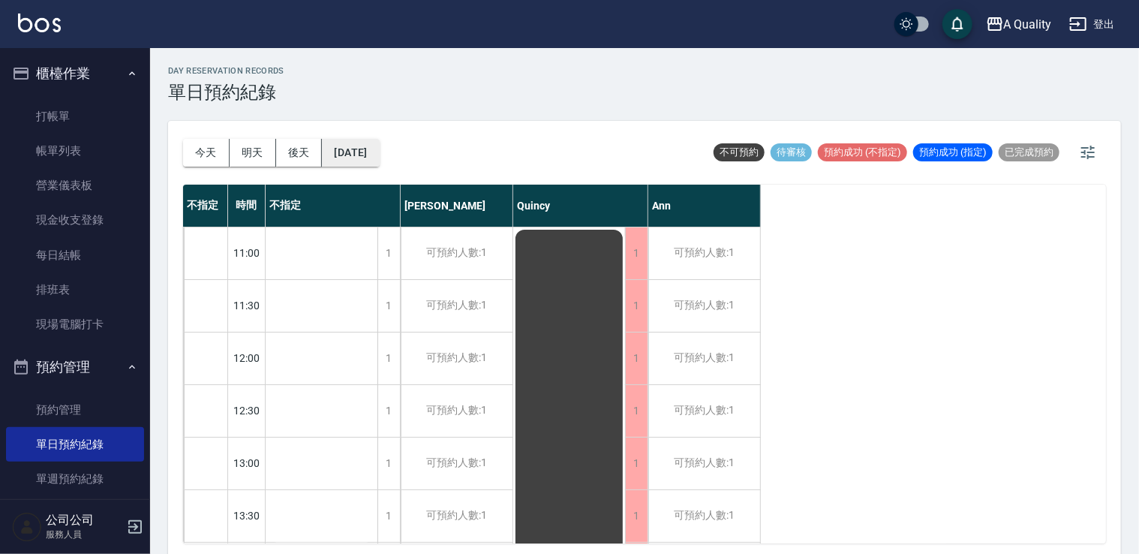
click at [379, 149] on button "2025/09/19" at bounding box center [350, 153] width 57 height 28
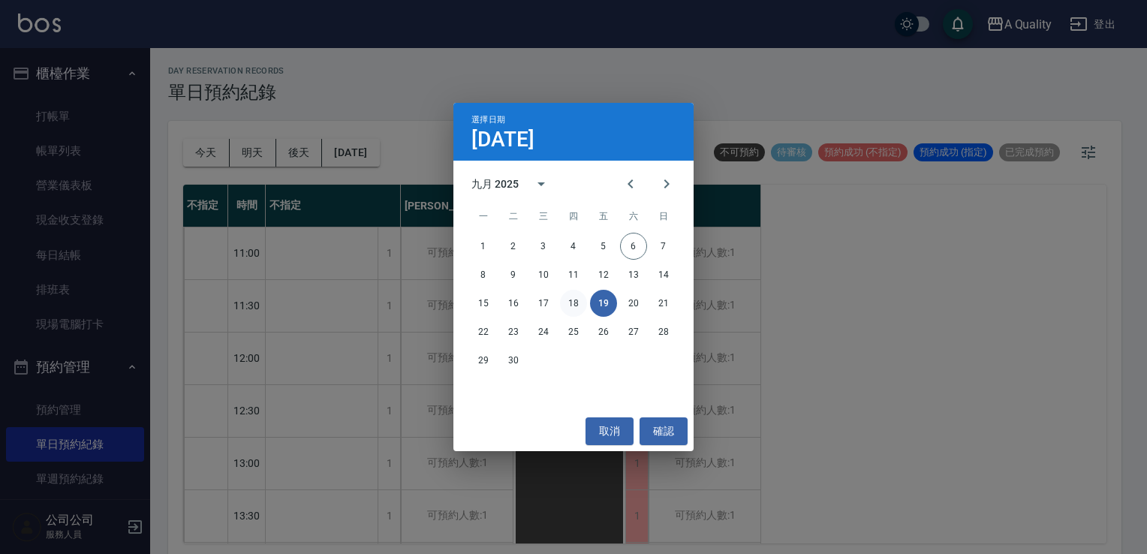
click at [567, 305] on button "18" at bounding box center [573, 303] width 27 height 27
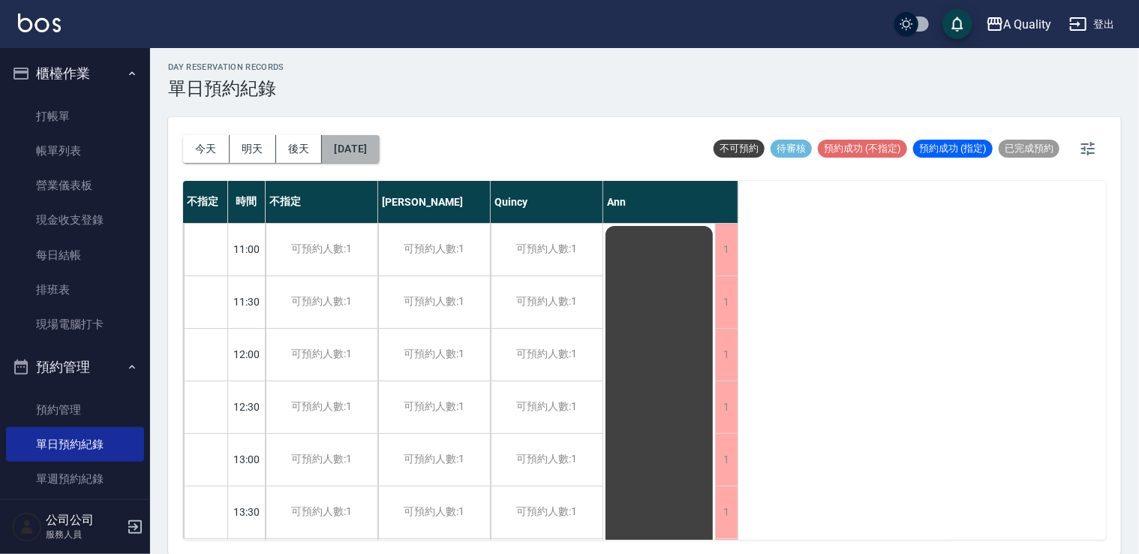
click at [379, 155] on button "2025/09/18" at bounding box center [350, 149] width 57 height 28
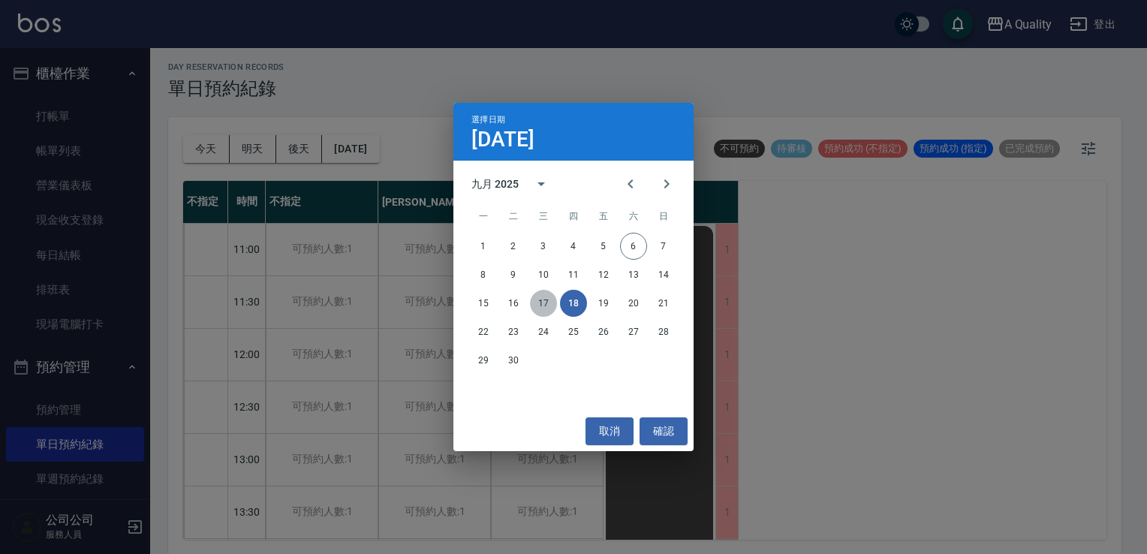
click at [543, 308] on button "17" at bounding box center [543, 303] width 27 height 27
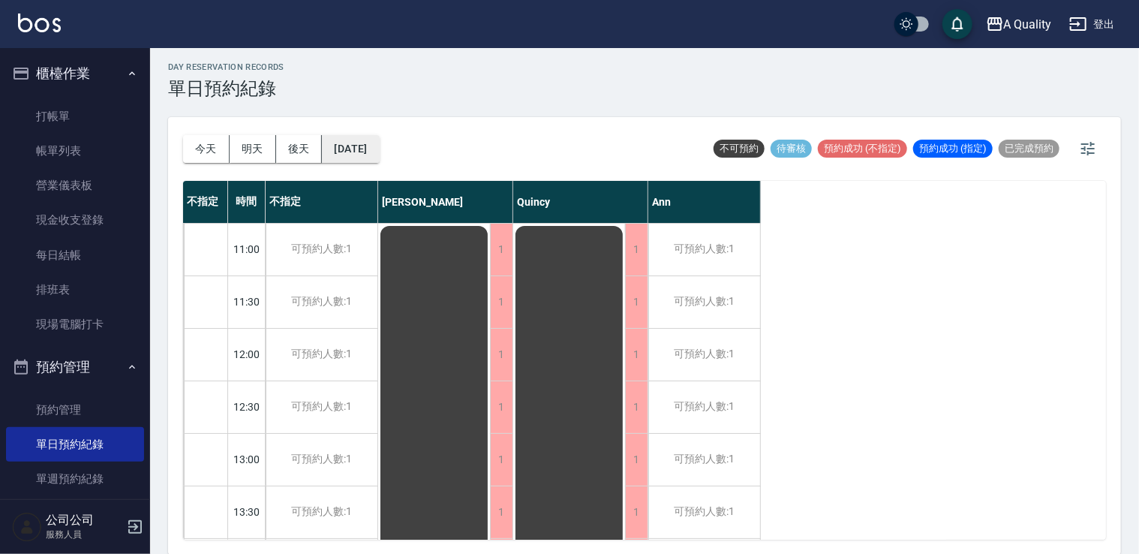
click at [379, 137] on button "2025/09/17" at bounding box center [350, 149] width 57 height 28
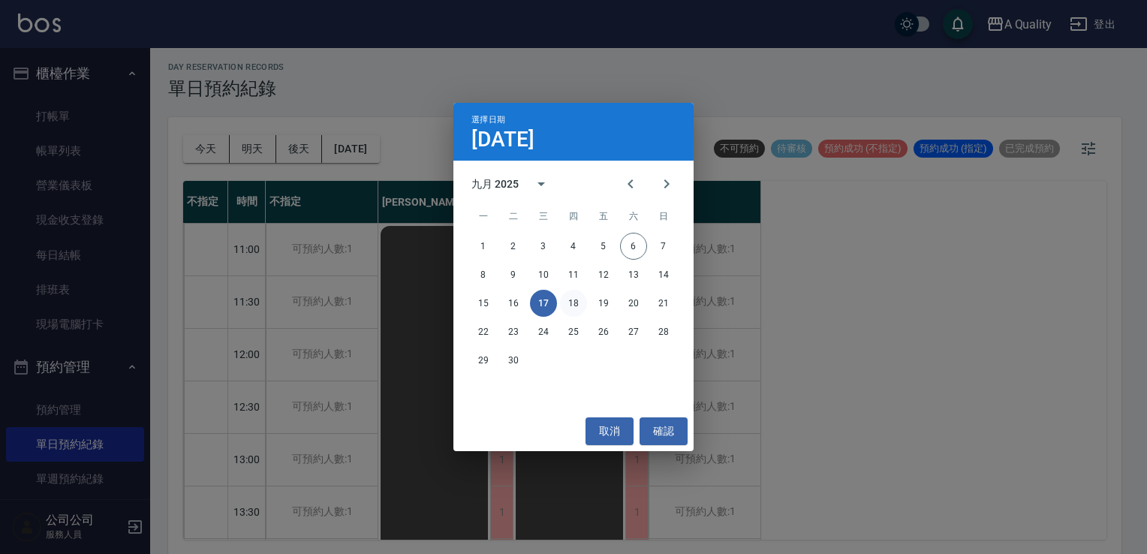
click at [574, 314] on button "18" at bounding box center [573, 303] width 27 height 27
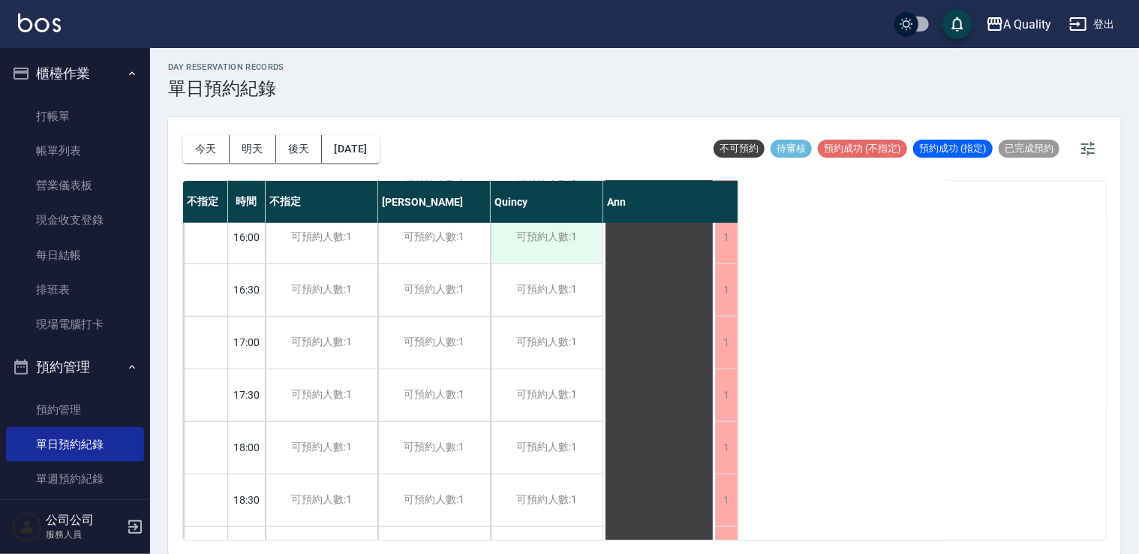
scroll to position [640, 0]
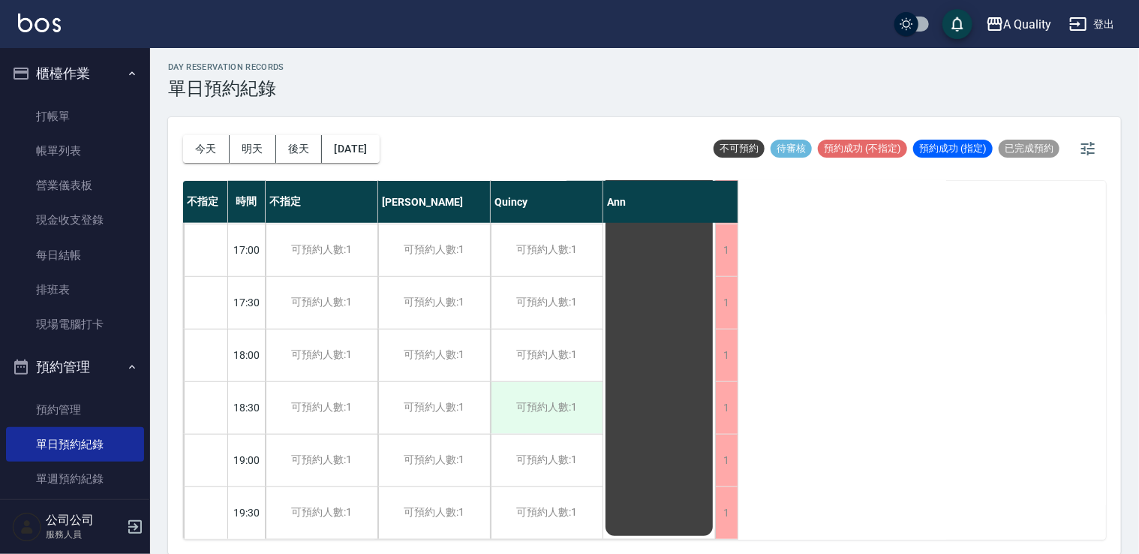
click at [585, 396] on div "可預約人數:1" at bounding box center [547, 408] width 112 height 52
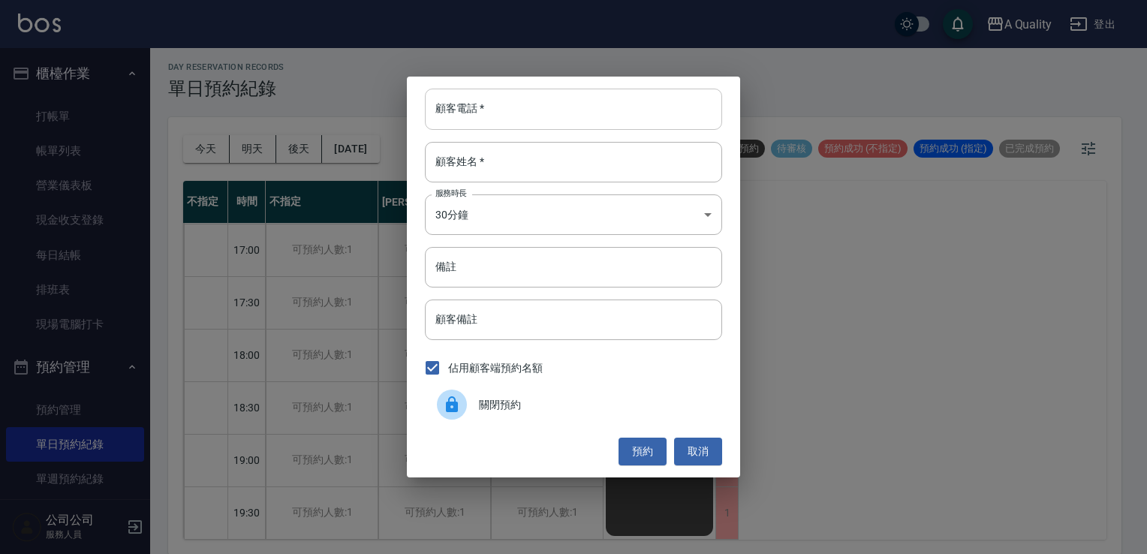
click at [493, 117] on input "顧客電話   *" at bounding box center [573, 109] width 297 height 41
paste input "0963591421"
type input "0963591421"
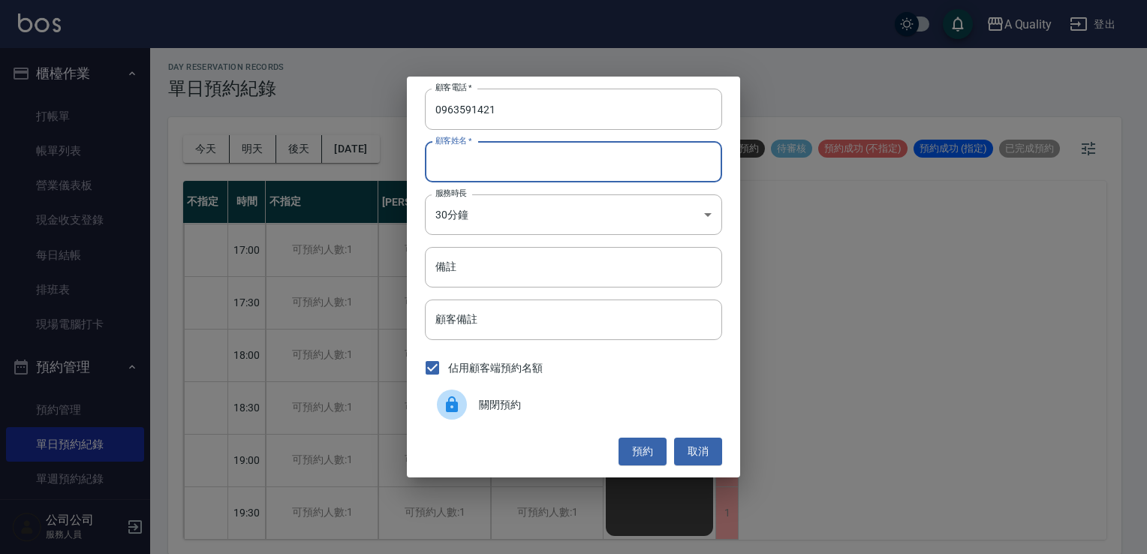
click at [492, 170] on input "顧客姓名   *" at bounding box center [573, 162] width 297 height 41
type input "U"
type input "ㄋ"
type input "ㄓ"
type input "游"
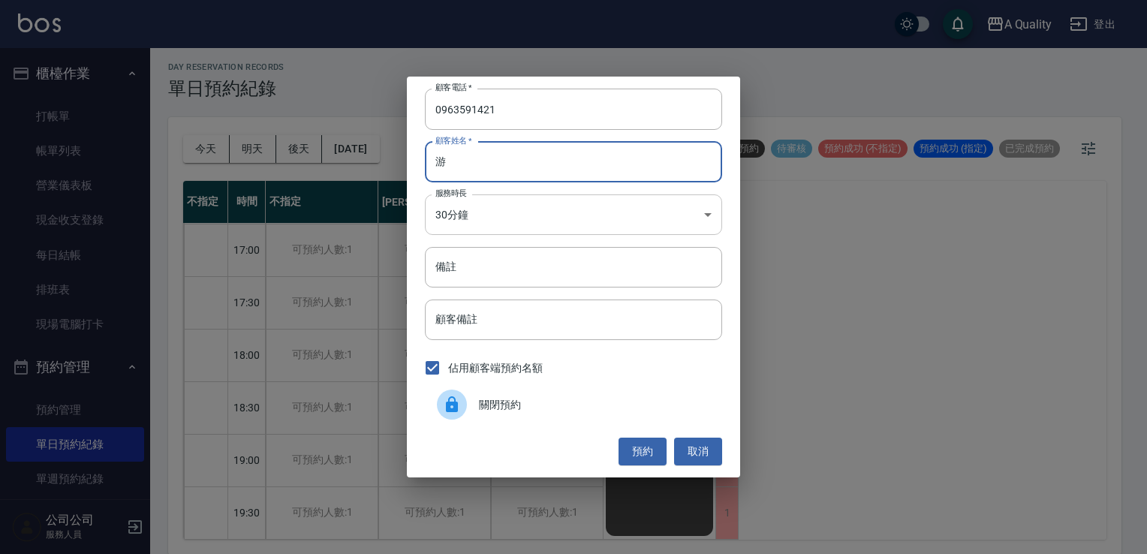
click at [447, 210] on body "A Quality 登出 櫃檯作業 打帳單 帳單列表 營業儀表板 現金收支登錄 每日結帳 排班表 現場電腦打卡 預約管理 預約管理 單日預約紀錄 單週預約紀錄…" at bounding box center [573, 275] width 1147 height 558
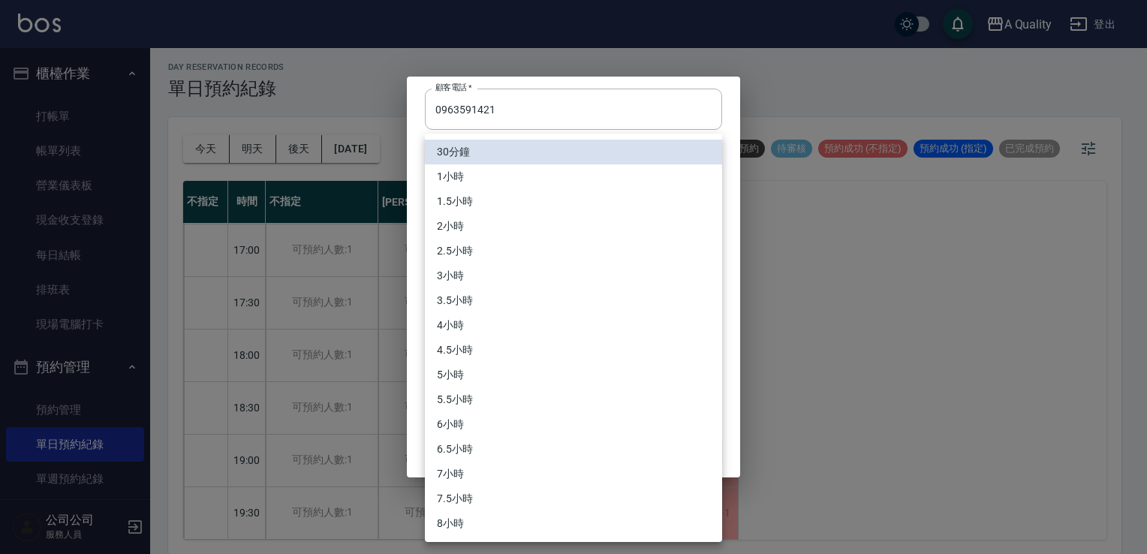
click at [487, 173] on li "1小時" at bounding box center [573, 176] width 297 height 25
type input "2"
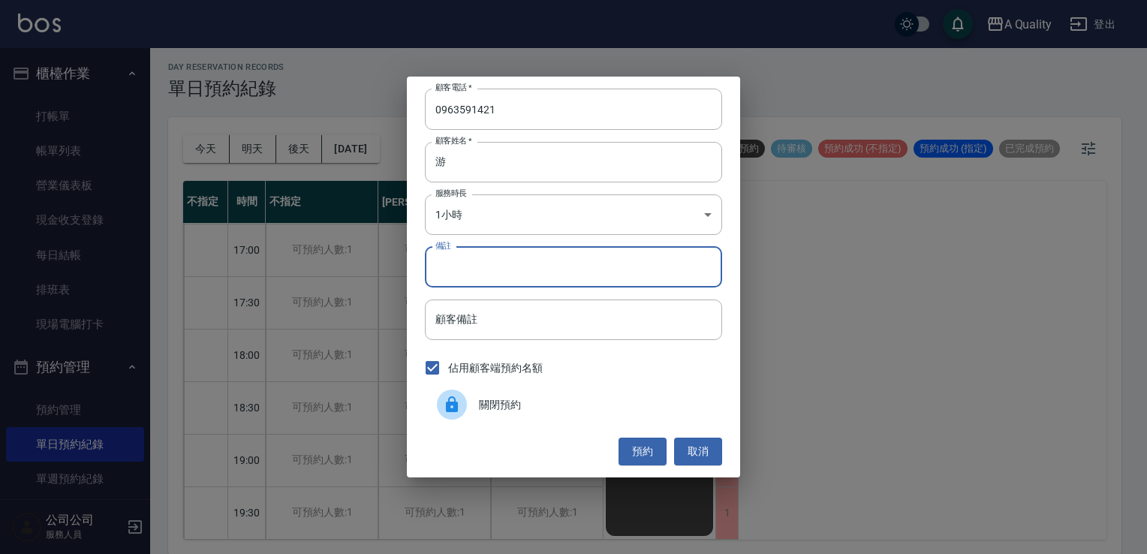
click at [518, 278] on input "備註" at bounding box center [573, 267] width 297 height 41
type input "c"
click at [630, 445] on button "預約" at bounding box center [642, 452] width 48 height 28
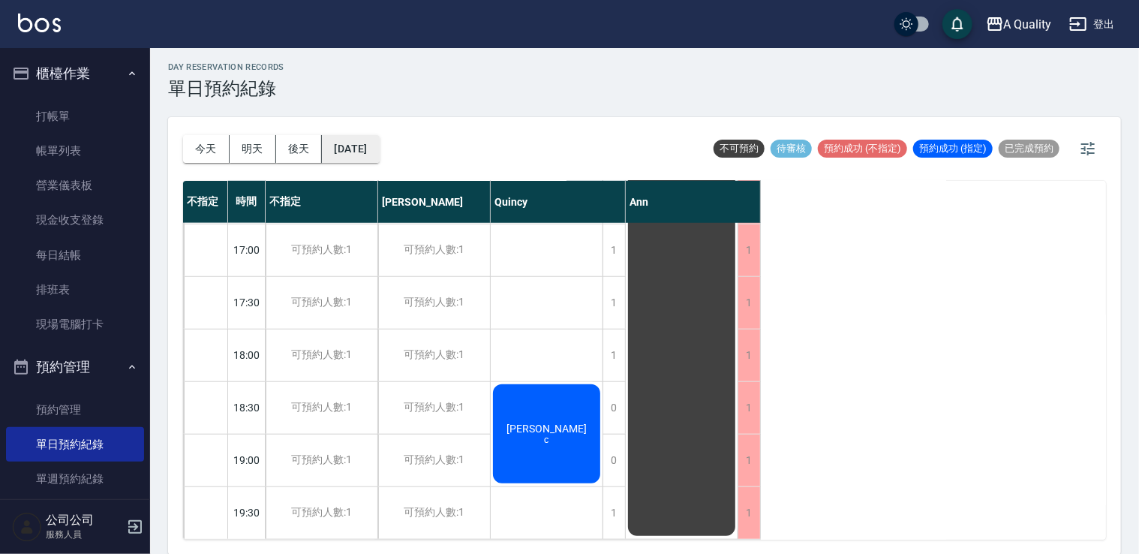
click at [372, 145] on button "2025/09/18" at bounding box center [350, 149] width 57 height 28
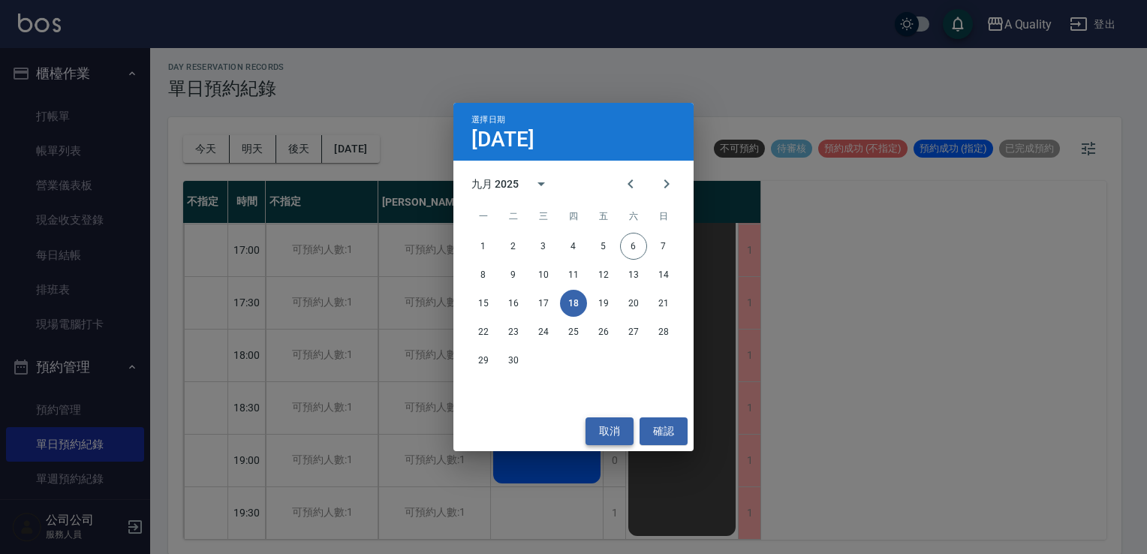
click at [600, 438] on button "取消" at bounding box center [609, 431] width 48 height 28
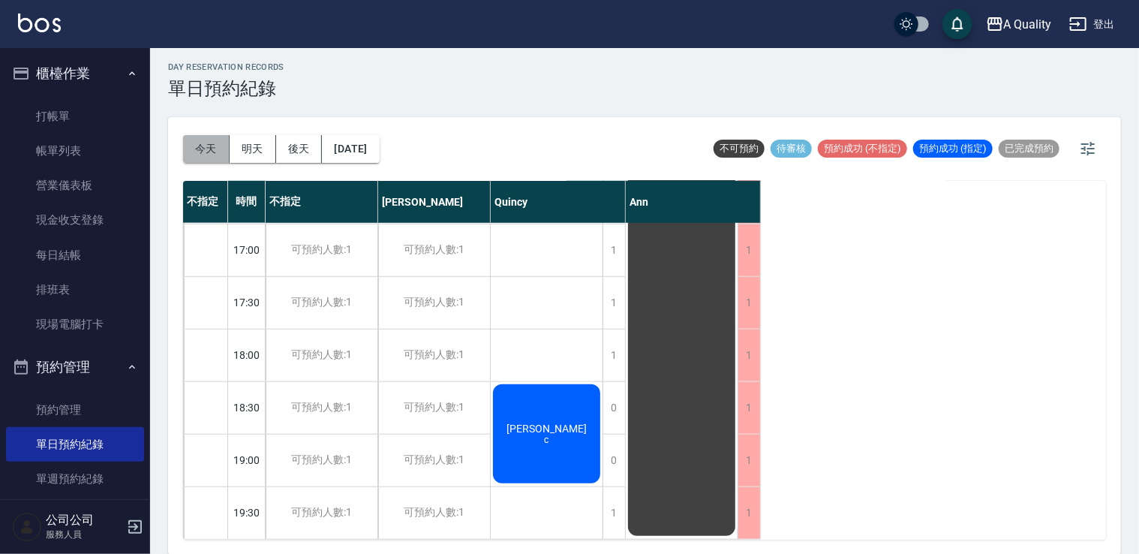
click at [207, 146] on button "今天" at bounding box center [206, 149] width 47 height 28
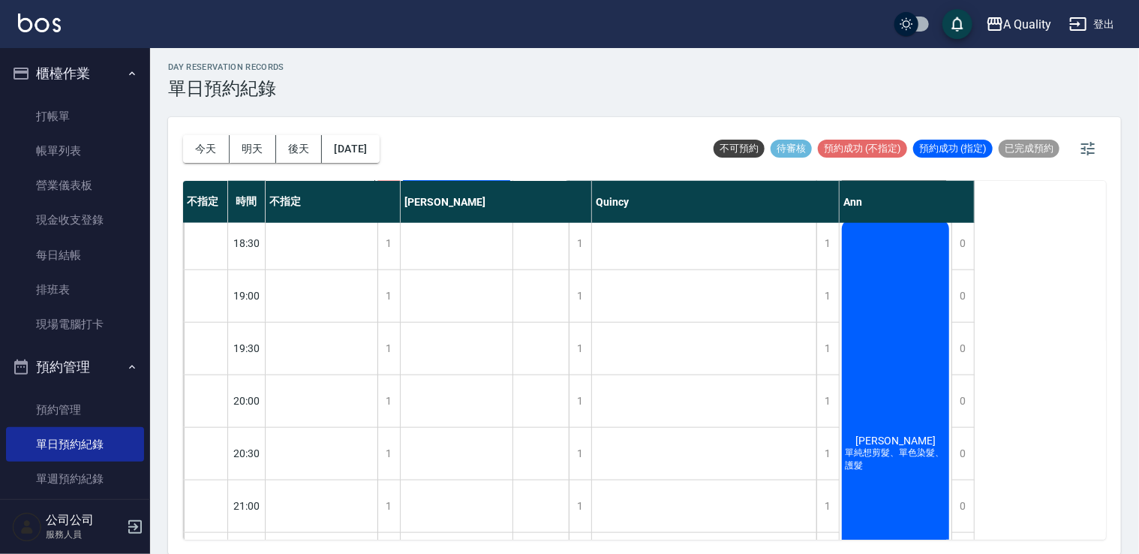
scroll to position [940, 0]
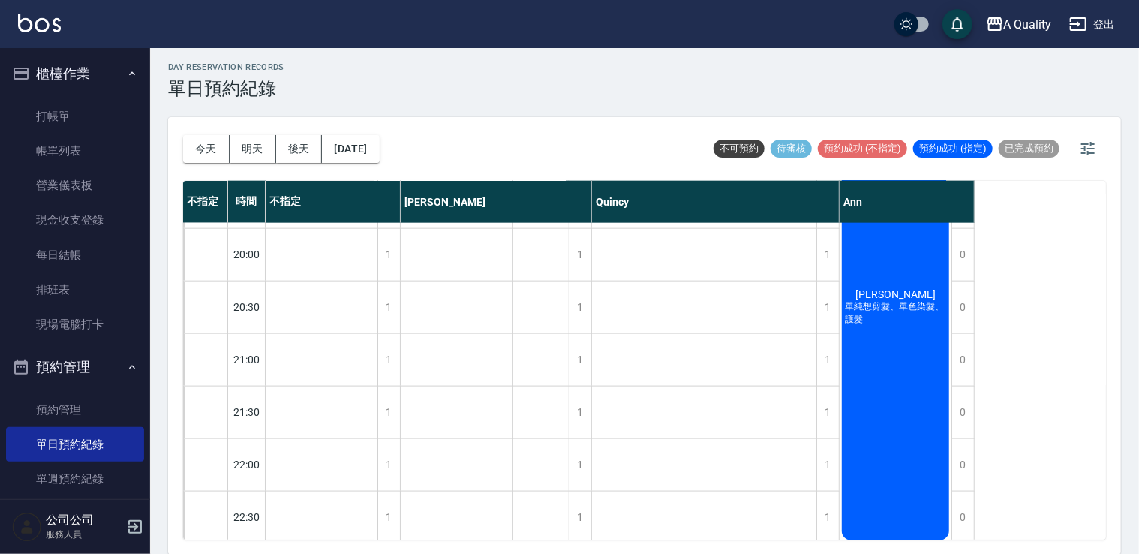
click at [910, 360] on div "黃亦勤 單純想剪髮、單色染髮、護髮" at bounding box center [896, 306] width 112 height 471
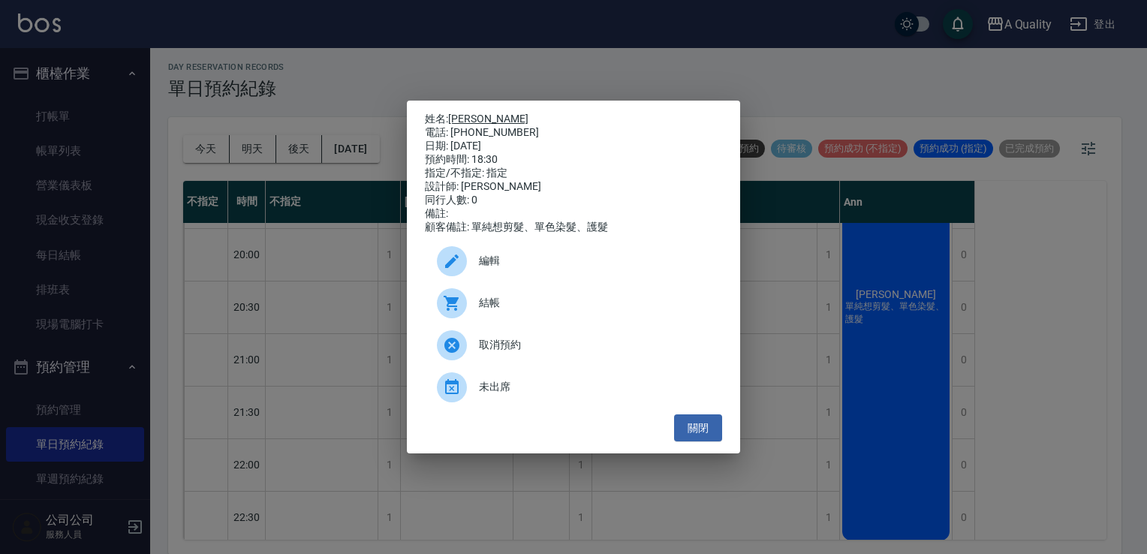
click at [456, 113] on link "黃亦勤" at bounding box center [488, 119] width 80 height 12
click at [468, 119] on div "姓名: 黃亦勤 電話: 0910797600 日期: 2025/09/06 預約時間: 18:30 指定/不指定: 指定 設計師: Ann 同行人數: 0 備…" at bounding box center [573, 174] width 297 height 122
click at [466, 113] on link "黃亦勤" at bounding box center [488, 119] width 80 height 12
click at [712, 427] on button "關閉" at bounding box center [698, 428] width 48 height 28
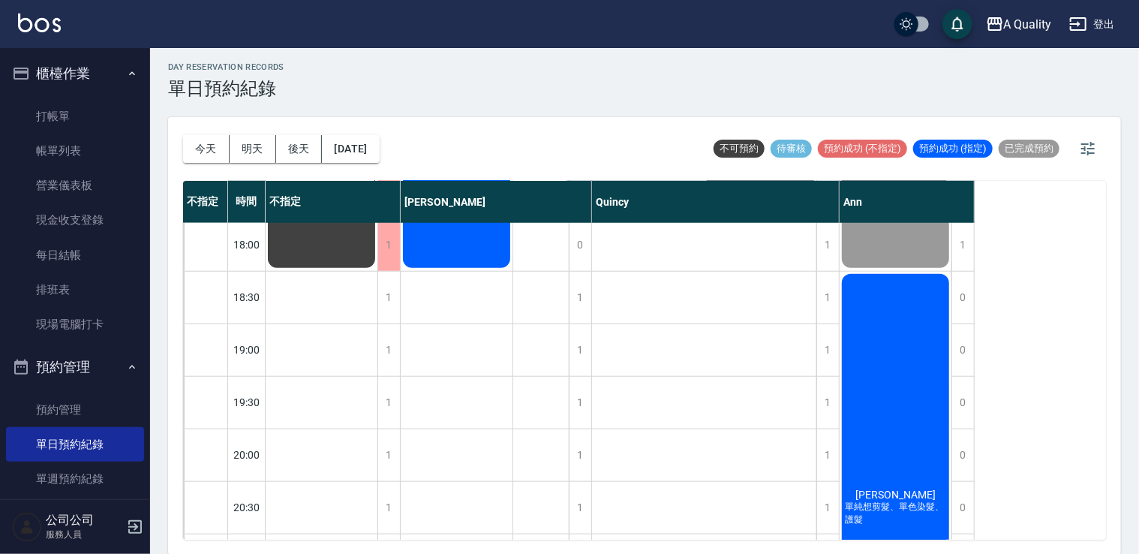
scroll to position [826, 0]
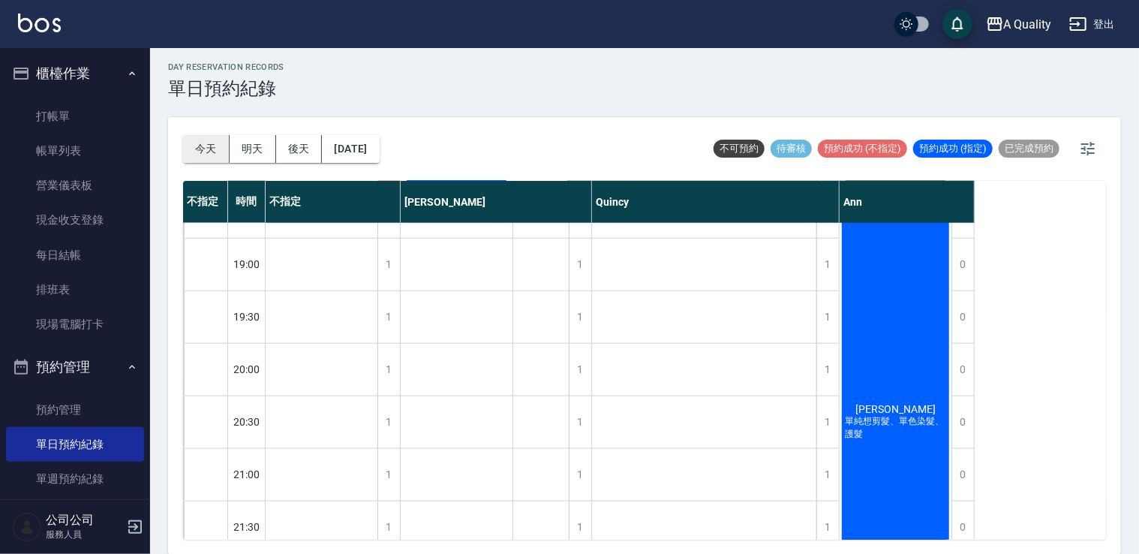
click at [206, 146] on button "今天" at bounding box center [206, 149] width 47 height 28
click at [91, 156] on link "帳單列表" at bounding box center [75, 151] width 138 height 35
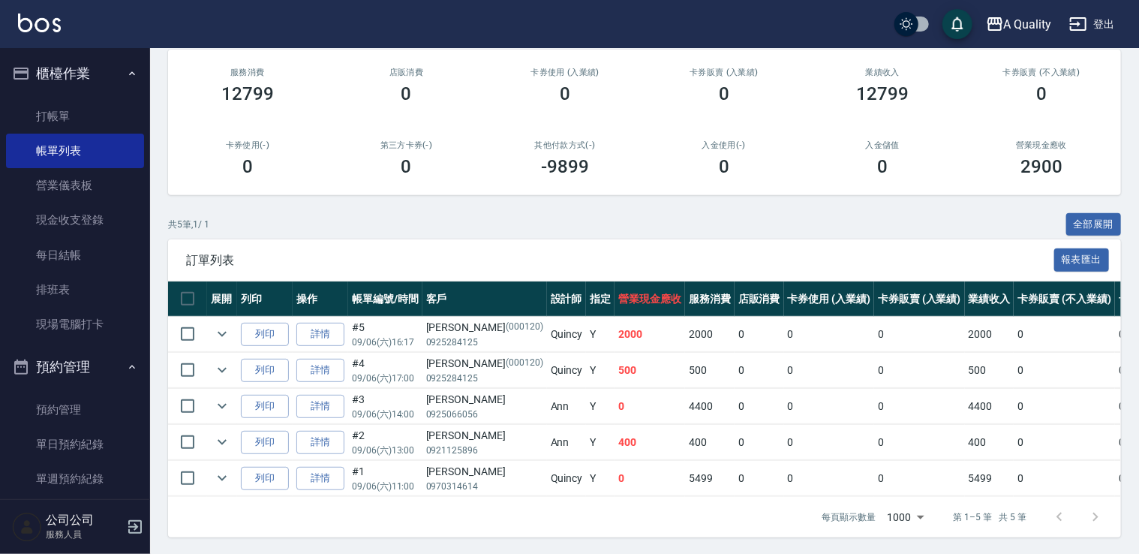
scroll to position [193, 0]
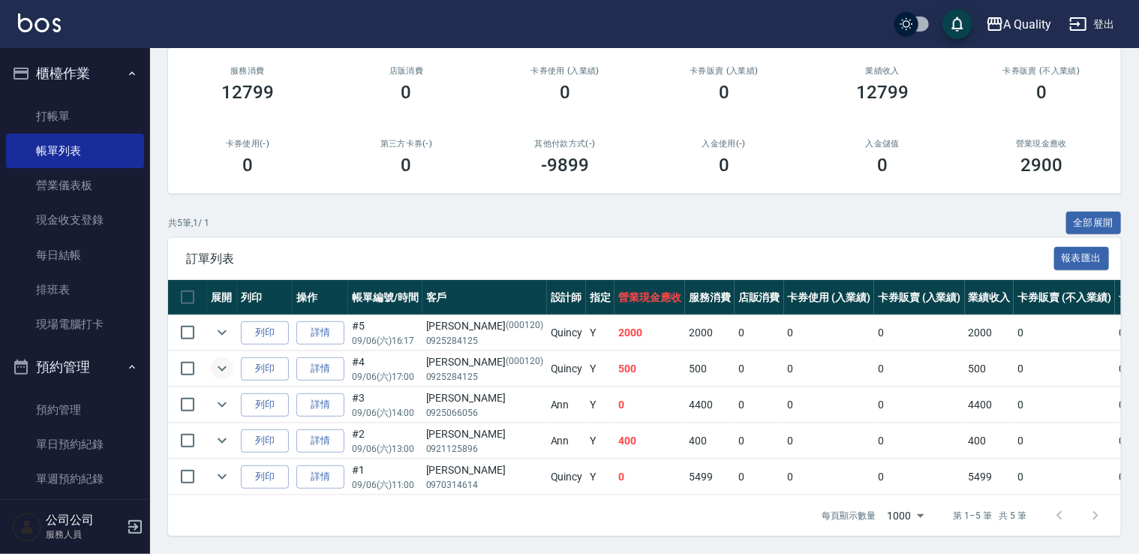
click at [224, 360] on icon "expand row" at bounding box center [222, 369] width 18 height 18
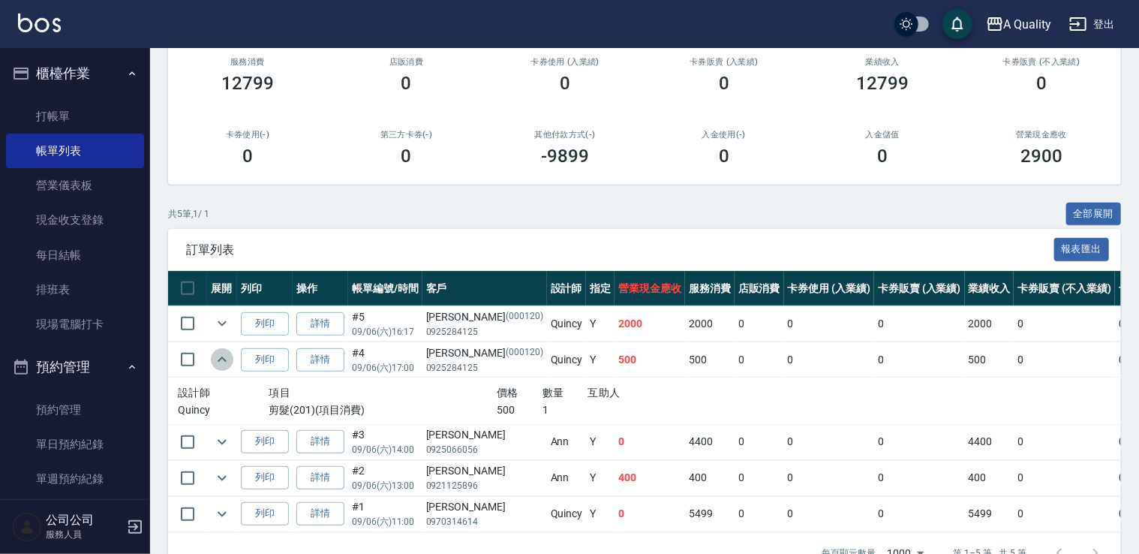
click at [226, 352] on icon "expand row" at bounding box center [222, 360] width 18 height 18
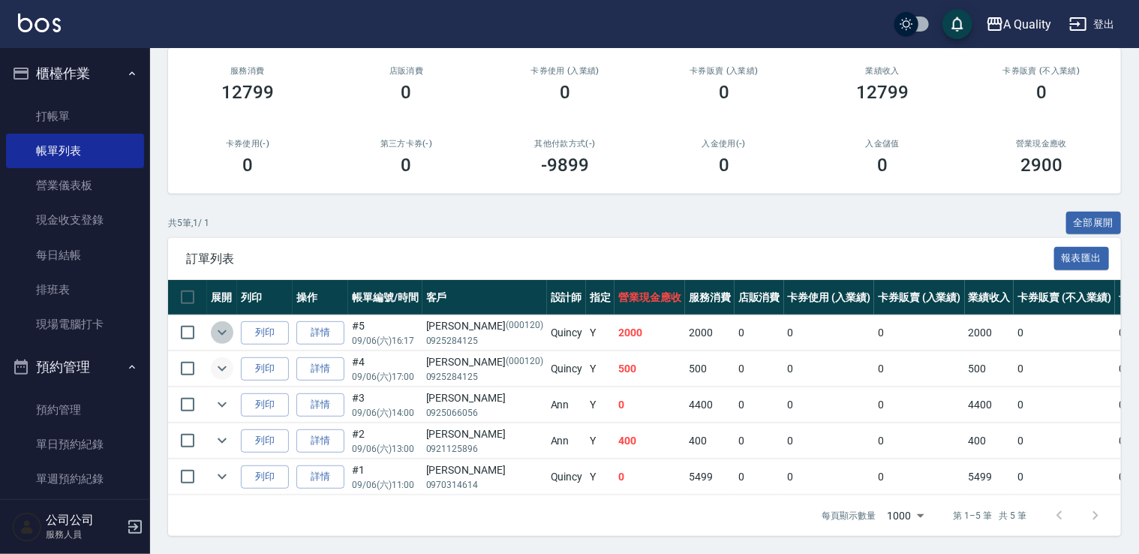
click at [214, 324] on icon "expand row" at bounding box center [222, 333] width 18 height 18
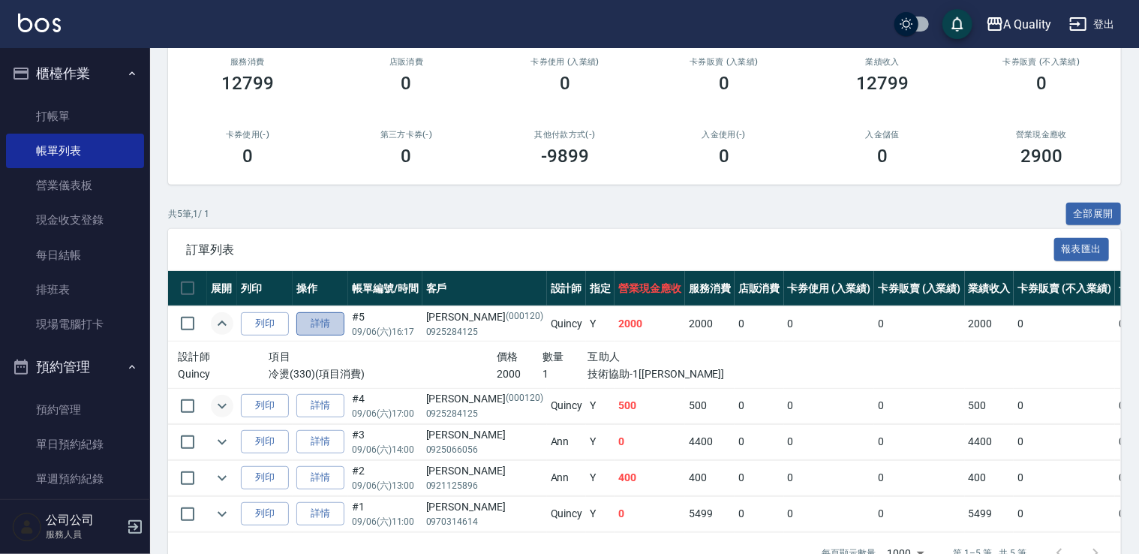
click at [300, 321] on link "詳情" at bounding box center [320, 323] width 48 height 23
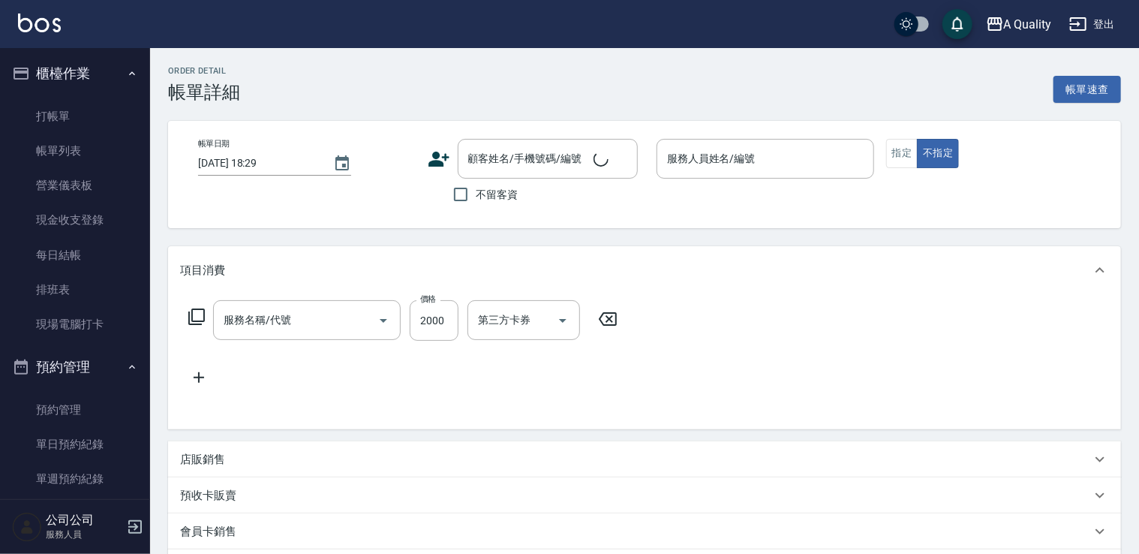
type input "2025/09/06 16:17"
type input "Quincy(無代號)"
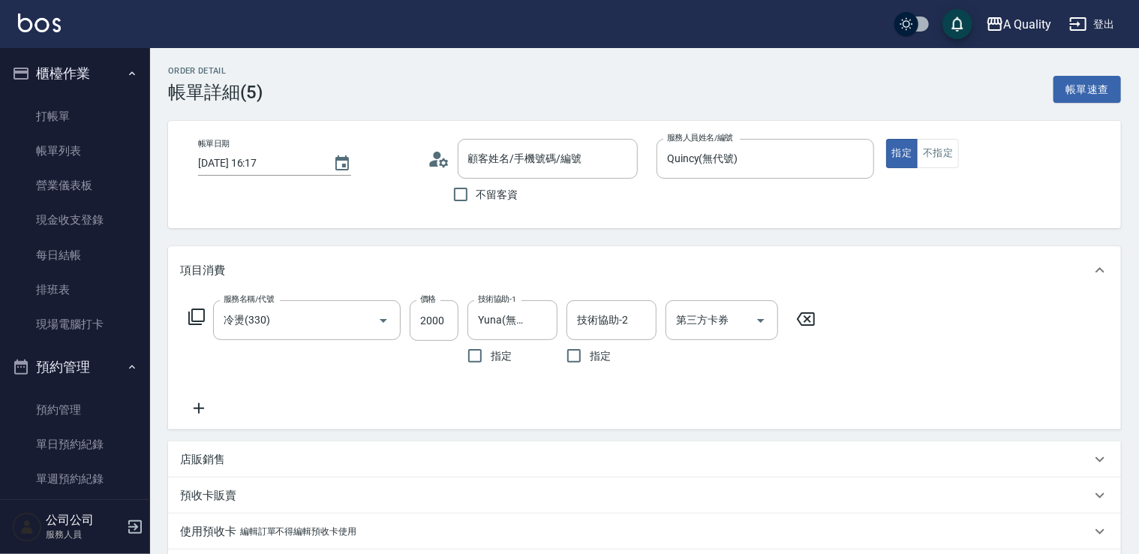
type input "冷燙(330)"
type input "曾紫婷/0925284125/000120"
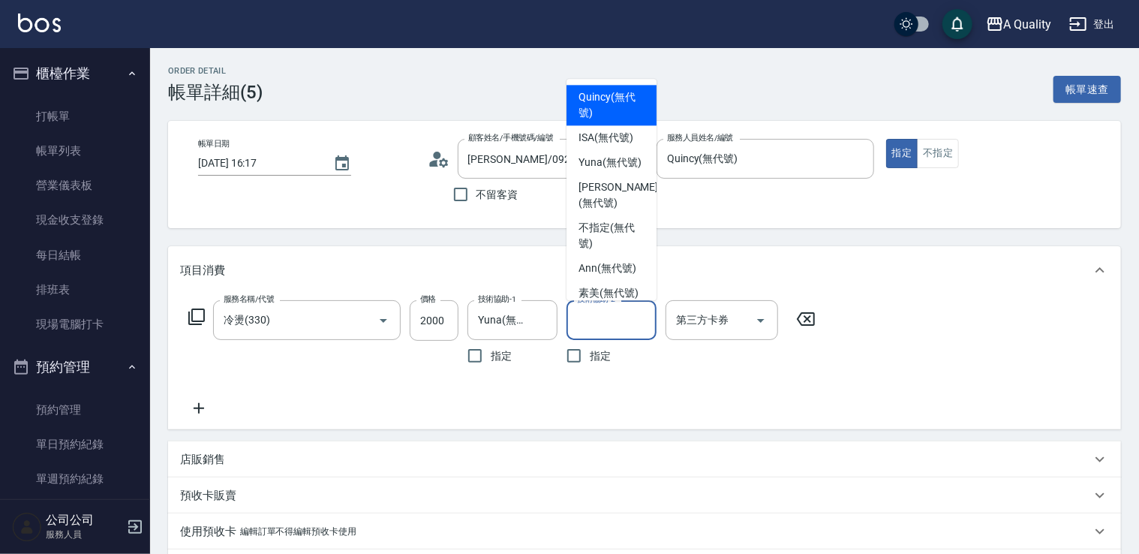
click at [600, 319] on input "技術協助-2" at bounding box center [611, 320] width 77 height 26
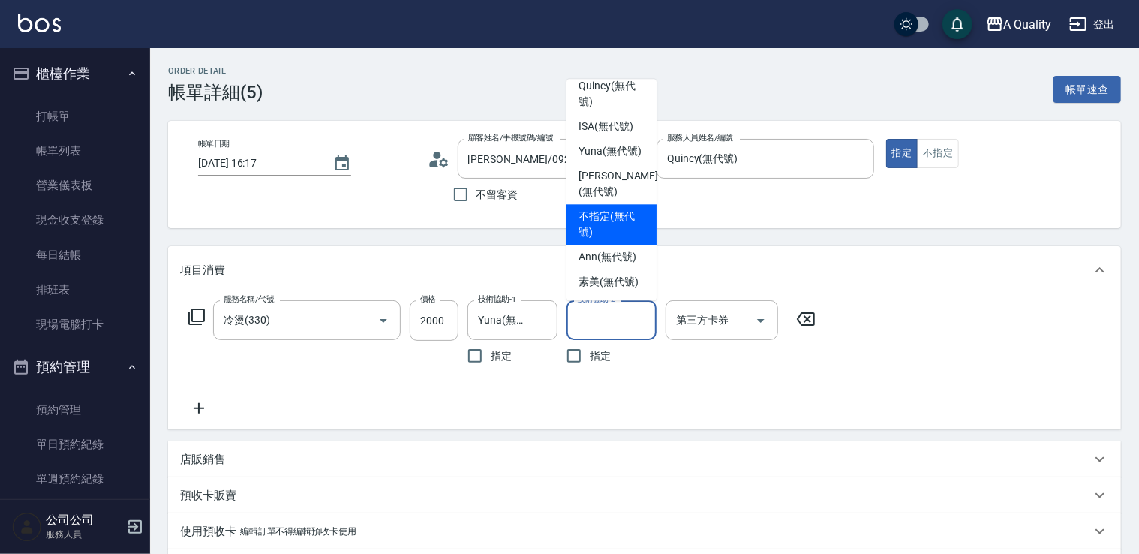
scroll to position [42, 0]
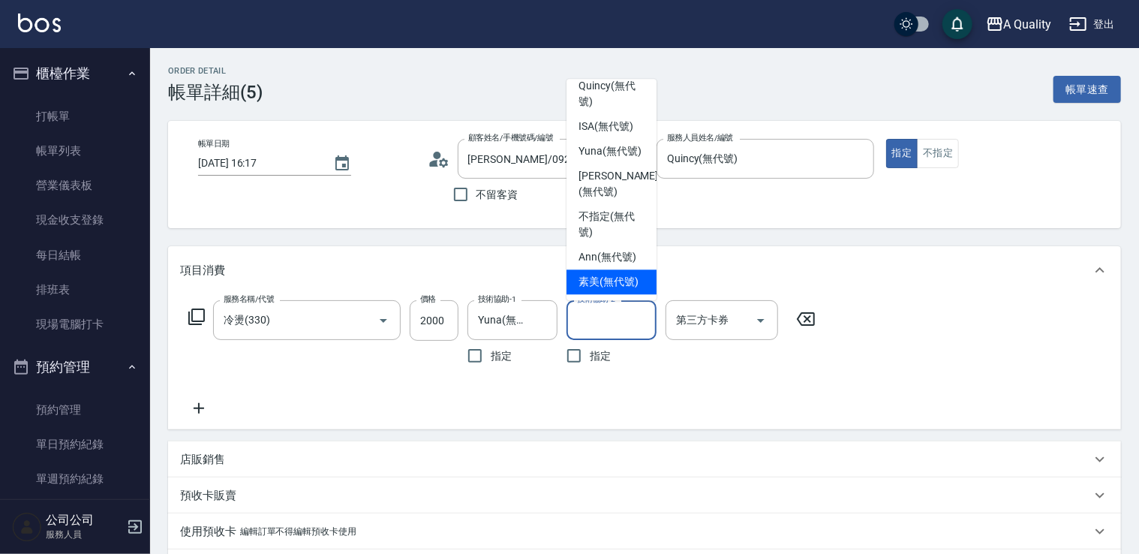
click at [623, 281] on span "素美 (無代號)" at bounding box center [609, 282] width 60 height 16
type input "素美(無代號)"
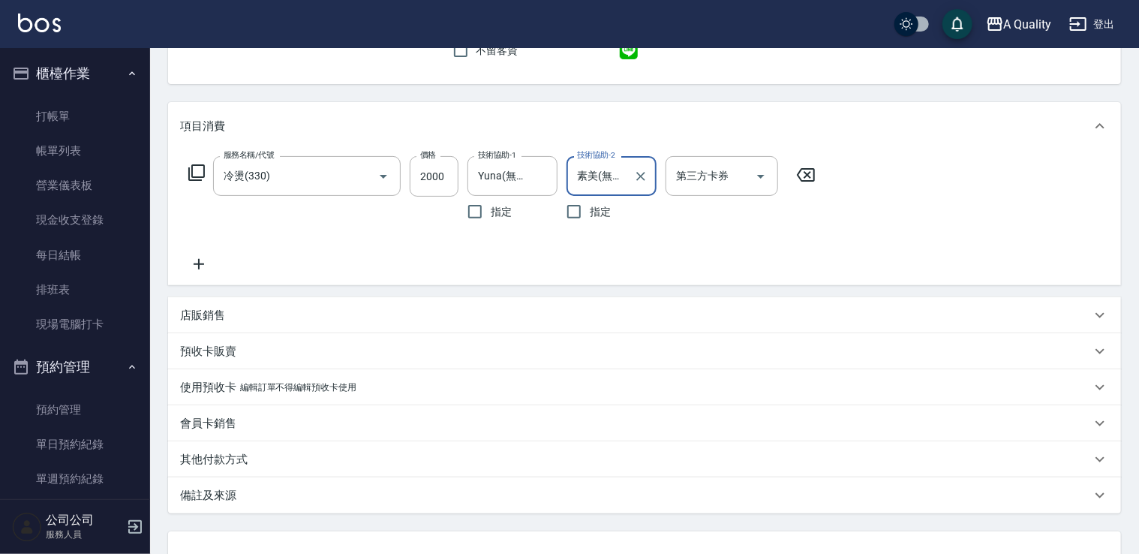
scroll to position [263, 0]
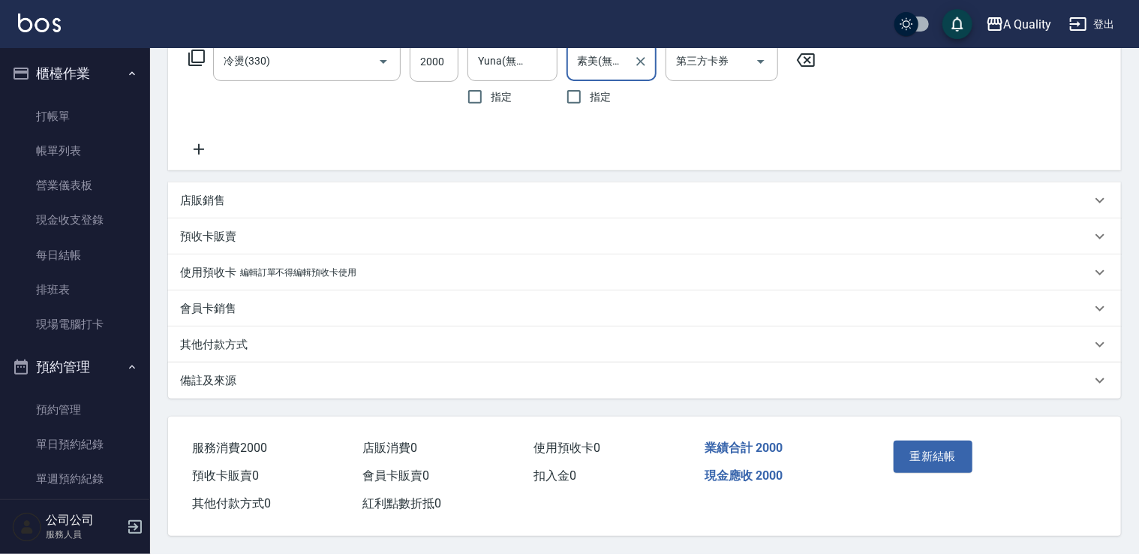
click at [931, 441] on button "重新結帳" at bounding box center [934, 457] width 80 height 32
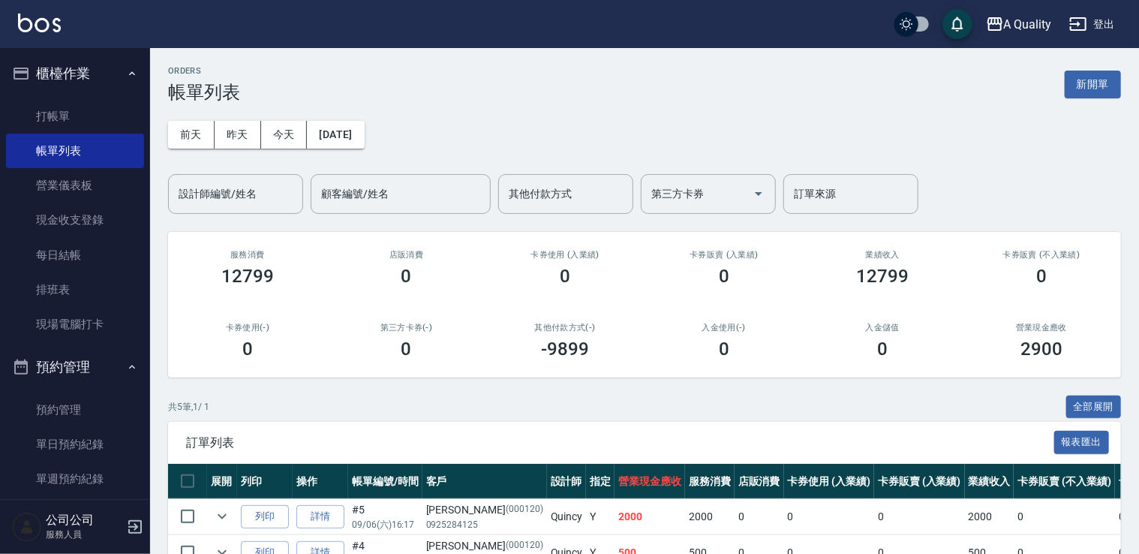
drag, startPoint x: 62, startPoint y: 439, endPoint x: 145, endPoint y: 424, distance: 84.7
click at [62, 439] on link "單日預約紀錄" at bounding box center [75, 444] width 138 height 35
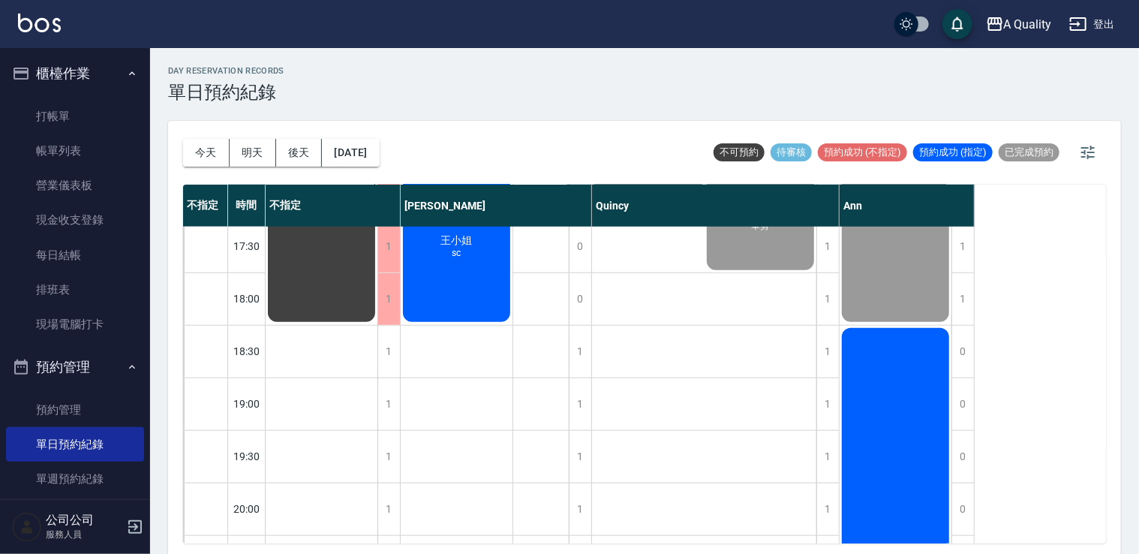
scroll to position [600, 0]
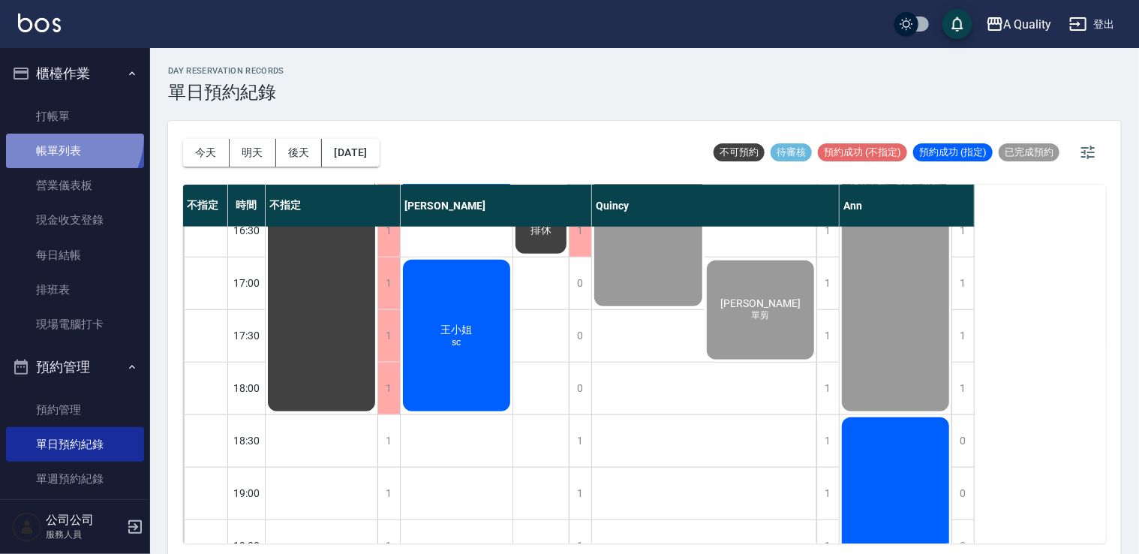
click at [60, 136] on link "帳單列表" at bounding box center [75, 151] width 138 height 35
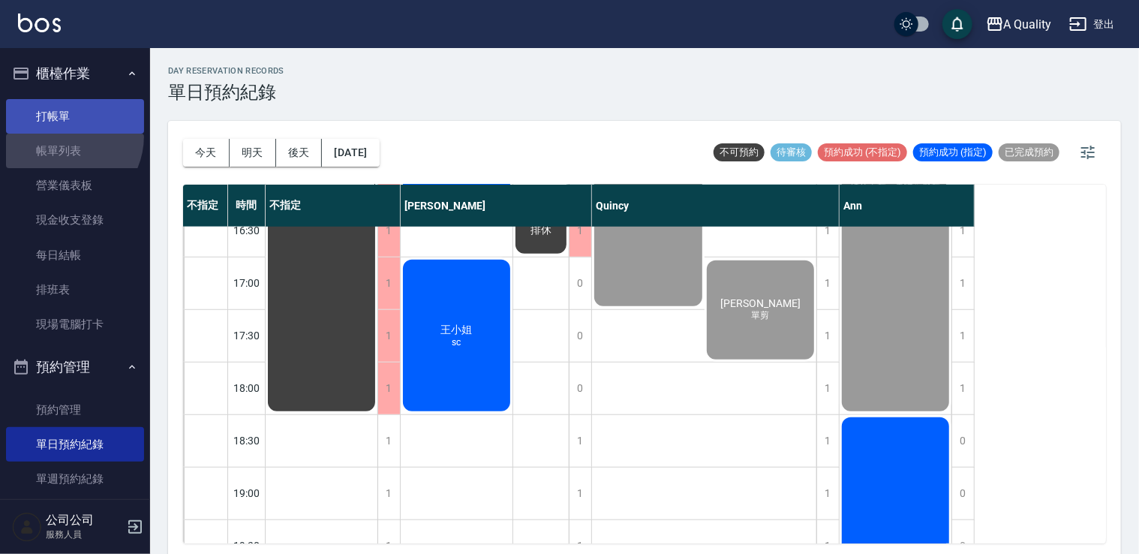
click at [56, 116] on link "打帳單" at bounding box center [75, 116] width 138 height 35
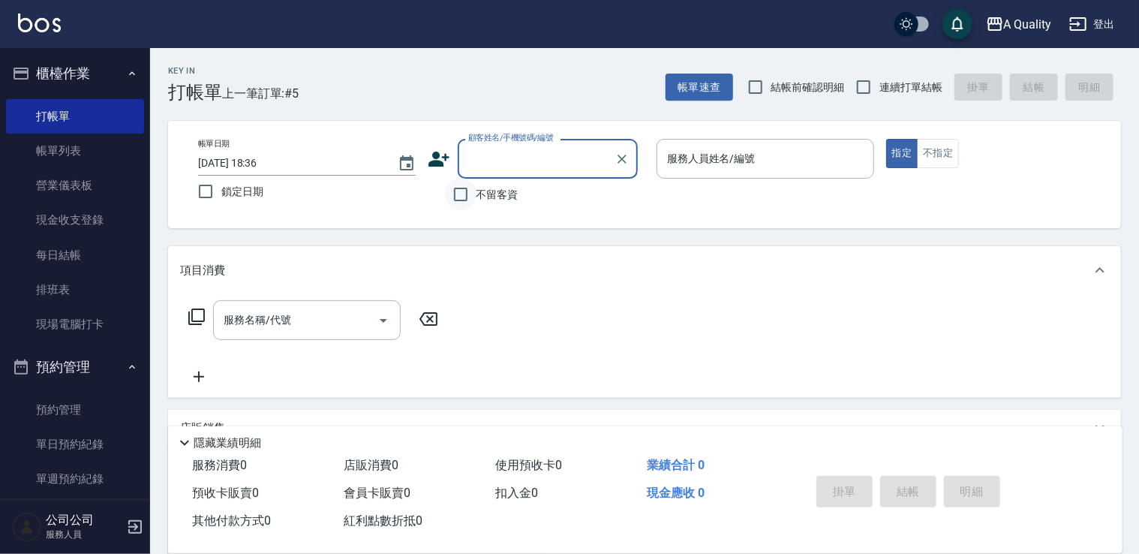
click at [459, 195] on input "不留客資" at bounding box center [461, 195] width 32 height 32
checkbox input "true"
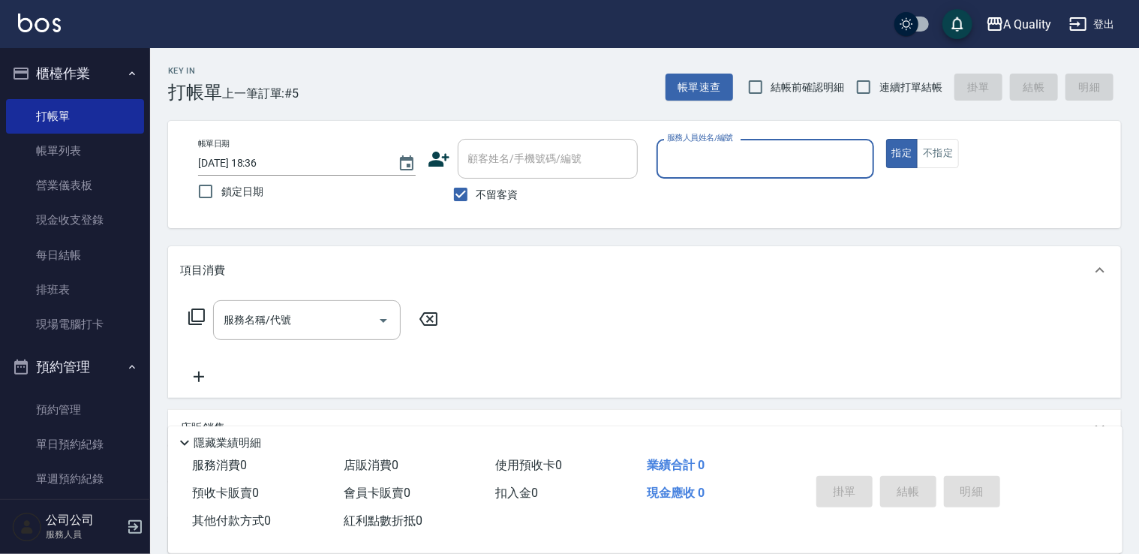
click at [740, 173] on div "服務人員姓名/編號" at bounding box center [766, 159] width 218 height 40
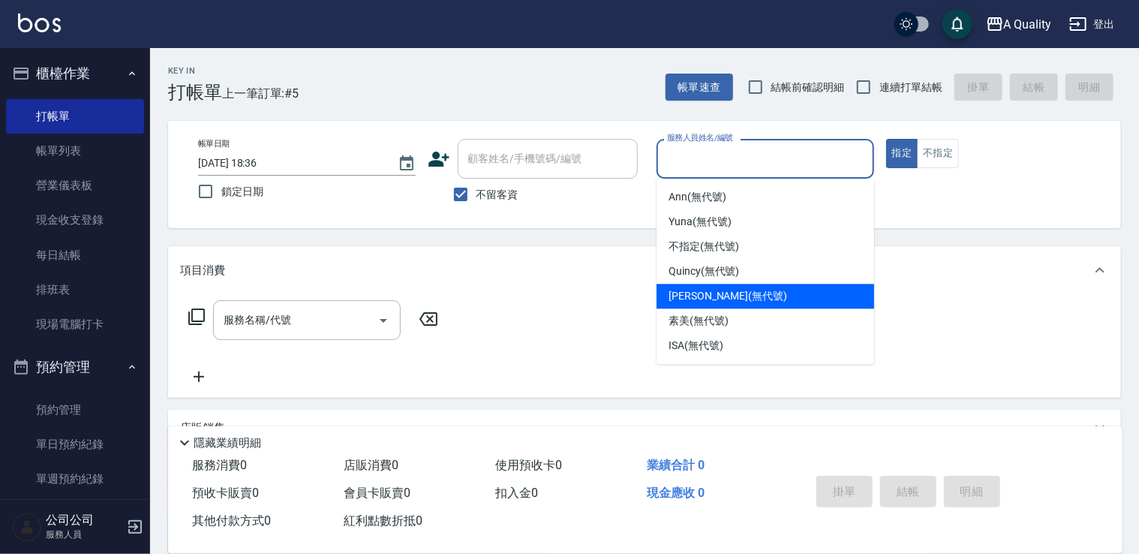
click at [700, 300] on span "Taylor (無代號)" at bounding box center [728, 296] width 119 height 16
type input "Taylor(無代號)"
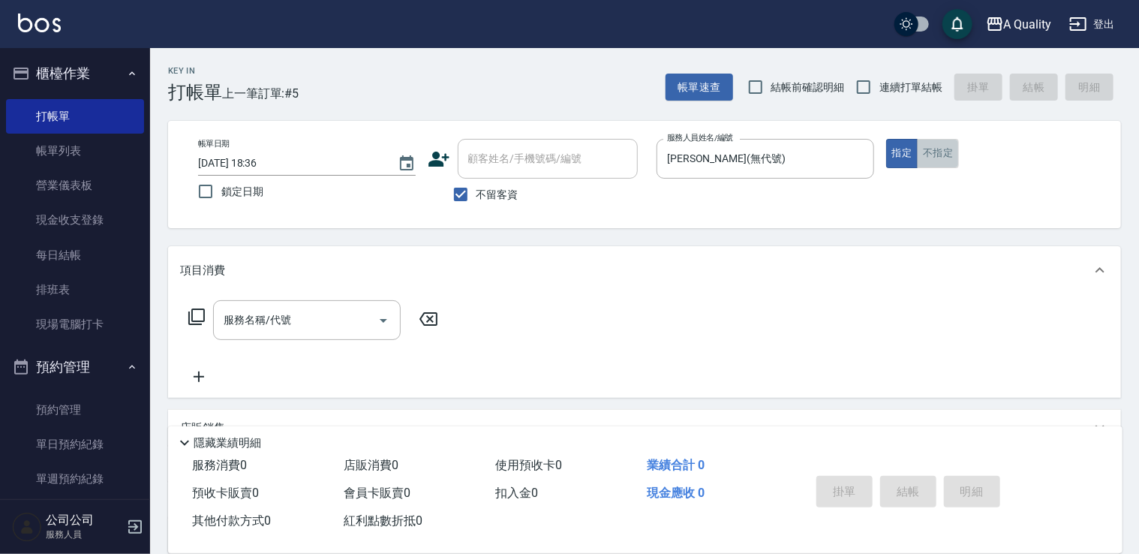
click at [949, 156] on button "不指定" at bounding box center [938, 153] width 42 height 29
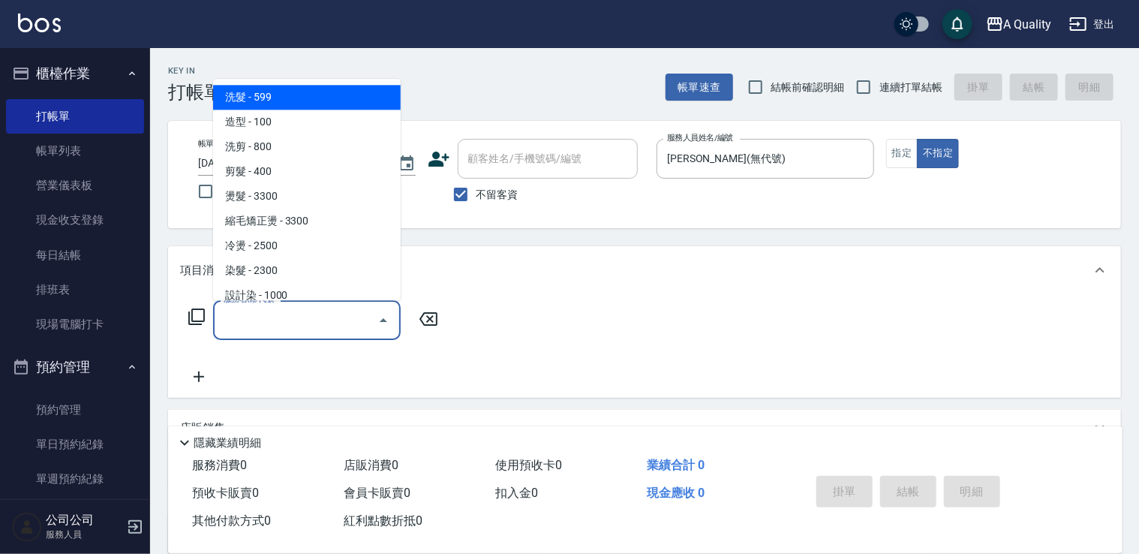
click at [330, 321] on input "服務名稱/代號" at bounding box center [296, 320] width 152 height 26
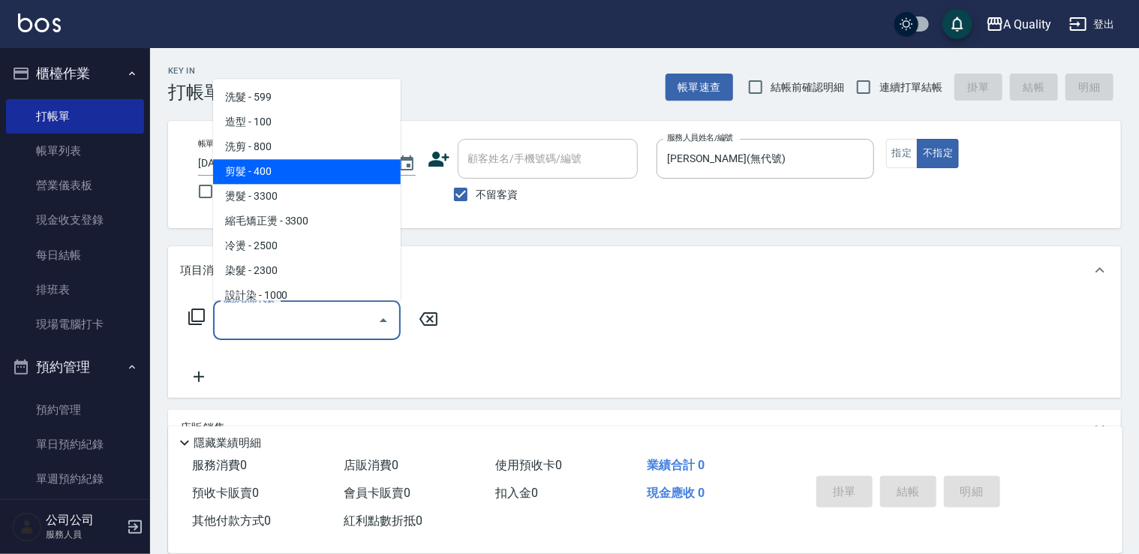
click at [348, 167] on span "剪髮 - 400" at bounding box center [307, 171] width 188 height 25
type input "剪髮(201)"
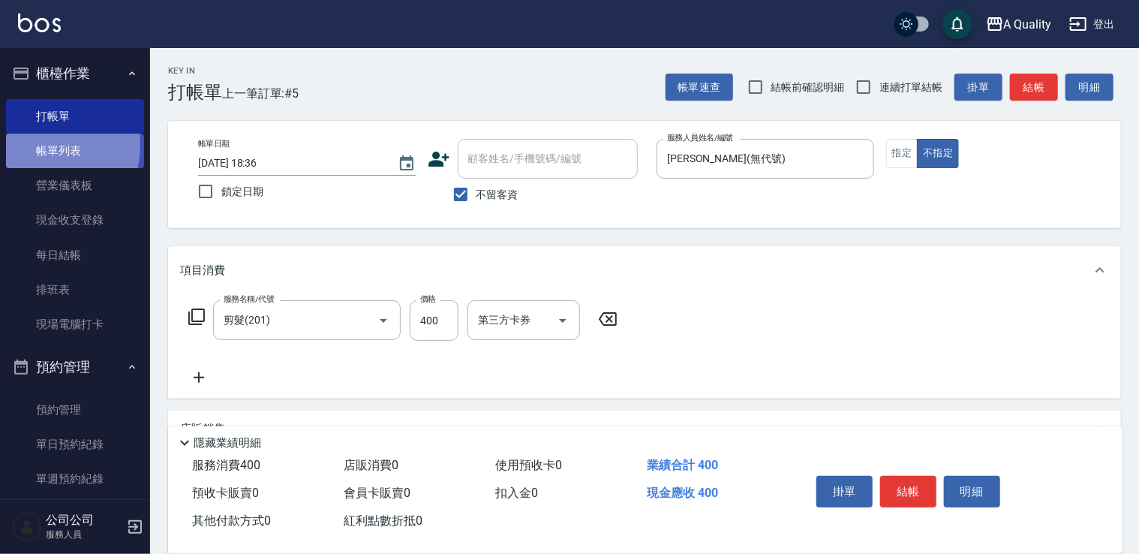
click at [42, 146] on link "帳單列表" at bounding box center [75, 151] width 138 height 35
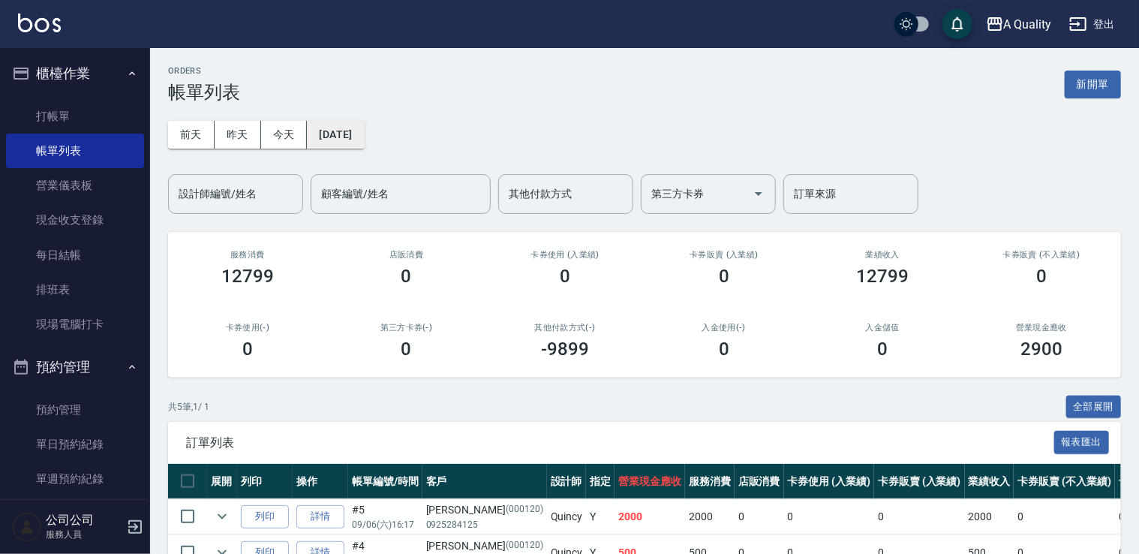
click at [352, 121] on button "2025/09/06" at bounding box center [335, 135] width 57 height 28
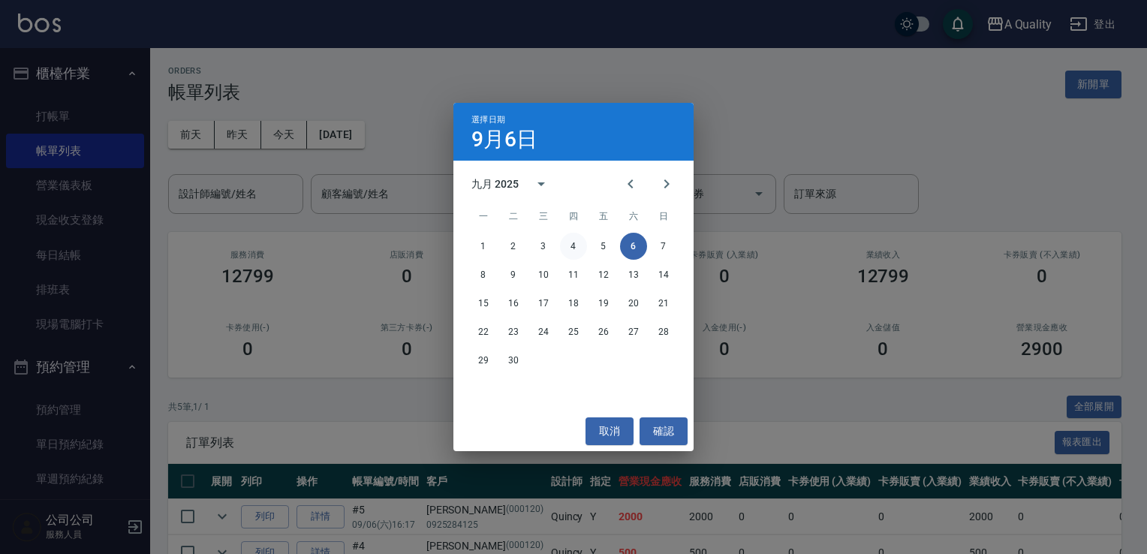
click at [573, 251] on button "4" at bounding box center [573, 246] width 27 height 27
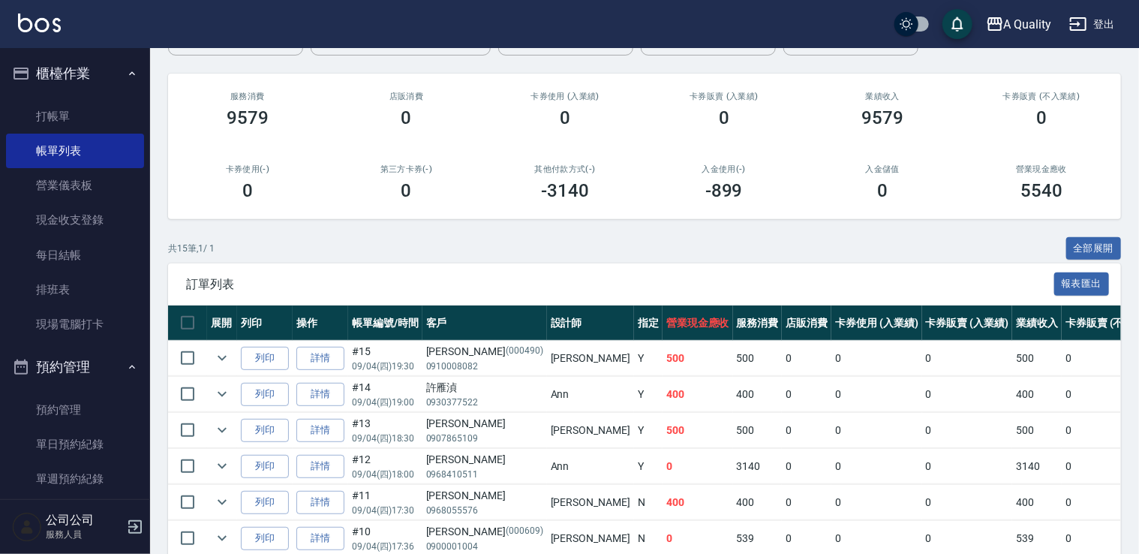
scroll to position [225, 0]
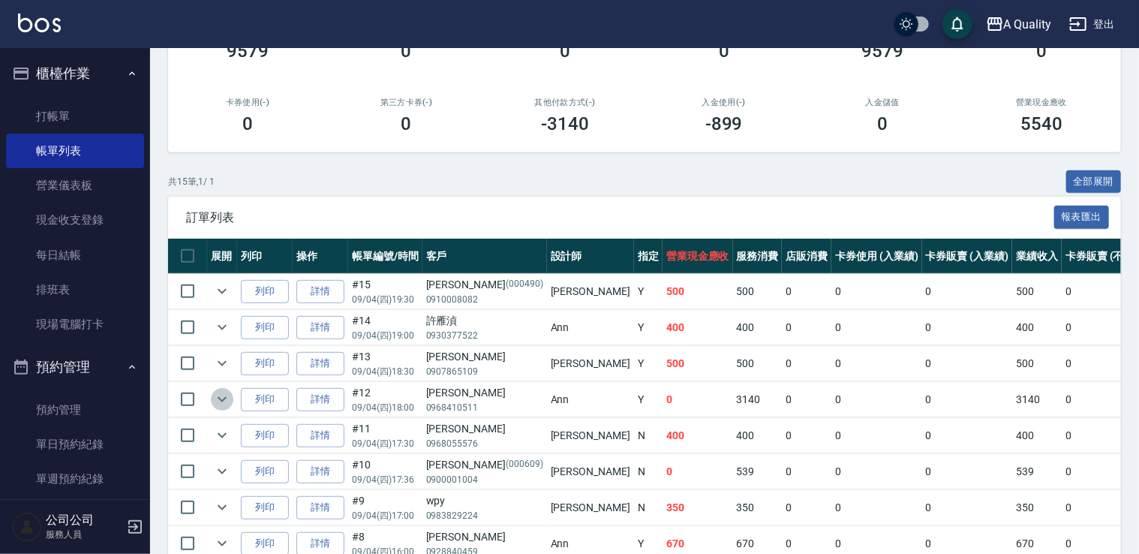
click at [219, 397] on icon "expand row" at bounding box center [222, 399] width 9 height 5
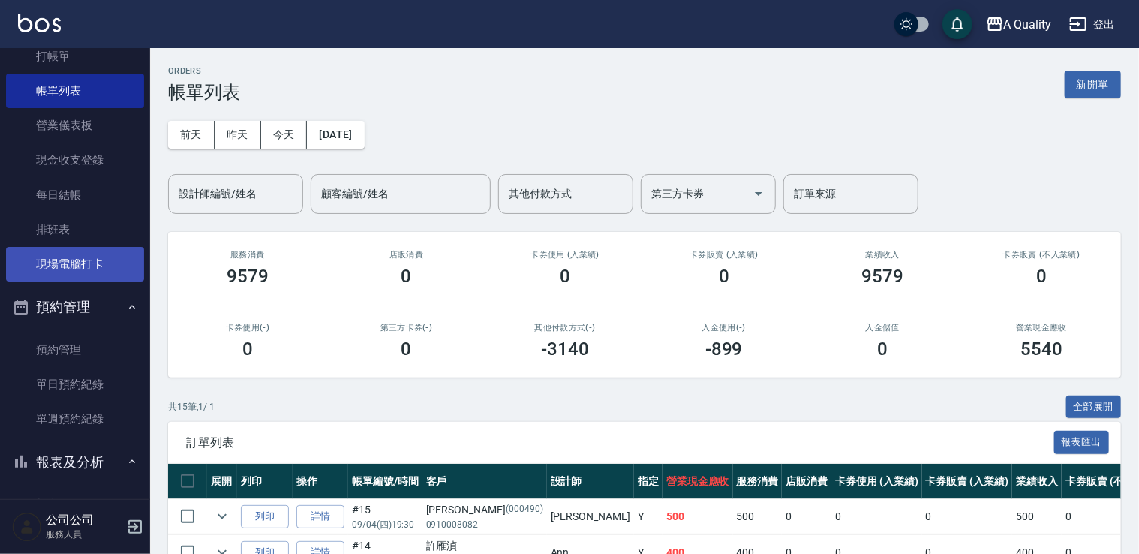
scroll to position [0, 0]
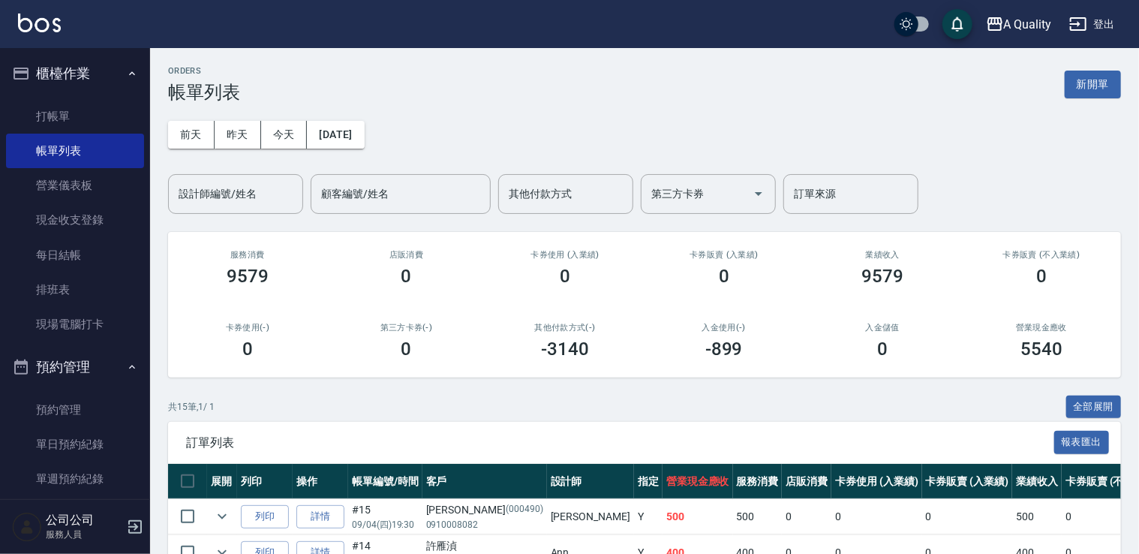
click at [51, 366] on button "預約管理" at bounding box center [75, 367] width 138 height 39
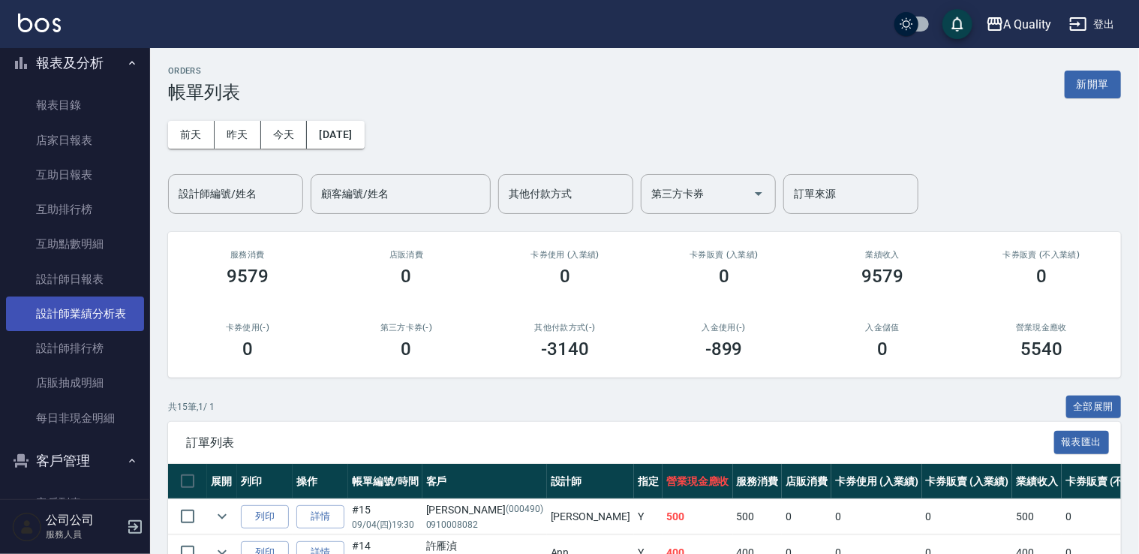
scroll to position [457, 0]
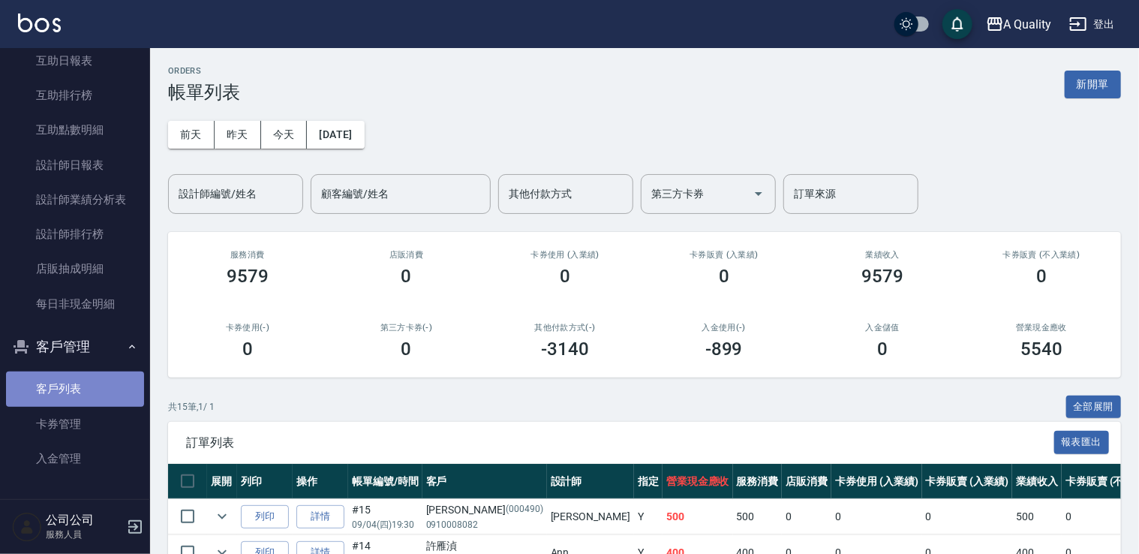
click at [74, 381] on link "客戶列表" at bounding box center [75, 389] width 138 height 35
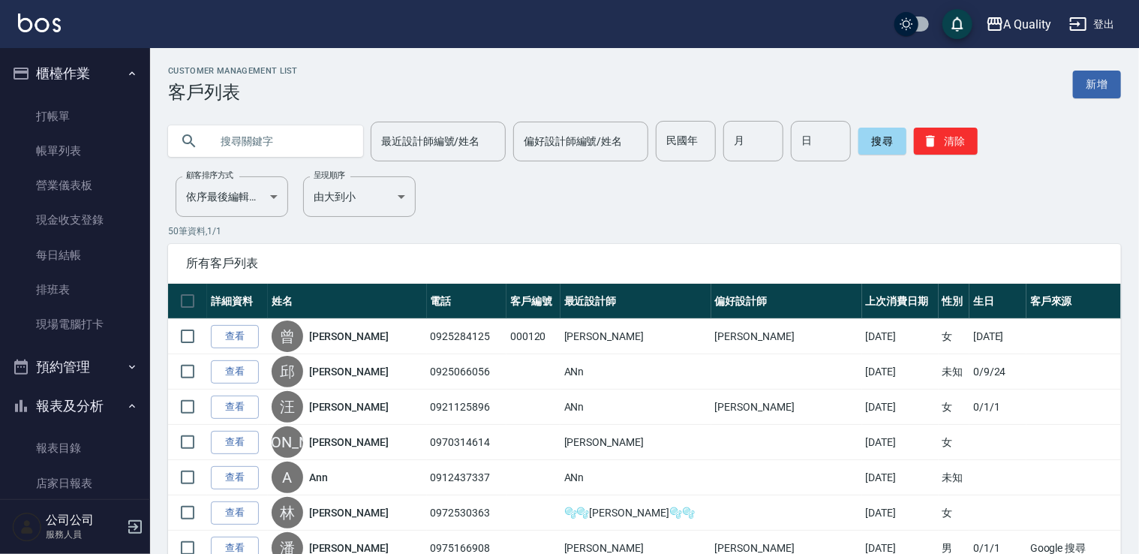
click at [77, 362] on button "預約管理" at bounding box center [75, 367] width 138 height 39
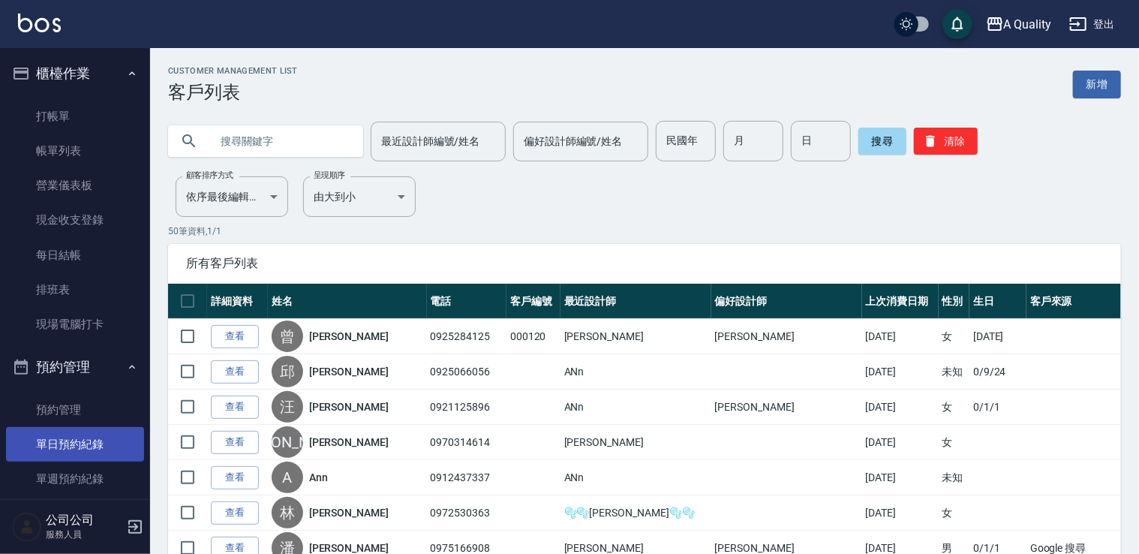
click at [81, 443] on link "單日預約紀錄" at bounding box center [75, 444] width 138 height 35
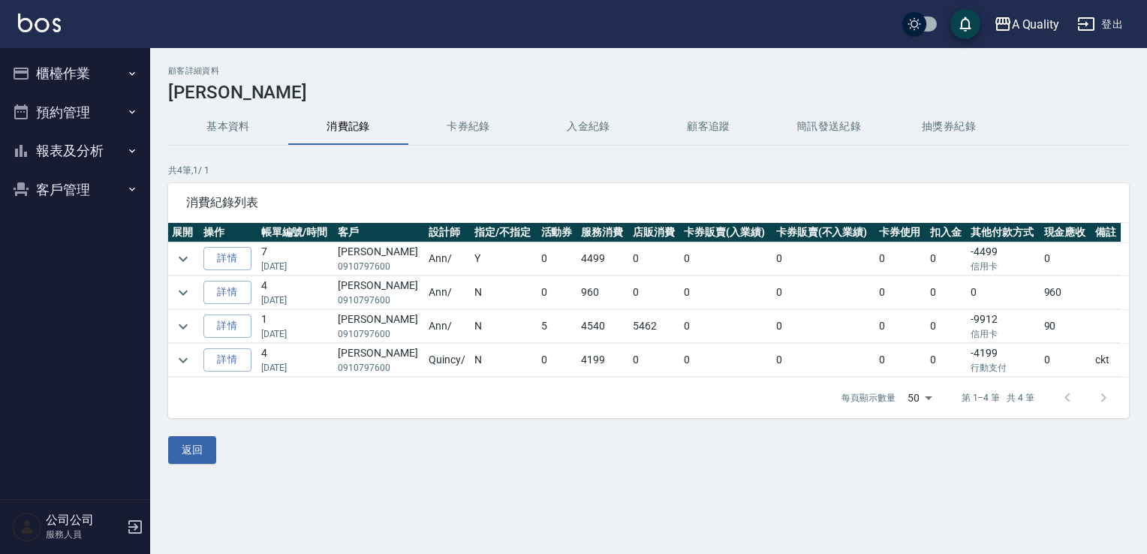
click at [195, 257] on td at bounding box center [184, 258] width 32 height 33
click at [189, 257] on icon "expand row" at bounding box center [183, 259] width 18 height 18
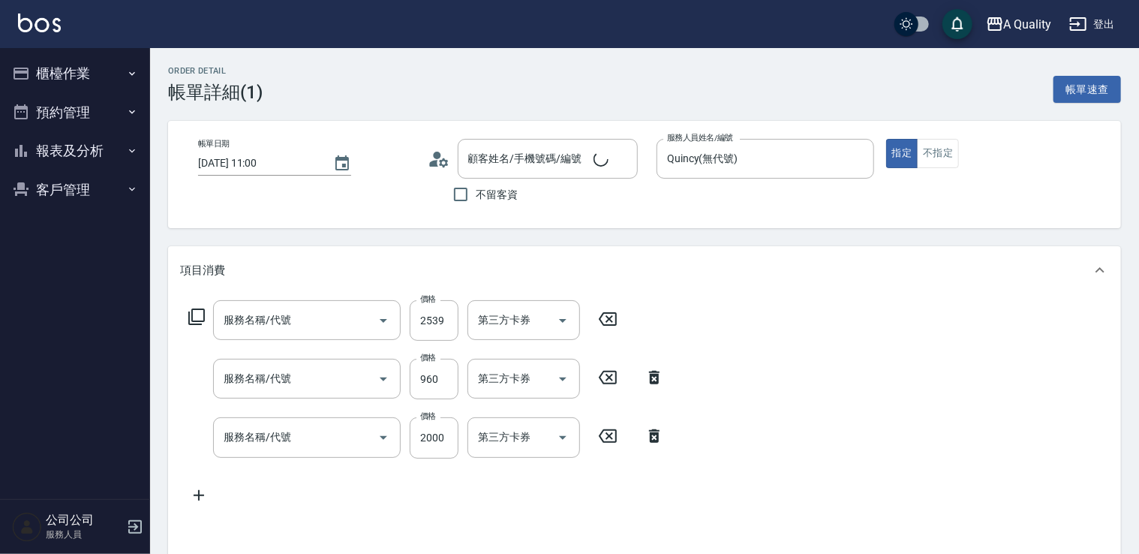
type input "[DATE] 11:00"
type input "Quincy(無代號)"
type input "[PERSON_NAME]/0970314614/null"
type input "信用卡"
type input "染髮(401)"
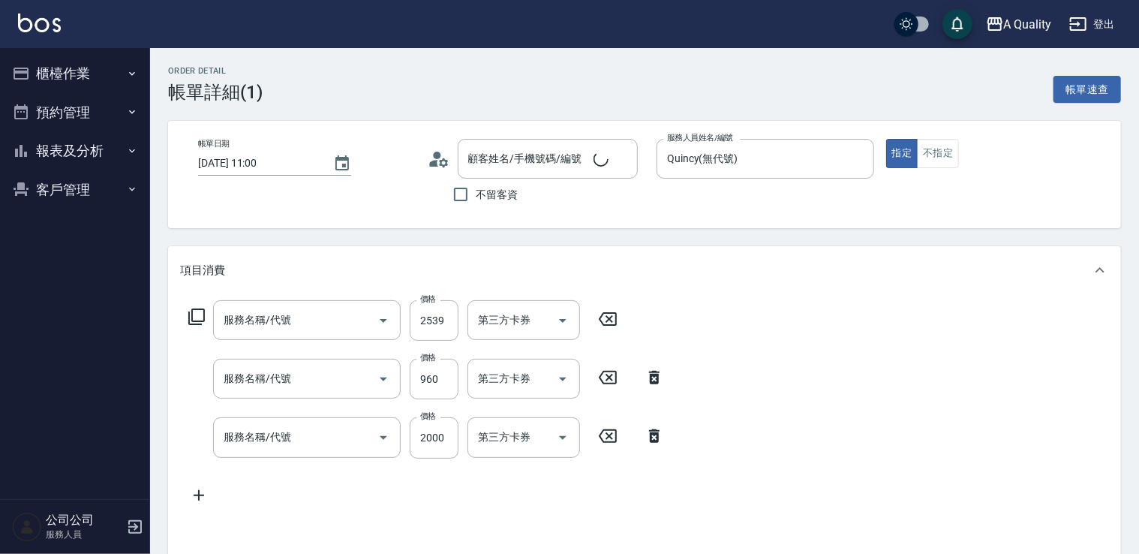
type input "資生堂基礎護(501)"
type input "設計染(402)"
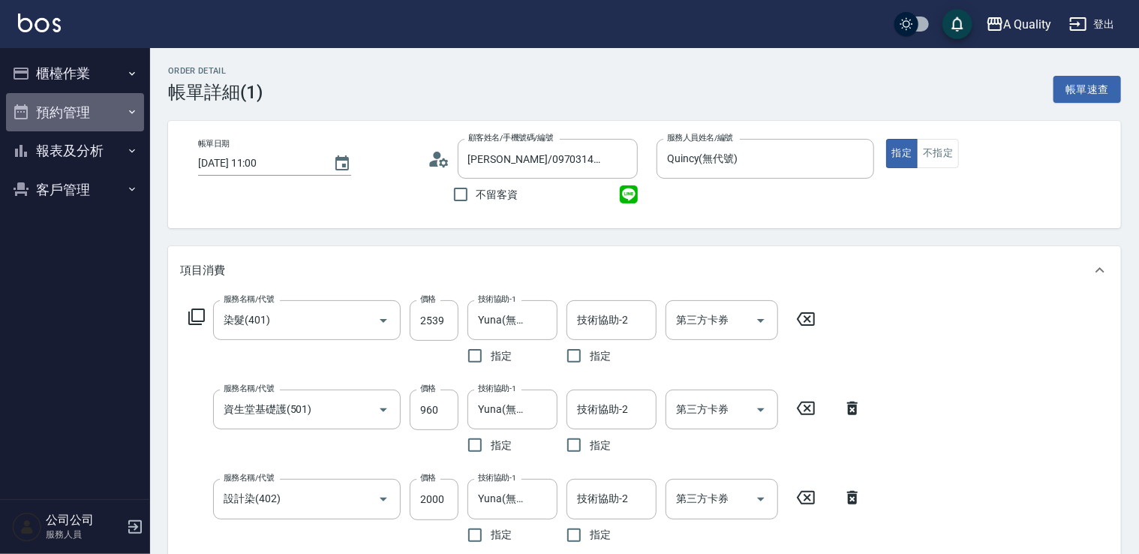
drag, startPoint x: 80, startPoint y: 119, endPoint x: 86, endPoint y: 140, distance: 21.9
click at [80, 120] on button "預約管理" at bounding box center [75, 112] width 138 height 39
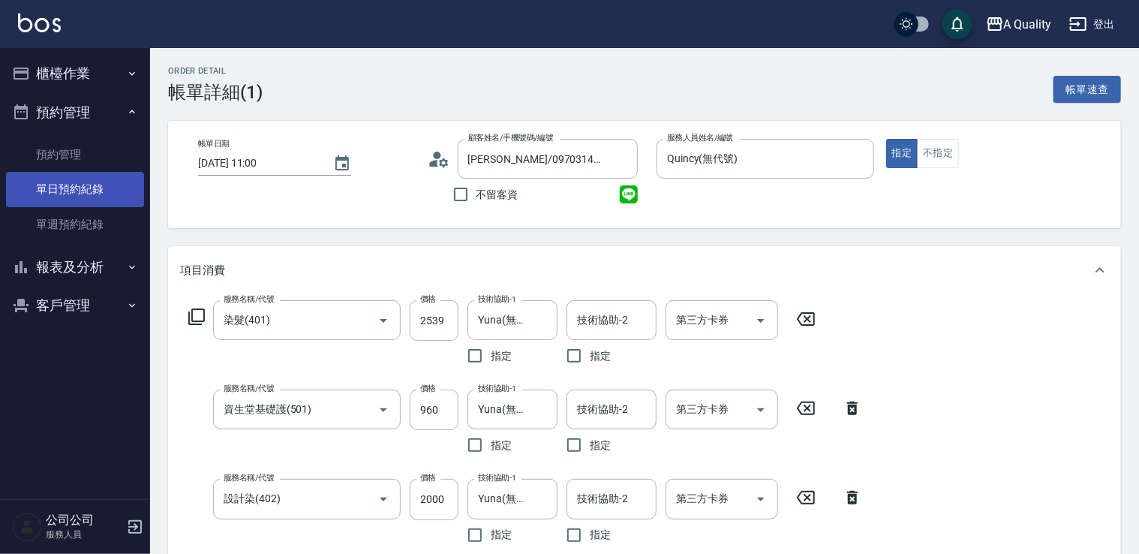
click at [98, 182] on link "單日預約紀錄" at bounding box center [75, 189] width 138 height 35
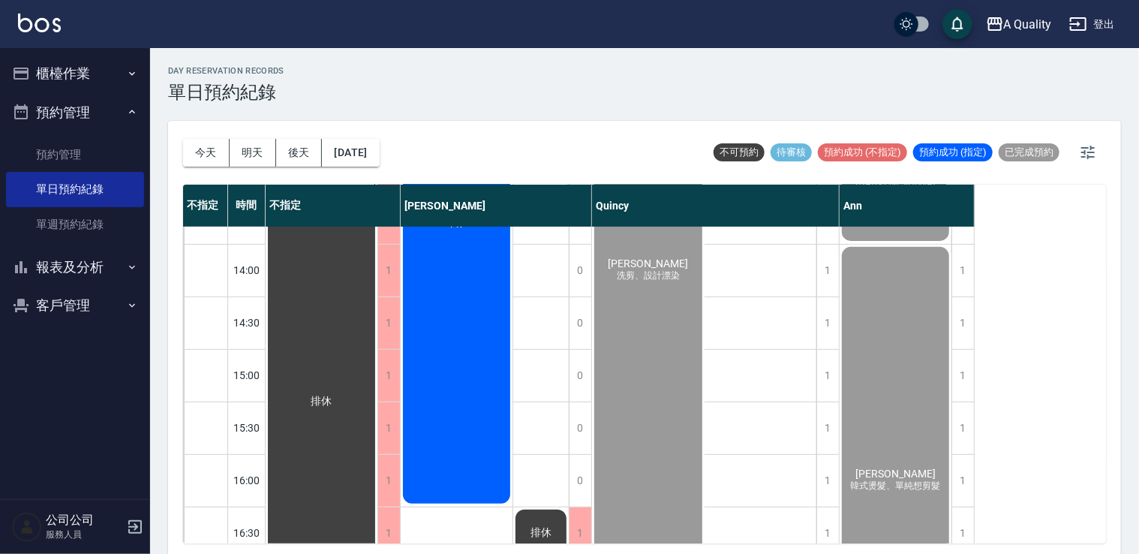
scroll to position [300, 0]
click at [648, 263] on span "李蒔芸" at bounding box center [648, 261] width 86 height 12
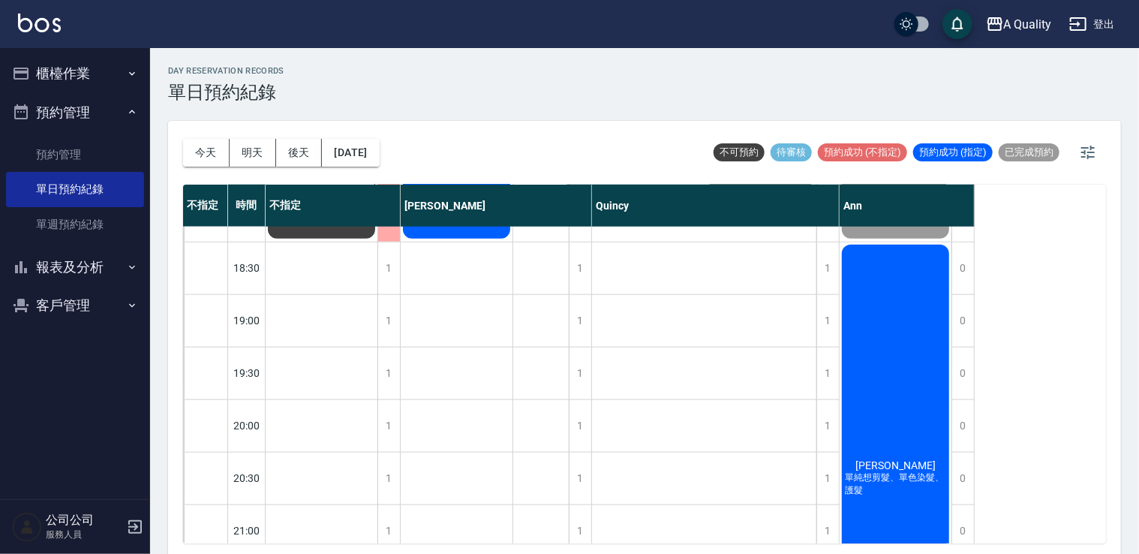
scroll to position [901, 0]
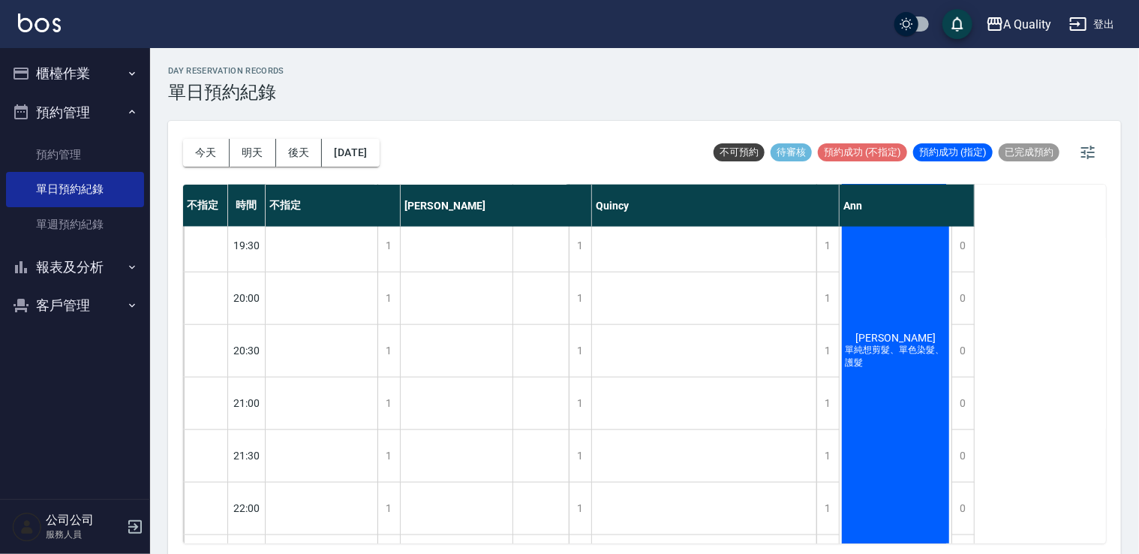
click at [930, 411] on div "黃亦勤 單純想剪髮、單色染髮、護髮" at bounding box center [896, 350] width 112 height 471
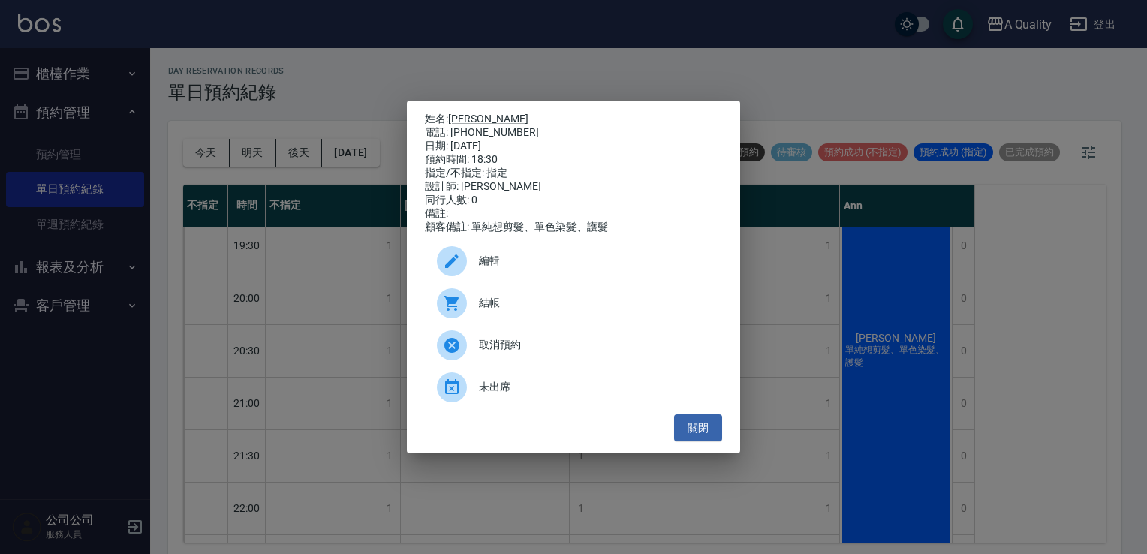
click at [512, 317] on div "結帳" at bounding box center [573, 303] width 297 height 42
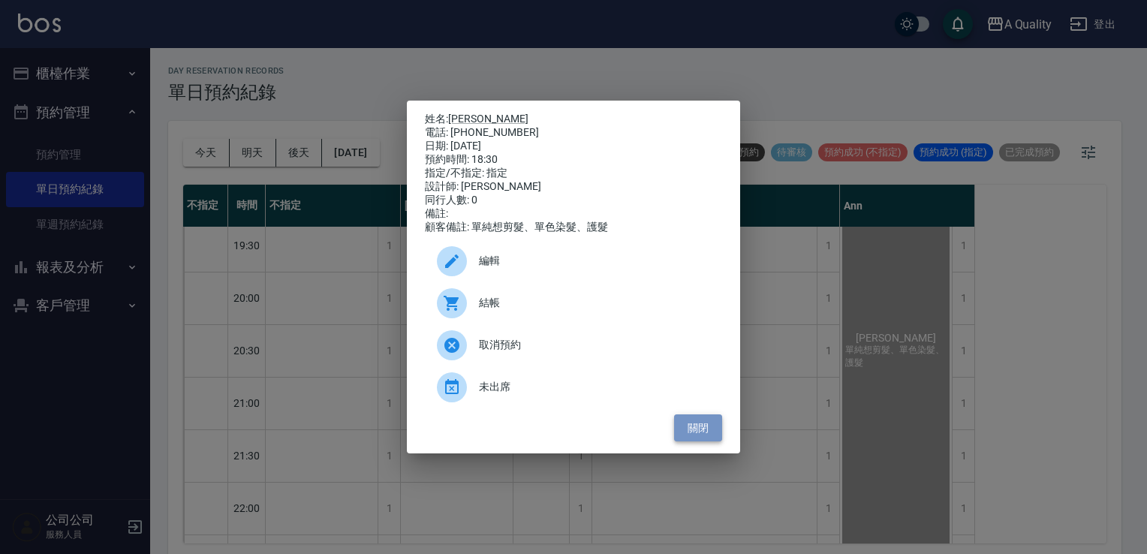
drag, startPoint x: 700, startPoint y: 432, endPoint x: 691, endPoint y: 432, distance: 9.8
click at [700, 432] on button "關閉" at bounding box center [698, 428] width 48 height 28
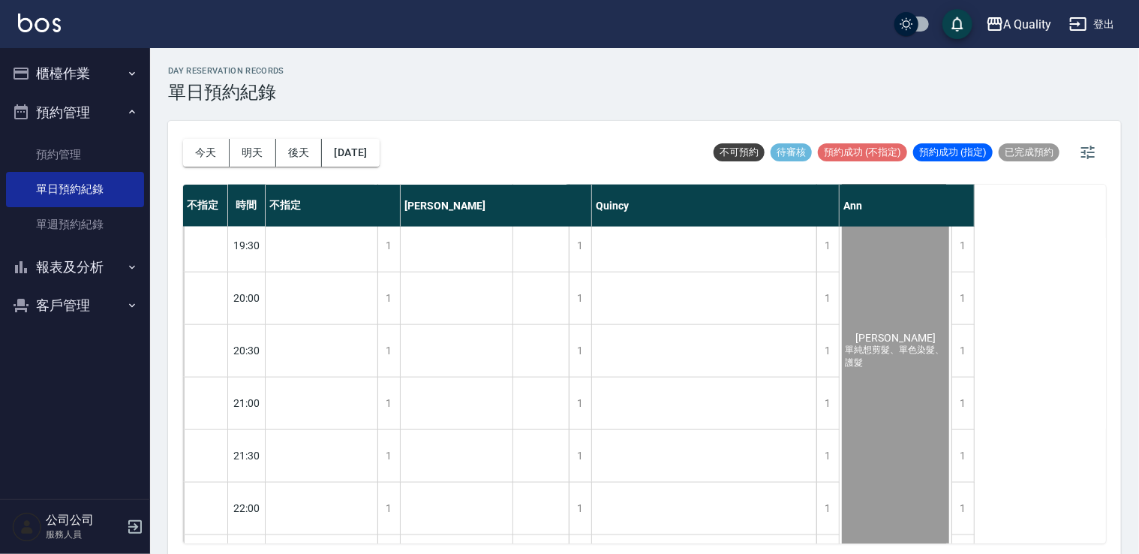
drag, startPoint x: 69, startPoint y: 311, endPoint x: 66, endPoint y: 335, distance: 24.2
click at [69, 311] on button "客戶管理" at bounding box center [75, 305] width 138 height 39
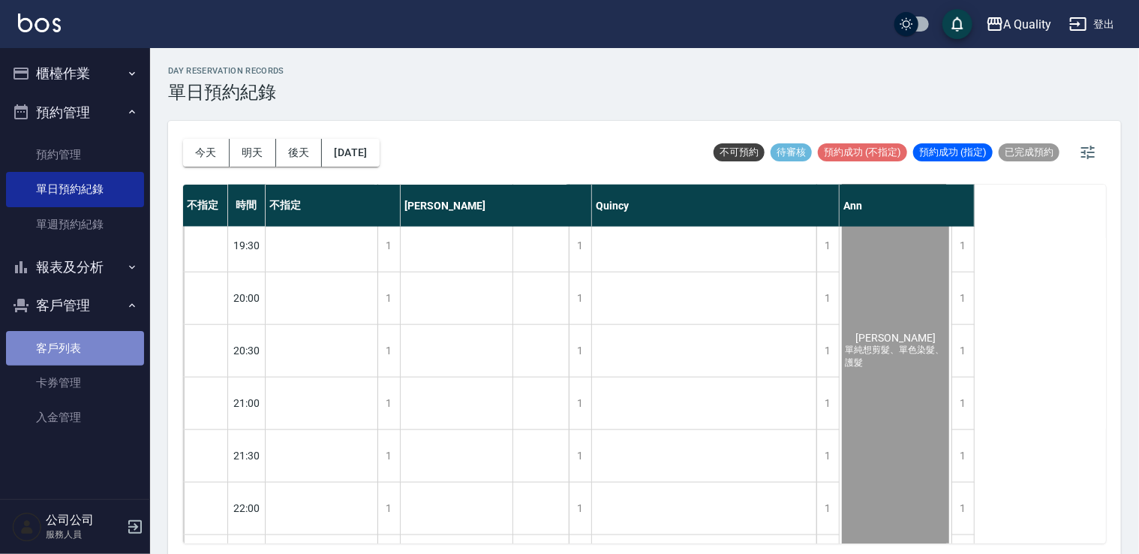
click at [67, 348] on link "客戶列表" at bounding box center [75, 348] width 138 height 35
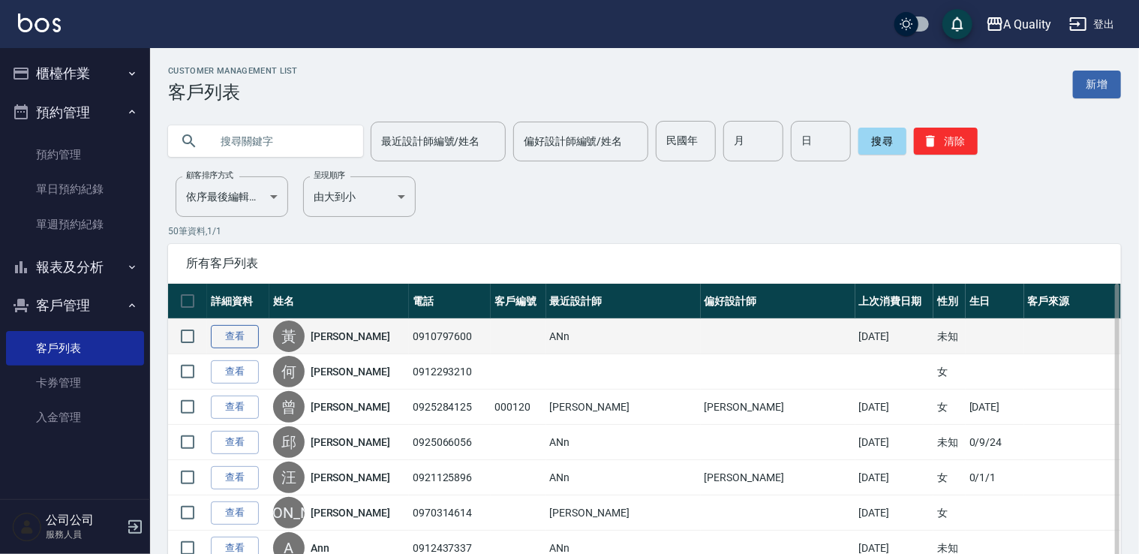
click at [242, 334] on link "查看" at bounding box center [235, 336] width 48 height 23
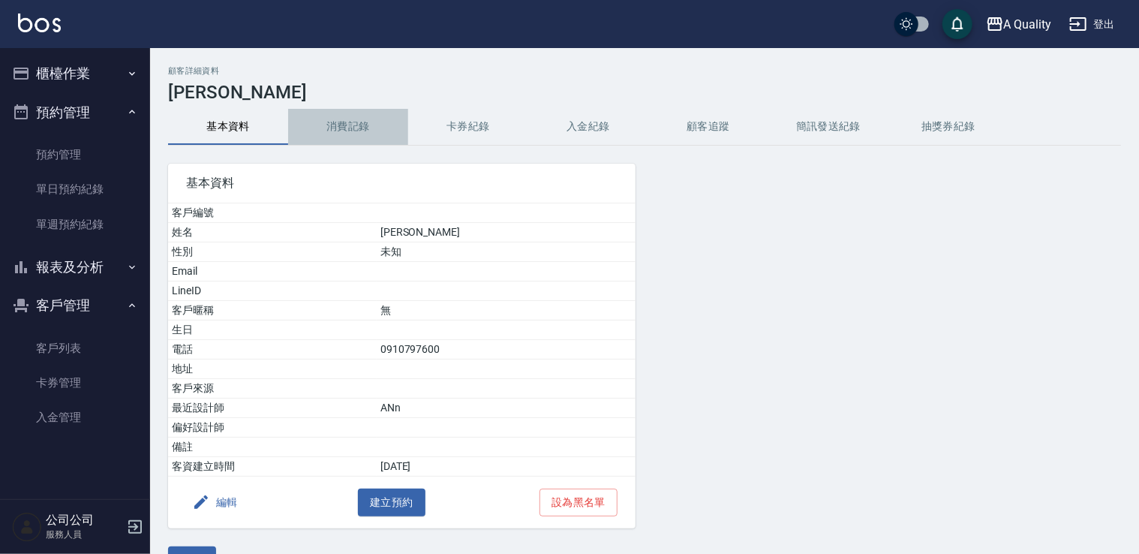
click at [321, 126] on button "消費記錄" at bounding box center [348, 127] width 120 height 36
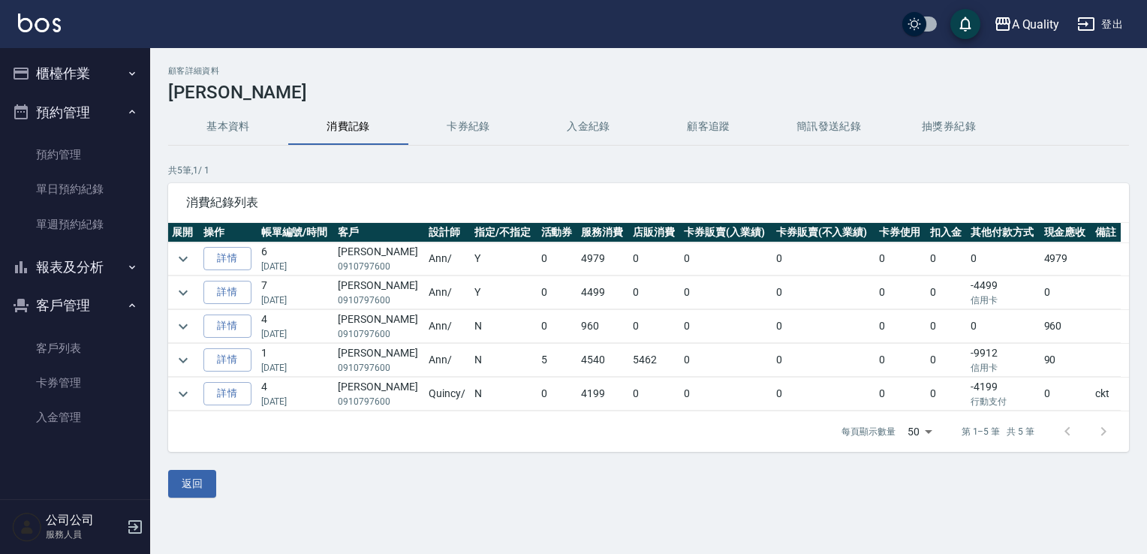
click at [66, 62] on button "櫃檯作業" at bounding box center [75, 73] width 138 height 39
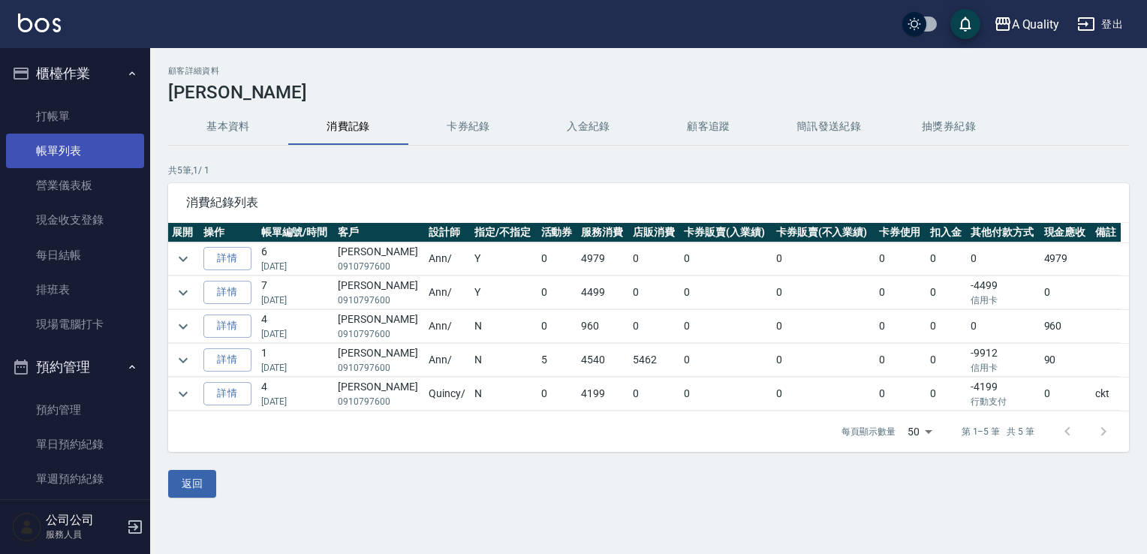
click at [72, 145] on link "帳單列表" at bounding box center [75, 151] width 138 height 35
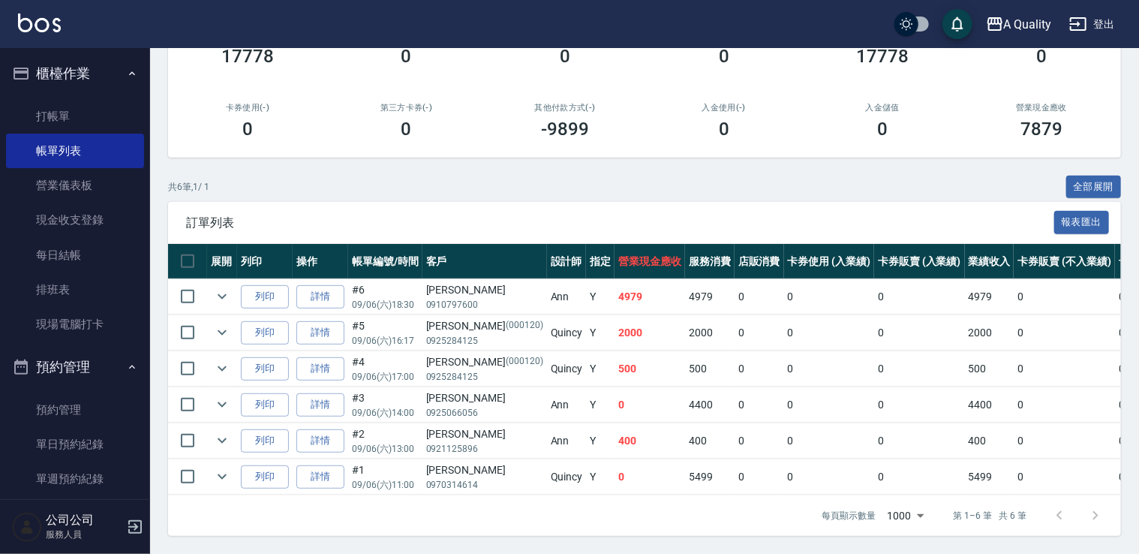
scroll to position [229, 0]
click at [333, 285] on link "詳情" at bounding box center [320, 296] width 48 height 23
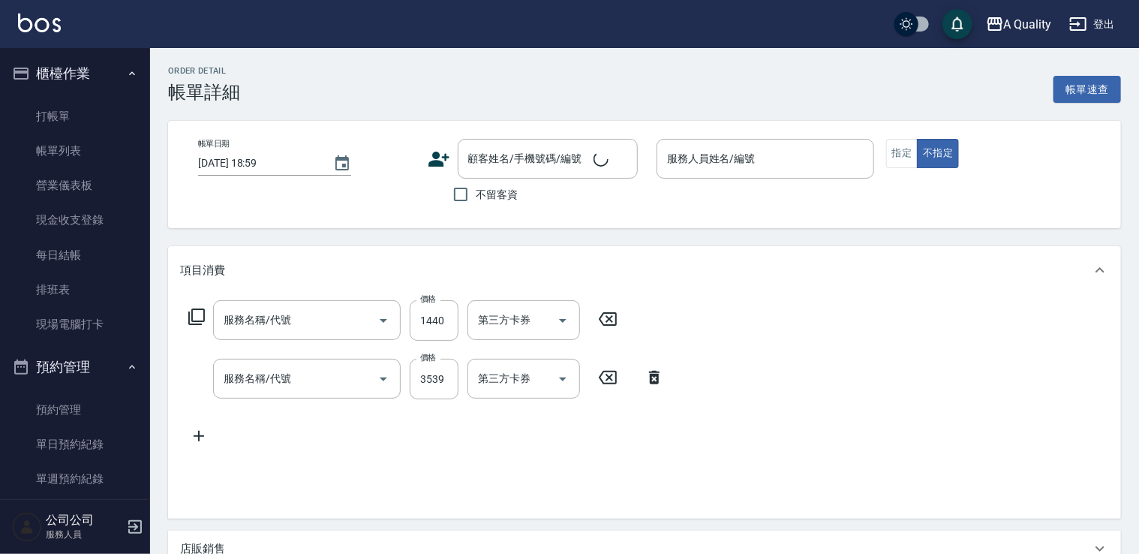
type input "[DATE] 18:30"
type input "Ann(無代號)"
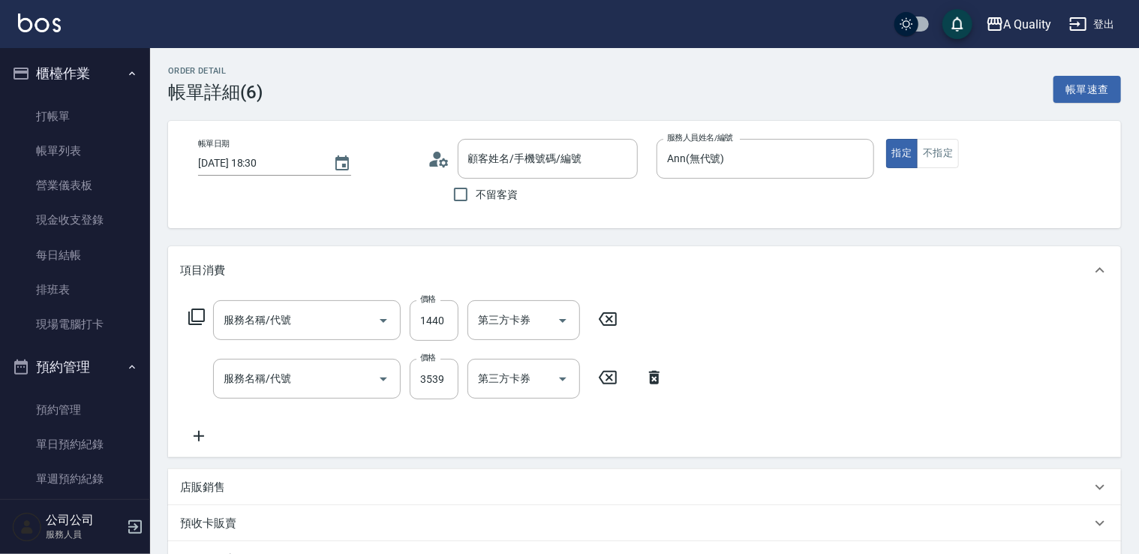
type input "哥德式護髮(504)"
type input "染髮(401)"
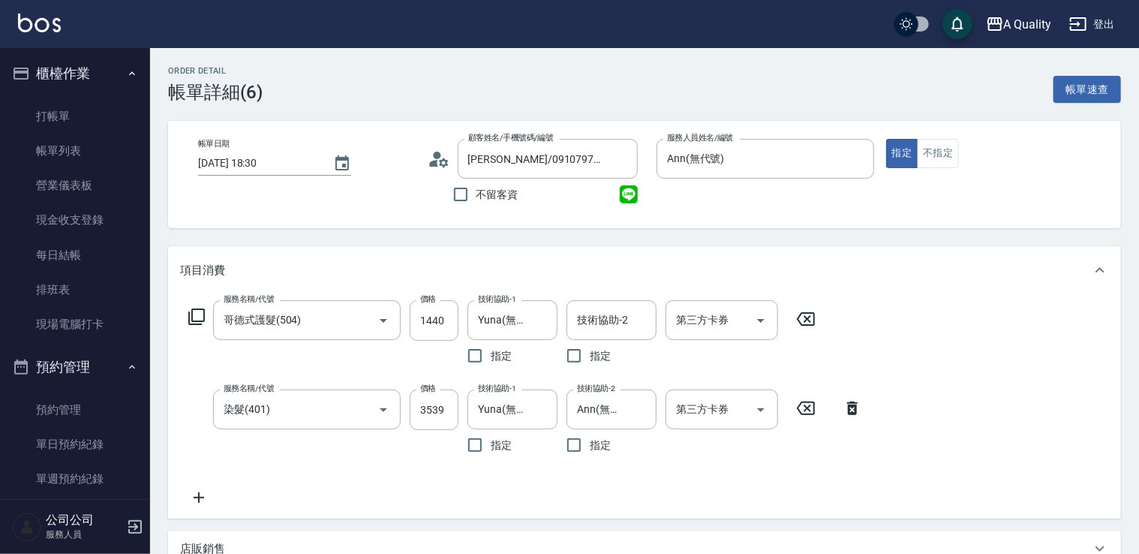
type input "[PERSON_NAME]/0910797600/null"
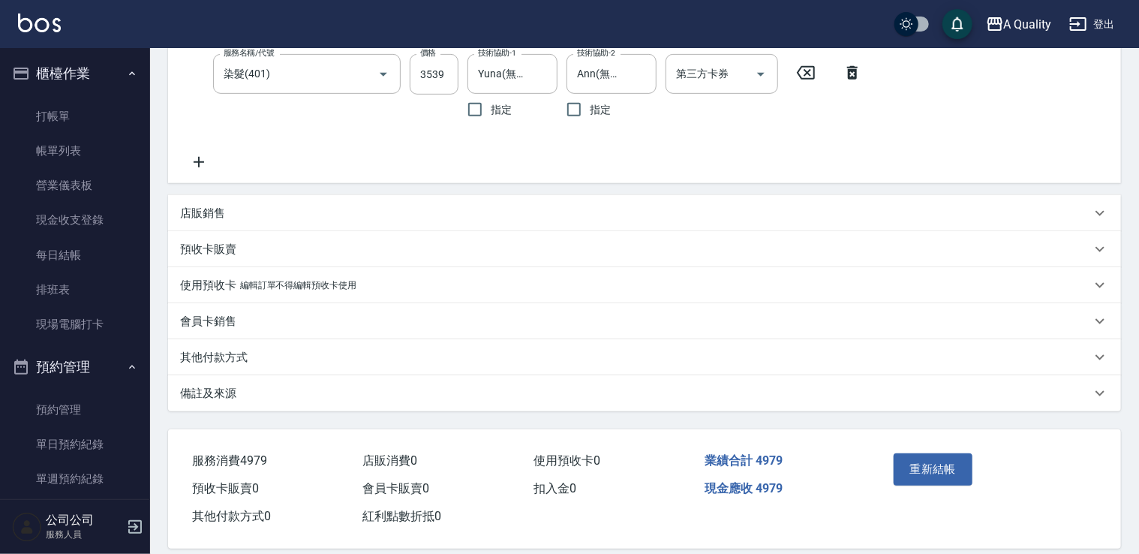
scroll to position [353, 0]
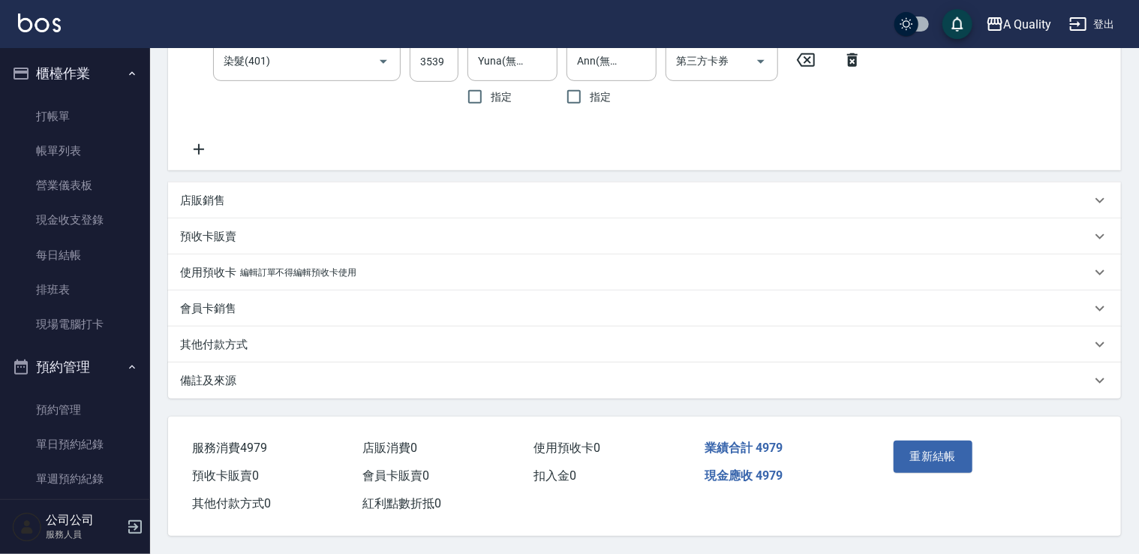
click at [231, 345] on p "其他付款方式" at bounding box center [214, 345] width 68 height 16
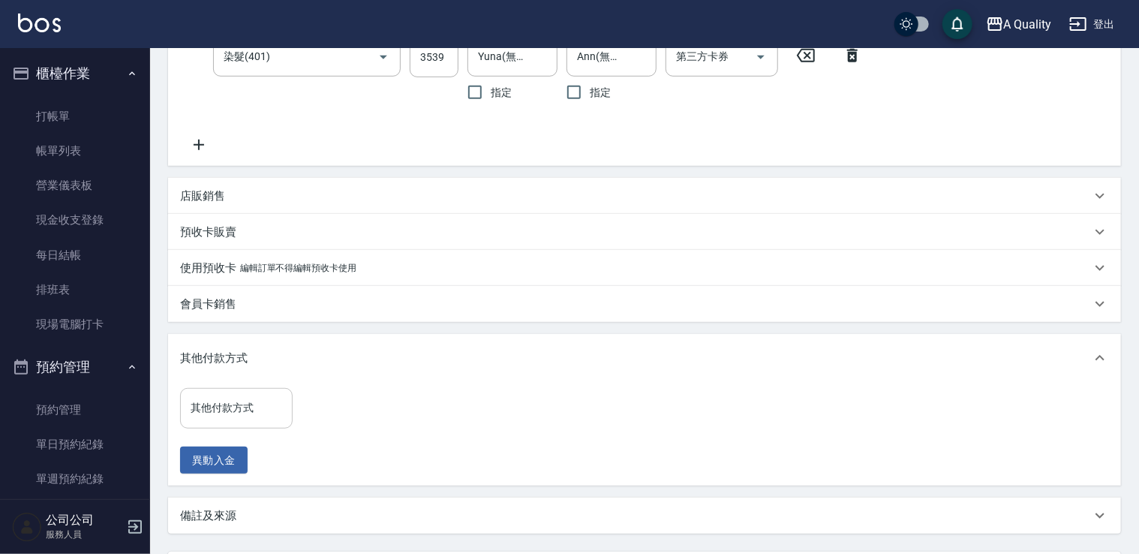
click at [261, 415] on input "其他付款方式" at bounding box center [236, 408] width 99 height 26
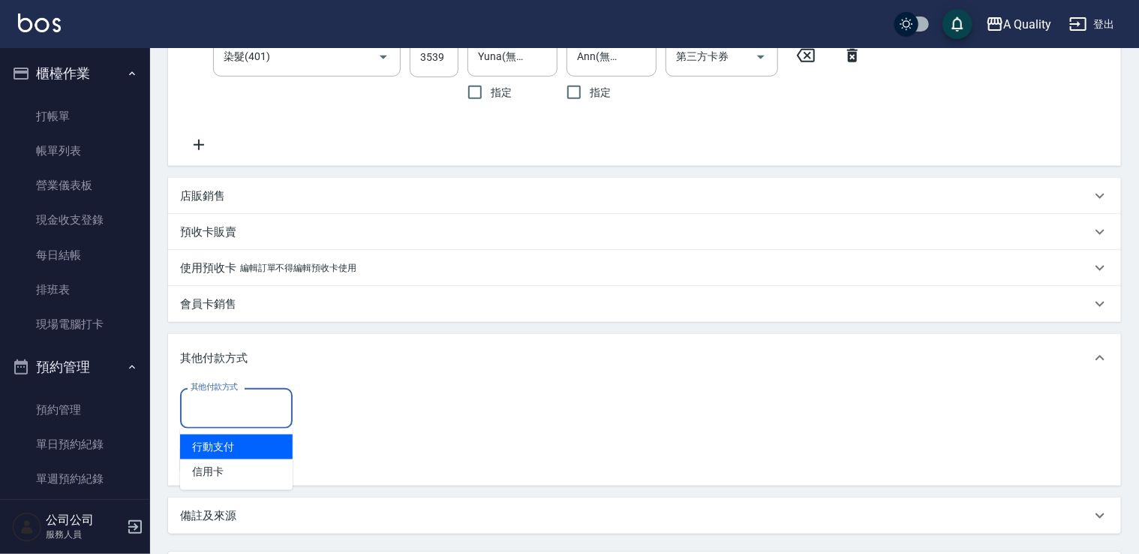
click at [245, 443] on span "行動支付" at bounding box center [236, 447] width 113 height 25
type input "行動支付"
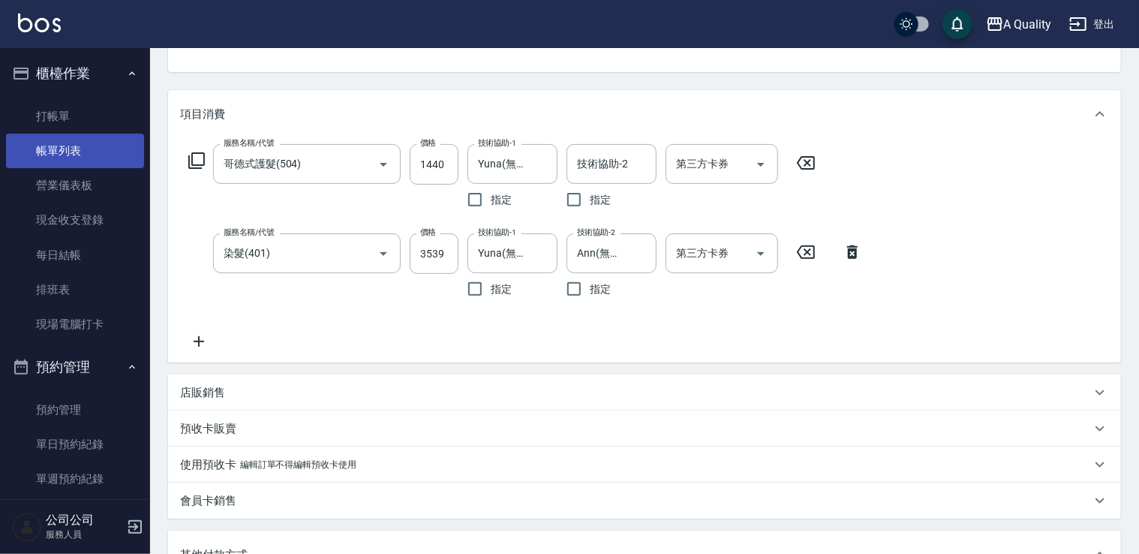
scroll to position [53, 0]
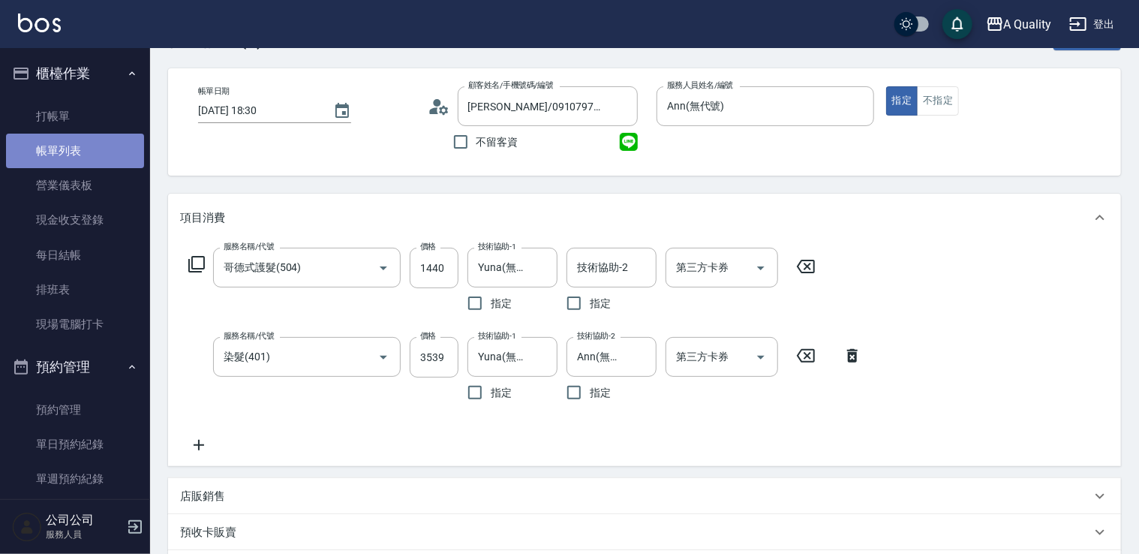
click at [76, 164] on link "帳單列表" at bounding box center [75, 151] width 138 height 35
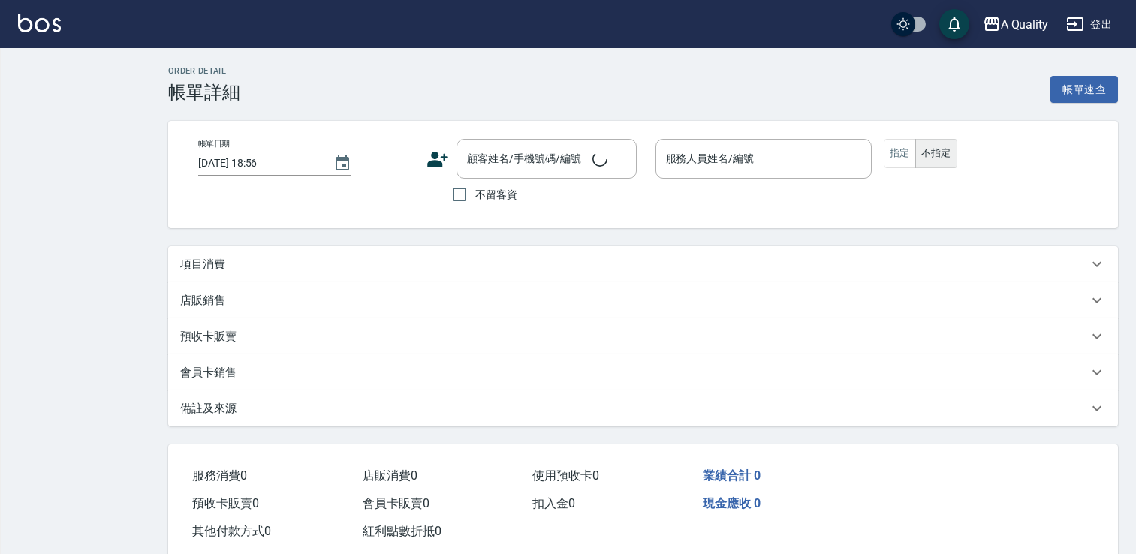
type input "[DATE] 11:00"
type input "Quincy(無代號)"
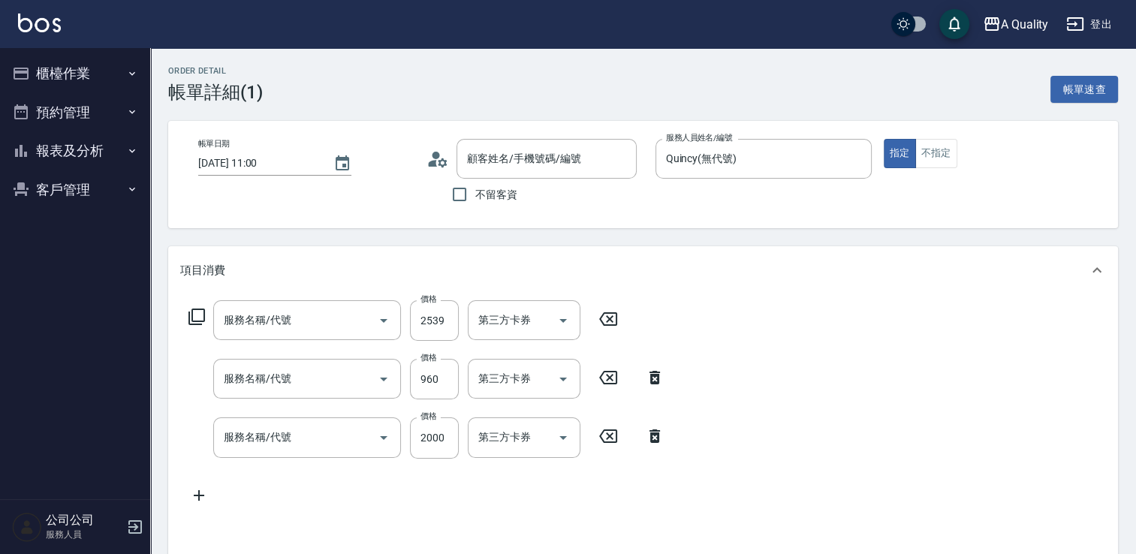
type input "[PERSON_NAME]/0970314614/null"
type input "信用卡"
type input "染髮(401)"
type input "資生堂基礎護(501)"
type input "設計染(402)"
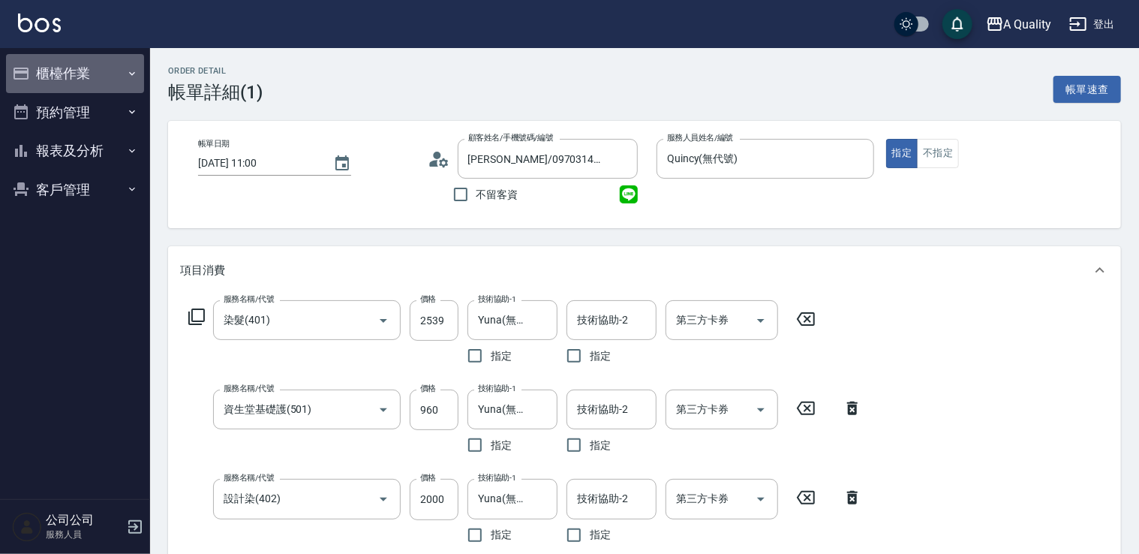
drag, startPoint x: 76, startPoint y: 62, endPoint x: 77, endPoint y: 74, distance: 12.1
click at [76, 65] on button "櫃檯作業" at bounding box center [75, 73] width 138 height 39
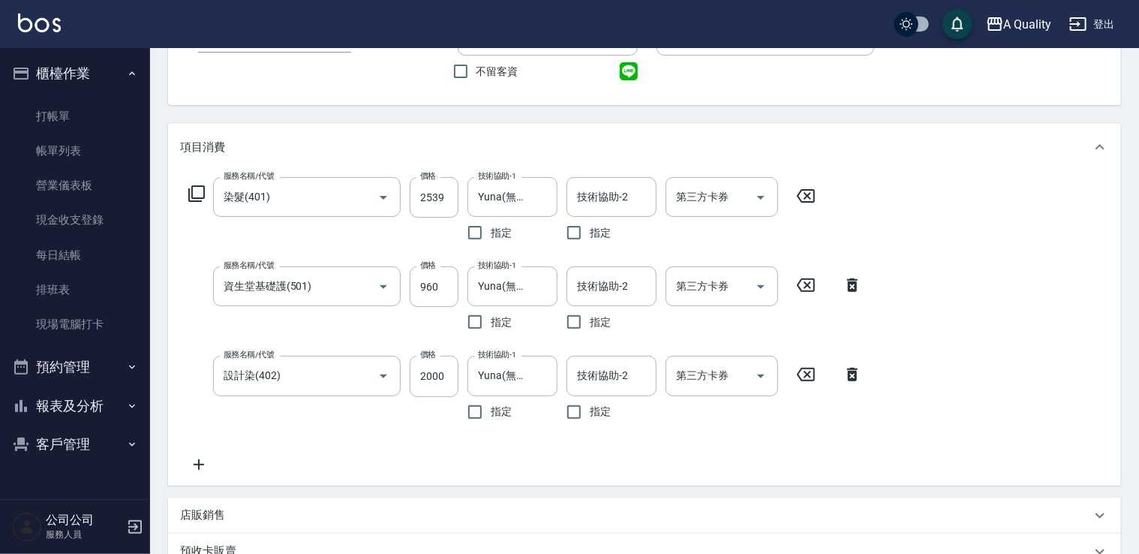
scroll to position [150, 0]
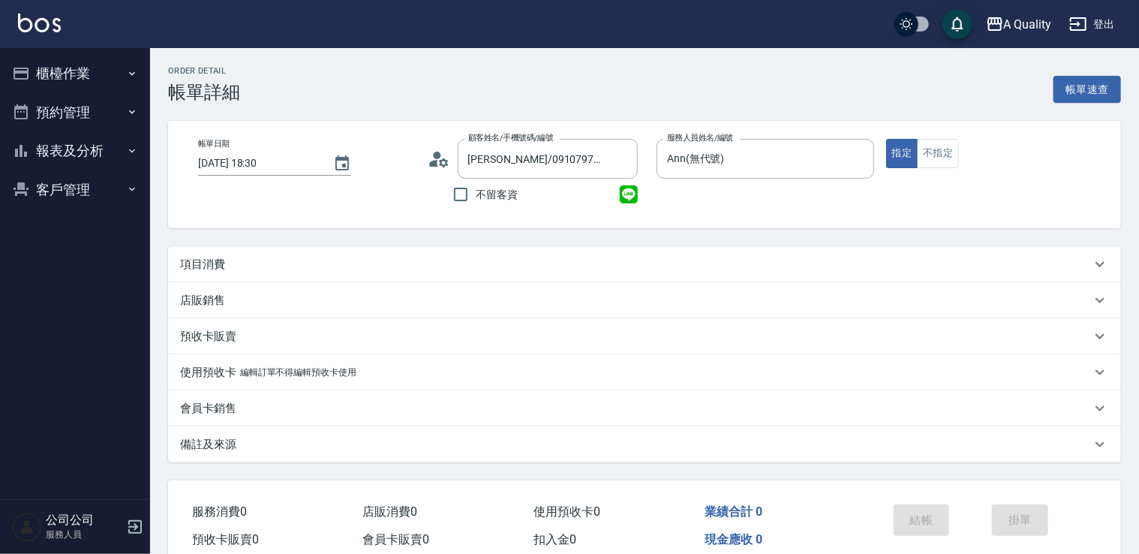
click at [275, 260] on div "項目消費" at bounding box center [635, 265] width 911 height 16
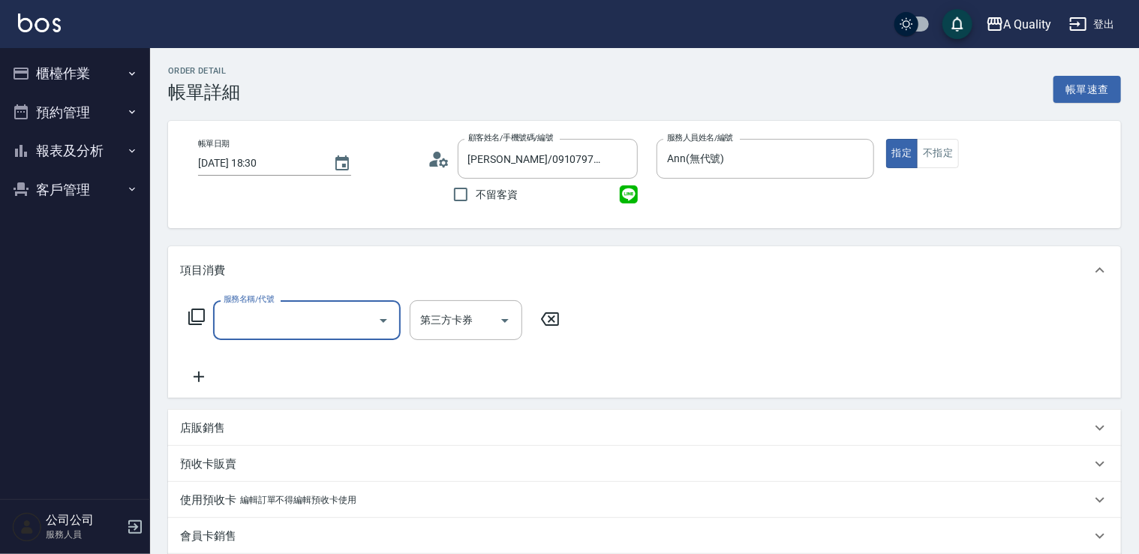
click at [294, 319] on input "服務名稱/代號" at bounding box center [296, 320] width 152 height 26
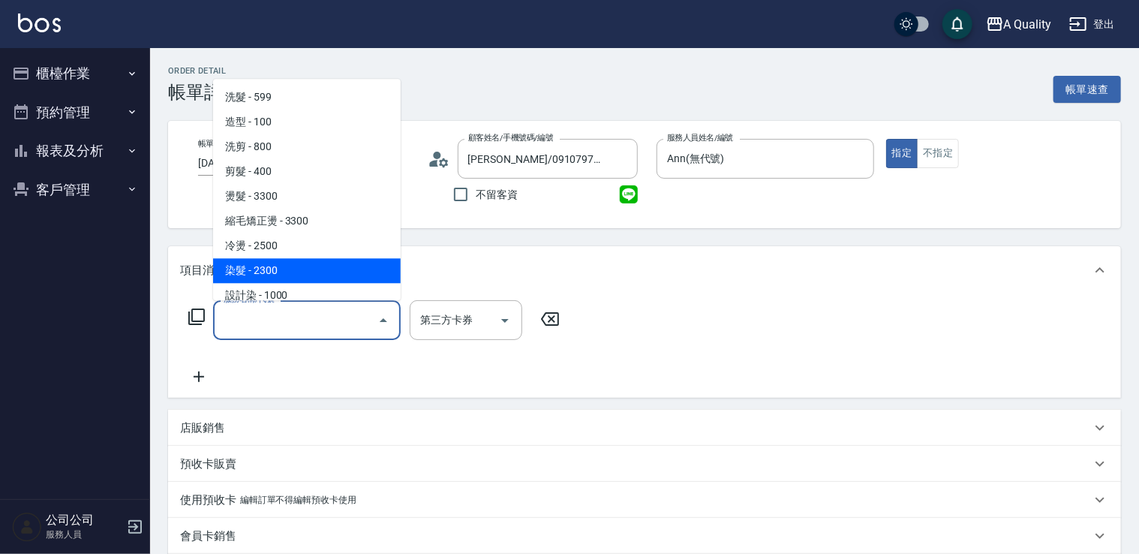
click at [275, 260] on span "染髮 - 2300" at bounding box center [307, 270] width 188 height 25
type input "染髮(401)"
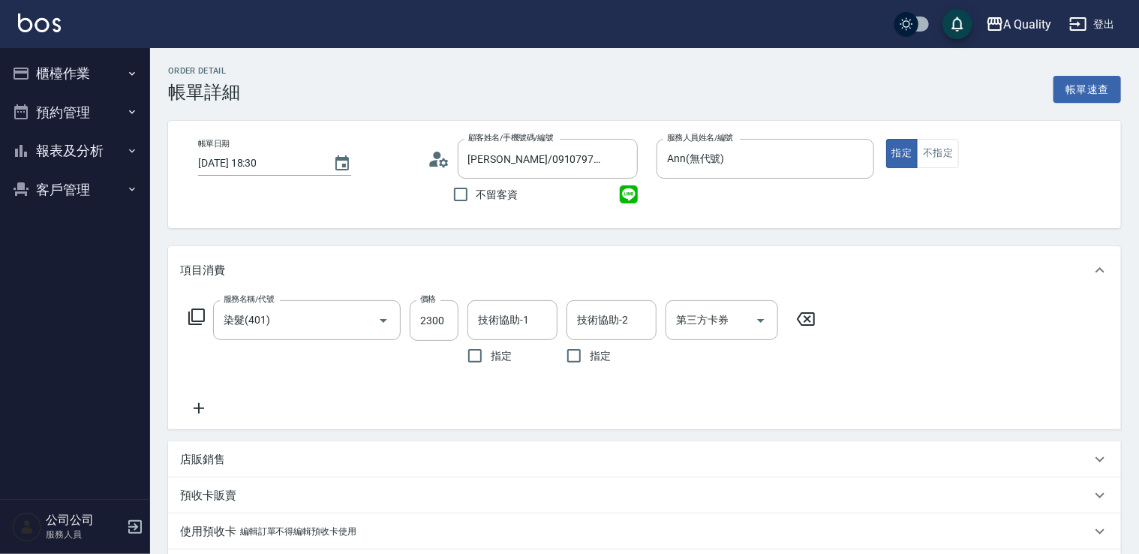
drag, startPoint x: 401, startPoint y: 323, endPoint x: 408, endPoint y: 324, distance: 7.7
click at [408, 324] on div "服務名稱/代號 染髮(401) 服務名稱/代號 價格 2300 價格 技術協助-1 技術協助-1 指定 技術協助-2 技術協助-2 指定 第三方卡券 第三方卡券" at bounding box center [502, 335] width 645 height 71
drag, startPoint x: 408, startPoint y: 324, endPoint x: 423, endPoint y: 324, distance: 14.3
click at [423, 324] on input "2300" at bounding box center [434, 320] width 49 height 41
type input "3539"
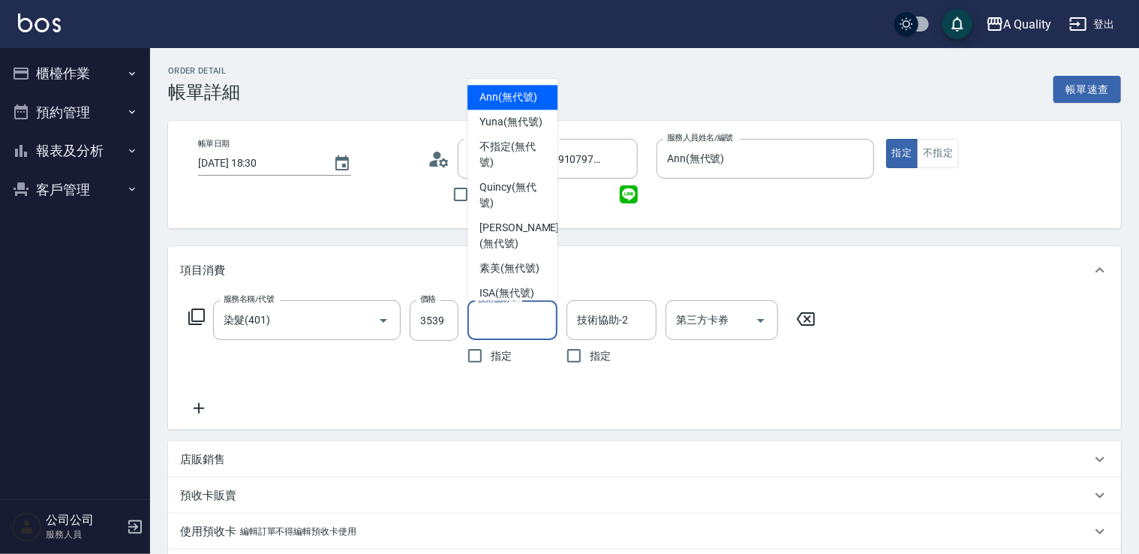
click at [497, 324] on input "技術協助-1" at bounding box center [512, 320] width 77 height 26
drag, startPoint x: 517, startPoint y: 143, endPoint x: 555, endPoint y: 257, distance: 119.4
click at [516, 130] on span "Yuna (無代號)" at bounding box center [511, 122] width 63 height 16
type input "Yuna(無代號)"
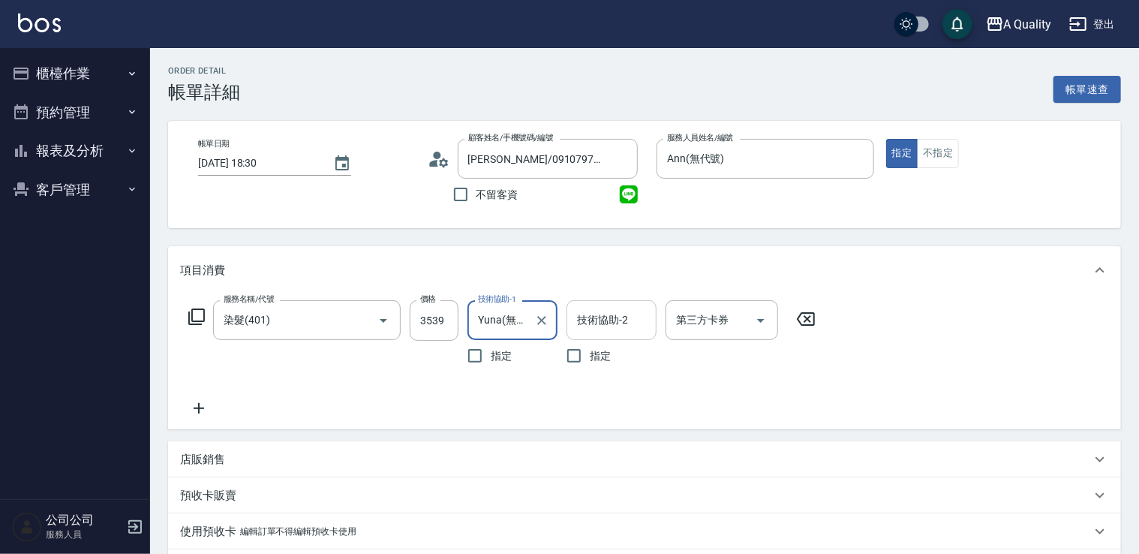
click at [607, 314] on div "技術協助-2 技術協助-2" at bounding box center [612, 320] width 90 height 40
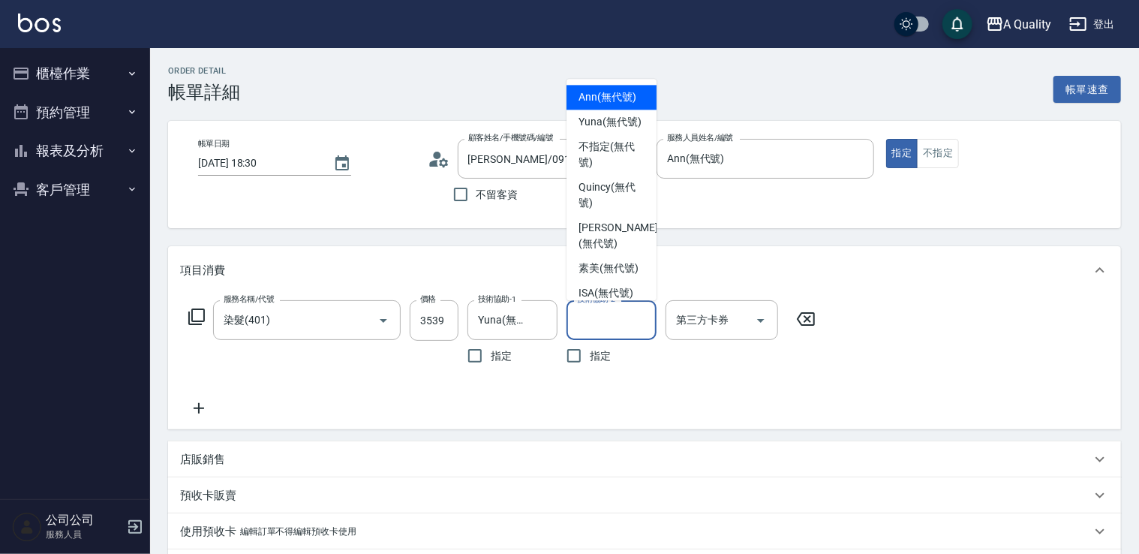
click at [596, 104] on span "Ann (無代號)" at bounding box center [608, 97] width 58 height 16
type input "Ann(無代號)"
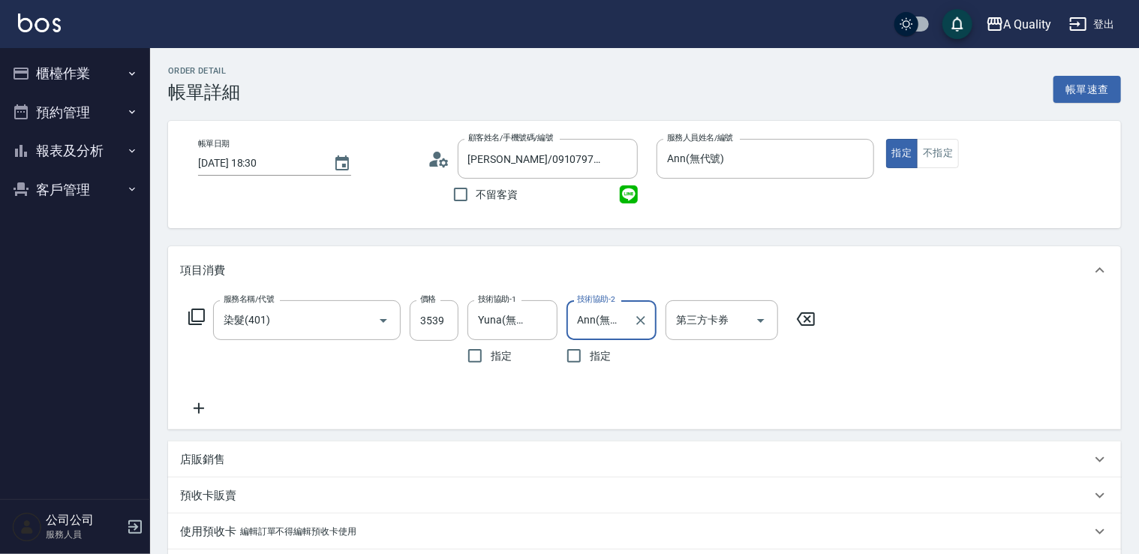
click at [205, 410] on icon at bounding box center [199, 408] width 38 height 18
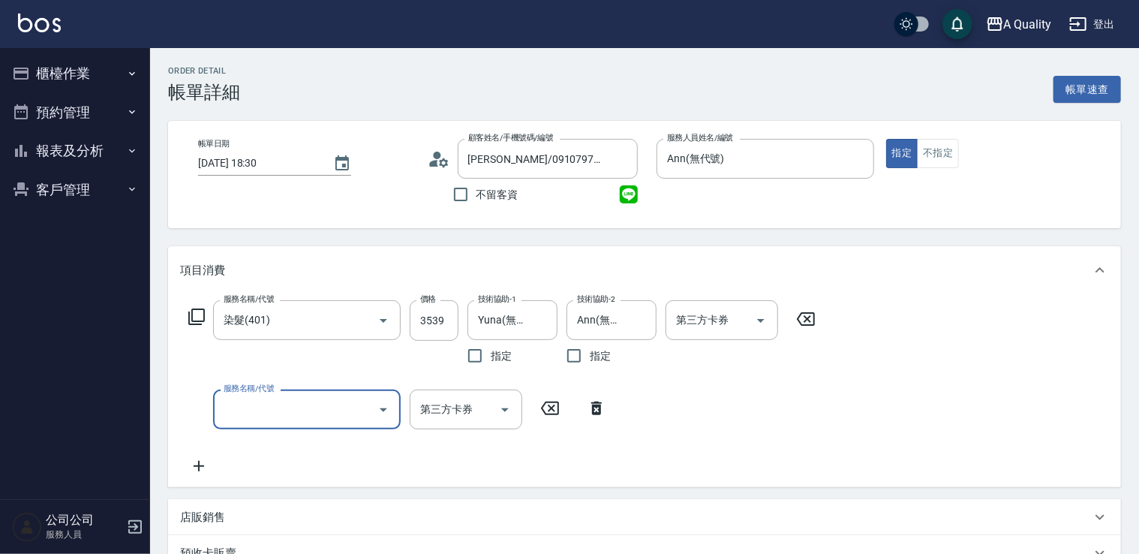
click at [274, 413] on input "服務名稱/代號" at bounding box center [296, 409] width 152 height 26
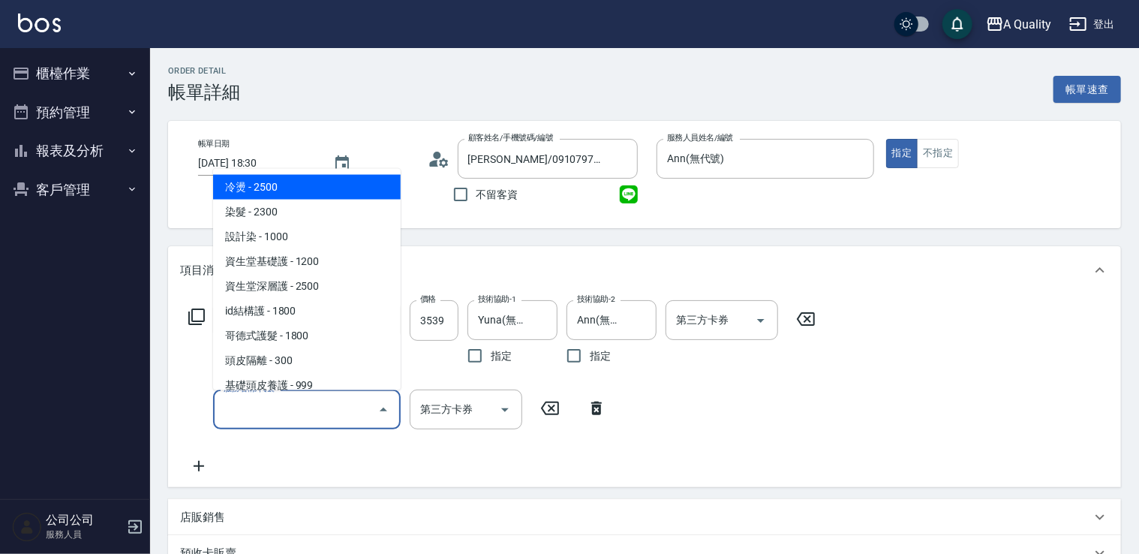
scroll to position [150, 0]
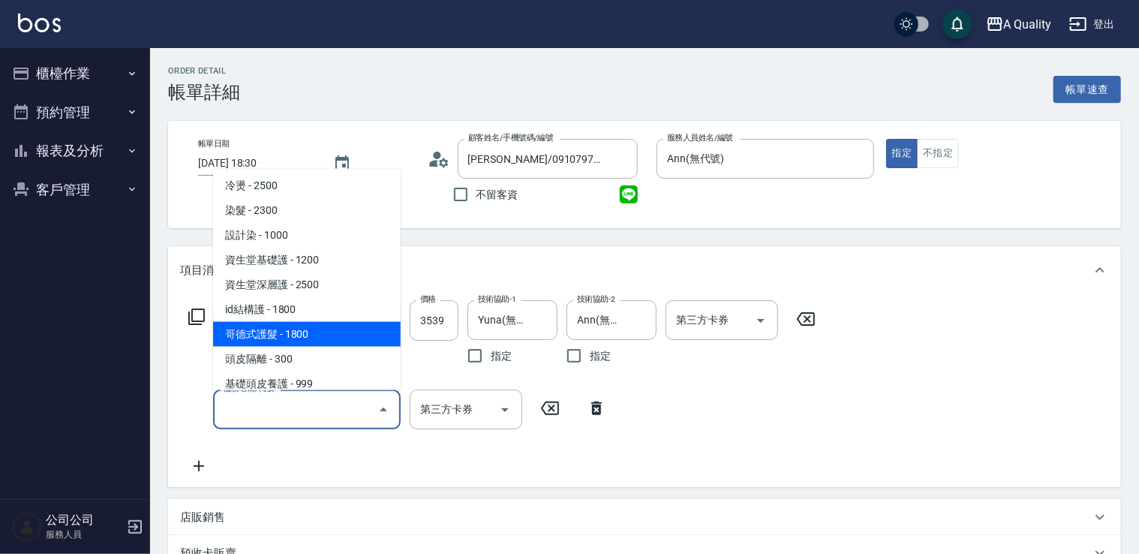
click at [308, 338] on span "哥德式護髮 - 1800" at bounding box center [307, 333] width 188 height 25
type input "哥德式護髮(504)"
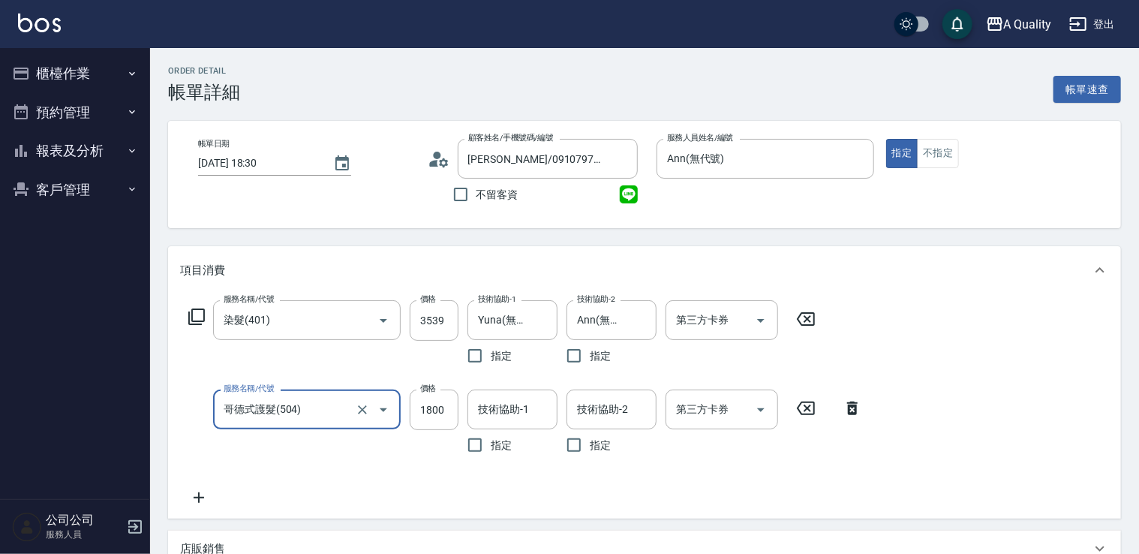
click at [430, 424] on input "1800" at bounding box center [434, 410] width 49 height 41
type input "1440"
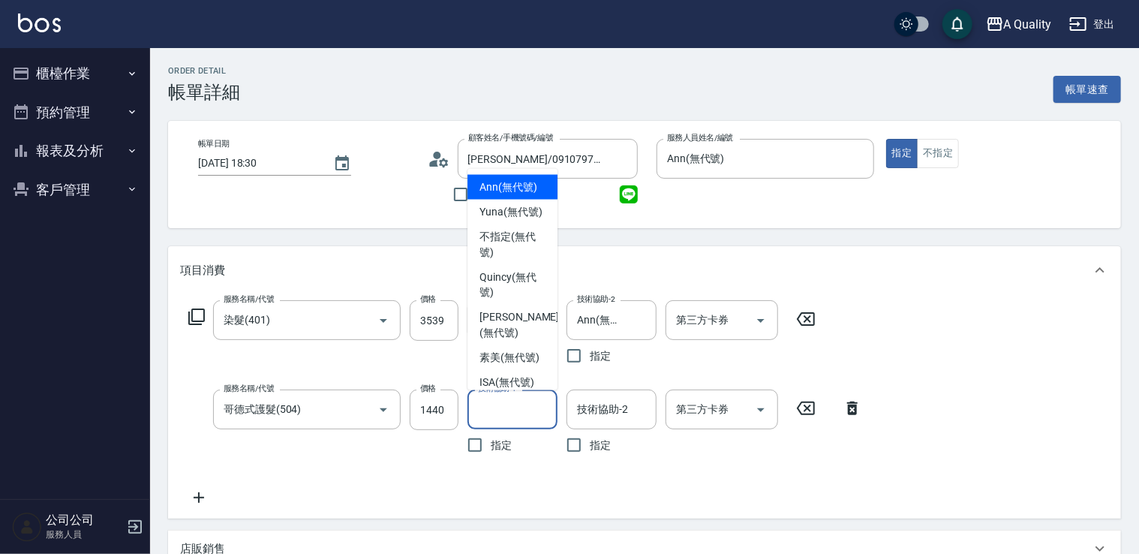
click at [483, 416] on input "技術協助-1" at bounding box center [512, 409] width 77 height 26
click at [497, 212] on span "Yuna (無代號)" at bounding box center [511, 211] width 63 height 16
type input "Yuna(無代號)"
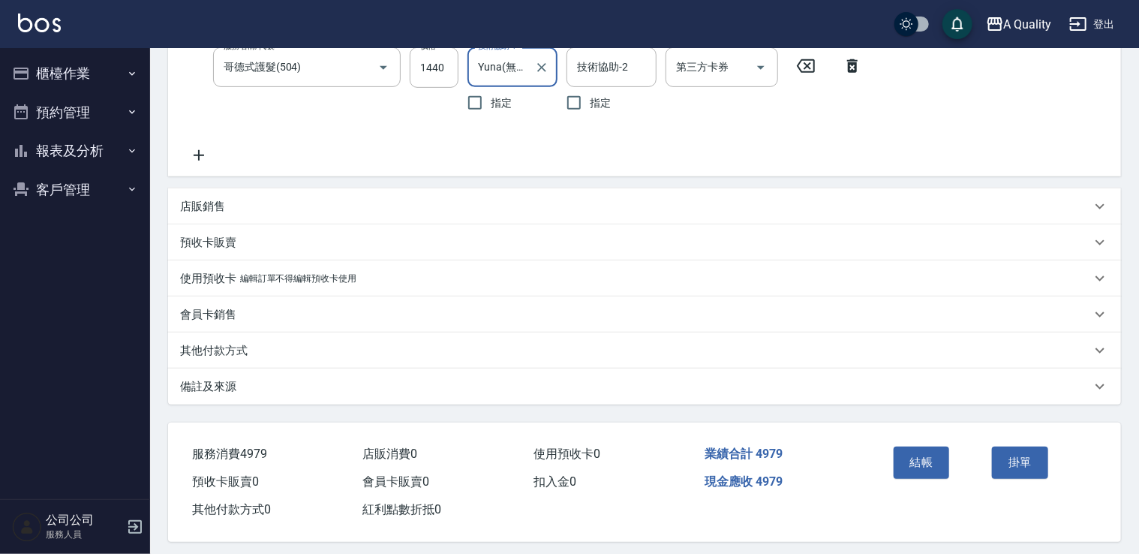
scroll to position [353, 0]
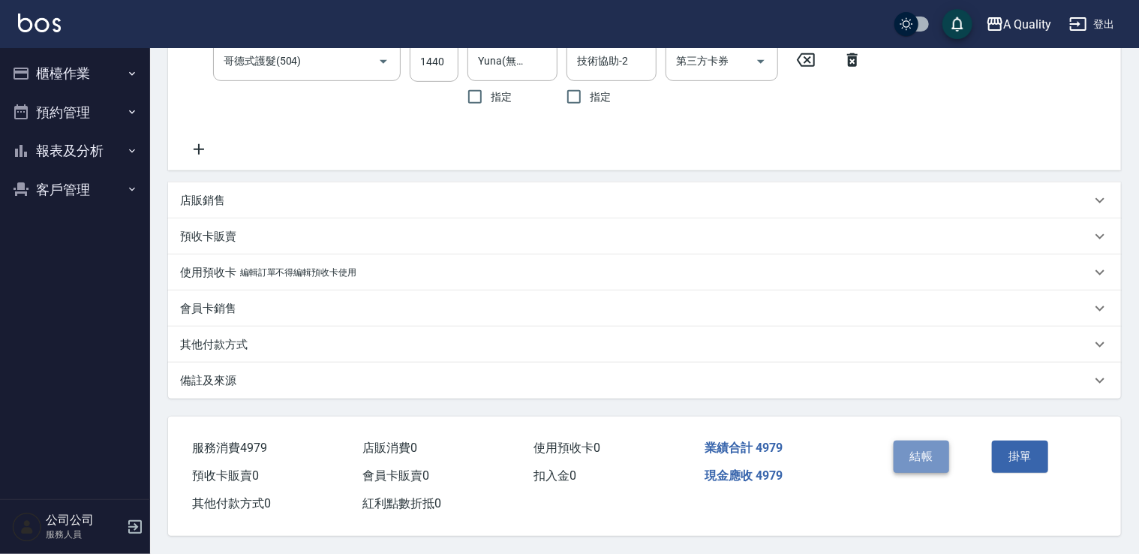
click at [943, 455] on button "結帳" at bounding box center [922, 457] width 56 height 32
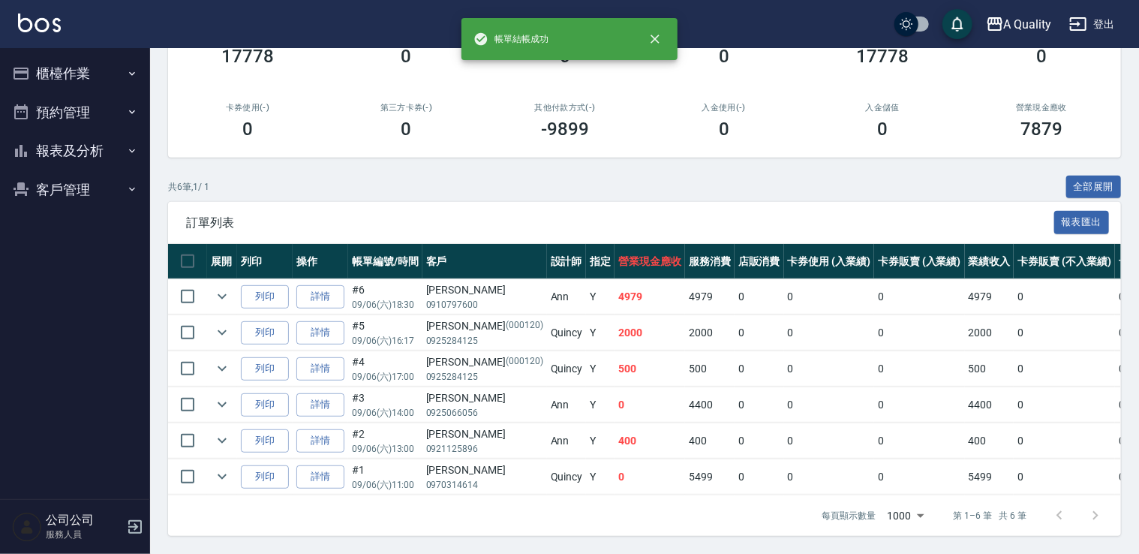
scroll to position [225, 0]
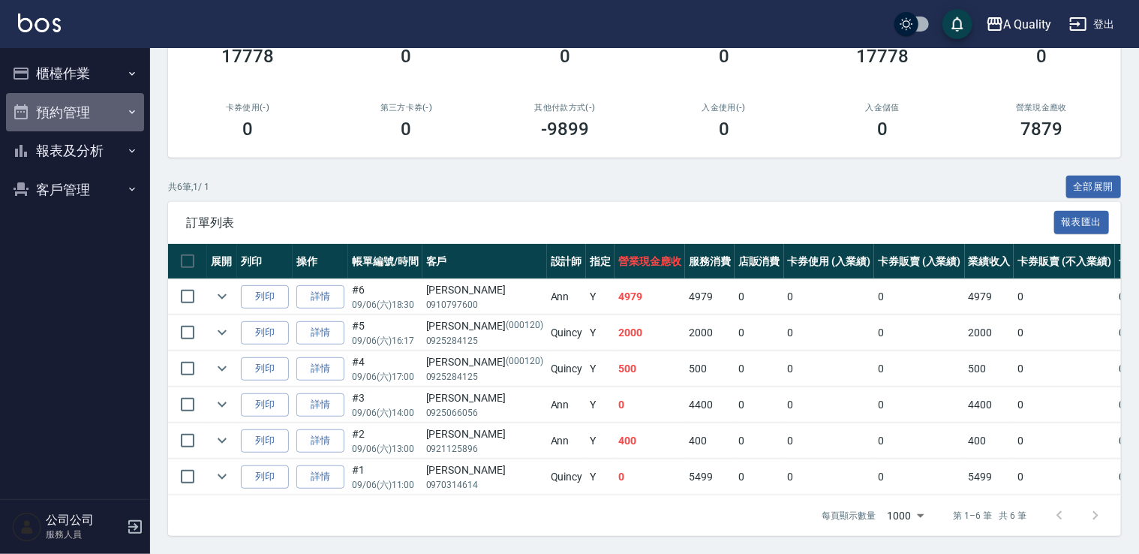
click at [83, 110] on button "預約管理" at bounding box center [75, 112] width 138 height 39
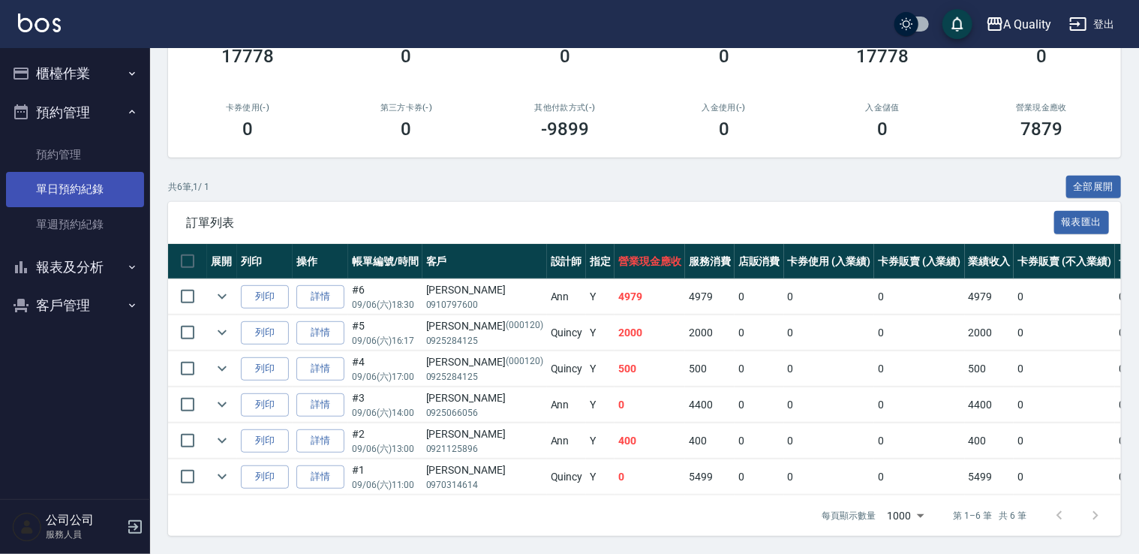
click at [81, 188] on link "單日預約紀錄" at bounding box center [75, 189] width 138 height 35
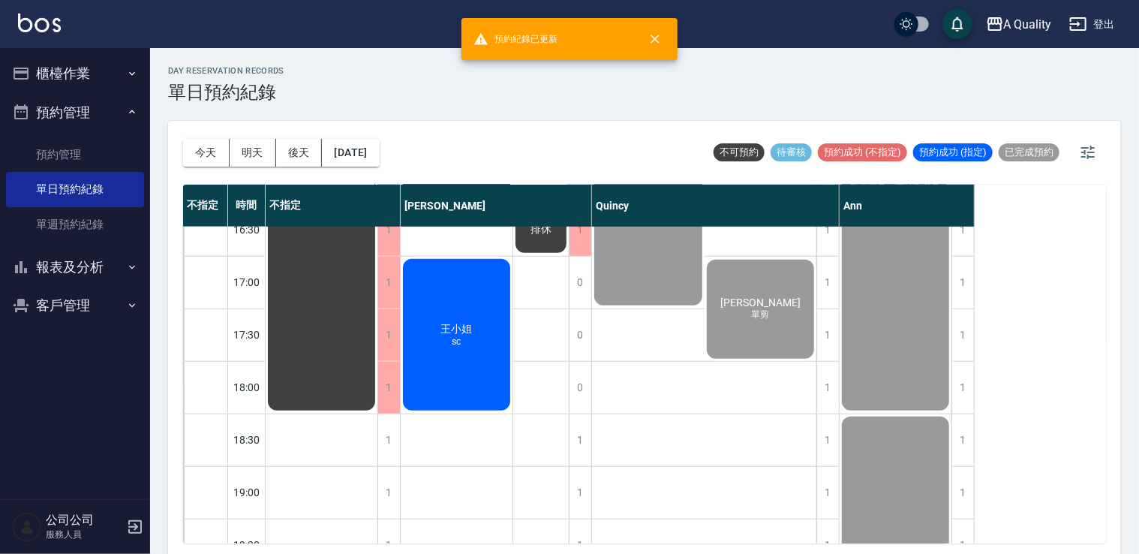
scroll to position [901, 0]
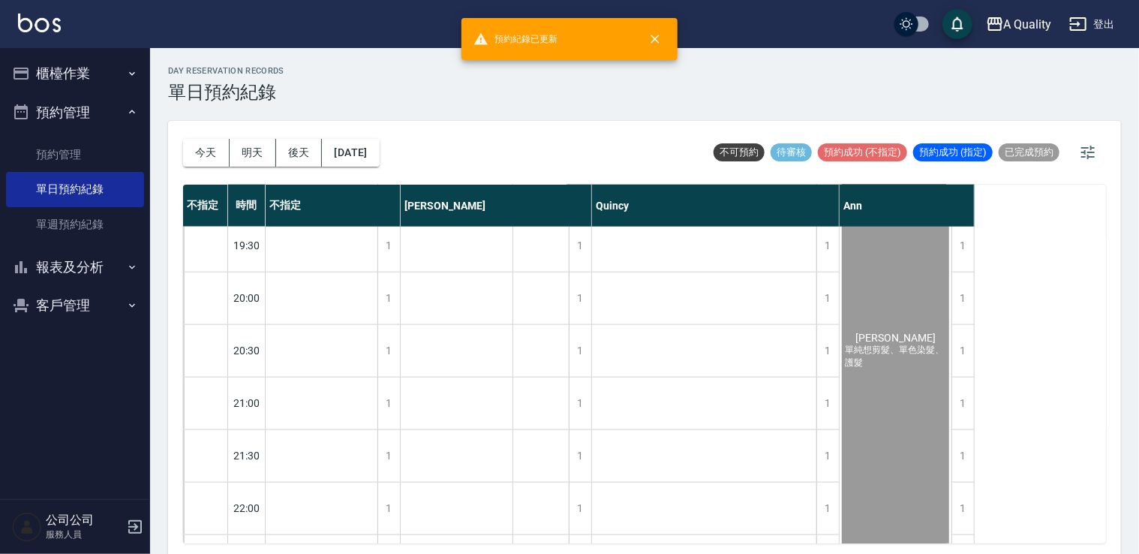
click at [898, 411] on div "黃亦勤 單純想剪髮、單色染髮、護髮" at bounding box center [896, 350] width 112 height 471
